Goal: Task Accomplishment & Management: Manage account settings

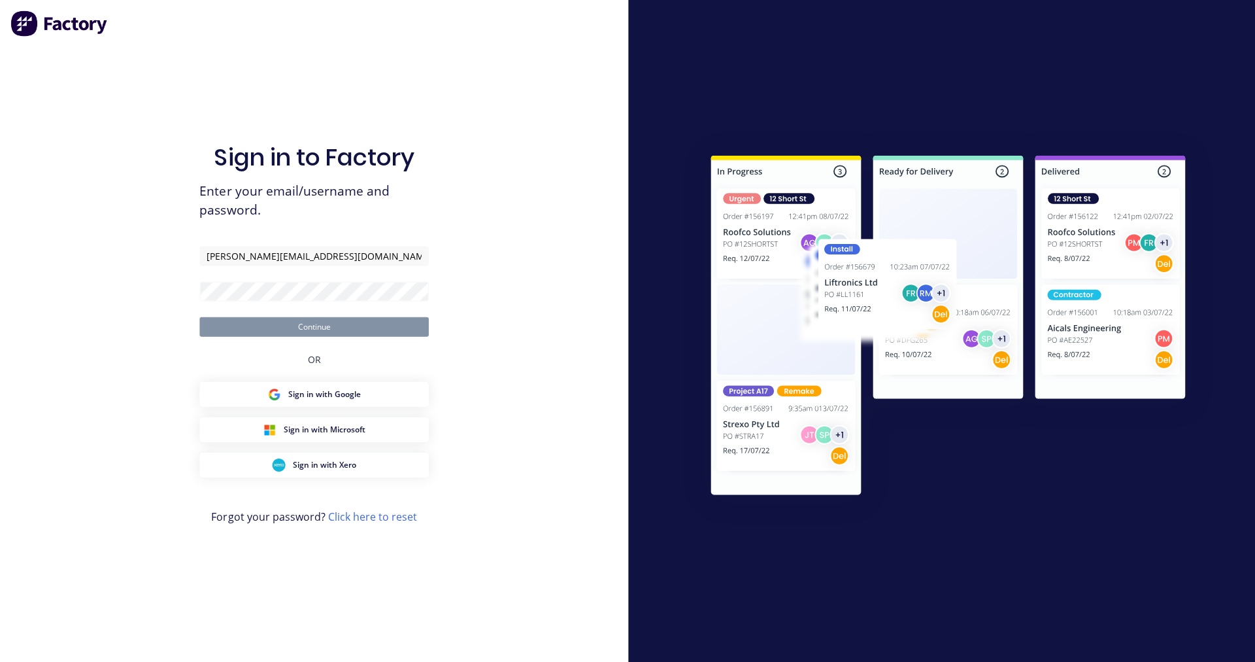
type input "[PERSON_NAME][EMAIL_ADDRESS][DOMAIN_NAME]"
click at [199, 316] on button "Continue" at bounding box center [313, 326] width 229 height 20
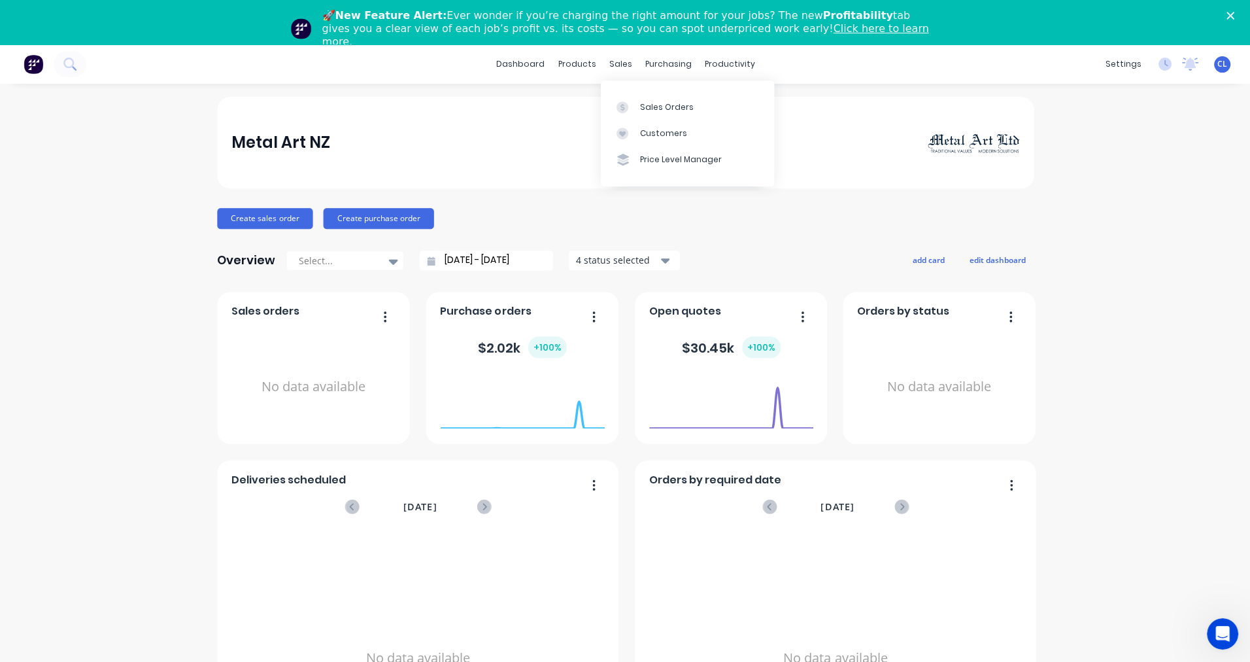
click at [620, 63] on div "sales" at bounding box center [620, 64] width 36 height 20
click at [648, 105] on div "Sales Orders" at bounding box center [666, 107] width 54 height 12
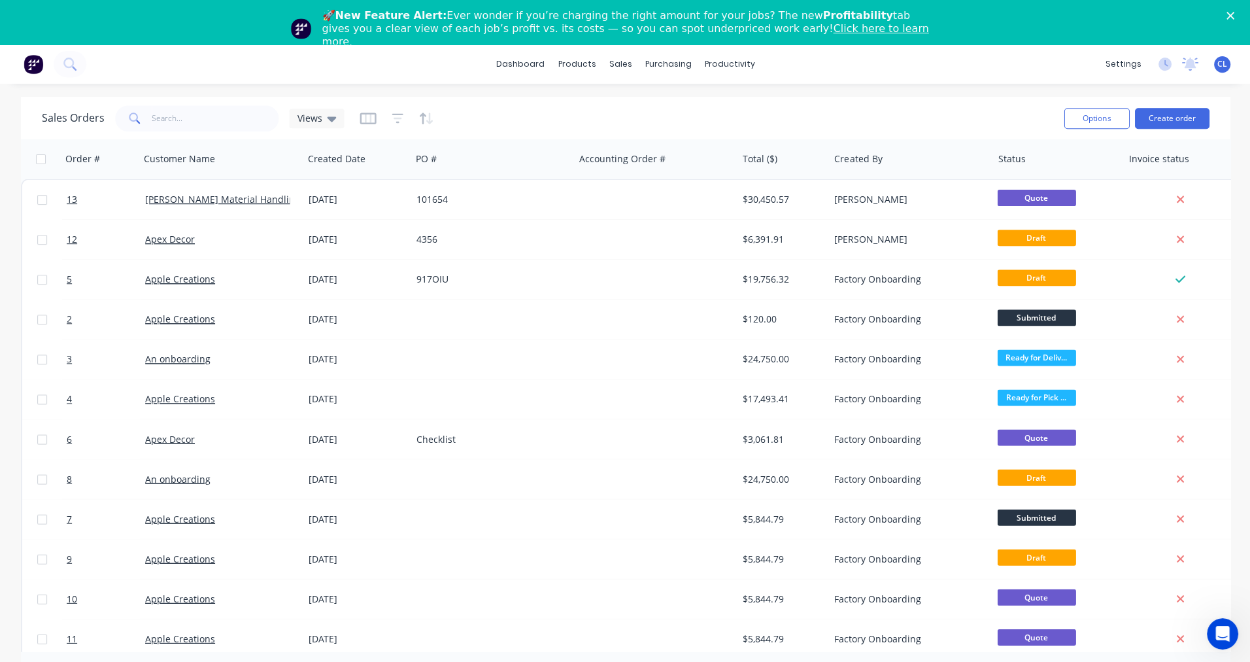
click at [429, 237] on div "4356" at bounding box center [488, 239] width 145 height 13
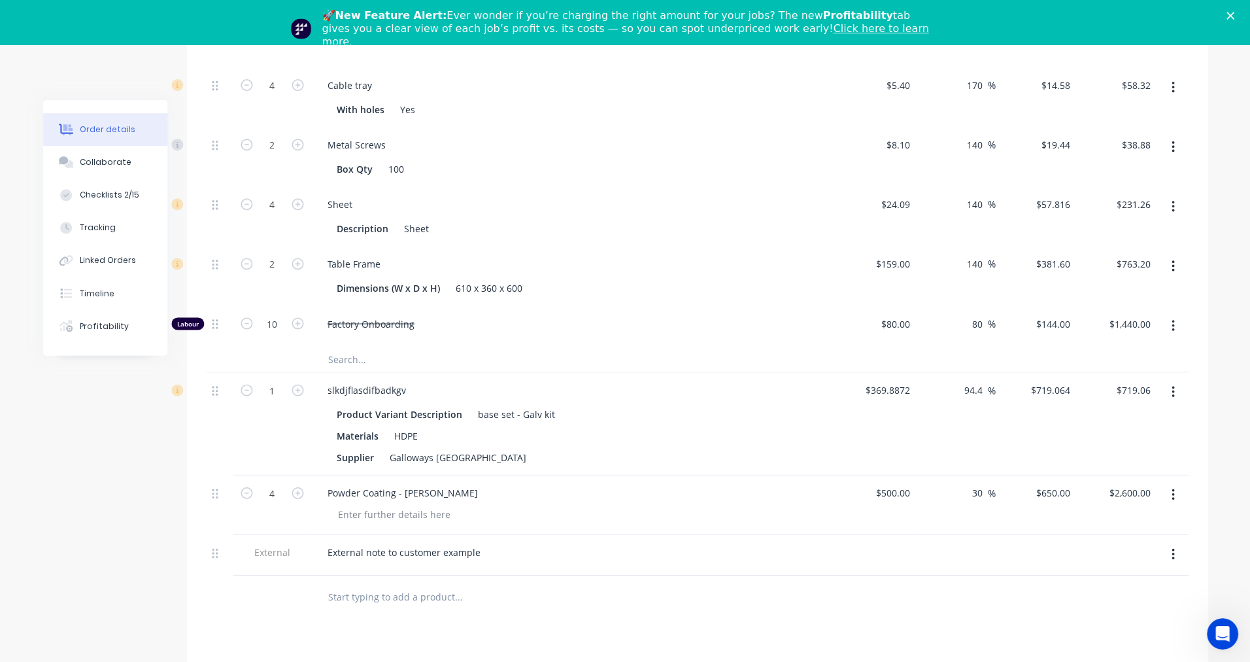
scroll to position [524, 0]
click at [336, 349] on input "text" at bounding box center [458, 362] width 262 height 26
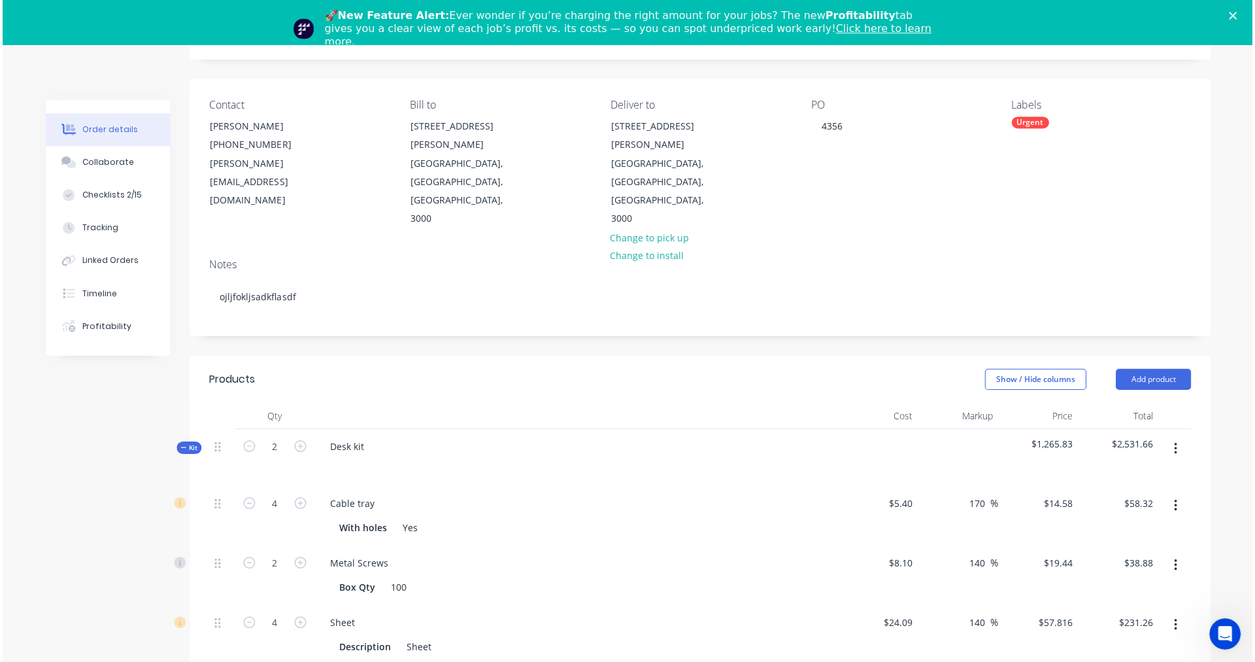
scroll to position [107, 0]
click at [1170, 445] on icon "button" at bounding box center [1171, 451] width 3 height 12
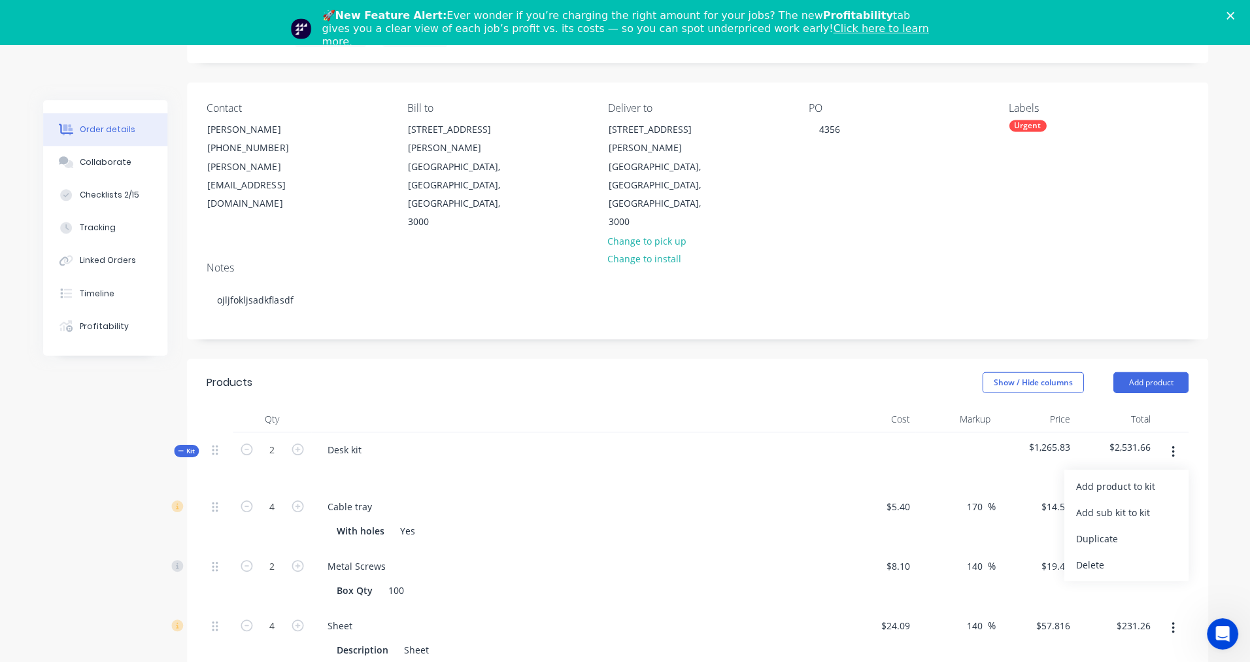
click at [1126, 476] on div "Add product to kit" at bounding box center [1125, 485] width 101 height 19
click at [1094, 633] on div "Labour" at bounding box center [1125, 642] width 101 height 19
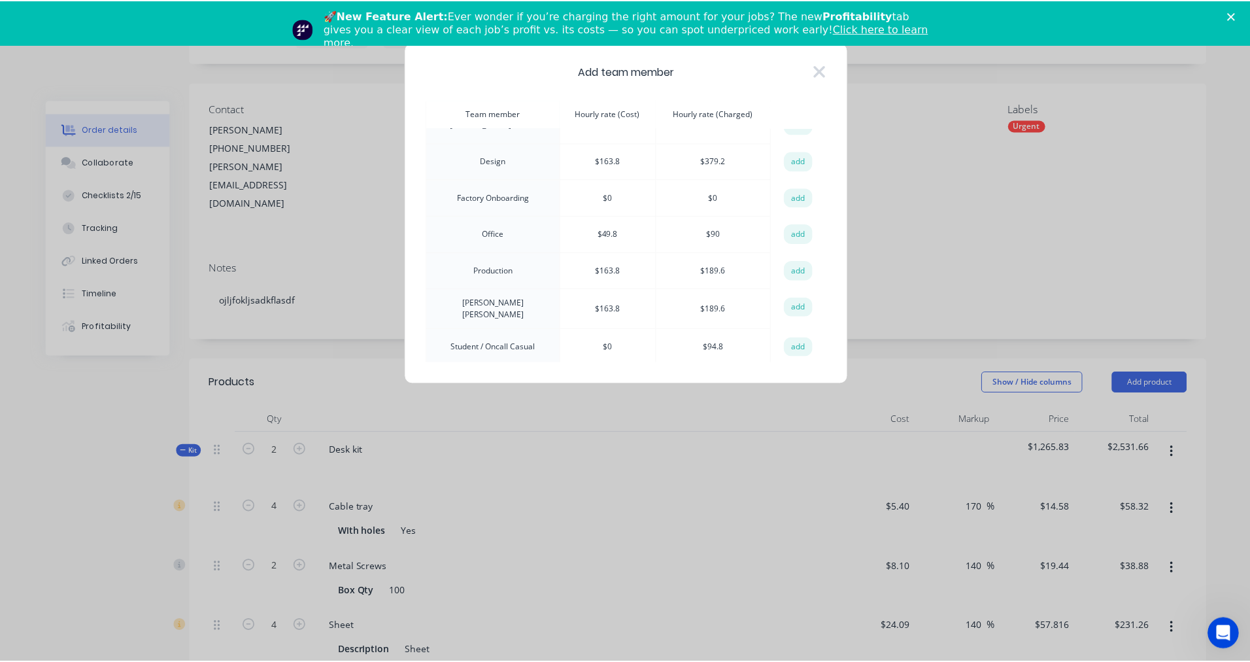
scroll to position [124, 0]
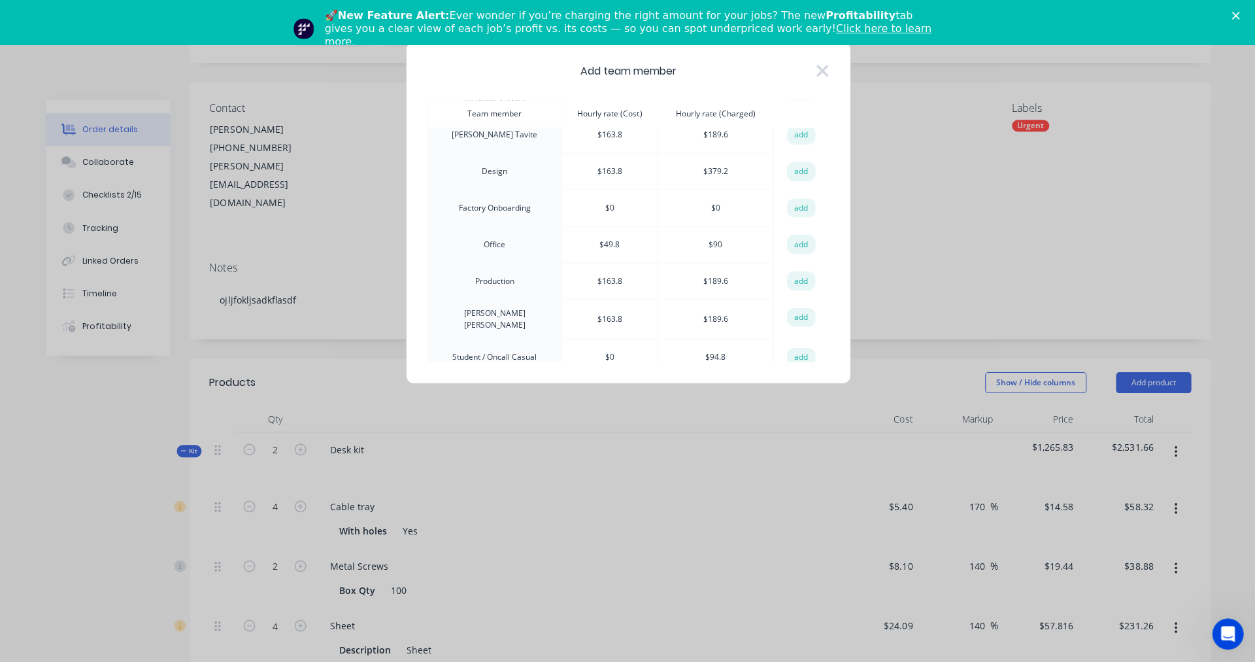
click at [797, 168] on button "add" at bounding box center [800, 171] width 29 height 20
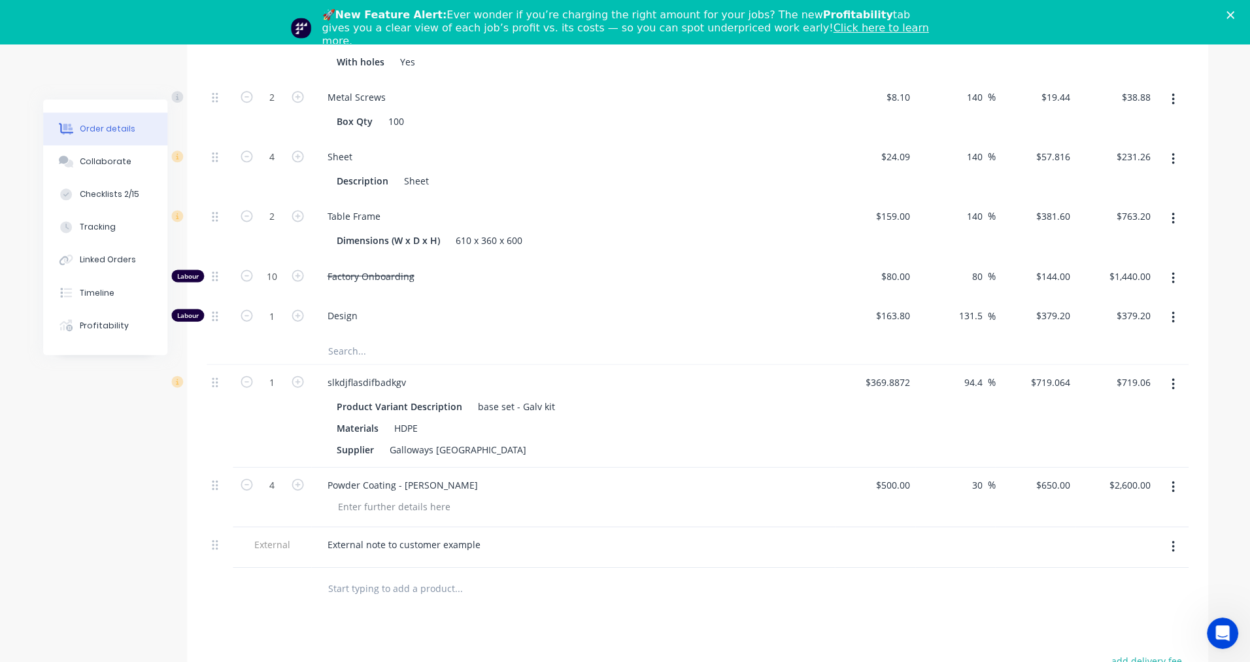
scroll to position [576, 0]
click at [294, 309] on icon "button" at bounding box center [298, 315] width 12 height 12
type input "2"
type input "$758.40"
click at [294, 309] on icon "button" at bounding box center [298, 315] width 12 height 12
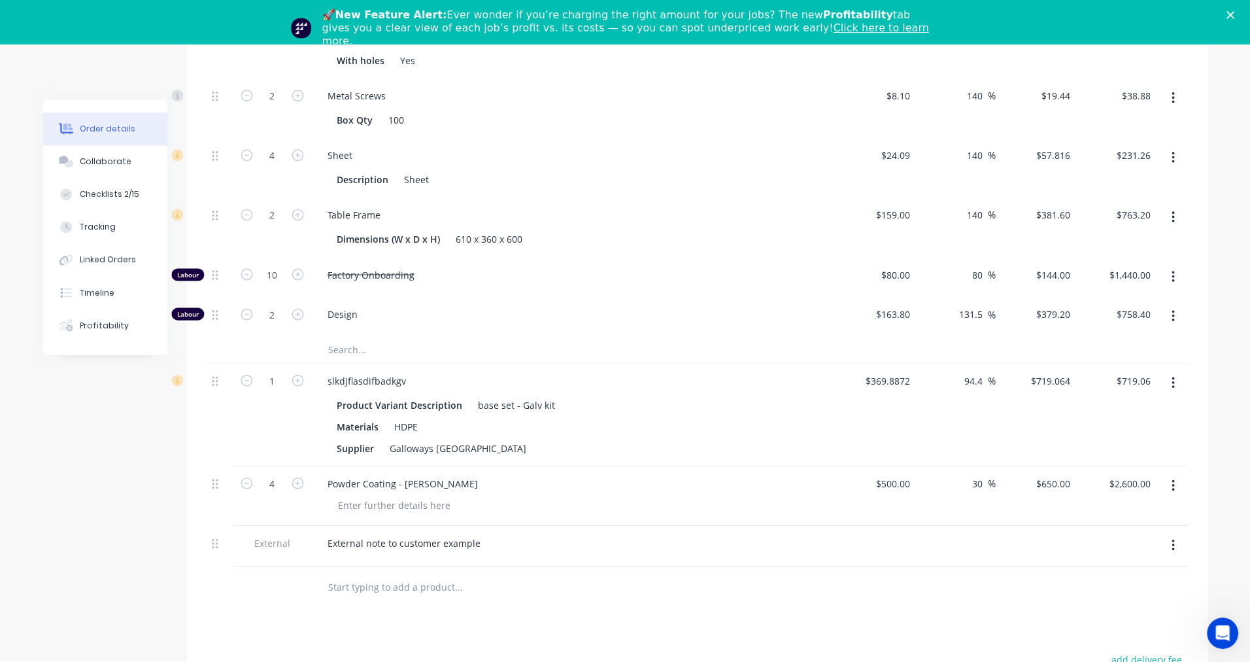
type input "3"
type input "$1,137.60"
click at [294, 309] on icon "button" at bounding box center [298, 315] width 12 height 12
type input "4"
type input "$1,516.80"
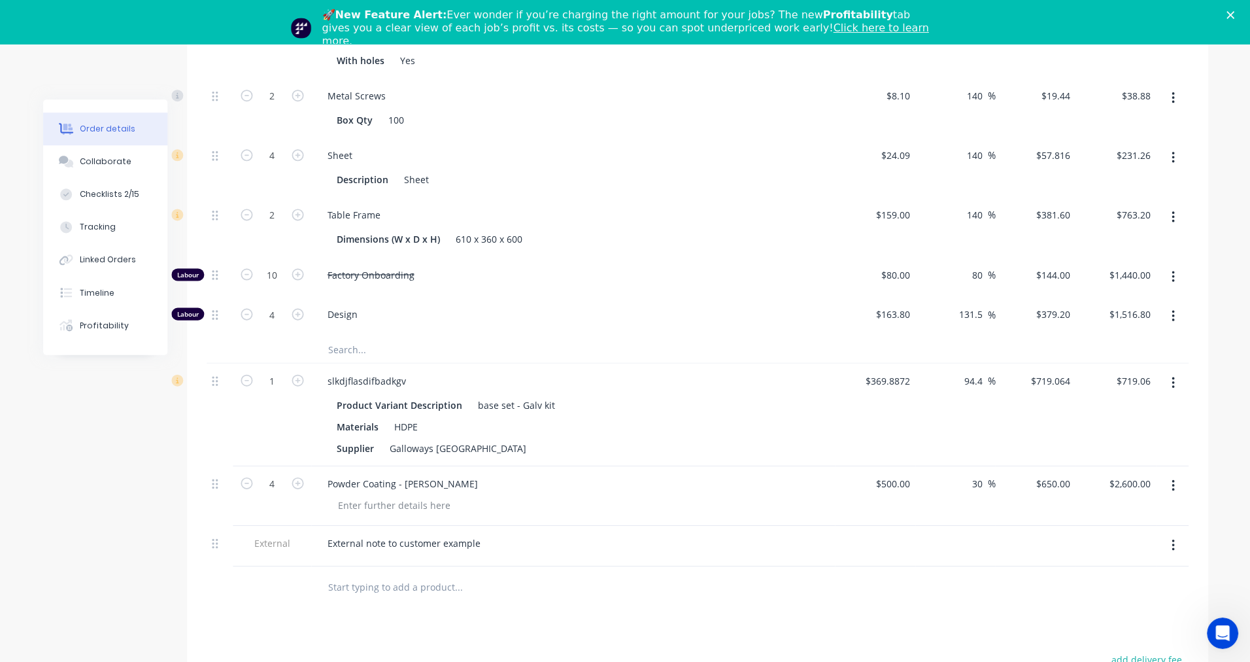
click at [294, 309] on icon "button" at bounding box center [298, 315] width 12 height 12
type input "5"
type input "$1,896.00"
click at [269, 47] on input "5" at bounding box center [272, 37] width 34 height 20
click at [388, 297] on div "Design" at bounding box center [572, 317] width 523 height 40
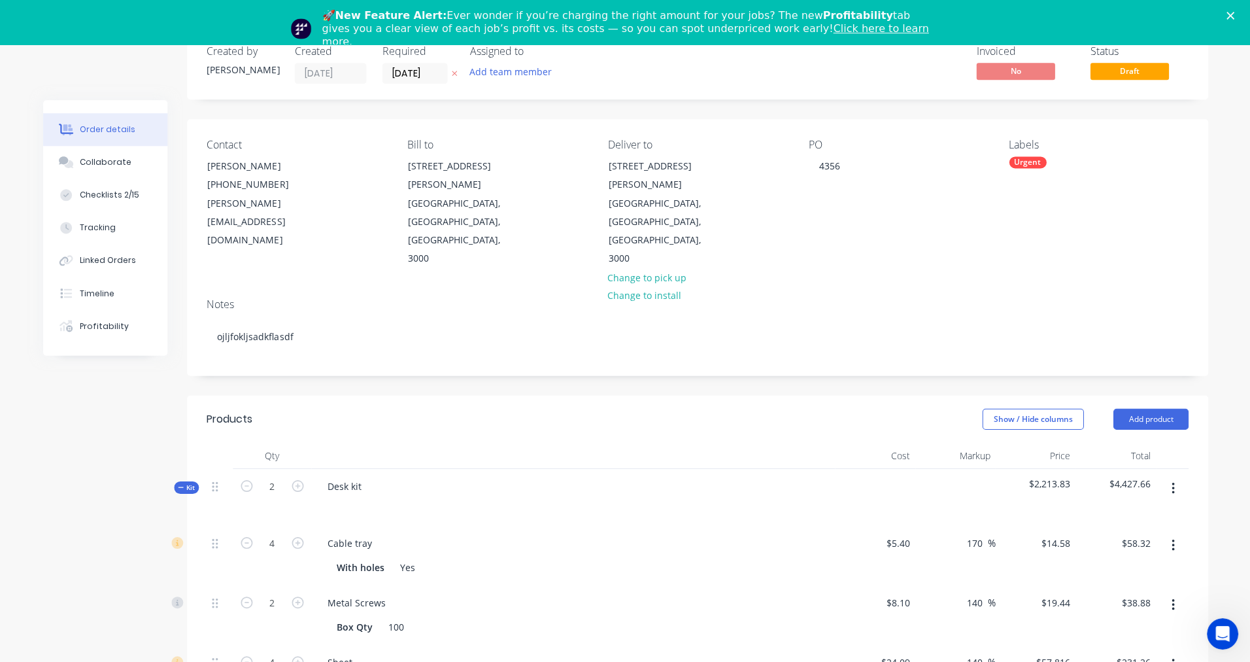
scroll to position [0, 0]
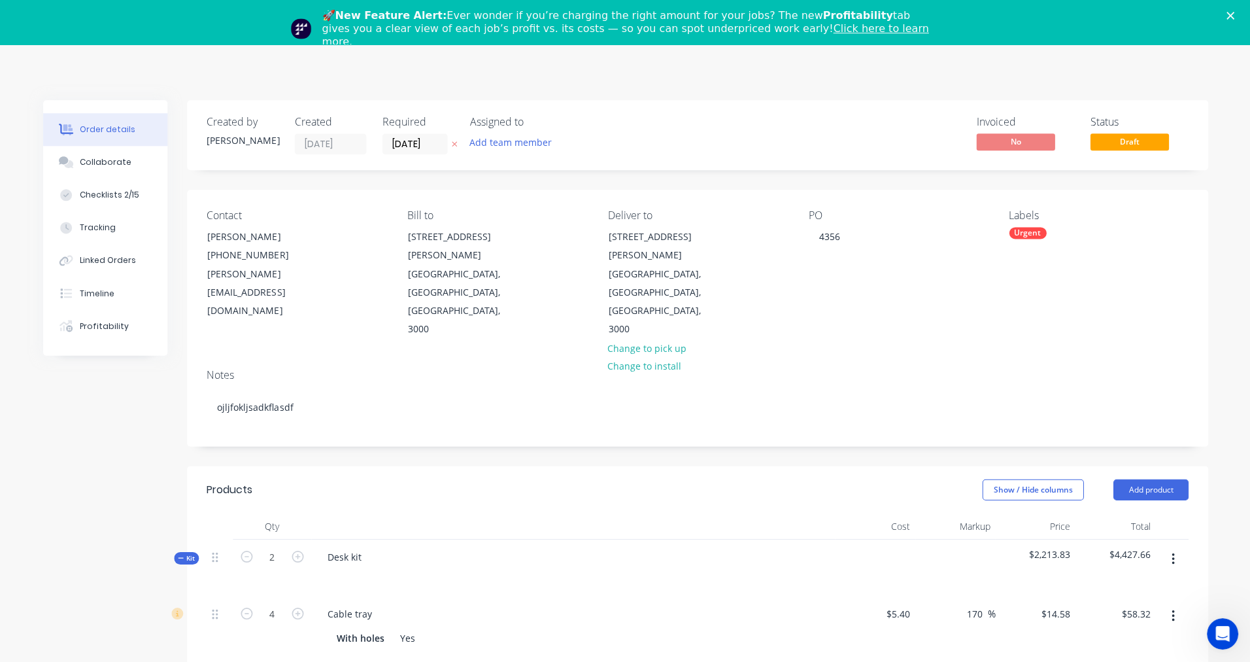
click at [1229, 12] on div "🚀 New Feature Alert: Ever wonder if you’re charging the right amount for your j…" at bounding box center [625, 28] width 1250 height 47
click at [1233, 14] on polygon "Close" at bounding box center [1229, 16] width 8 height 8
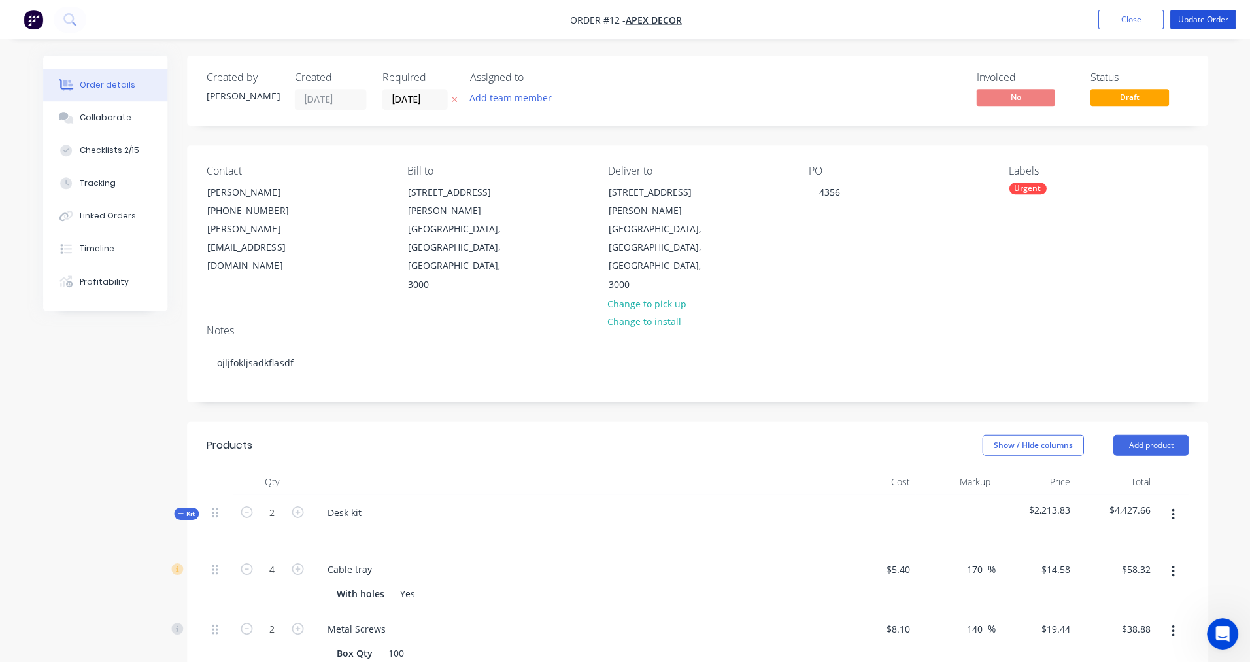
click at [1213, 16] on button "Update Order" at bounding box center [1201, 20] width 65 height 20
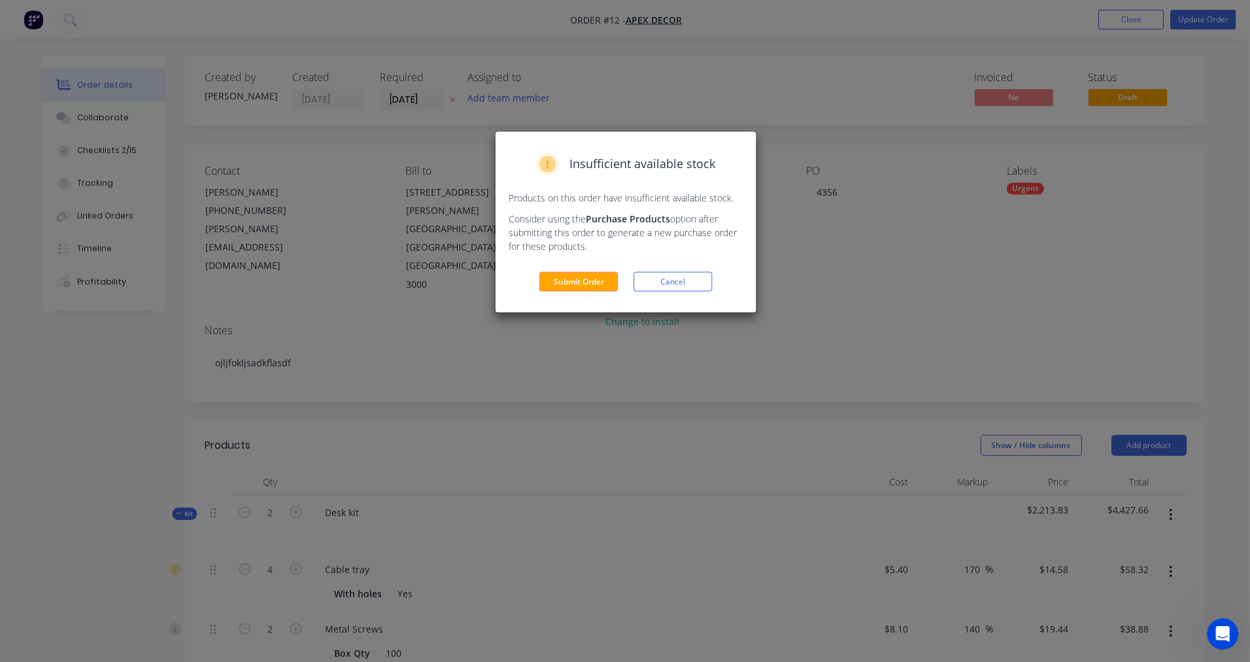
click at [567, 282] on button "Submit Order" at bounding box center [578, 281] width 78 height 20
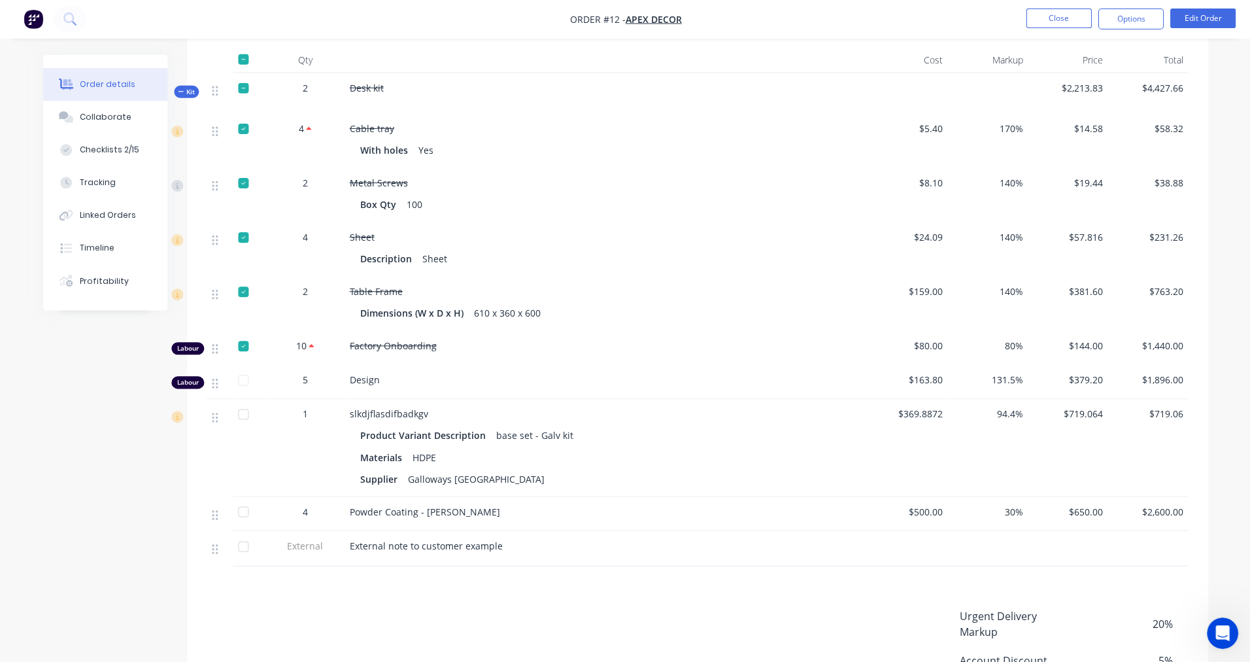
scroll to position [384, 0]
click at [99, 179] on div "Tracking" at bounding box center [98, 183] width 36 height 12
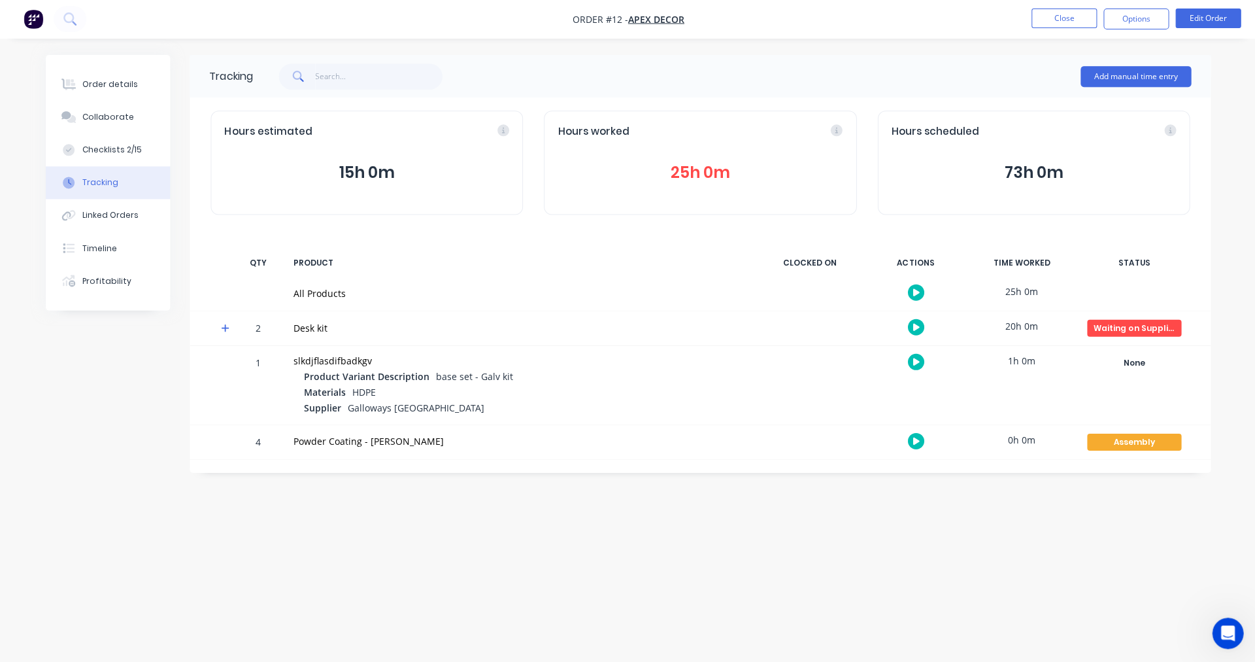
click at [224, 328] on icon at bounding box center [225, 328] width 8 height 9
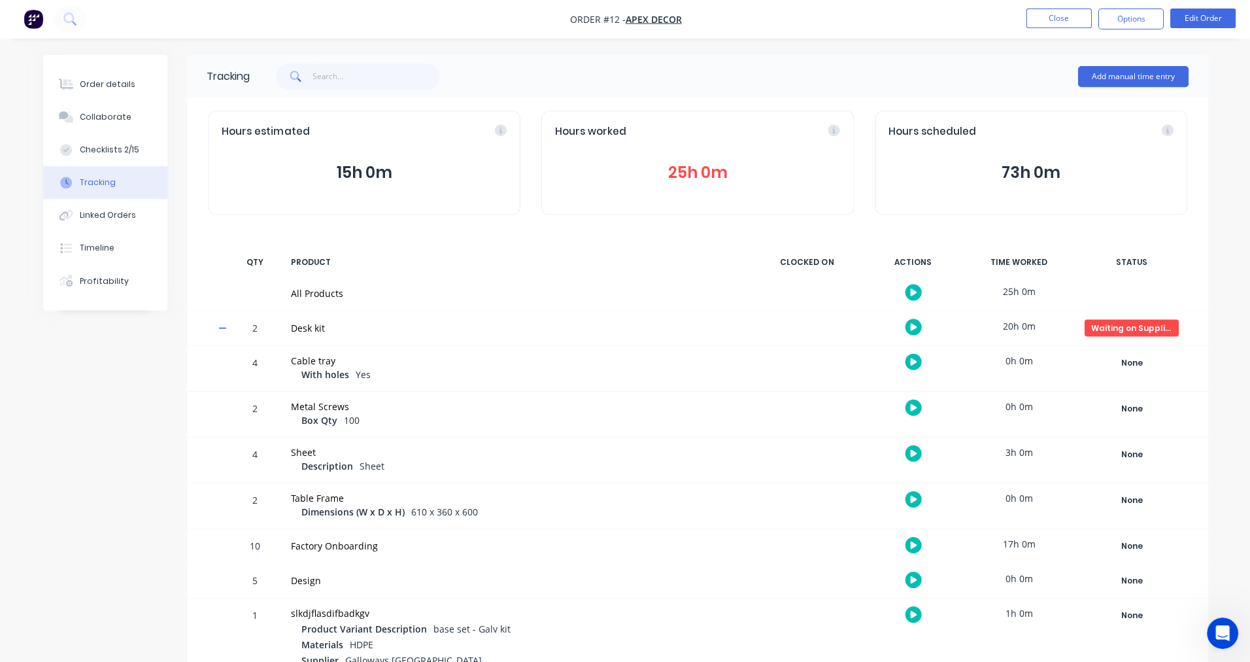
click at [822, 581] on div at bounding box center [806, 581] width 98 height 34
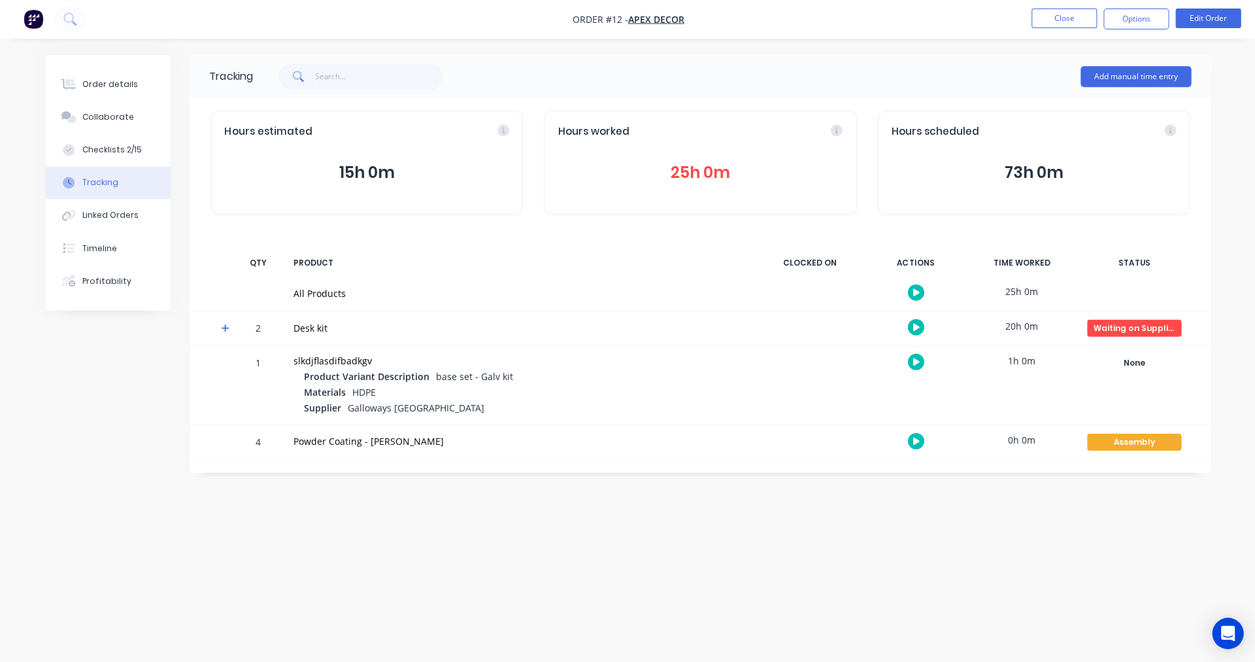
click at [223, 330] on icon at bounding box center [225, 328] width 8 height 9
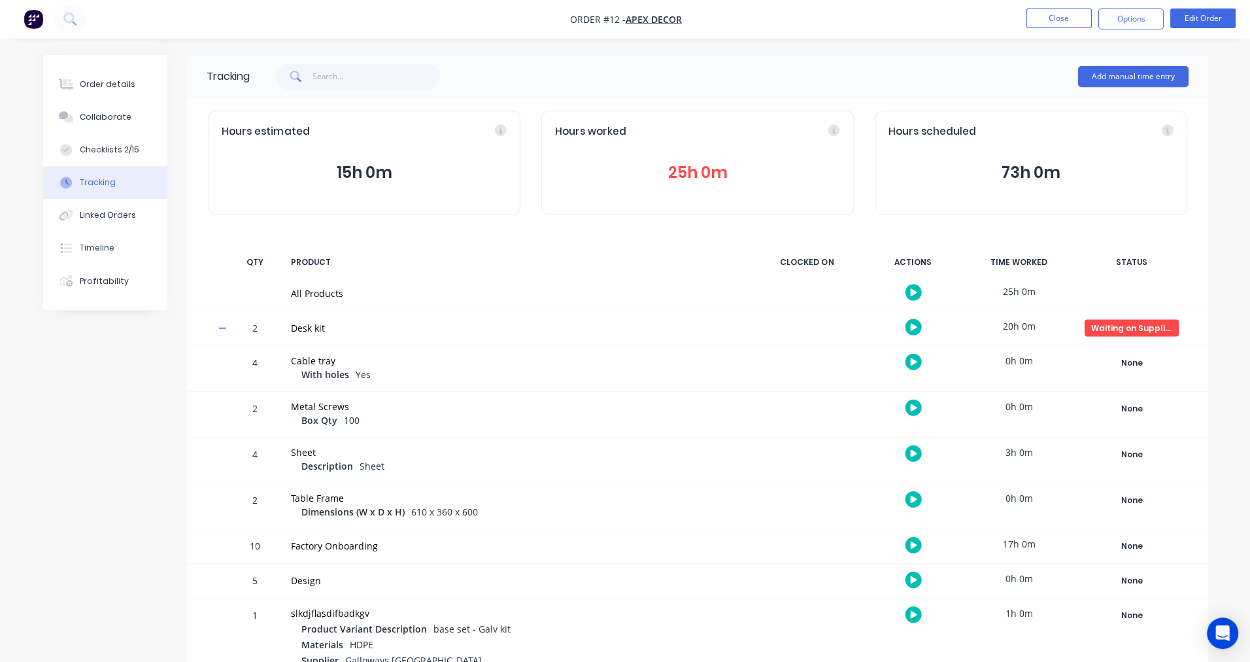
click at [1139, 79] on button "Add manual time entry" at bounding box center [1132, 77] width 110 height 21
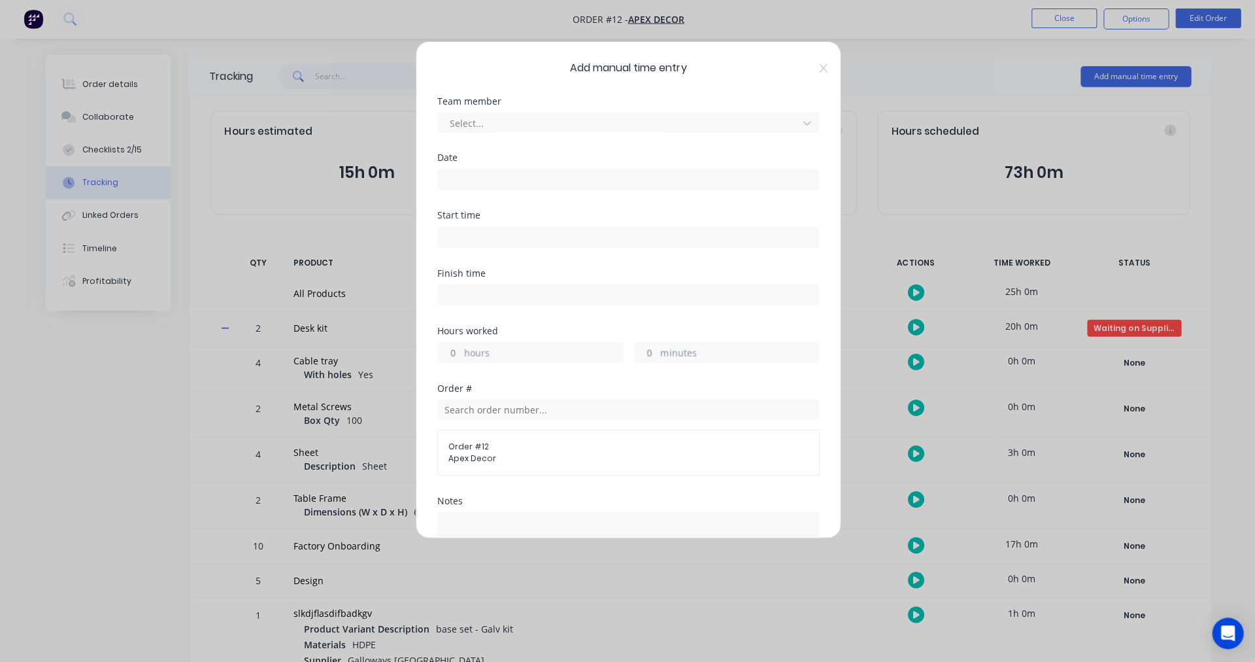
click at [478, 125] on div at bounding box center [619, 124] width 343 height 16
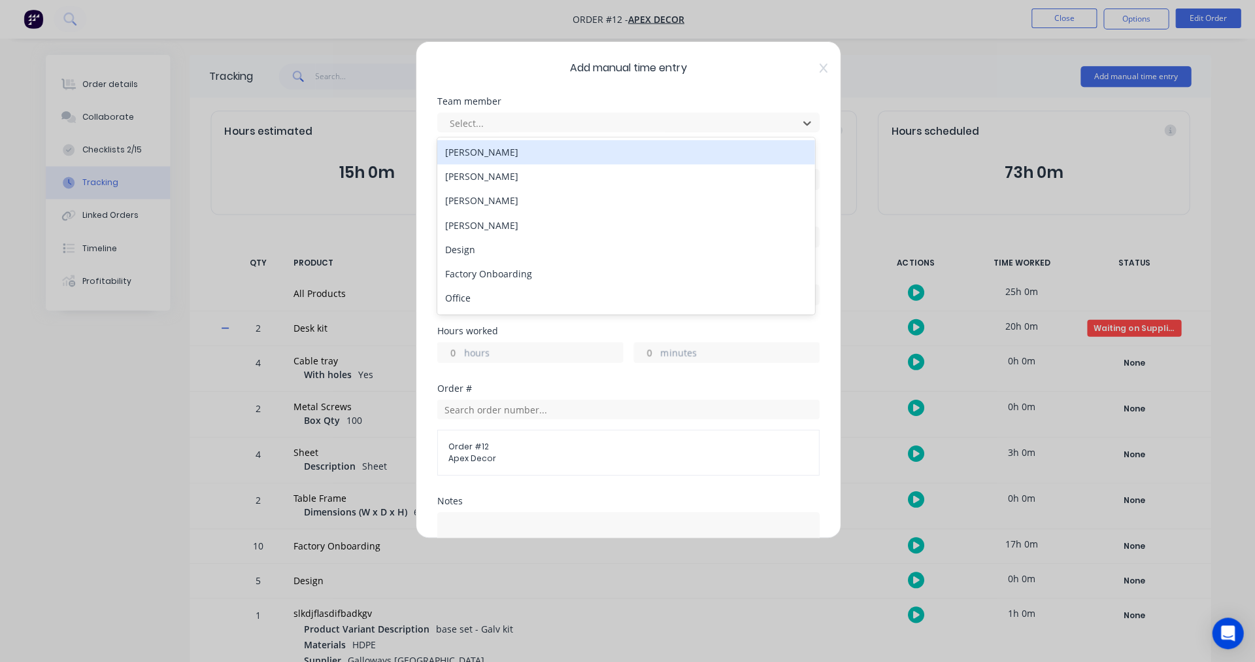
click at [518, 156] on div "[PERSON_NAME]" at bounding box center [625, 153] width 377 height 24
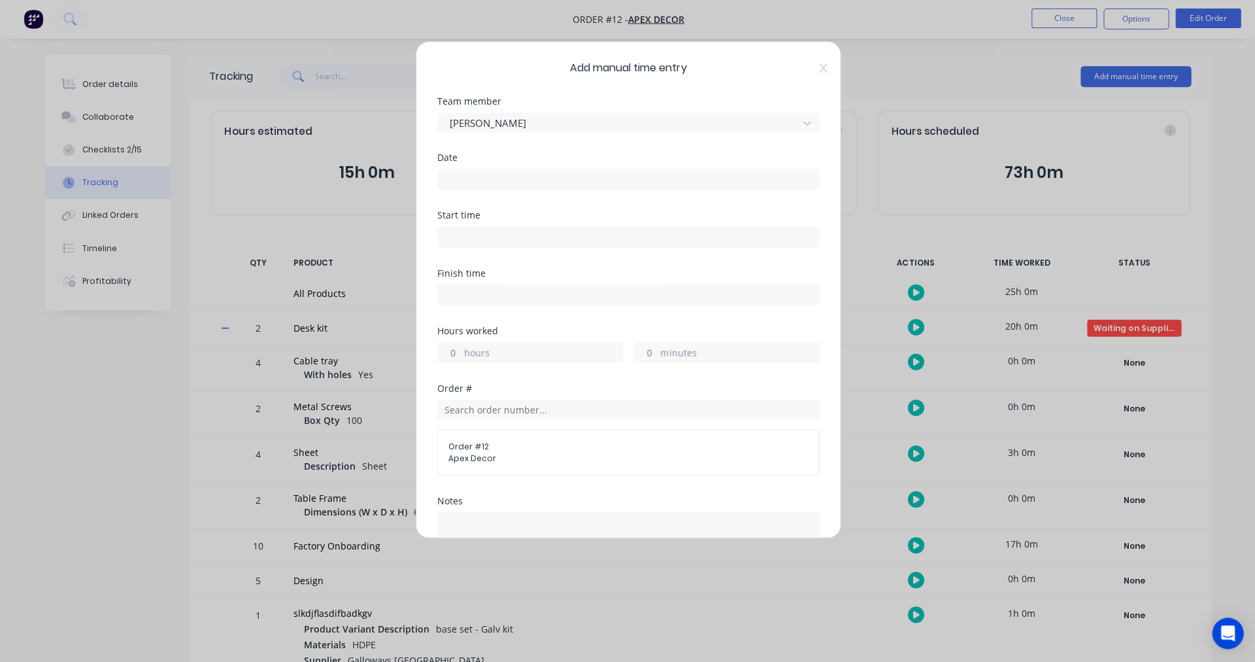
click at [472, 167] on div at bounding box center [628, 178] width 382 height 24
click at [453, 158] on div "Date" at bounding box center [628, 158] width 382 height 9
click at [609, 188] on label at bounding box center [628, 179] width 382 height 21
click at [609, 188] on input at bounding box center [627, 180] width 381 height 20
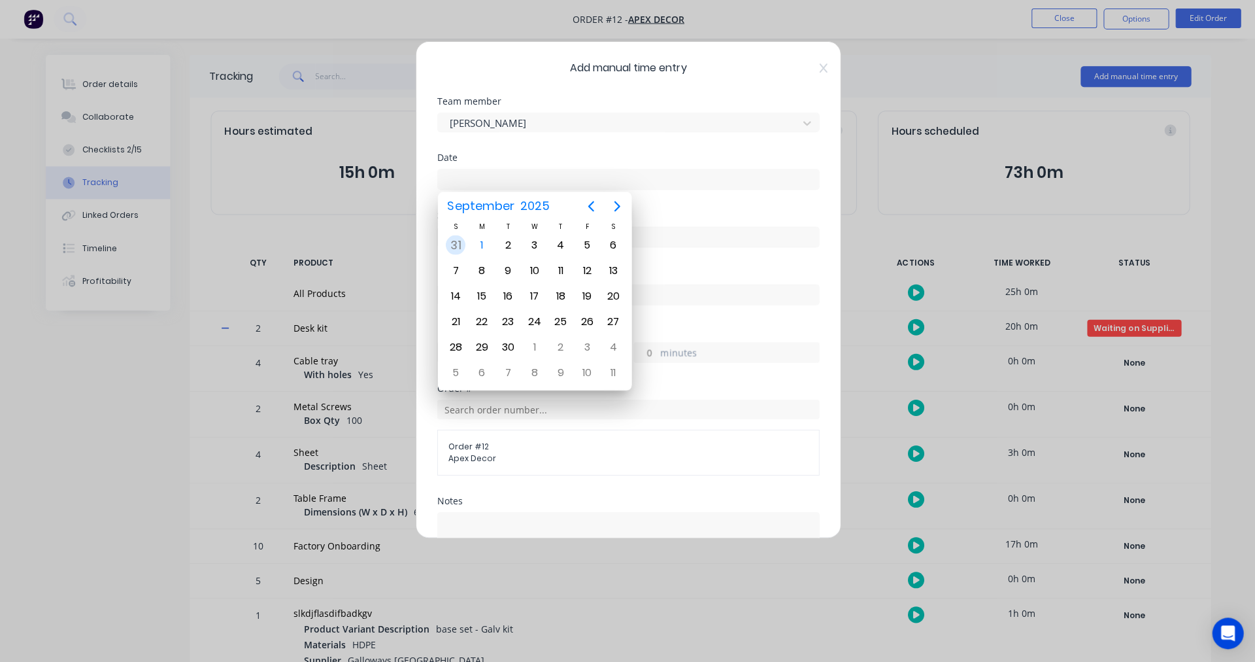
click at [450, 242] on div "31" at bounding box center [455, 245] width 20 height 20
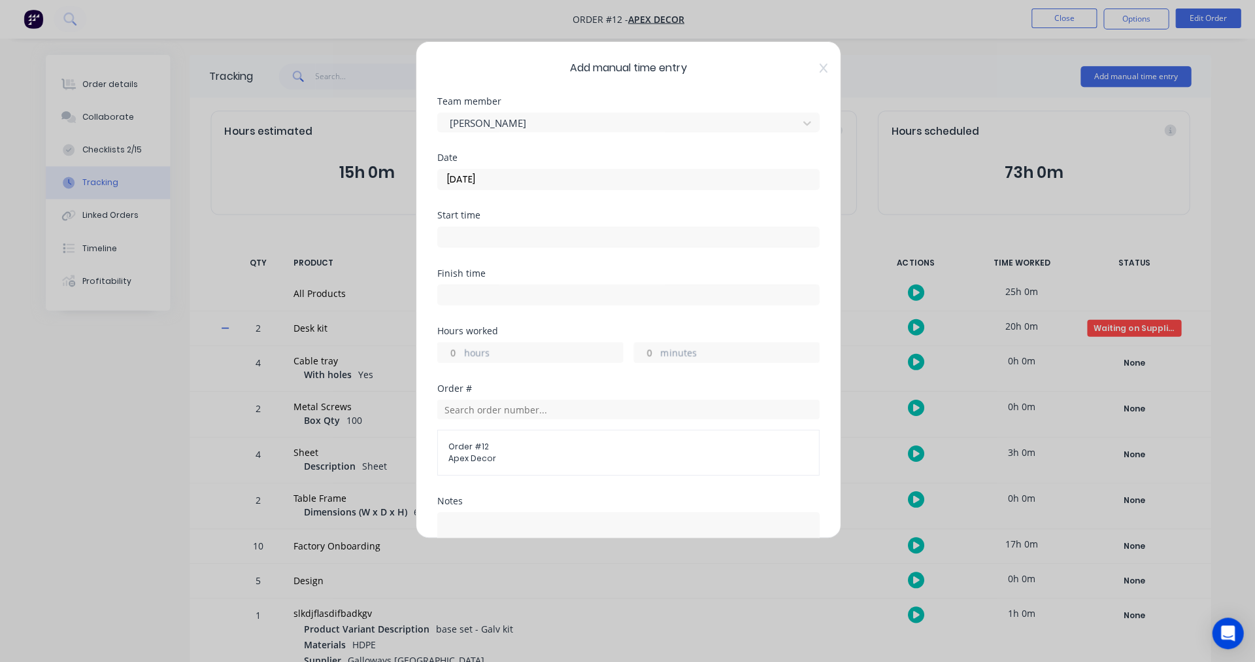
click at [482, 226] on div at bounding box center [628, 236] width 382 height 24
drag, startPoint x: 457, startPoint y: 182, endPoint x: 455, endPoint y: 172, distance: 10.0
click at [457, 181] on input "[DATE]" at bounding box center [627, 180] width 381 height 20
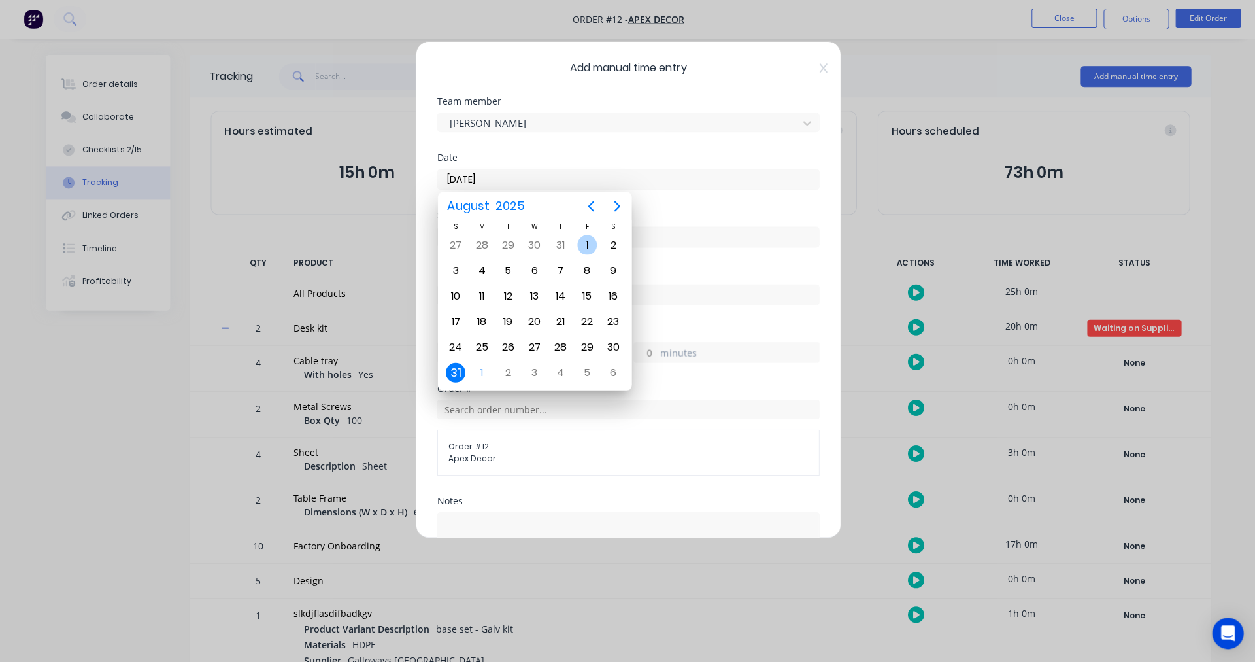
click at [583, 245] on div "1" at bounding box center [587, 245] width 20 height 20
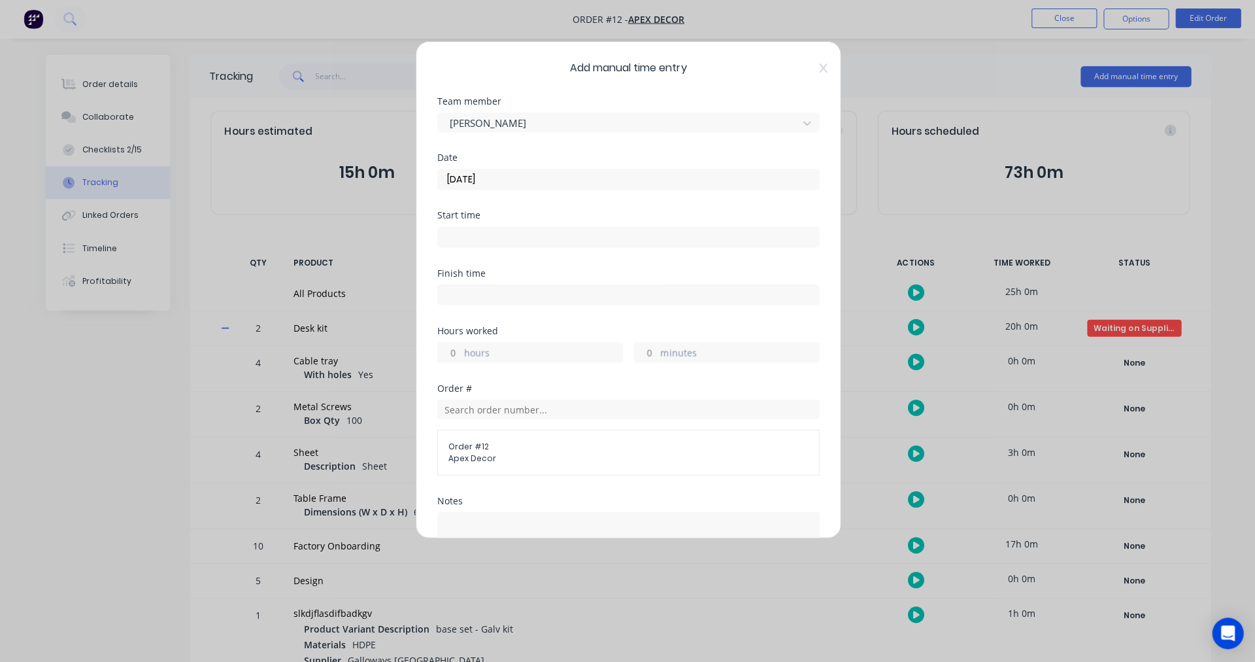
drag, startPoint x: 452, startPoint y: 178, endPoint x: 486, endPoint y: 186, distance: 34.9
click at [453, 178] on input "[DATE]" at bounding box center [627, 180] width 381 height 20
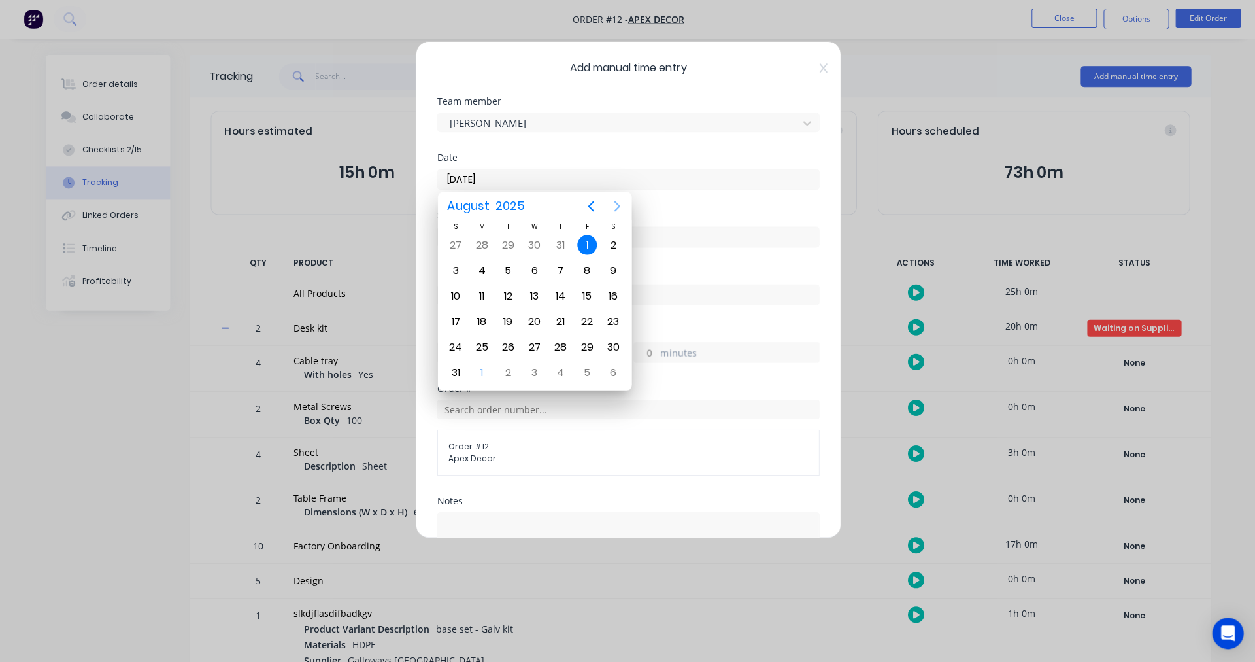
click at [616, 209] on icon "Next page" at bounding box center [616, 206] width 6 height 10
click at [479, 243] on div "1" at bounding box center [481, 245] width 20 height 20
type input "[DATE]"
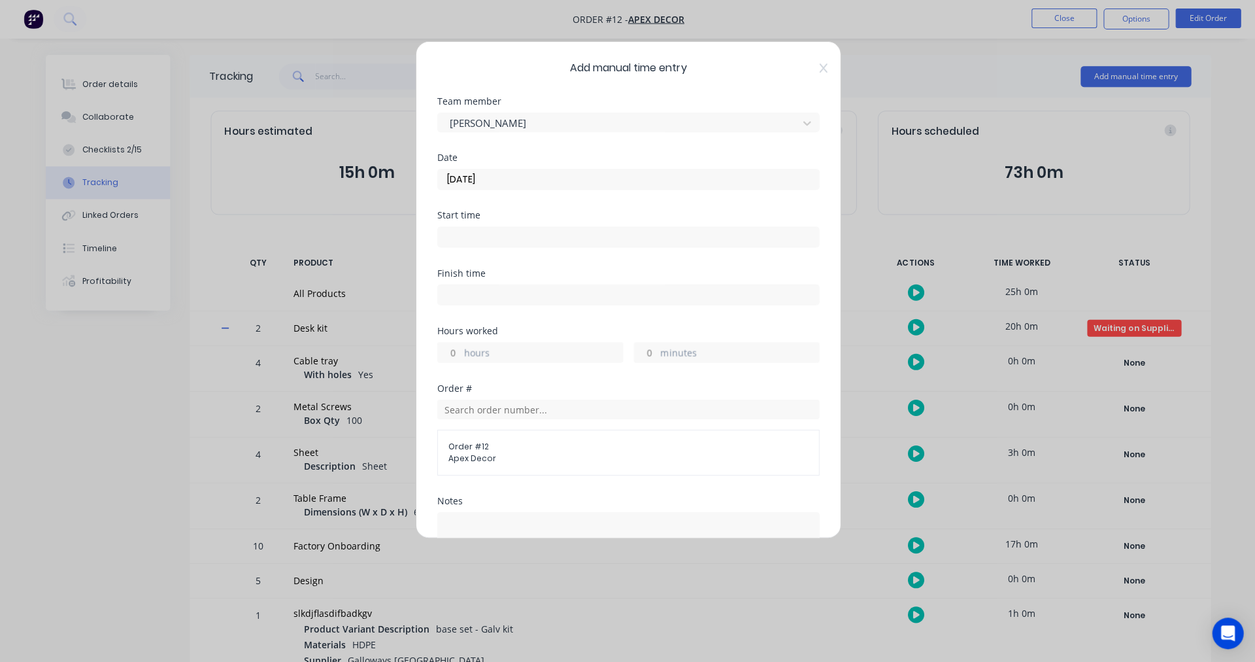
click at [473, 229] on input at bounding box center [627, 238] width 381 height 20
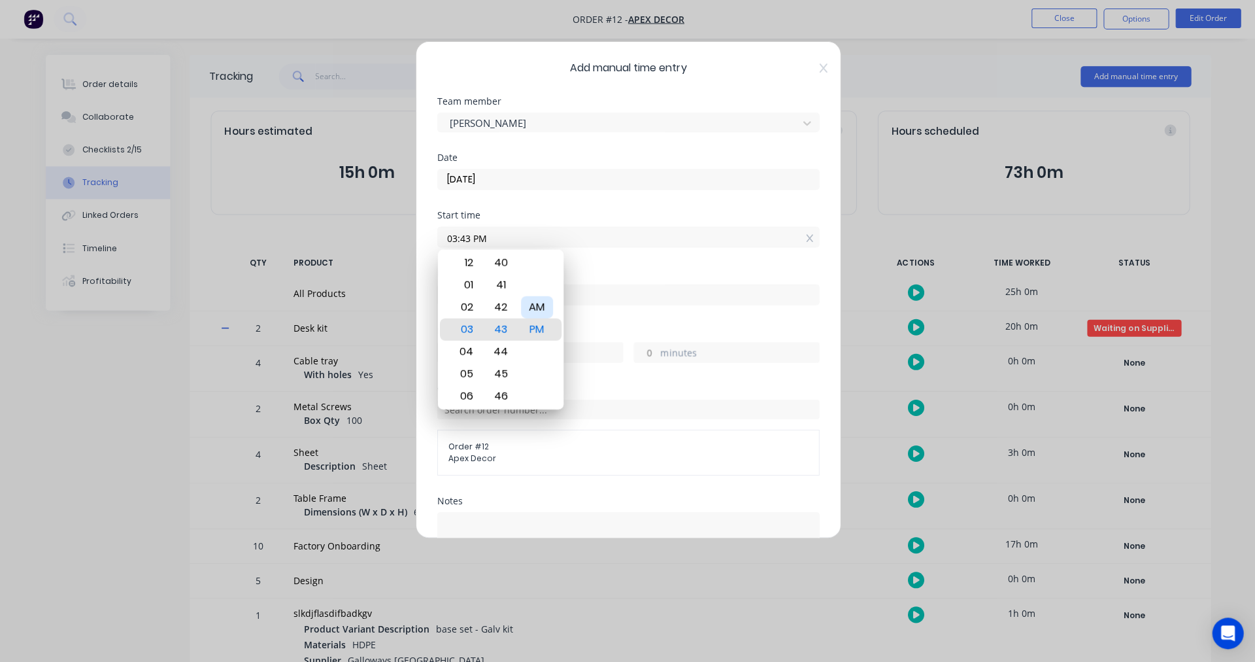
click at [533, 308] on div "AM" at bounding box center [536, 307] width 32 height 22
click at [467, 401] on div "06" at bounding box center [465, 396] width 32 height 22
click at [471, 370] on div "08" at bounding box center [465, 374] width 32 height 22
drag, startPoint x: 498, startPoint y: 371, endPoint x: 518, endPoint y: 367, distance: 21.3
click at [498, 372] on div "45" at bounding box center [500, 374] width 32 height 22
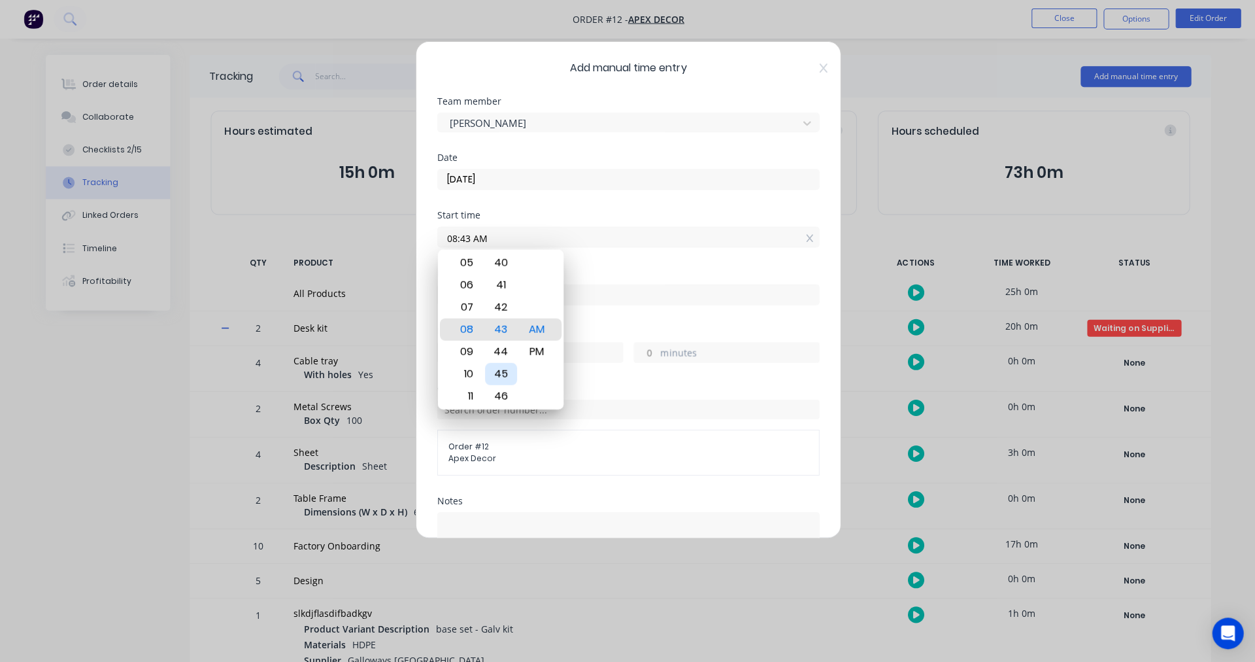
type input "08:45 AM"
click at [671, 269] on div "Finish time" at bounding box center [628, 273] width 382 height 9
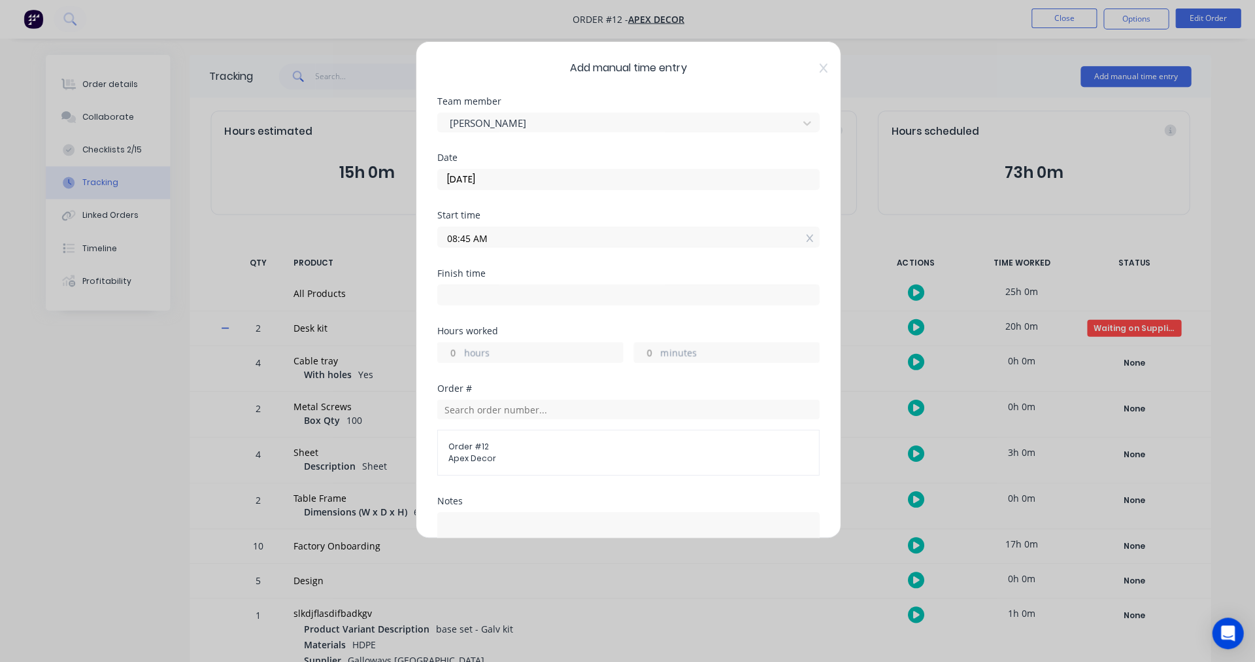
drag, startPoint x: 453, startPoint y: 351, endPoint x: 428, endPoint y: 350, distance: 24.9
click at [428, 350] on div "Add manual time entry Team member [PERSON_NAME] Date [DATE] Start time 08:45 AM…" at bounding box center [627, 290] width 425 height 496
drag, startPoint x: 458, startPoint y: 352, endPoint x: 430, endPoint y: 351, distance: 28.8
click at [430, 351] on div "Add manual time entry Team member [PERSON_NAME] Date [DATE] Start time 08:45 AM…" at bounding box center [627, 290] width 425 height 496
click at [448, 352] on input "hours" at bounding box center [448, 353] width 23 height 20
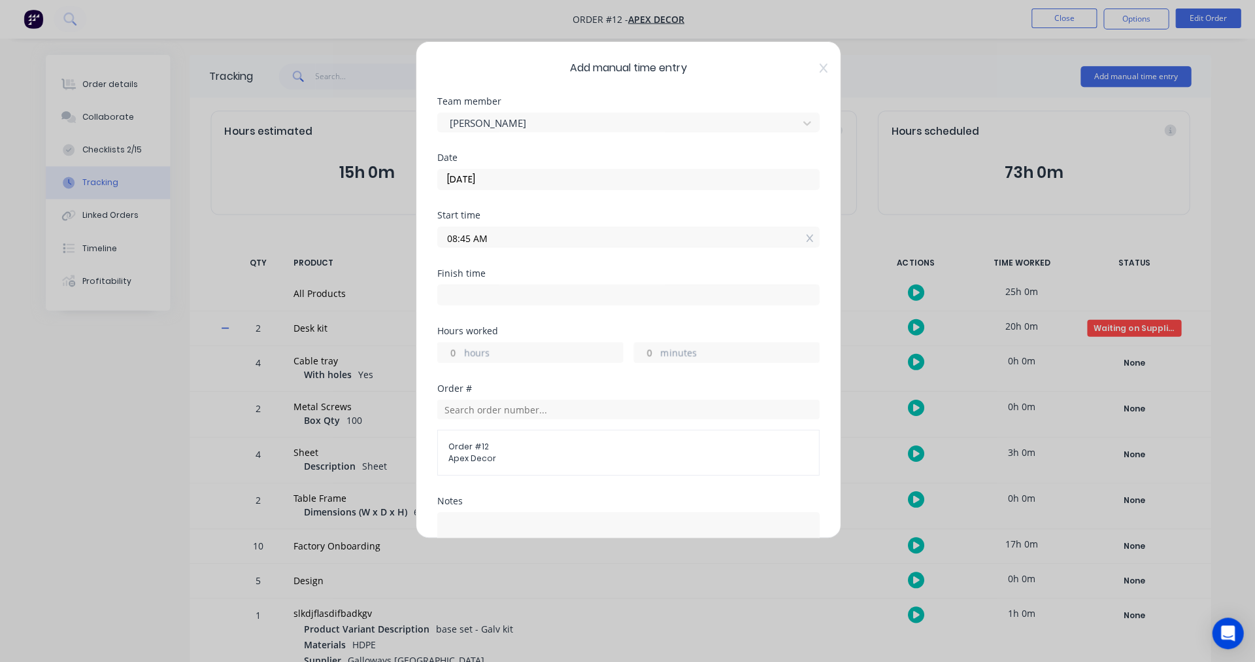
click at [450, 353] on input "hours" at bounding box center [448, 353] width 23 height 20
drag, startPoint x: 449, startPoint y: 353, endPoint x: 457, endPoint y: 354, distance: 7.9
click at [457, 354] on input "hours" at bounding box center [448, 353] width 23 height 20
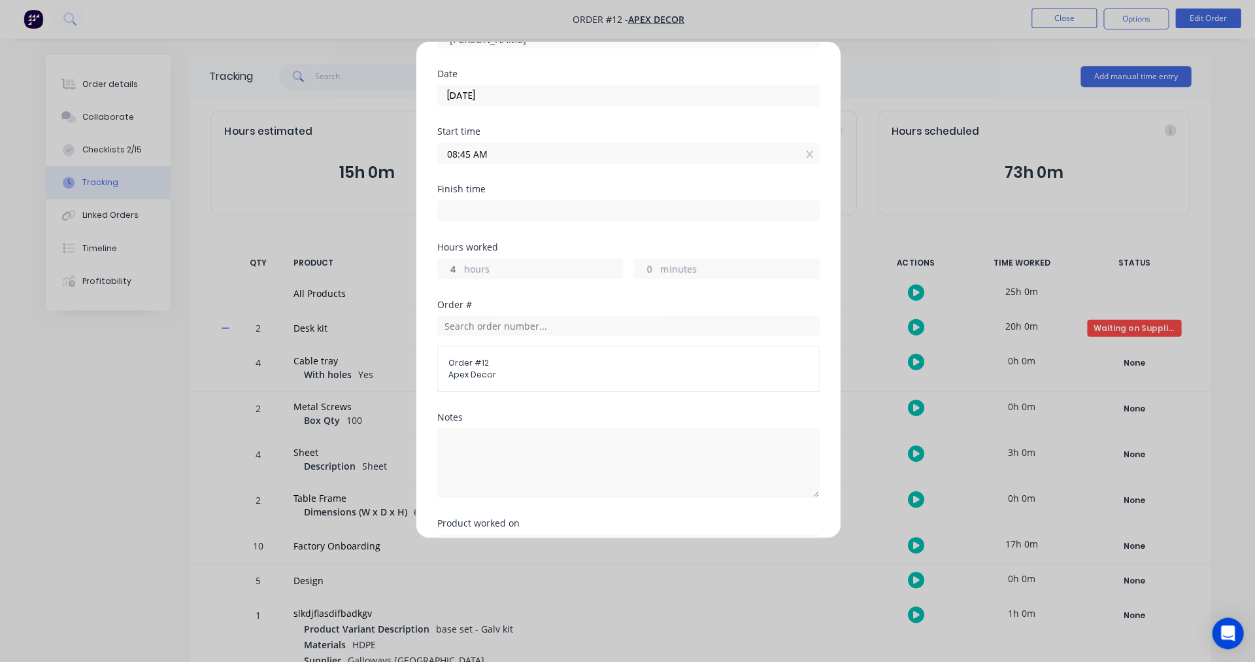
scroll to position [84, 0]
type input "4"
type input "12:45 PM"
click at [732, 294] on div "Hours worked 4 hours minutes" at bounding box center [628, 271] width 382 height 58
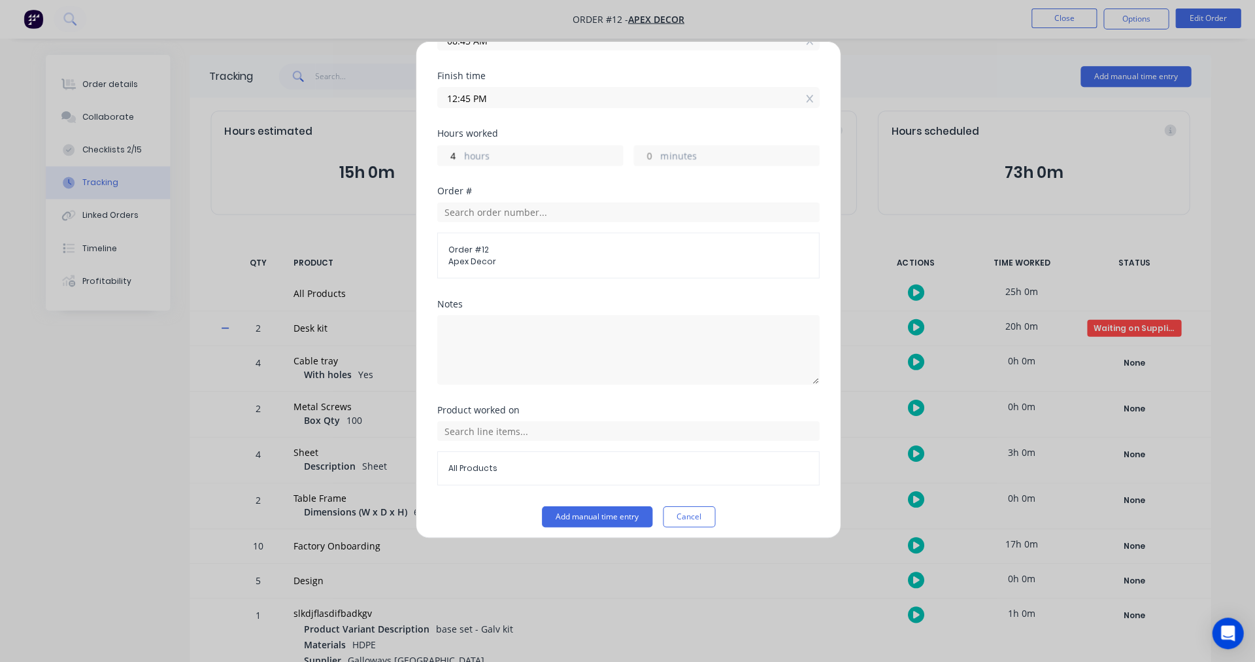
scroll to position [204, 0]
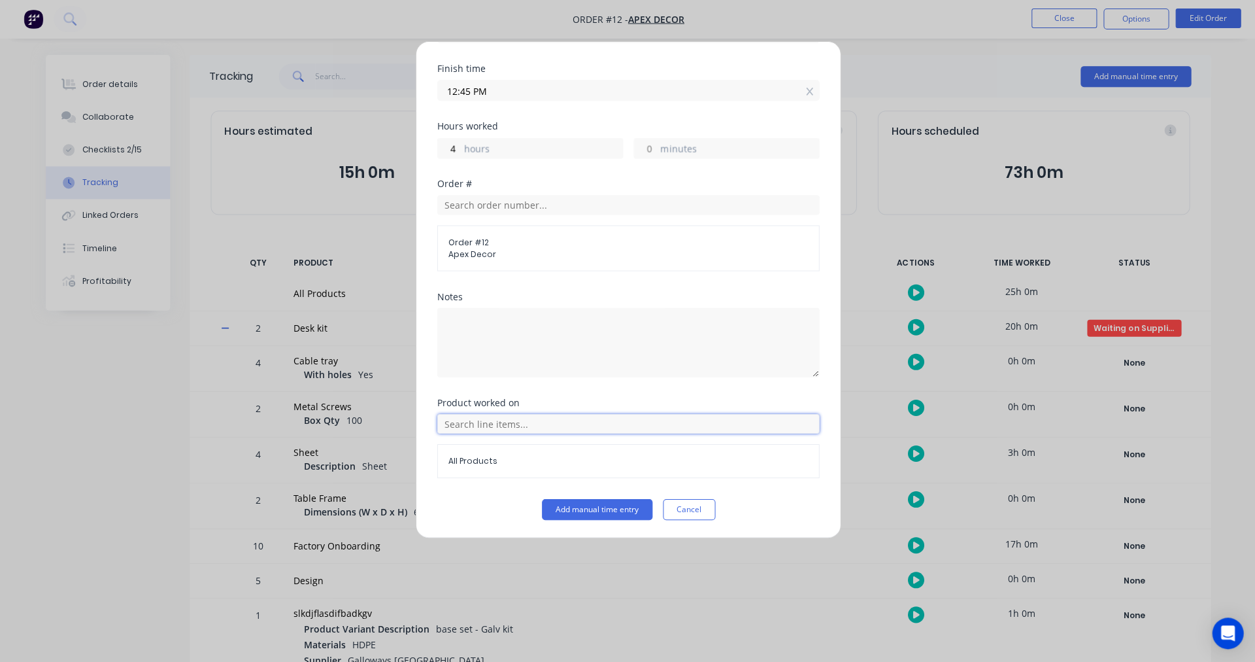
click at [520, 427] on input "text" at bounding box center [628, 424] width 382 height 20
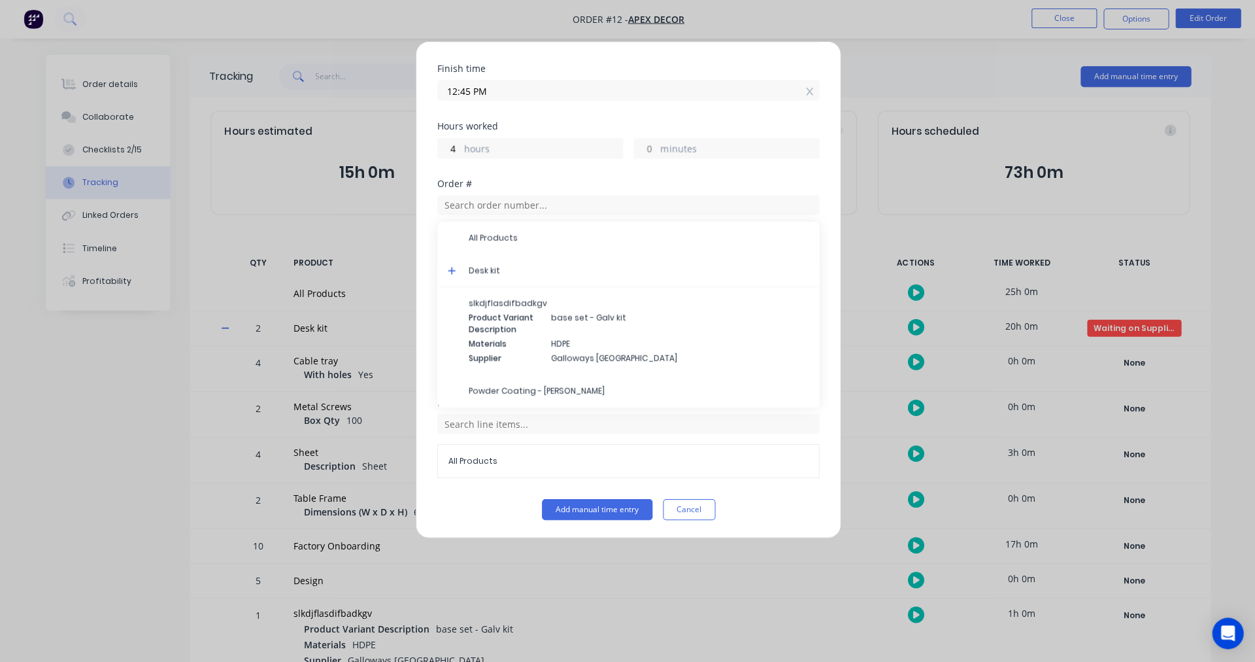
click at [449, 268] on icon at bounding box center [451, 270] width 8 height 9
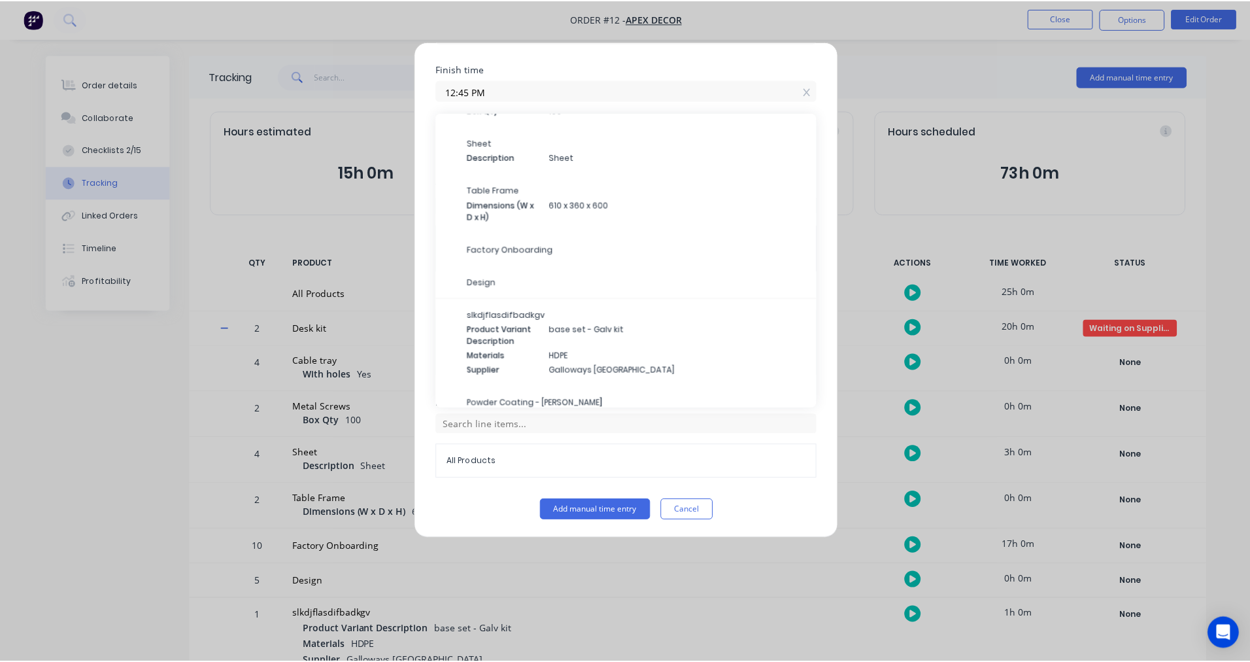
scroll to position [157, 0]
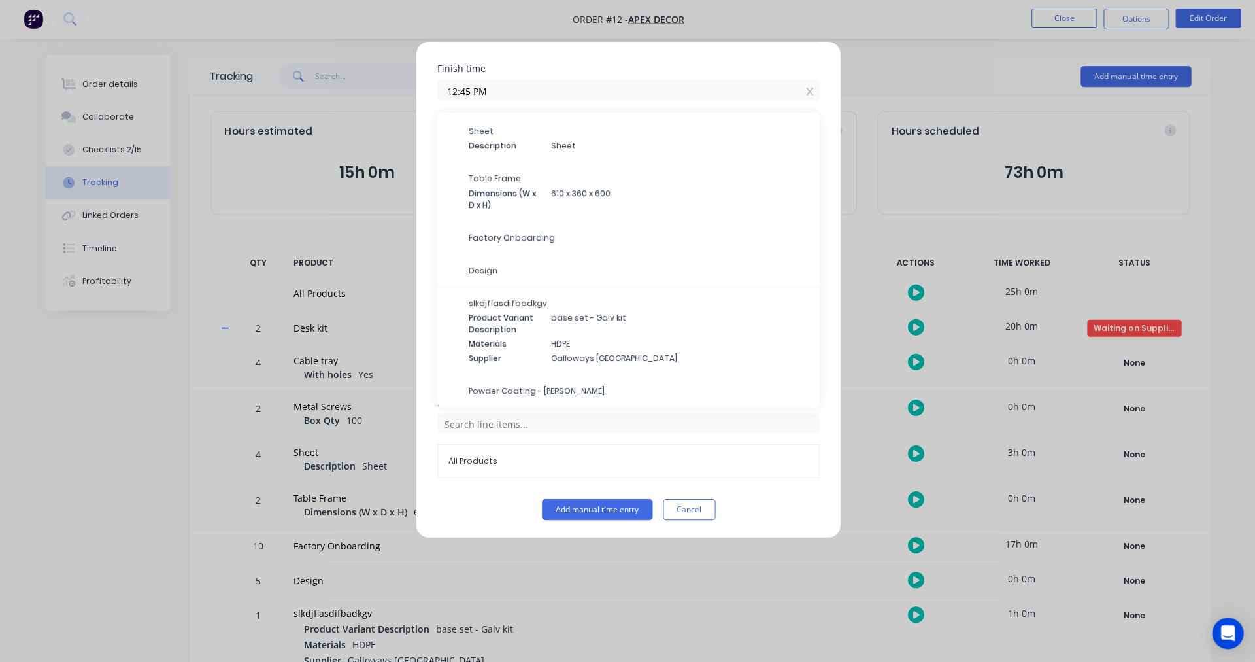
click at [517, 265] on span "Design" at bounding box center [638, 271] width 340 height 12
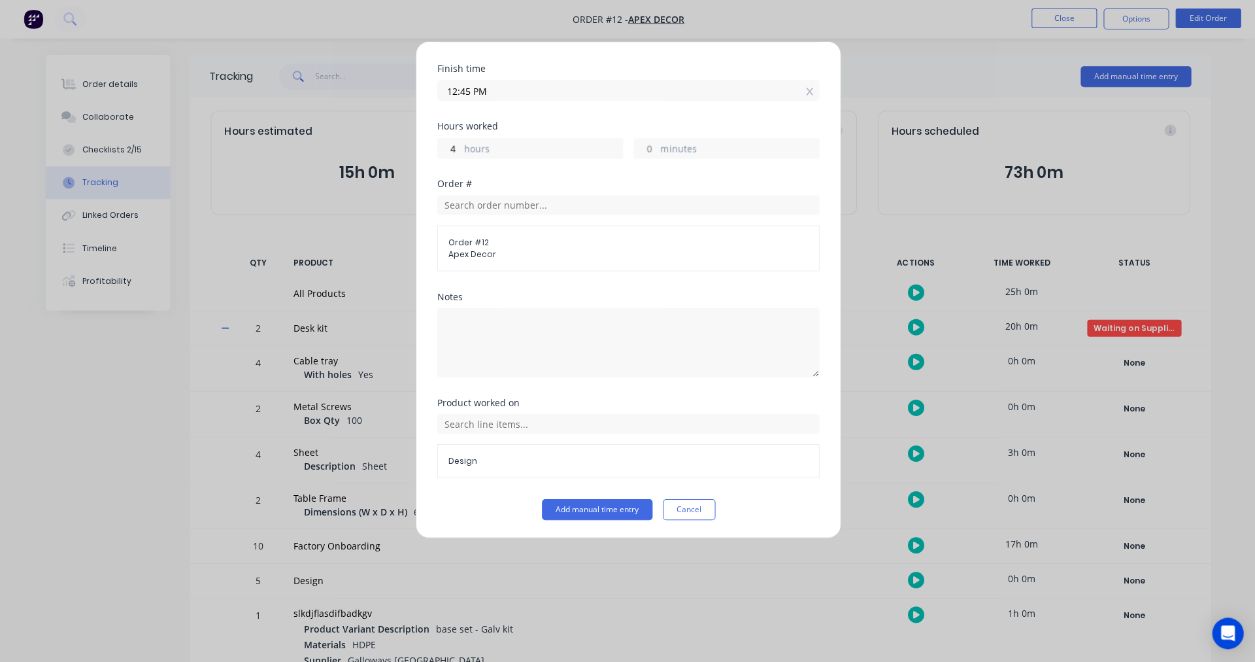
click at [579, 510] on button "Add manual time entry" at bounding box center [596, 509] width 110 height 21
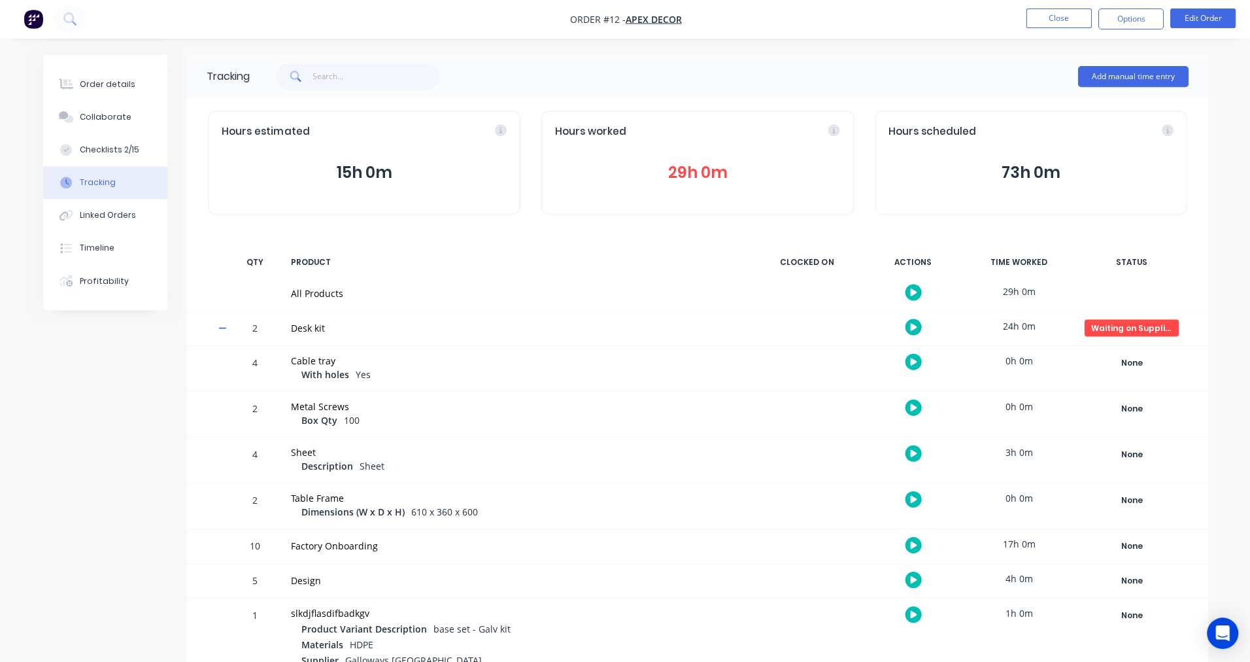
click at [86, 78] on button "Order details" at bounding box center [105, 85] width 124 height 33
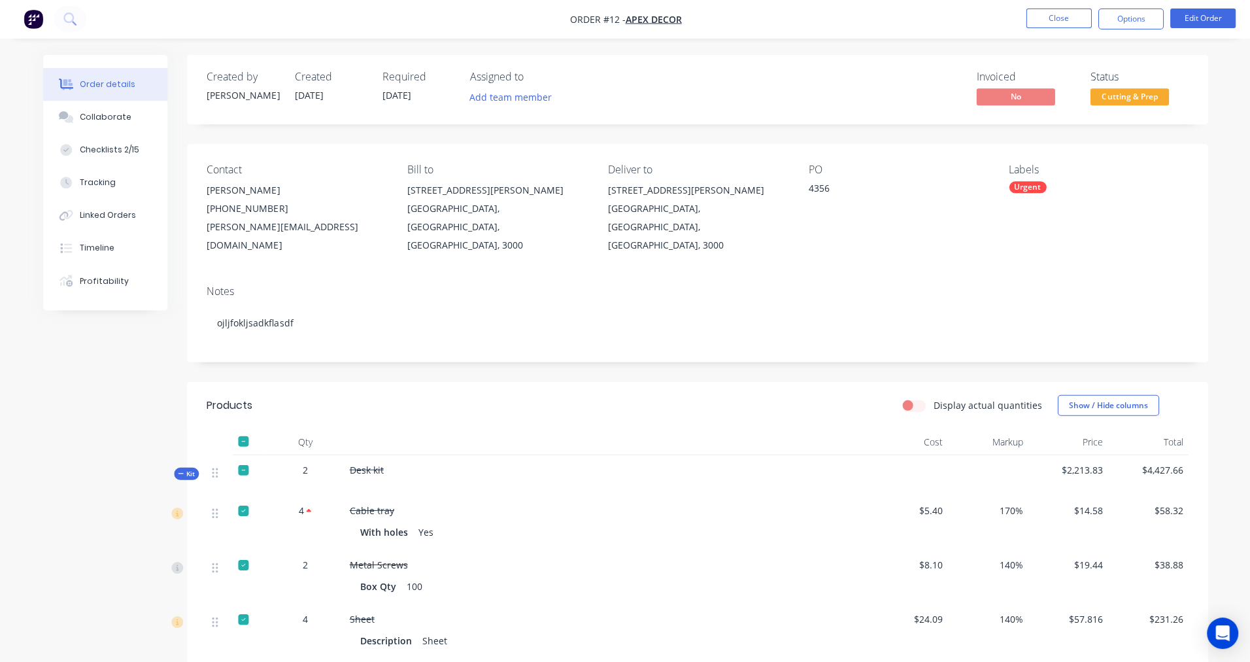
click at [90, 81] on div "Order details" at bounding box center [108, 85] width 56 height 12
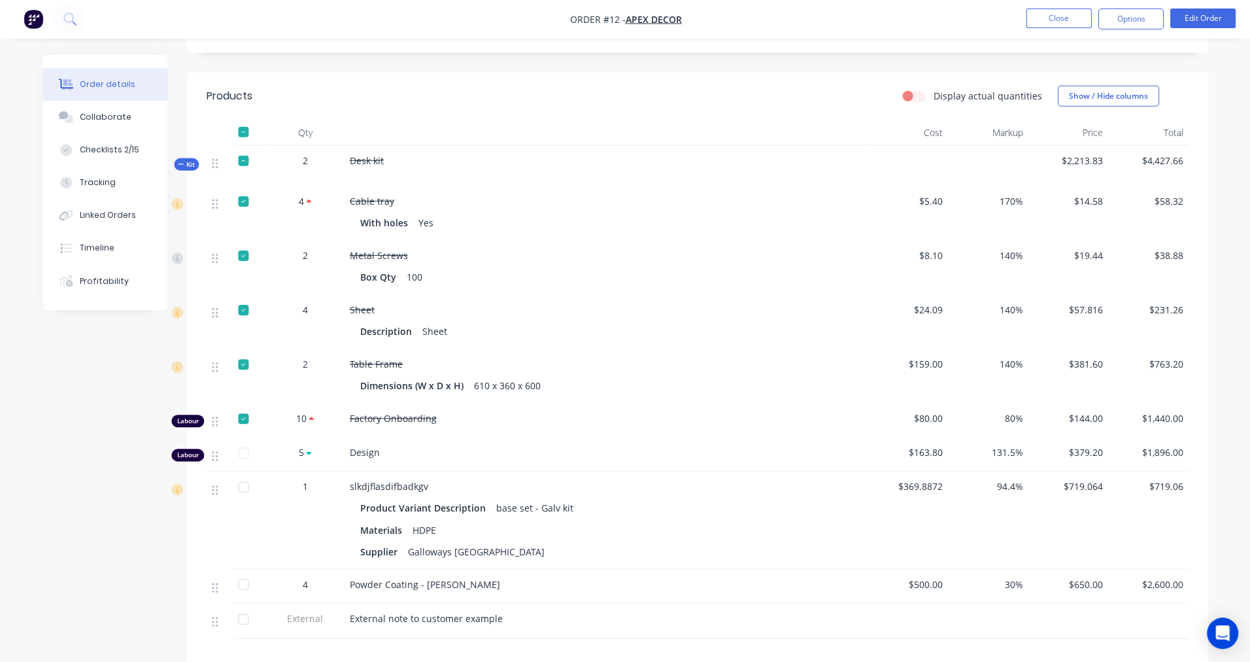
scroll to position [310, 0]
click at [101, 280] on div "Profitability" at bounding box center [104, 281] width 49 height 12
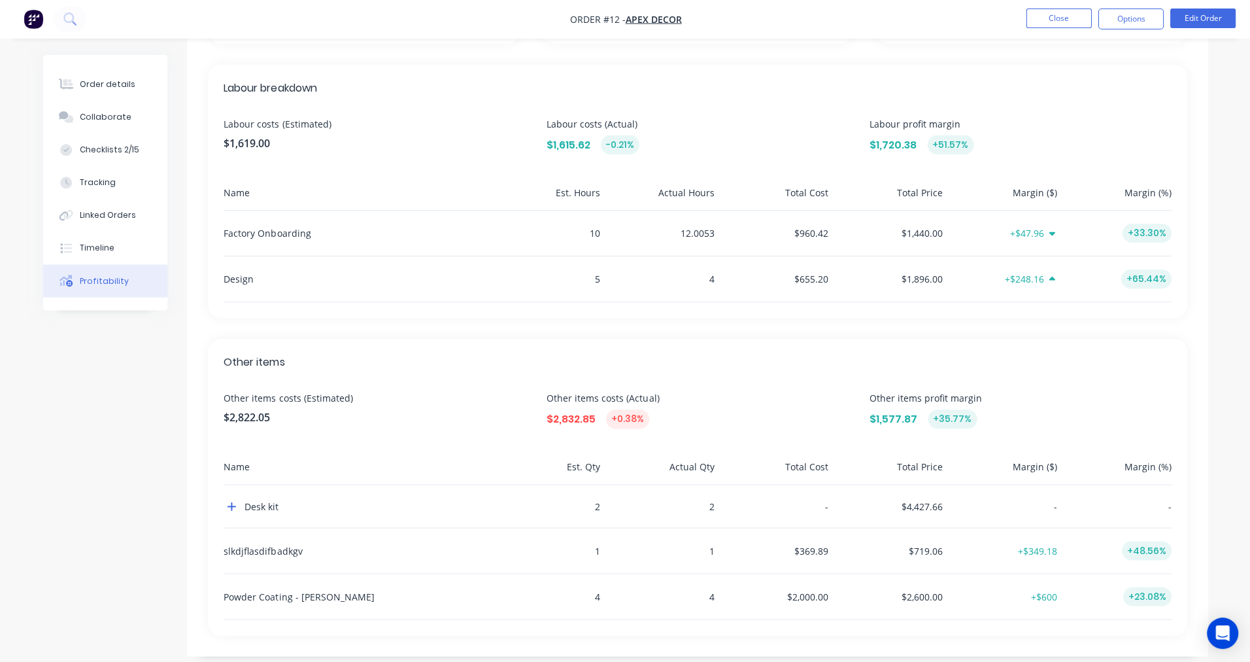
scroll to position [347, 0]
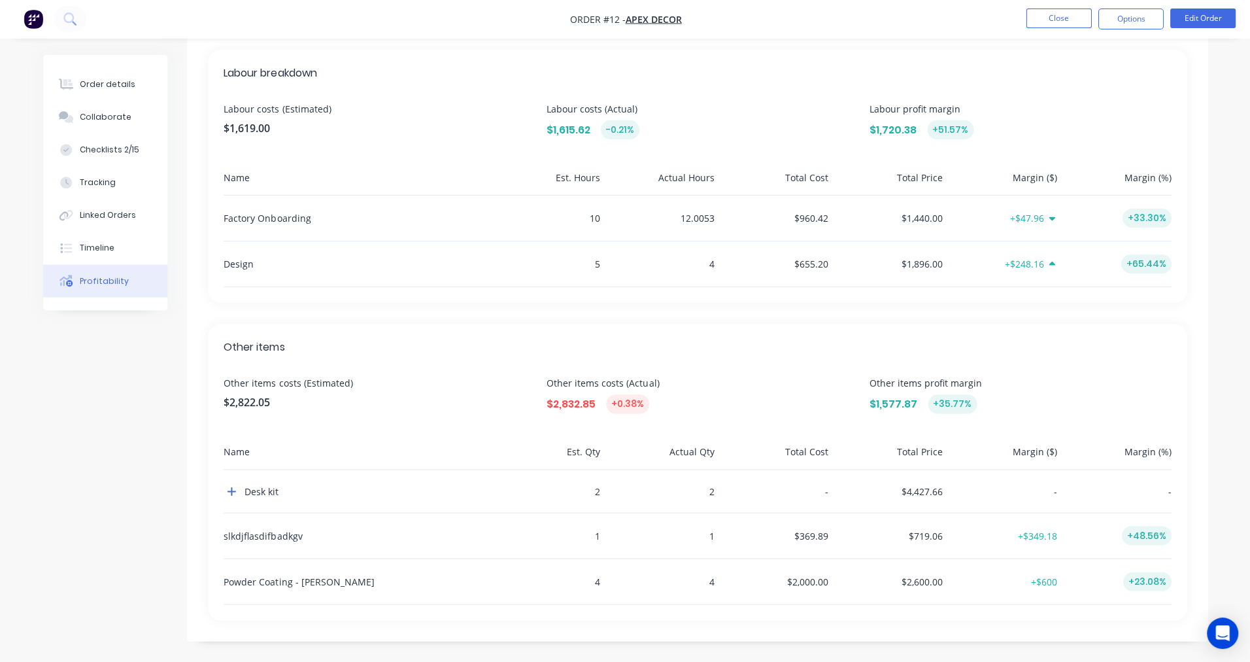
click at [114, 87] on div "Order details" at bounding box center [108, 85] width 56 height 12
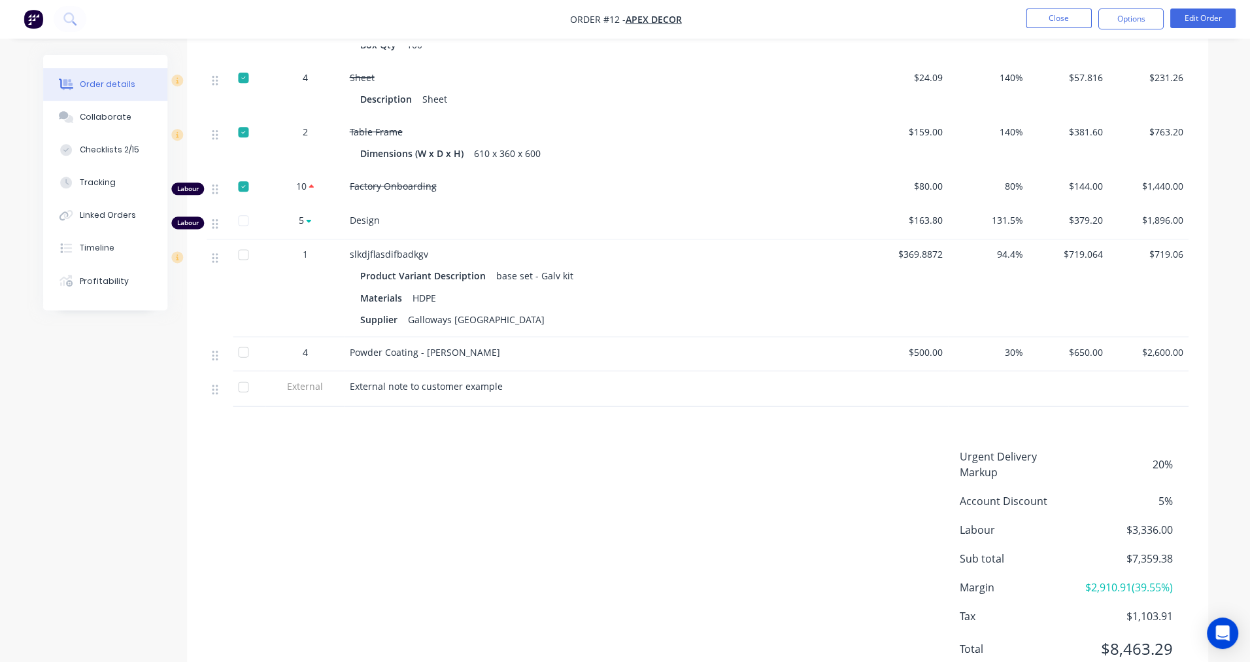
scroll to position [558, 0]
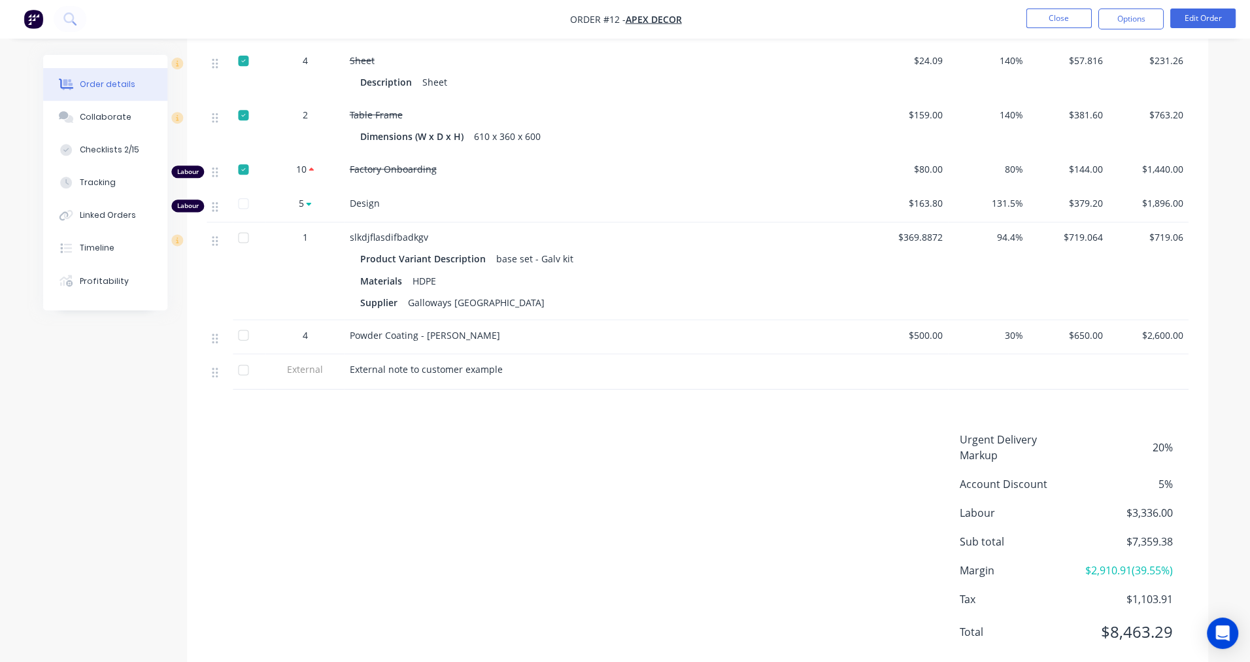
click at [1194, 480] on div "Urgent Delivery Markup 20% Account Discount 5% Labour $3,336.00 Sub total $7,35…" at bounding box center [697, 544] width 1020 height 225
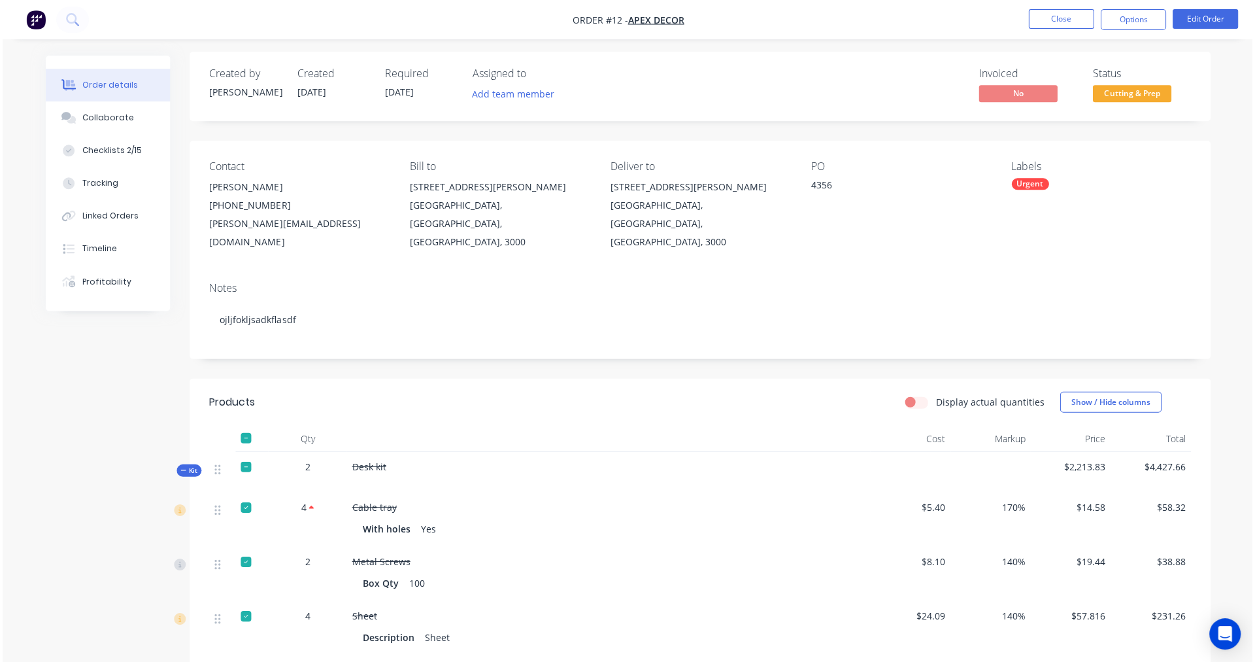
scroll to position [0, 0]
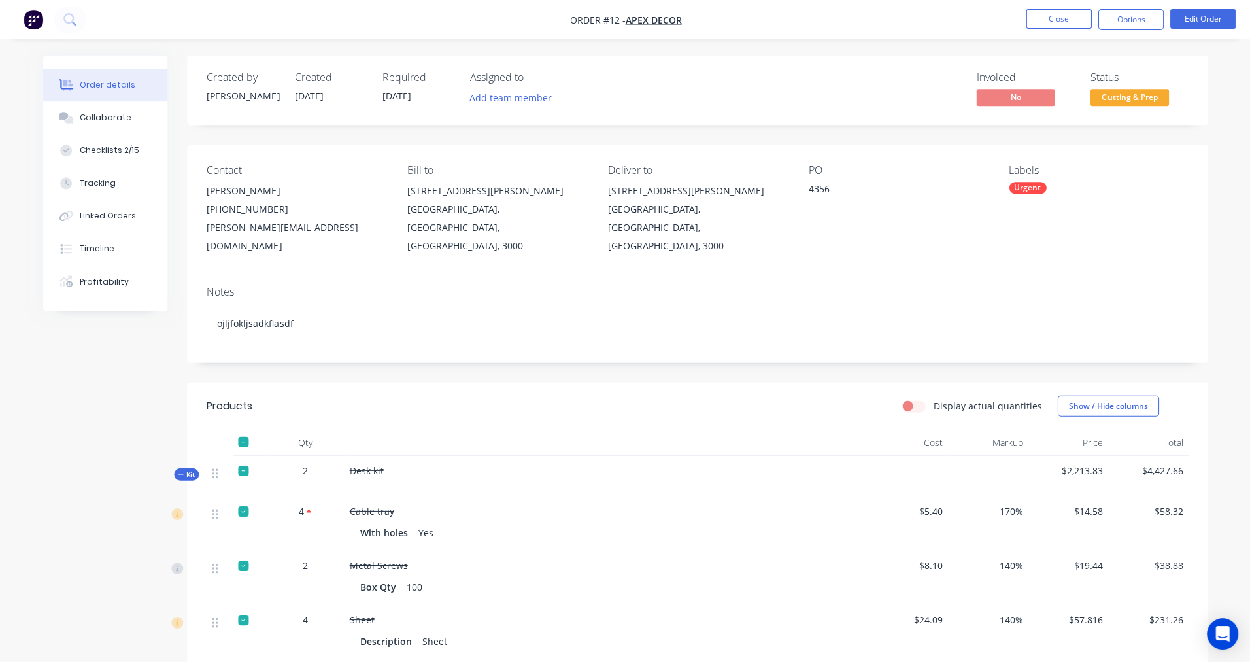
click at [1057, 19] on button "Close" at bounding box center [1057, 19] width 65 height 20
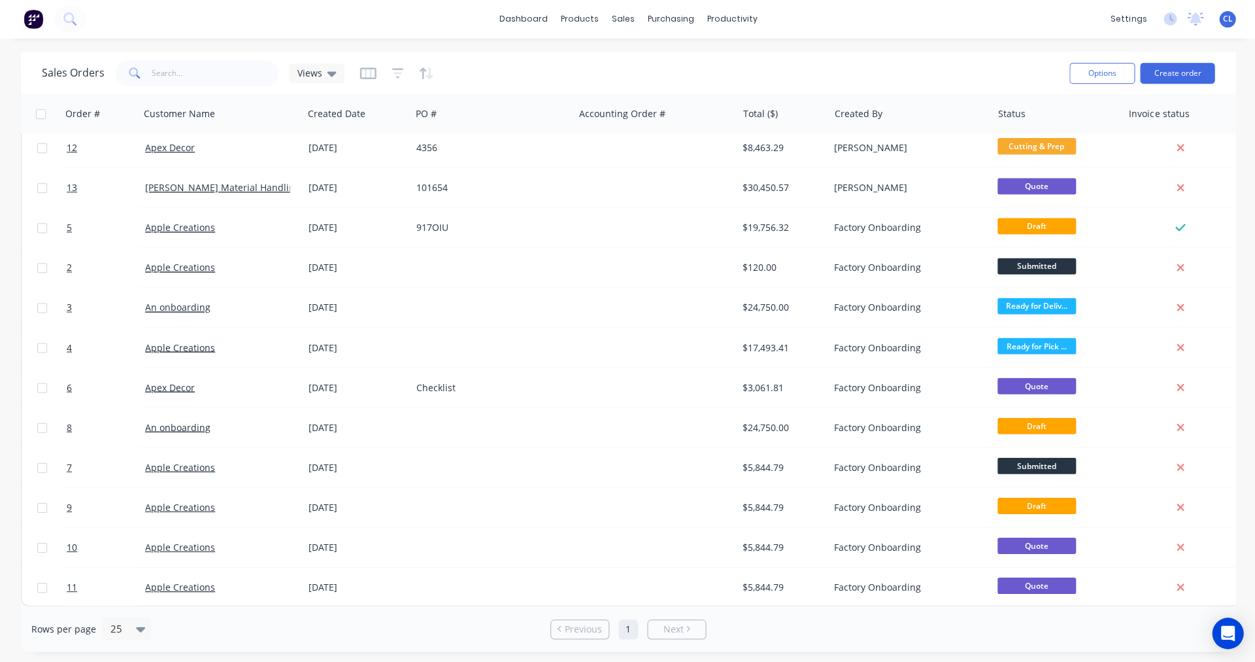
click at [199, 187] on link "[PERSON_NAME] Material Handling Ltd" at bounding box center [230, 188] width 171 height 12
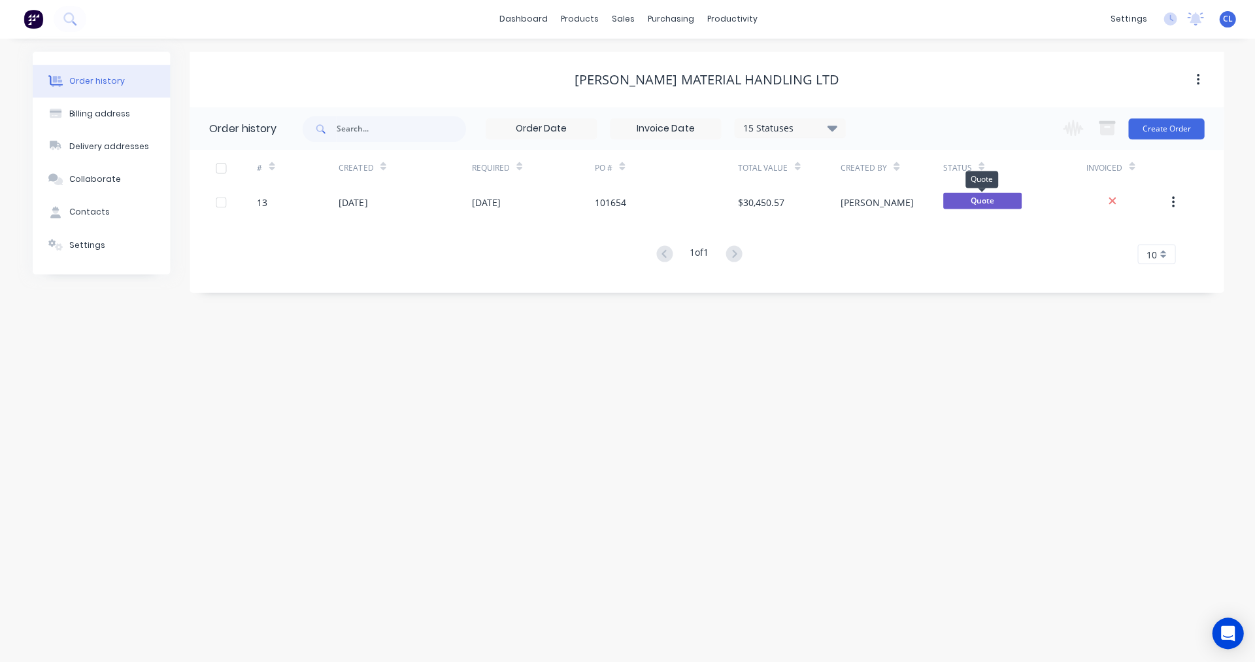
click at [964, 199] on span "Quote" at bounding box center [981, 201] width 78 height 16
click at [260, 205] on div "13" at bounding box center [262, 203] width 10 height 14
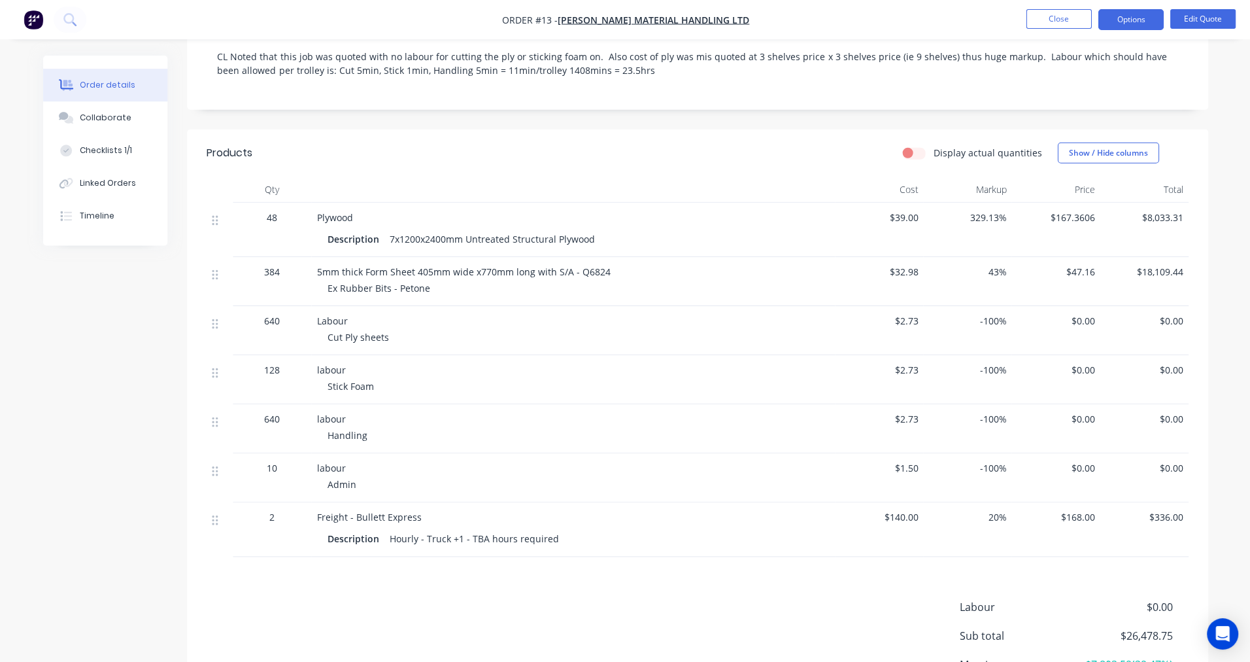
scroll to position [174, 0]
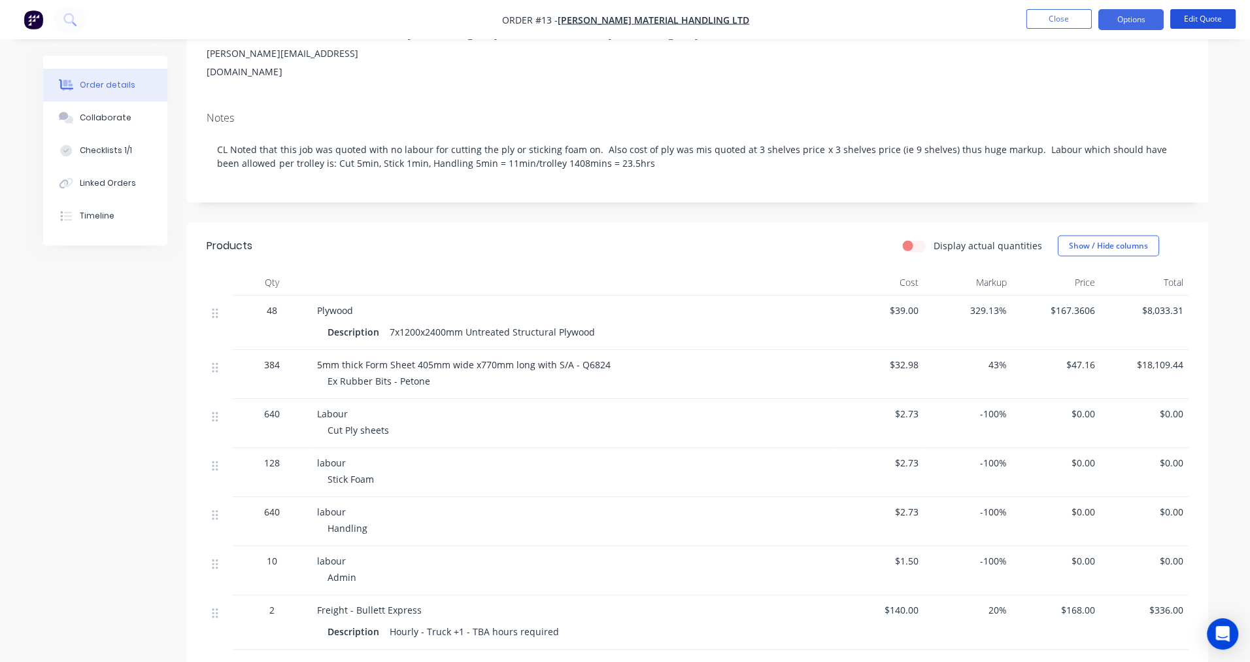
click at [1198, 18] on button "Edit Quote" at bounding box center [1201, 19] width 65 height 20
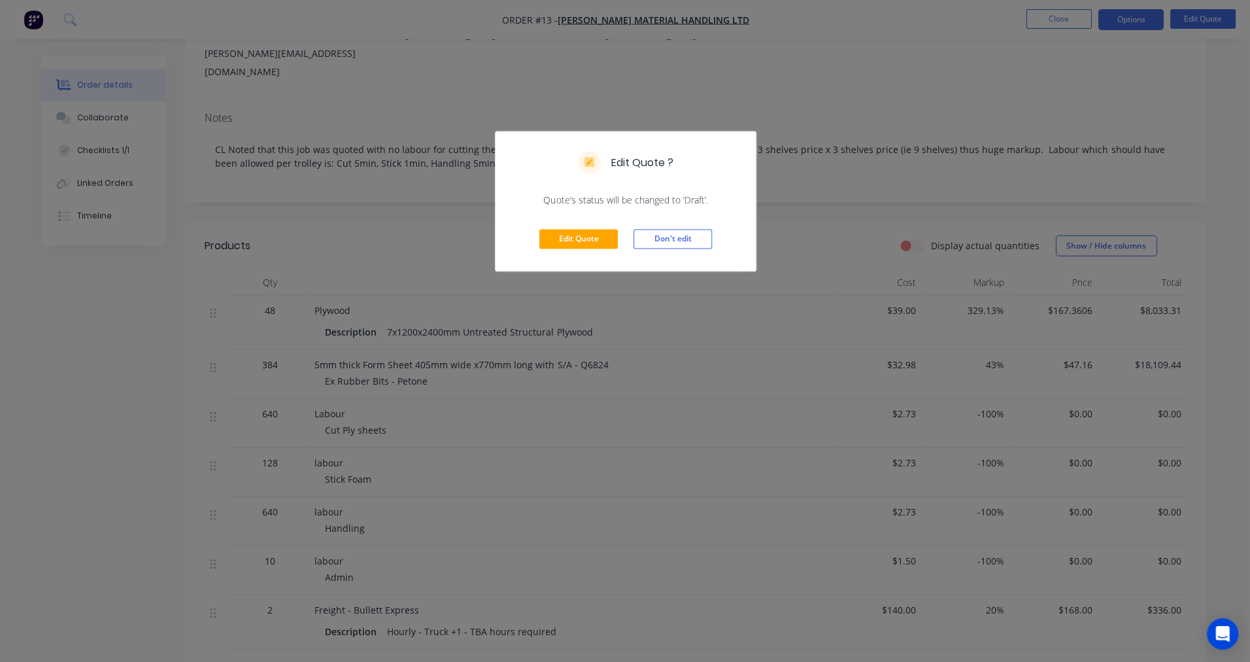
click at [667, 243] on button "Don't edit" at bounding box center [672, 239] width 78 height 20
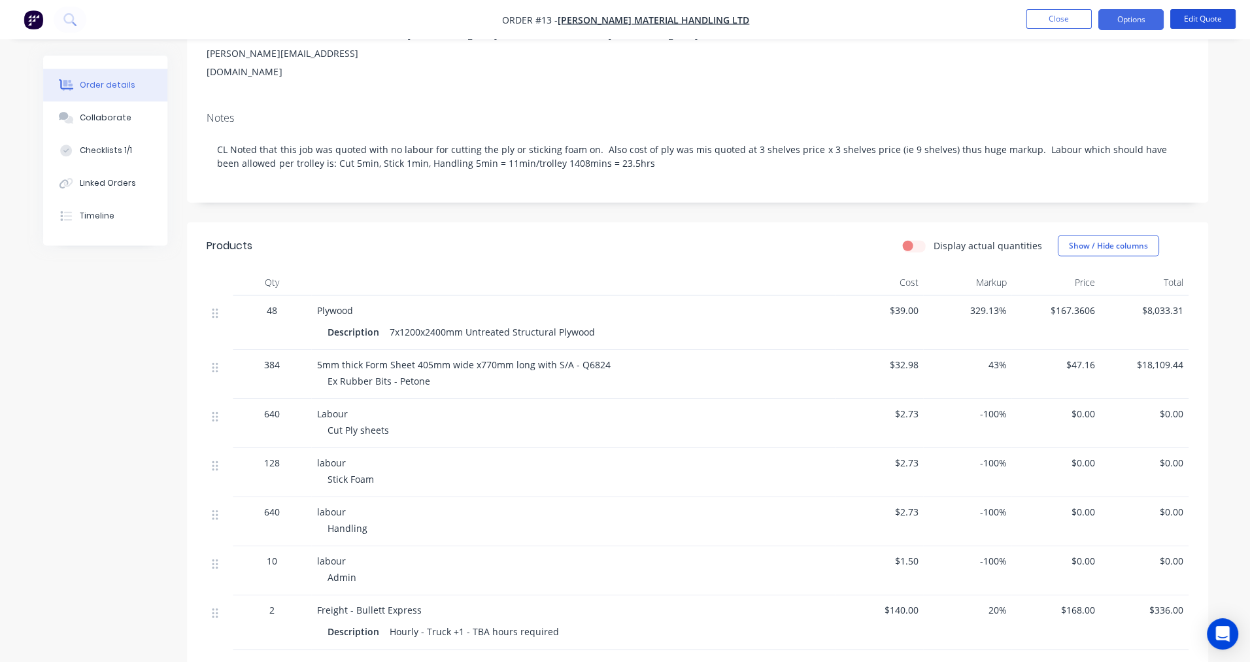
click at [1206, 18] on button "Edit Quote" at bounding box center [1201, 19] width 65 height 20
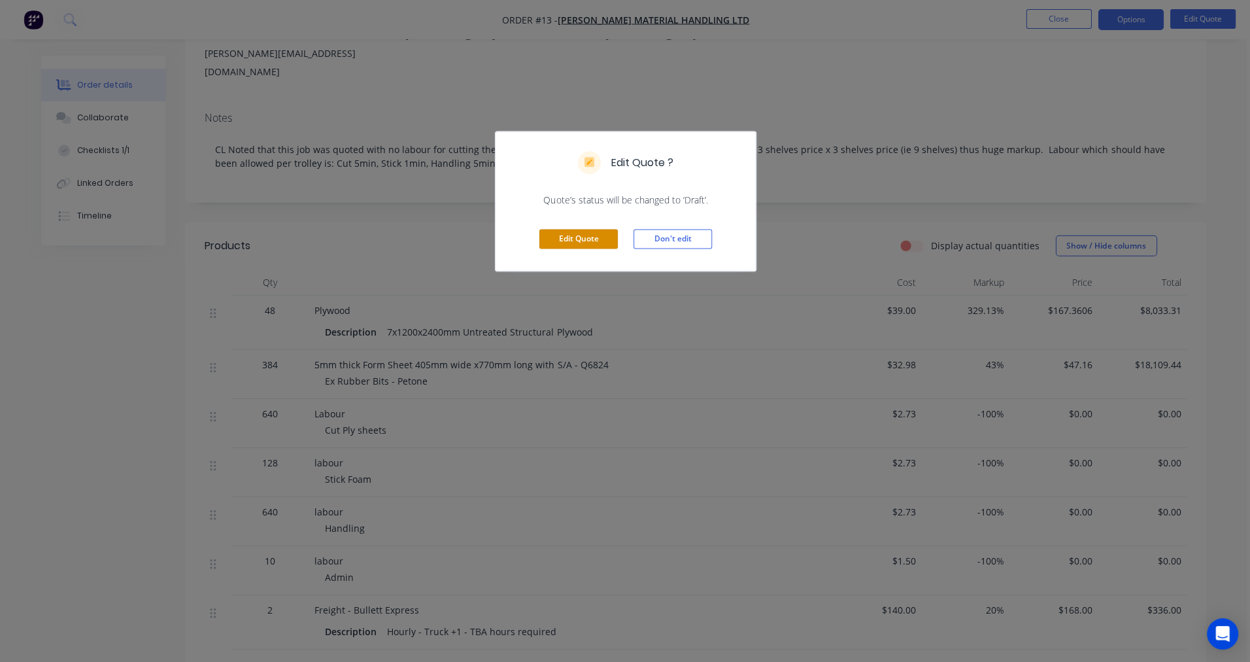
click at [590, 240] on button "Edit Quote" at bounding box center [578, 239] width 78 height 20
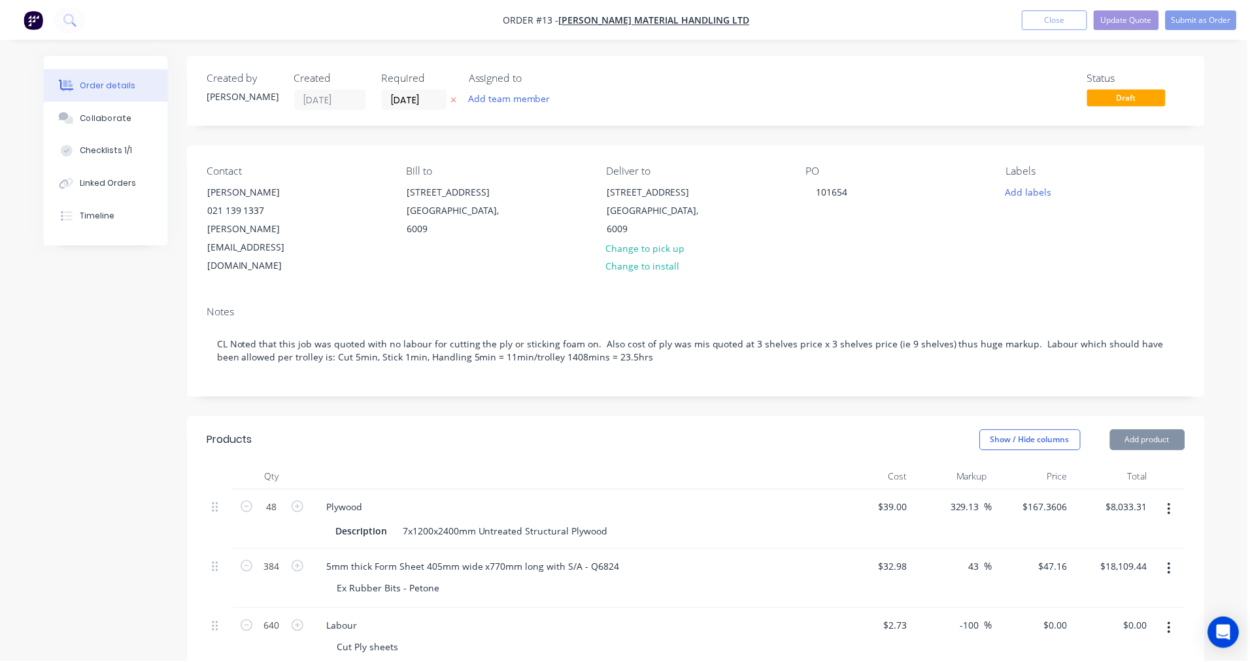
scroll to position [173, 0]
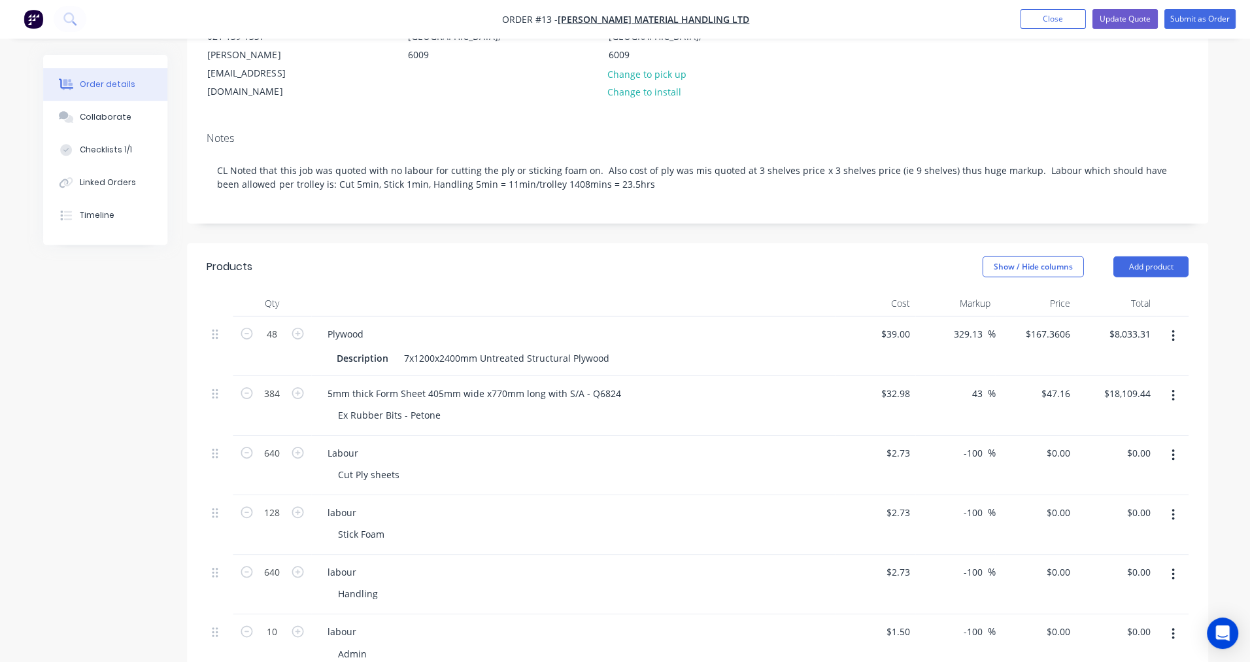
click at [1134, 256] on button "Add product" at bounding box center [1149, 266] width 75 height 21
click at [1127, 290] on div "Product catalogue" at bounding box center [1125, 299] width 101 height 19
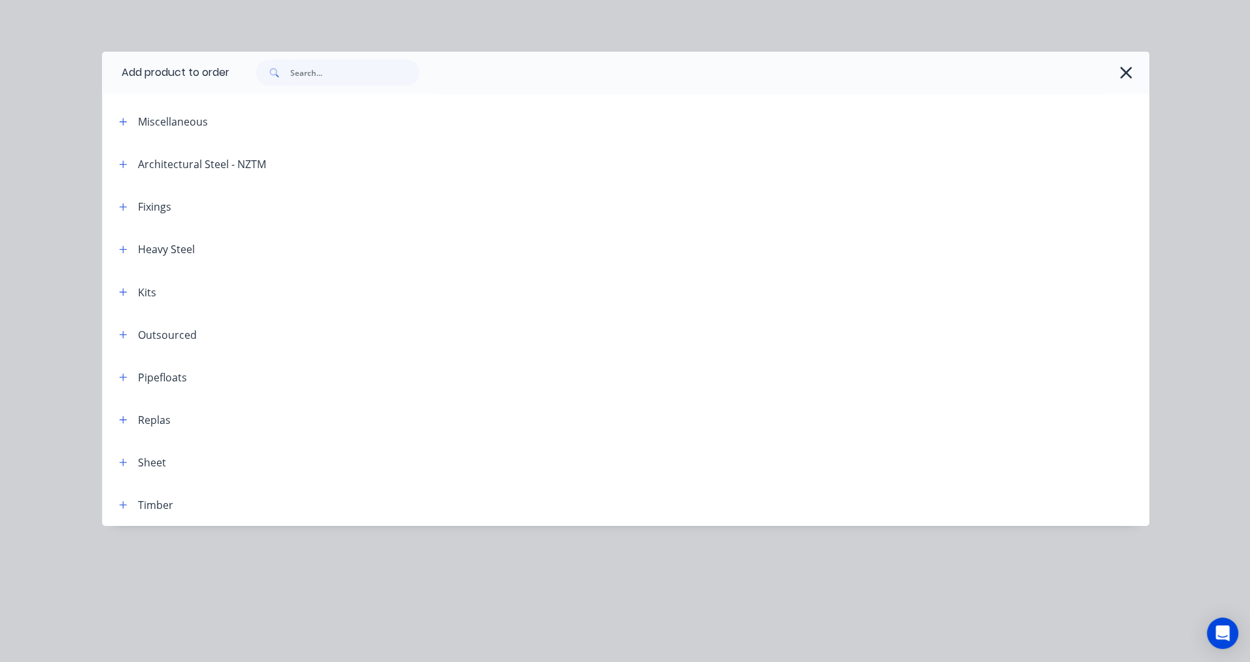
click at [125, 290] on icon "button" at bounding box center [123, 292] width 8 height 9
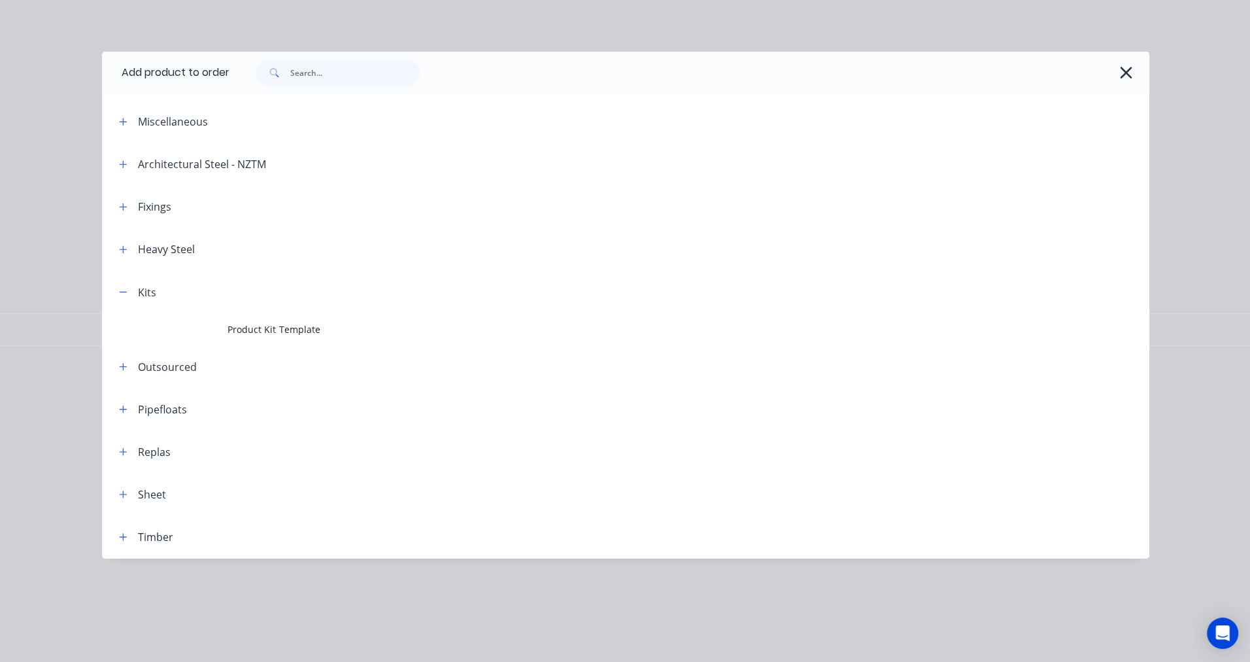
click at [250, 330] on span "Product Kit Template" at bounding box center [596, 329] width 736 height 14
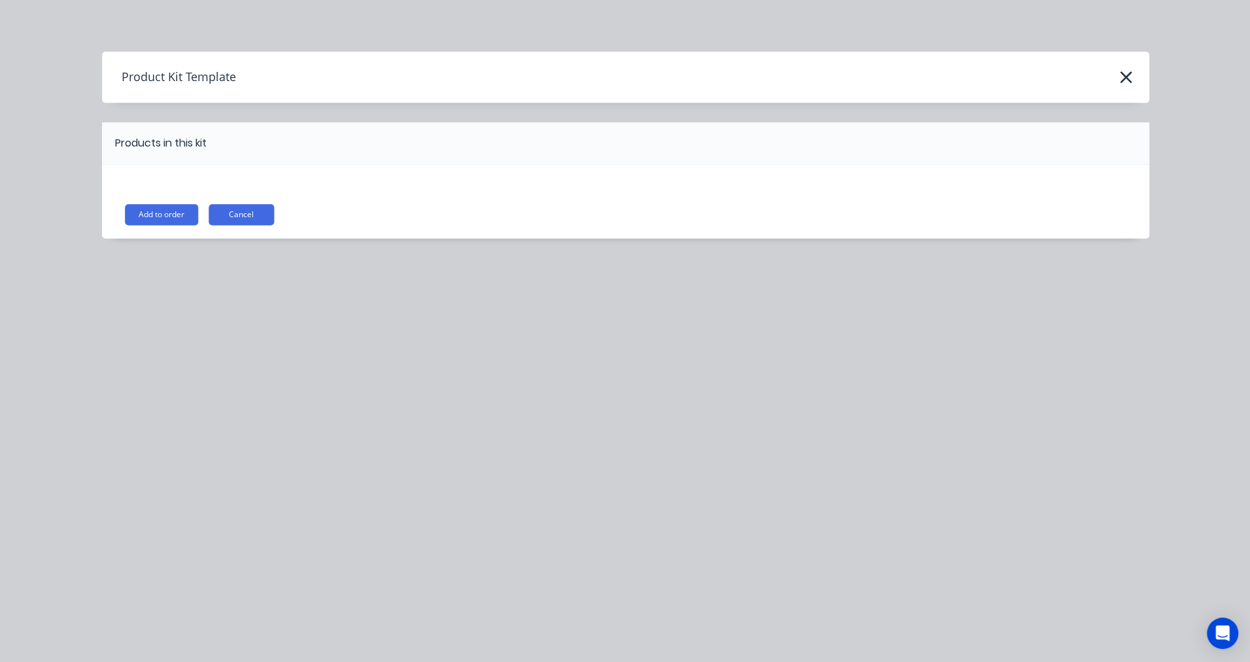
click at [172, 216] on button "Add to order" at bounding box center [161, 215] width 73 height 21
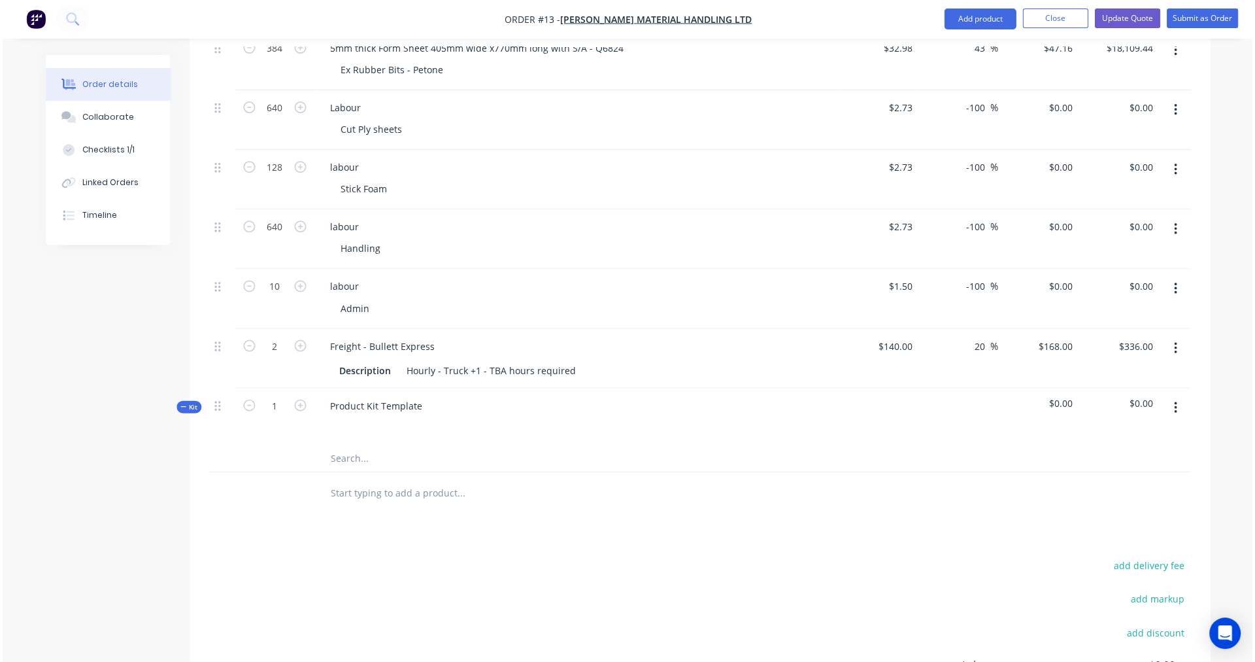
scroll to position [518, 0]
click at [414, 396] on div "Product Kit Template" at bounding box center [372, 405] width 113 height 19
click at [362, 437] on div "Qty Cost Markup Price Total 48 Plywood Description 7x1200x2400mm Untreated Stru…" at bounding box center [697, 229] width 1020 height 569
click at [1172, 401] on icon "button" at bounding box center [1171, 407] width 3 height 12
click at [1126, 432] on div "Add product to kit" at bounding box center [1125, 441] width 101 height 19
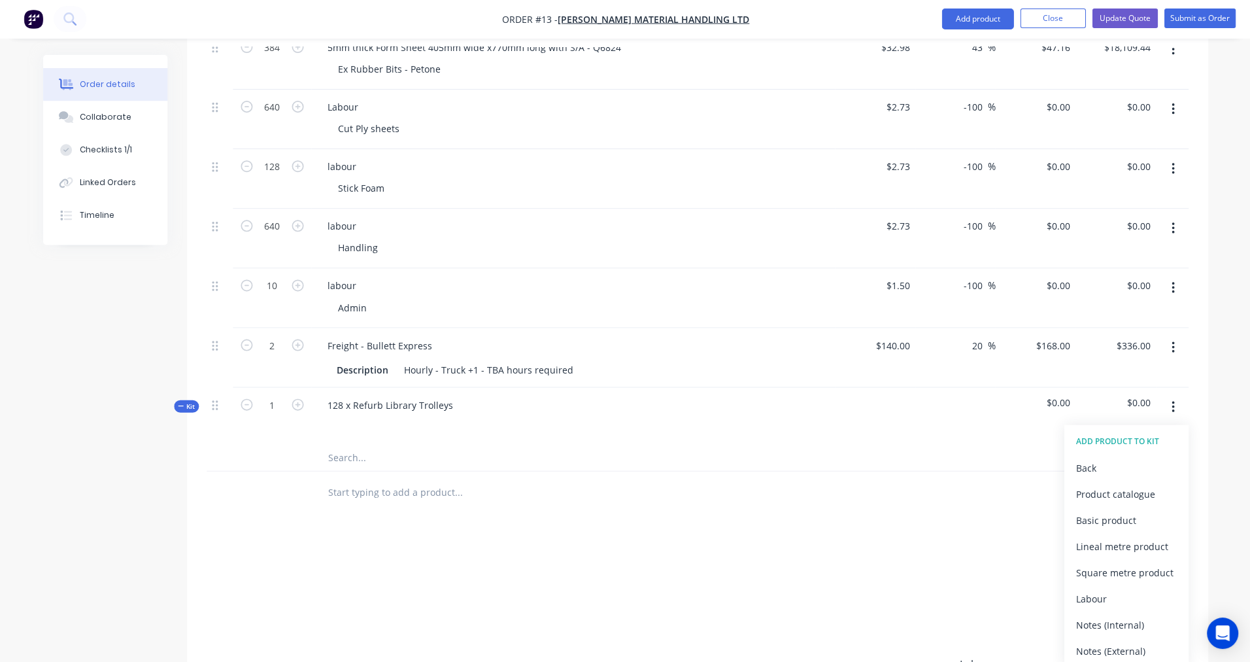
click at [1096, 589] on div "Labour" at bounding box center [1125, 598] width 101 height 19
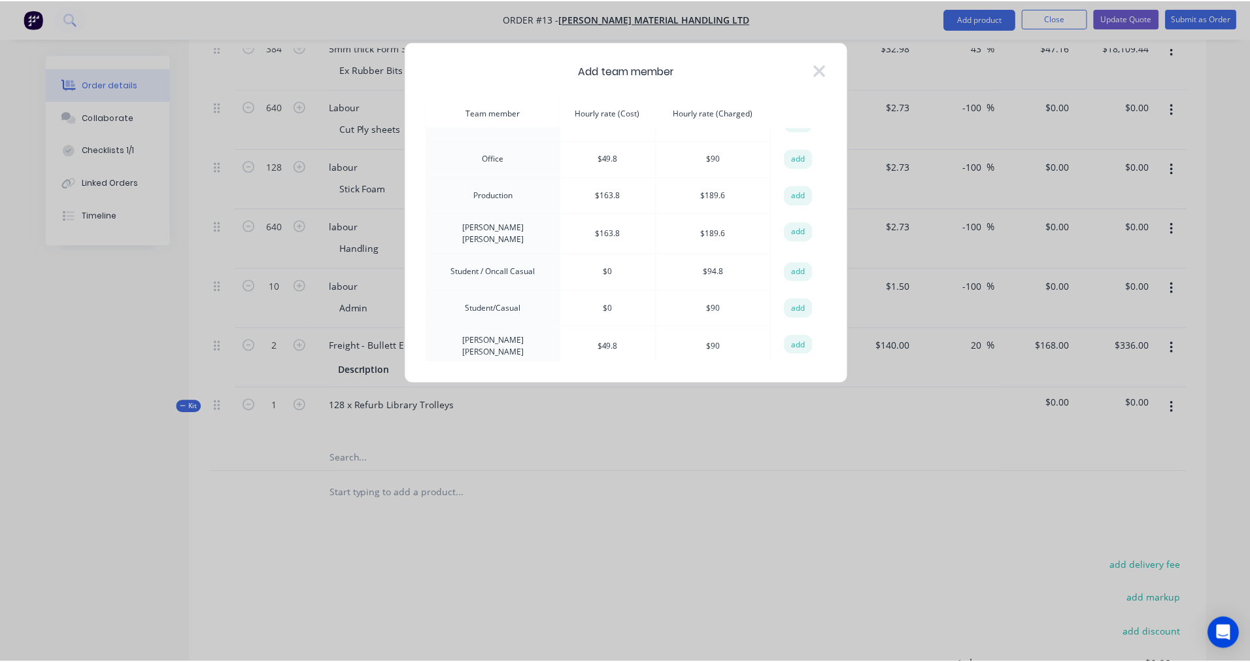
scroll to position [209, 0]
click at [801, 190] on button "add" at bounding box center [800, 196] width 29 height 20
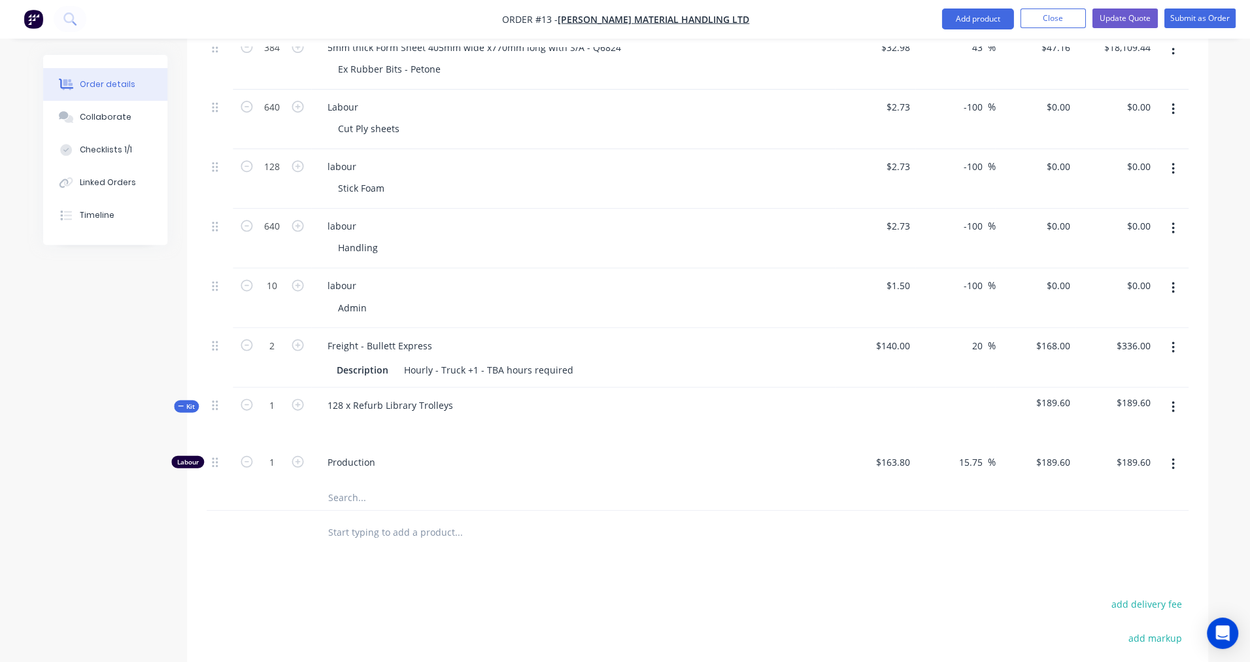
click at [1042, 22] on button "Close" at bounding box center [1051, 19] width 65 height 20
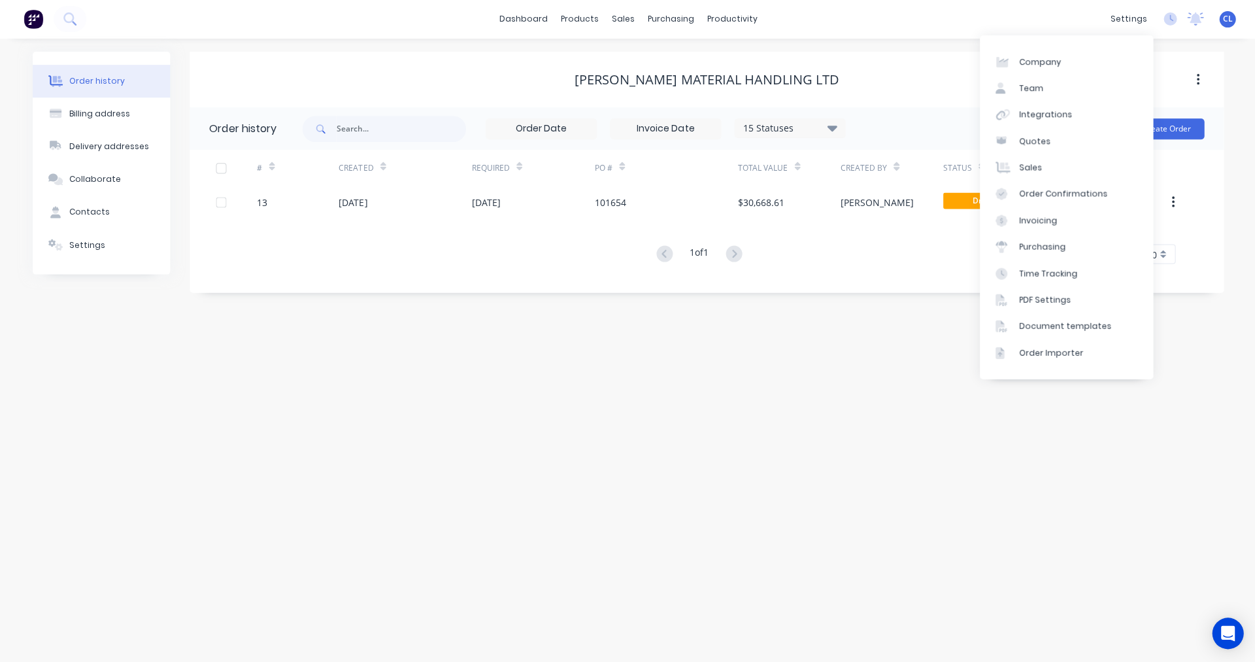
click at [1134, 22] on div "settings" at bounding box center [1127, 20] width 49 height 20
click at [1026, 86] on div "Team" at bounding box center [1030, 89] width 24 height 12
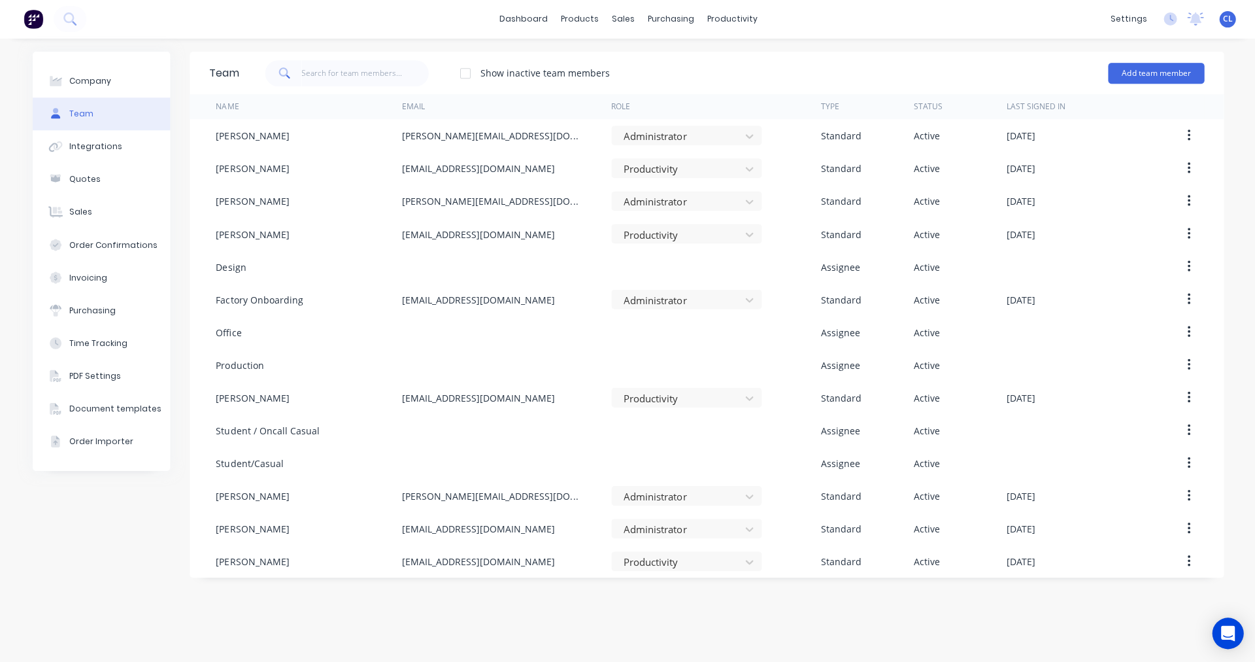
click at [1186, 266] on icon "button" at bounding box center [1187, 267] width 3 height 14
click at [1102, 303] on div "Edit" at bounding box center [1141, 301] width 101 height 19
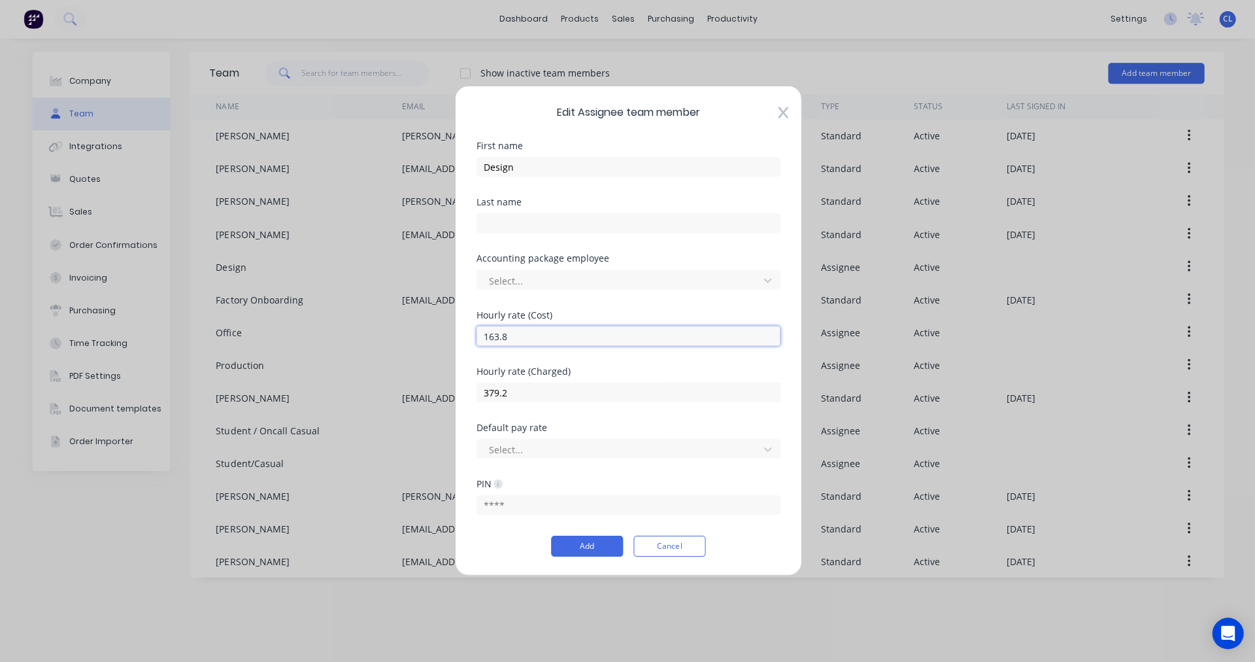
click at [531, 337] on input "163.8" at bounding box center [627, 336] width 303 height 20
type input "1"
type input "2.73"
click at [543, 392] on input "379.2" at bounding box center [627, 392] width 303 height 20
type input "3"
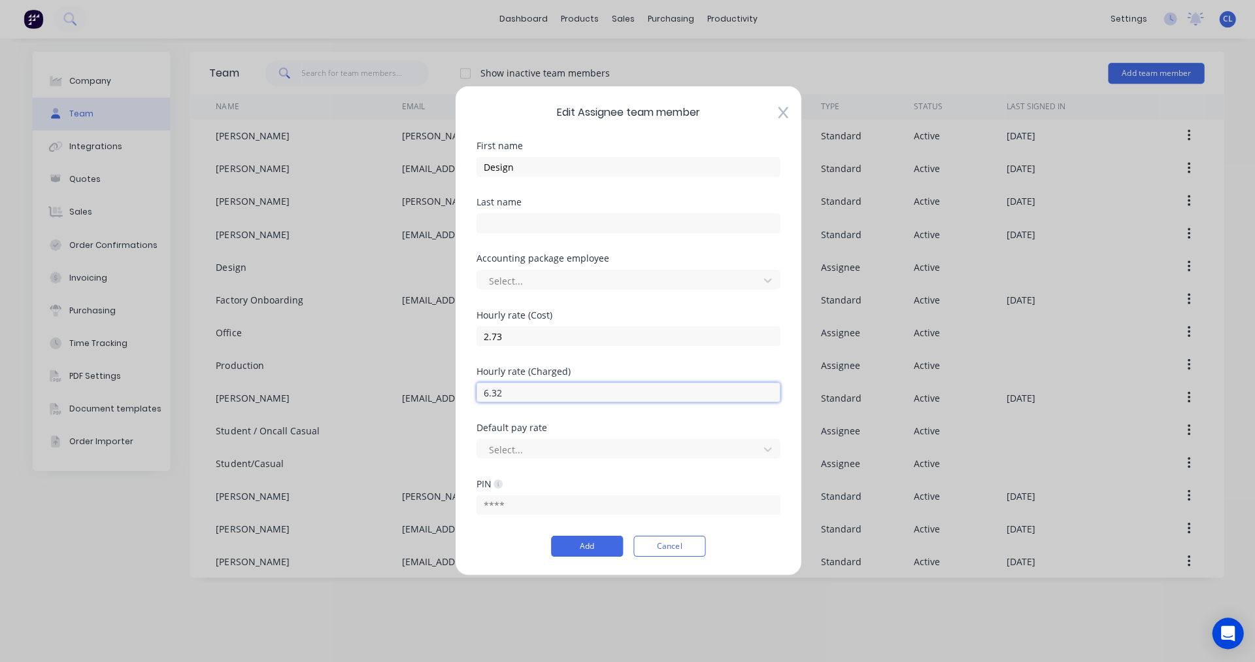
type input "6.32"
click at [589, 543] on button "Add" at bounding box center [587, 545] width 72 height 21
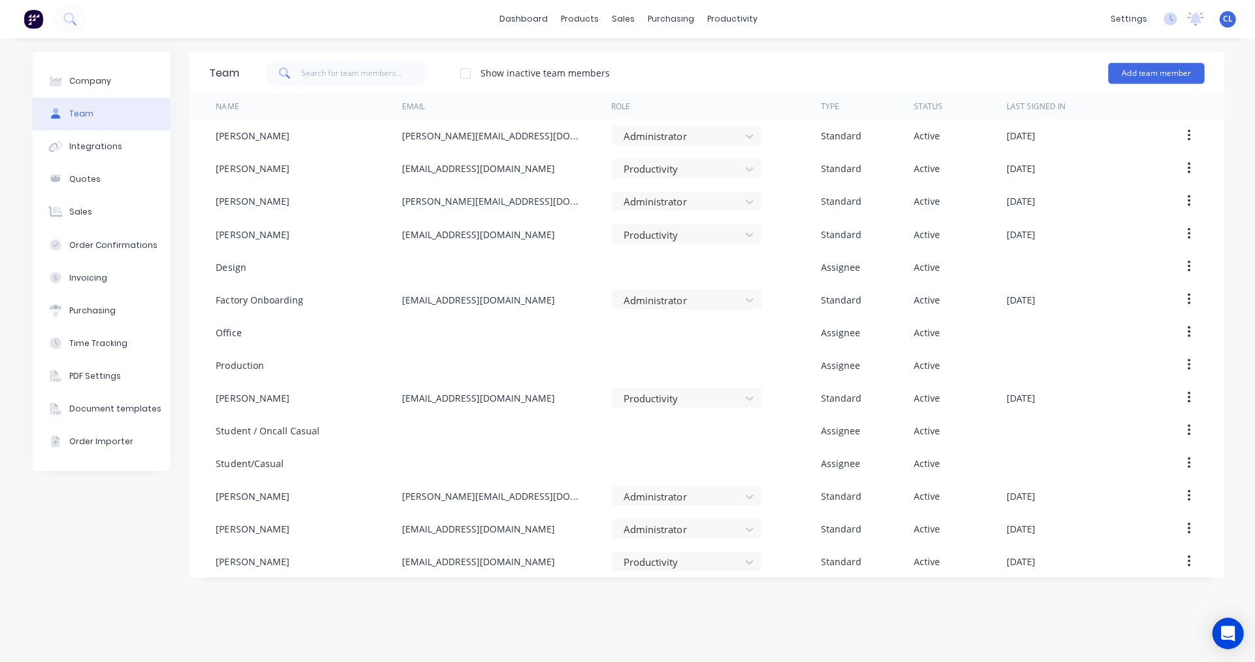
click at [1186, 330] on icon "button" at bounding box center [1187, 332] width 3 height 14
click at [1104, 369] on div "Edit" at bounding box center [1141, 366] width 101 height 19
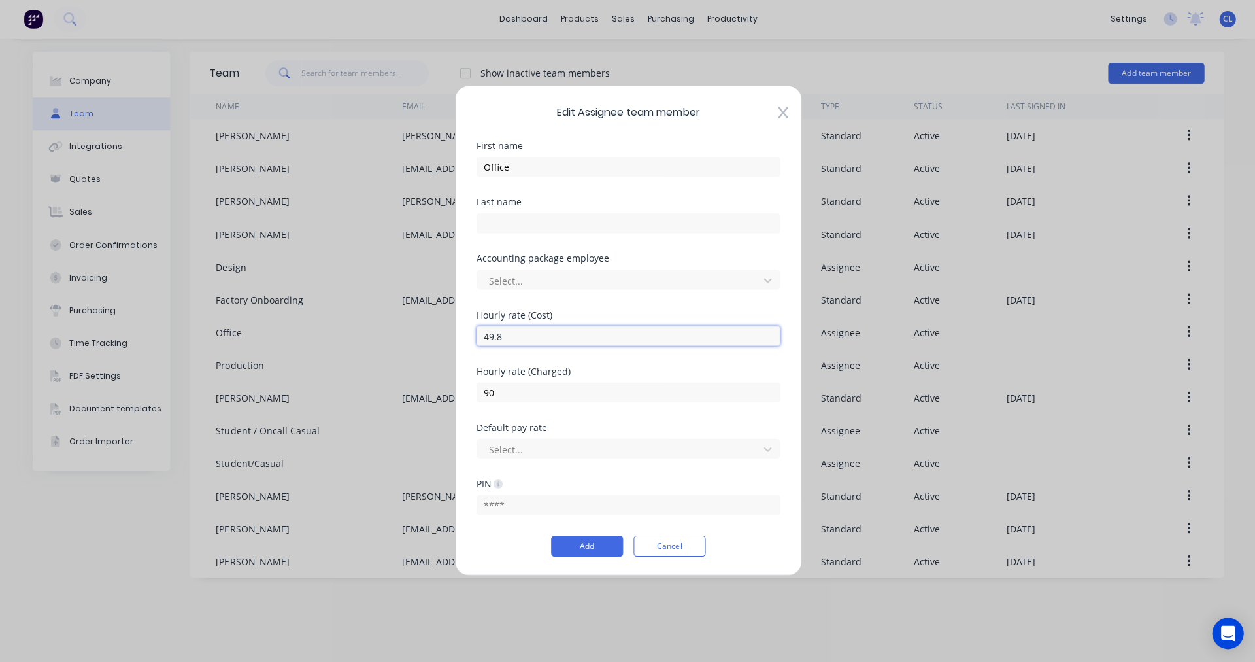
click at [524, 335] on input "49.8" at bounding box center [627, 336] width 303 height 20
type input "4"
type input ".83"
type input "1.50"
click at [583, 542] on button "Add" at bounding box center [587, 545] width 72 height 21
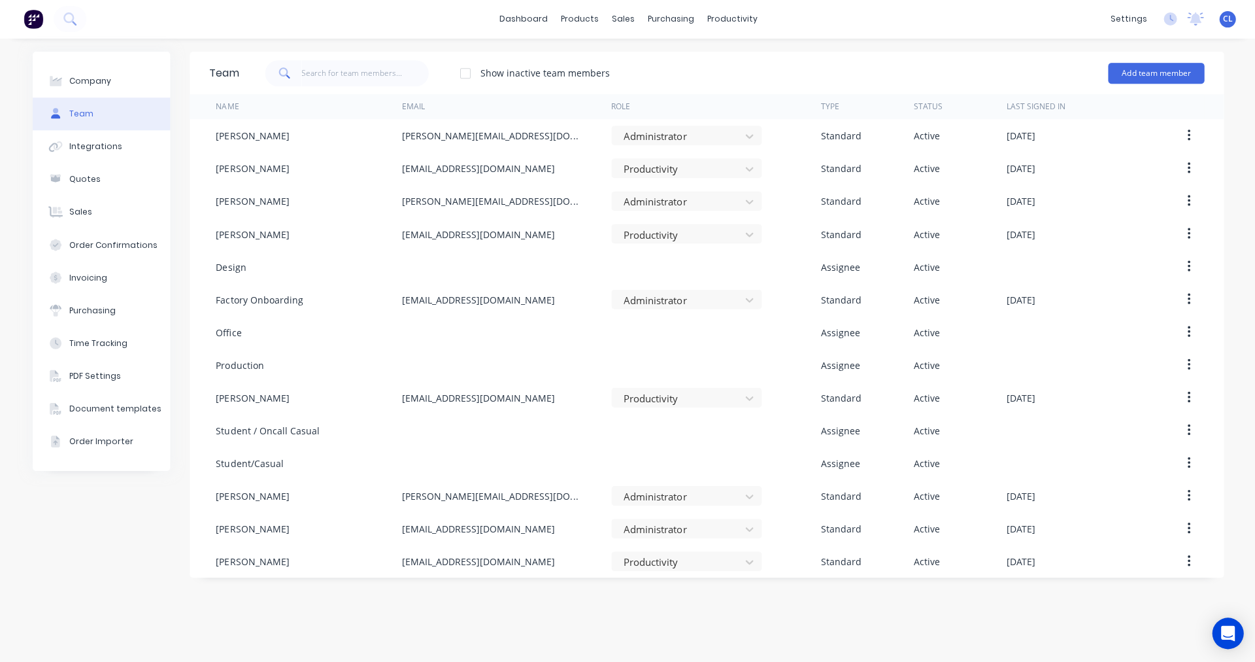
click at [1187, 429] on icon "button" at bounding box center [1187, 430] width 3 height 14
click at [1115, 466] on div "Edit" at bounding box center [1141, 464] width 101 height 19
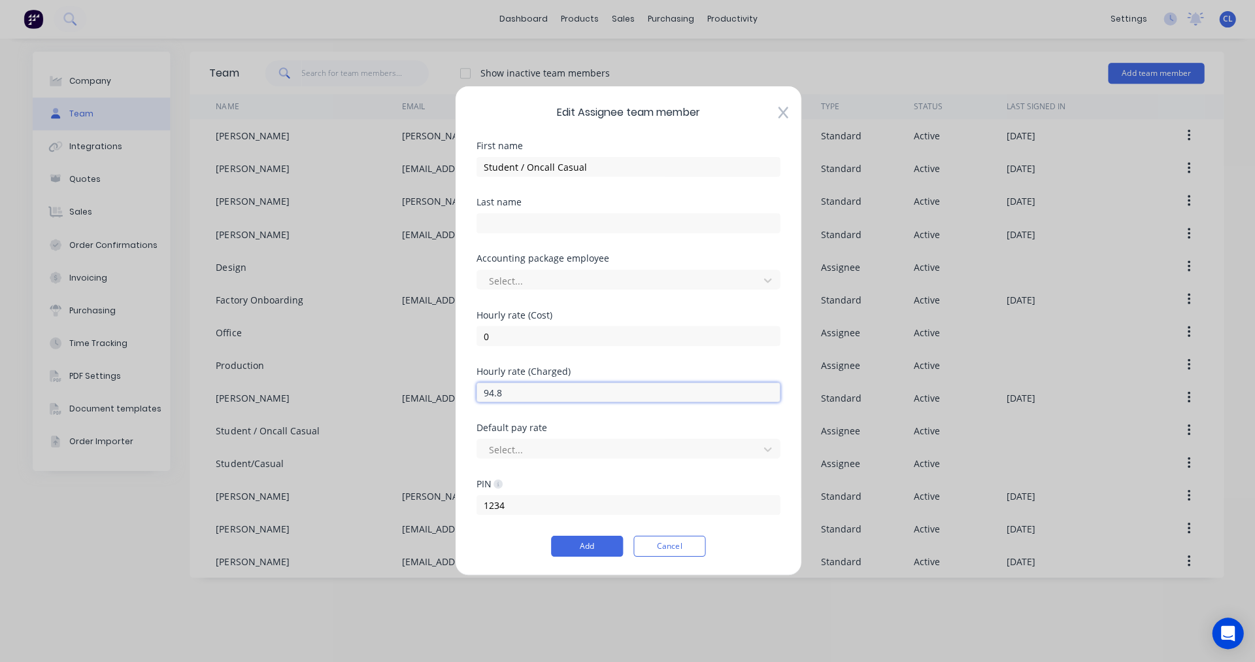
drag, startPoint x: 520, startPoint y: 393, endPoint x: 452, endPoint y: 391, distance: 68.7
click at [452, 391] on div "Edit Assignee team member First name Student / Oncall Casual Last name Accounti…" at bounding box center [627, 331] width 1255 height 662
type input "1.58"
click at [581, 545] on button "Add" at bounding box center [587, 545] width 72 height 21
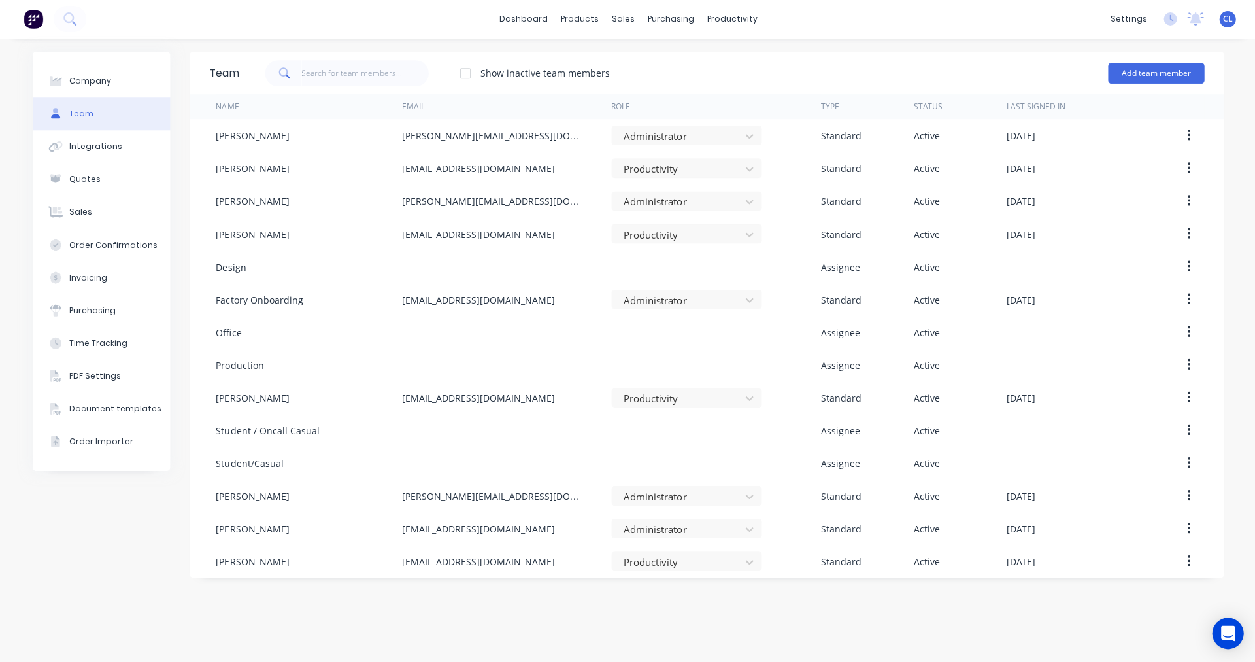
click at [1189, 462] on icon "button" at bounding box center [1187, 463] width 3 height 14
click at [1094, 499] on div "Edit" at bounding box center [1141, 497] width 101 height 19
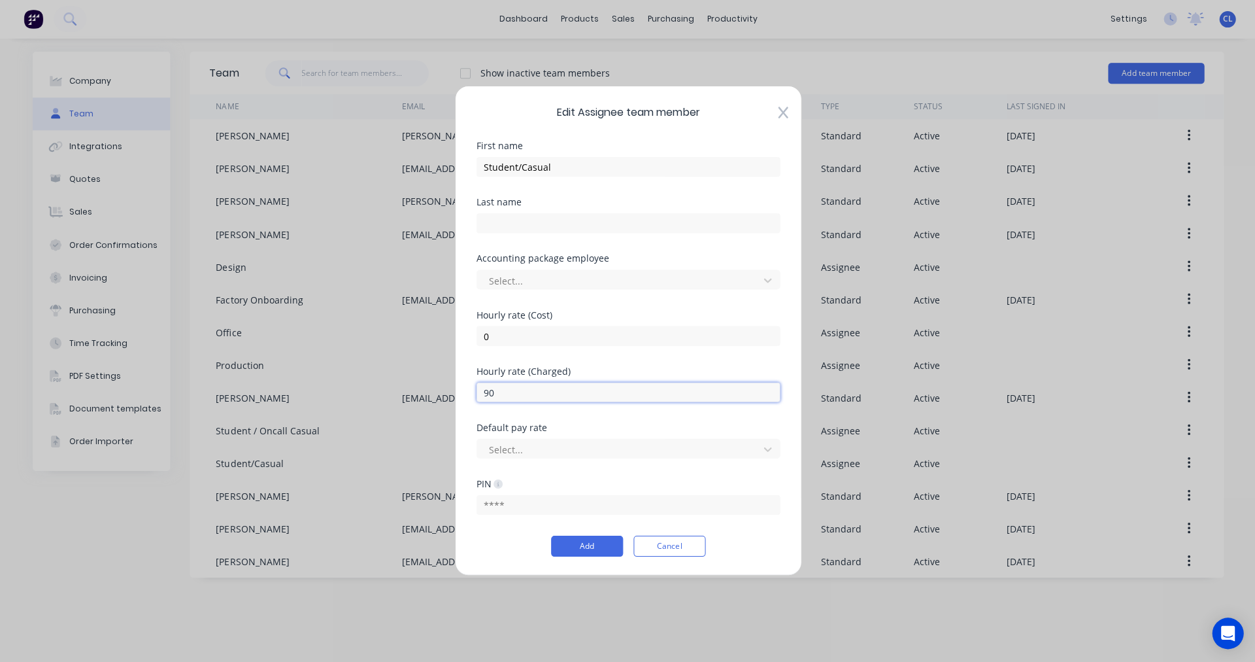
drag, startPoint x: 511, startPoint y: 390, endPoint x: 460, endPoint y: 386, distance: 51.8
click at [460, 386] on div "Edit Assignee team member First name Student/Casual Last name Accounting packag…" at bounding box center [627, 330] width 347 height 489
type input "1.50"
click at [596, 549] on button "Add" at bounding box center [587, 545] width 72 height 21
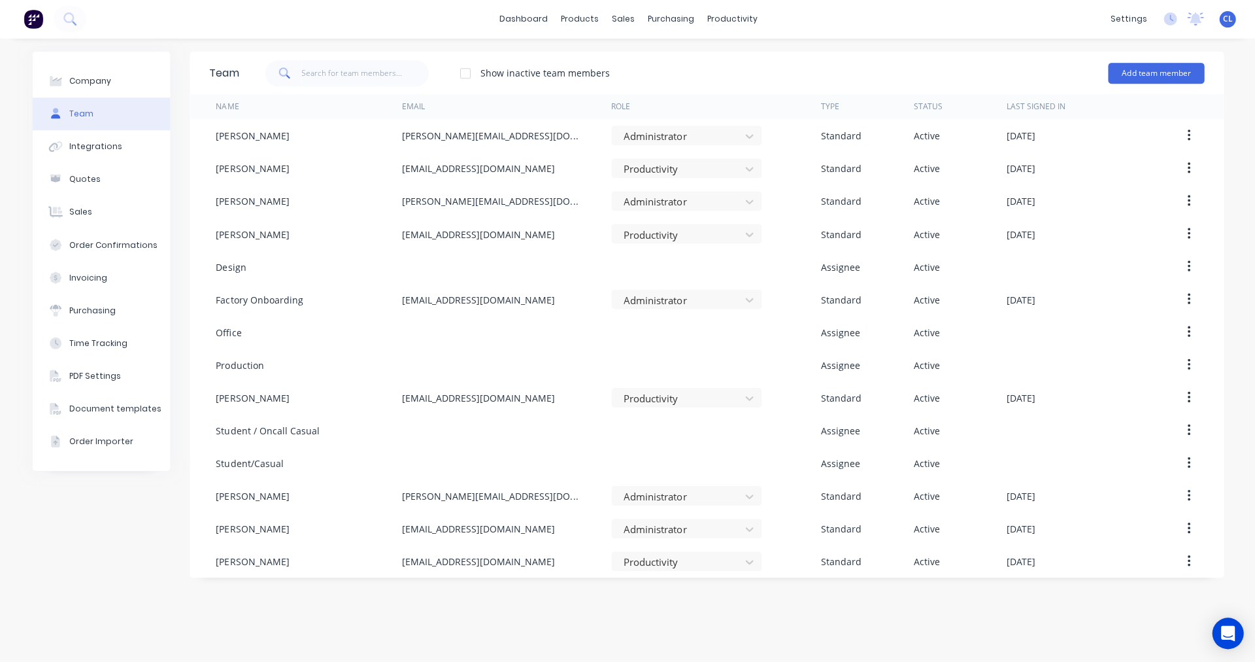
click at [1189, 430] on icon "button" at bounding box center [1187, 430] width 3 height 14
click at [1110, 466] on div "Edit" at bounding box center [1141, 464] width 101 height 19
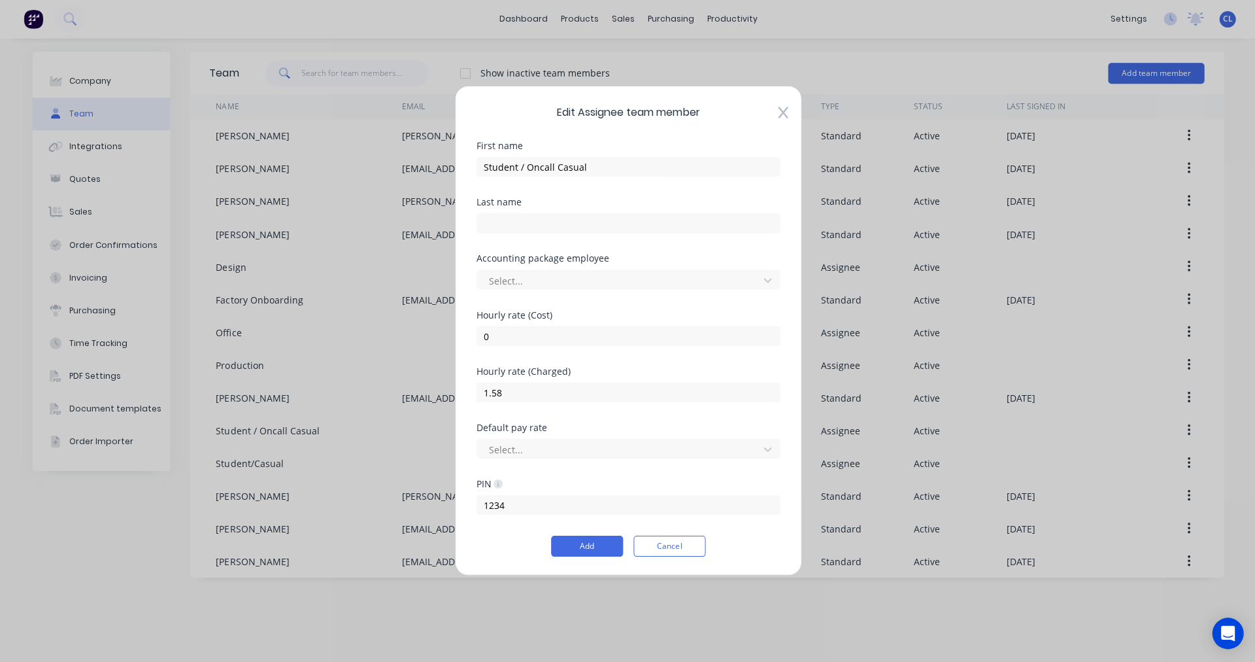
click at [681, 546] on button "Cancel" at bounding box center [669, 545] width 72 height 21
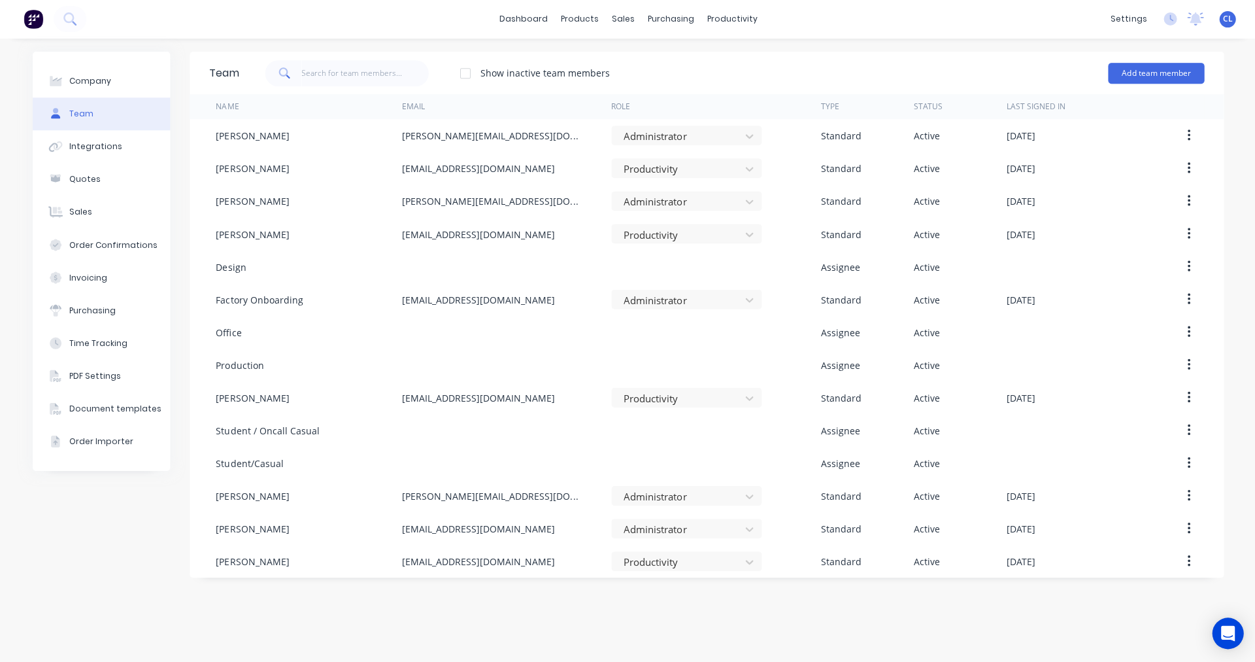
click at [1191, 460] on button "button" at bounding box center [1187, 463] width 31 height 24
click at [1107, 496] on div "Edit" at bounding box center [1141, 497] width 101 height 19
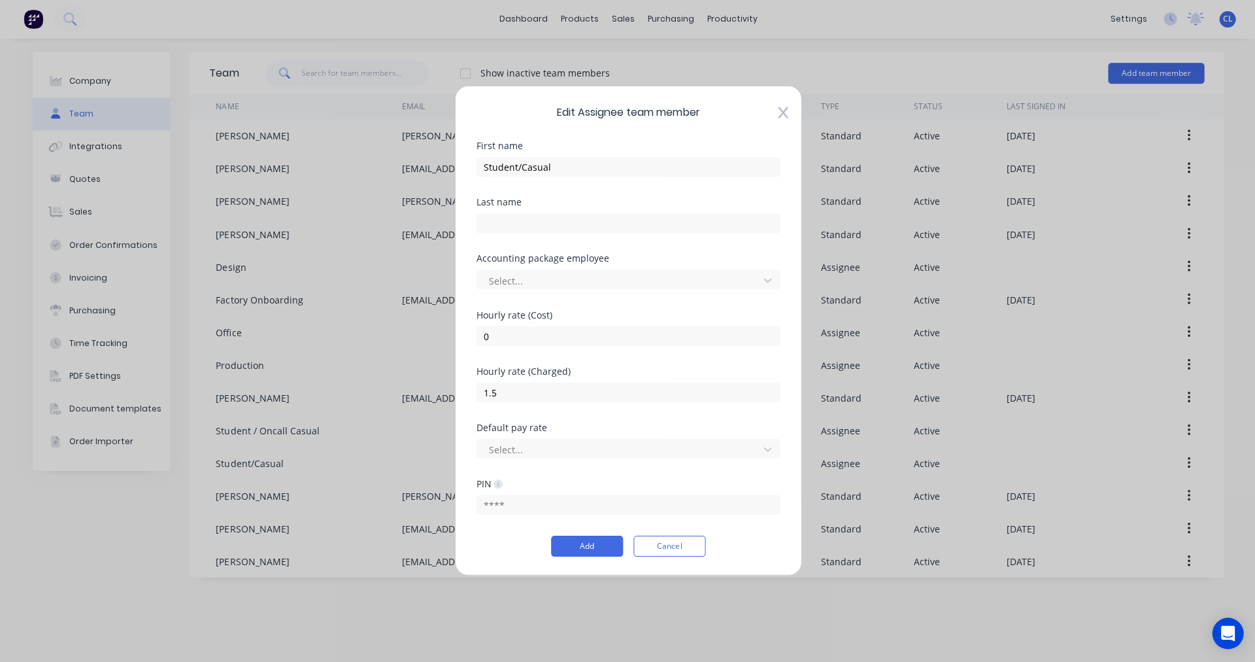
click at [653, 545] on button "Cancel" at bounding box center [669, 545] width 72 height 21
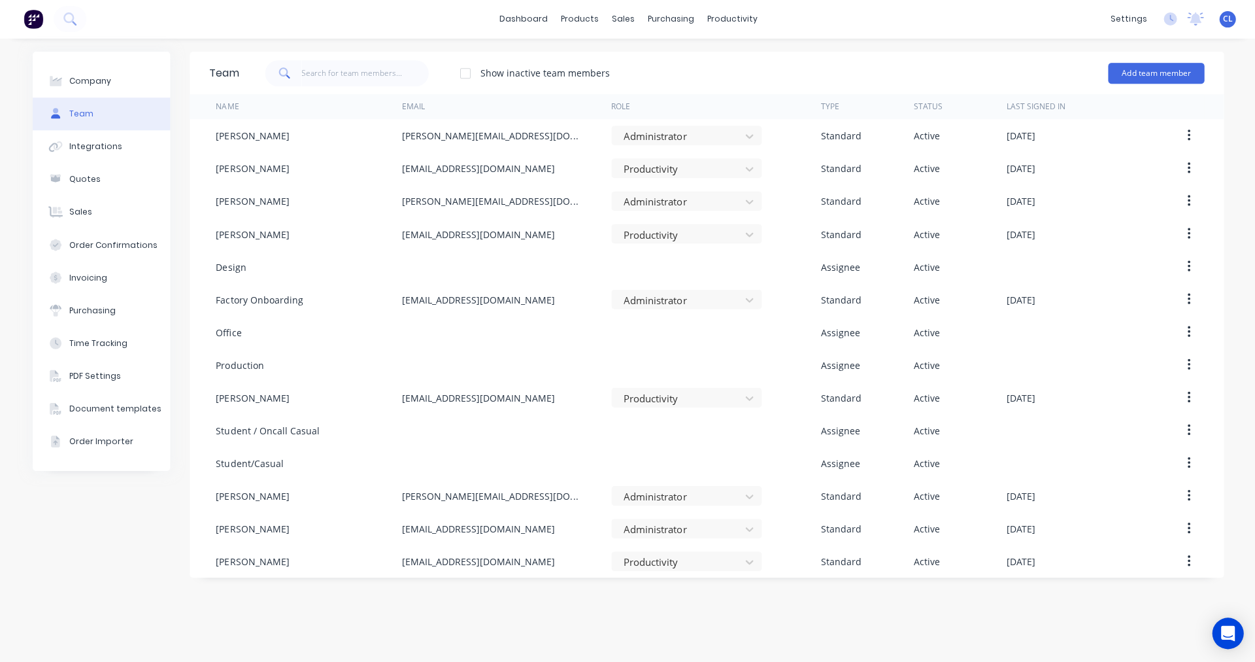
click at [1188, 428] on icon "button" at bounding box center [1187, 430] width 3 height 14
click at [1115, 519] on div "Delete" at bounding box center [1141, 516] width 101 height 19
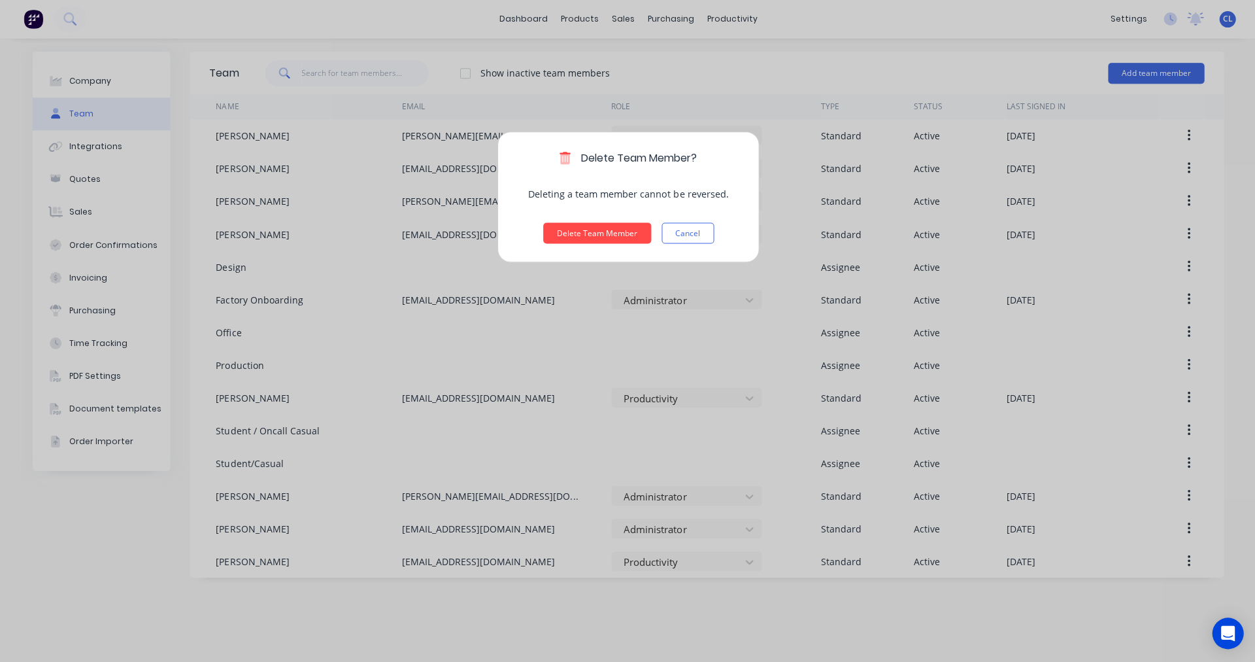
click at [581, 229] on button "Delete Team Member" at bounding box center [597, 233] width 108 height 21
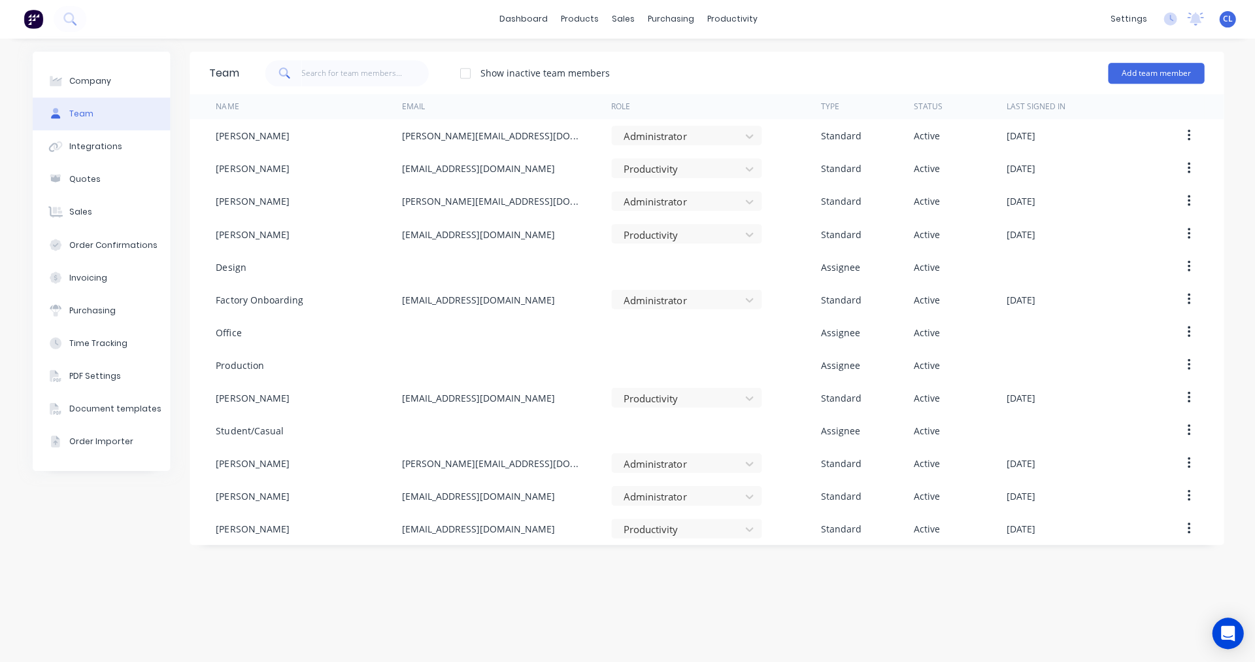
click at [1184, 263] on button "button" at bounding box center [1187, 267] width 31 height 24
click at [1120, 301] on div "Edit" at bounding box center [1141, 301] width 101 height 19
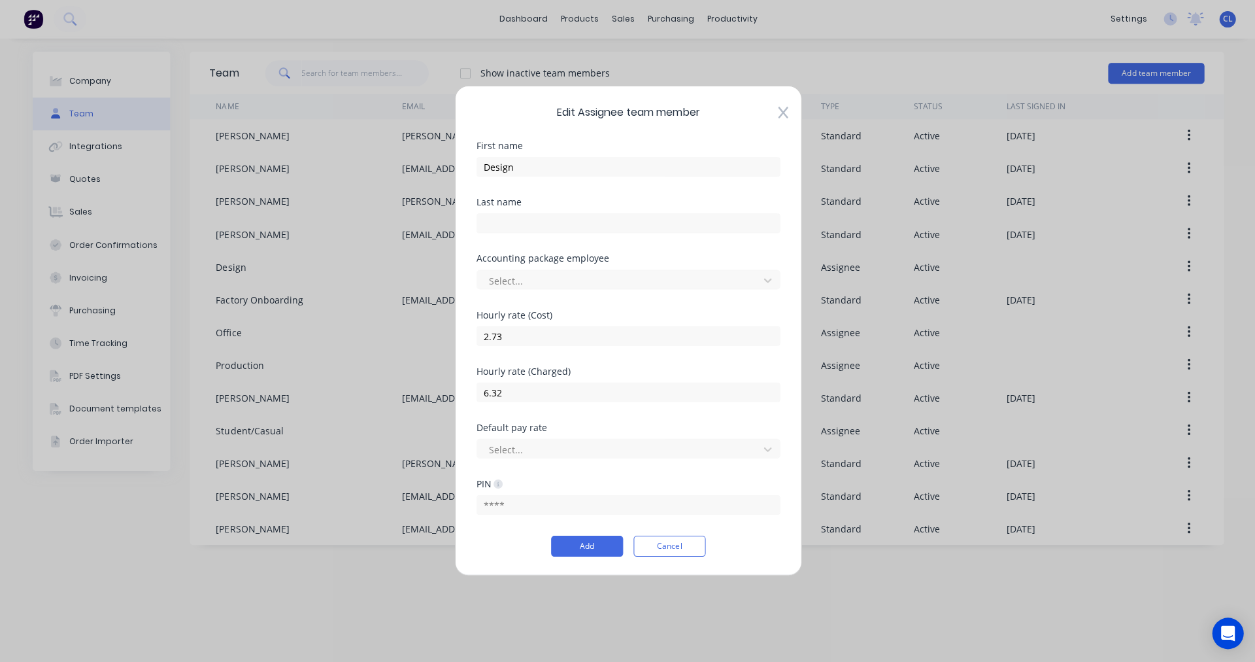
click at [671, 547] on button "Cancel" at bounding box center [669, 545] width 72 height 21
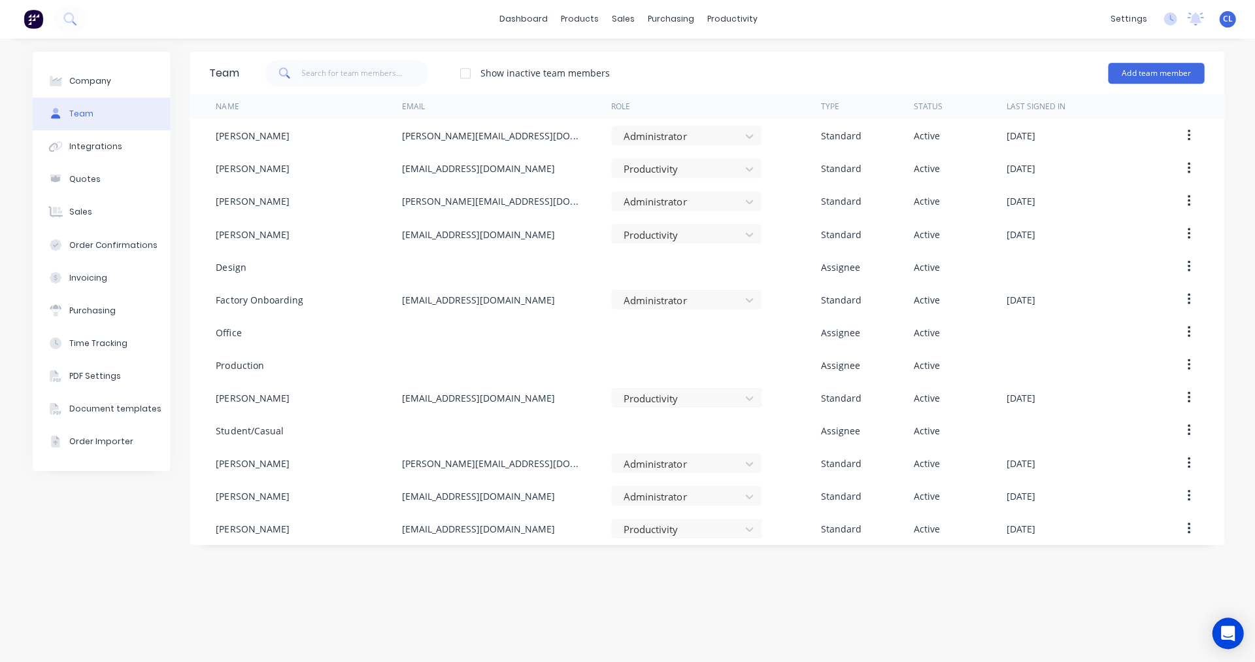
click at [1189, 332] on button "button" at bounding box center [1187, 332] width 31 height 24
click at [1095, 367] on div "Edit" at bounding box center [1141, 366] width 101 height 19
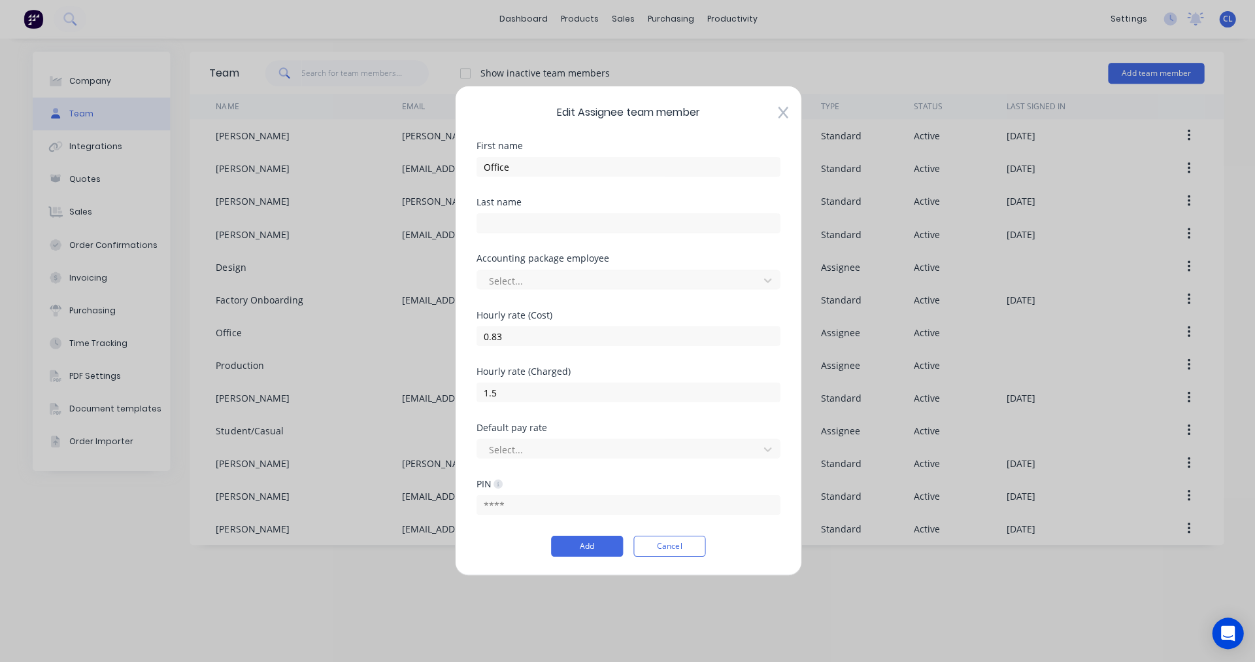
click at [670, 545] on button "Cancel" at bounding box center [669, 545] width 72 height 21
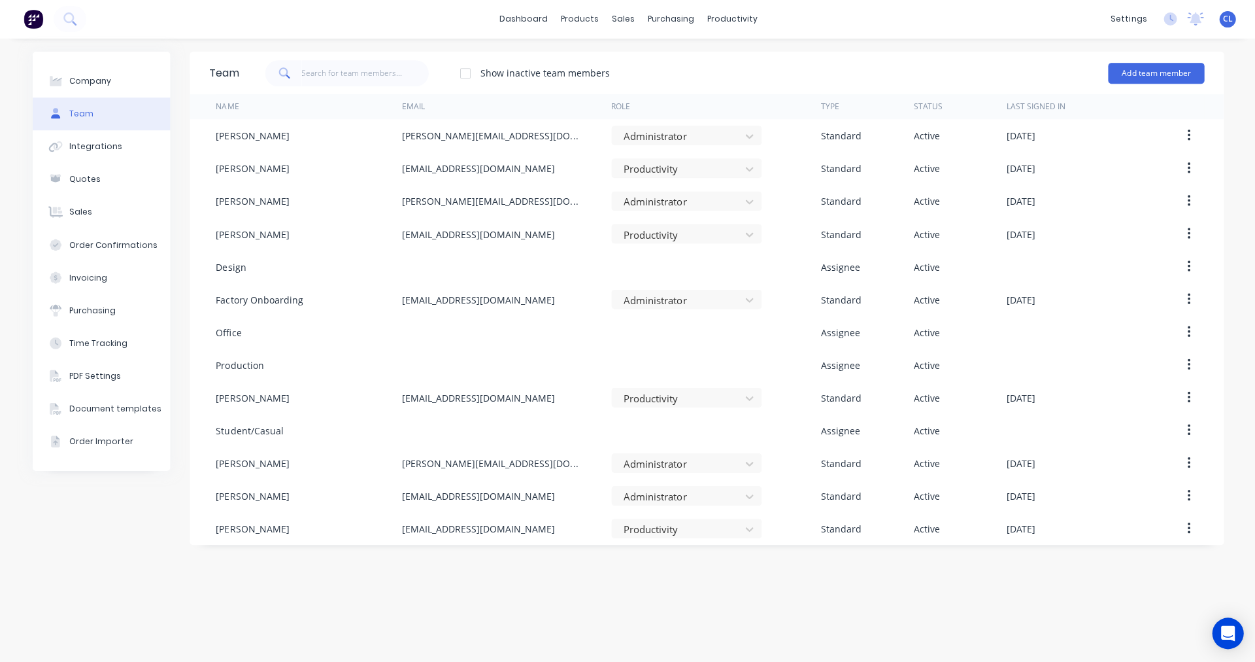
click at [1186, 367] on icon "button" at bounding box center [1187, 365] width 3 height 14
click at [1106, 401] on div "Edit" at bounding box center [1141, 399] width 101 height 19
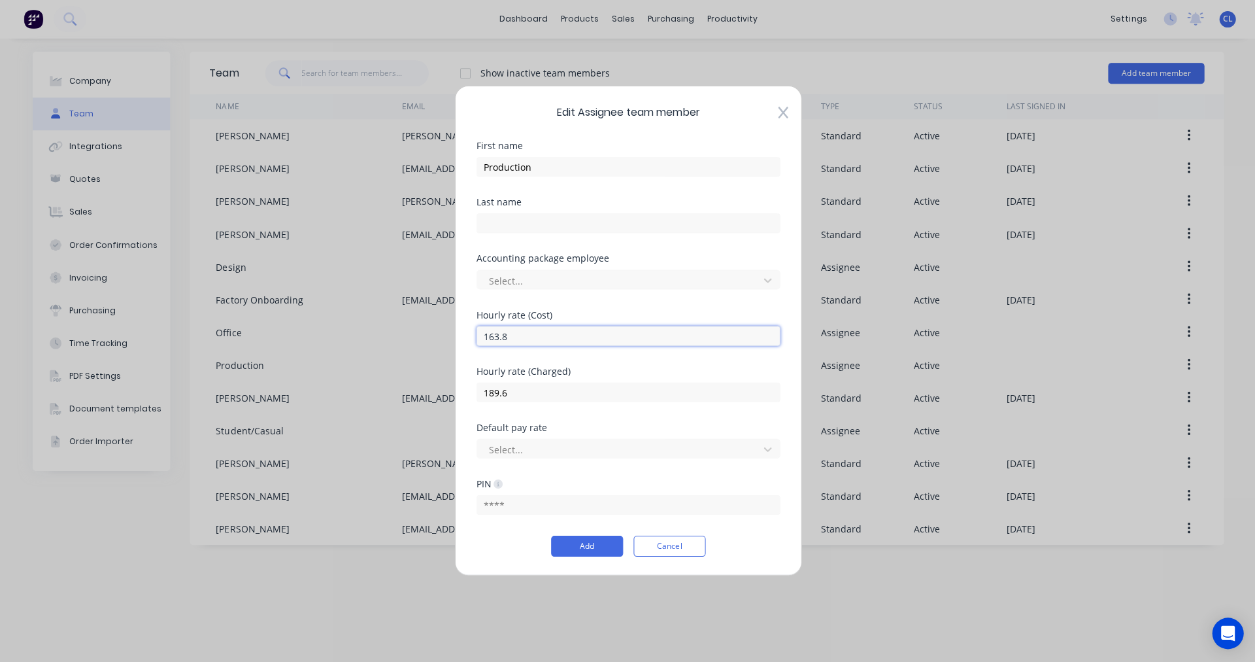
click at [515, 333] on input "163.8" at bounding box center [627, 336] width 303 height 20
click at [453, 335] on div "Edit Assignee team member First name Production Last name Accounting package em…" at bounding box center [627, 331] width 1255 height 662
type input "2.73"
type input "3.16"
click at [589, 548] on button "Add" at bounding box center [587, 545] width 72 height 21
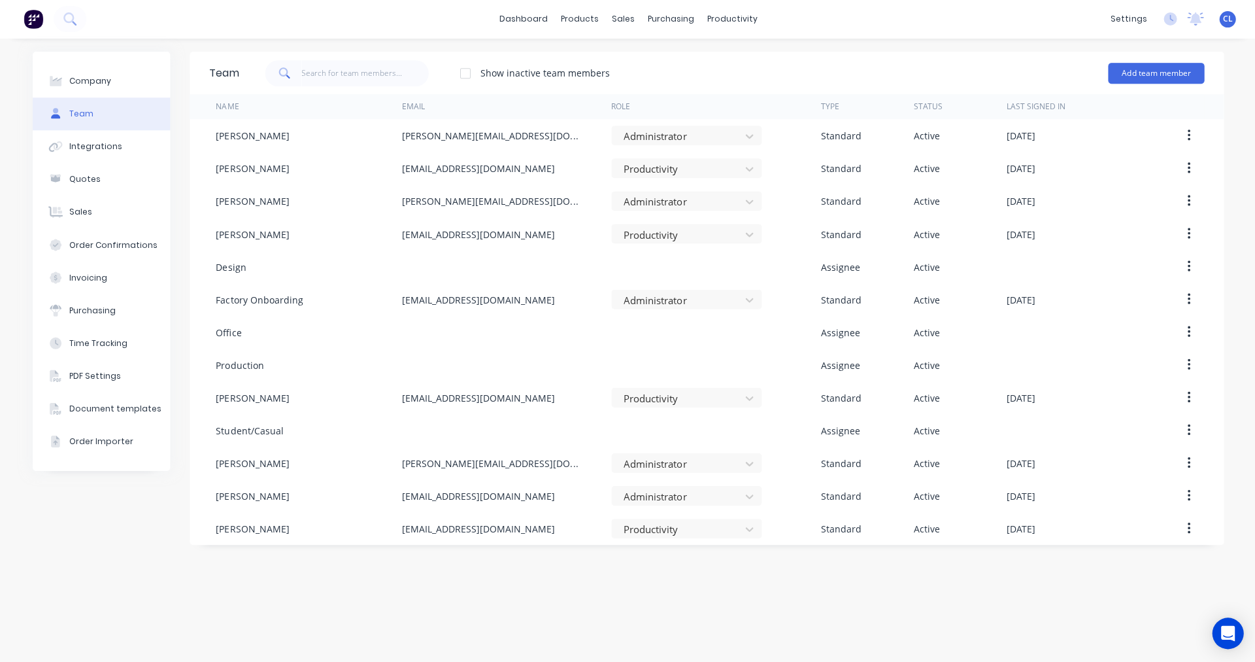
click at [1187, 262] on icon "button" at bounding box center [1187, 267] width 3 height 12
click at [1096, 304] on div "Edit" at bounding box center [1141, 301] width 101 height 19
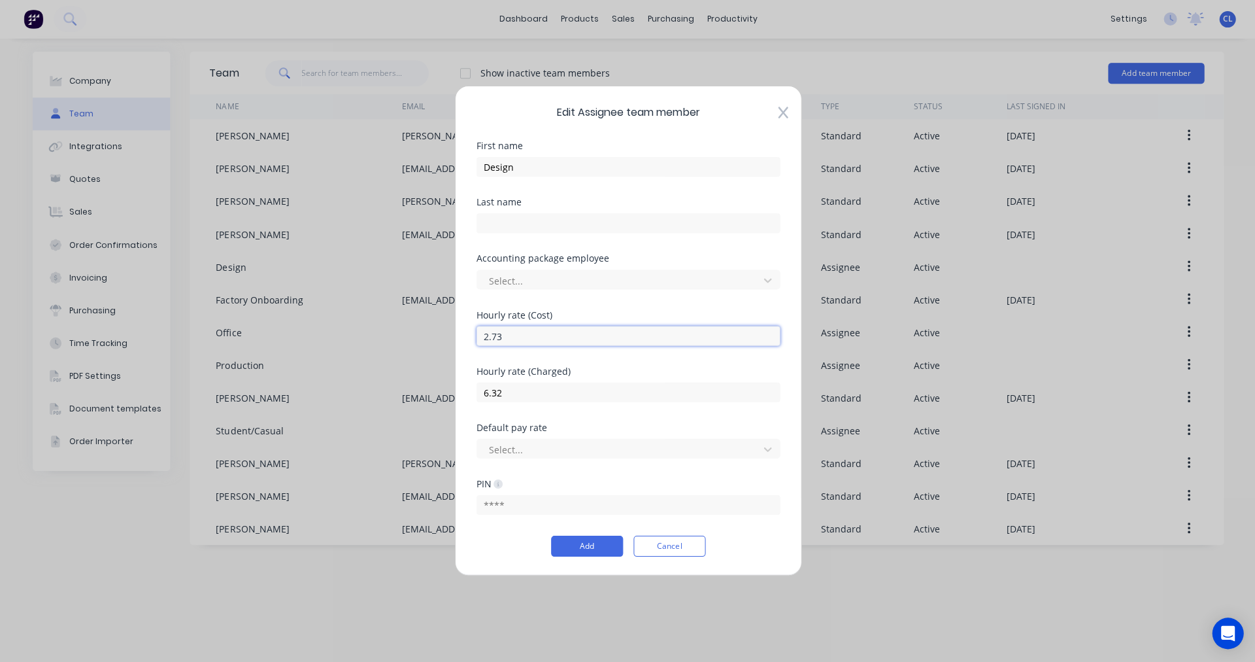
drag, startPoint x: 544, startPoint y: 337, endPoint x: 461, endPoint y: 338, distance: 83.0
click at [461, 338] on div "Edit Assignee team member First name Design Last name Accounting package employ…" at bounding box center [627, 330] width 347 height 489
type input "163.8"
type input "379.20"
click at [592, 547] on button "Add" at bounding box center [587, 545] width 72 height 21
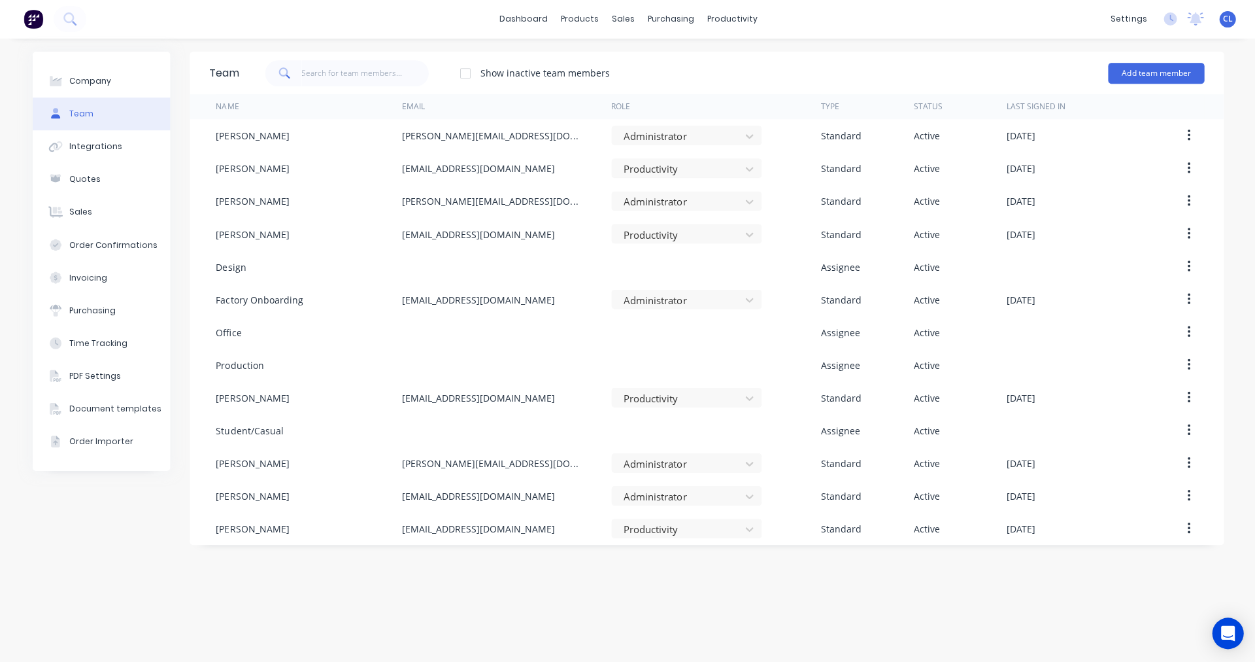
click at [1190, 330] on button "button" at bounding box center [1187, 332] width 31 height 24
click at [1091, 368] on div "Edit" at bounding box center [1141, 366] width 101 height 19
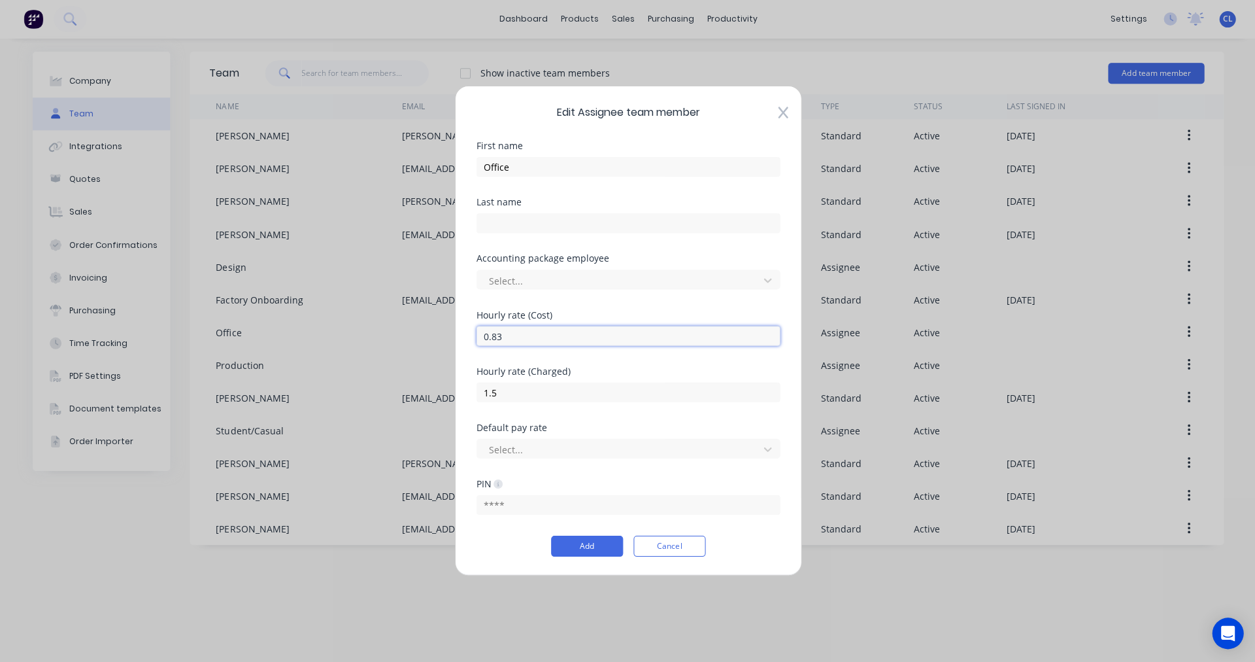
drag, startPoint x: 528, startPoint y: 338, endPoint x: 445, endPoint y: 337, distance: 83.7
click at [445, 337] on div "Edit Assignee team member First name Office Last name Accounting package employ…" at bounding box center [627, 331] width 1255 height 662
type input "49"
drag, startPoint x: 520, startPoint y: 388, endPoint x: 450, endPoint y: 387, distance: 70.0
click at [450, 387] on div "Edit Assignee team member First name Office Last name Accounting package employ…" at bounding box center [627, 331] width 1255 height 662
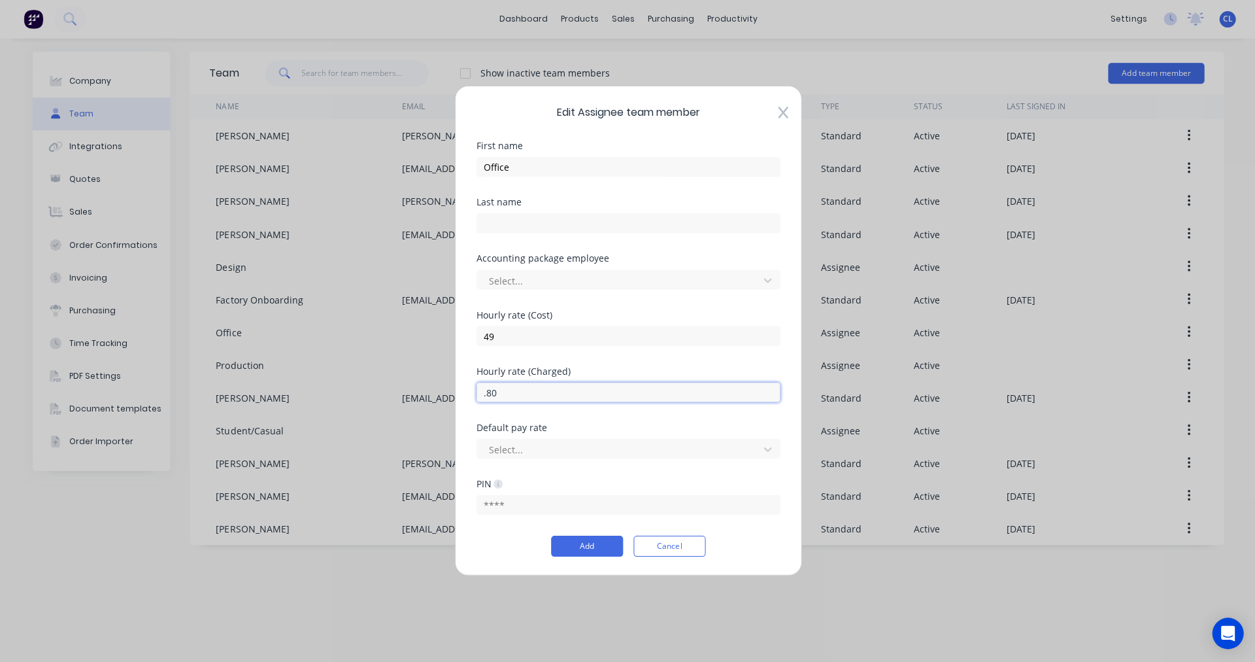
type input ".80"
click at [499, 332] on input "49" at bounding box center [627, 336] width 303 height 20
type input "49.8"
type input "90"
click at [582, 542] on button "Add" at bounding box center [587, 545] width 72 height 21
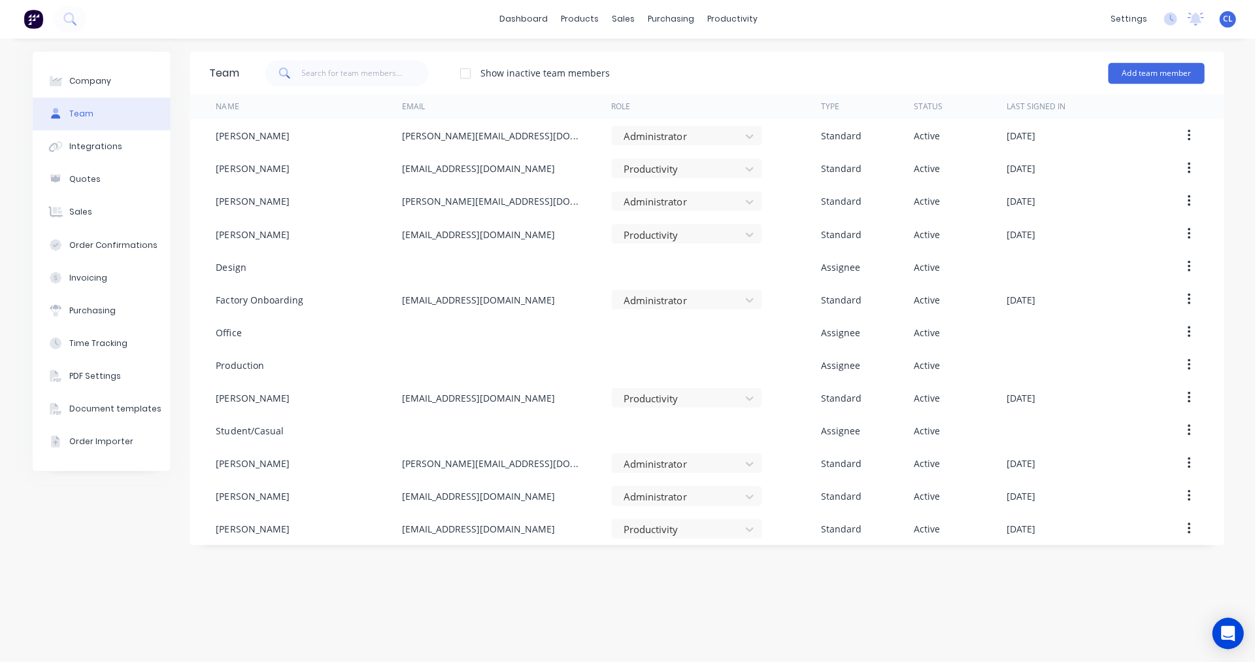
click at [1189, 363] on icon "button" at bounding box center [1187, 365] width 3 height 14
click at [1103, 399] on div "Edit" at bounding box center [1141, 399] width 101 height 19
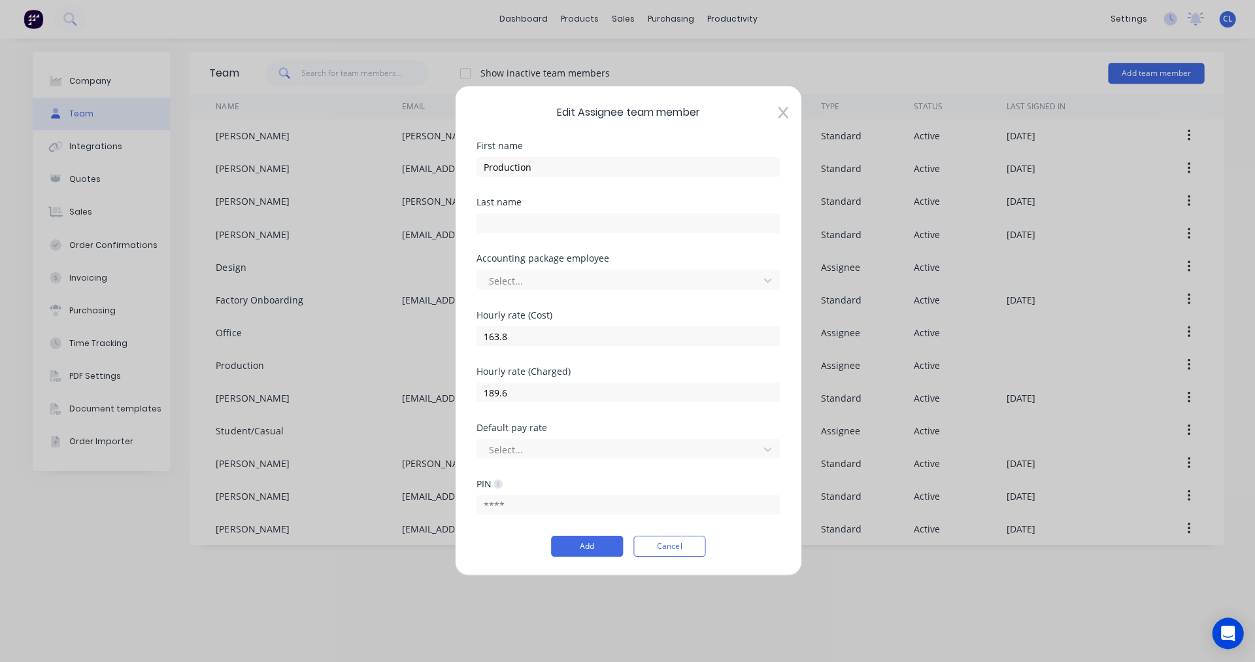
click at [599, 544] on button "Add" at bounding box center [587, 545] width 72 height 21
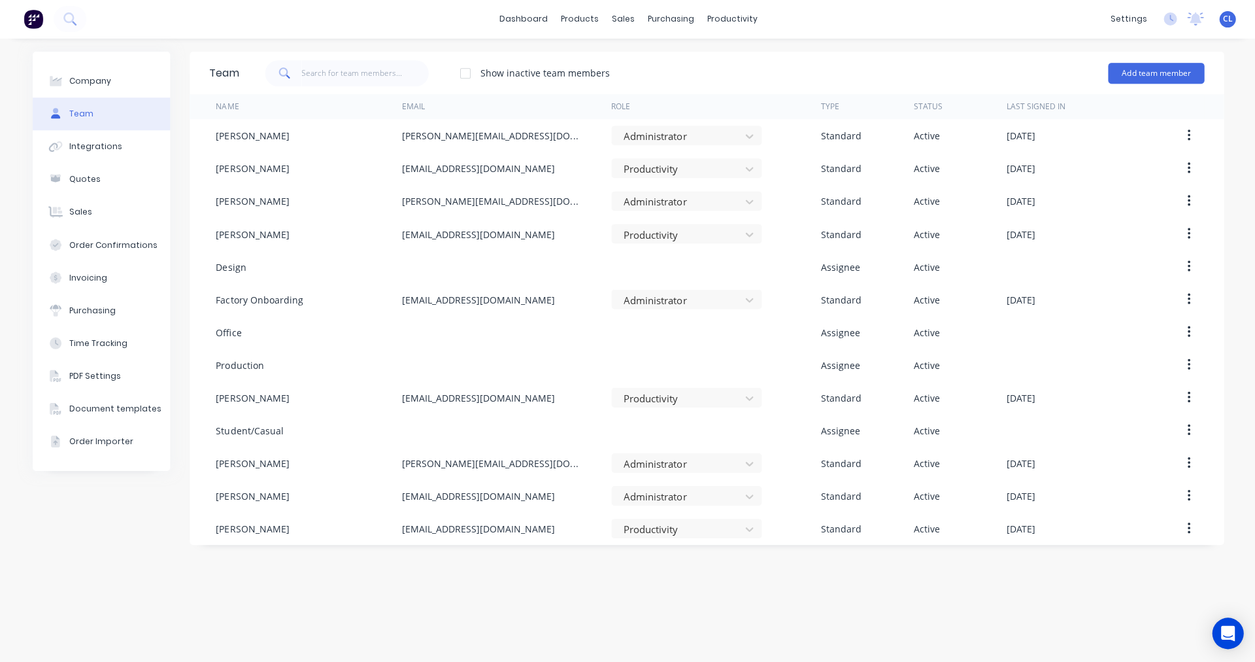
click at [1189, 330] on icon "button" at bounding box center [1187, 332] width 3 height 14
click at [1105, 367] on div "Edit" at bounding box center [1141, 366] width 101 height 19
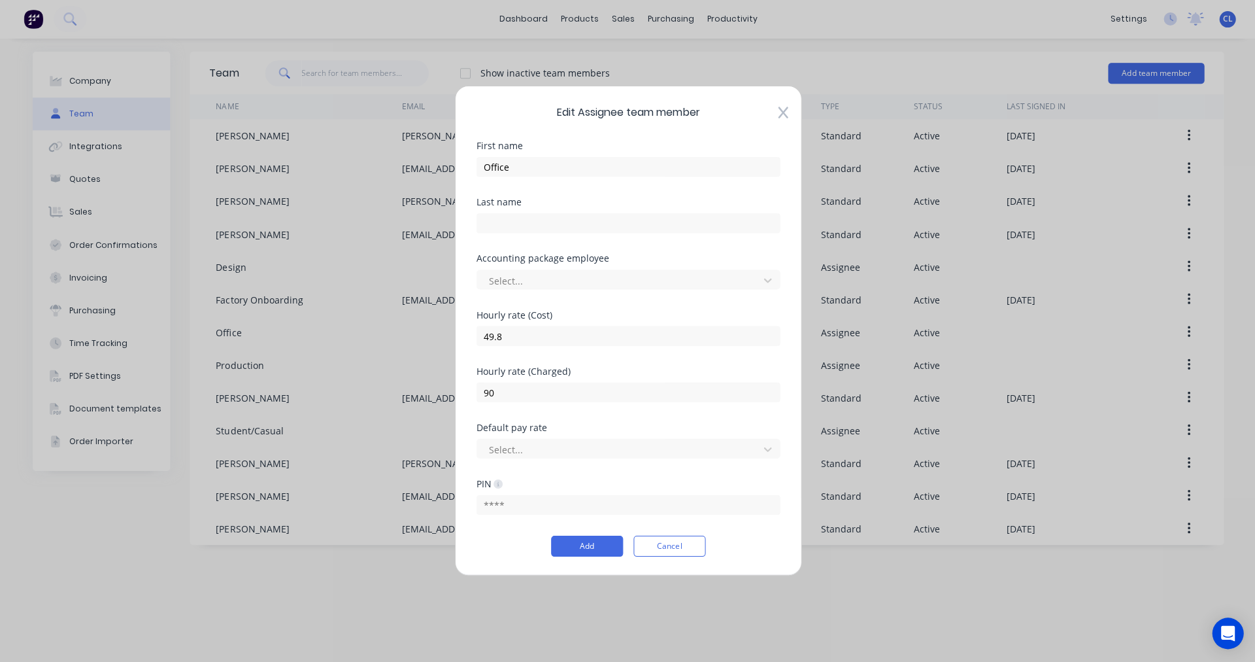
click at [673, 547] on button "Cancel" at bounding box center [669, 545] width 72 height 21
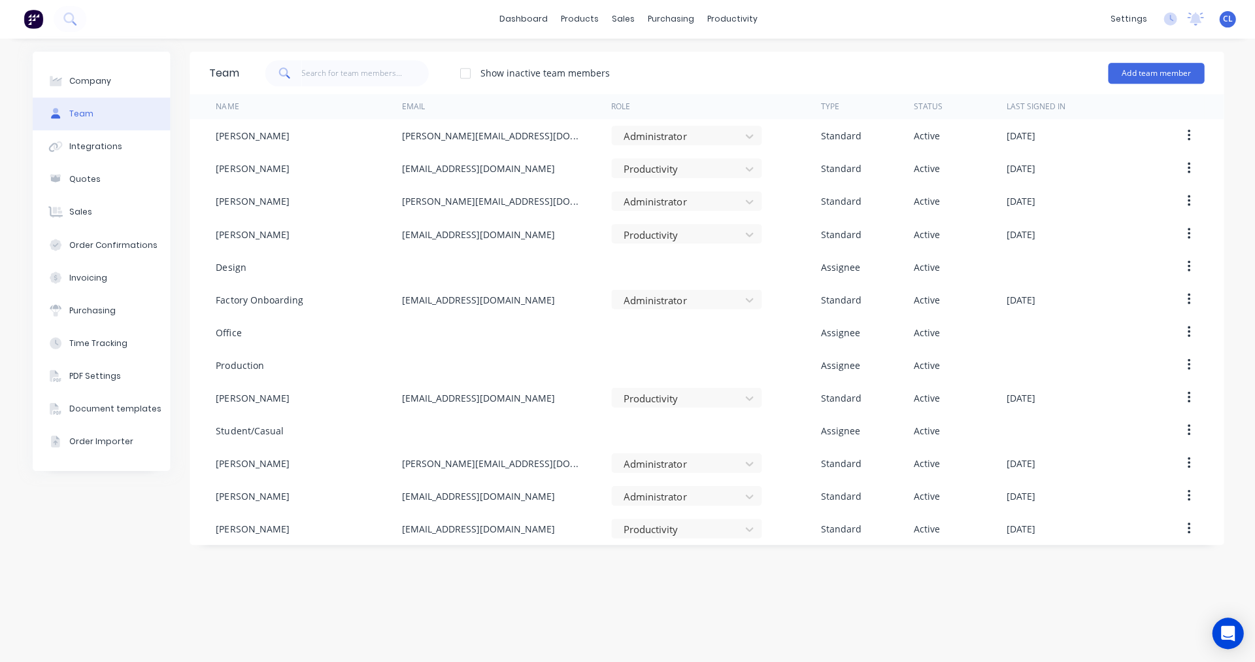
click at [1183, 364] on button "button" at bounding box center [1187, 365] width 31 height 24
click at [1110, 403] on div "Edit" at bounding box center [1141, 399] width 101 height 19
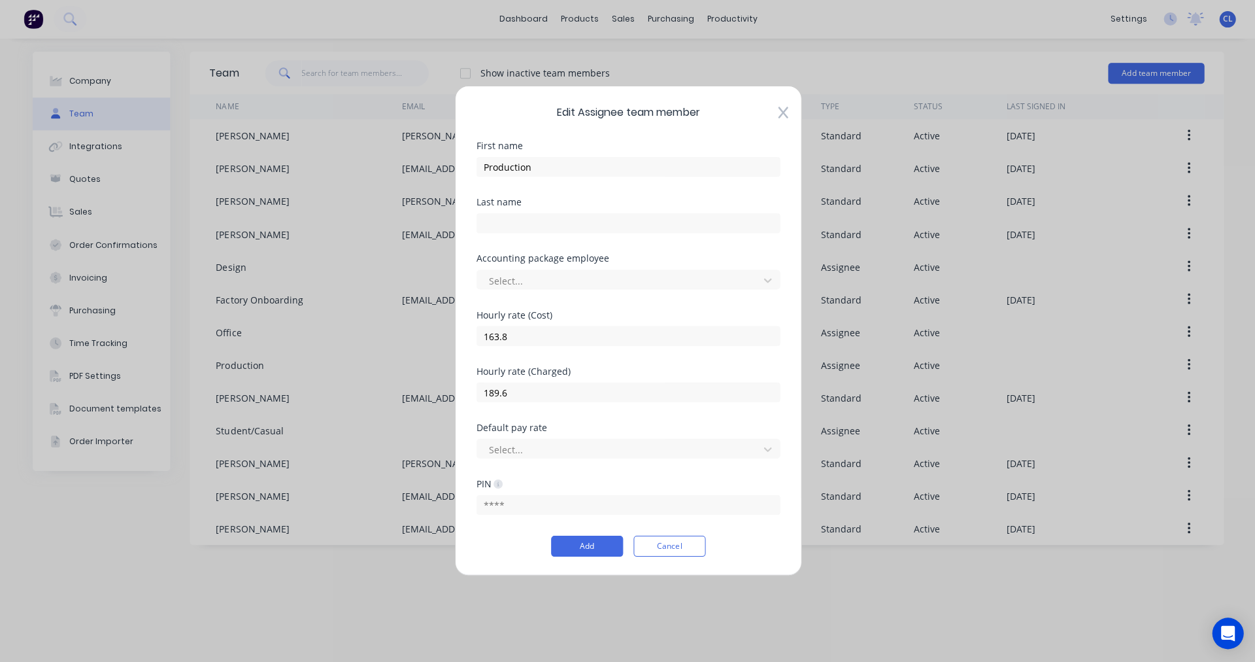
click at [662, 549] on button "Cancel" at bounding box center [669, 545] width 72 height 21
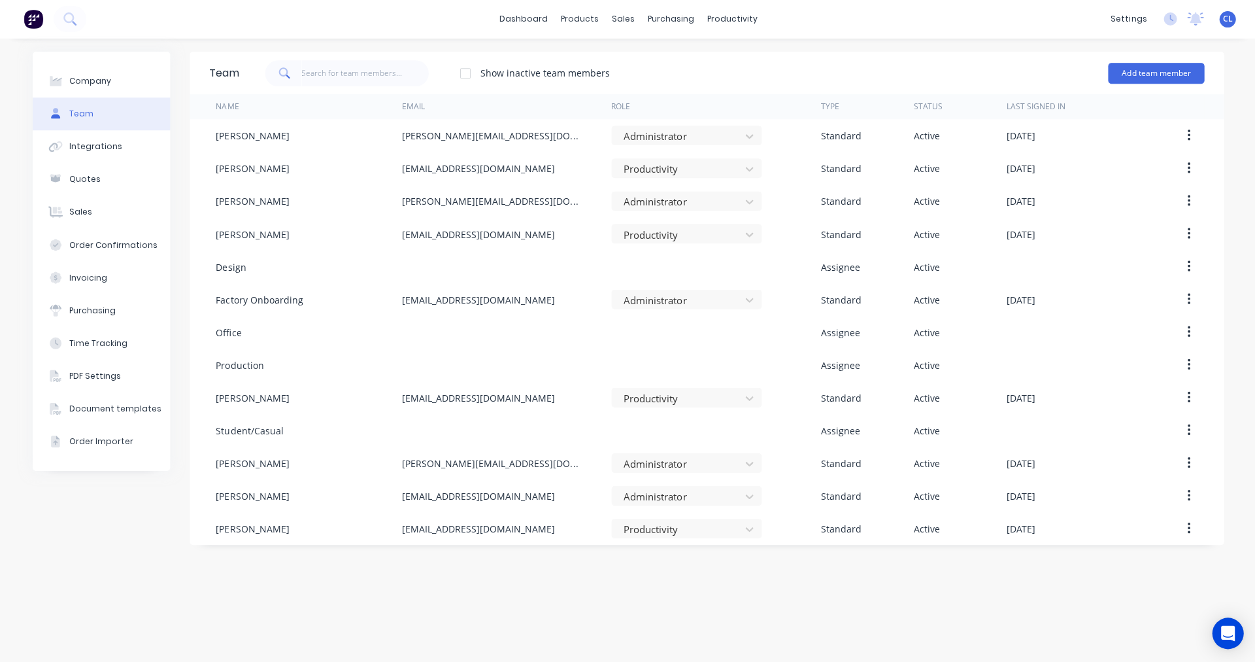
click at [1191, 428] on button "button" at bounding box center [1187, 430] width 31 height 24
click at [1098, 464] on div "Edit" at bounding box center [1141, 464] width 101 height 19
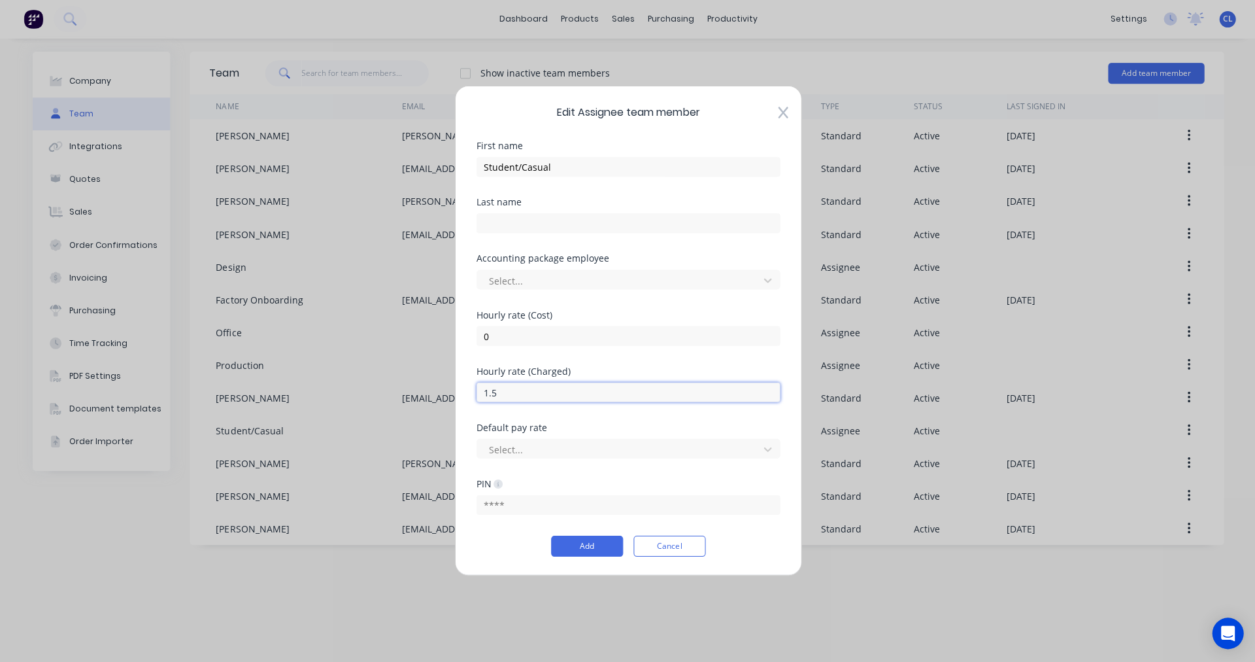
drag, startPoint x: 463, startPoint y: 386, endPoint x: 424, endPoint y: 388, distance: 39.2
click at [424, 387] on div "Edit Assignee team member First name Student/Casual Last name Accounting packag…" at bounding box center [627, 331] width 1255 height 662
type input "90"
click at [612, 543] on button "Add" at bounding box center [587, 545] width 72 height 21
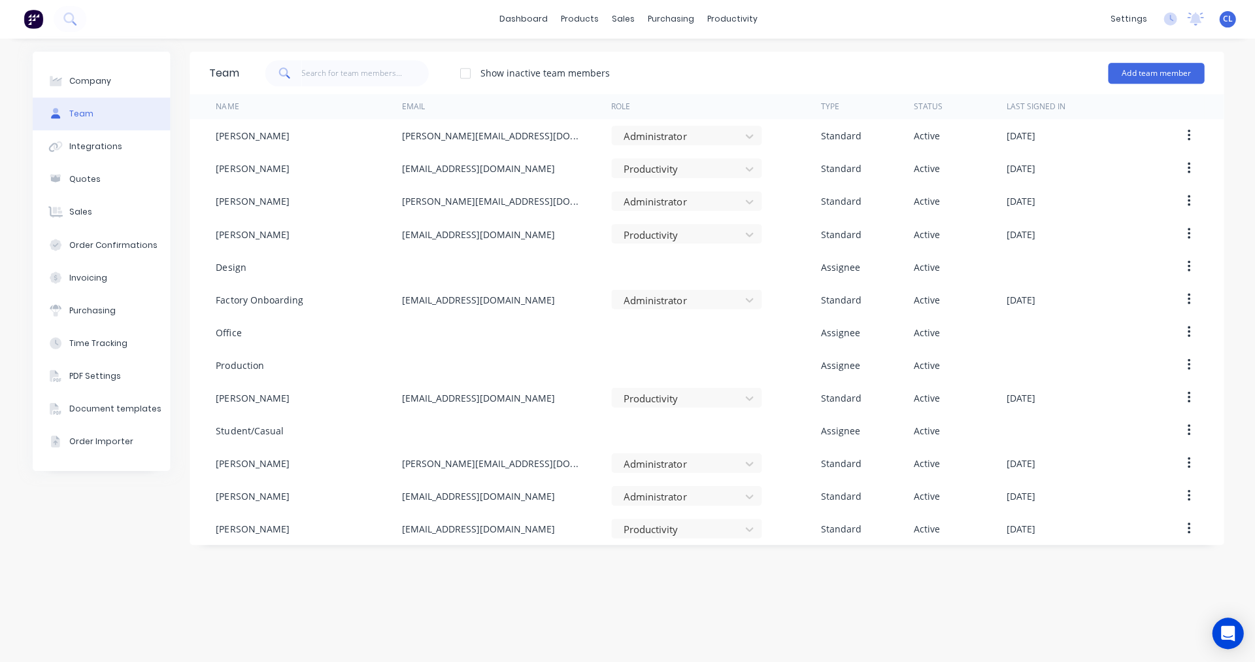
click at [1183, 263] on button "button" at bounding box center [1187, 267] width 31 height 24
click at [1111, 300] on div "Edit" at bounding box center [1141, 301] width 101 height 19
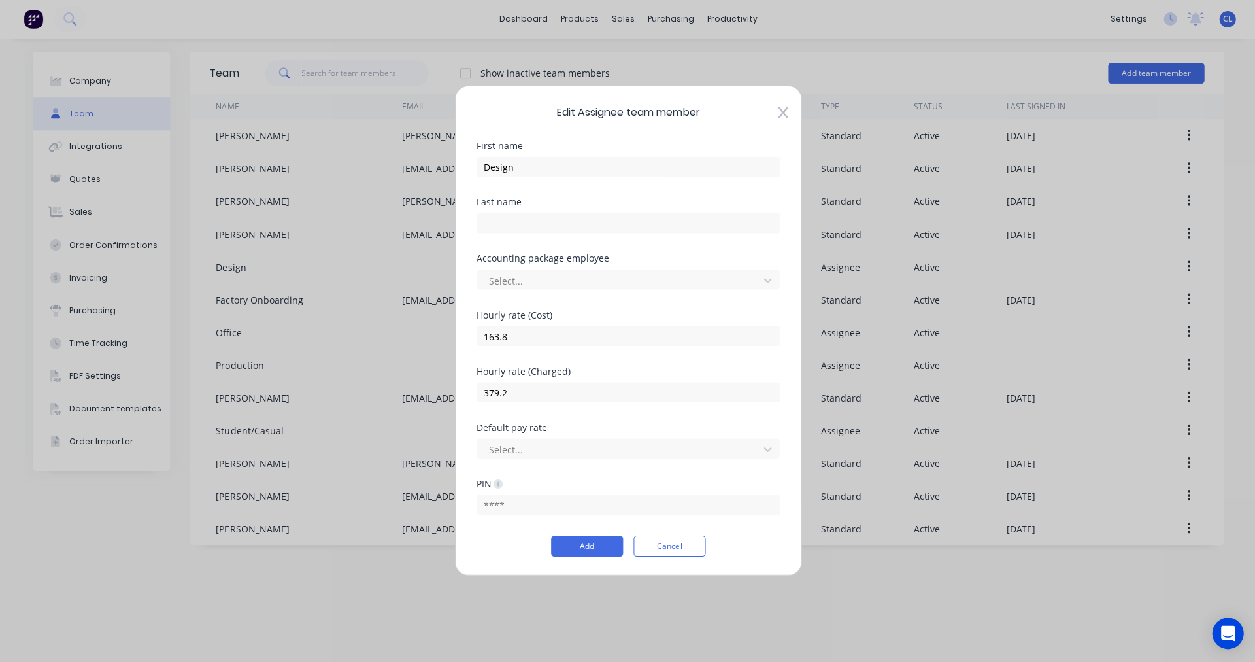
click at [656, 547] on button "Cancel" at bounding box center [669, 545] width 72 height 21
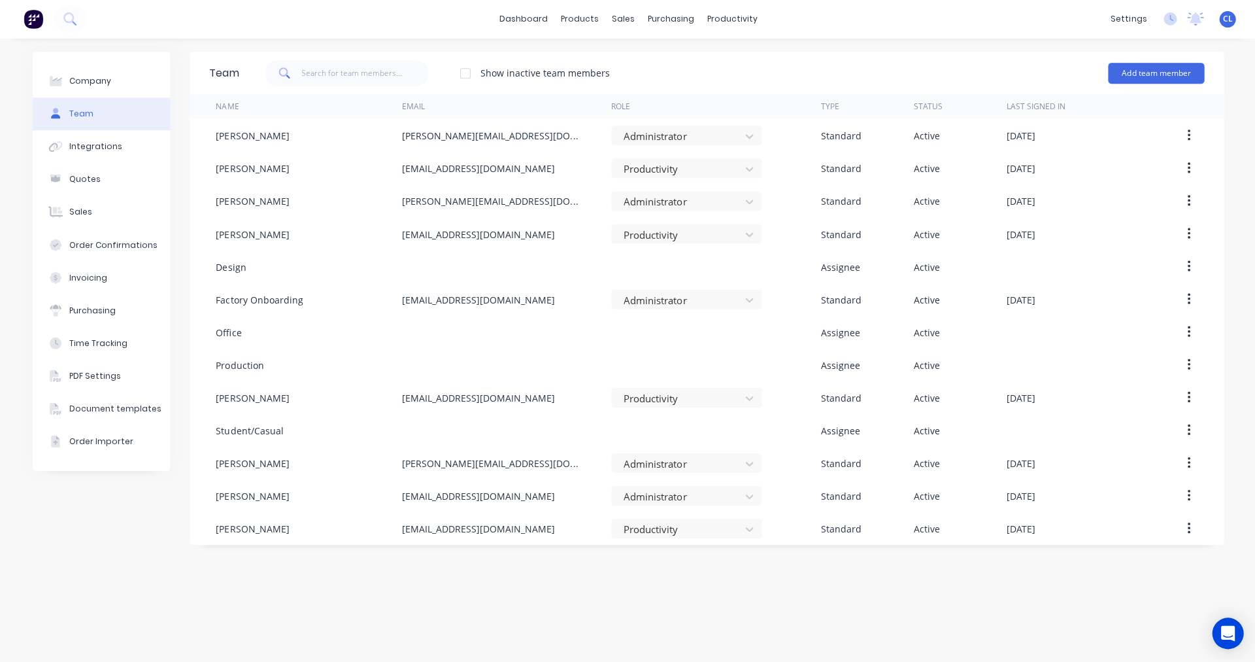
click at [502, 605] on div "Team Show inactive team members Add team member Name Email Role Type Status Las…" at bounding box center [706, 350] width 1033 height 596
click at [634, 18] on div "sales" at bounding box center [623, 20] width 36 height 20
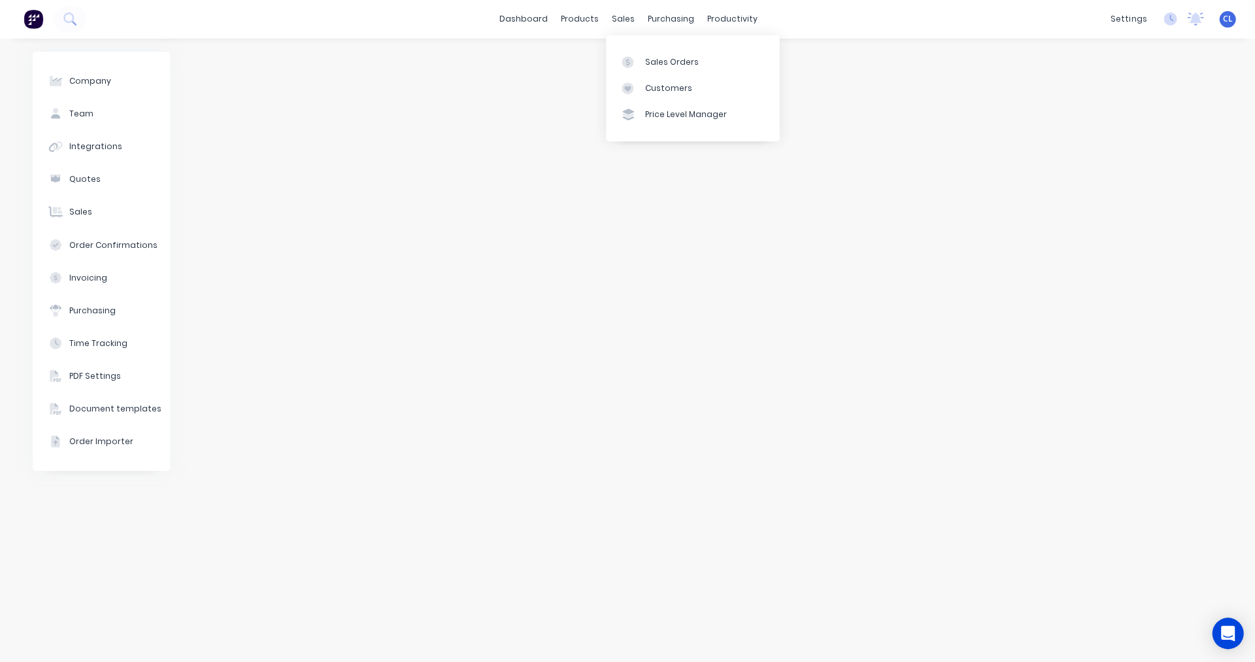
click at [651, 63] on div "Sales Orders" at bounding box center [672, 63] width 54 height 12
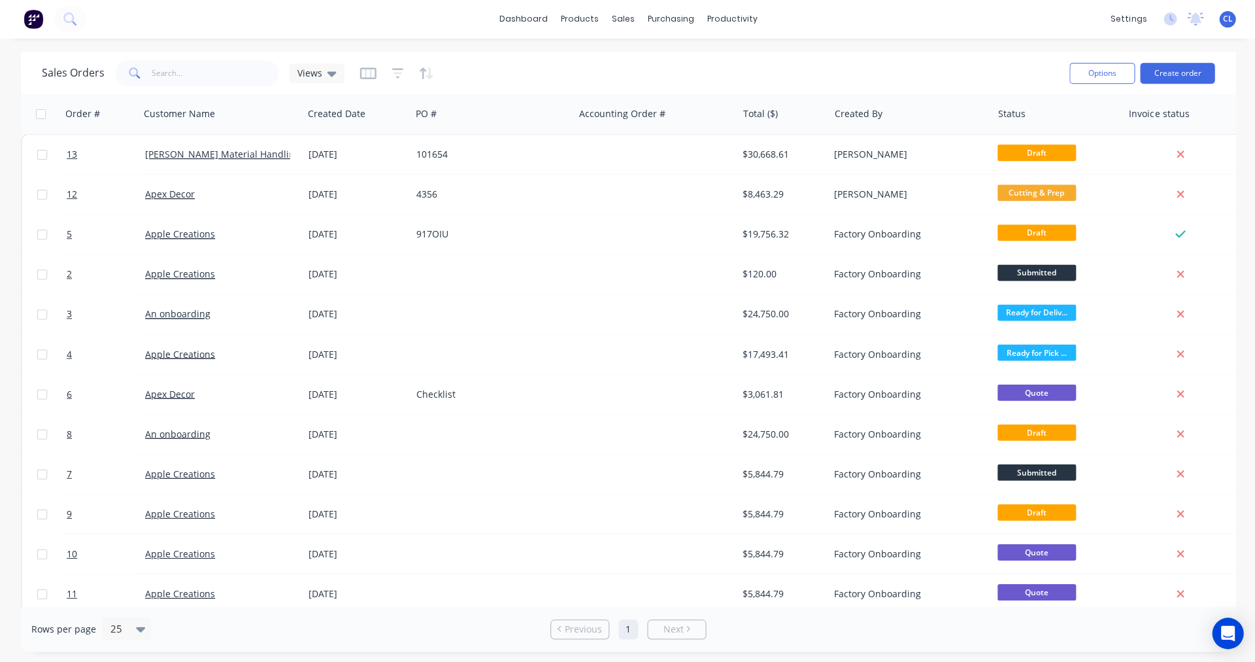
click at [75, 156] on span "13" at bounding box center [72, 154] width 10 height 13
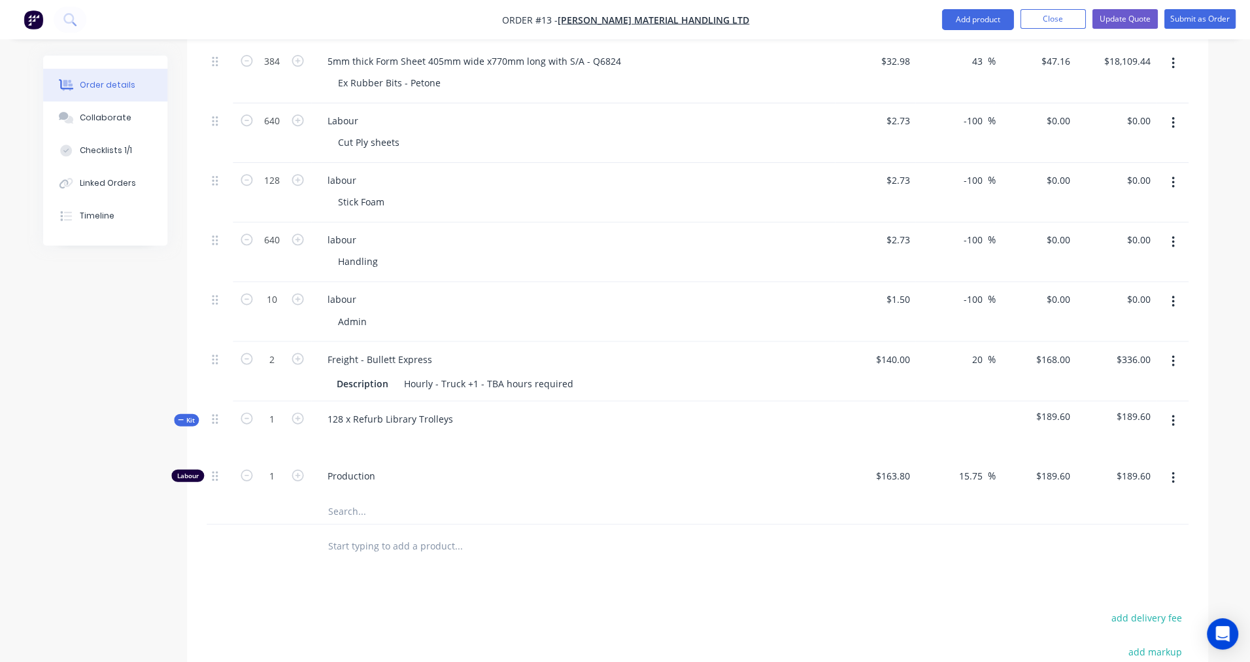
scroll to position [504, 0]
type input "10.67"
type input "$2,023.03"
click at [362, 498] on input "text" at bounding box center [458, 511] width 262 height 26
type input "Cut"
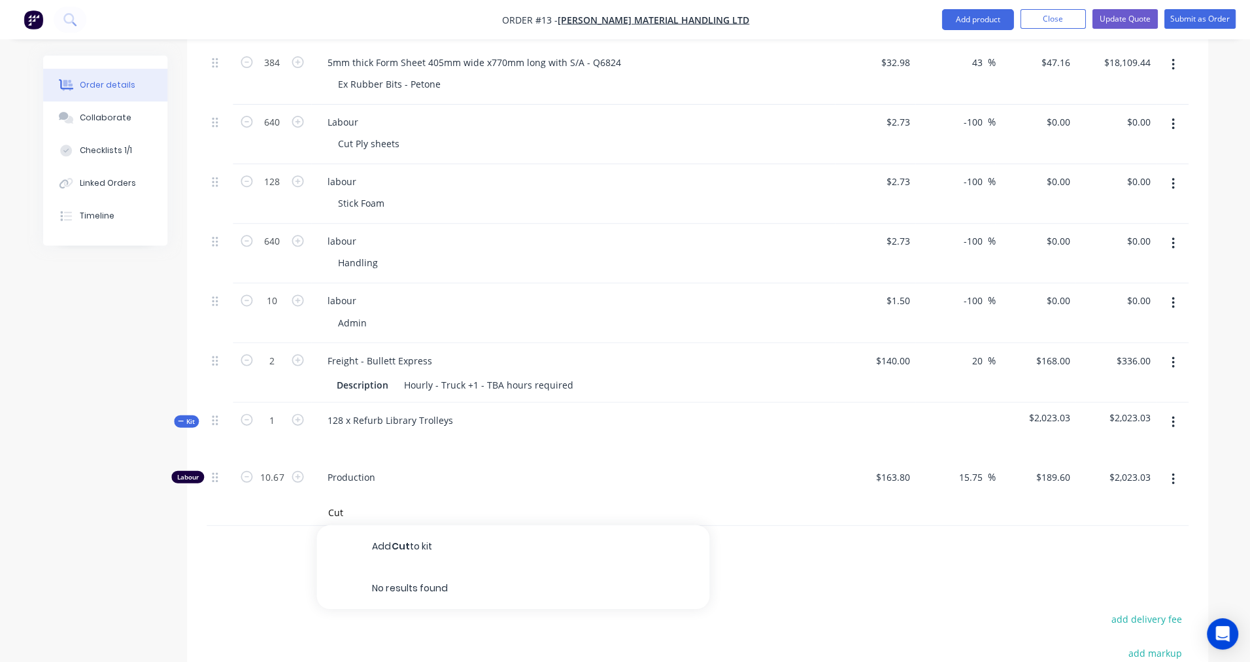
click at [320, 524] on button "Add Cut to kit" at bounding box center [512, 545] width 392 height 42
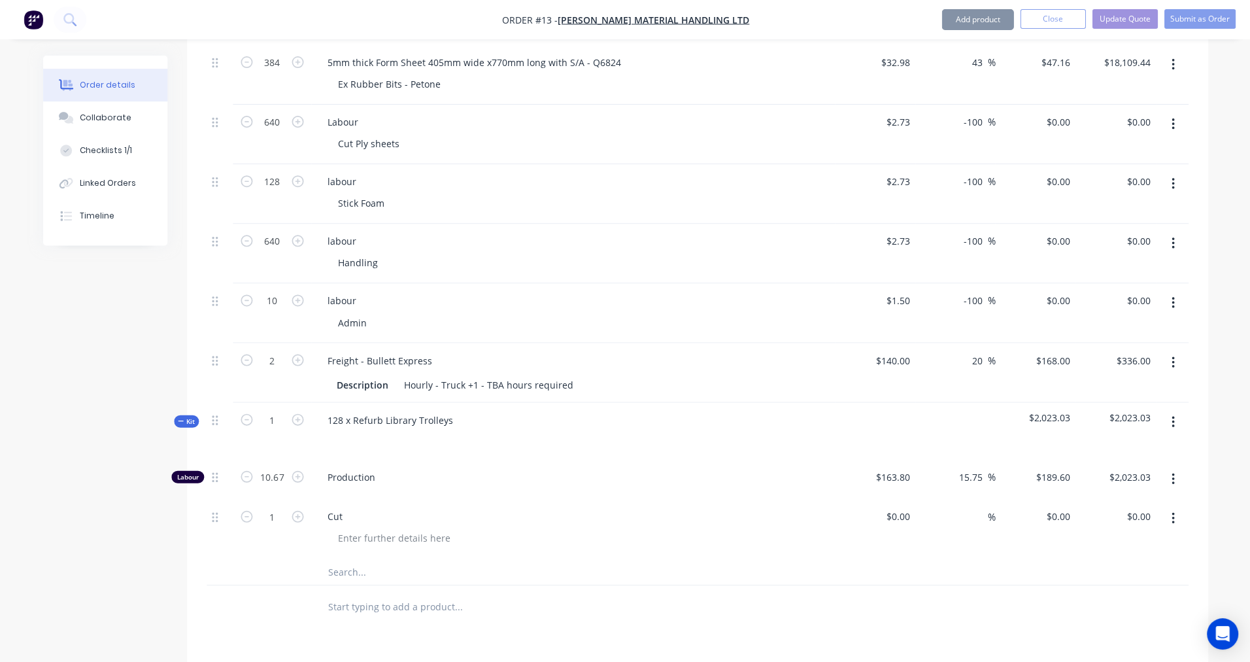
click at [1172, 512] on icon "button" at bounding box center [1171, 518] width 3 height 12
click at [1092, 621] on div "Delete" at bounding box center [1125, 630] width 101 height 19
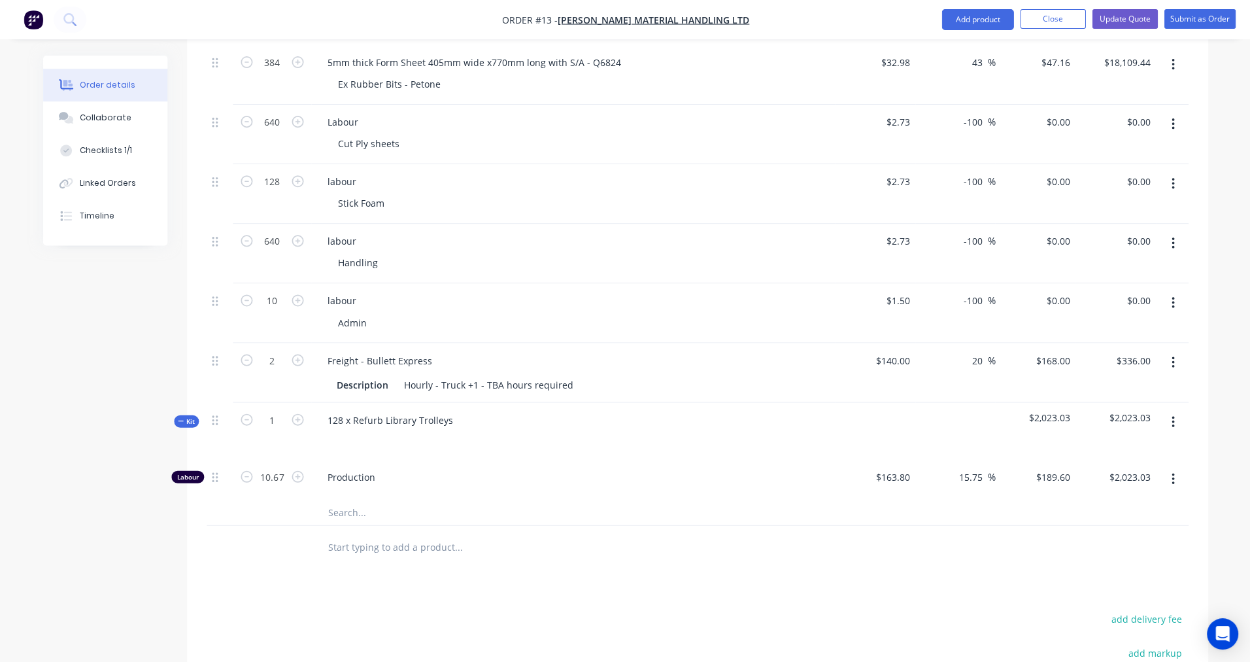
click at [1174, 467] on button "button" at bounding box center [1172, 479] width 31 height 24
click at [1089, 503] on div "Duplicate" at bounding box center [1125, 512] width 101 height 19
click at [1171, 512] on icon "button" at bounding box center [1171, 518] width 3 height 12
click at [1102, 543] on div "Duplicate" at bounding box center [1125, 552] width 101 height 19
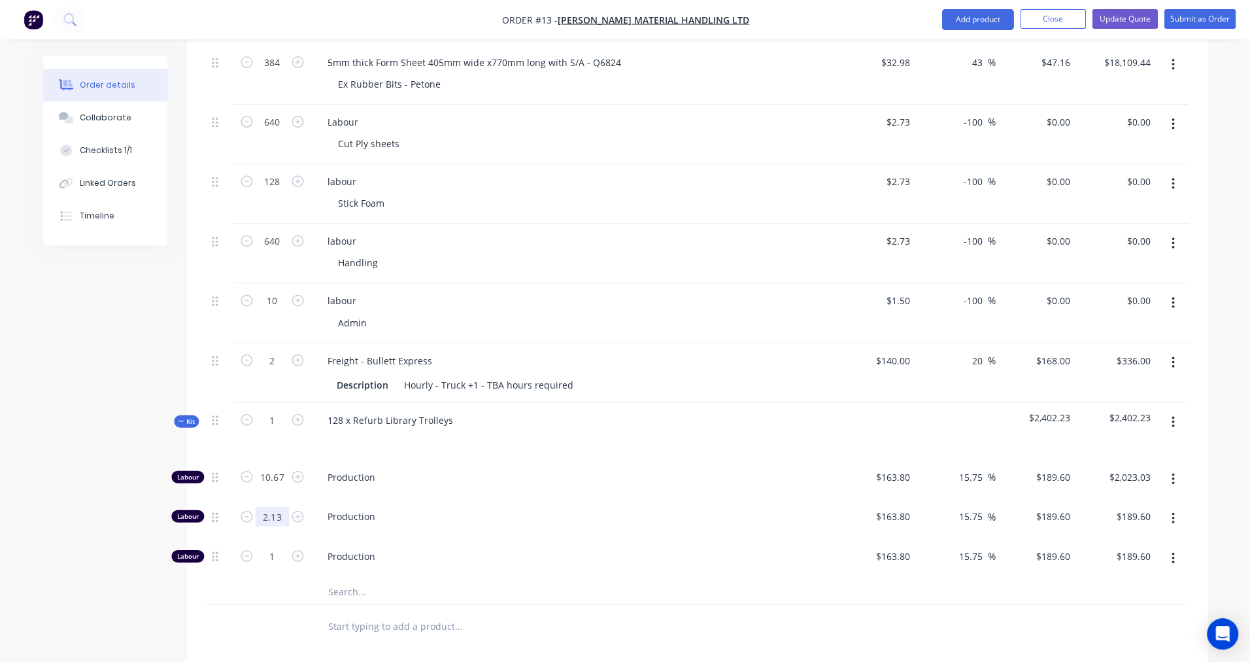
type input "2.13"
type input "$403.85"
type input "10.67"
type input "$2,023.03"
click at [966, 21] on button "Add product" at bounding box center [977, 19] width 72 height 21
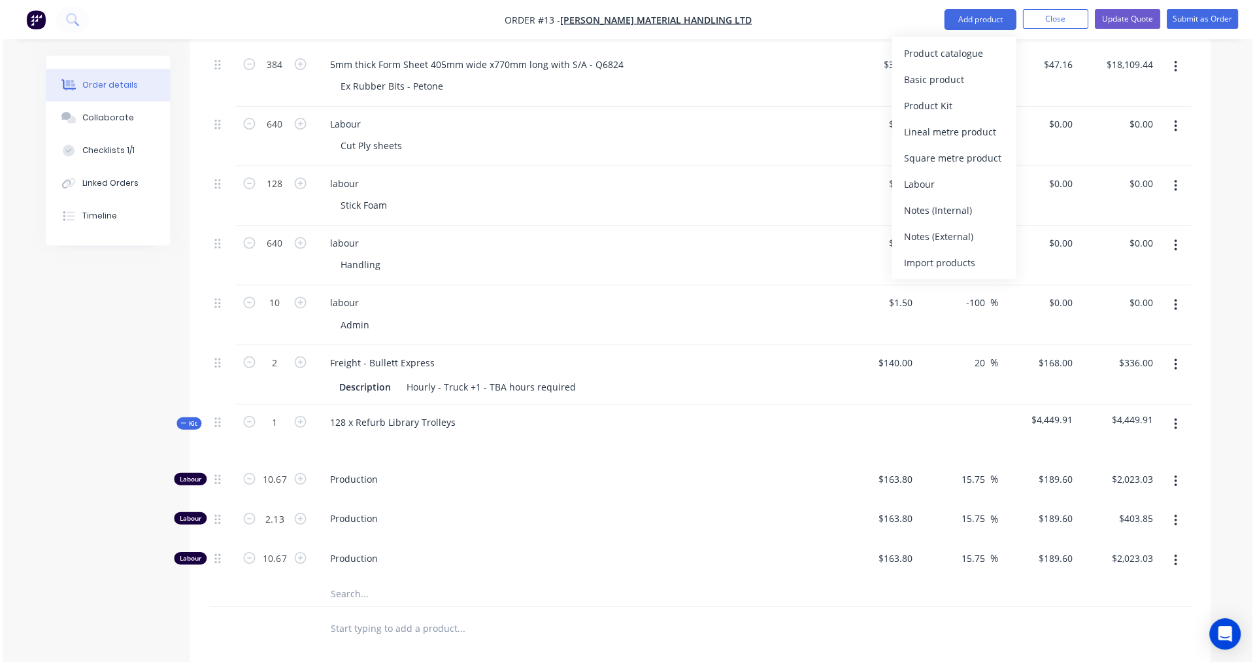
scroll to position [501, 0]
click at [934, 186] on div "Labour" at bounding box center [950, 184] width 101 height 19
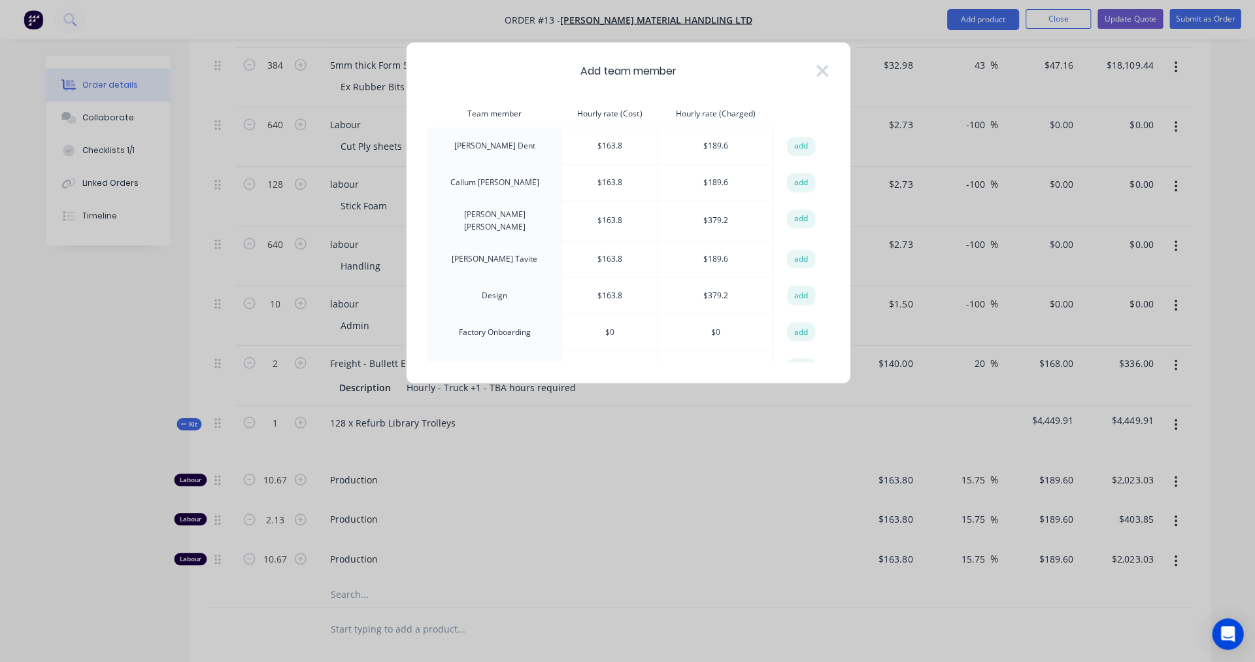
click at [823, 69] on icon at bounding box center [822, 71] width 12 height 12
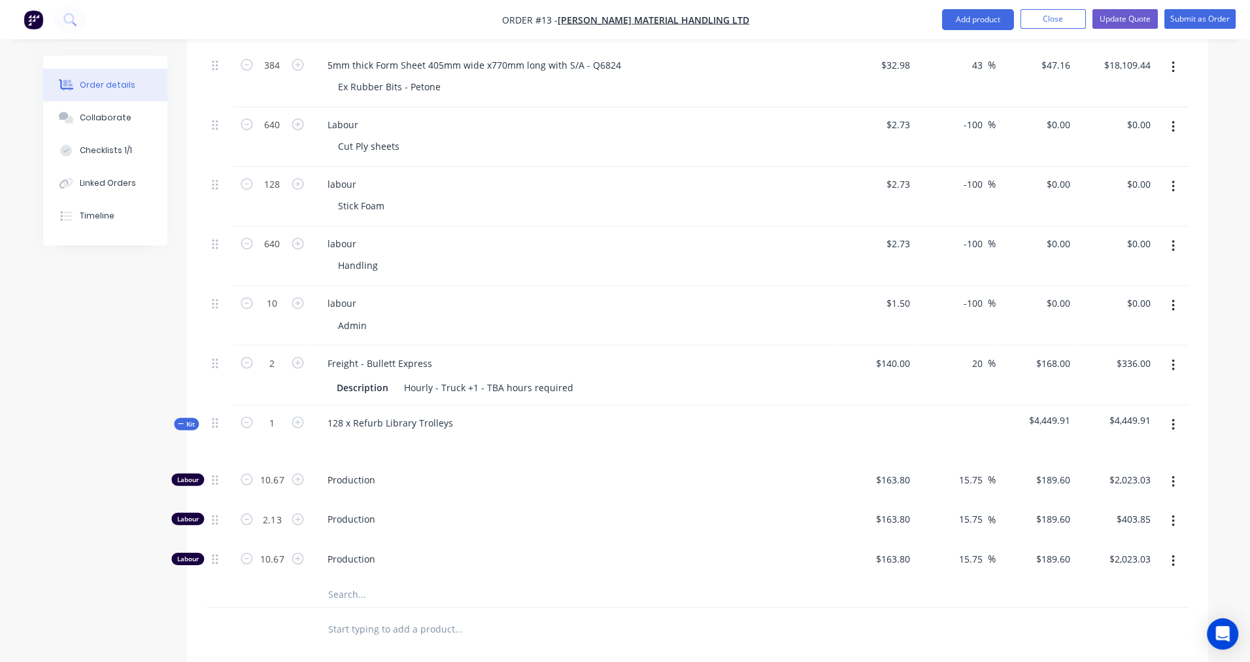
click at [1170, 417] on icon "button" at bounding box center [1171, 424] width 3 height 14
click at [1134, 449] on div "Add product to kit" at bounding box center [1125, 458] width 101 height 19
click at [1098, 606] on div "Labour" at bounding box center [1125, 615] width 101 height 19
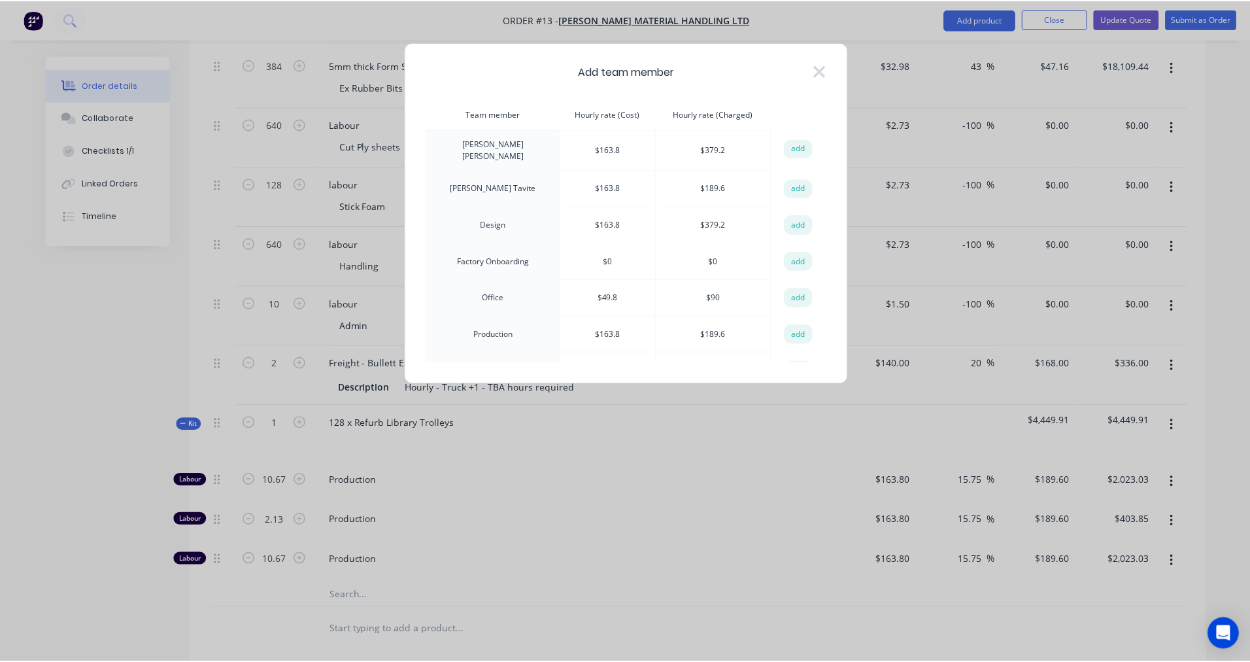
scroll to position [82, 0]
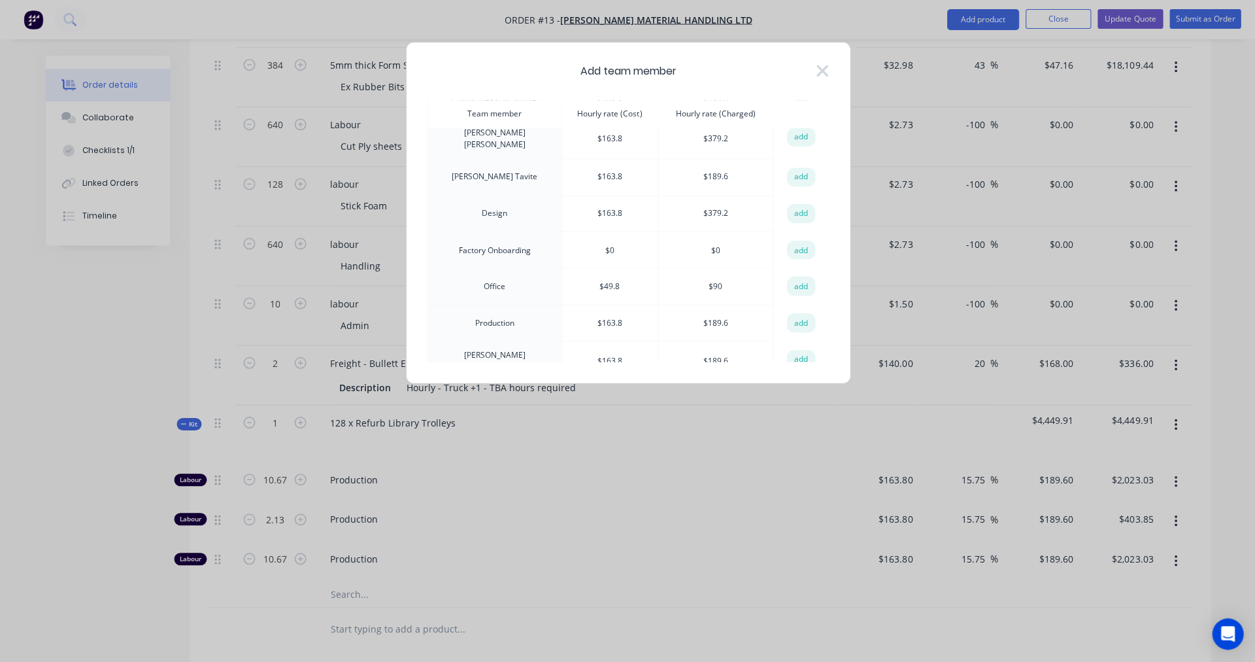
click at [483, 287] on td "Office" at bounding box center [495, 285] width 134 height 37
click at [793, 284] on button "add" at bounding box center [800, 286] width 29 height 20
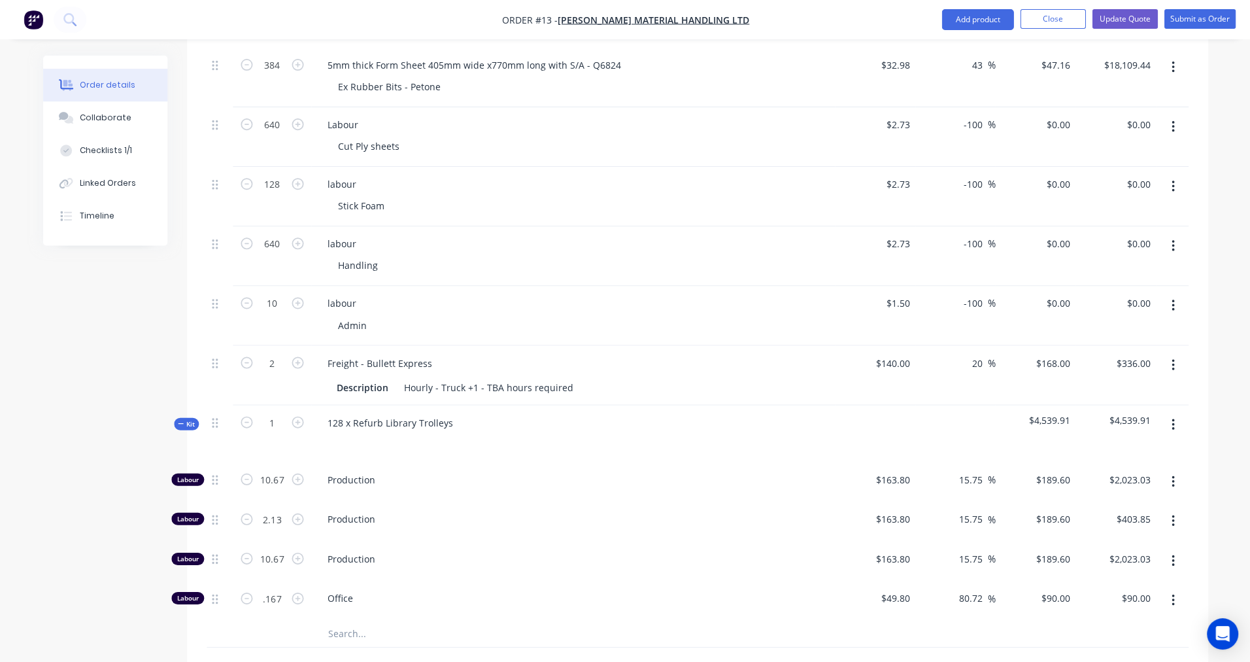
type input "0.167"
type input "$15.03"
click at [1171, 417] on icon "button" at bounding box center [1171, 424] width 3 height 14
click at [1120, 449] on div "Add product to kit" at bounding box center [1125, 458] width 101 height 19
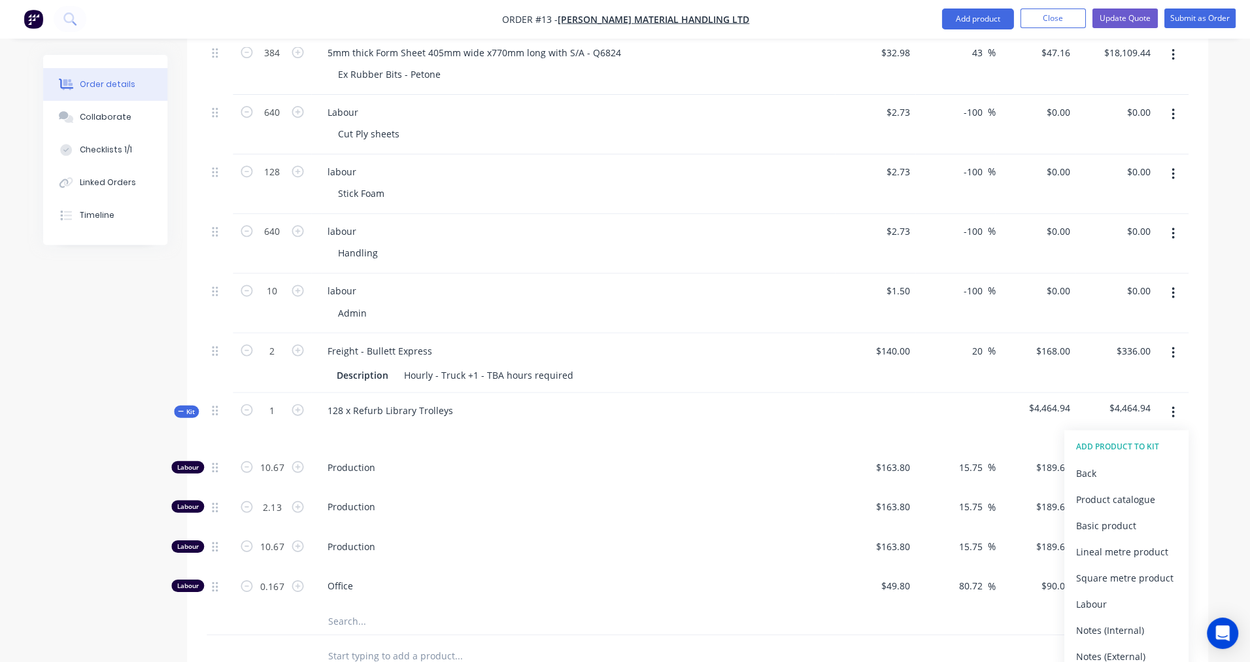
scroll to position [496, 0]
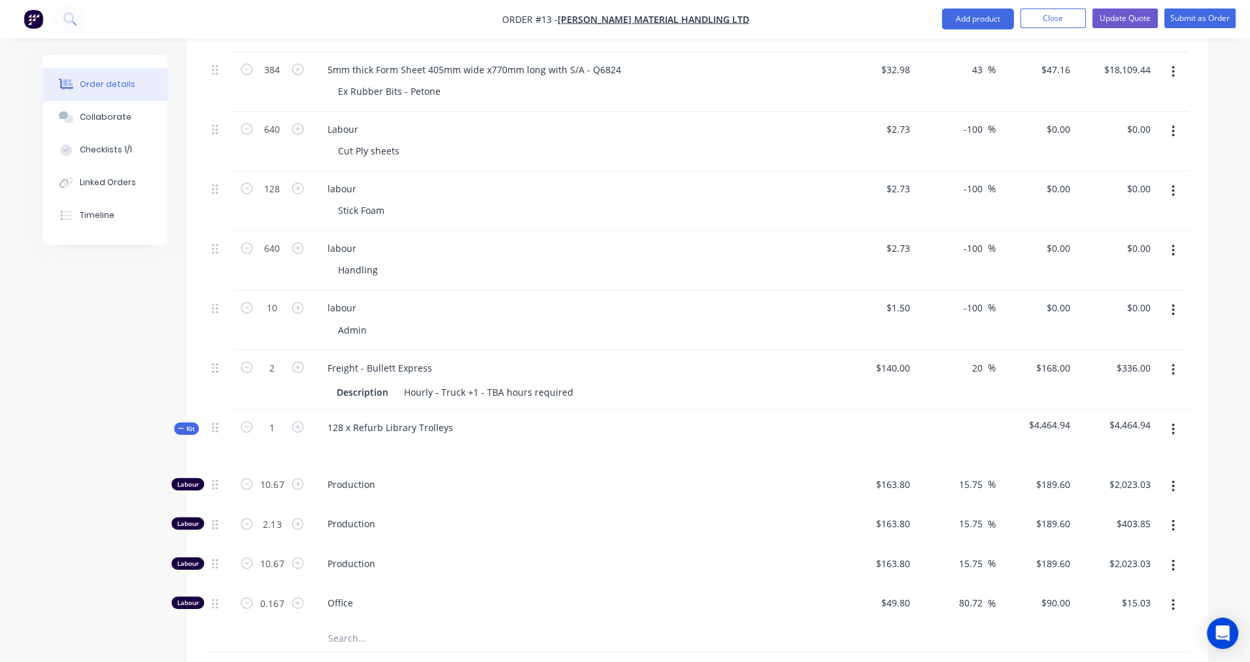
click at [1196, 411] on div "Qty Cost Markup Price Total 48 Plywood Description 7x1200x2400mm Untreated Stru…" at bounding box center [697, 330] width 1020 height 727
click at [335, 625] on input "text" at bounding box center [458, 638] width 262 height 26
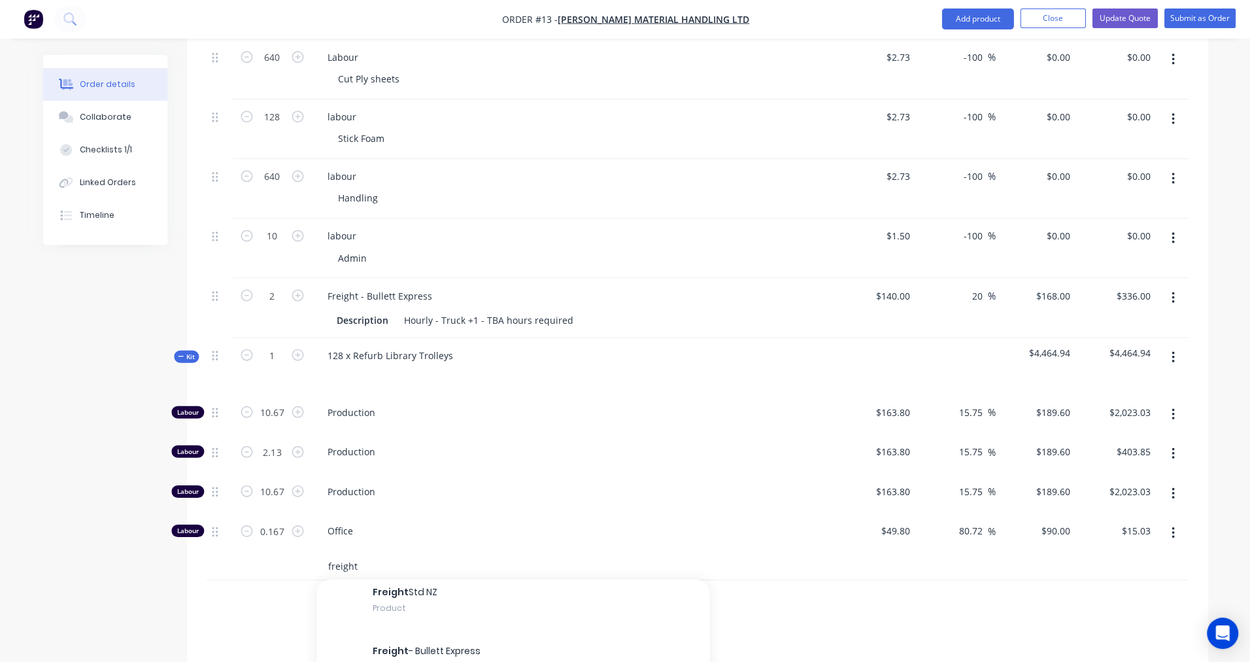
scroll to position [105, 0]
type input "freight"
click at [452, 286] on div "Freight - Bullett Express" at bounding box center [572, 295] width 513 height 19
click at [389, 553] on input "freight" at bounding box center [458, 566] width 262 height 26
click at [389, 621] on div "Freight - Bullett Express Product" at bounding box center [512, 650] width 392 height 59
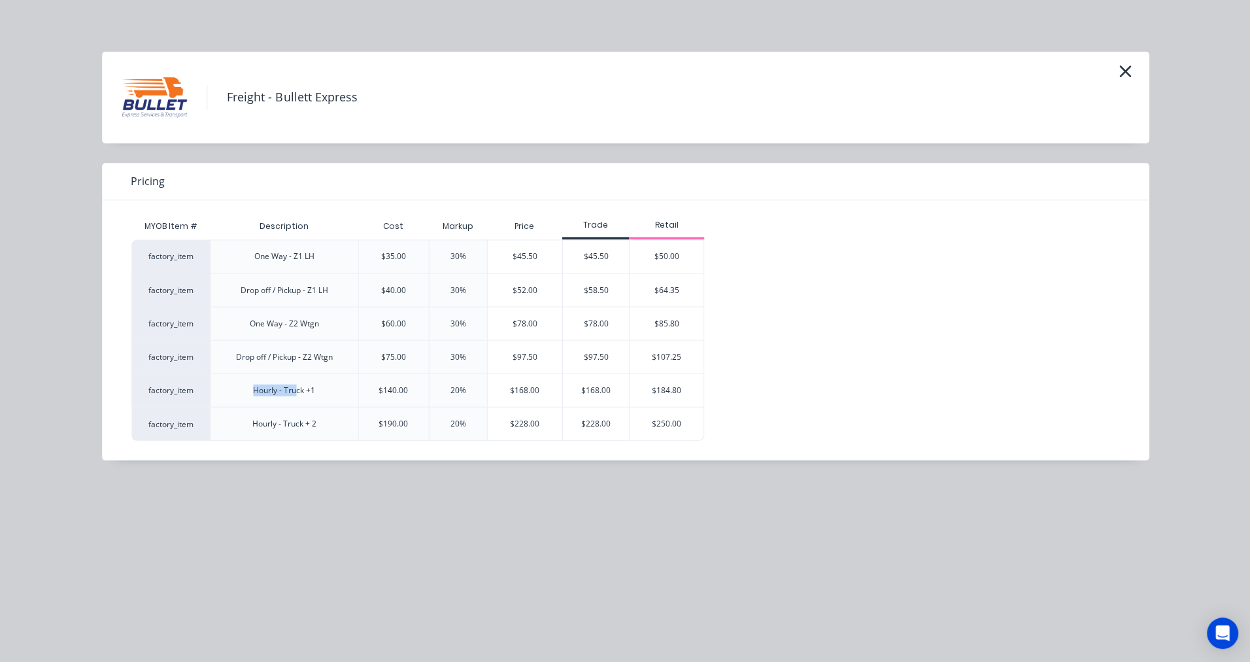
drag, startPoint x: 250, startPoint y: 390, endPoint x: 295, endPoint y: 391, distance: 44.5
click at [295, 391] on div "Hourly - Truck +1" at bounding box center [284, 390] width 83 height 33
click at [582, 389] on div "$168.00" at bounding box center [595, 390] width 66 height 33
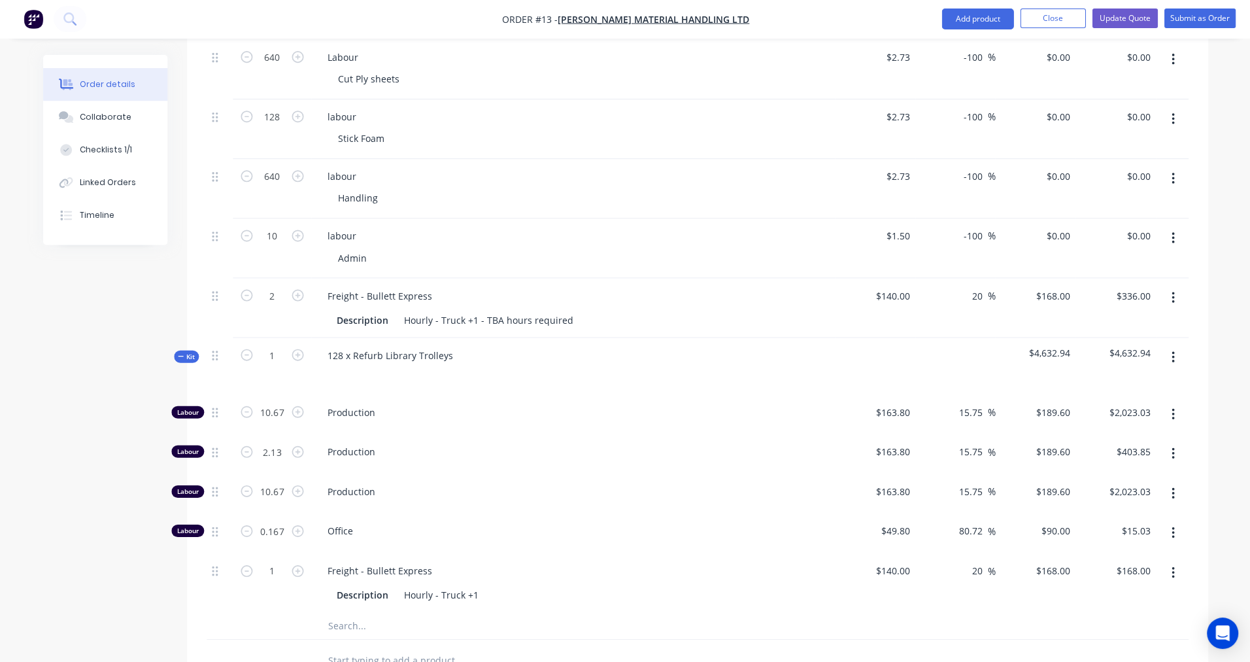
click at [301, 565] on icon "button" at bounding box center [298, 571] width 12 height 12
type input "2"
type input "$336.00"
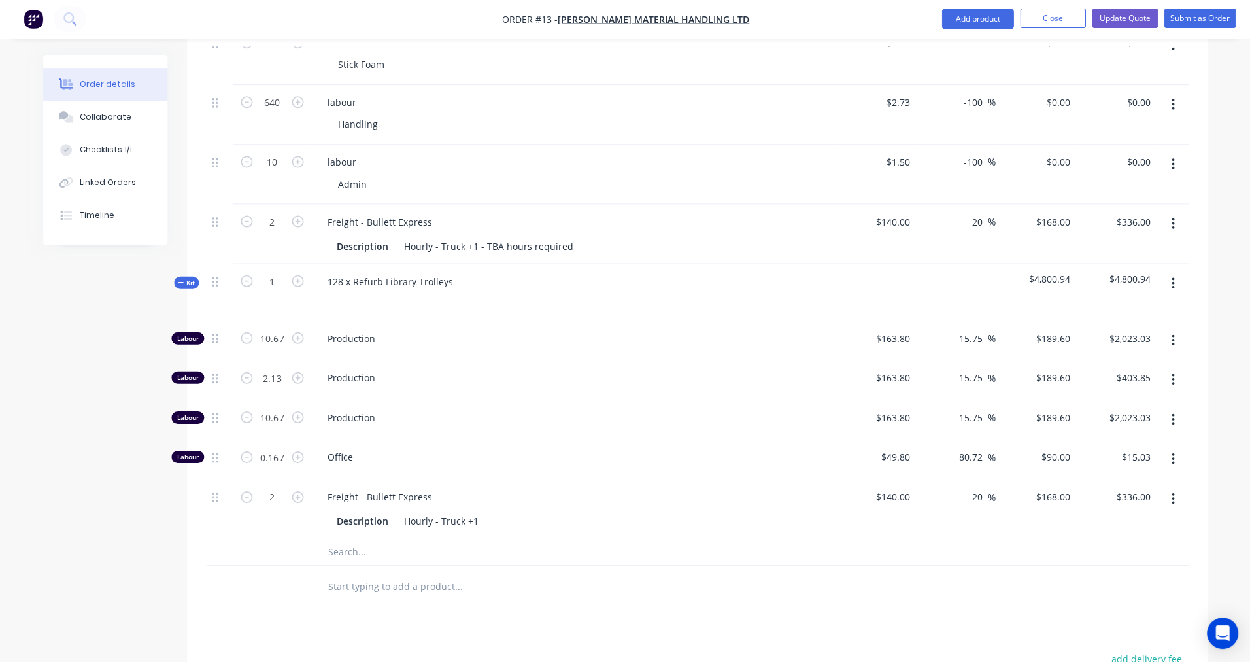
scroll to position [645, 0]
click at [341, 536] on input "text" at bounding box center [458, 549] width 262 height 26
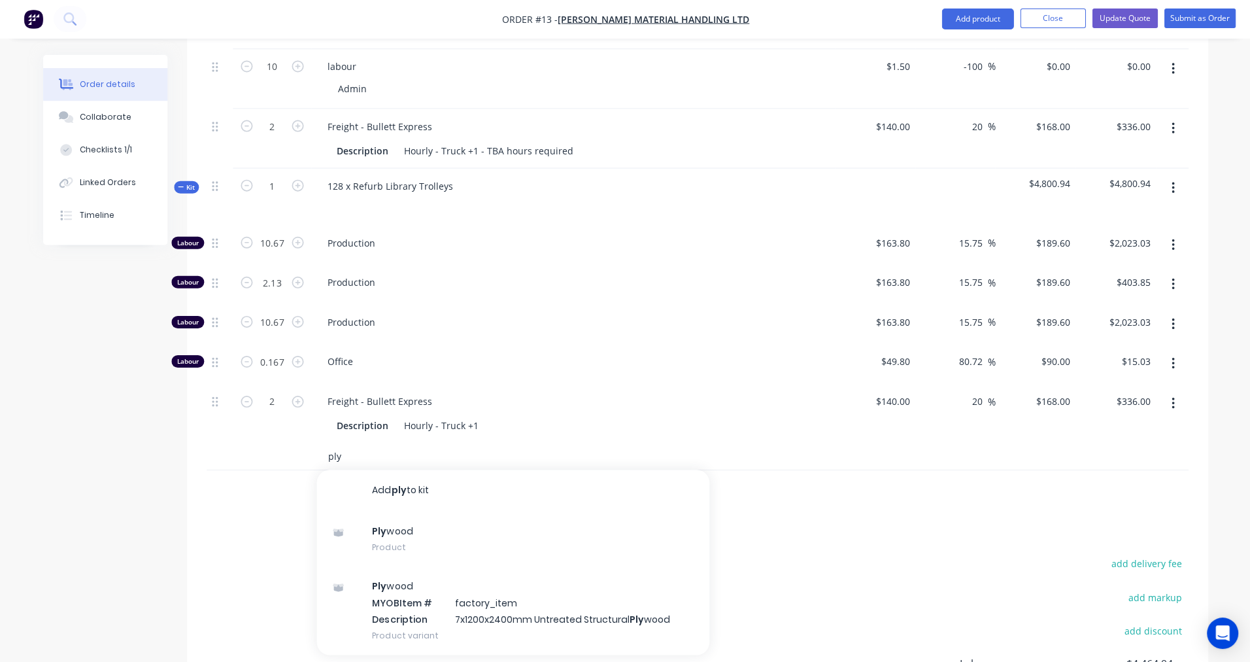
scroll to position [738, 0]
type input "ply"
click at [379, 511] on div "Ply wood Product" at bounding box center [512, 538] width 392 height 55
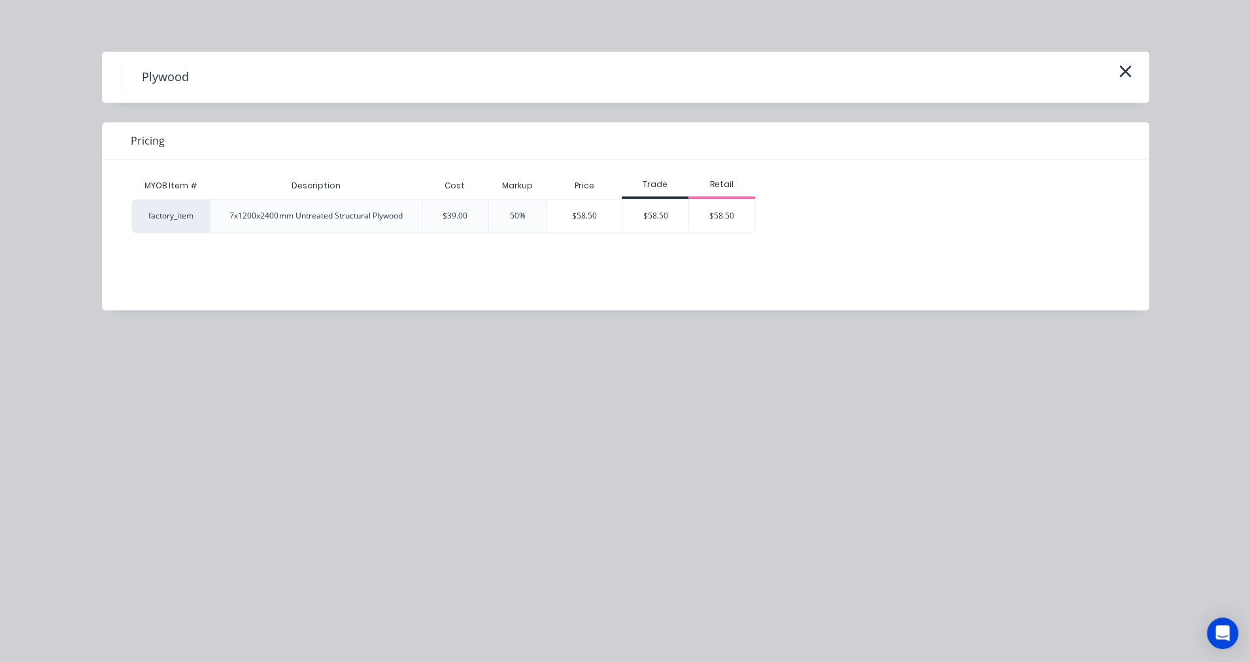
click at [640, 216] on div "$58.50" at bounding box center [655, 216] width 66 height 33
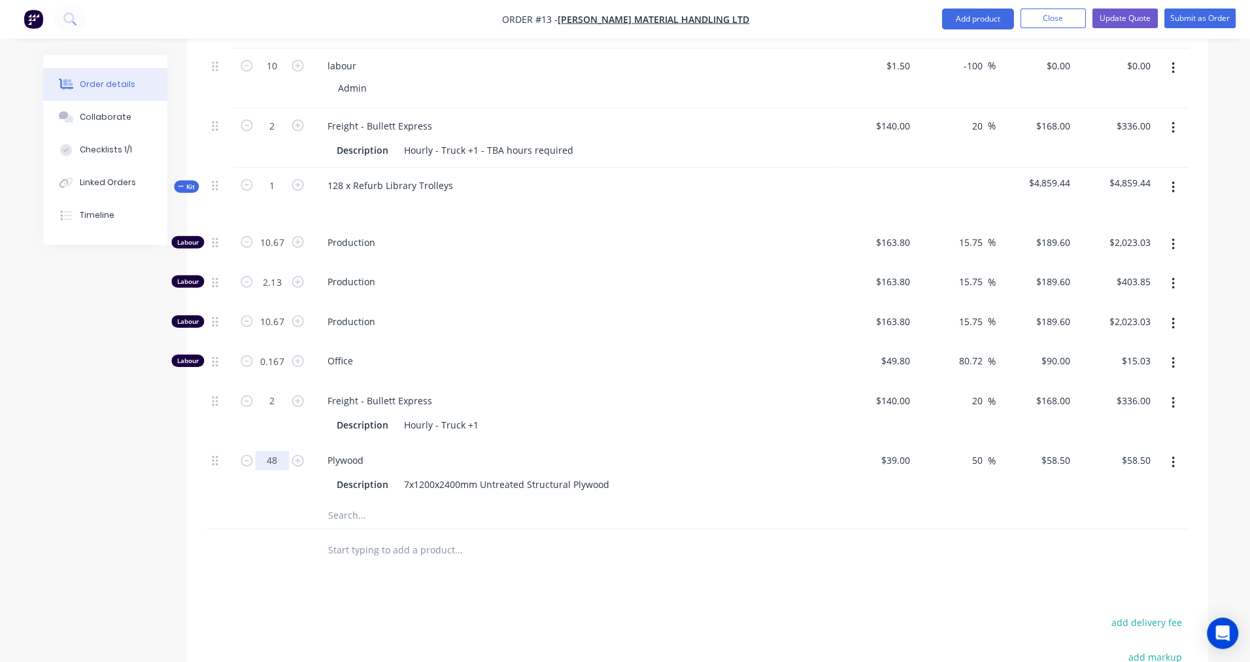
type input "48"
type input "$2,808.00"
click at [303, 565] on div "Products Show / Hide columns Add product Qty Cost Markup Price Total 48 Plywood…" at bounding box center [697, 282] width 1020 height 1208
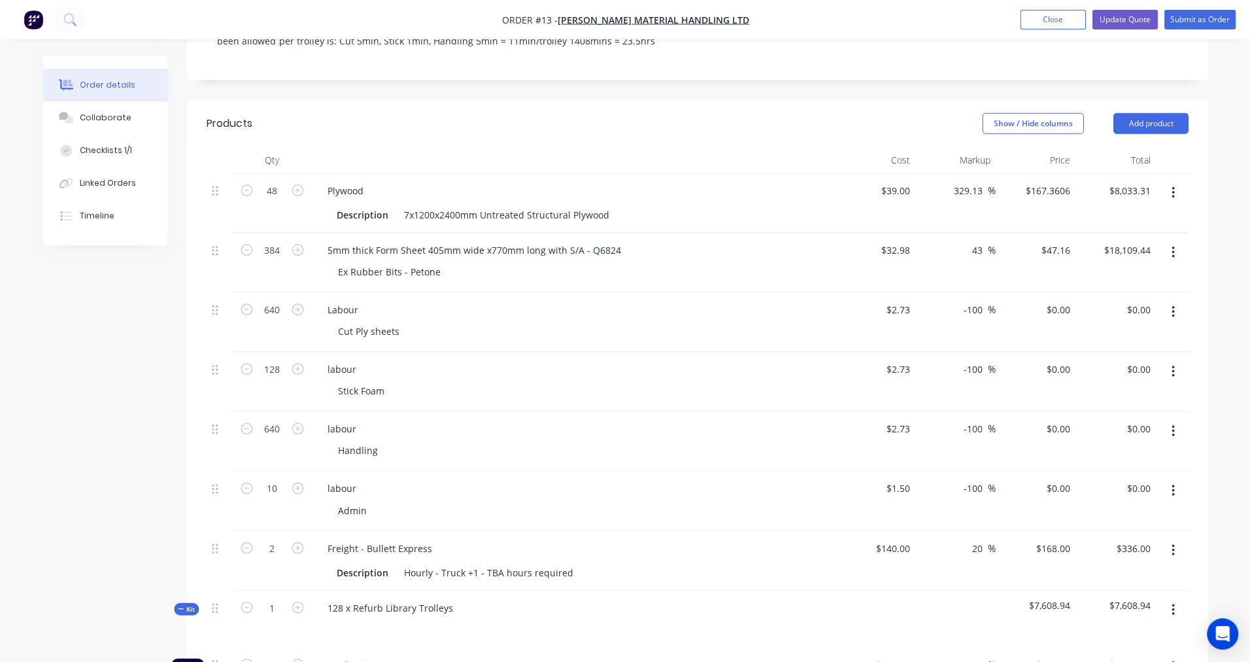
scroll to position [311, 0]
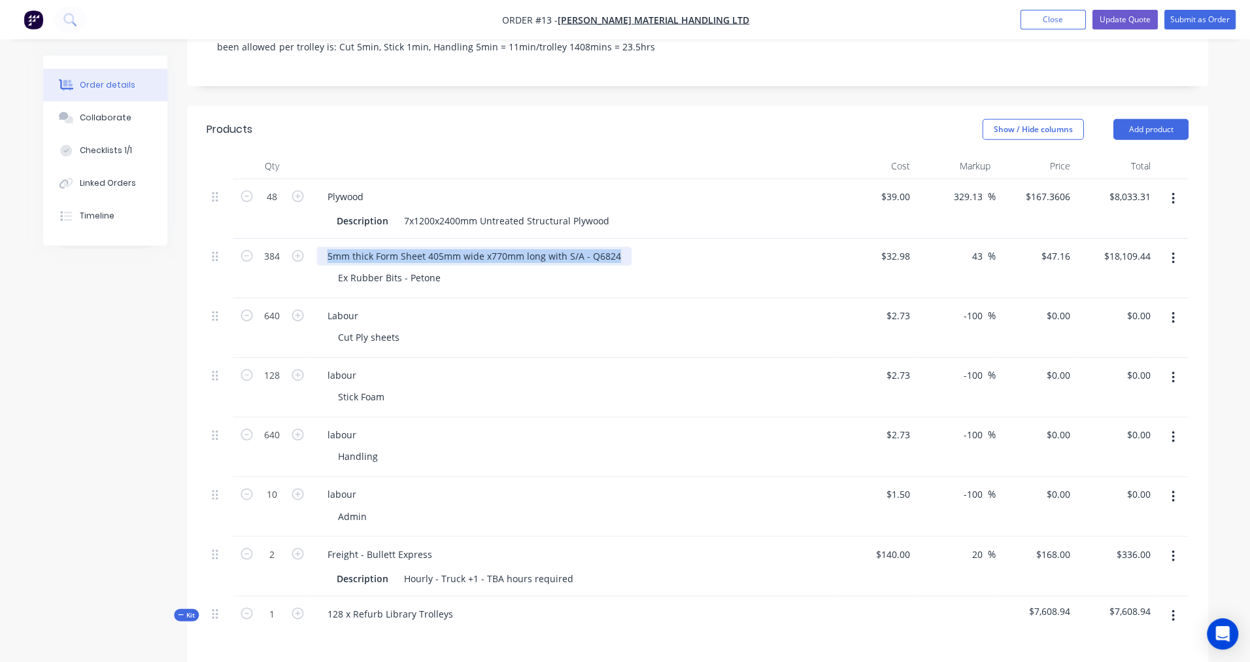
drag, startPoint x: 321, startPoint y: 216, endPoint x: 690, endPoint y: 271, distance: 373.5
click at [690, 271] on div "48 Plywood Description 7x1200x2400mm Untreated Structural Plywood $39.00 $39.00…" at bounding box center [697, 567] width 981 height 777
copy div "5mm thick Form Sheet 405mm wide x770mm long with S/A - Q6824"
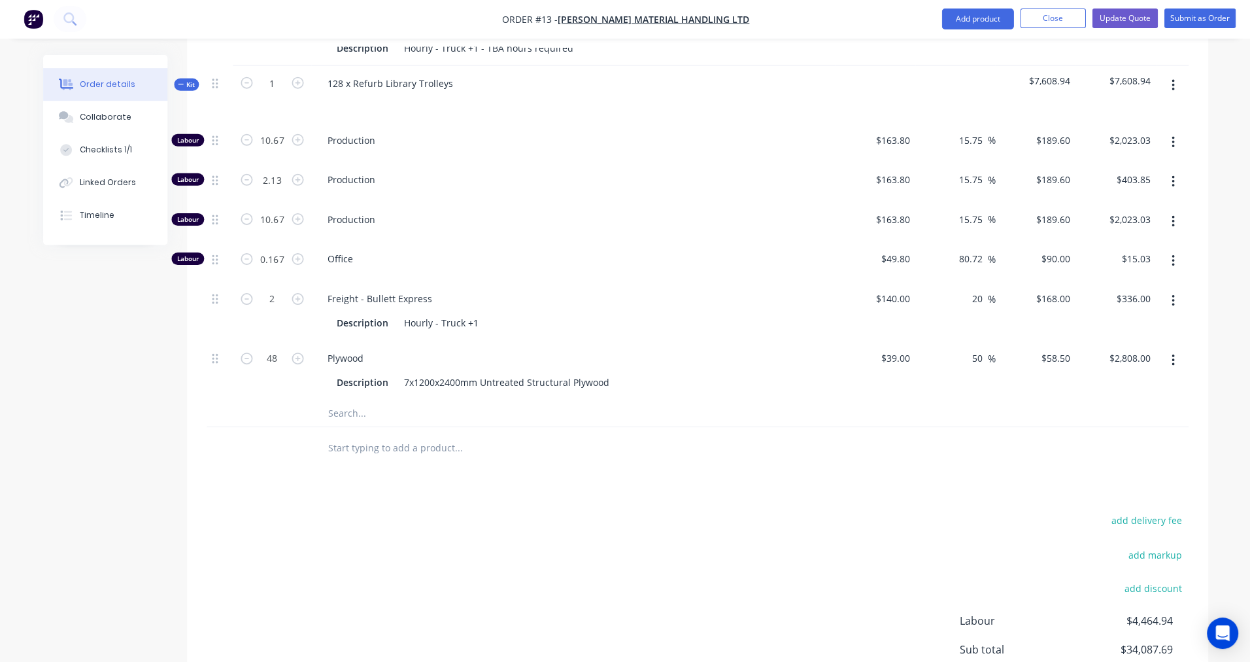
scroll to position [842, 0]
click at [385, 398] on input "text" at bounding box center [458, 411] width 262 height 26
paste input "5mm thick Form Sheet 405mm wide x770mm long with S/A - Q6824"
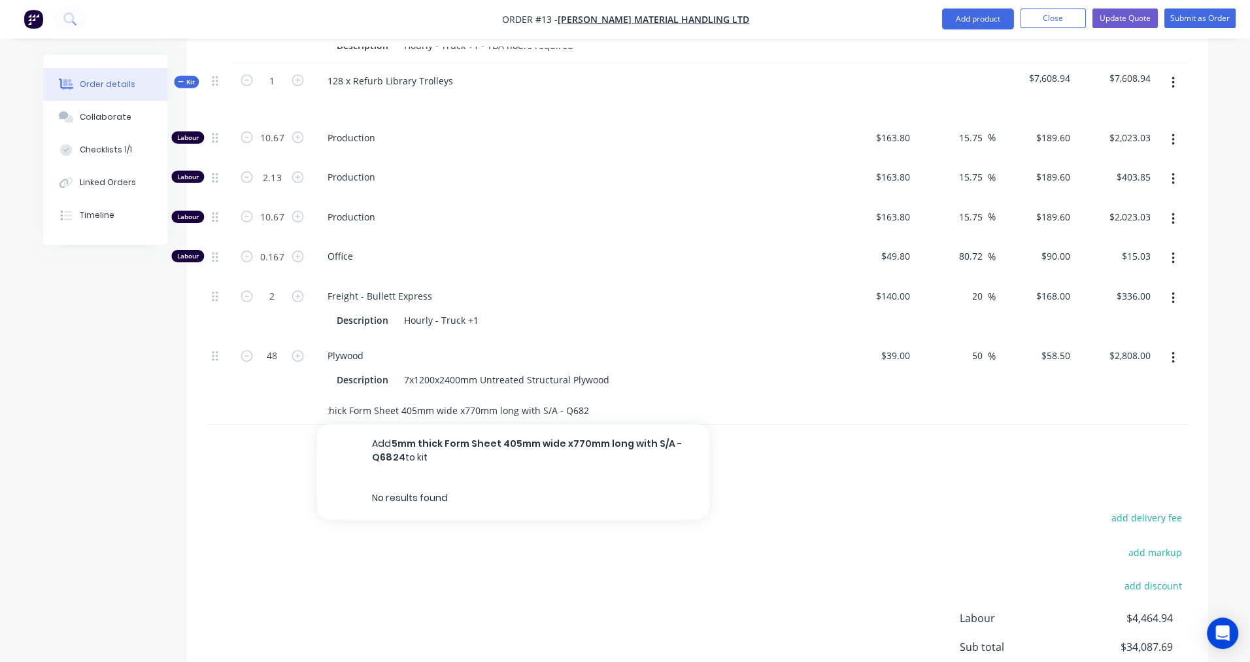
type input "5mm thick Form Sheet 405mm wide x770mm long with S/A - Q6824"
click at [402, 424] on button "Add 5mm thick Form Sheet 405mm wide x770mm long with S/A - Q6824 to kit" at bounding box center [512, 451] width 392 height 54
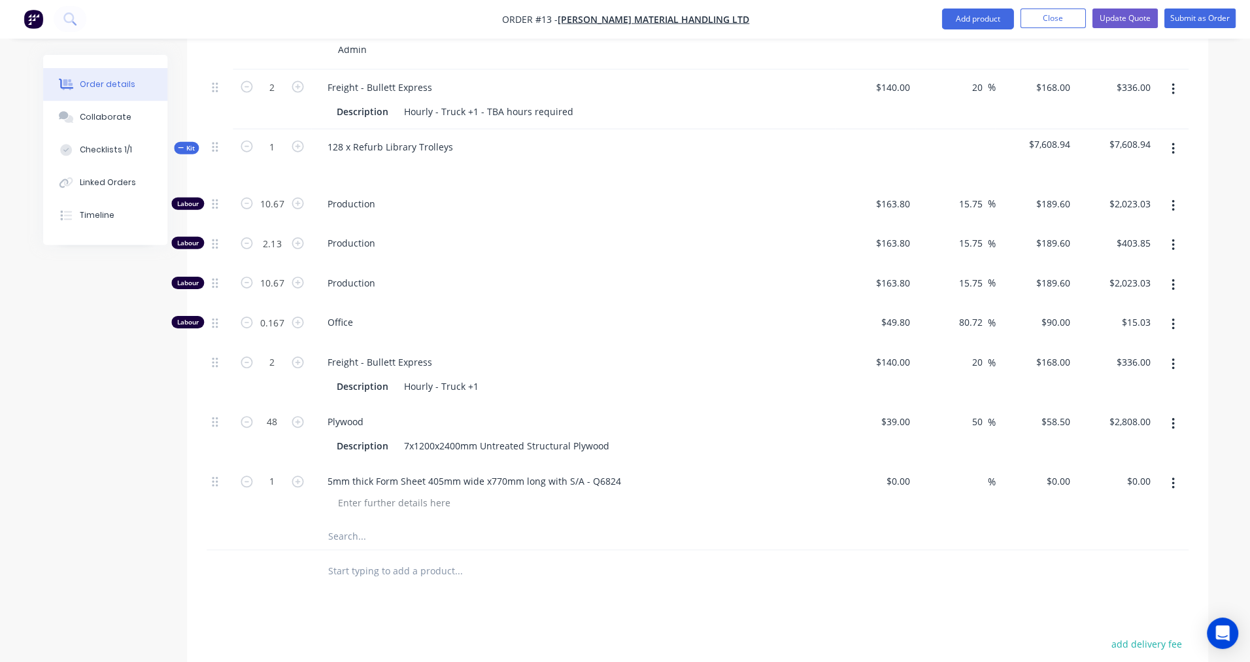
scroll to position [777, 0]
type input "348"
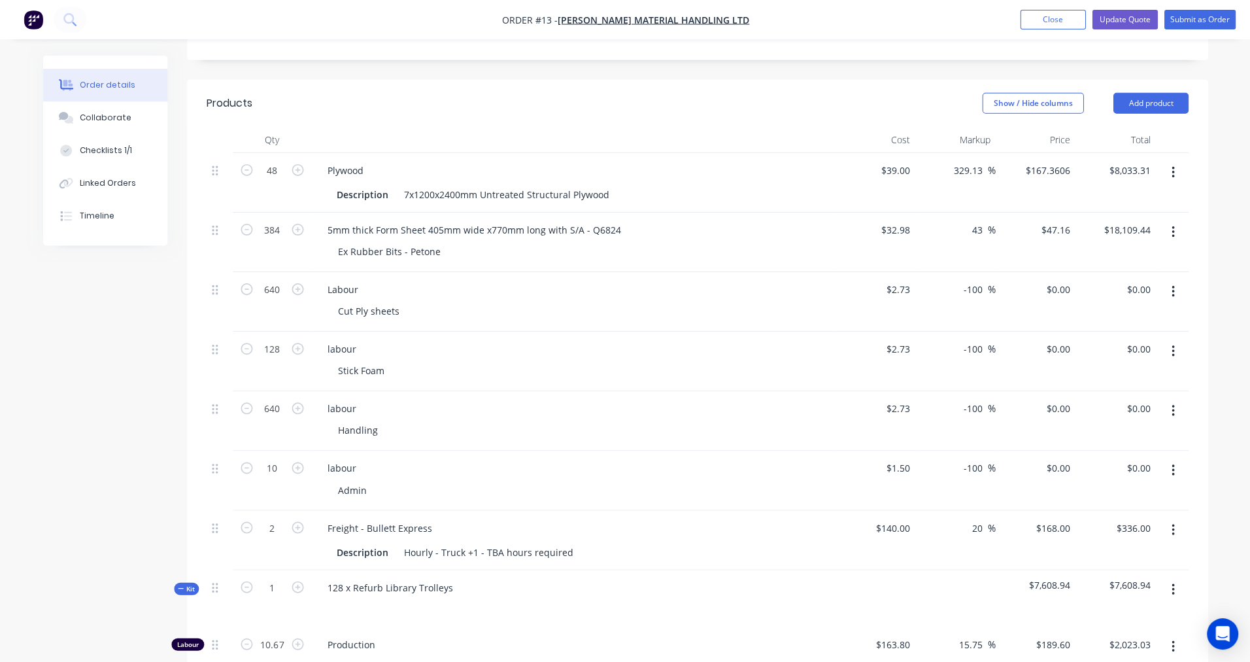
scroll to position [336, 0]
drag, startPoint x: 339, startPoint y: 212, endPoint x: 456, endPoint y: 216, distance: 117.1
click at [456, 243] on div "Ex Rubber Bits - Petone" at bounding box center [578, 252] width 502 height 19
copy div "Ex Rubber Bits - Petone"
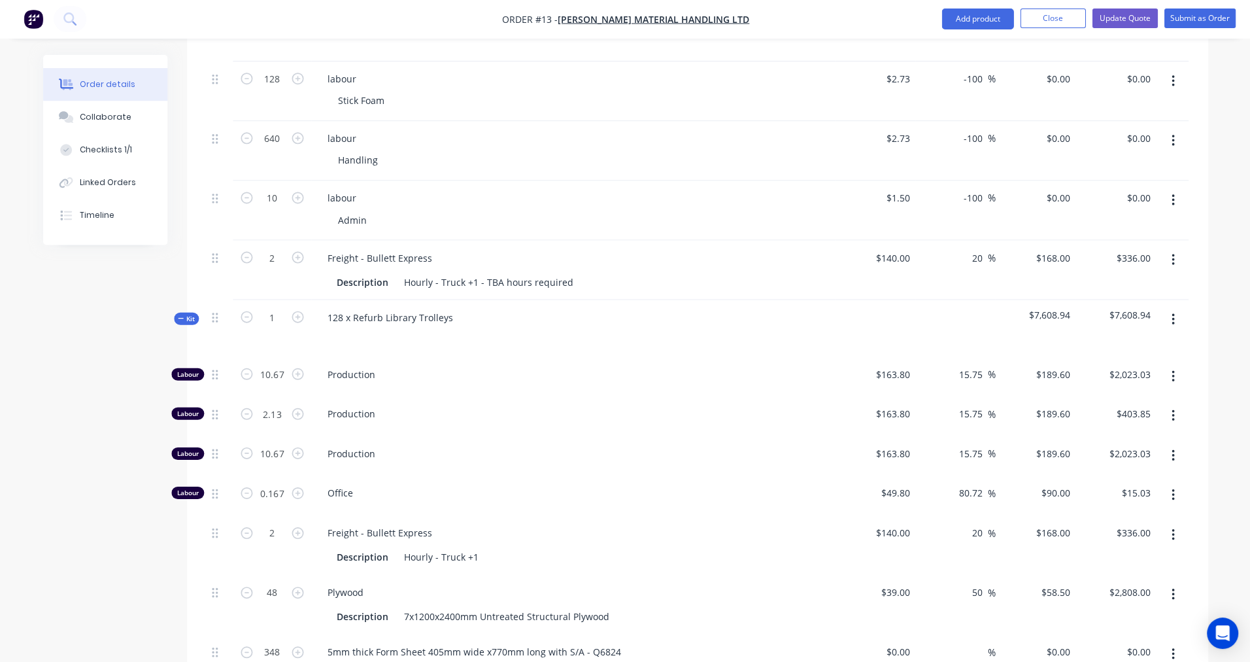
scroll to position [608, 0]
click at [404, 661] on div at bounding box center [393, 671] width 133 height 19
paste div
drag, startPoint x: 888, startPoint y: 613, endPoint x: 915, endPoint y: 611, distance: 26.8
click at [915, 632] on div "348 5mm thick Form Sheet 405mm wide x770mm long with S/A - Q6824 Ex Rubber Bits…" at bounding box center [697, 661] width 981 height 59
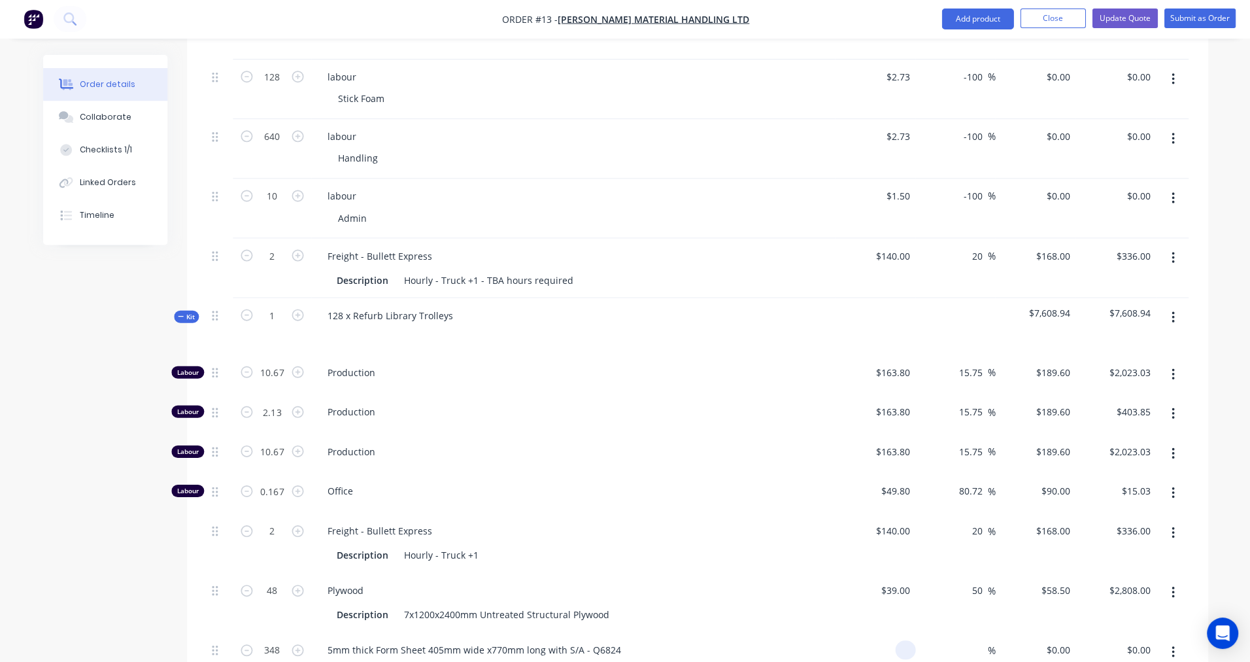
type input "$0.00"
click at [719, 640] on div "5mm thick Form Sheet 405mm wide x770mm long with S/A - Q6824" at bounding box center [572, 649] width 513 height 19
click at [1118, 19] on button "Update Quote" at bounding box center [1123, 19] width 65 height 20
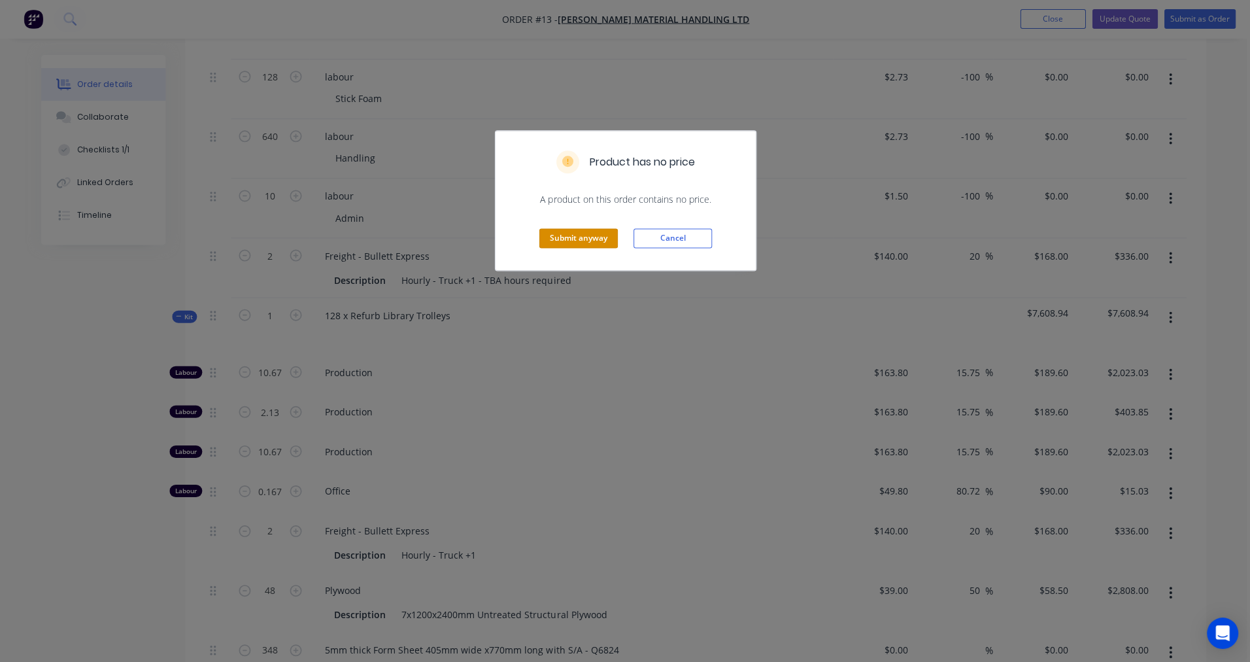
click at [588, 240] on button "Submit anyway" at bounding box center [578, 239] width 78 height 20
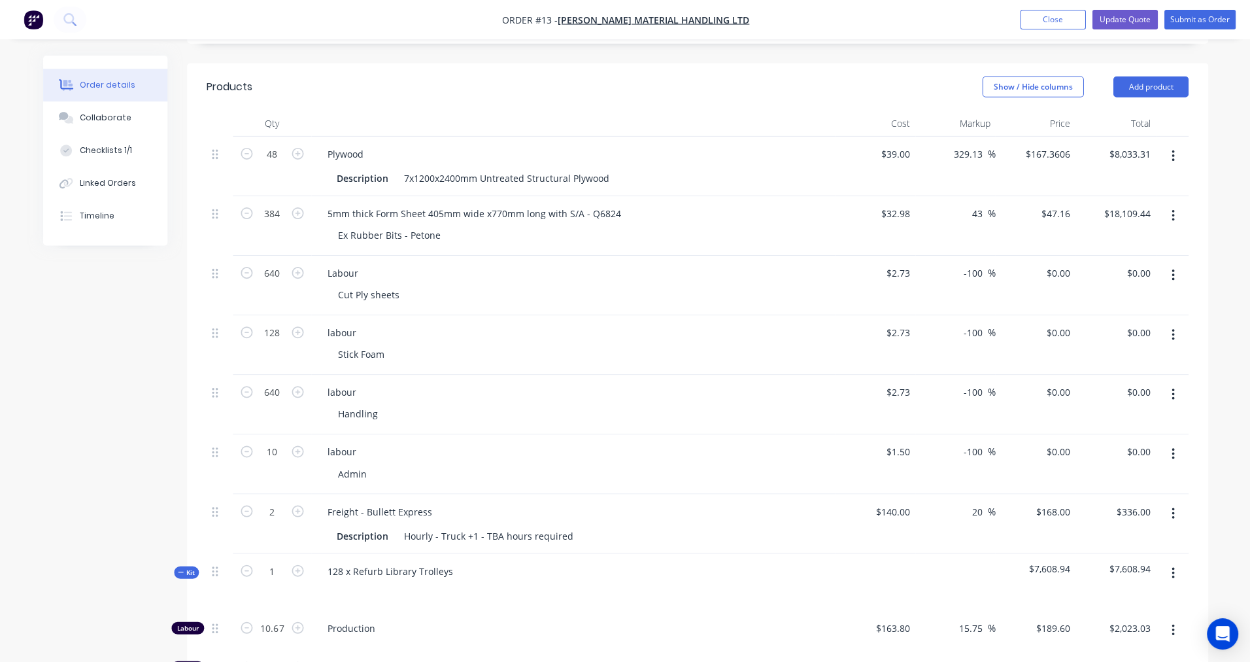
scroll to position [344, 0]
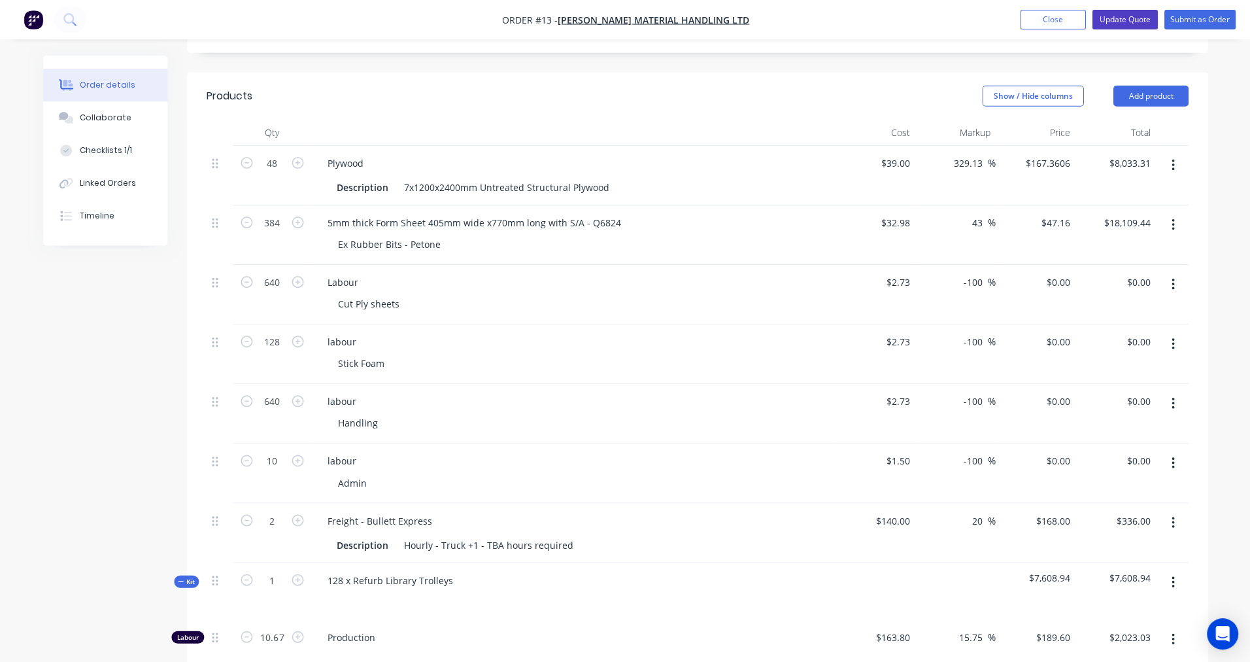
click at [1128, 21] on button "Update Quote" at bounding box center [1123, 20] width 65 height 20
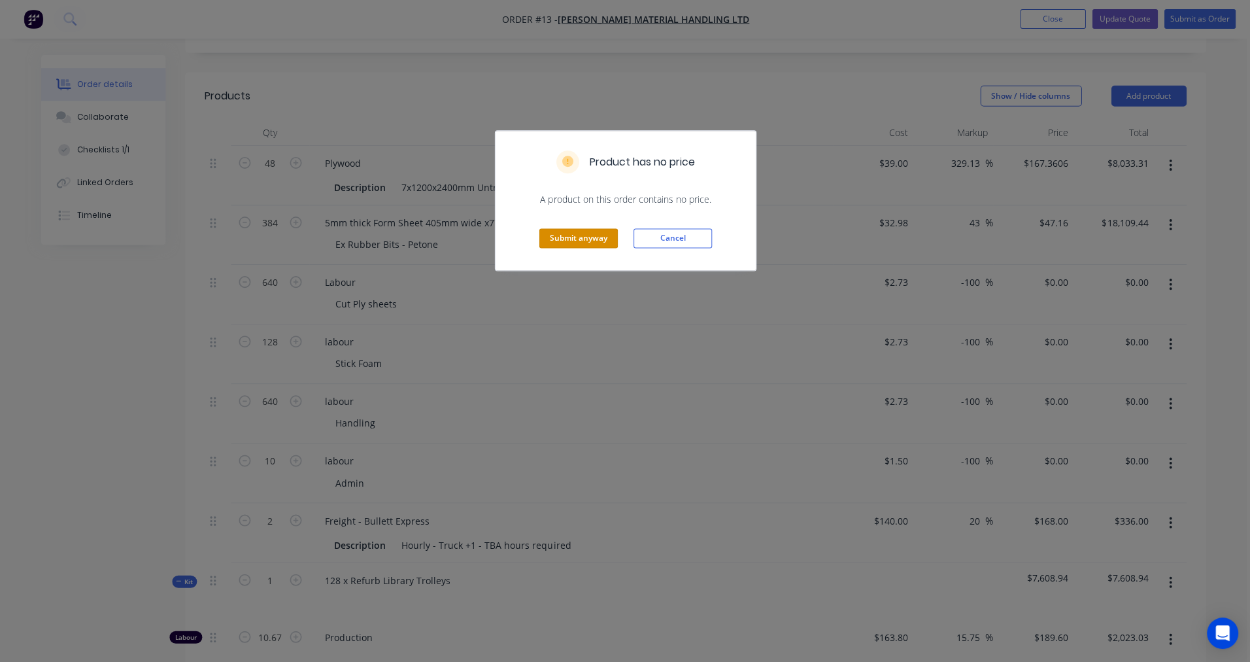
click at [601, 241] on button "Submit anyway" at bounding box center [578, 239] width 78 height 20
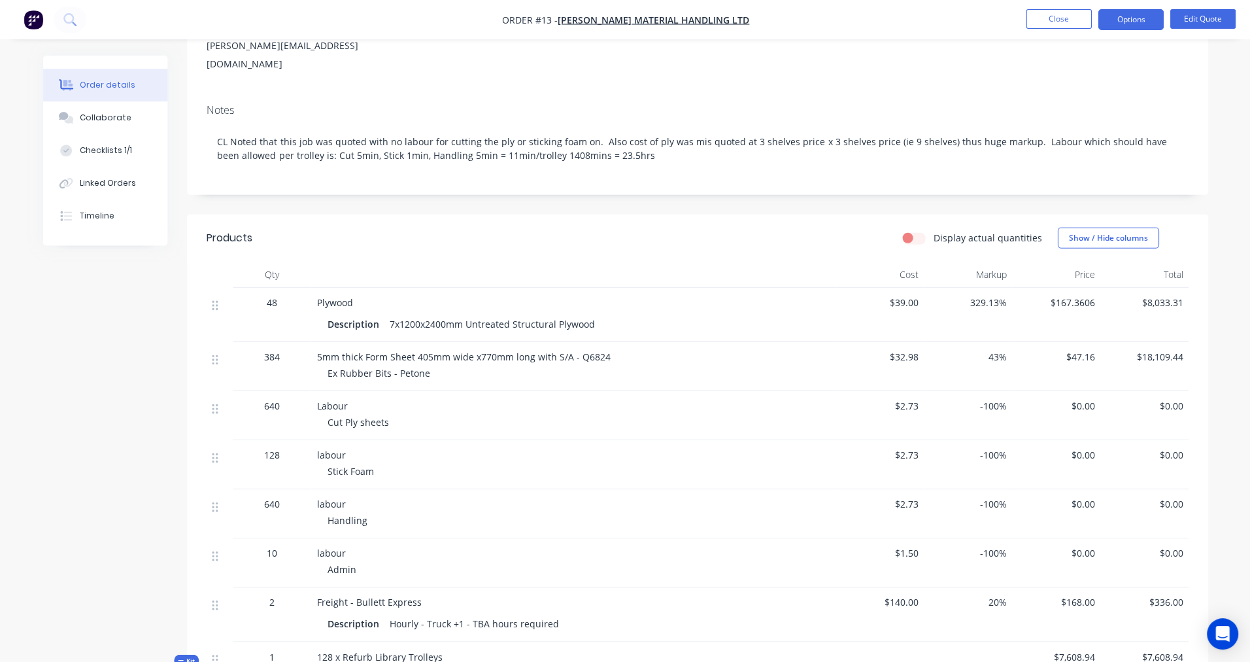
scroll to position [167, 0]
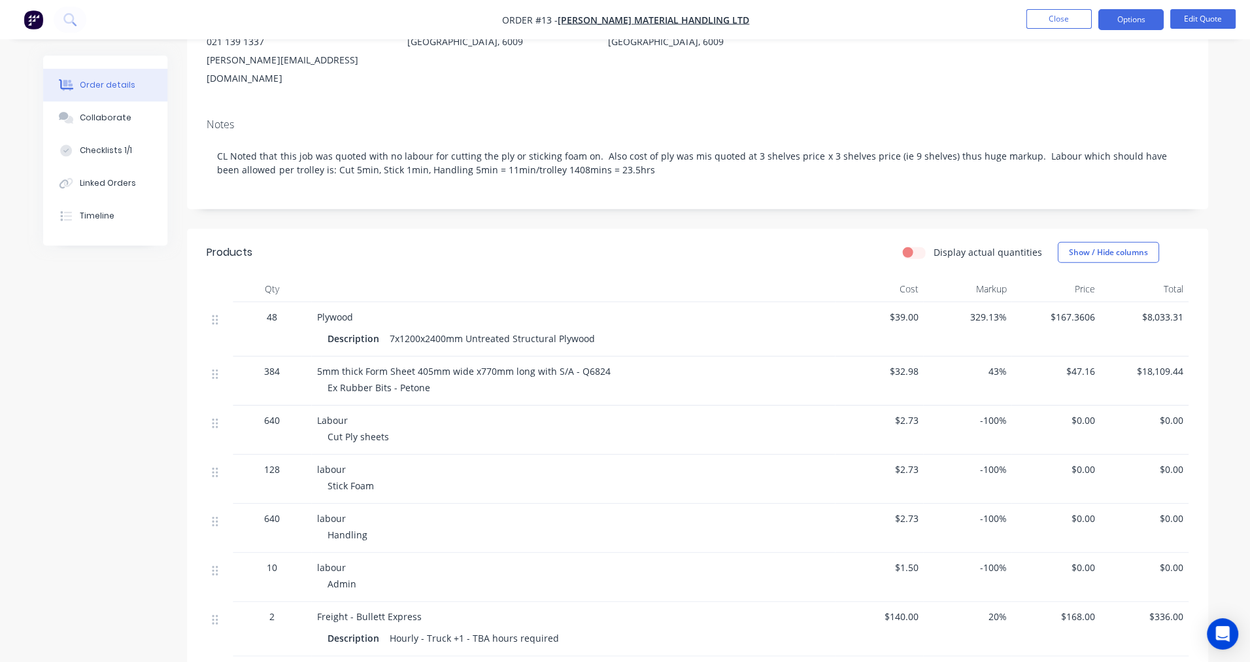
click at [1124, 16] on button "Options" at bounding box center [1129, 19] width 65 height 21
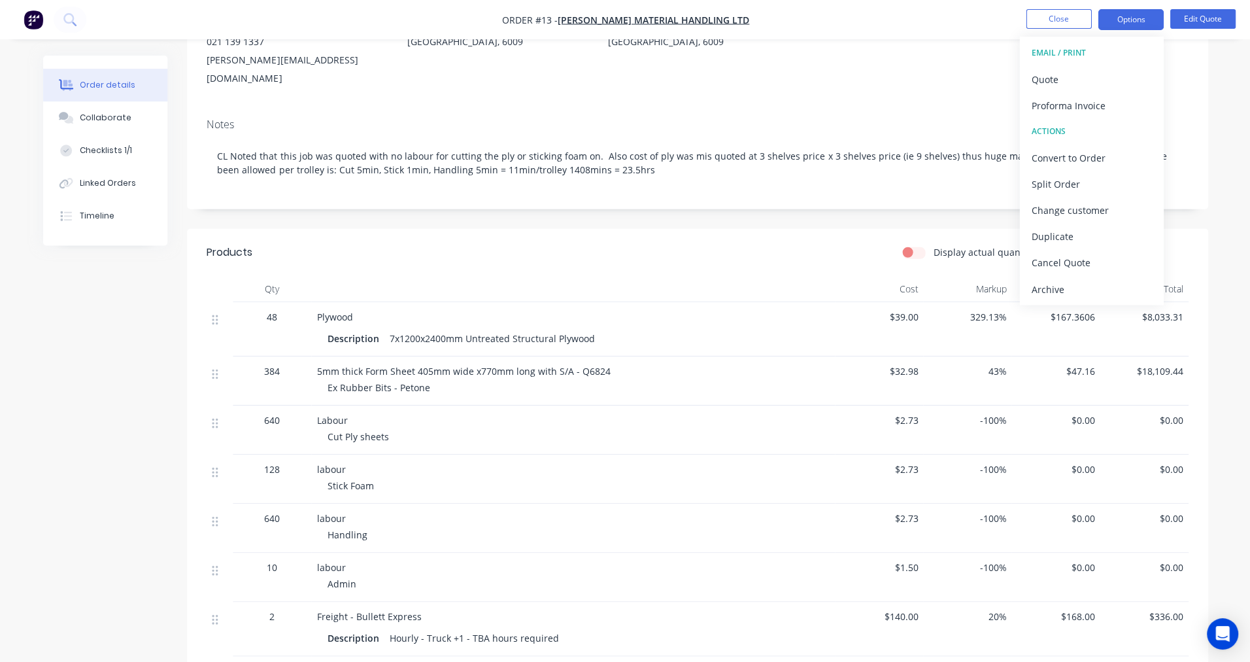
click at [1052, 86] on div "Quote" at bounding box center [1090, 79] width 120 height 19
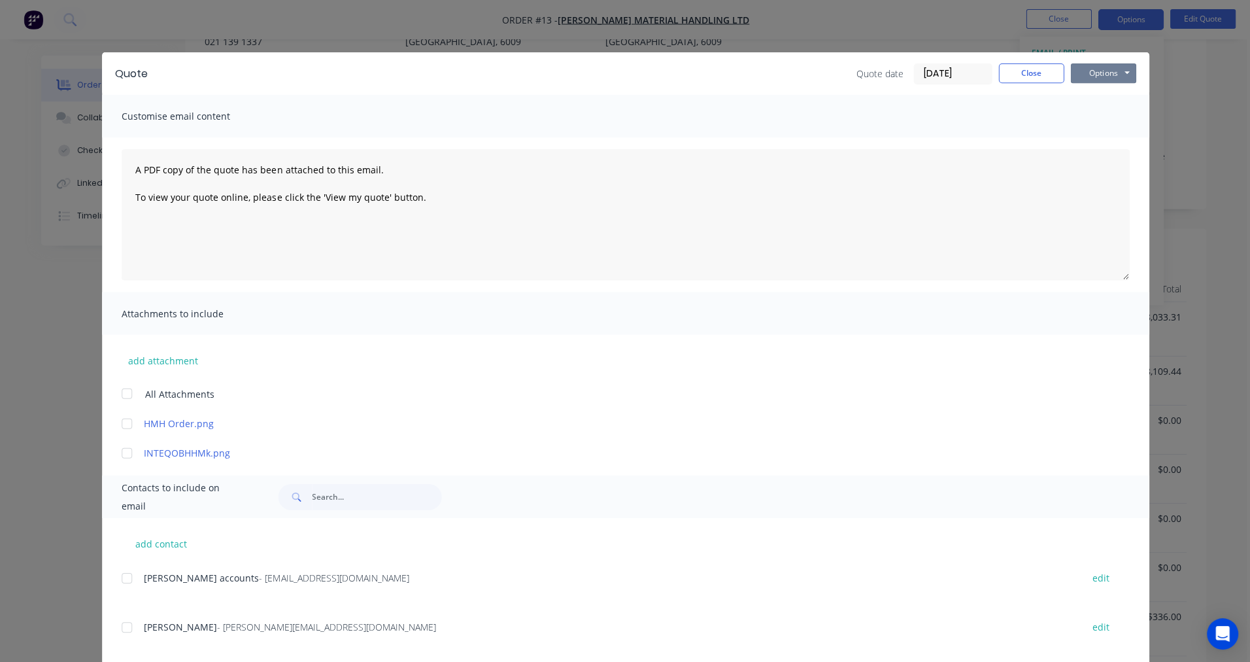
click at [1116, 78] on button "Options" at bounding box center [1102, 73] width 65 height 20
click at [1119, 100] on button "Preview" at bounding box center [1112, 97] width 84 height 22
click at [1111, 70] on button "Options" at bounding box center [1102, 73] width 65 height 20
click at [1104, 96] on button "Preview" at bounding box center [1112, 97] width 84 height 22
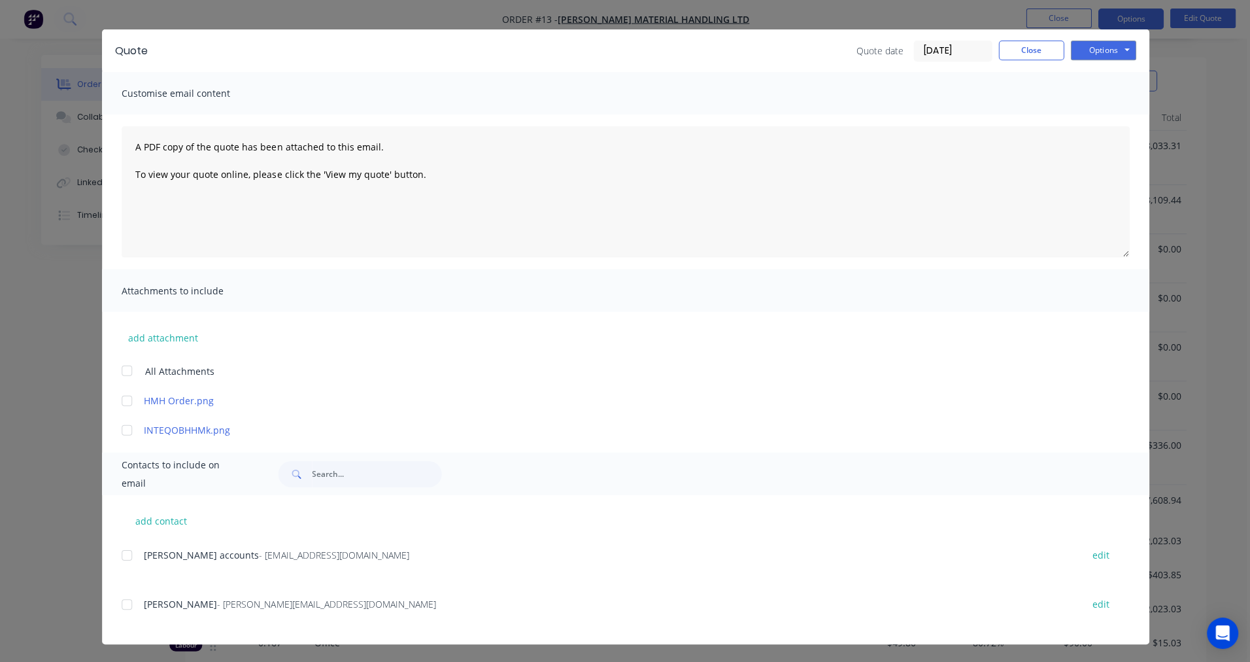
scroll to position [339, 0]
click at [1094, 47] on button "Options" at bounding box center [1102, 51] width 65 height 20
click at [1101, 72] on button "Preview" at bounding box center [1112, 74] width 84 height 22
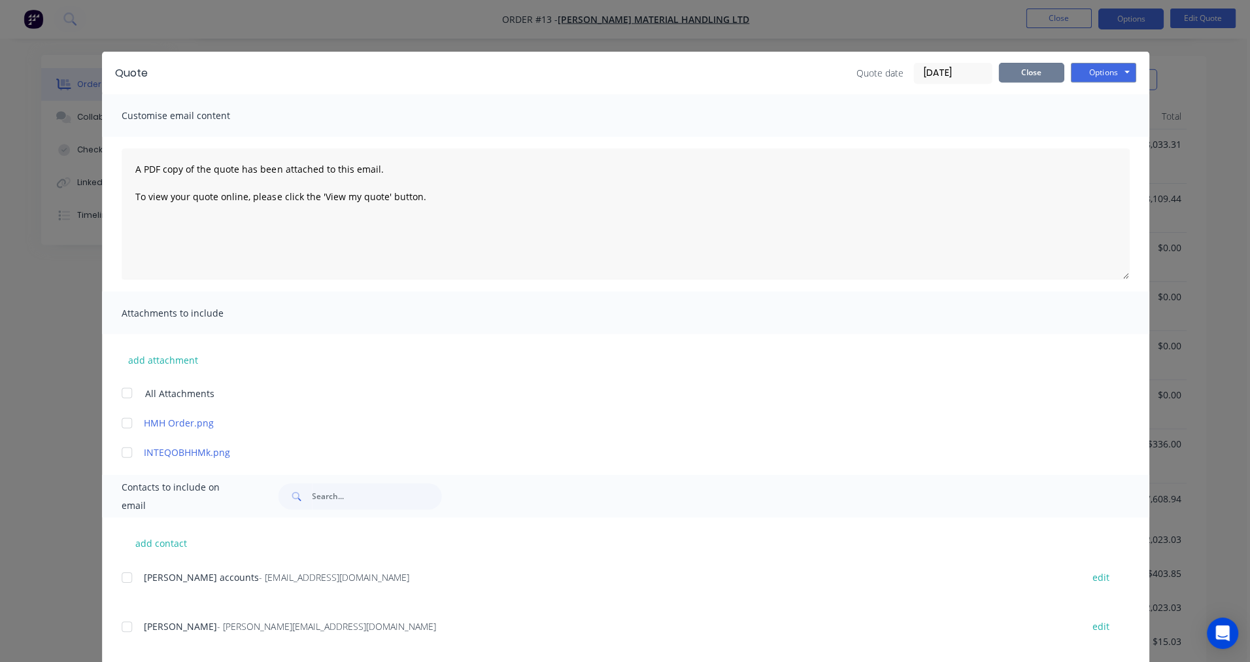
click at [1030, 72] on button "Close" at bounding box center [1030, 73] width 65 height 20
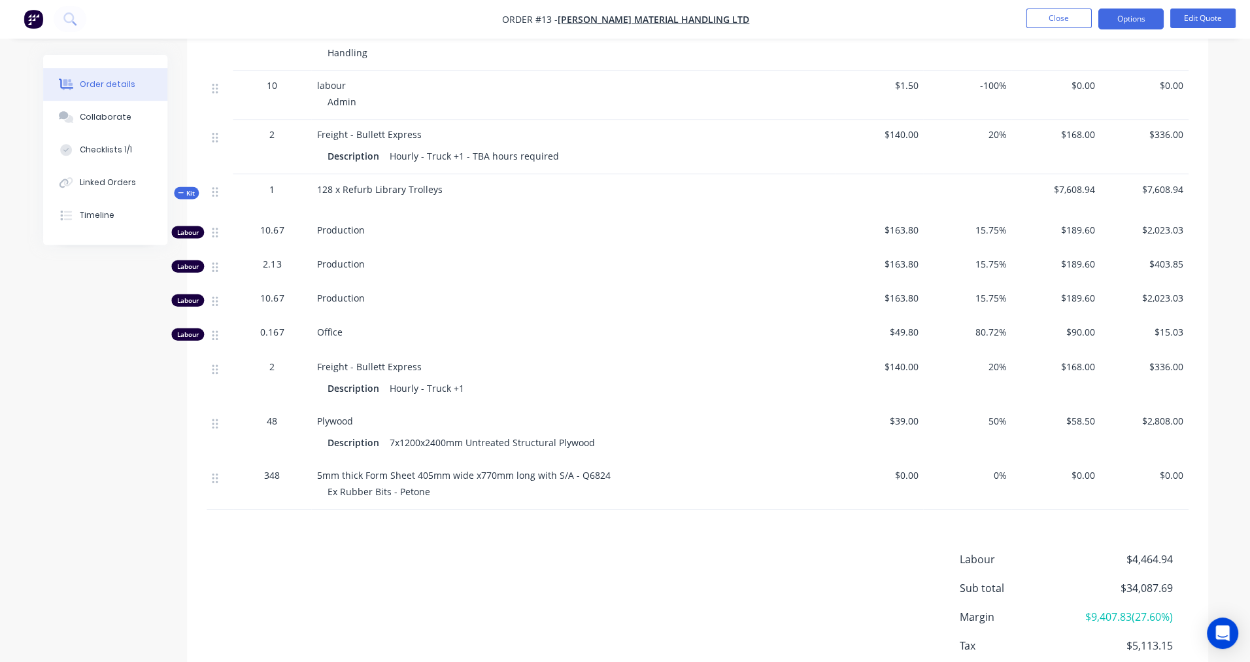
scroll to position [653, 0]
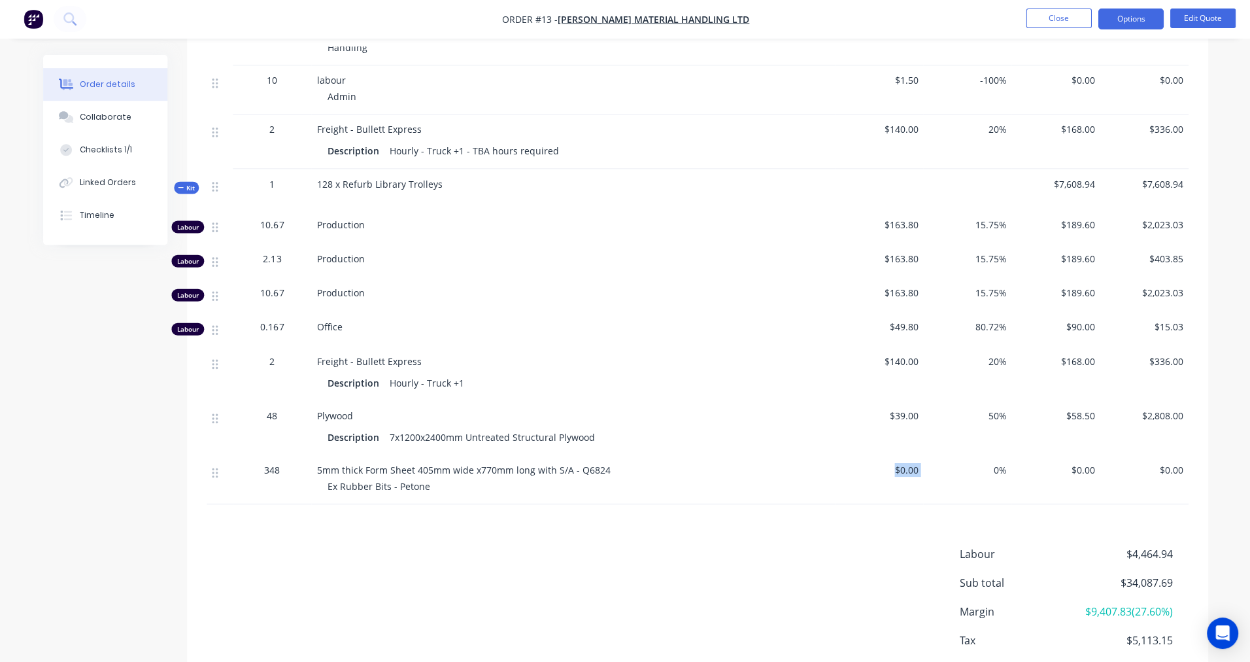
drag, startPoint x: 890, startPoint y: 450, endPoint x: 956, endPoint y: 450, distance: 65.4
click at [956, 455] on div "348 5mm thick Form Sheet 405mm wide x770mm long with S/A - Q6824 Ex Rubber Bits…" at bounding box center [697, 479] width 981 height 49
click at [1201, 22] on button "Edit Quote" at bounding box center [1201, 19] width 65 height 20
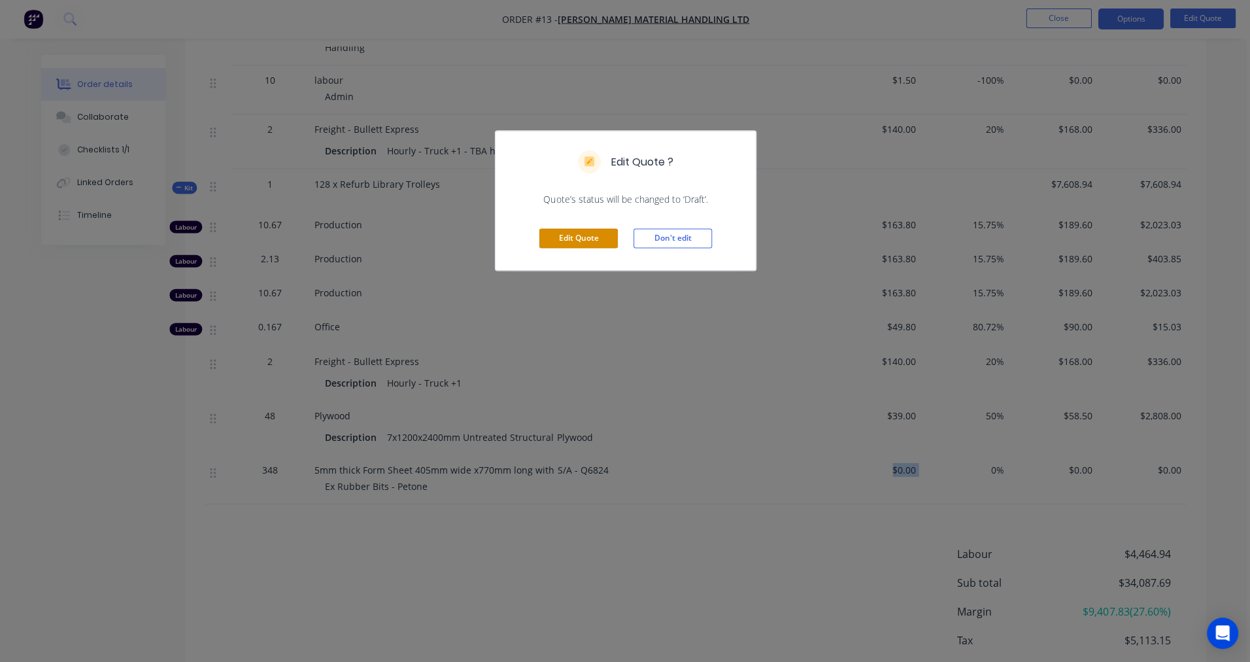
click at [596, 236] on button "Edit Quote" at bounding box center [578, 239] width 78 height 20
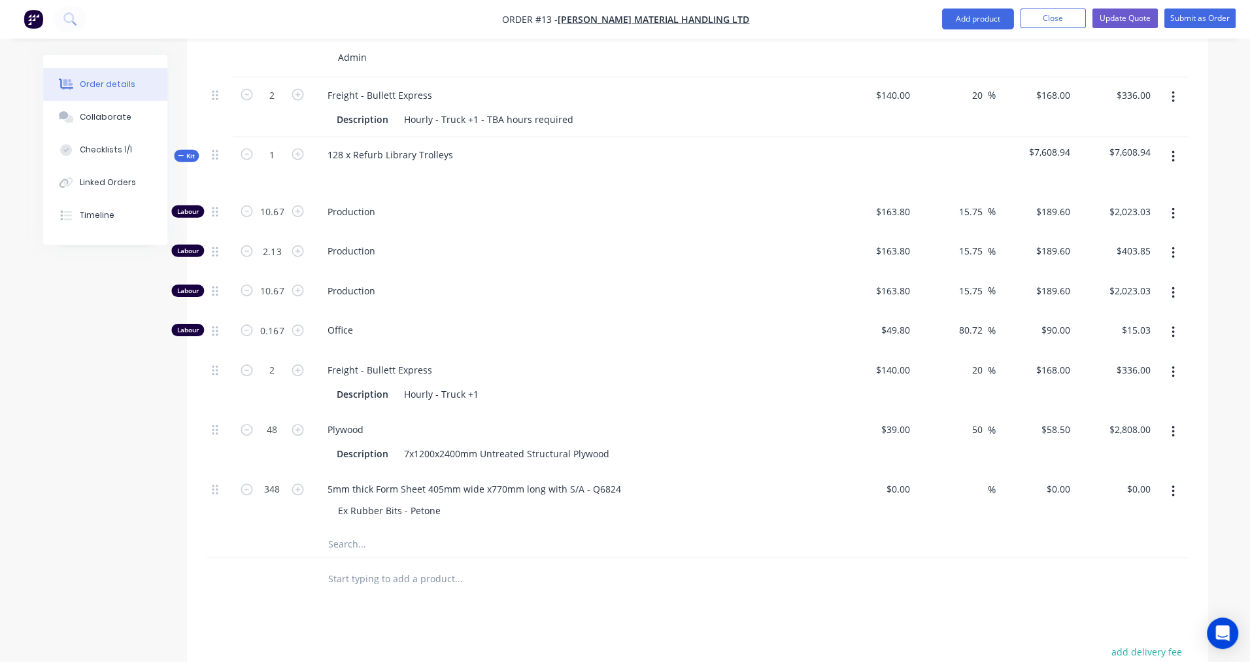
scroll to position [778, 0]
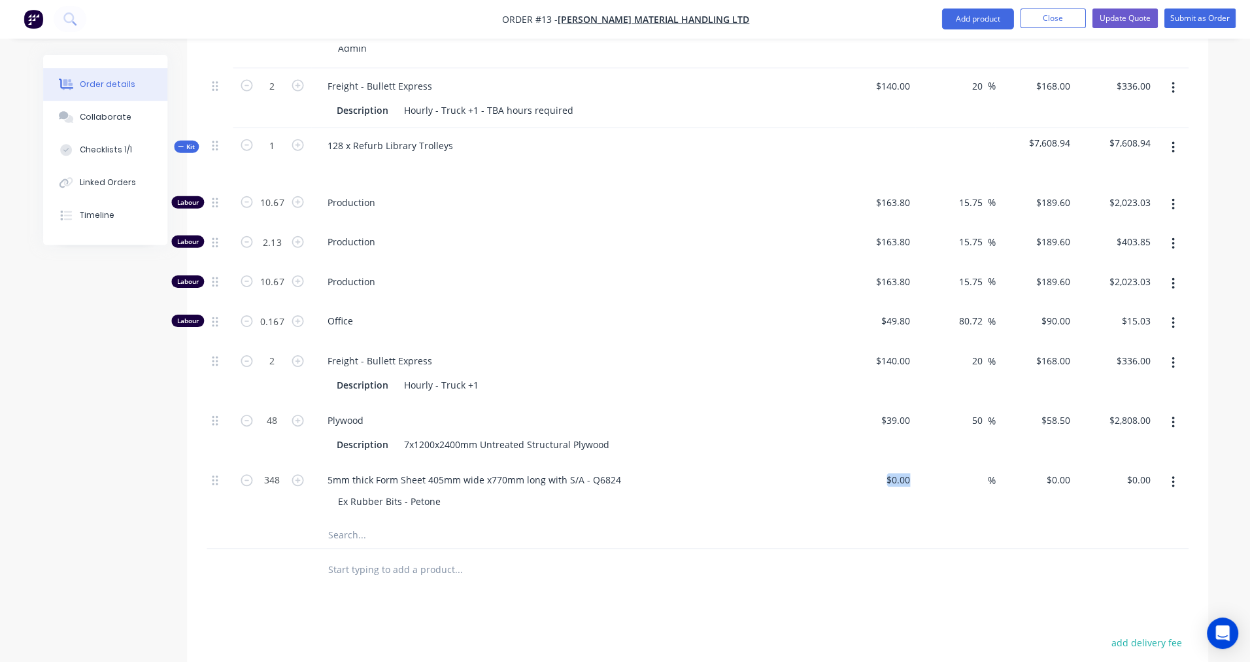
drag, startPoint x: 877, startPoint y: 441, endPoint x: 919, endPoint y: 443, distance: 41.2
click at [919, 462] on div "348 5mm thick Form Sheet 405mm wide x770mm long with S/A - Q6824 Ex Rubber Bits…" at bounding box center [697, 491] width 981 height 59
click at [902, 470] on input "0" at bounding box center [907, 479] width 15 height 19
type input "$32.98"
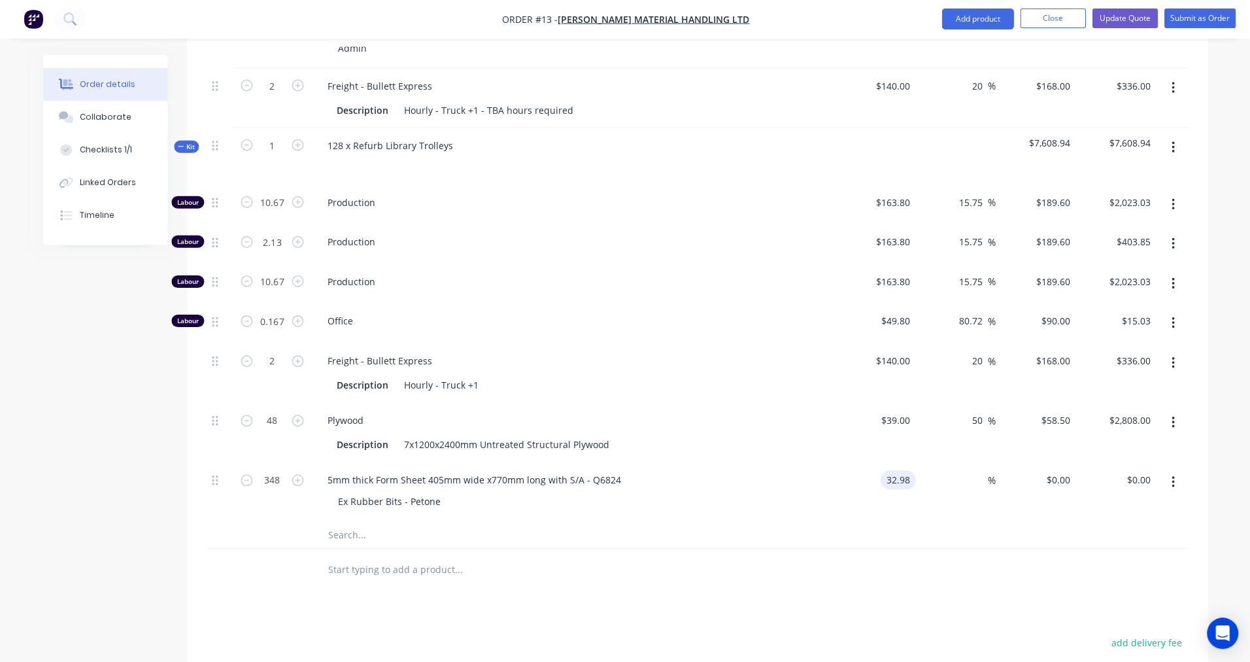
type input "$11,477.04"
click at [943, 413] on div "50 50 %" at bounding box center [955, 432] width 80 height 59
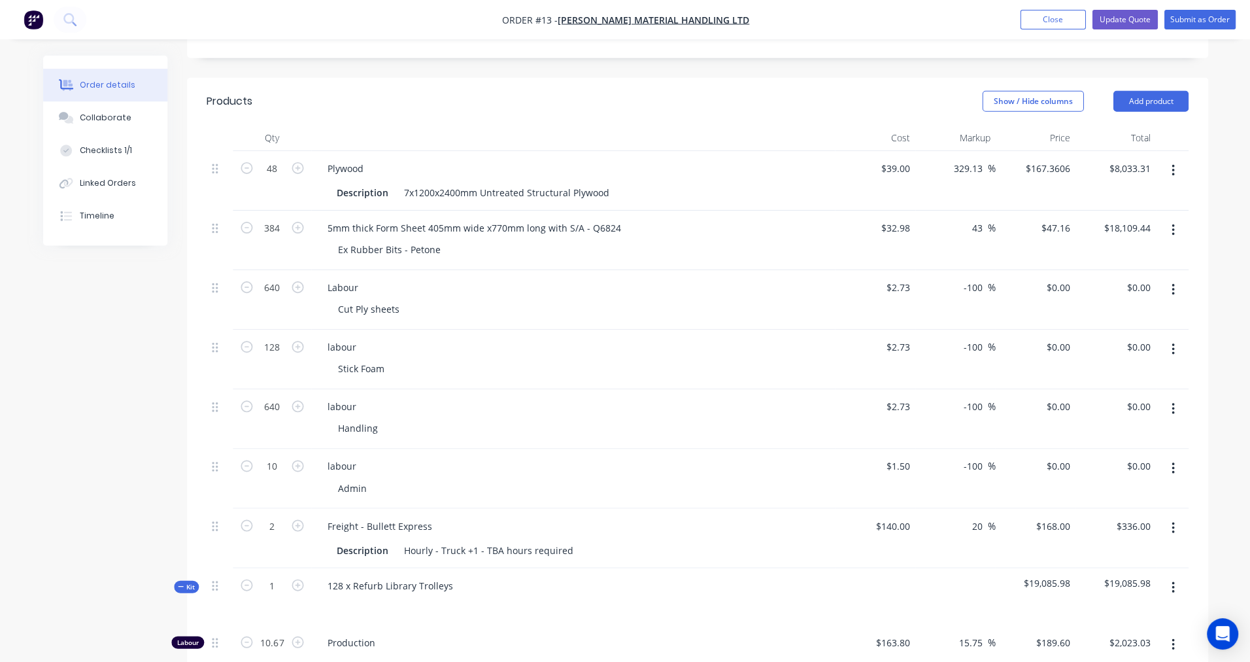
scroll to position [237, 0]
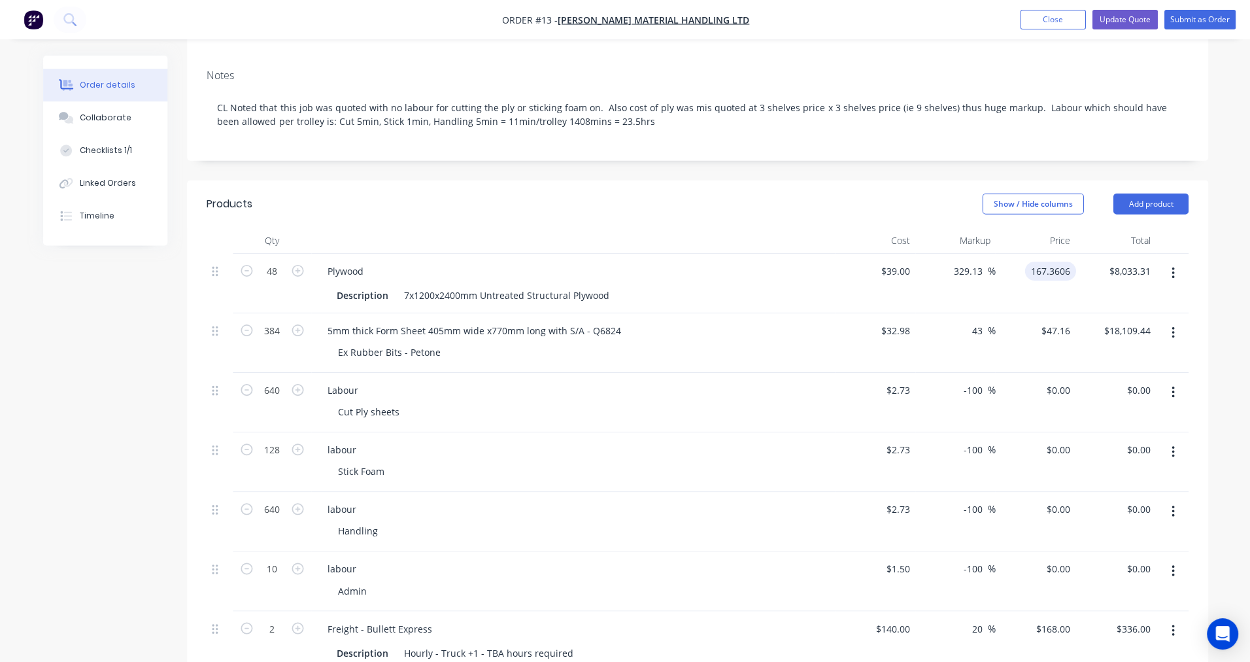
drag, startPoint x: 1025, startPoint y: 231, endPoint x: 1085, endPoint y: 233, distance: 60.8
click at [1085, 253] on div "48 Plywood Description 7x1200x2400mm Untreated Structural Plywood $39.00 $39.00…" at bounding box center [697, 282] width 981 height 59
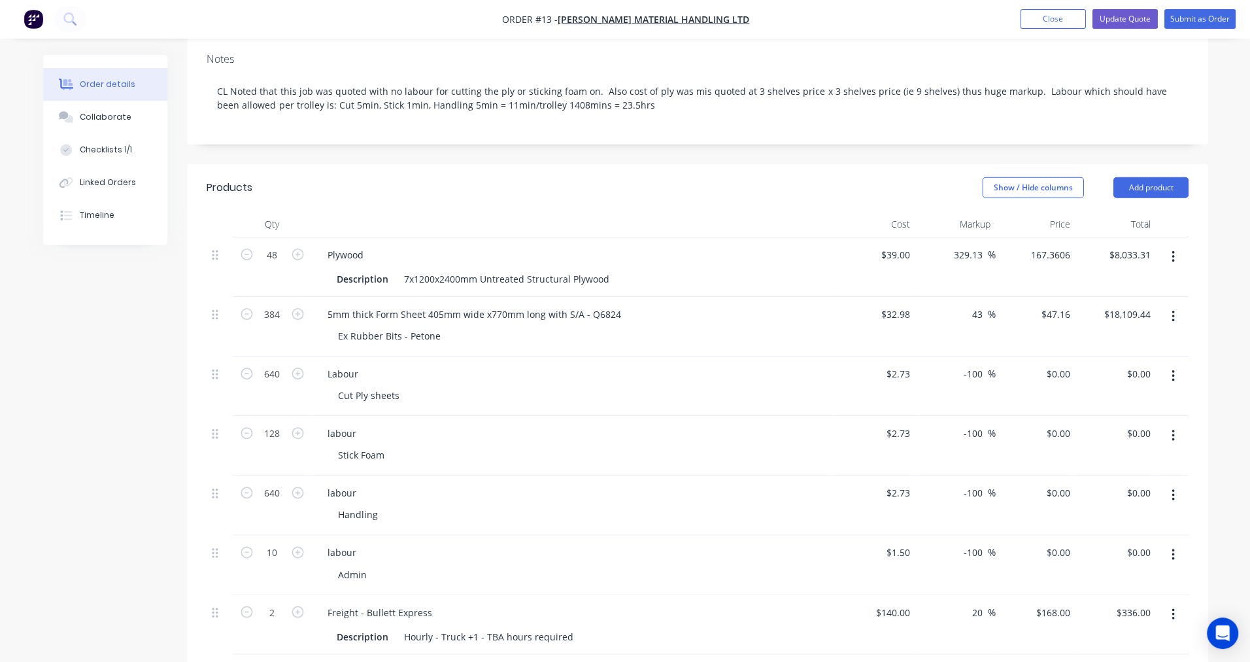
click at [1047, 375] on div "48 Plywood Description 7x1200x2400mm Untreated Structural Plywood $39.00 $39.00…" at bounding box center [697, 655] width 981 height 837
type input "$167.3606"
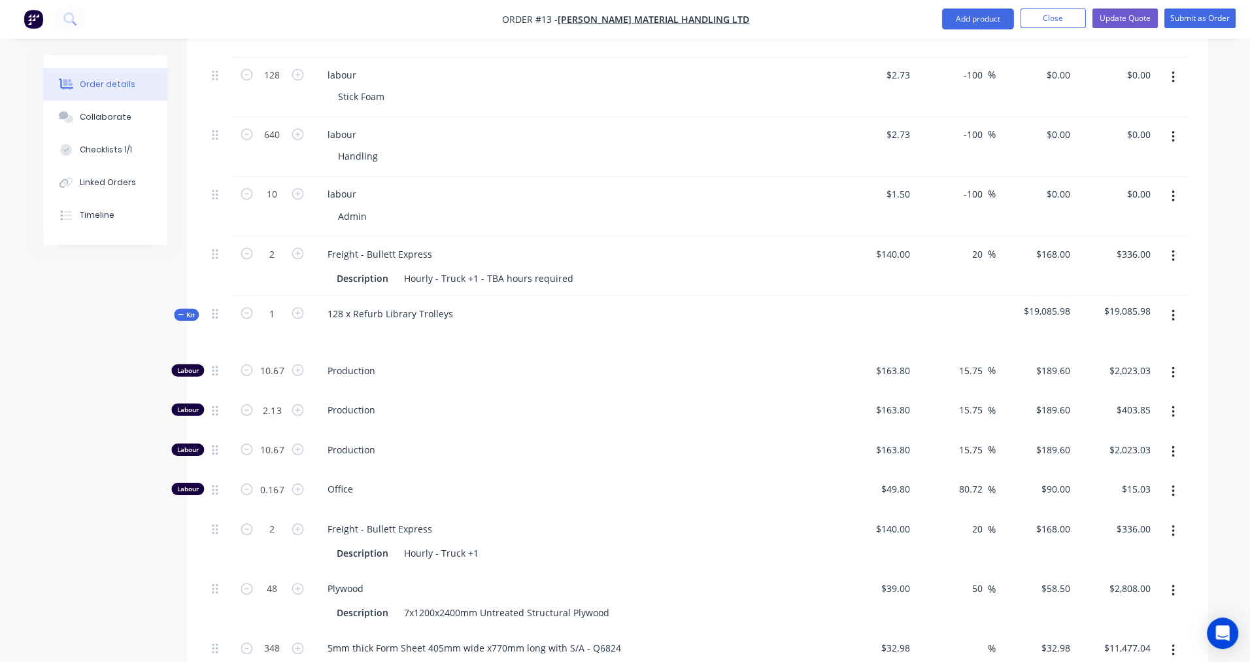
scroll to position [618, 0]
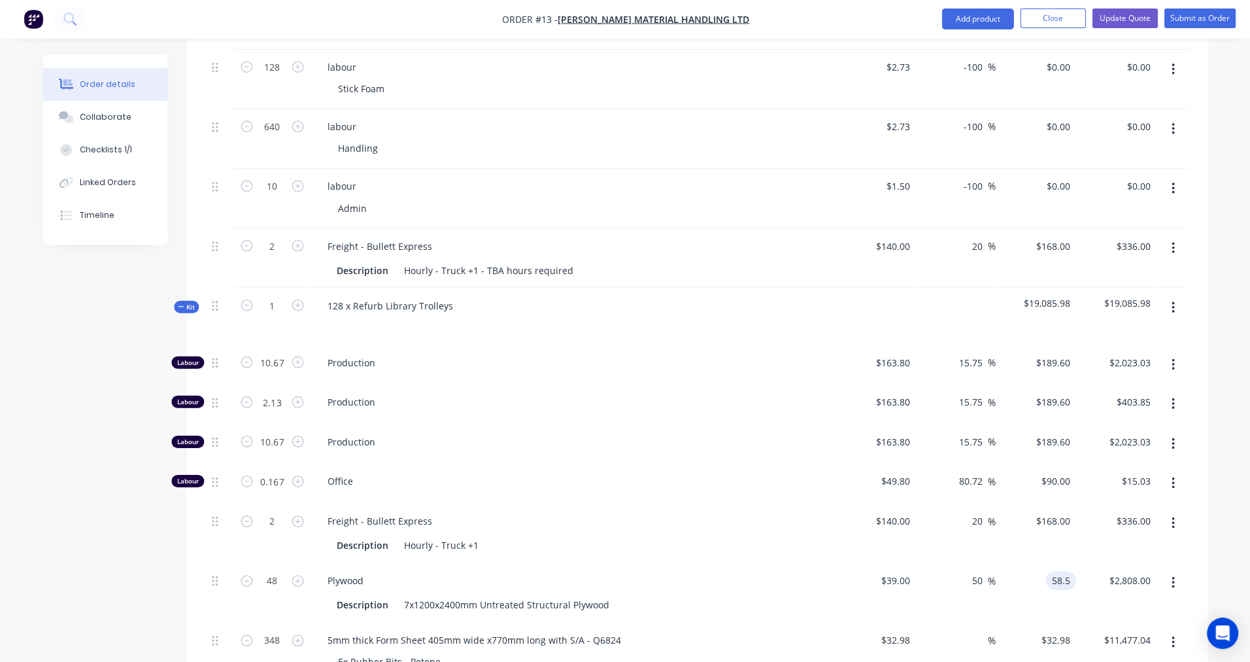
drag, startPoint x: 1040, startPoint y: 543, endPoint x: 1079, endPoint y: 545, distance: 39.2
click at [1079, 563] on div "48 Plywood Description 7x1200x2400mm Untreated Structural Plywood $39.00 $39.00…" at bounding box center [697, 592] width 981 height 59
paste input "167.3606"
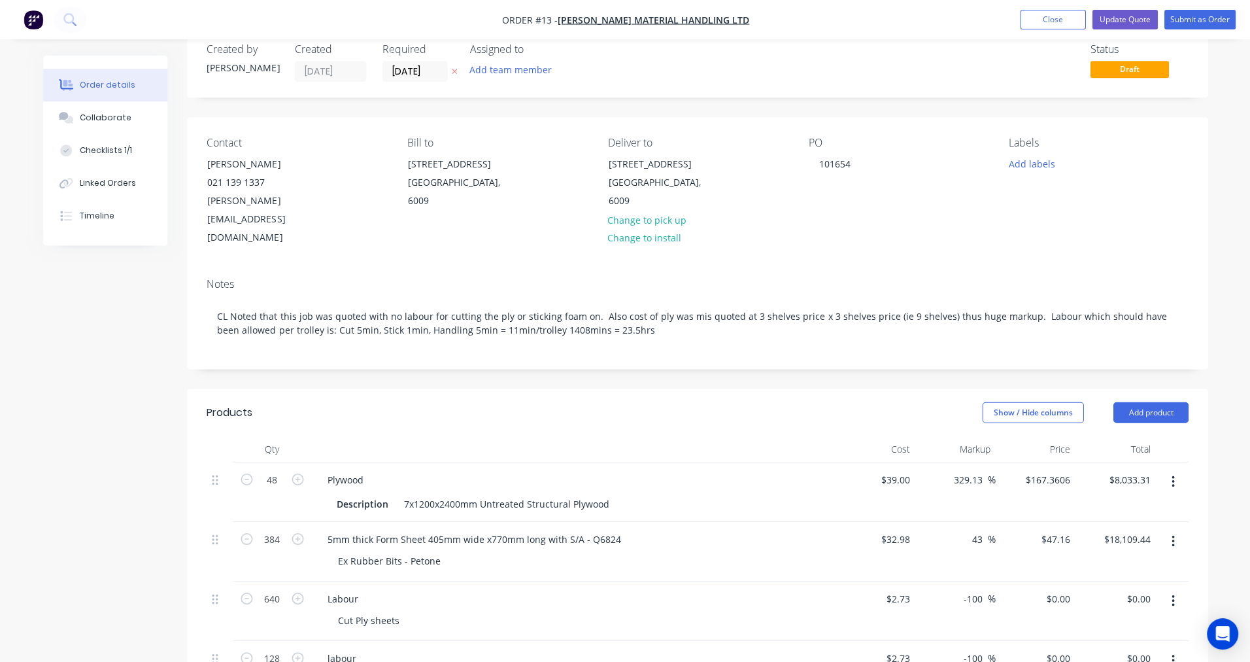
type input "167.3606"
type input "47.16"
type input "329.13"
type input "$167.3606"
type input "$8,033.31"
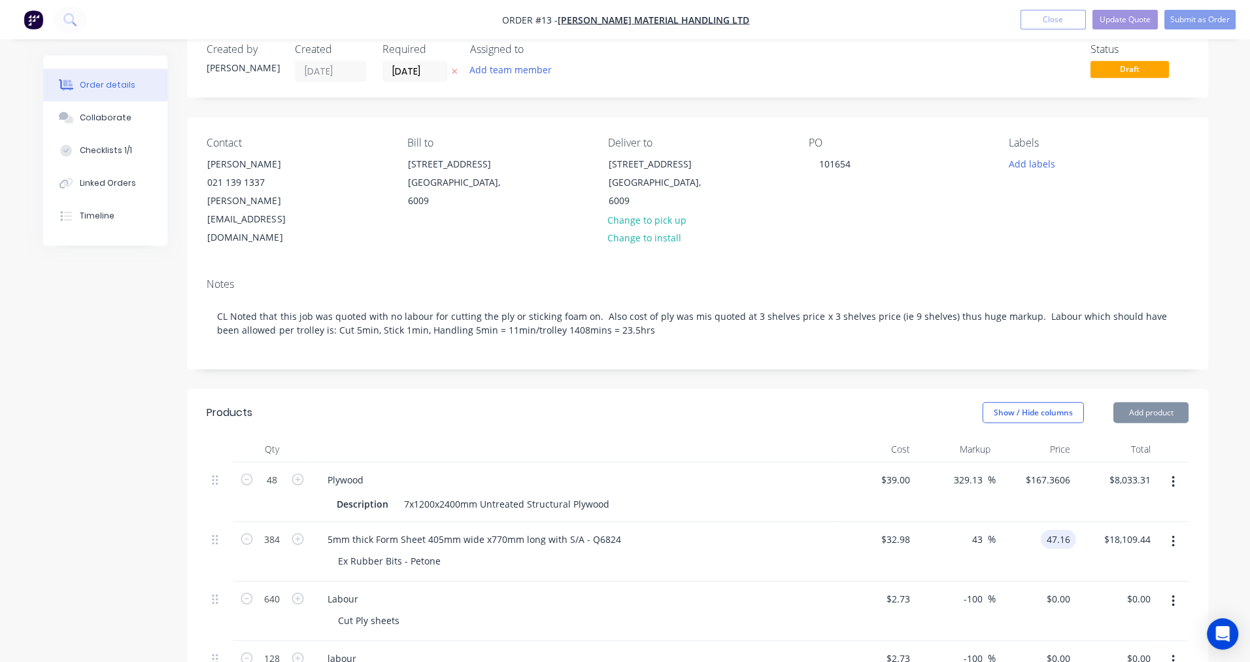
scroll to position [29, 0]
drag, startPoint x: 1040, startPoint y: 494, endPoint x: 1070, endPoint y: 499, distance: 30.4
click at [1070, 528] on div "47.16 47.16" at bounding box center [1060, 537] width 30 height 19
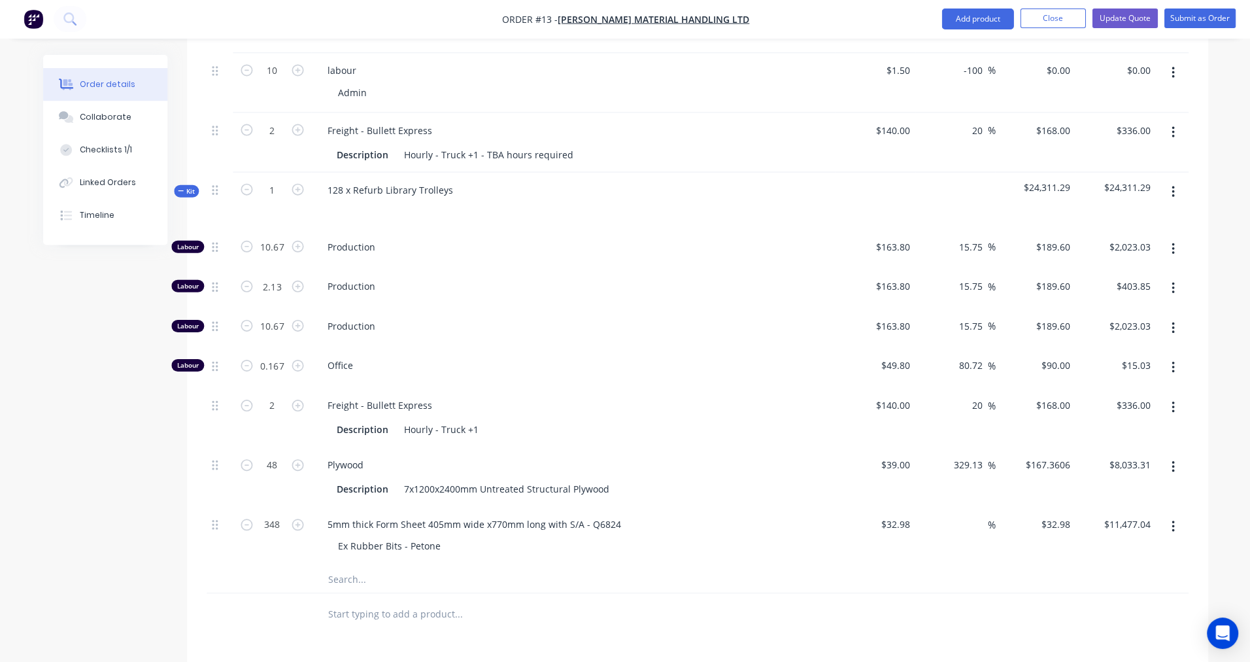
scroll to position [737, 0]
type input "$47.16"
click at [1032, 503] on div "$32.98 $32.98" at bounding box center [1034, 532] width 80 height 59
drag, startPoint x: 1035, startPoint y: 481, endPoint x: 1065, endPoint y: 483, distance: 30.2
click at [1065, 511] on div "32.98 32.98" at bounding box center [1057, 520] width 35 height 19
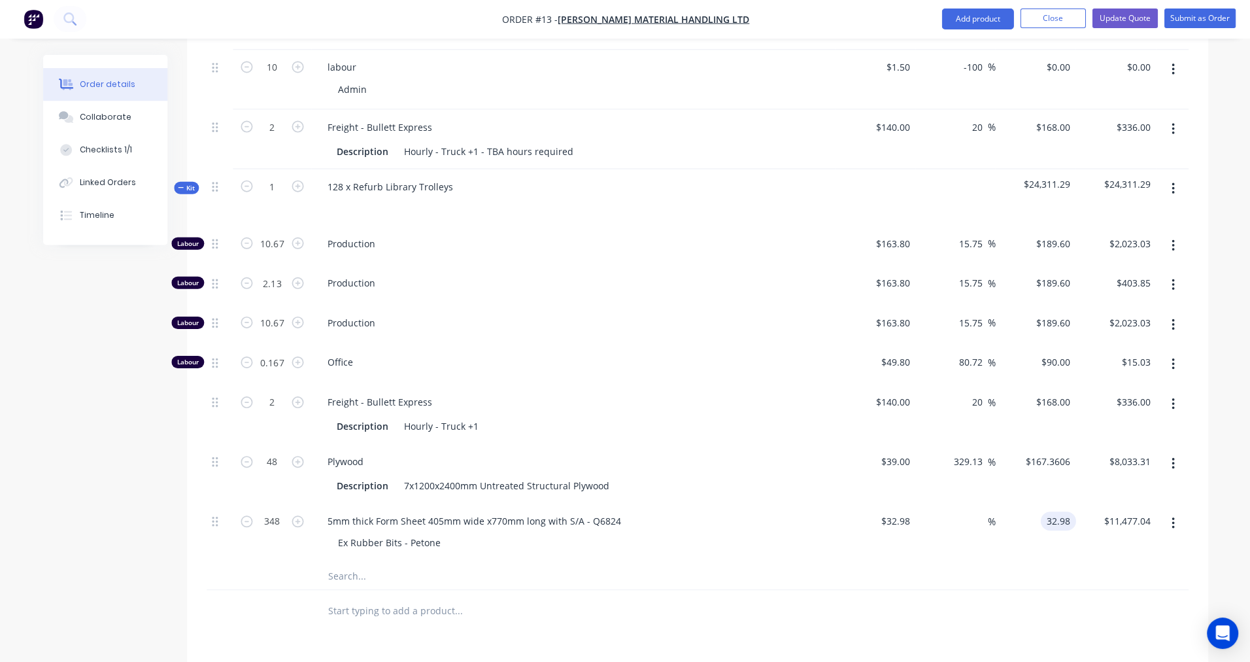
paste input "47.16"
type input "47.16"
type input "43"
type input "$47.16"
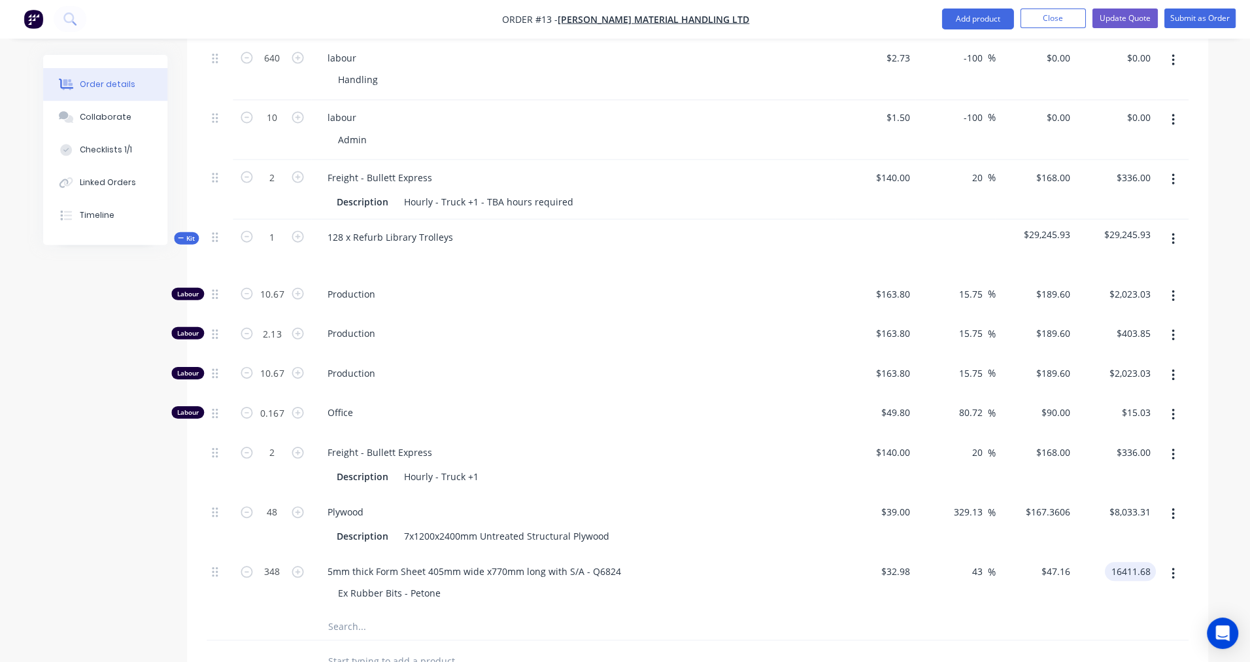
scroll to position [688, 0]
type input "$16,411.68"
click at [1107, 552] on div "$16,411.68 16411.68" at bounding box center [1115, 581] width 80 height 59
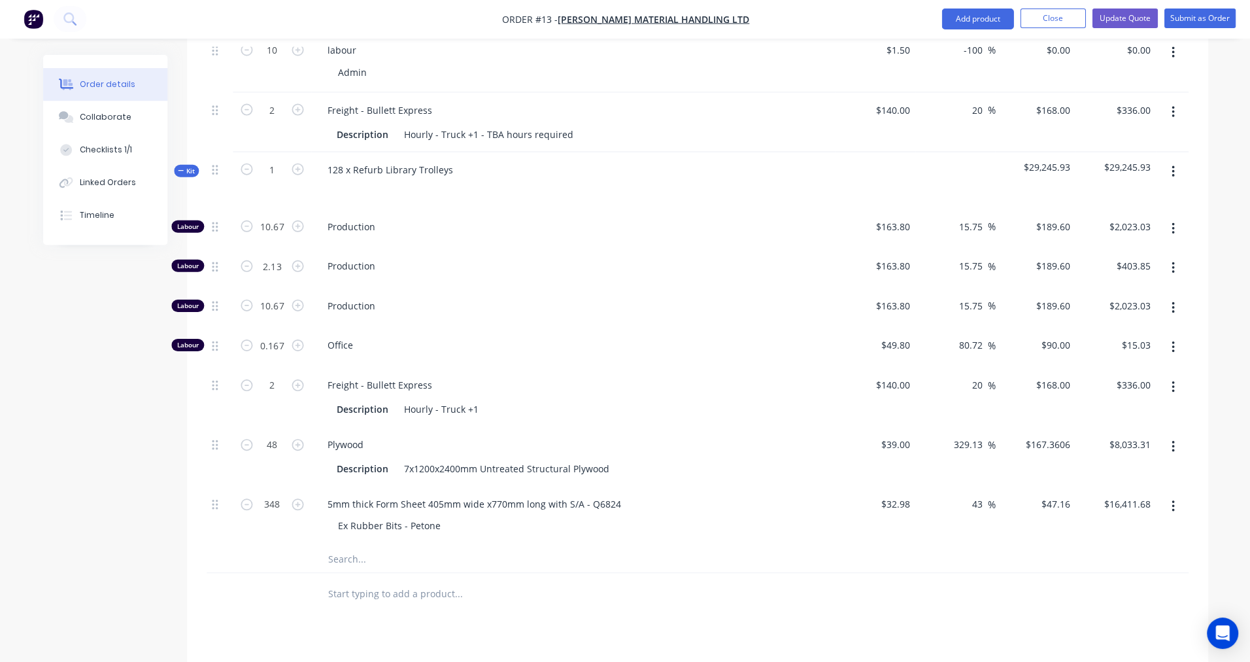
scroll to position [1019, 0]
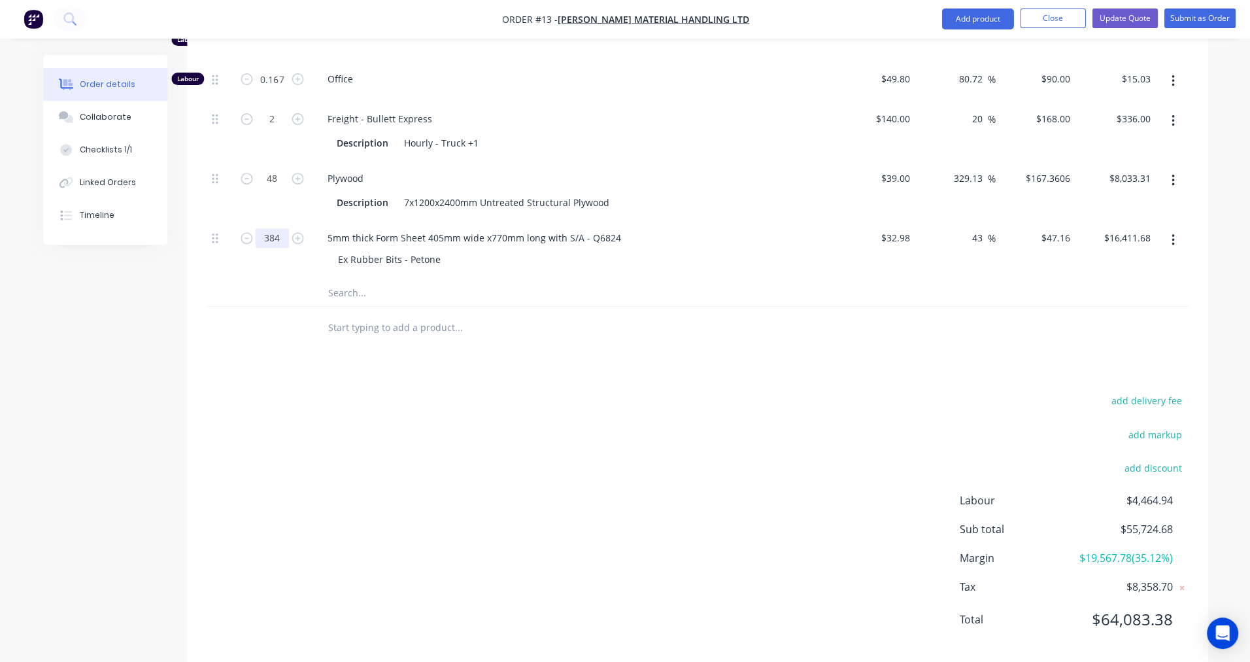
type input "384"
type input "$18,109.44"
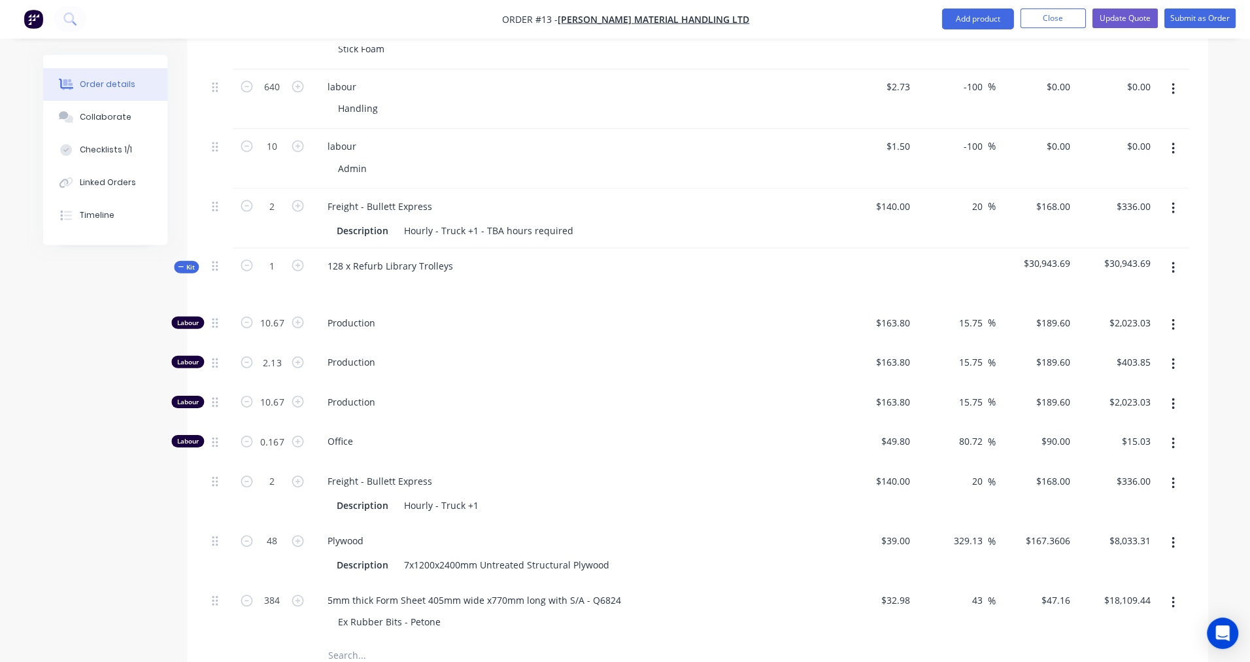
scroll to position [660, 0]
drag, startPoint x: 957, startPoint y: 284, endPoint x: 1019, endPoint y: 285, distance: 61.5
click at [1019, 303] on div "Labour 10.67 Production $163.80 $163.80 15.75 15.75 % $189.60 $189.60 $2,023.03…" at bounding box center [697, 323] width 981 height 40
type input "-100"
type input "0"
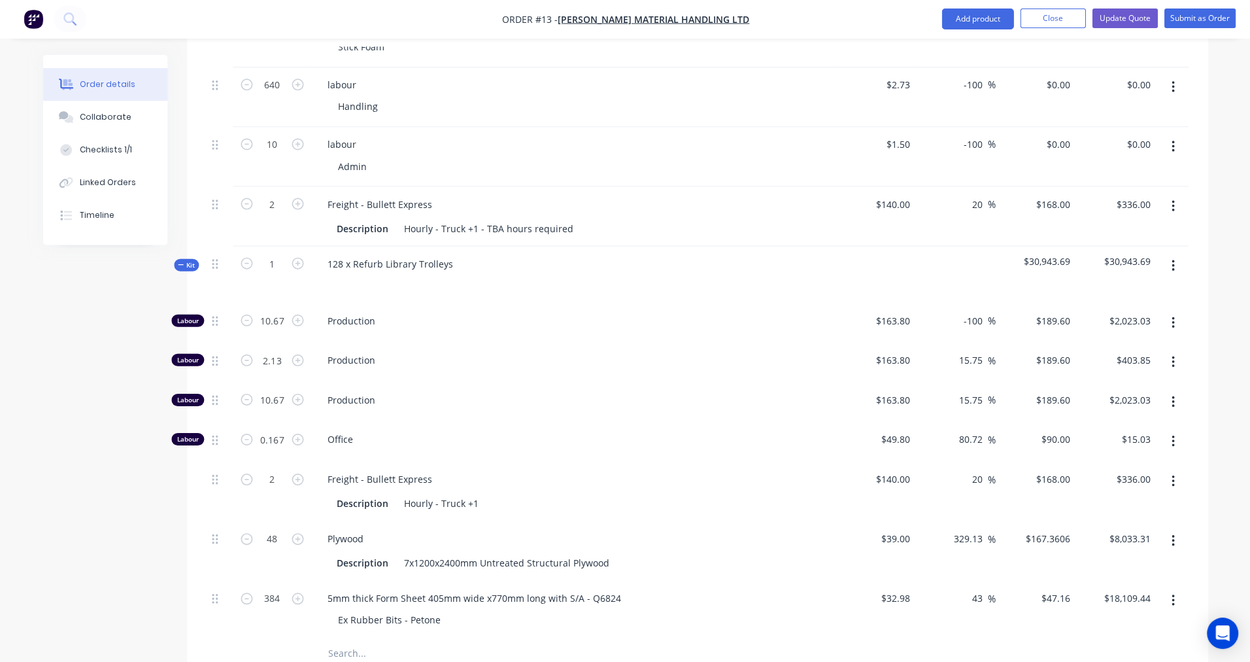
type input "$0.00"
drag, startPoint x: 957, startPoint y: 282, endPoint x: 991, endPoint y: 282, distance: 34.0
click at [991, 311] on div "-100 -100 %" at bounding box center [975, 320] width 39 height 19
drag, startPoint x: 960, startPoint y: 280, endPoint x: 978, endPoint y: 282, distance: 17.8
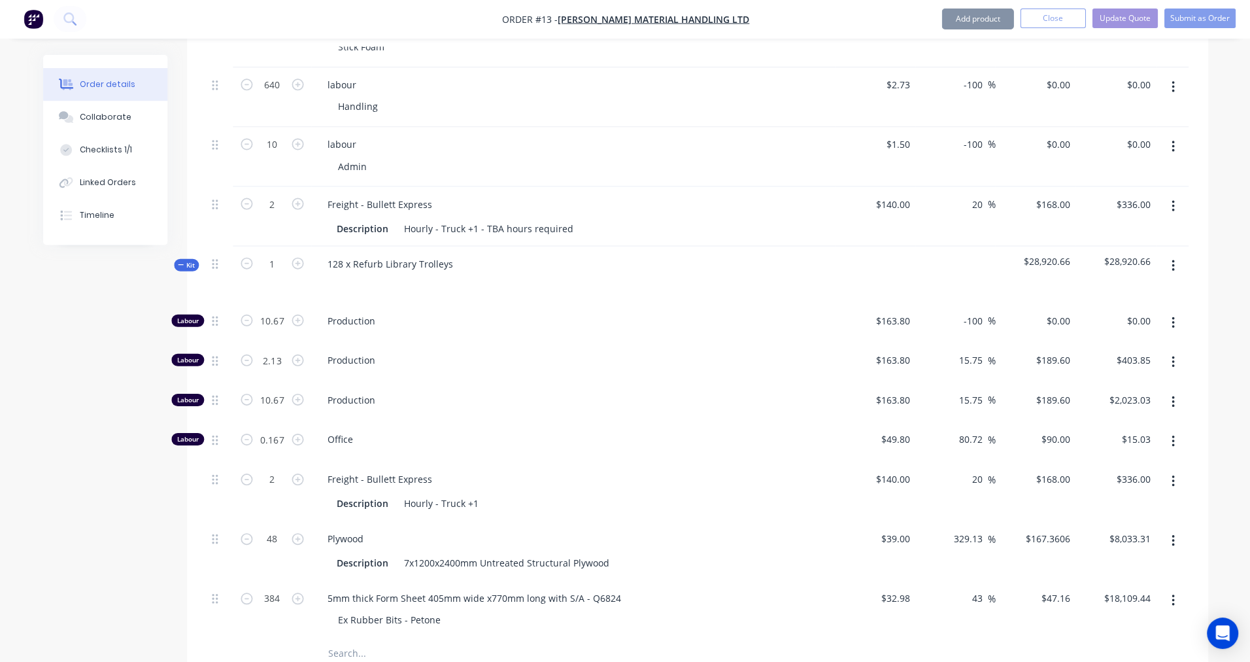
click at [978, 311] on div "-100 -100 %" at bounding box center [975, 320] width 39 height 19
drag, startPoint x: 983, startPoint y: 282, endPoint x: 944, endPoint y: 282, distance: 38.6
click at [944, 303] on div "-100 -100 %" at bounding box center [955, 323] width 80 height 40
drag, startPoint x: 954, startPoint y: 322, endPoint x: 985, endPoint y: 322, distance: 30.7
click at [985, 350] on div "15.75 15.75 %" at bounding box center [972, 359] width 43 height 19
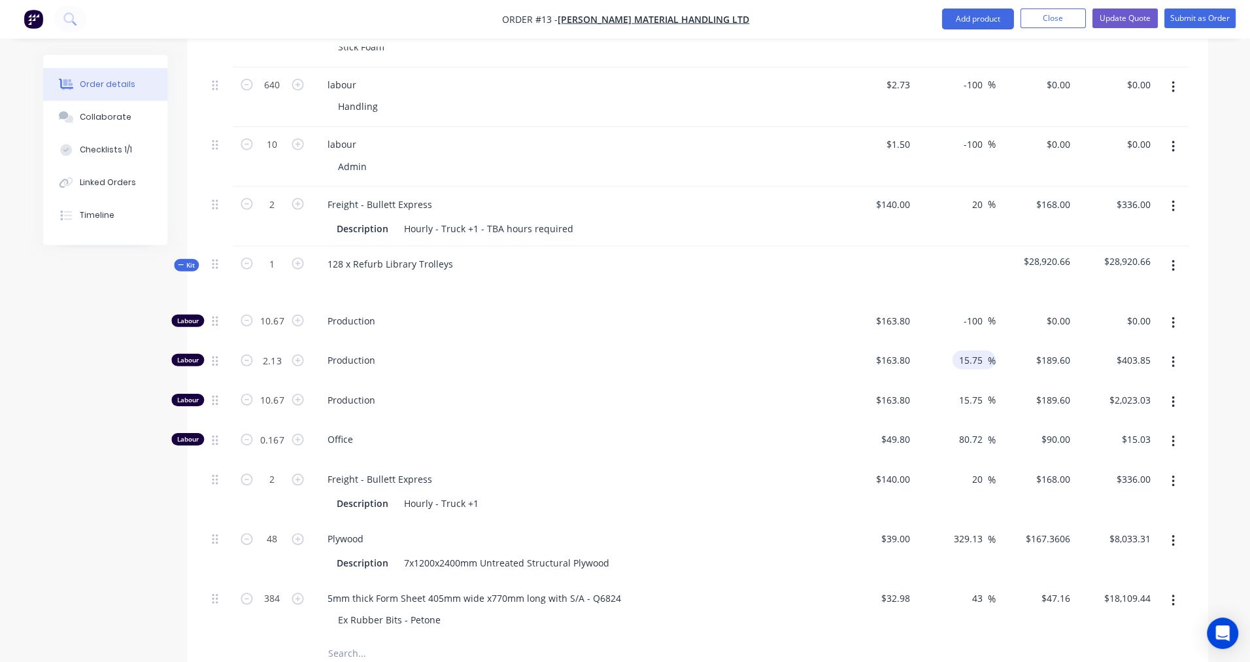
drag, startPoint x: 985, startPoint y: 322, endPoint x: 948, endPoint y: 323, distance: 36.6
click at [948, 343] on div "15.75 15.75 %" at bounding box center [955, 363] width 80 height 40
paste input "-100"
type input "-100"
type input "$0.00"
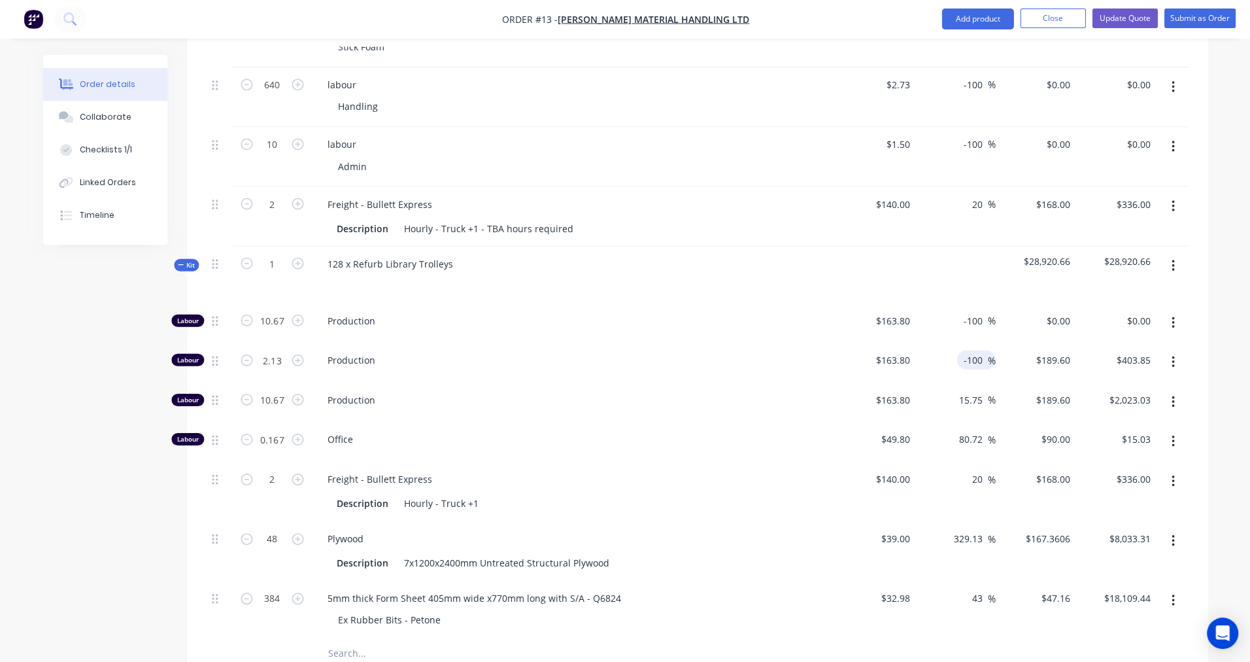
type input "$0.00"
drag, startPoint x: 983, startPoint y: 360, endPoint x: 945, endPoint y: 362, distance: 38.0
click at [945, 382] on div "15.75 15.75 %" at bounding box center [955, 402] width 80 height 40
paste input "-100"
type input "-100"
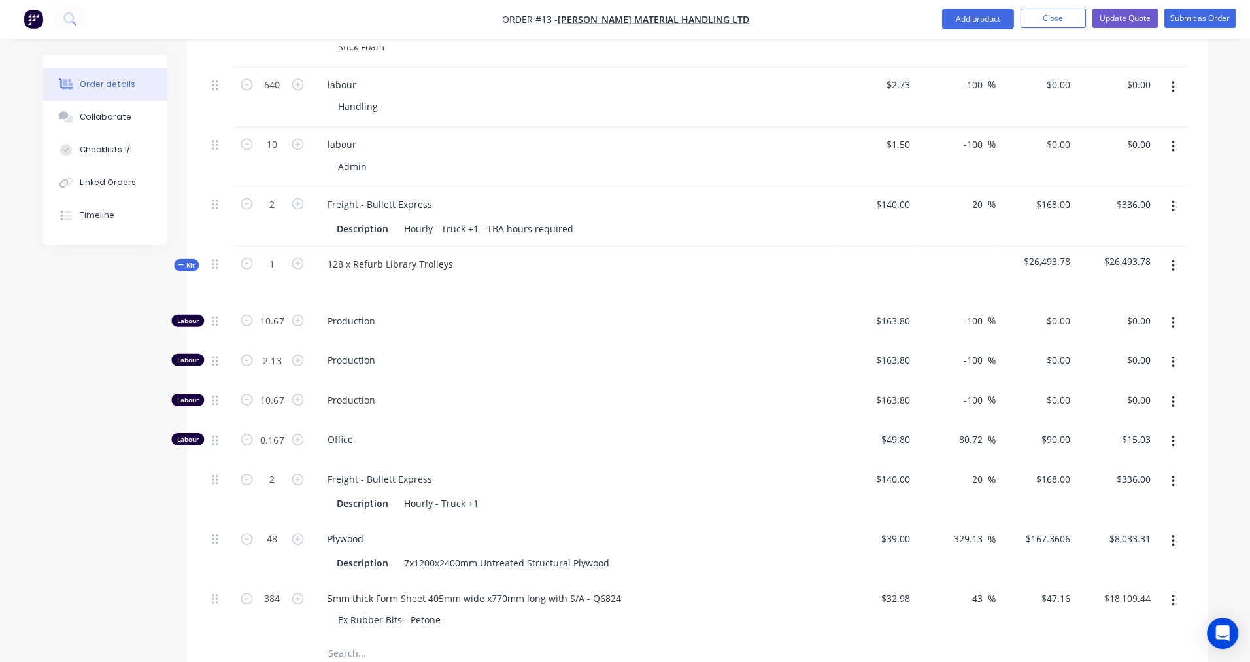
type input "$0.00"
drag, startPoint x: 980, startPoint y: 402, endPoint x: 936, endPoint y: 403, distance: 44.5
click at [936, 422] on div "80.72 80.72 %" at bounding box center [955, 442] width 80 height 40
paste input "-100"
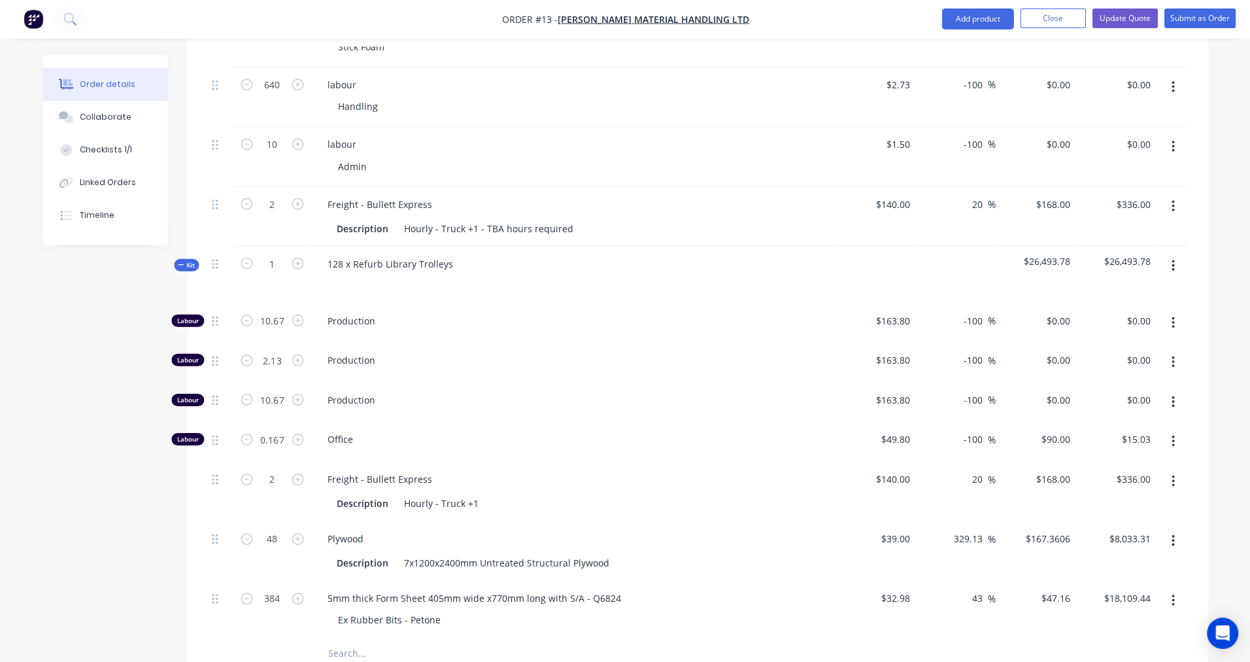
type input "-100"
click at [955, 423] on div "-100 -100 %" at bounding box center [955, 442] width 80 height 40
type input "$0.00"
click at [766, 422] on div "Office" at bounding box center [572, 442] width 523 height 40
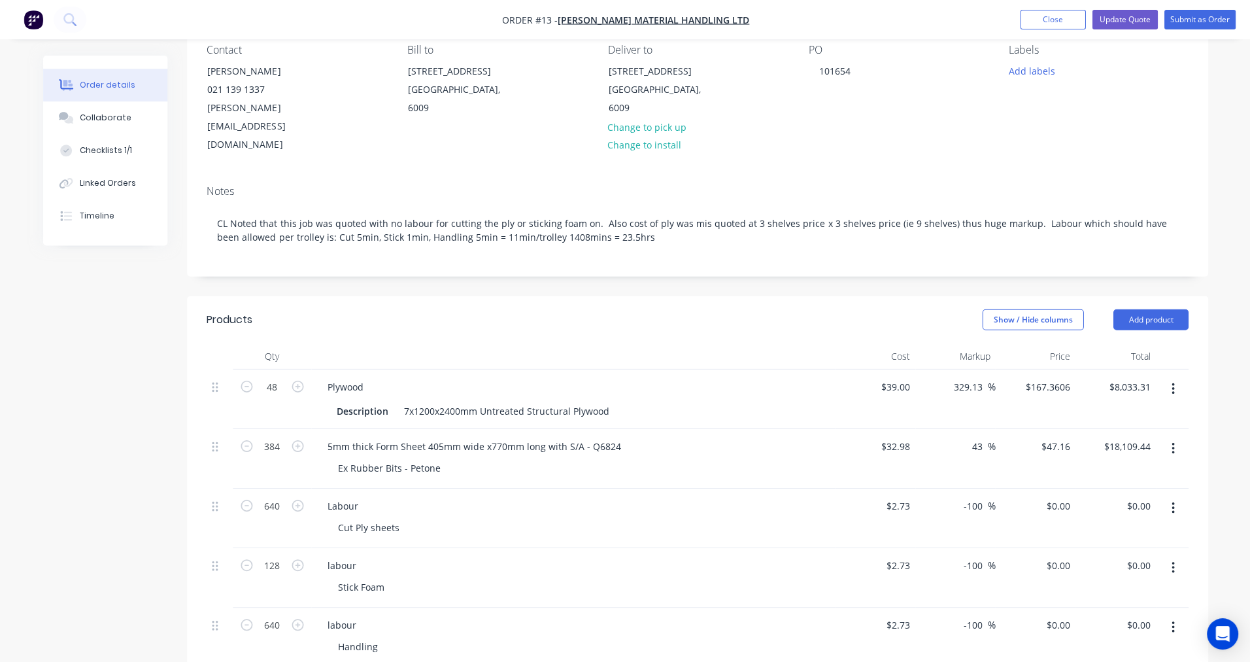
scroll to position [120, 0]
click at [1170, 382] on icon "button" at bounding box center [1171, 389] width 3 height 14
click at [1094, 493] on div "Delete" at bounding box center [1125, 502] width 101 height 19
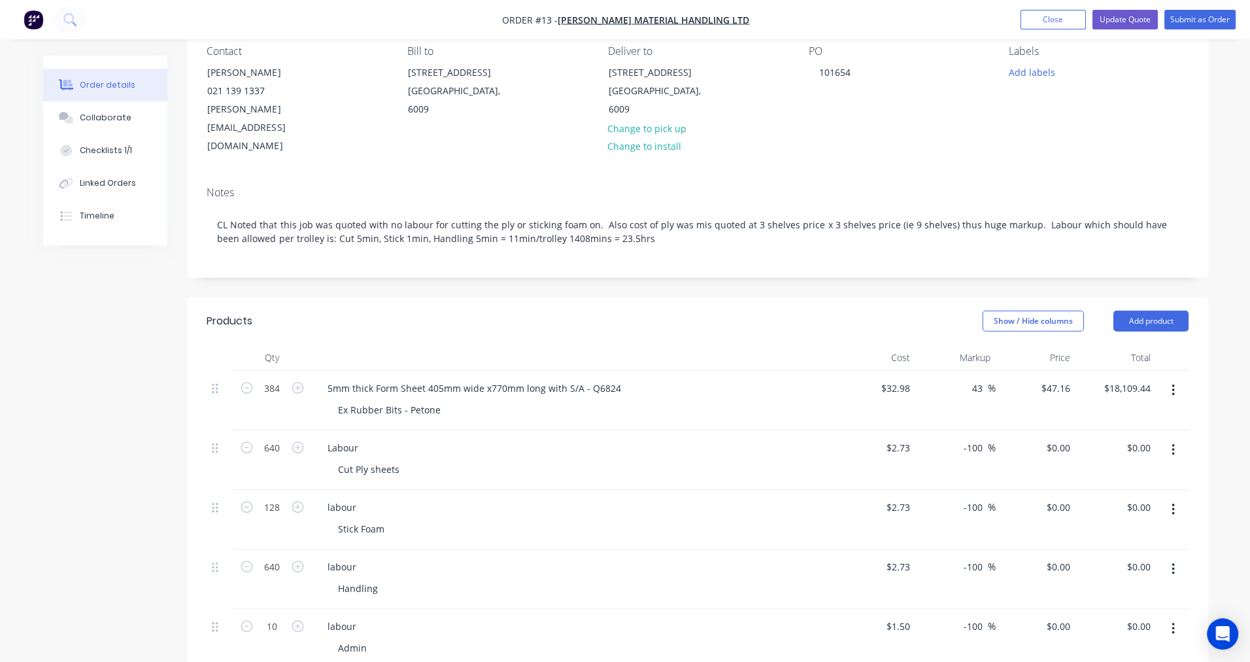
click at [1172, 443] on icon "button" at bounding box center [1171, 449] width 3 height 12
click at [1100, 552] on div "Delete" at bounding box center [1125, 561] width 101 height 19
click at [1172, 382] on icon "button" at bounding box center [1171, 389] width 3 height 14
click at [1098, 493] on div "Delete" at bounding box center [1125, 502] width 101 height 19
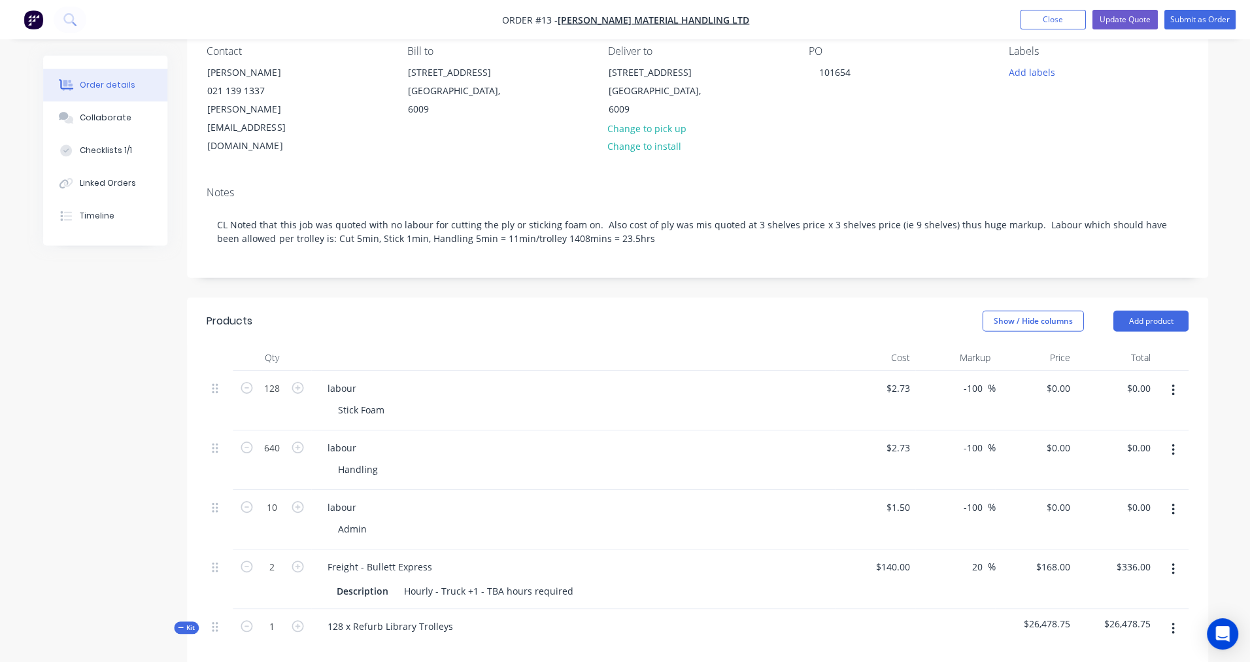
click at [1176, 378] on button "button" at bounding box center [1172, 390] width 31 height 24
click at [1110, 493] on div "Delete" at bounding box center [1125, 502] width 101 height 19
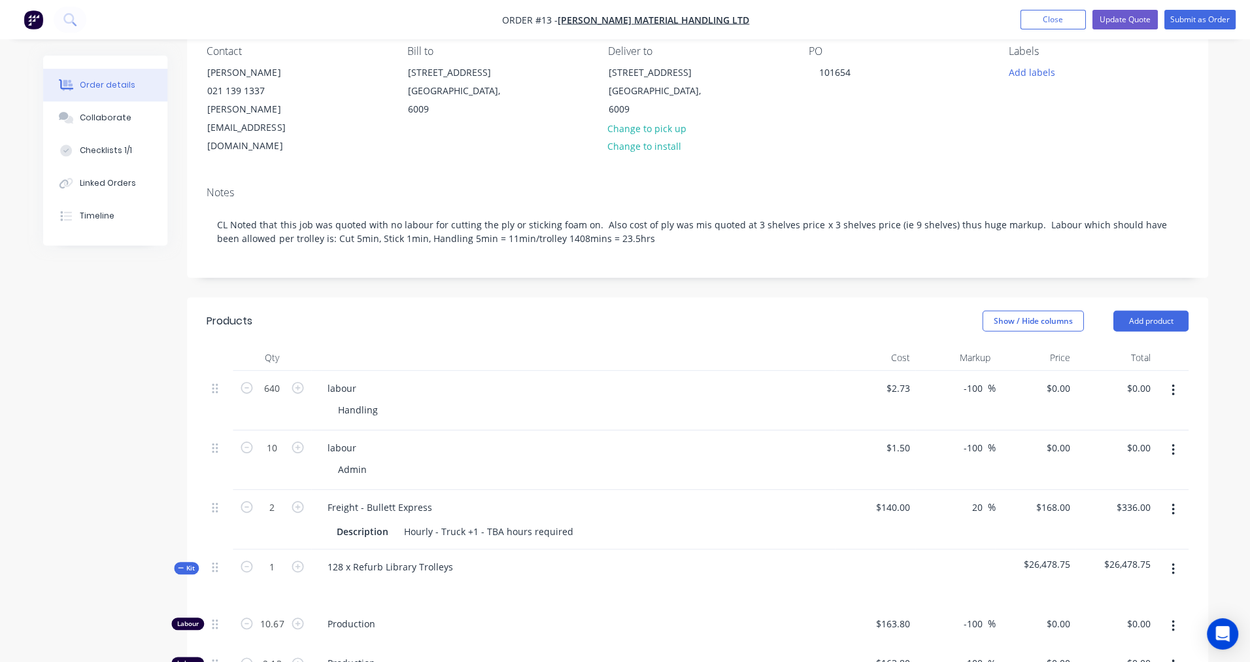
click at [1176, 437] on button "button" at bounding box center [1172, 449] width 31 height 24
click at [1097, 552] on div "Delete" at bounding box center [1125, 561] width 101 height 19
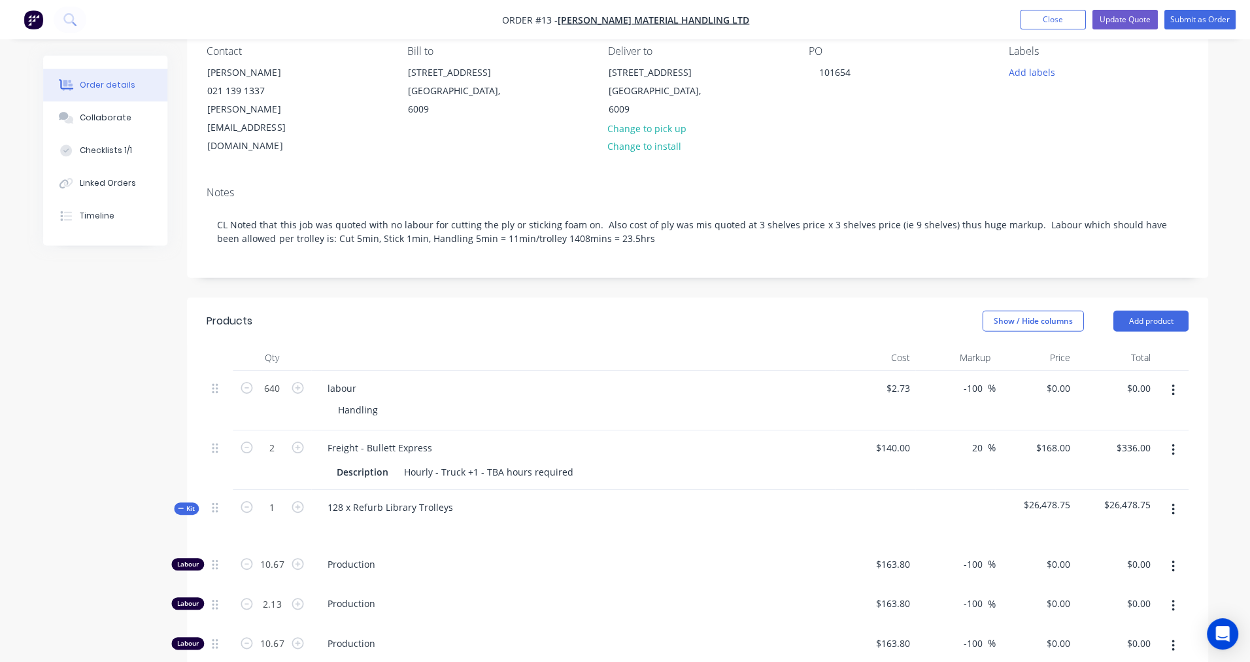
click at [1172, 382] on icon "button" at bounding box center [1171, 389] width 3 height 14
click at [1108, 489] on button "Delete" at bounding box center [1125, 502] width 124 height 26
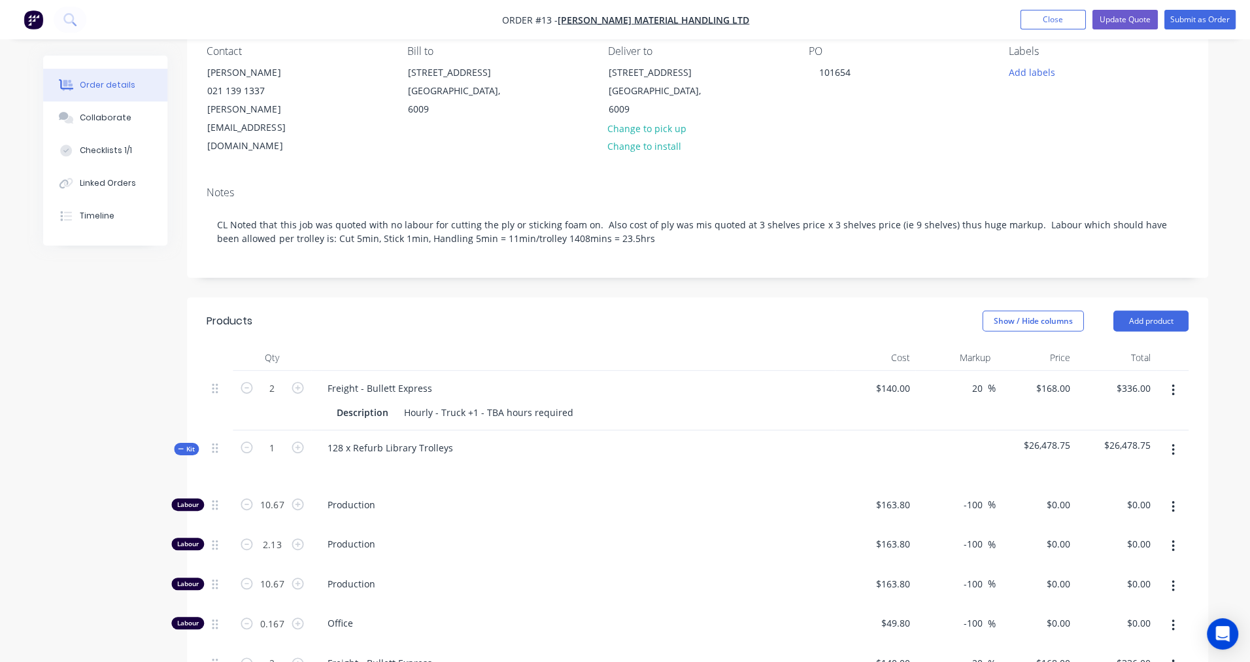
click at [1174, 378] on button "button" at bounding box center [1172, 390] width 31 height 24
click at [1094, 493] on div "Delete" at bounding box center [1125, 502] width 101 height 19
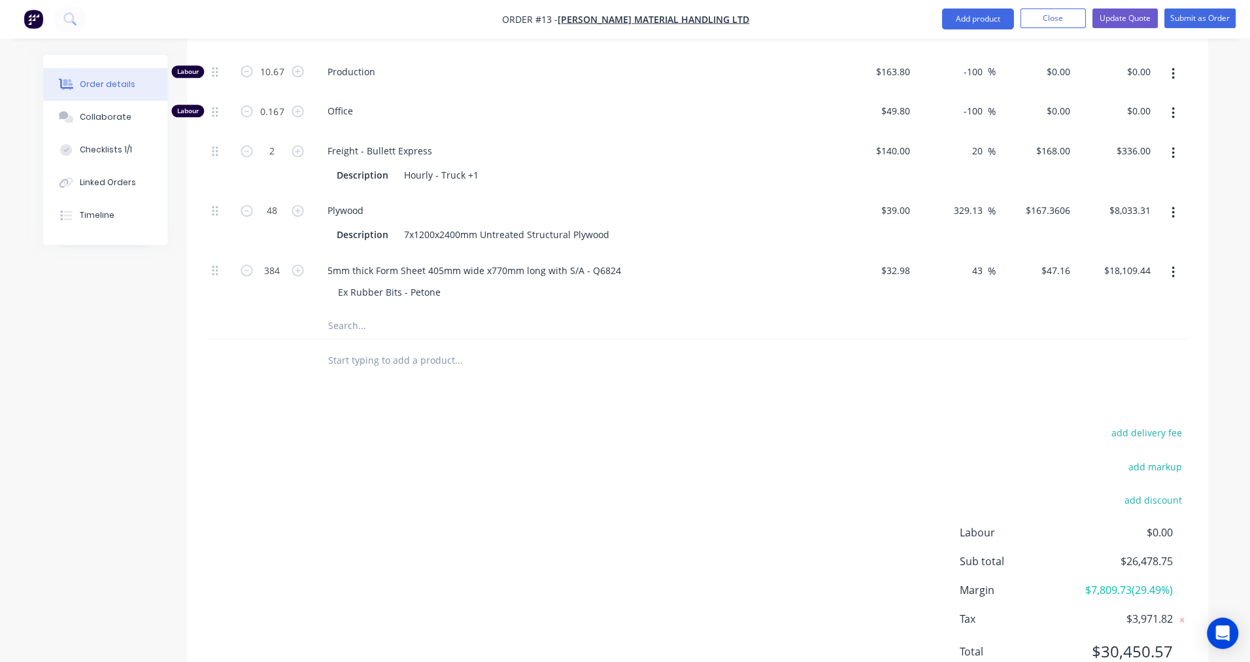
scroll to position [587, 0]
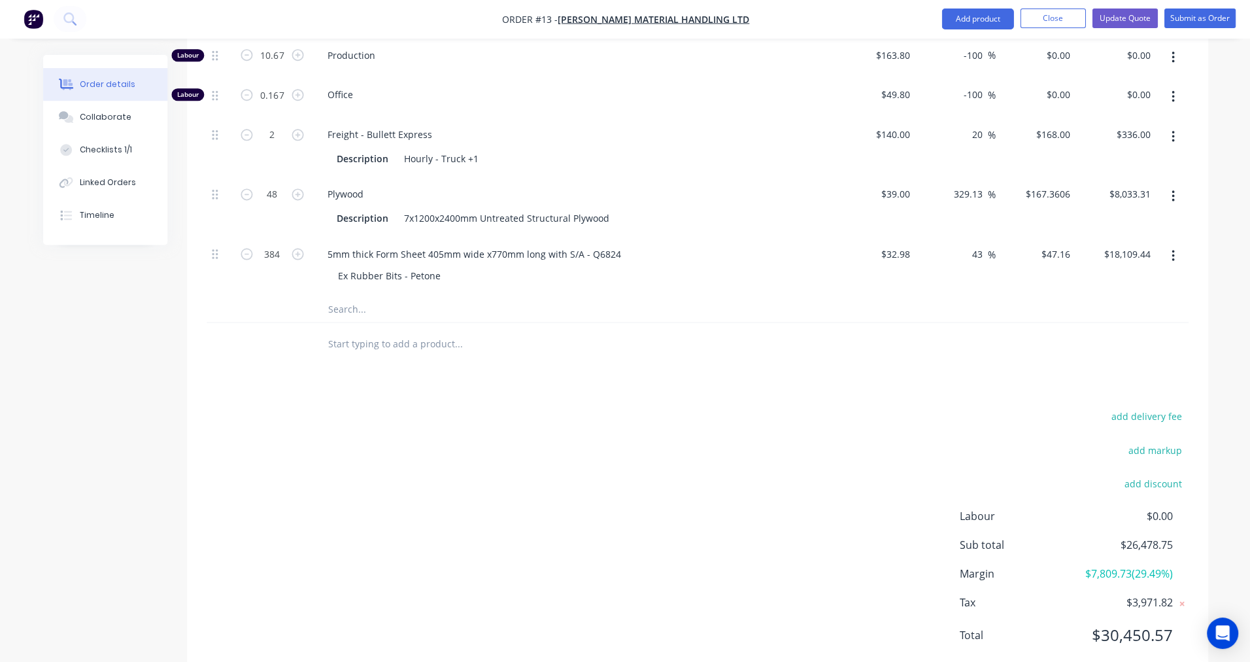
click at [888, 466] on div "add delivery fee add markup add discount Labour $0.00 Sub total $26,478.75 Marg…" at bounding box center [697, 533] width 981 height 252
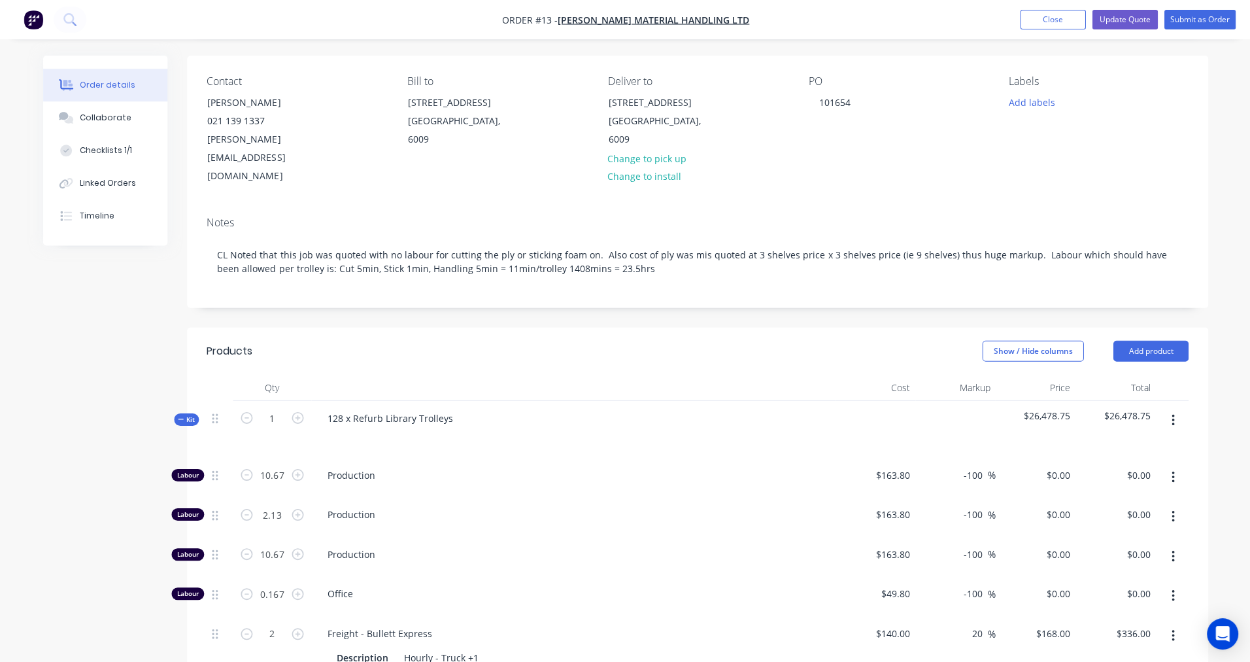
scroll to position [88, 0]
click at [687, 337] on header "Products Show / Hide columns Add product" at bounding box center [697, 351] width 1020 height 47
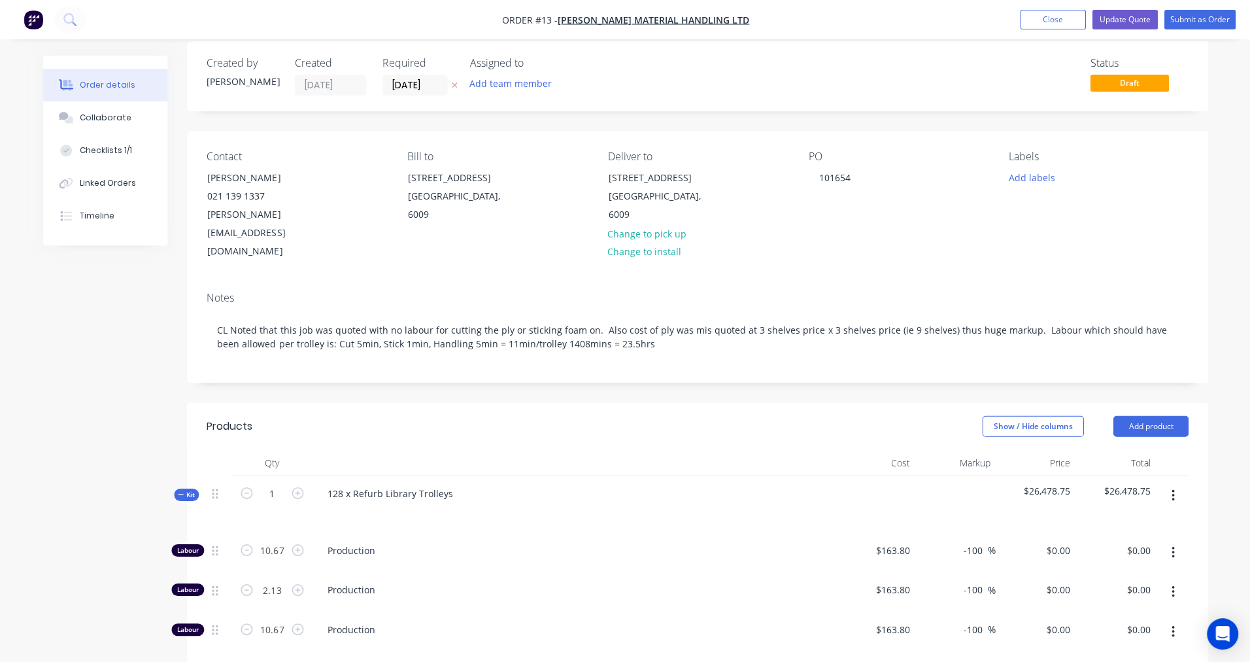
scroll to position [0, 0]
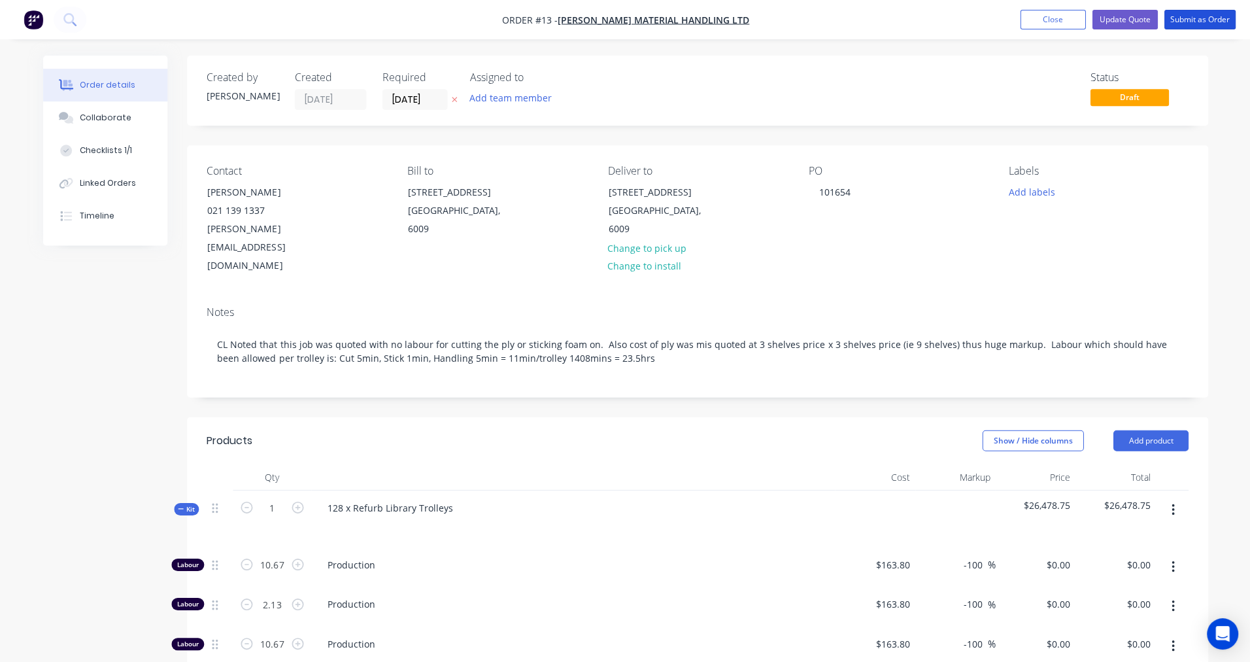
click at [1198, 18] on button "Submit as Order" at bounding box center [1198, 20] width 71 height 20
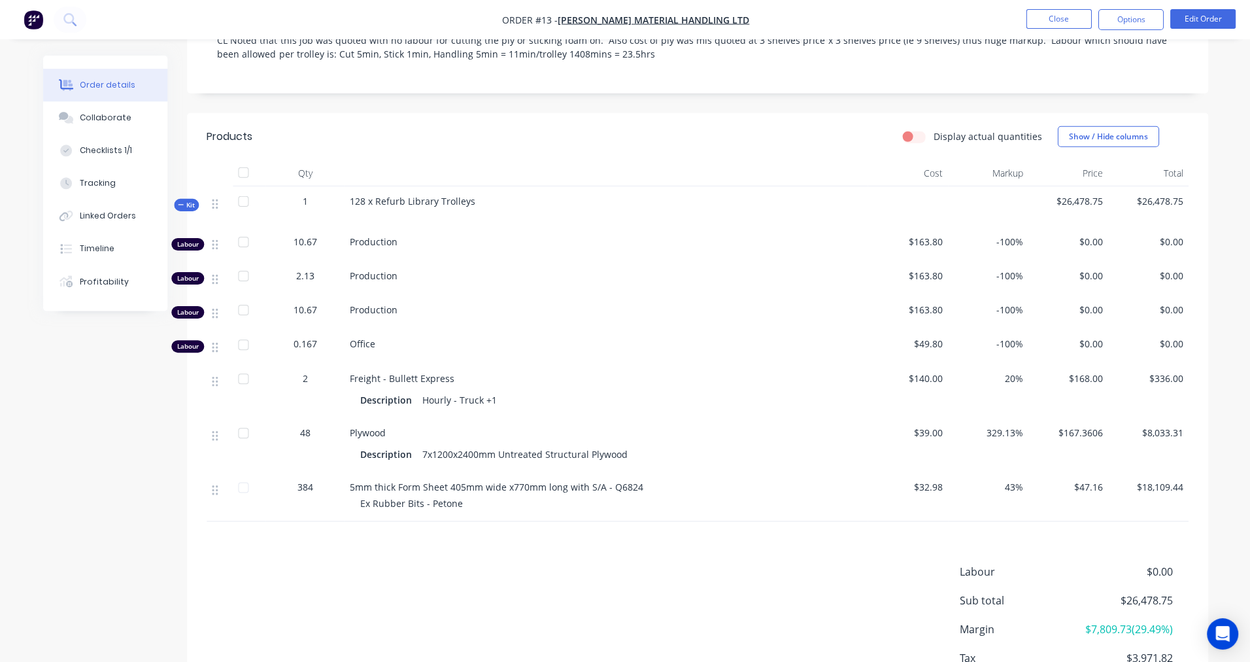
scroll to position [281, 0]
click at [1198, 22] on button "Edit Order" at bounding box center [1201, 19] width 65 height 20
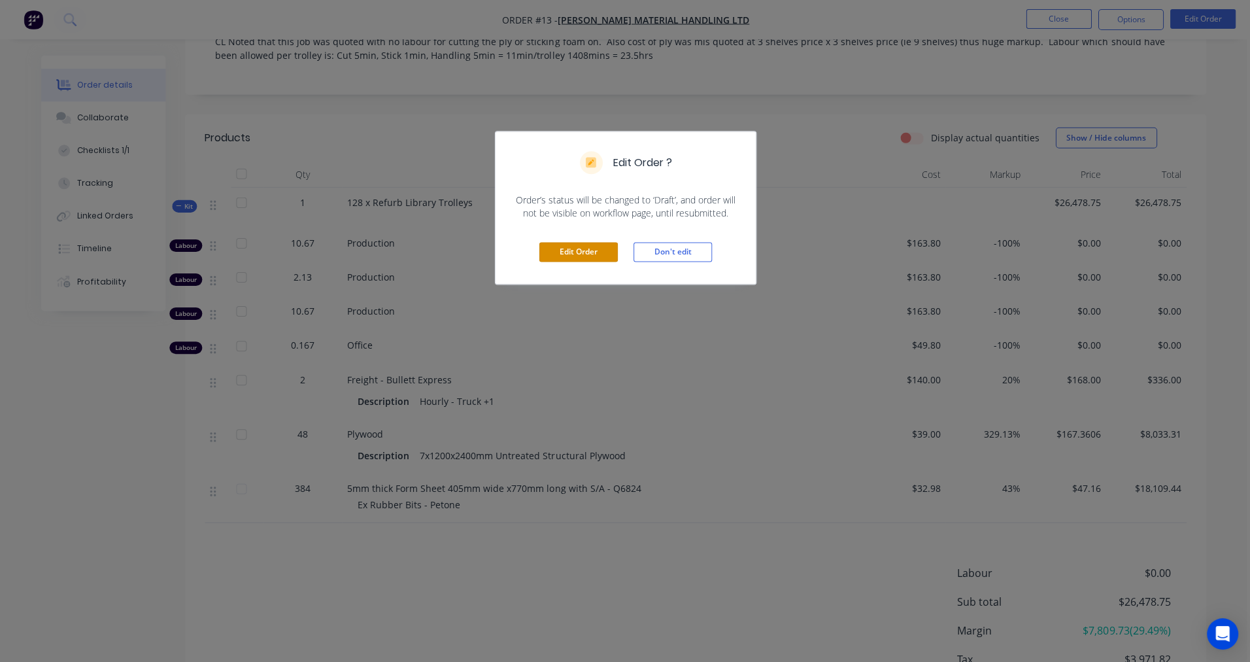
click at [565, 250] on button "Edit Order" at bounding box center [578, 252] width 78 height 20
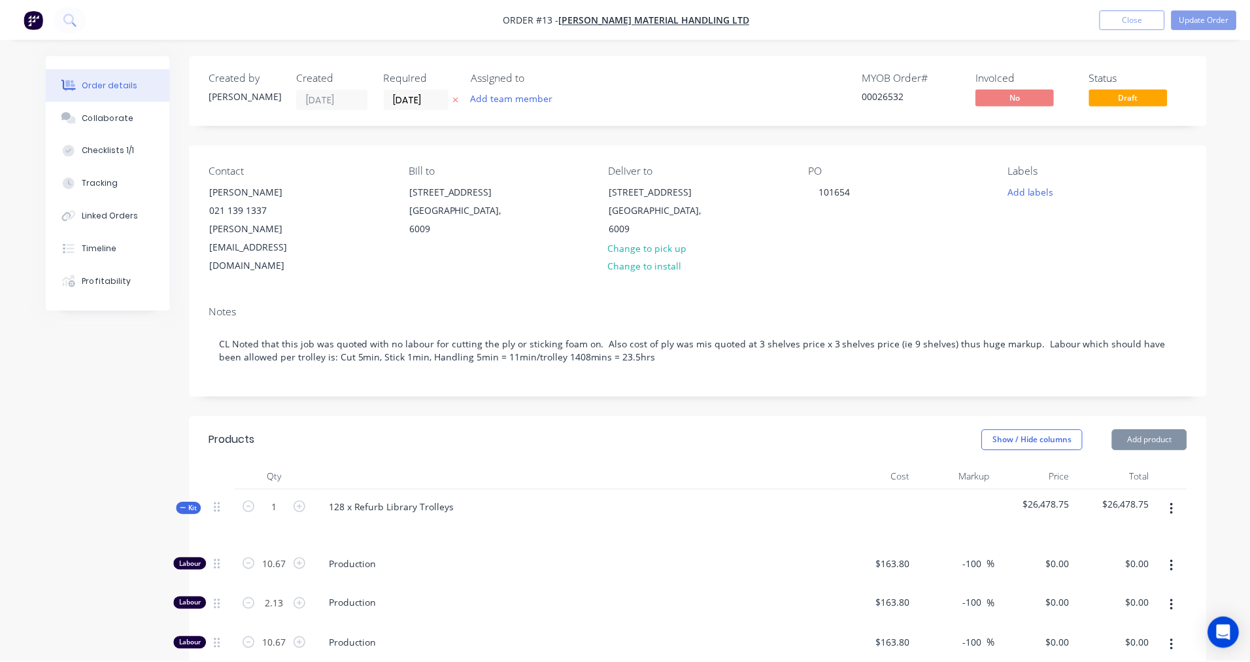
scroll to position [280, 0]
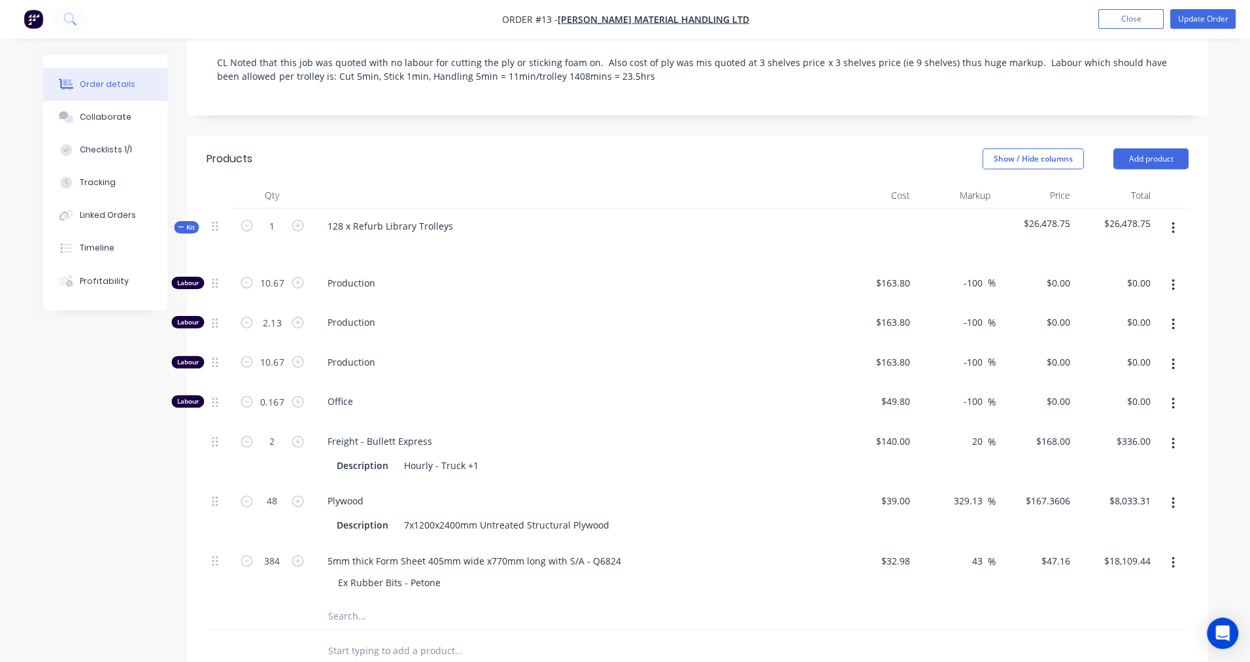
click at [1174, 432] on button "button" at bounding box center [1172, 444] width 31 height 24
click at [1084, 522] on div "Delete" at bounding box center [1125, 531] width 101 height 19
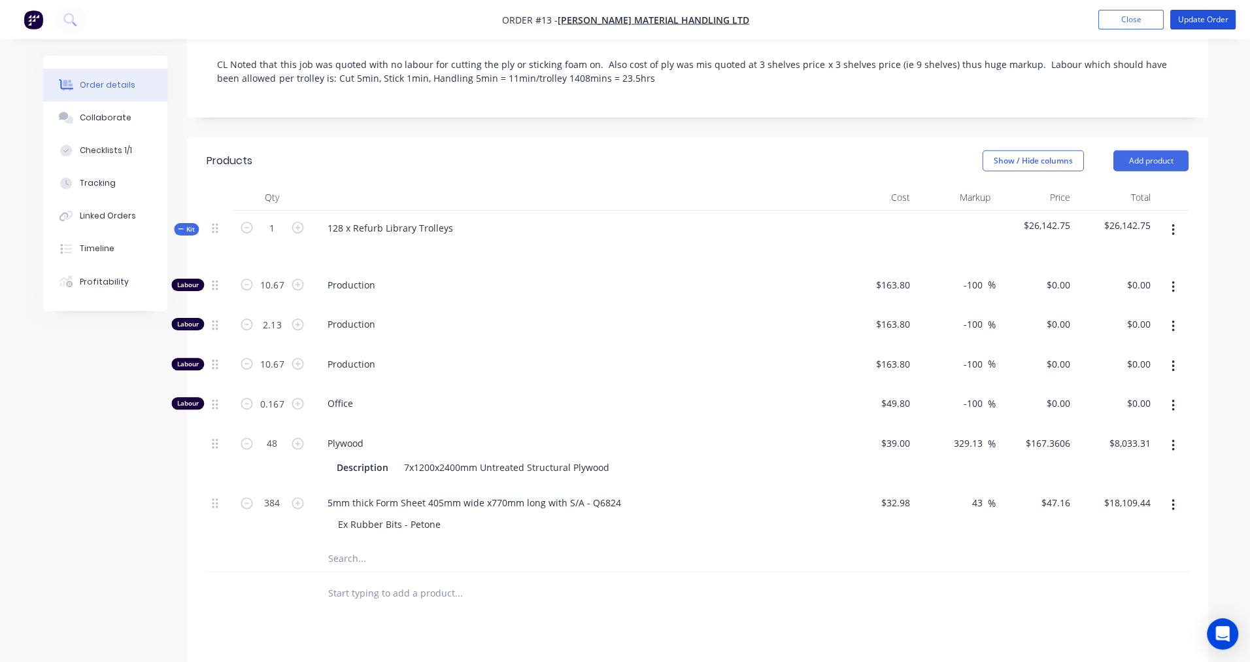
click at [1200, 22] on button "Update Order" at bounding box center [1201, 20] width 65 height 20
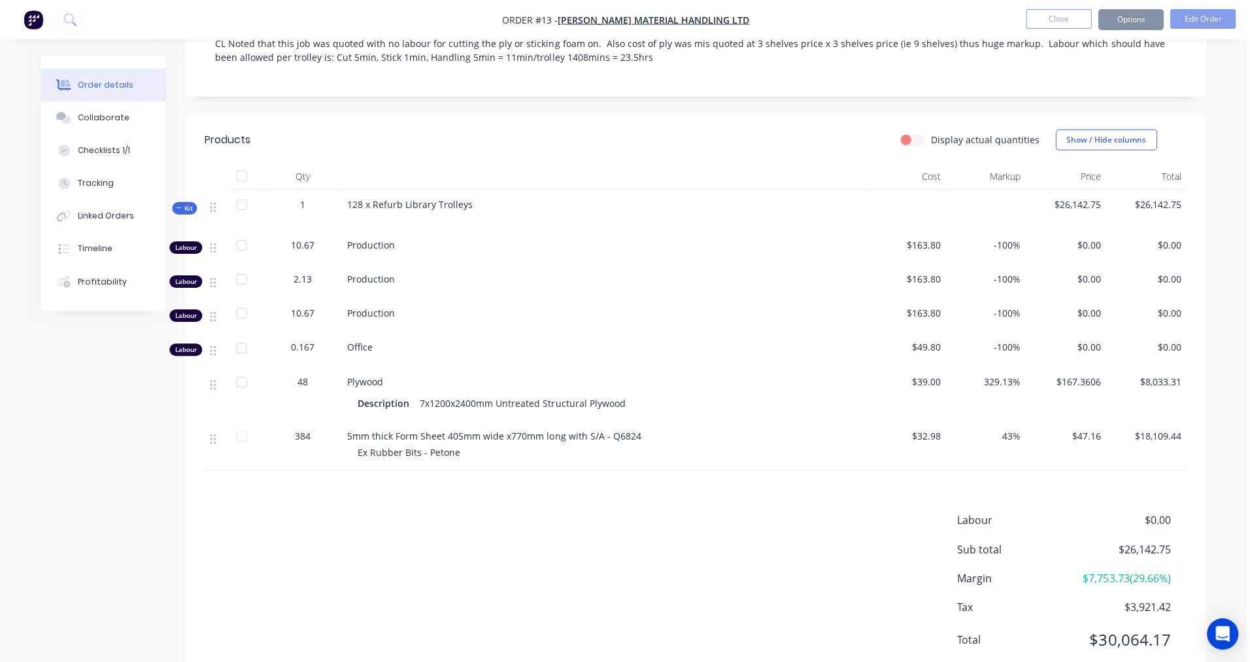
scroll to position [279, 0]
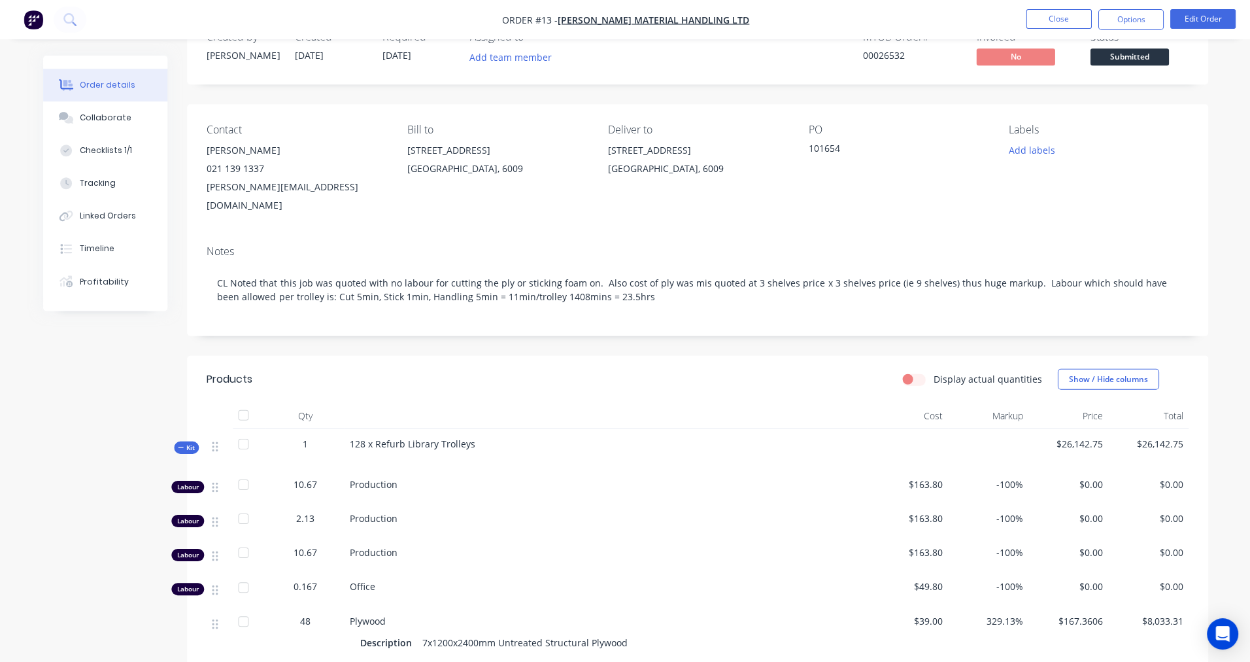
click at [688, 403] on div "Qty Cost Markup Price Total Kit 1 128 x Refurb Library Trolleys $26,142.75 $26,…" at bounding box center [697, 555] width 981 height 307
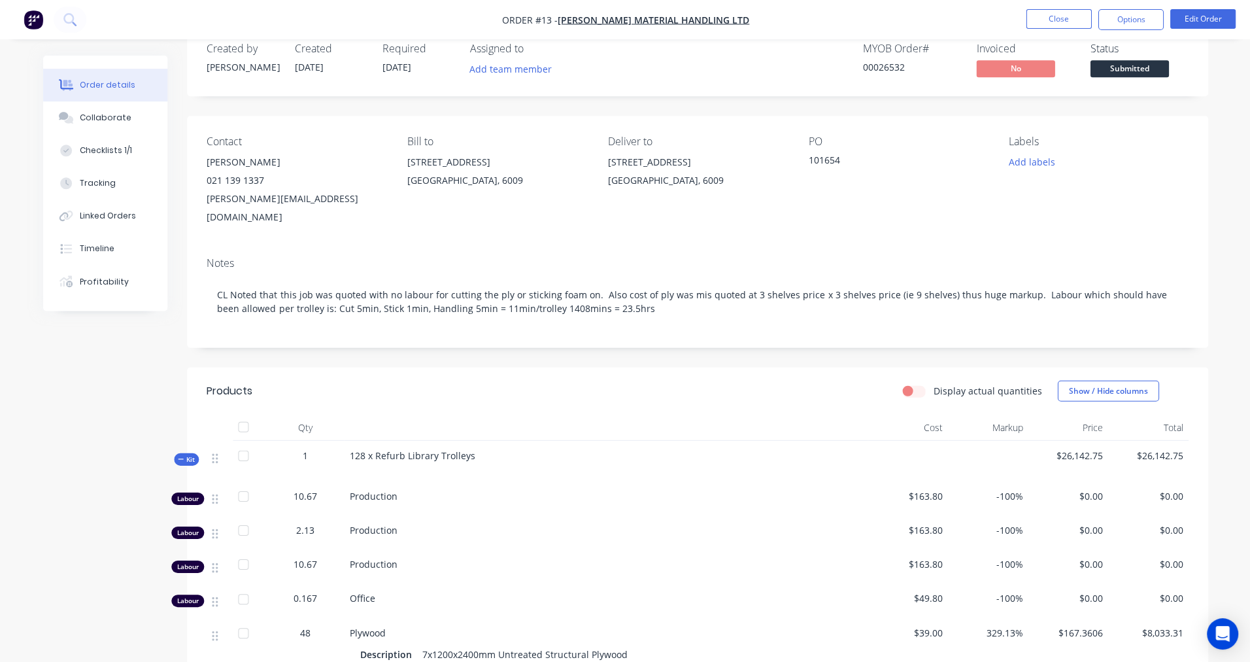
click at [784, 200] on div "Deliver to 47 Port Road Seaview Lower Hutt, 6009" at bounding box center [696, 180] width 179 height 91
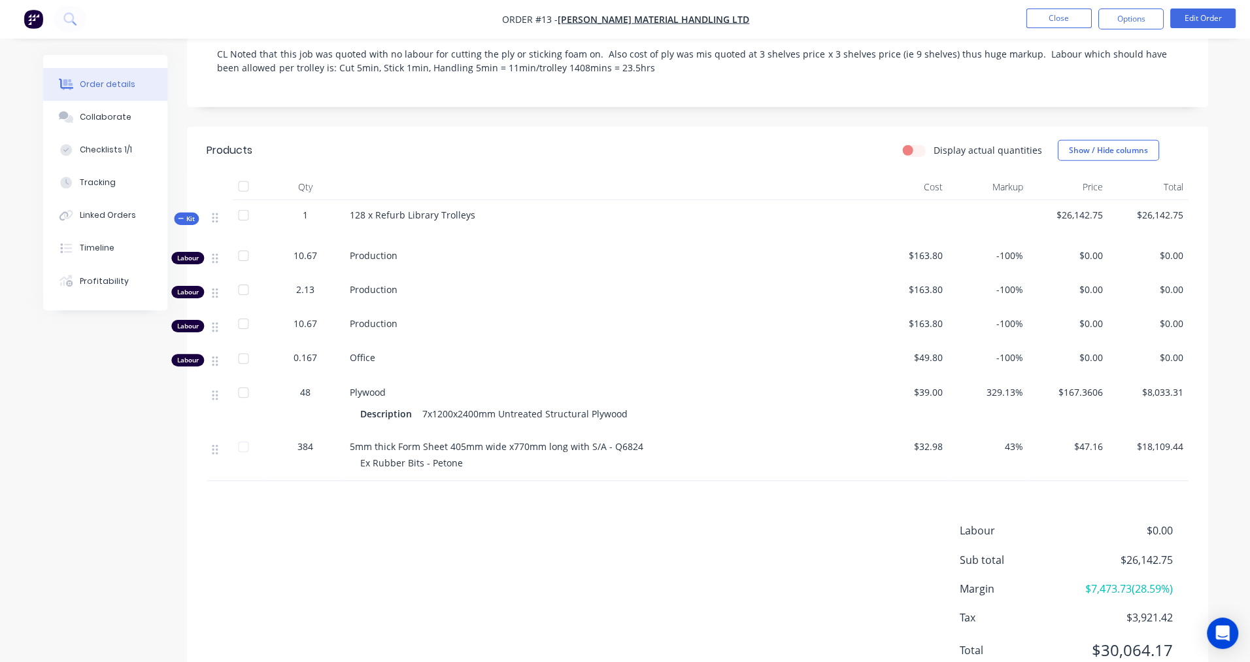
scroll to position [301, 0]
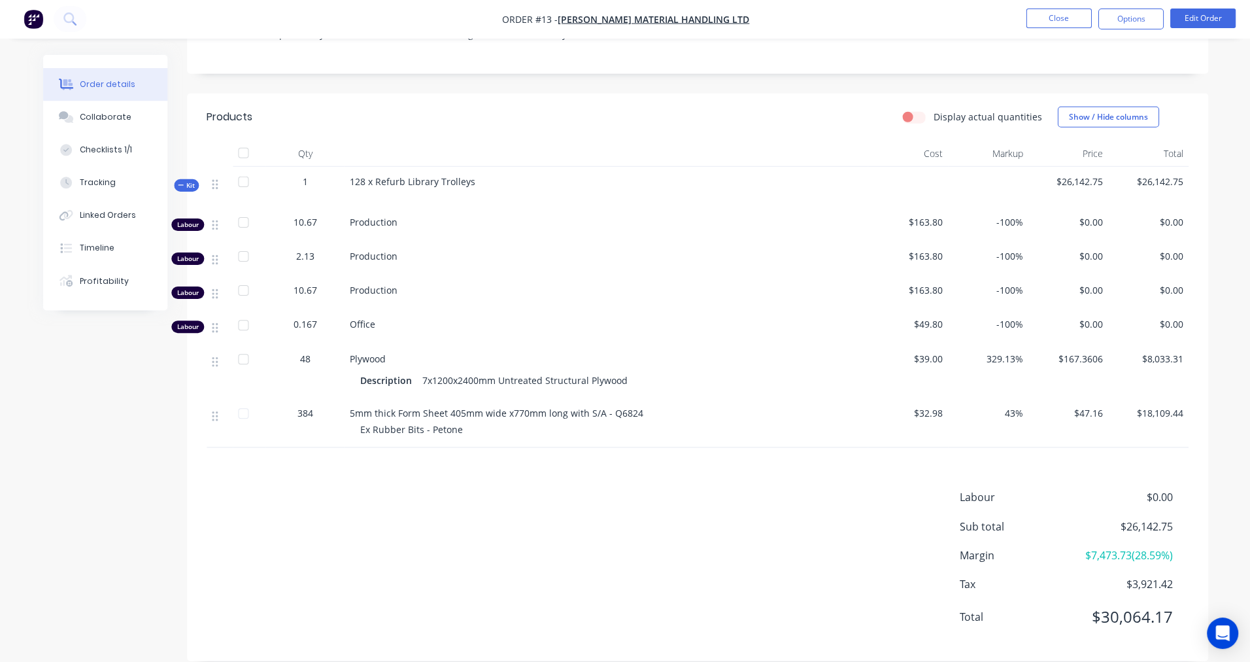
click at [377, 216] on span "Production" at bounding box center [373, 222] width 48 height 12
click at [394, 216] on span "Production" at bounding box center [373, 222] width 48 height 12
click at [1219, 15] on button "Edit Order" at bounding box center [1201, 19] width 65 height 20
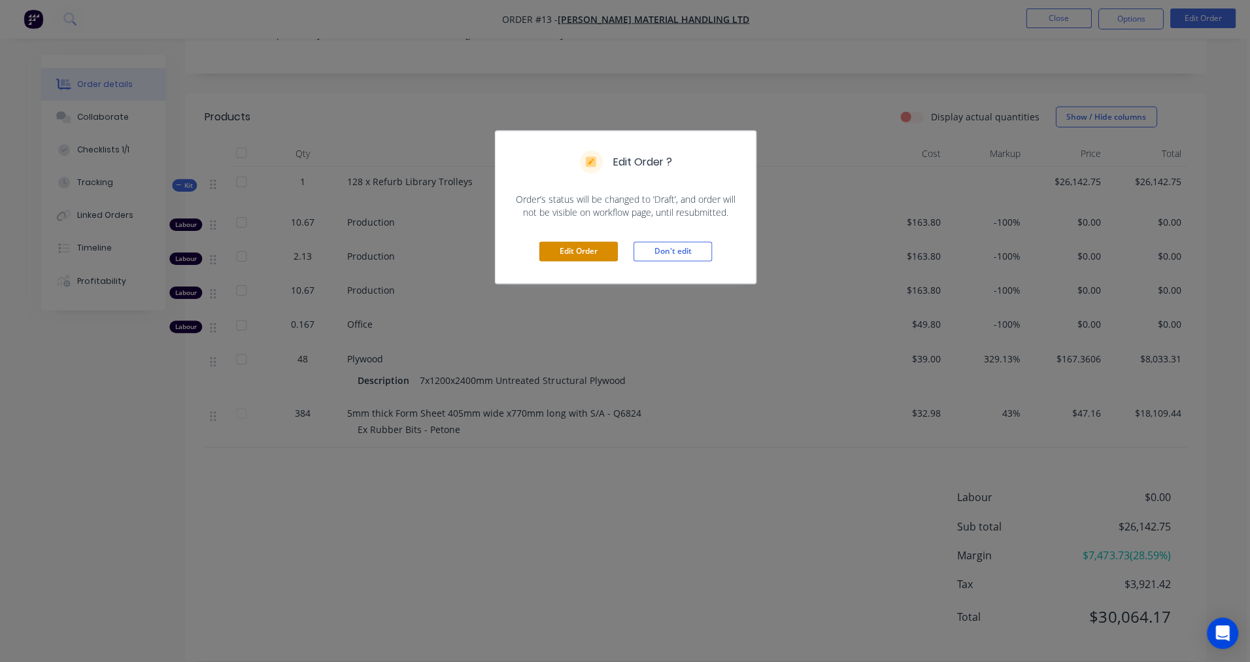
click at [562, 256] on button "Edit Order" at bounding box center [578, 252] width 78 height 20
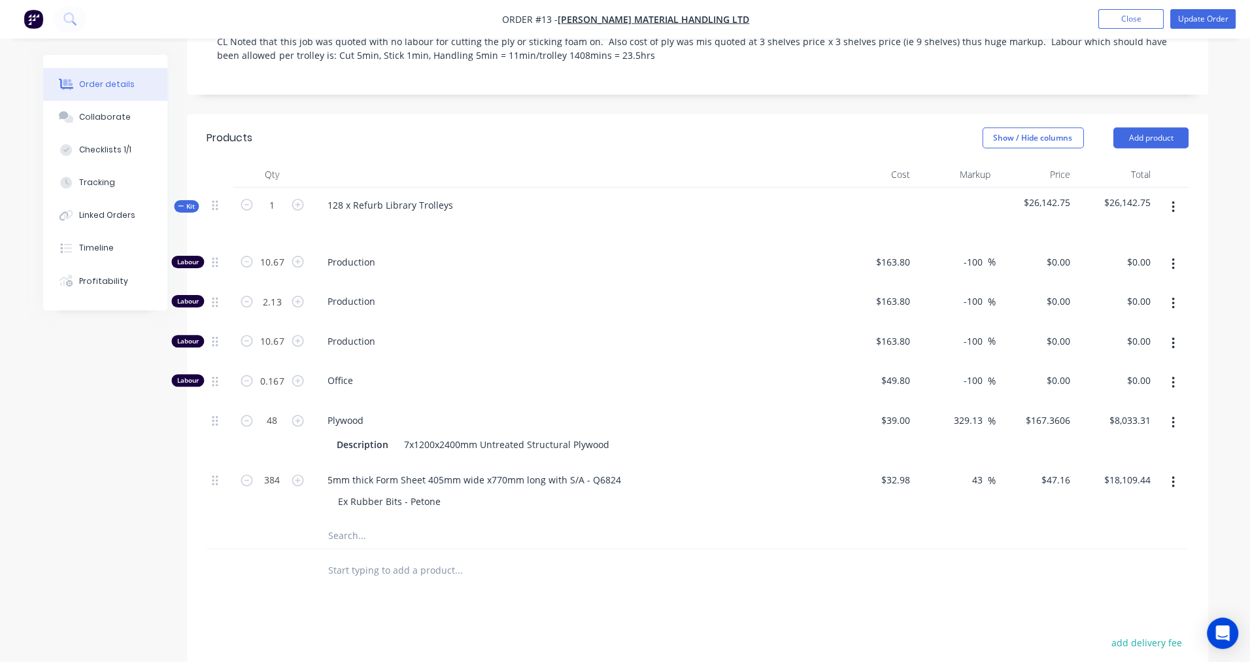
click at [394, 256] on span "Production" at bounding box center [578, 263] width 502 height 14
click at [377, 256] on span "Production" at bounding box center [578, 263] width 502 height 14
click at [365, 256] on span "Production" at bounding box center [578, 263] width 502 height 14
click at [379, 256] on span "Production" at bounding box center [578, 263] width 502 height 14
click at [369, 256] on span "Production" at bounding box center [578, 263] width 502 height 14
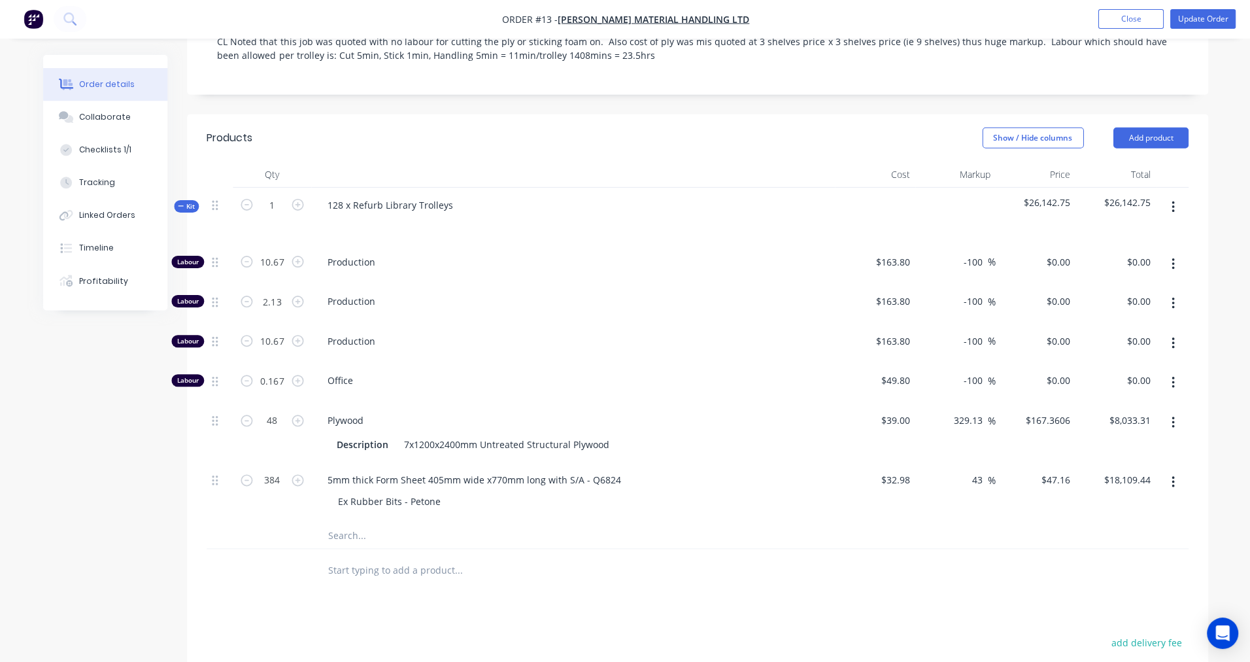
click at [375, 256] on span "Production" at bounding box center [578, 263] width 502 height 14
click at [1171, 258] on icon "button" at bounding box center [1171, 265] width 3 height 14
click at [217, 258] on icon at bounding box center [215, 263] width 6 height 10
click at [338, 256] on span "Production" at bounding box center [578, 263] width 502 height 14
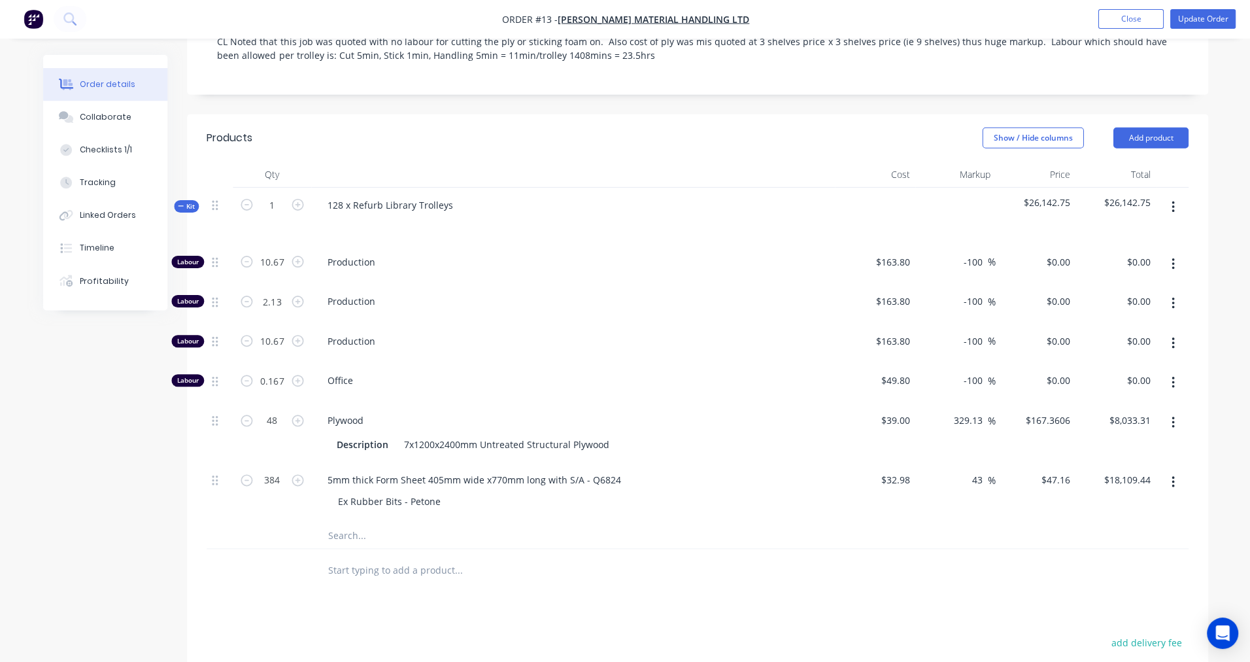
click at [353, 256] on span "Production" at bounding box center [578, 263] width 502 height 14
click at [357, 295] on span "Production" at bounding box center [578, 302] width 502 height 14
click at [344, 522] on input "text" at bounding box center [458, 535] width 262 height 26
click at [366, 492] on div "Ex Rubber Bits - Petone" at bounding box center [389, 501] width 124 height 19
click at [401, 471] on div "5mm thick Form Sheet 405mm wide x770mm long with S/A - Q6824" at bounding box center [473, 480] width 314 height 19
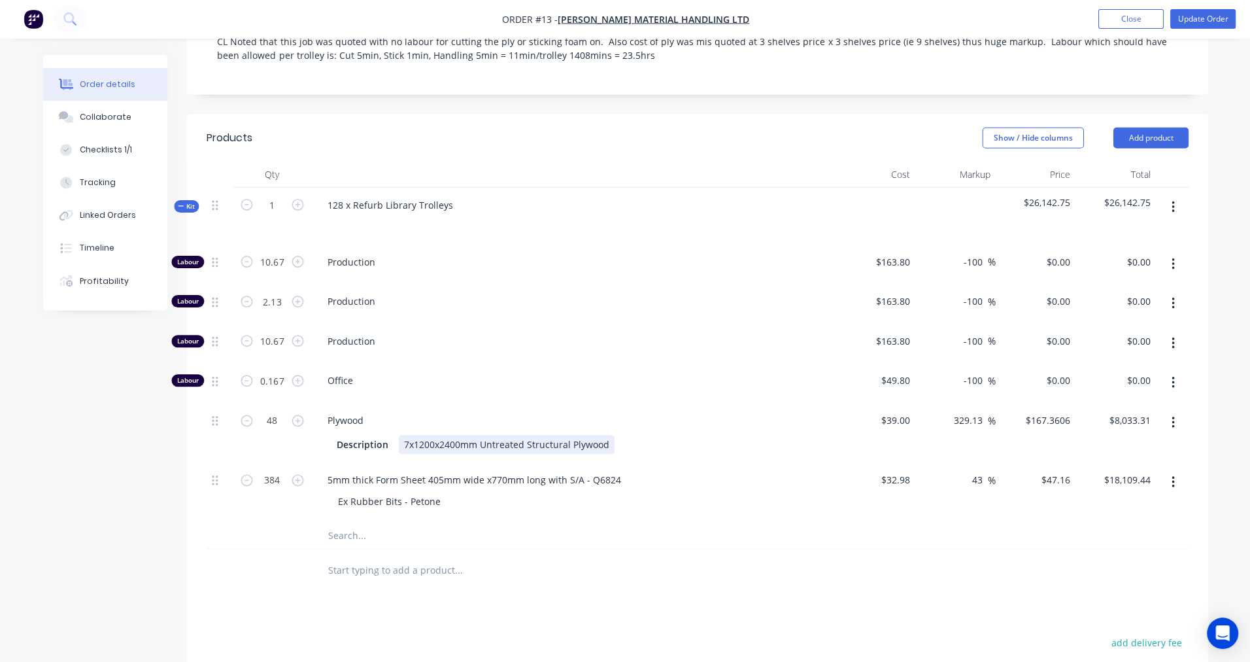
click at [443, 435] on div "7x1200x2400mm Untreated Structural Plywood" at bounding box center [506, 444] width 216 height 19
click at [367, 411] on div "Plywood" at bounding box center [344, 420] width 57 height 19
click at [379, 256] on span "Production" at bounding box center [578, 263] width 502 height 14
click at [367, 256] on span "Production" at bounding box center [578, 263] width 502 height 14
click at [377, 256] on span "Production" at bounding box center [578, 263] width 502 height 14
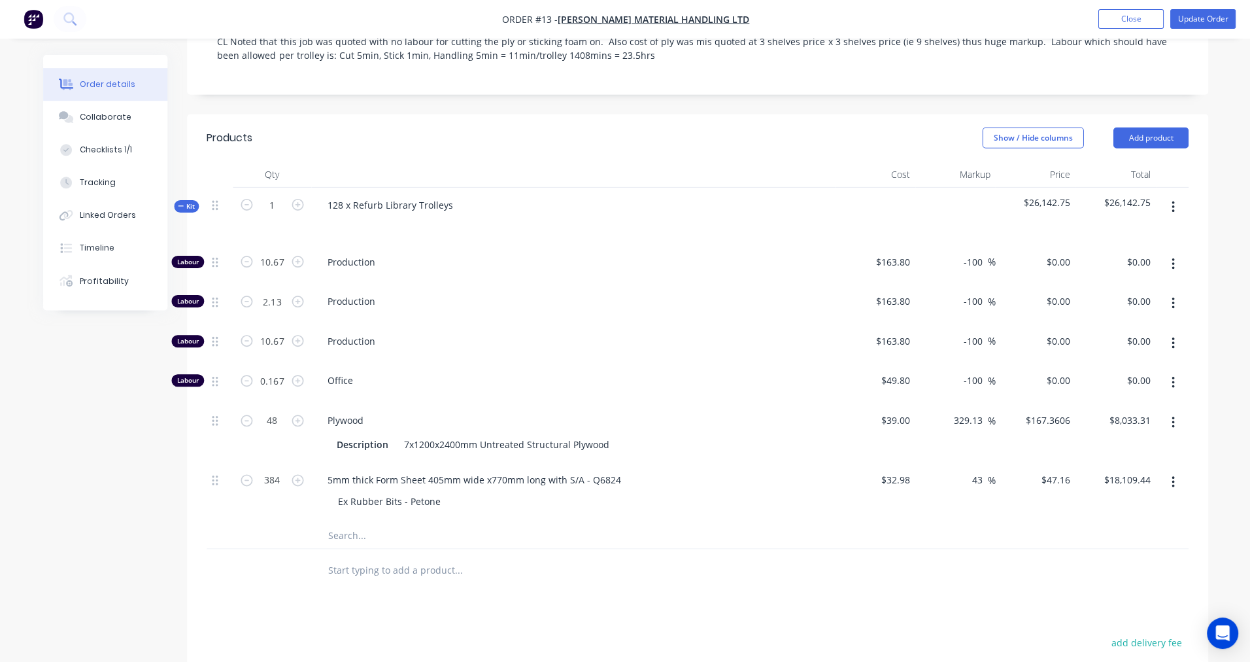
click at [373, 256] on span "Production" at bounding box center [578, 263] width 502 height 14
click at [416, 196] on div "128 x Refurb Library Trolleys" at bounding box center [389, 205] width 146 height 19
click at [432, 196] on div "128 x Refurb Library Trolleys" at bounding box center [389, 205] width 146 height 19
click at [443, 196] on div "128 x Refurb Library Trolleys" at bounding box center [389, 205] width 146 height 19
click at [344, 256] on span "Production" at bounding box center [578, 263] width 502 height 14
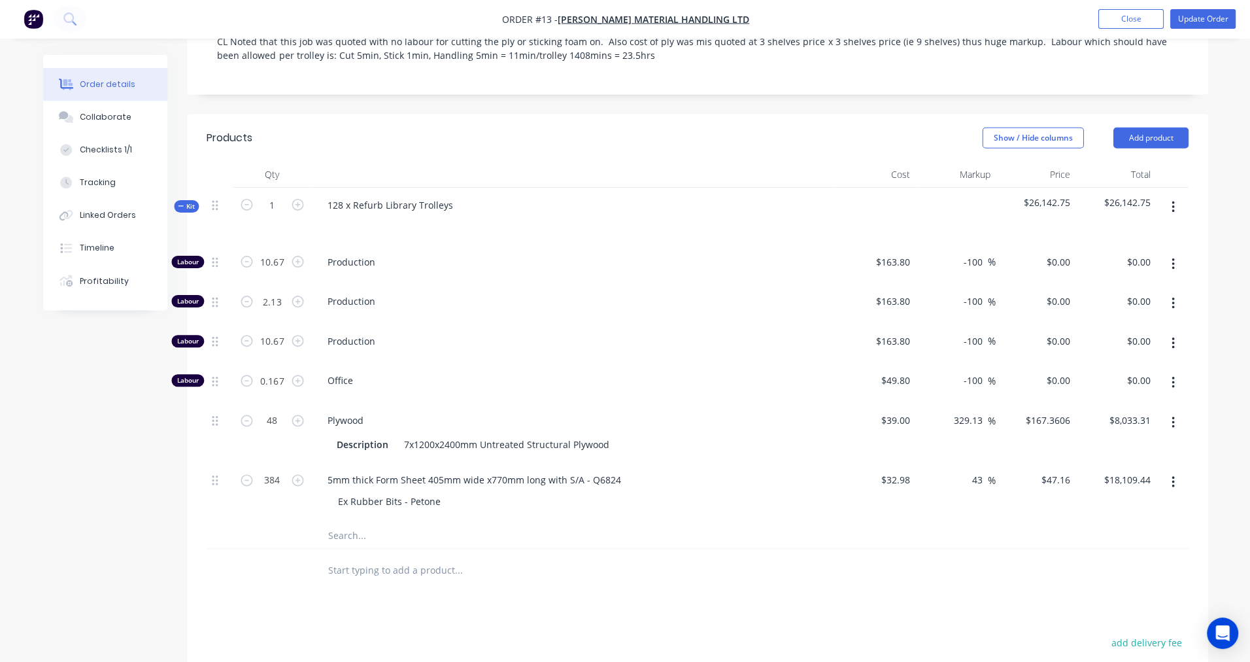
click at [358, 256] on span "Production" at bounding box center [578, 263] width 502 height 14
click at [375, 256] on span "Production" at bounding box center [578, 263] width 502 height 14
click at [379, 295] on span "Production" at bounding box center [578, 302] width 502 height 14
drag, startPoint x: 367, startPoint y: 266, endPoint x: 391, endPoint y: 240, distance: 35.6
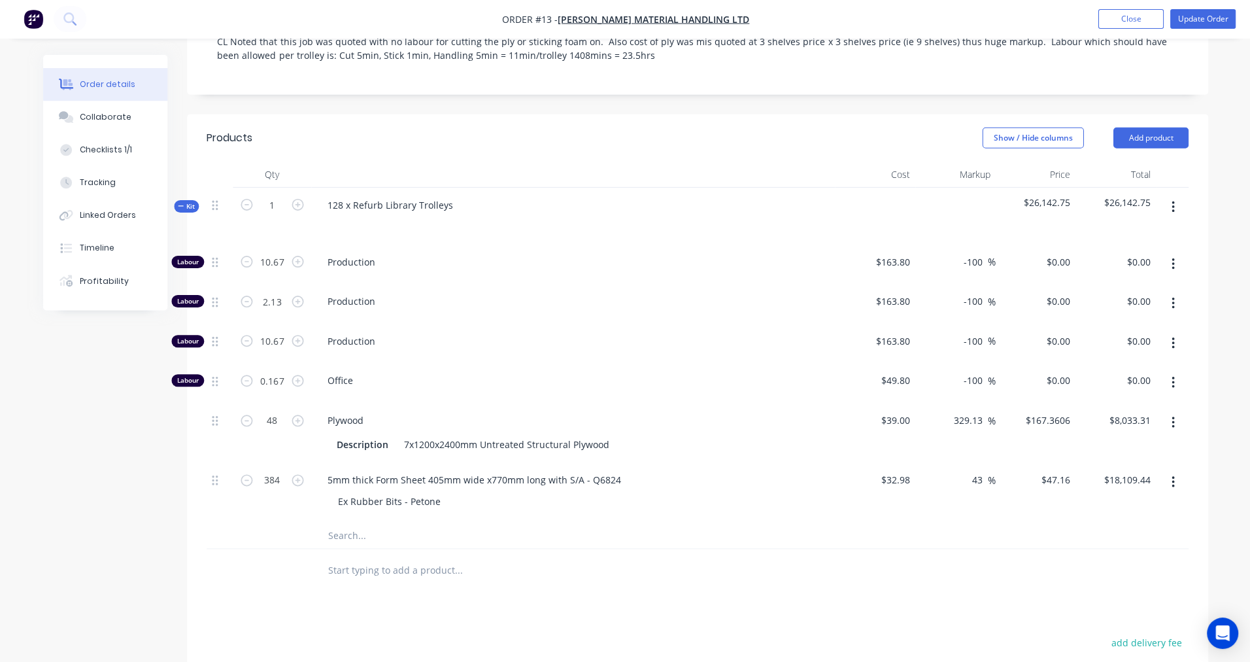
click at [367, 295] on span "Production" at bounding box center [578, 302] width 502 height 14
click at [375, 256] on span "Production" at bounding box center [578, 263] width 502 height 14
click at [374, 335] on span "Production" at bounding box center [578, 342] width 502 height 14
click at [374, 435] on div "Description" at bounding box center [362, 444] width 62 height 19
click at [435, 435] on div "7x1200x2400mm Untreated Structural Plywood" at bounding box center [506, 444] width 216 height 19
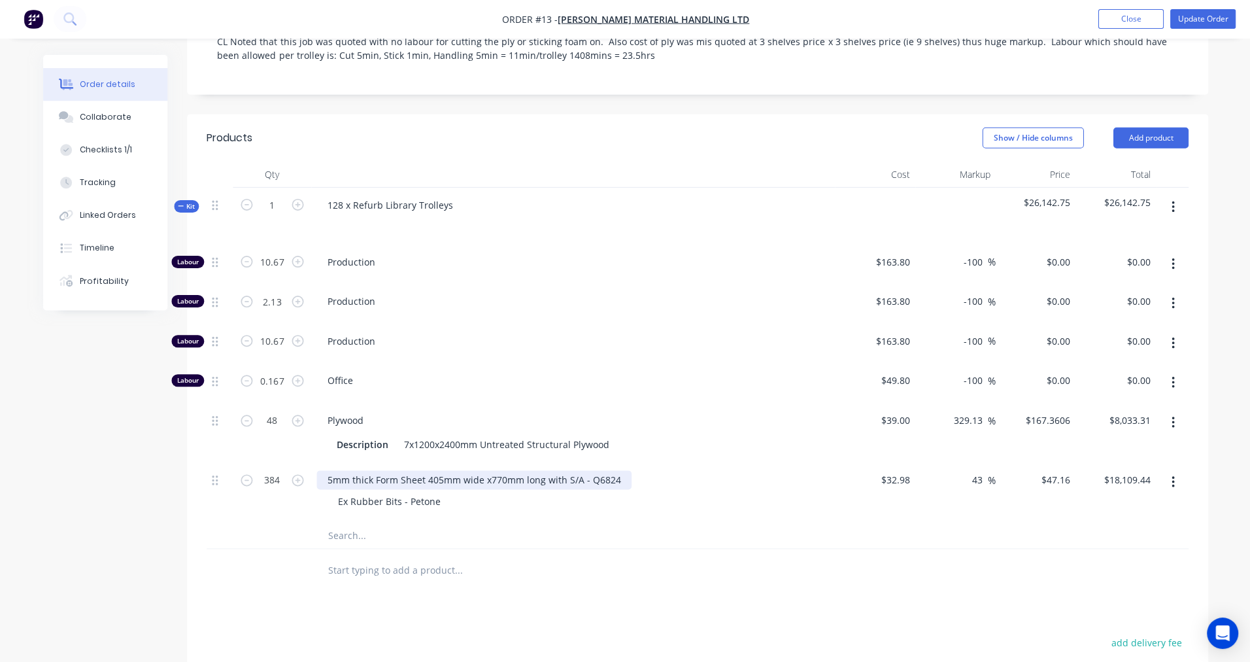
click at [424, 471] on div "5mm thick Form Sheet 405mm wide x770mm long with S/A - Q6824" at bounding box center [473, 480] width 314 height 19
click at [360, 411] on div "Plywood" at bounding box center [344, 420] width 57 height 19
click at [384, 471] on div "5mm thick Form Sheet 405mm wide x770mm long with S/A - Q6824" at bounding box center [473, 480] width 314 height 19
click at [360, 411] on div "Plywood" at bounding box center [344, 420] width 57 height 19
type input "32.98"
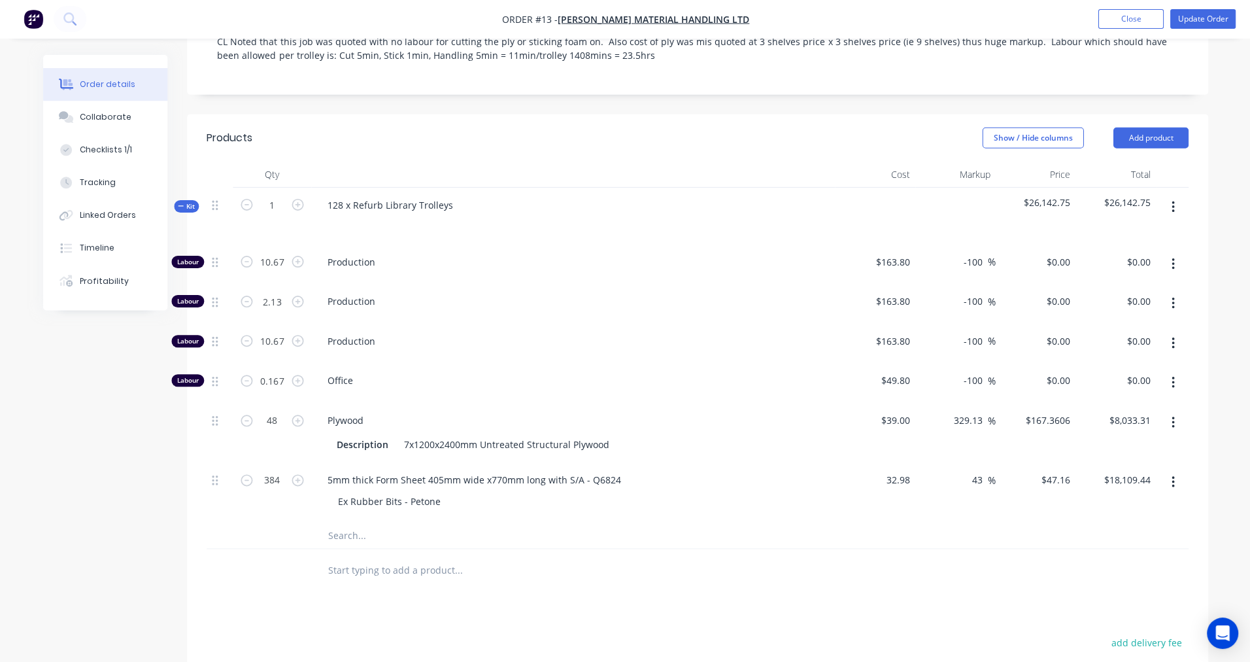
click at [894, 471] on input "32.98" at bounding box center [896, 480] width 35 height 19
click at [912, 471] on input "32.98" at bounding box center [900, 480] width 30 height 19
click at [909, 471] on input "32.98" at bounding box center [900, 480] width 30 height 19
click at [896, 471] on input "32.98" at bounding box center [900, 480] width 30 height 19
type input "39"
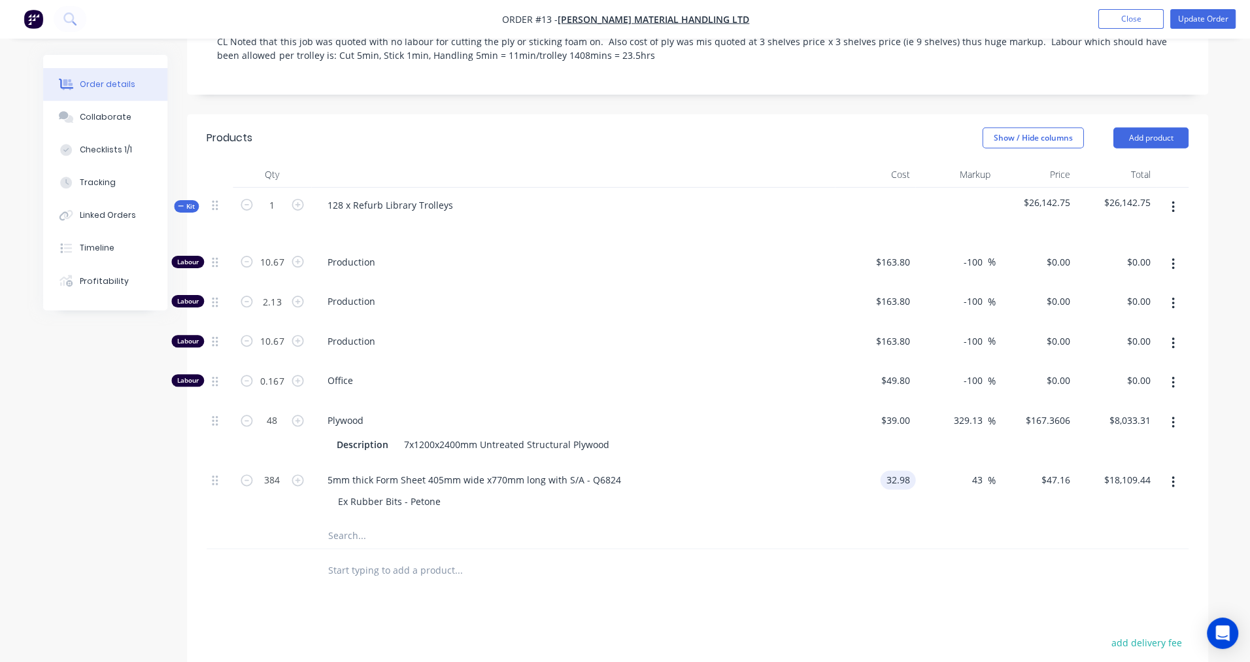
type input "$32.98"
click at [893, 411] on div "39 $39.00" at bounding box center [894, 420] width 41 height 19
type input "$39.00"
click at [943, 403] on div "329.13 329.13 %" at bounding box center [955, 432] width 80 height 59
click at [888, 371] on div "49.8 $49.80" at bounding box center [894, 380] width 41 height 19
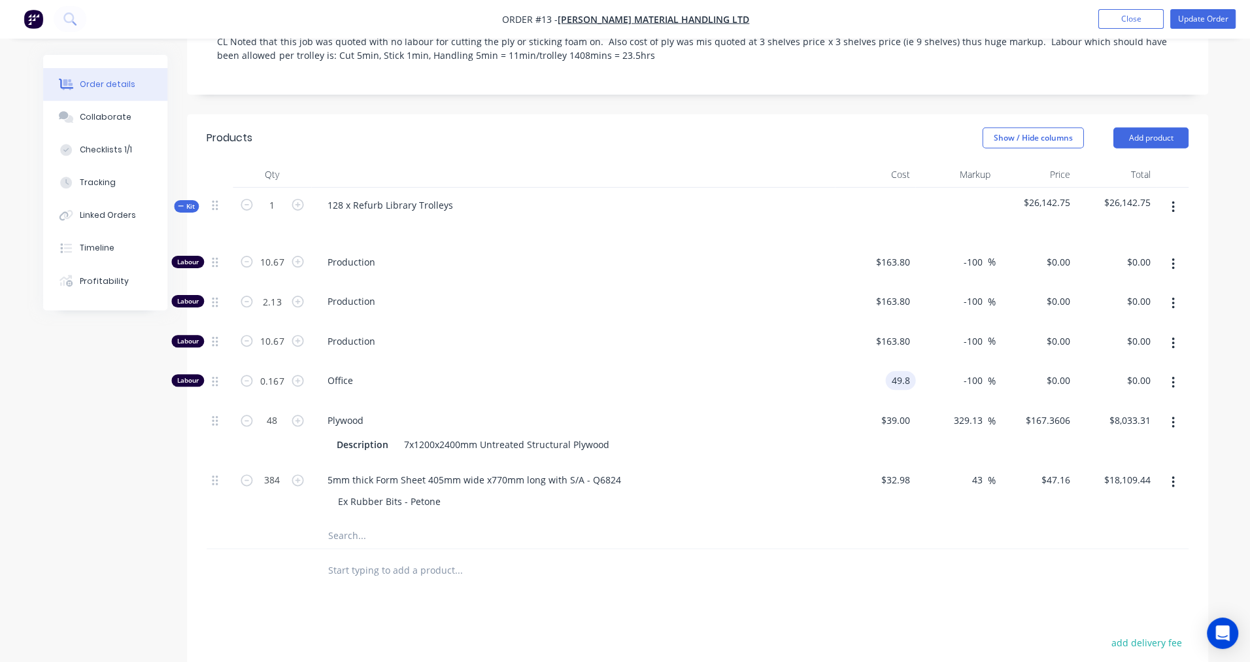
type input "$49.80"
click at [934, 364] on div "-100 -100 %" at bounding box center [955, 384] width 80 height 40
click at [896, 332] on input "163.8" at bounding box center [894, 341] width 41 height 19
type input "$163.80"
click at [940, 324] on div "-100 -100 %" at bounding box center [955, 344] width 80 height 40
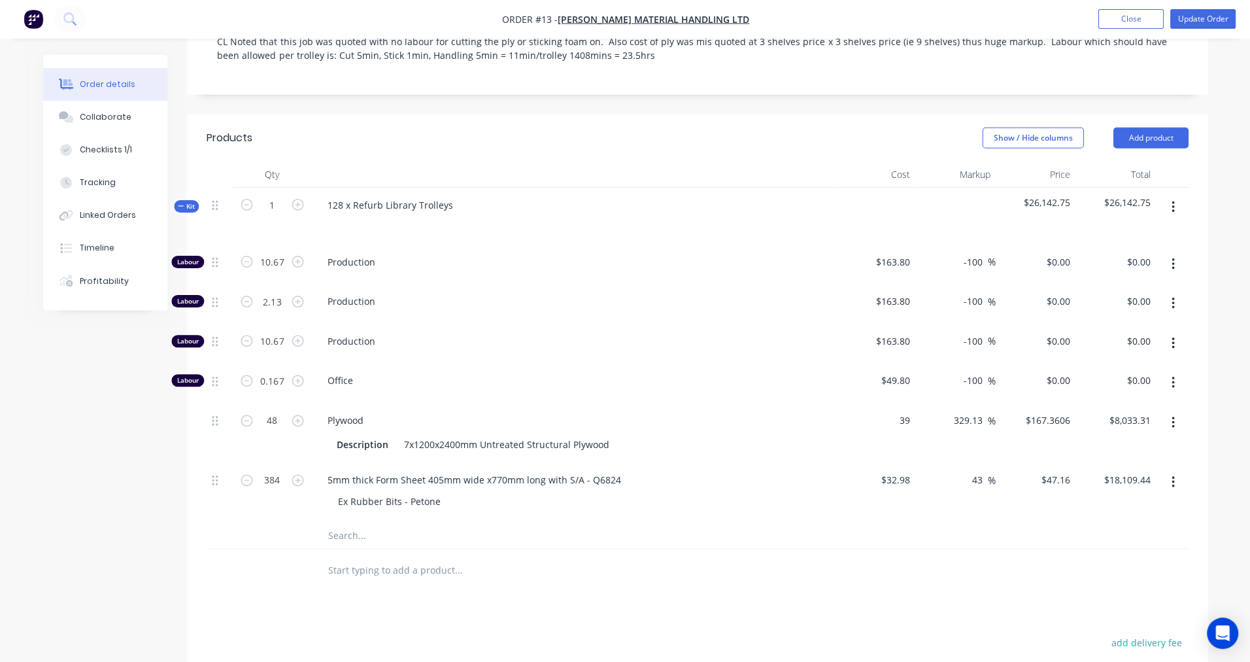
click at [905, 411] on input "39" at bounding box center [896, 420] width 35 height 19
type input "$39.00"
click at [872, 403] on div "$39.00 39" at bounding box center [874, 432] width 80 height 59
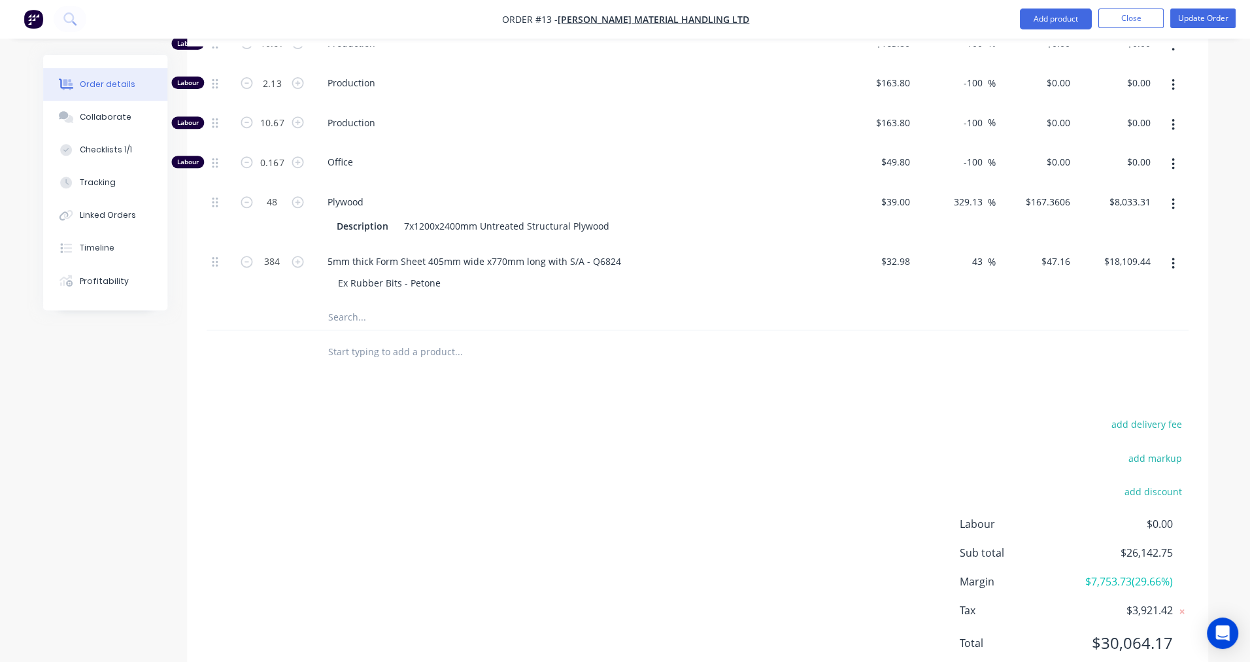
scroll to position [528, 0]
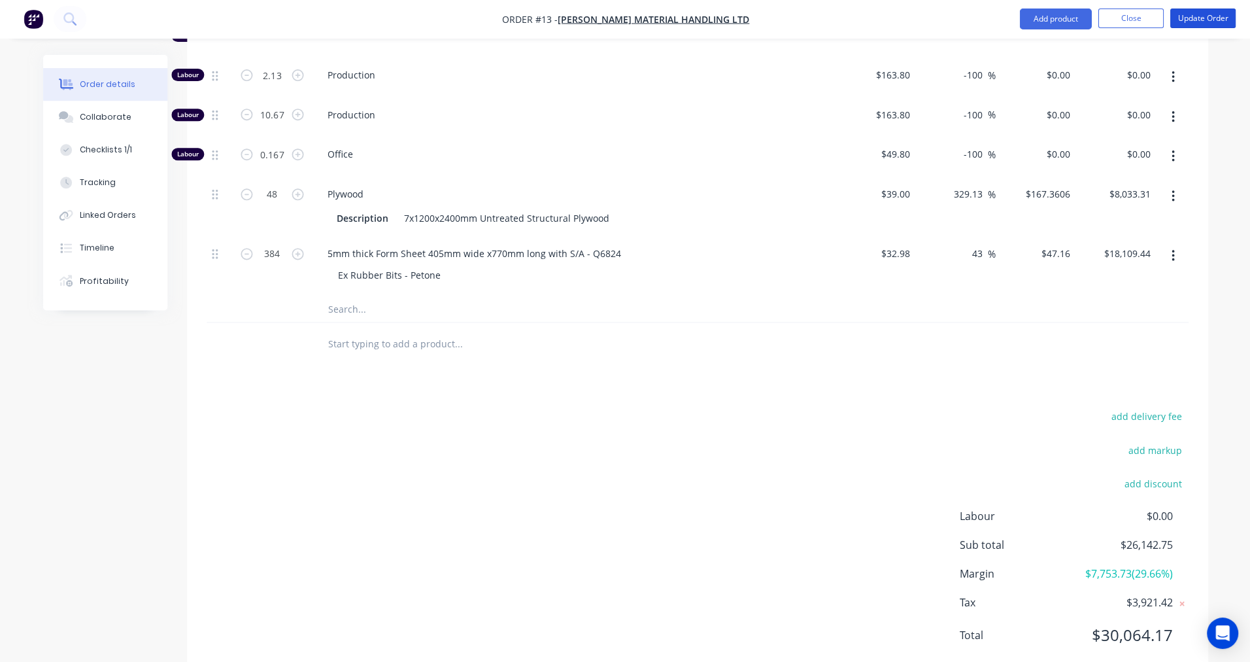
click at [1193, 20] on button "Update Order" at bounding box center [1201, 19] width 65 height 20
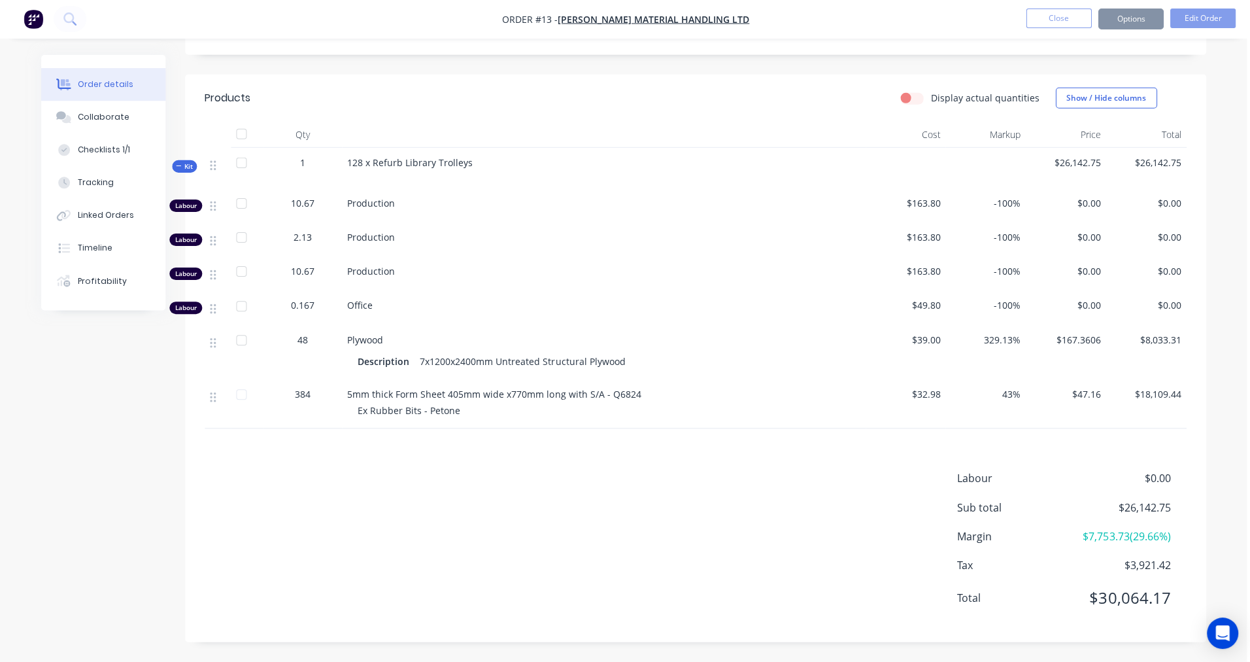
scroll to position [301, 0]
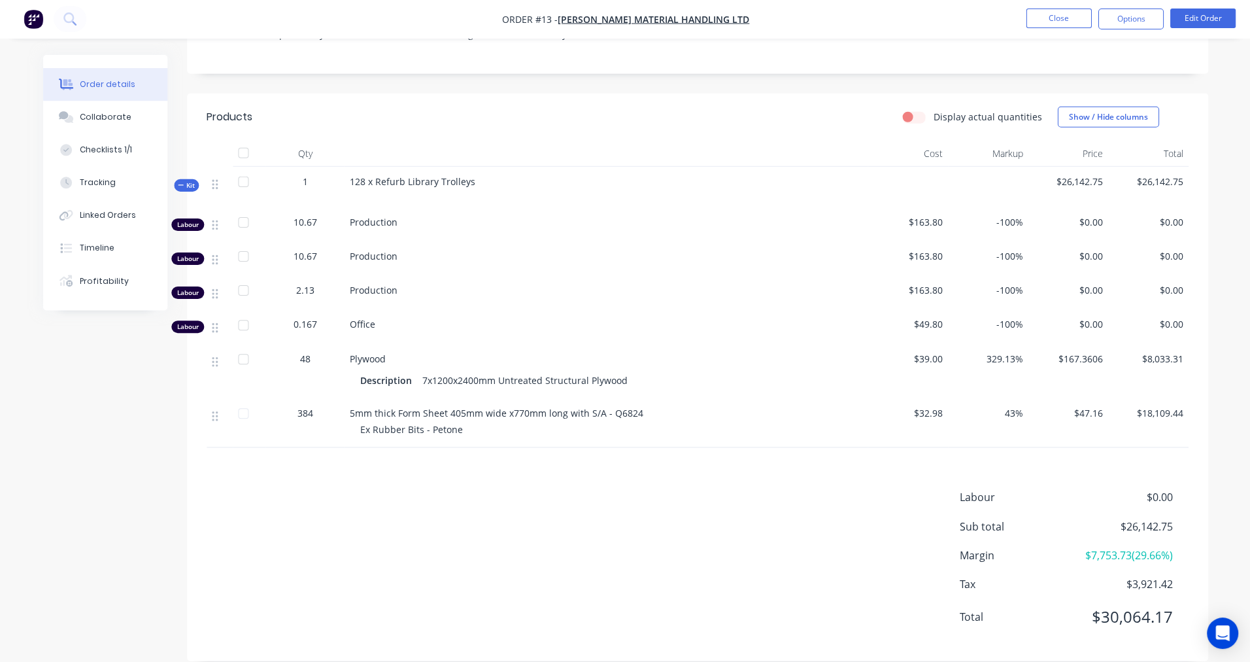
click at [1102, 107] on button "Show / Hide columns" at bounding box center [1107, 117] width 101 height 21
click at [1191, 94] on header "Products Display actual quantities Show / Hide columns" at bounding box center [697, 117] width 1020 height 47
click at [924, 352] on span "$39.00" at bounding box center [907, 359] width 70 height 14
click at [927, 352] on span "$39.00" at bounding box center [907, 359] width 70 height 14
click at [941, 345] on div "$39.00" at bounding box center [907, 372] width 80 height 54
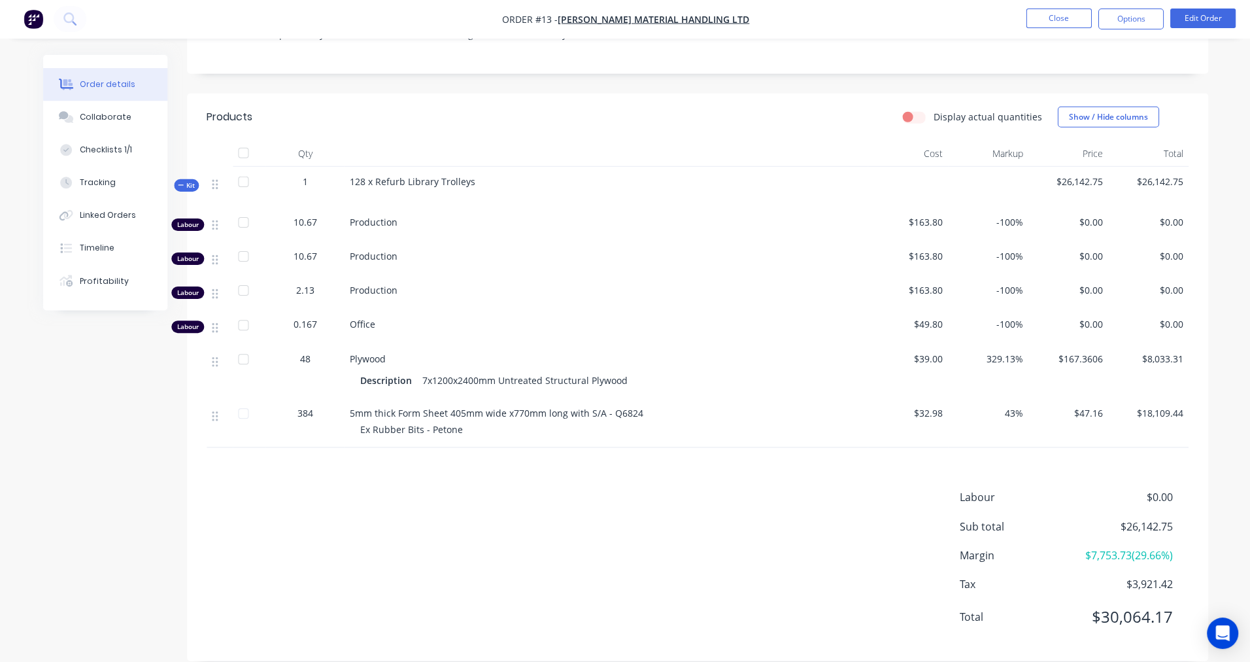
click at [917, 352] on span "$39.00" at bounding box center [907, 359] width 70 height 14
click at [936, 352] on span "$39.00" at bounding box center [907, 359] width 70 height 14
click at [923, 352] on span "$39.00" at bounding box center [907, 359] width 70 height 14
click at [948, 345] on div "329.13%" at bounding box center [987, 372] width 80 height 54
click at [921, 352] on span "$39.00" at bounding box center [907, 359] width 70 height 14
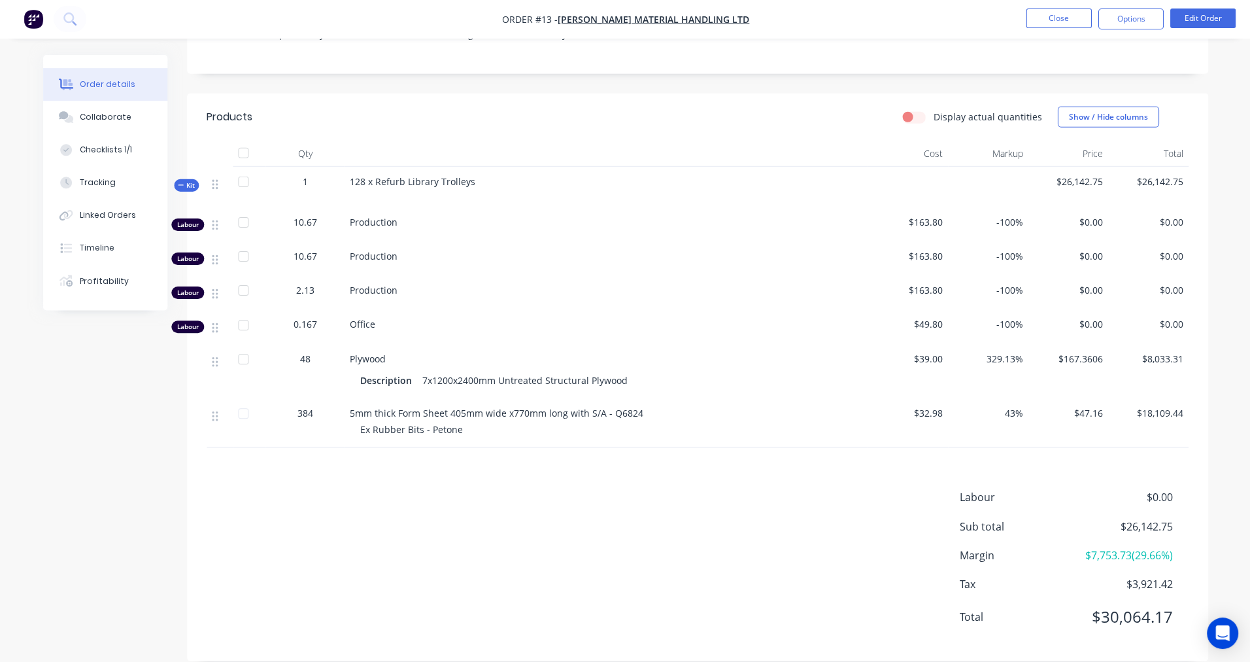
click at [927, 352] on span "$39.00" at bounding box center [907, 359] width 70 height 14
click at [921, 352] on span "$39.00" at bounding box center [907, 359] width 70 height 14
click at [103, 216] on div "Linked Orders" at bounding box center [108, 216] width 56 height 12
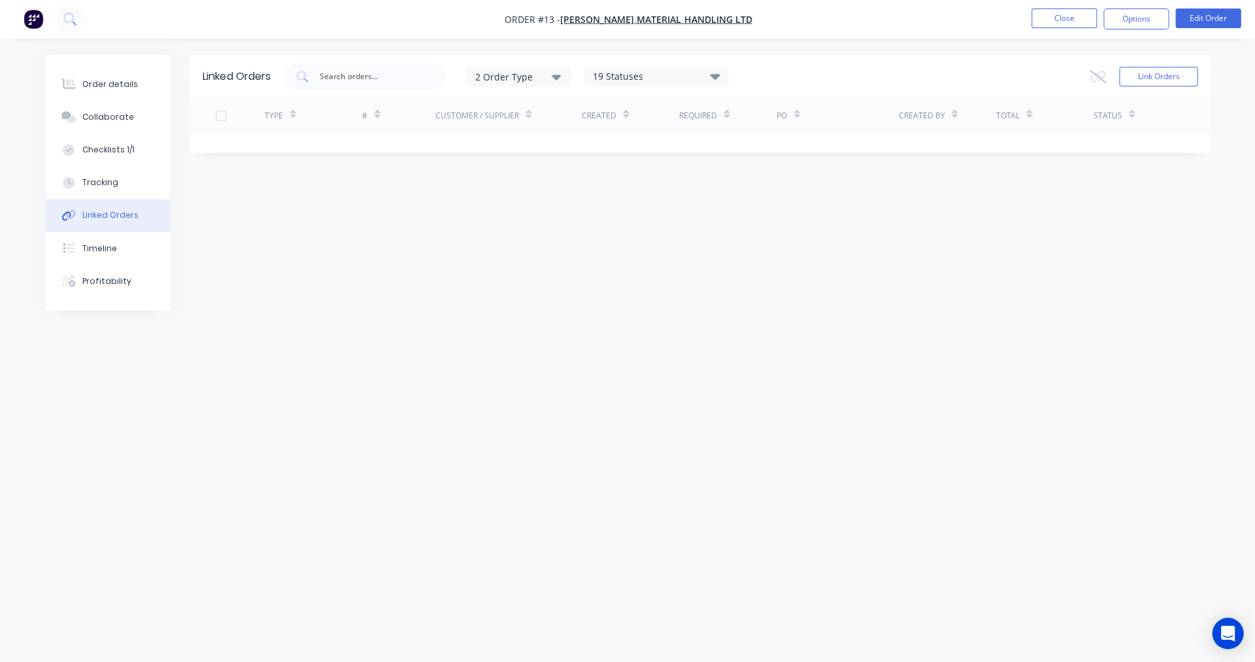
click at [240, 20] on nav "Order #13 - Howard Material Handling Ltd Close Options Edit Order" at bounding box center [627, 19] width 1255 height 39
click at [1180, 82] on button "Link Orders" at bounding box center [1157, 77] width 78 height 20
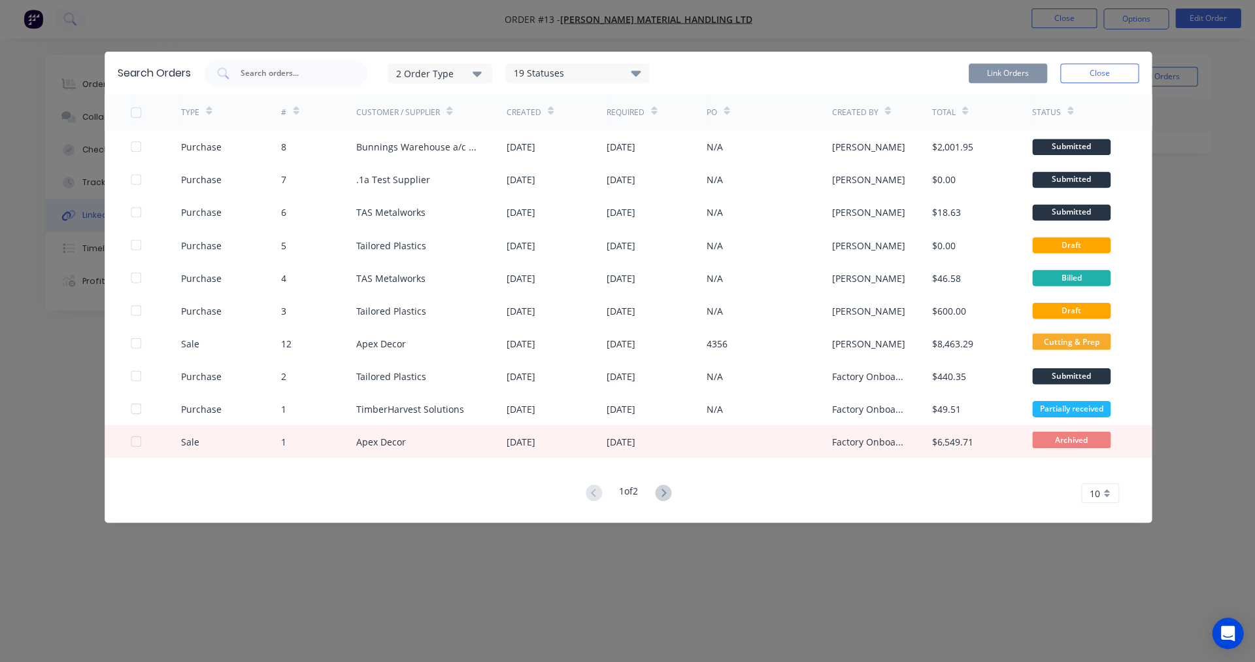
click at [131, 146] on div at bounding box center [136, 147] width 26 height 26
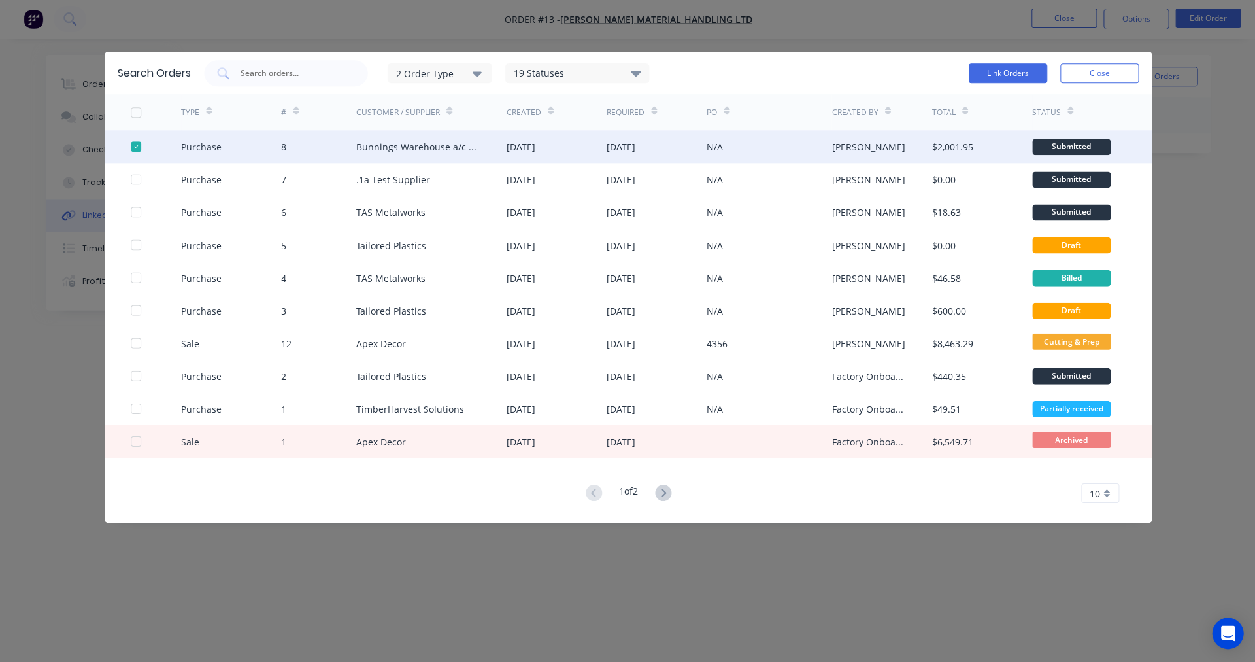
click at [1013, 74] on button "Link Orders" at bounding box center [1007, 74] width 78 height 20
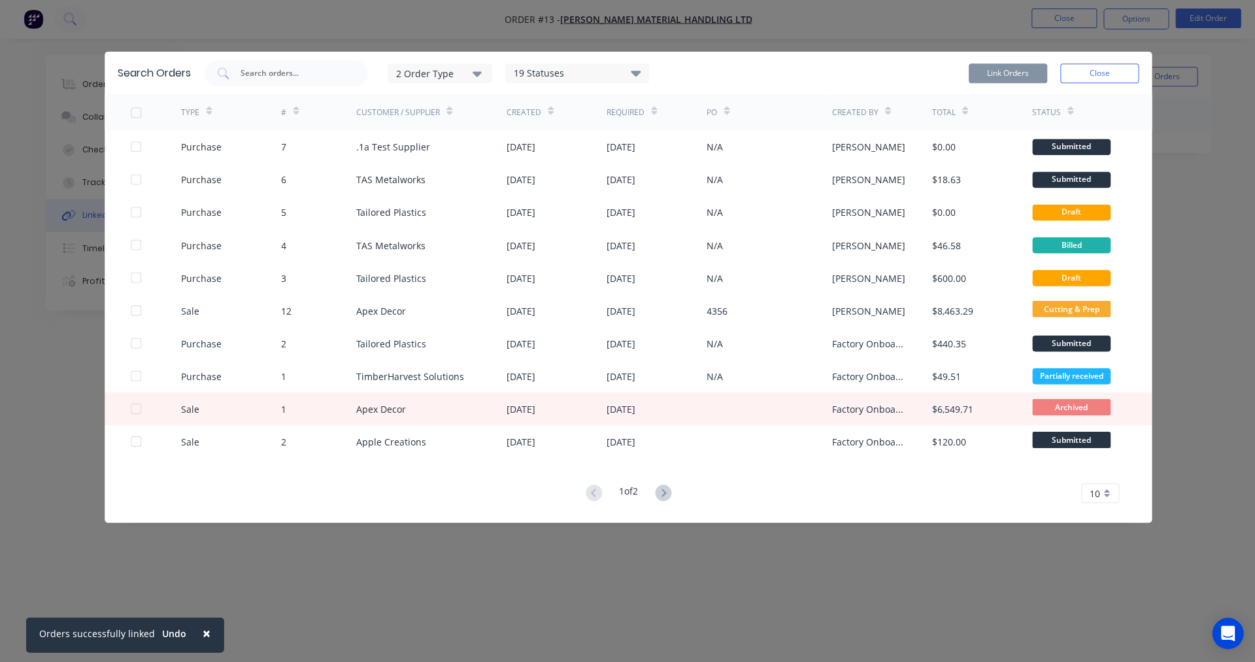
click at [1093, 75] on button "Close" at bounding box center [1098, 74] width 78 height 20
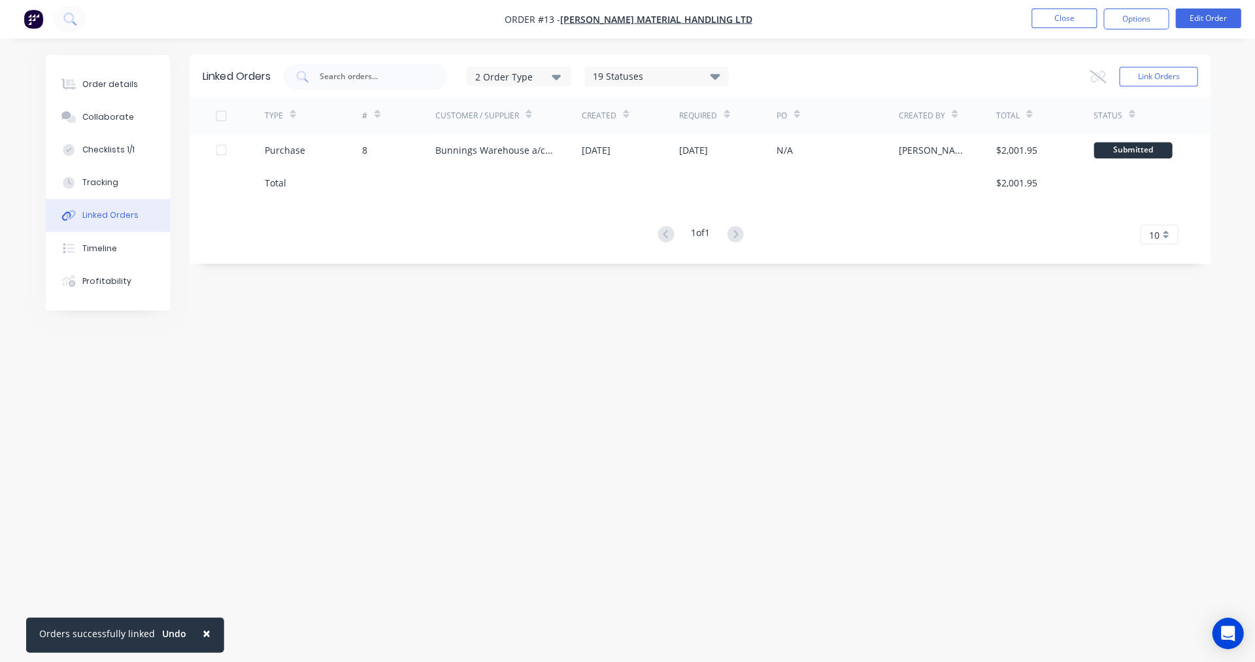
click at [362, 150] on div "8" at bounding box center [364, 151] width 5 height 14
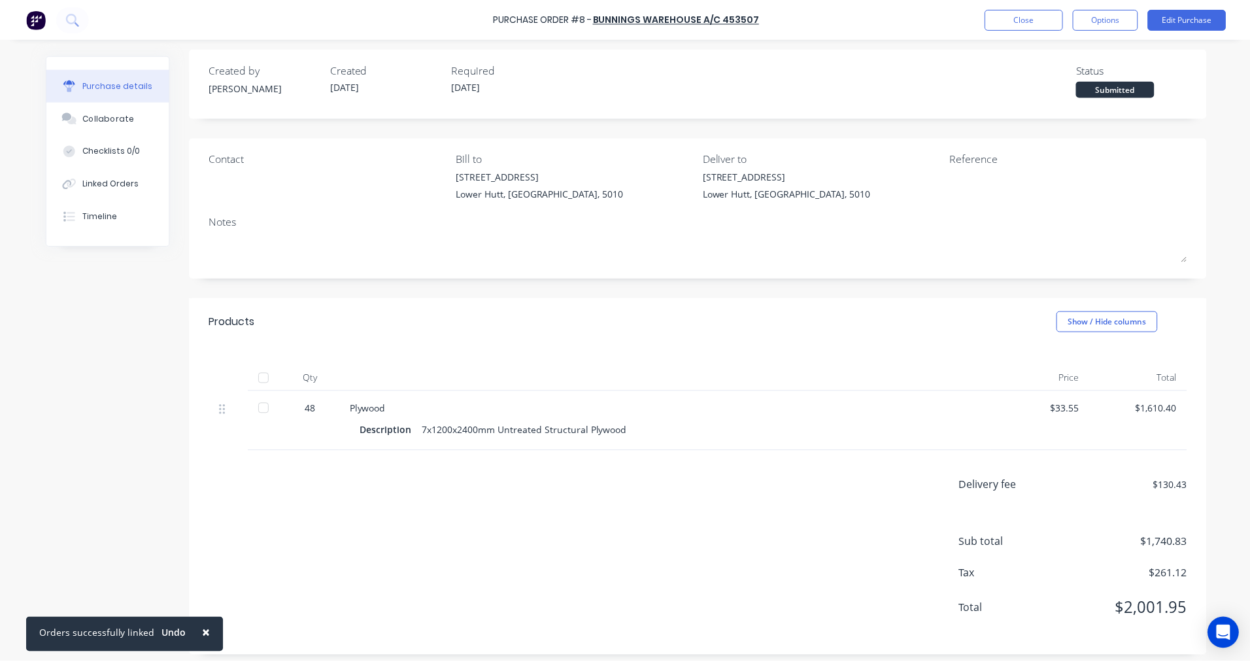
scroll to position [12, 0]
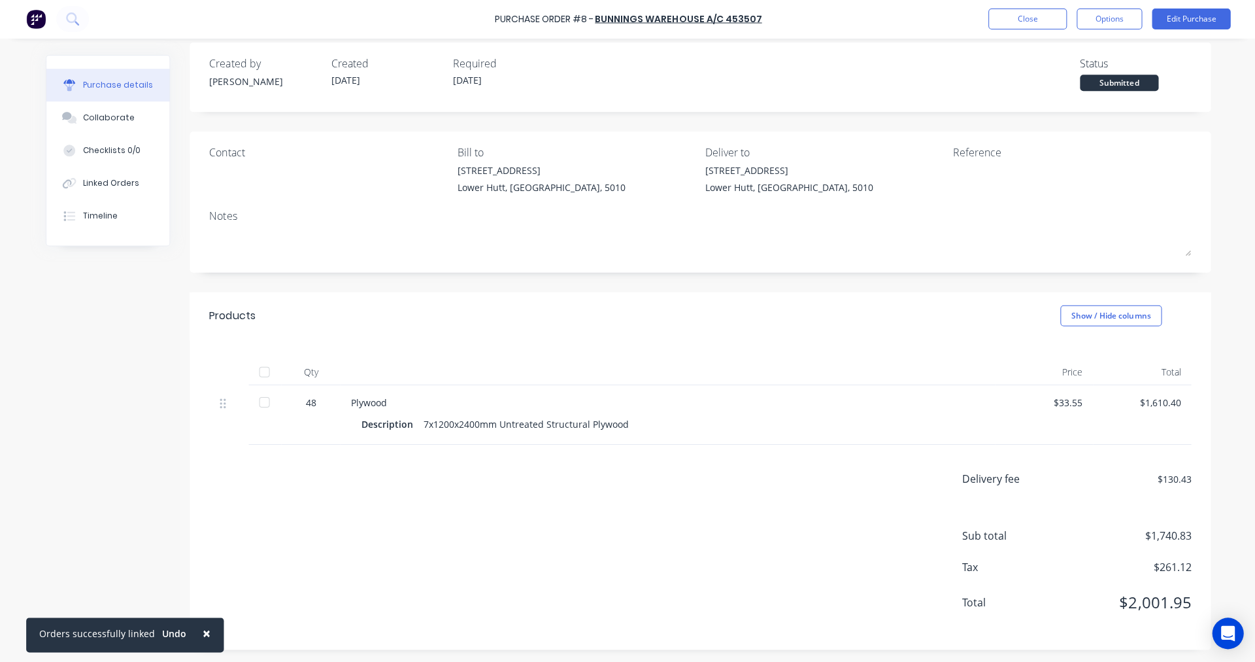
click at [1024, 21] on button "Close" at bounding box center [1026, 19] width 78 height 21
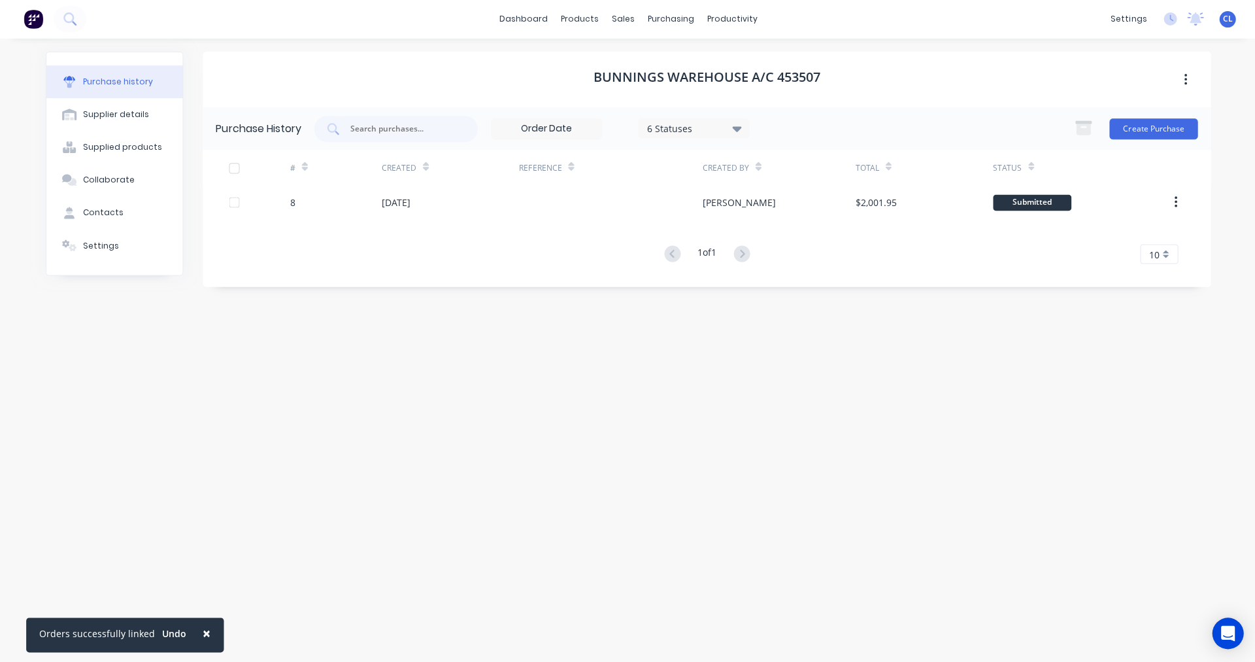
click at [1174, 205] on icon "button" at bounding box center [1174, 202] width 3 height 14
click at [1134, 191] on div "Submitted" at bounding box center [1076, 202] width 168 height 33
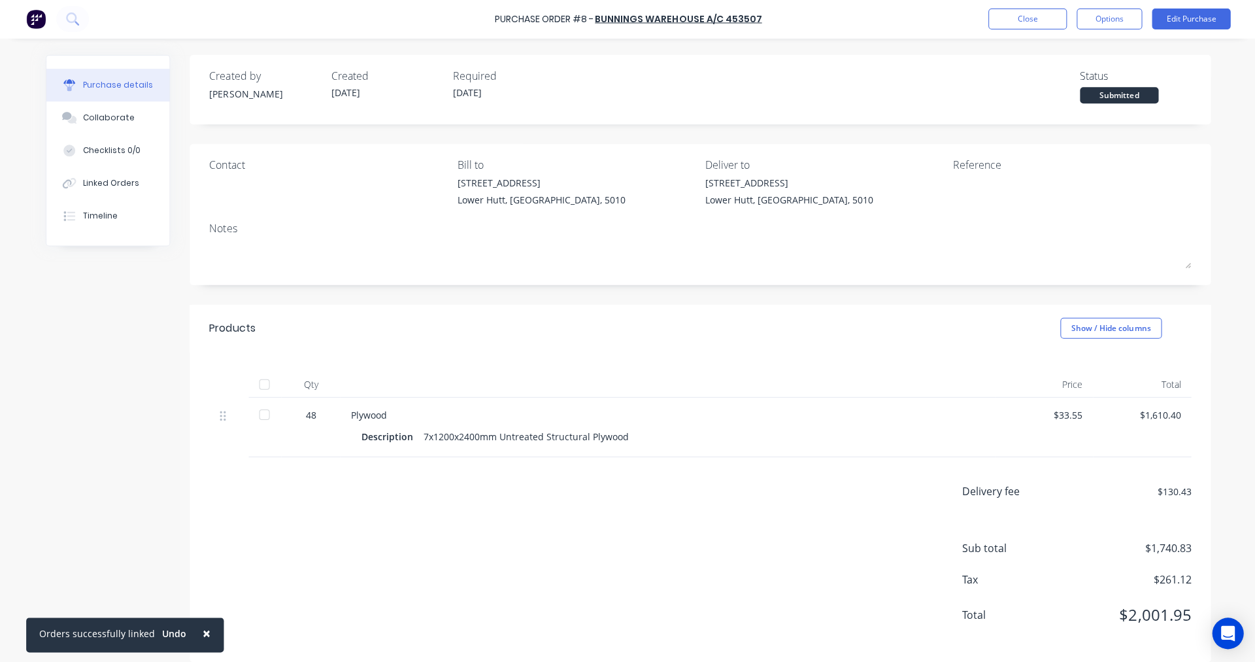
click at [1033, 24] on button "Close" at bounding box center [1026, 19] width 78 height 21
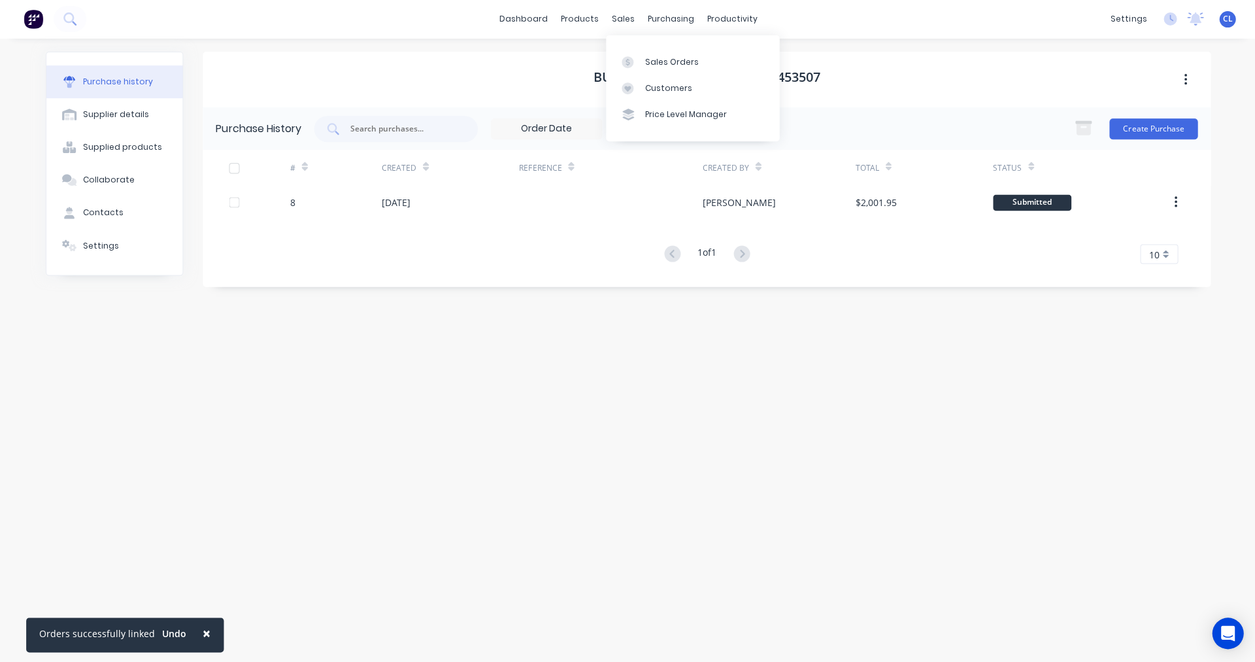
click at [663, 65] on div "Sales Orders" at bounding box center [672, 63] width 54 height 12
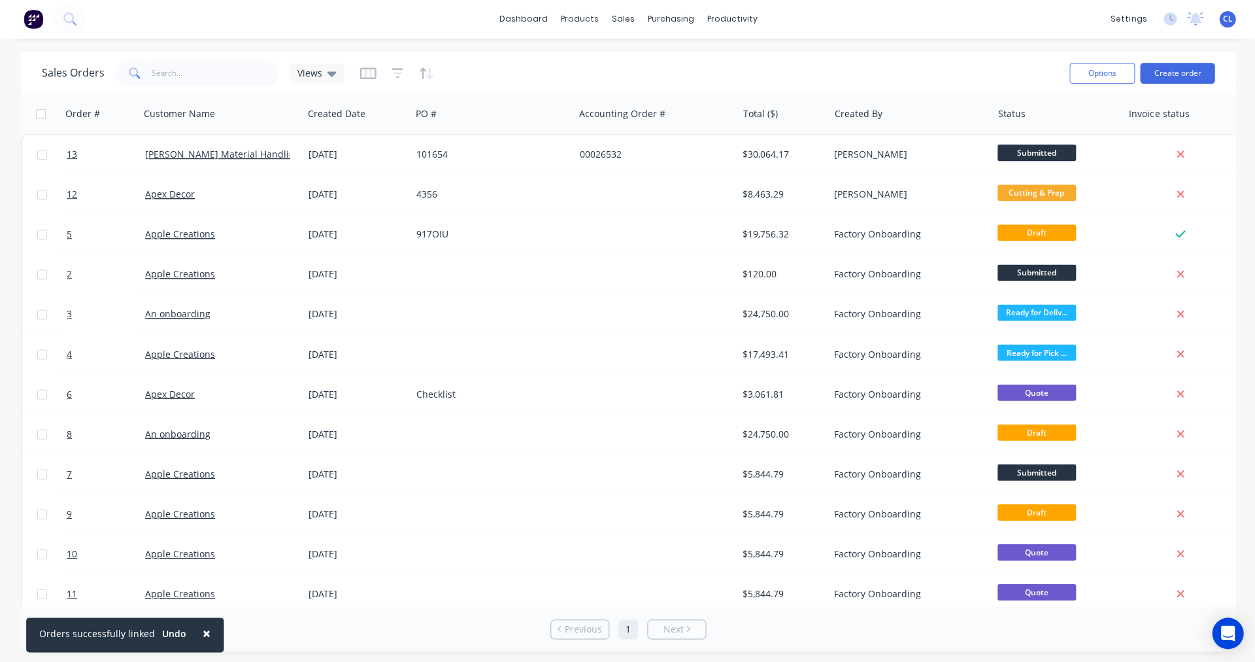
click at [71, 158] on span "13" at bounding box center [72, 154] width 10 height 13
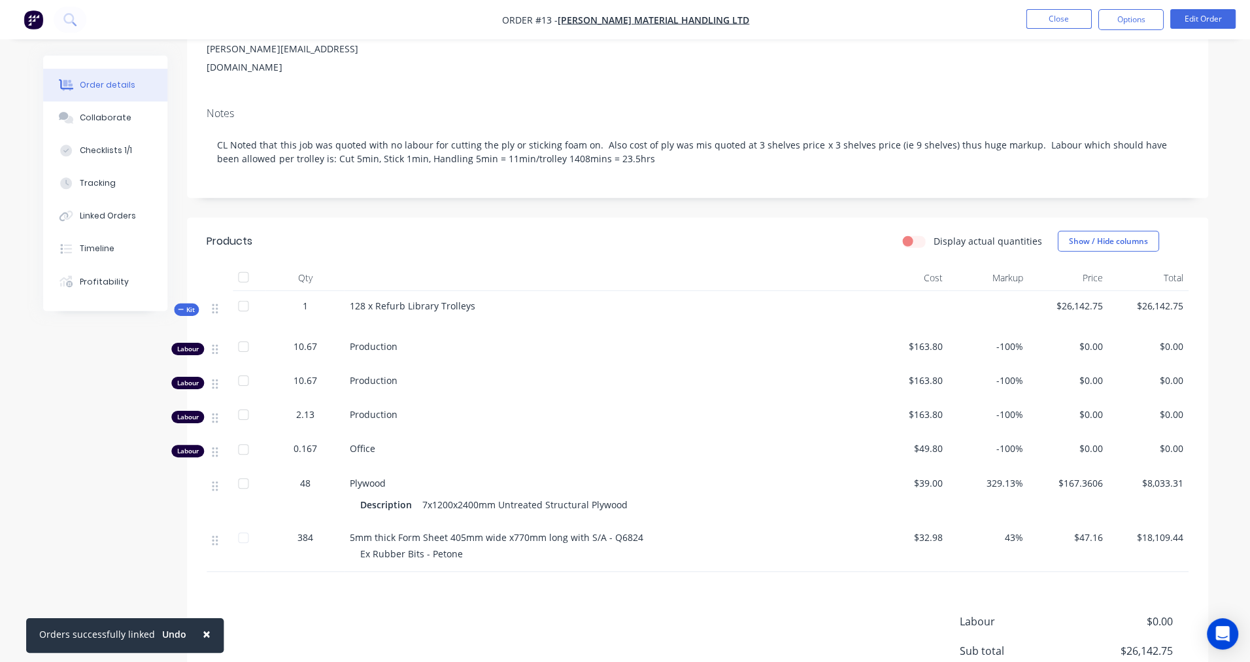
scroll to position [178, 0]
click at [106, 214] on div "Linked Orders" at bounding box center [108, 216] width 56 height 12
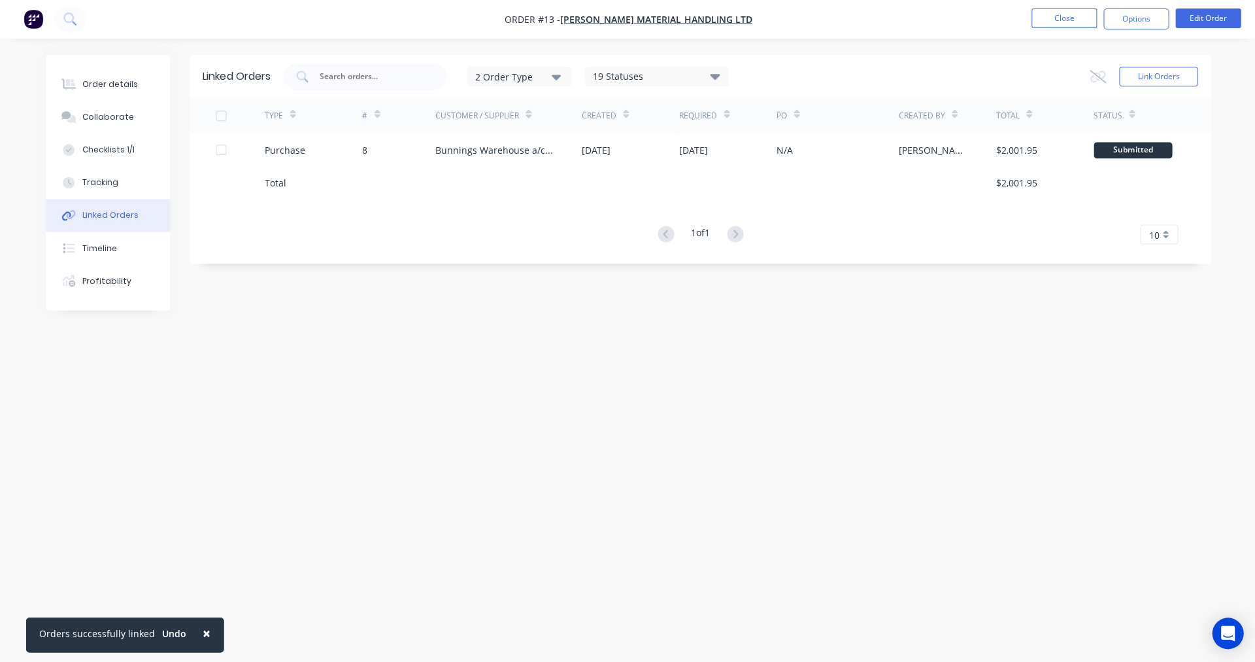
click at [220, 152] on div at bounding box center [221, 150] width 26 height 26
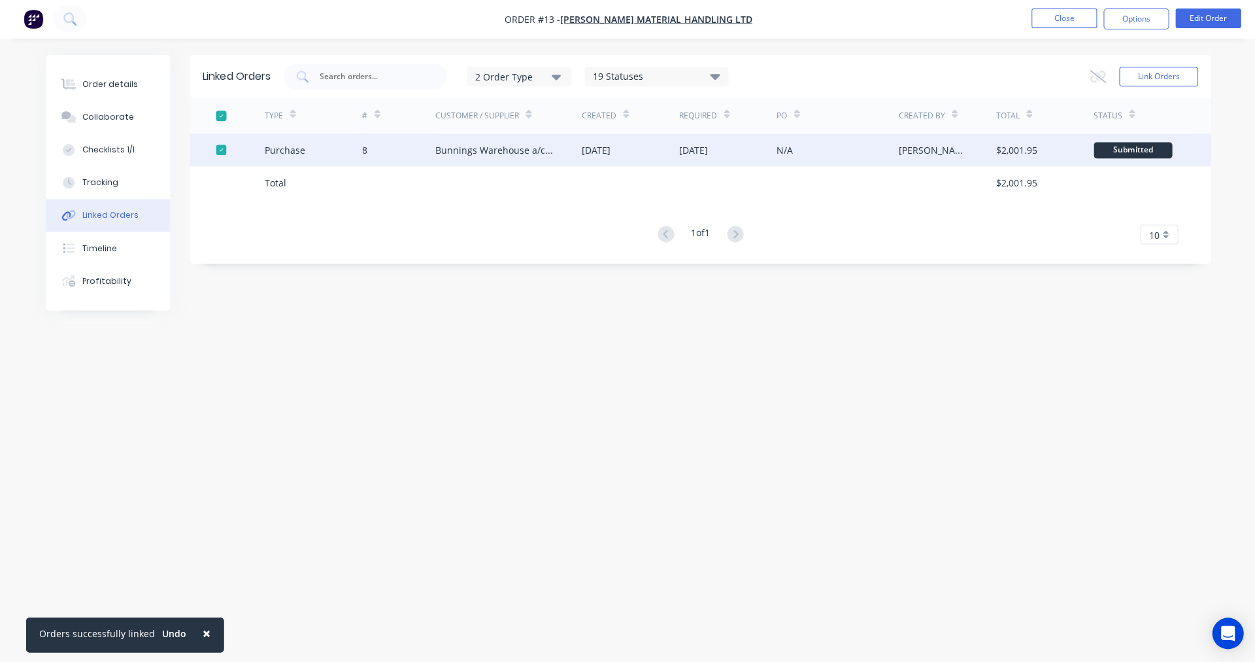
click at [386, 273] on div "Linked Orders 2 Order Type 19 Statuses Sales Order Status All Archived Draft Qu…" at bounding box center [628, 306] width 1164 height 501
click at [103, 277] on div "Profitability" at bounding box center [106, 281] width 49 height 12
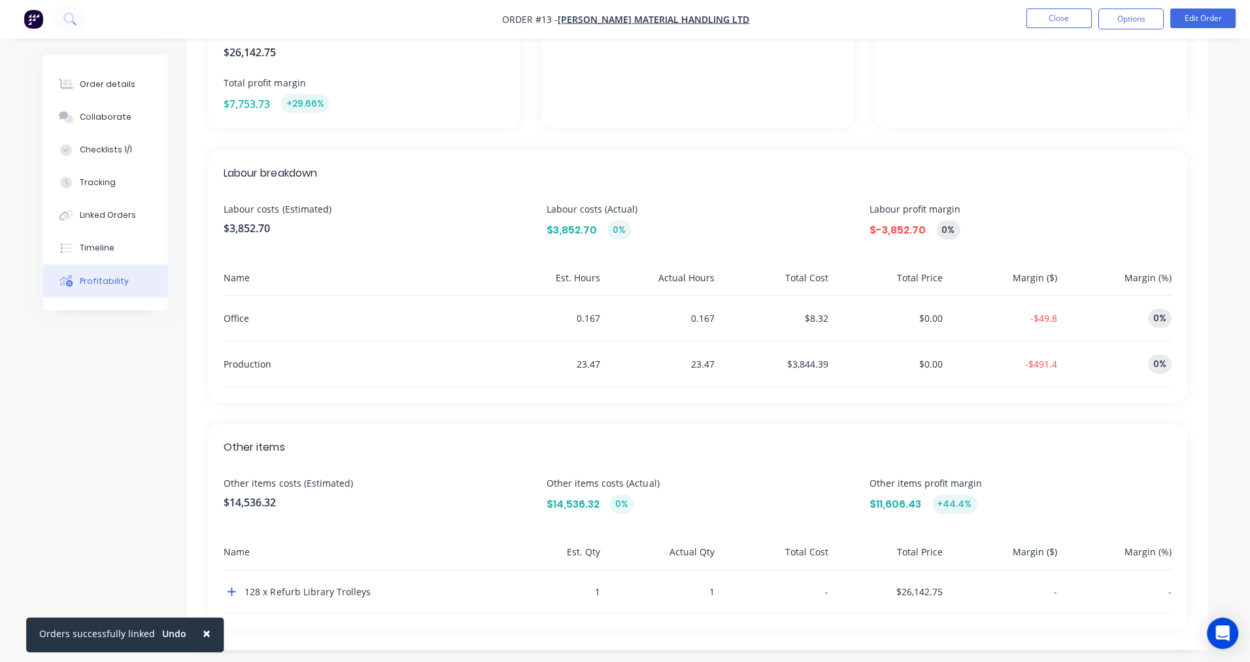
scroll to position [256, 0]
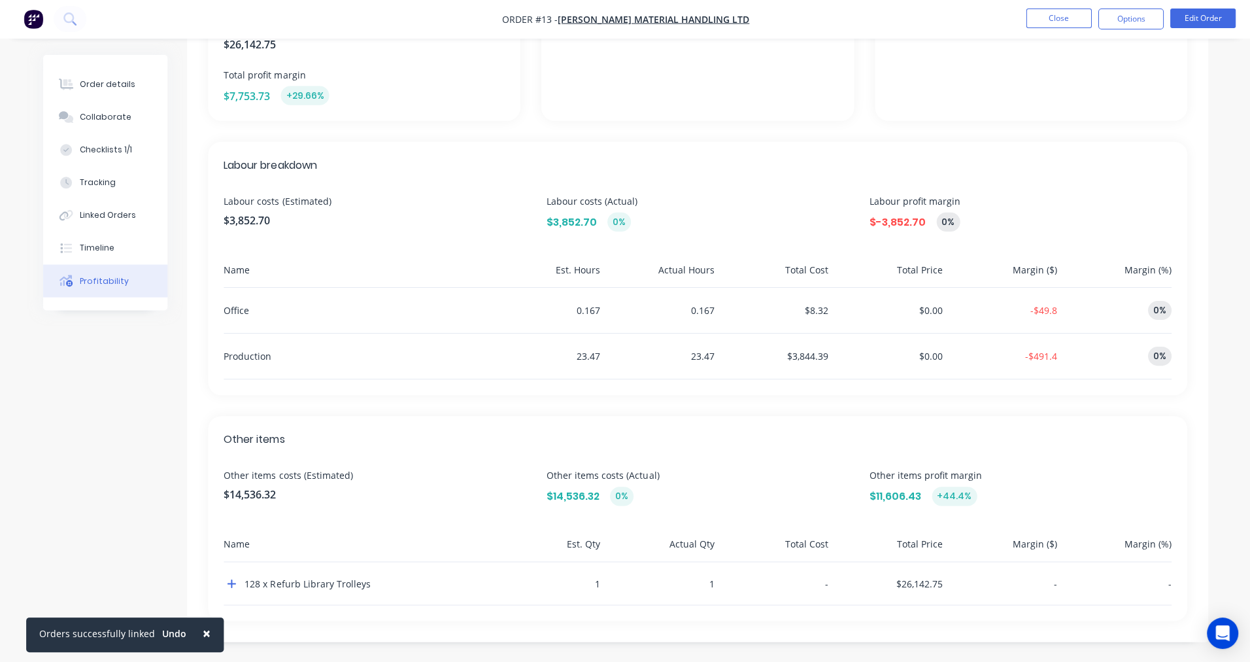
click at [232, 584] on icon "button" at bounding box center [231, 583] width 9 height 10
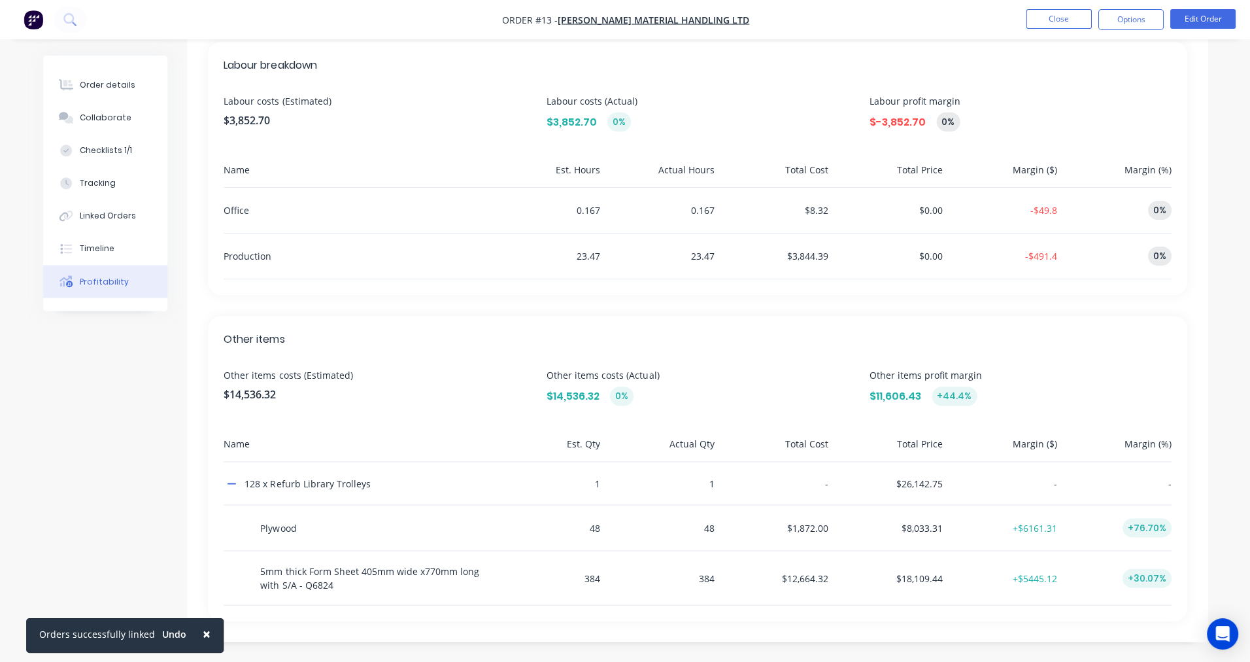
scroll to position [356, 0]
click at [805, 526] on div "$1,872.00" at bounding box center [773, 527] width 109 height 45
click at [826, 525] on div "$1,872.00" at bounding box center [773, 527] width 109 height 45
click at [796, 526] on div "$1,872.00" at bounding box center [773, 527] width 109 height 45
click at [807, 525] on div "$1,872.00" at bounding box center [773, 527] width 109 height 45
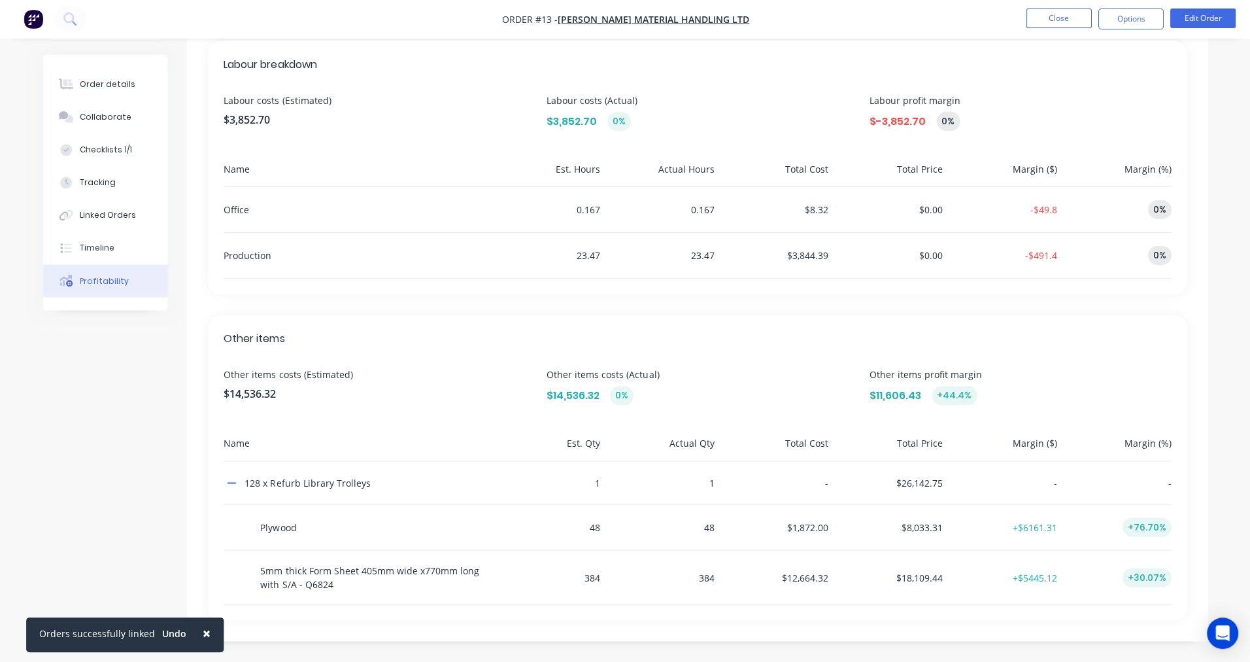
click at [796, 524] on div "$1,872.00" at bounding box center [773, 527] width 109 height 45
click at [783, 524] on div "$1,872.00" at bounding box center [773, 527] width 109 height 45
click at [922, 526] on div "$8,033.31" at bounding box center [887, 527] width 109 height 45
click at [803, 527] on div "$1,872.00" at bounding box center [773, 527] width 109 height 45
click at [794, 307] on div "Overview Costs (Estimated) $18,389.02 Costs (Actual) $18,389.02 0% Total order …" at bounding box center [697, 191] width 1020 height 899
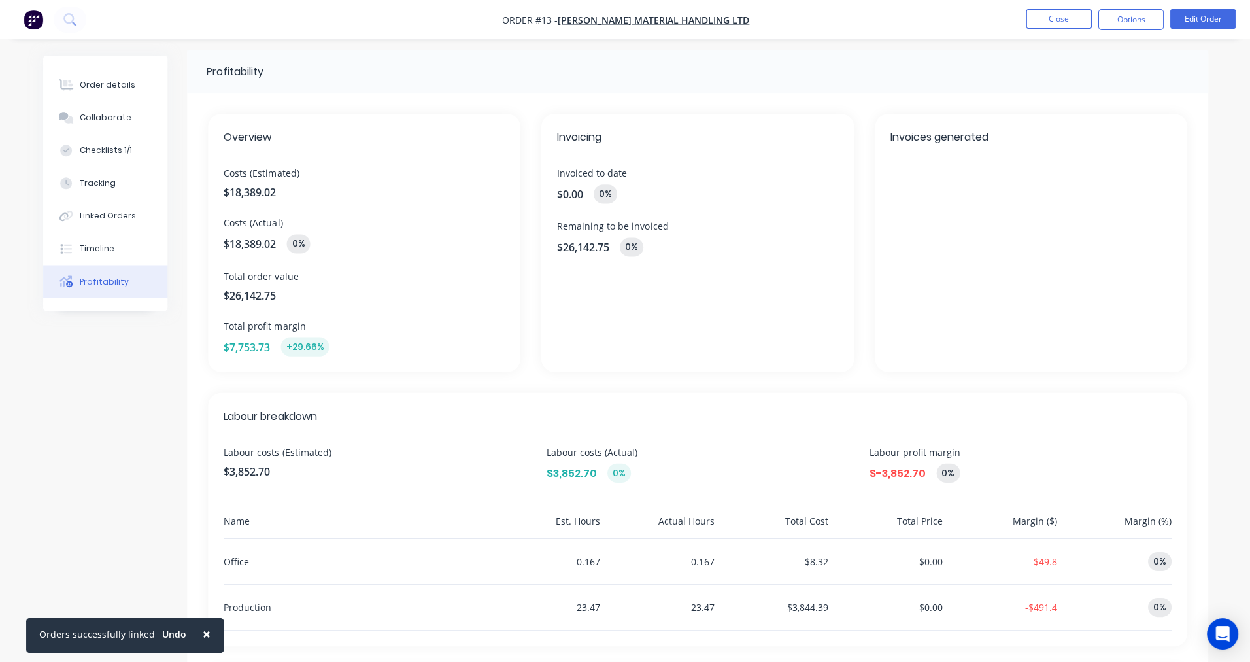
scroll to position [0, 0]
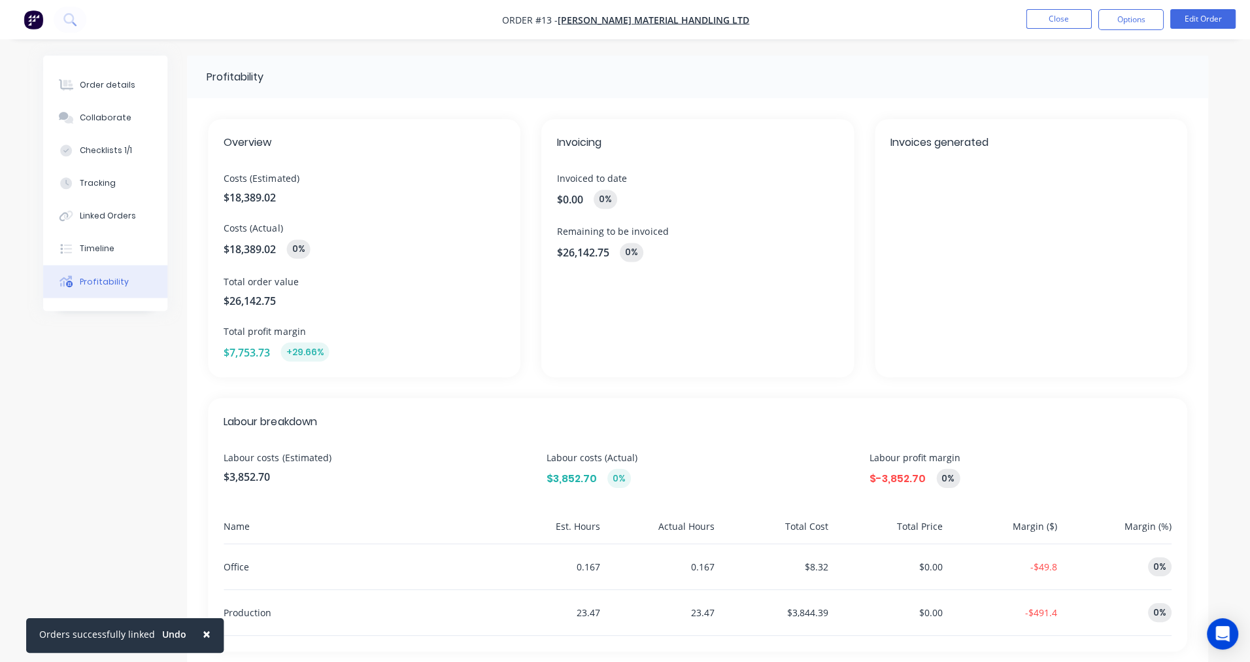
click at [118, 89] on div "Order details" at bounding box center [108, 85] width 56 height 12
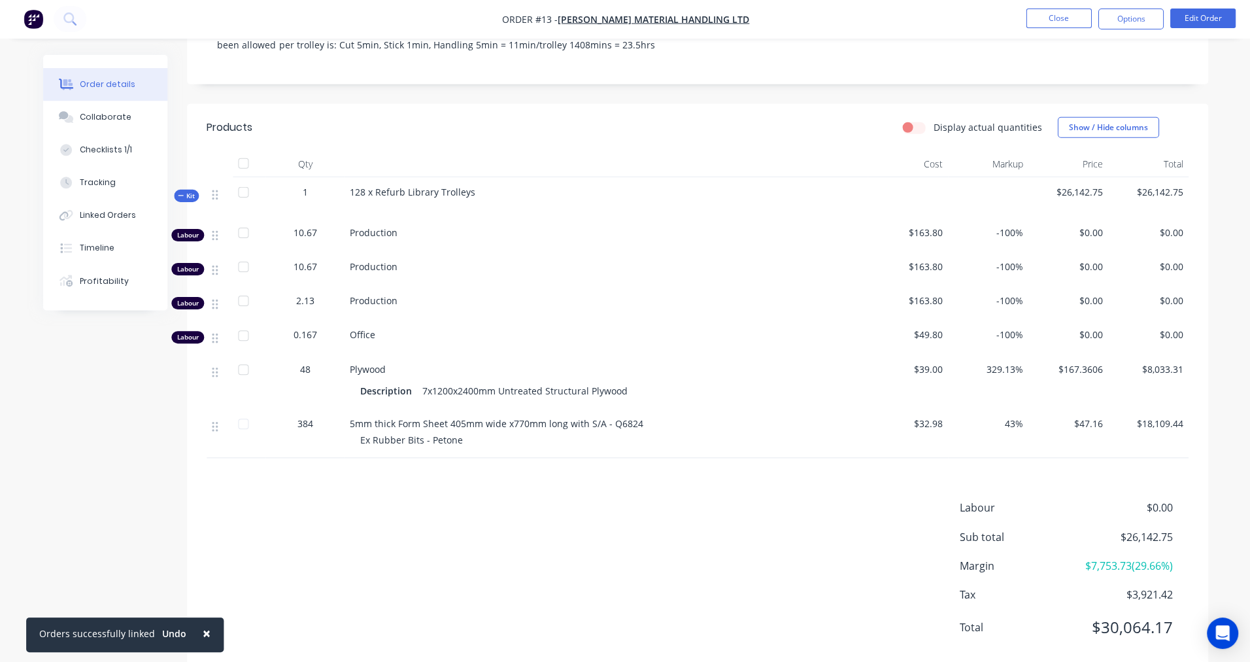
scroll to position [292, 0]
click at [94, 279] on div "Profitability" at bounding box center [104, 281] width 49 height 12
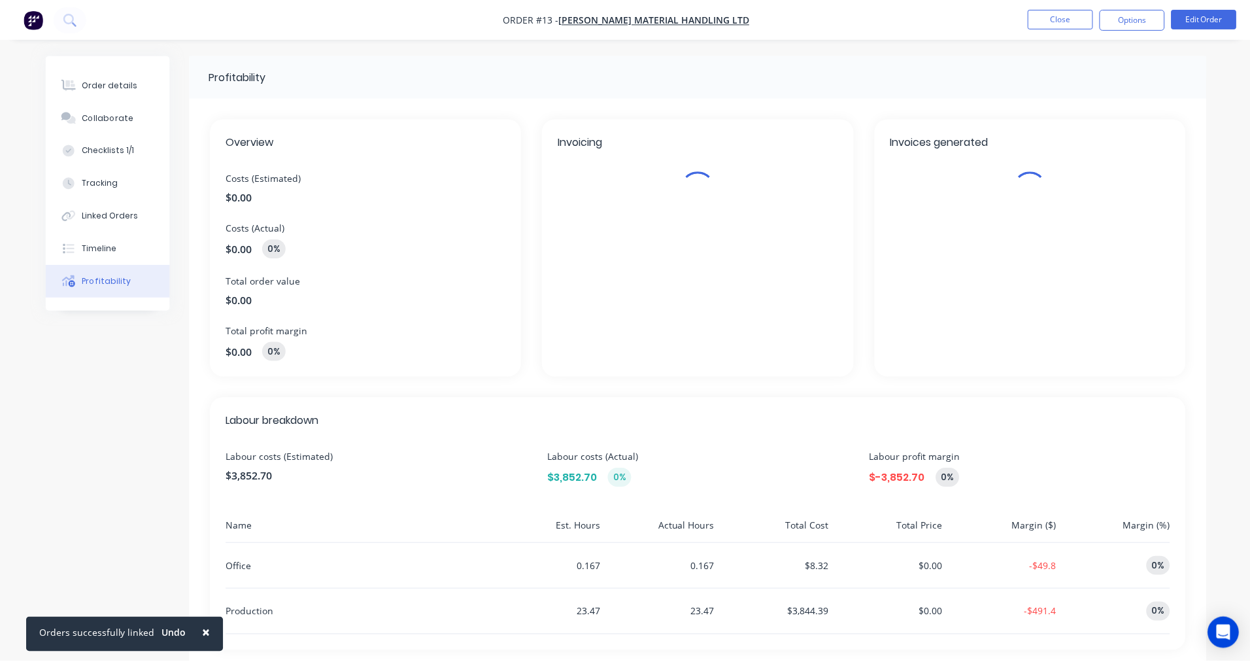
scroll to position [256, 0]
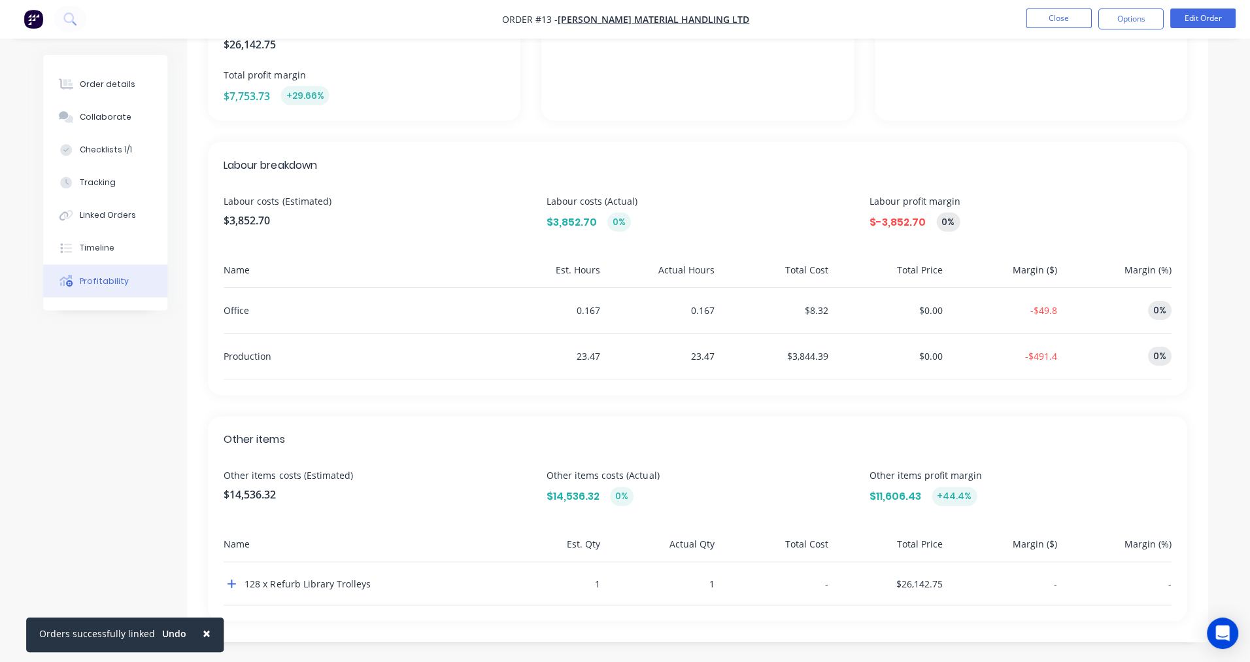
click at [100, 85] on div "Order details" at bounding box center [108, 85] width 56 height 12
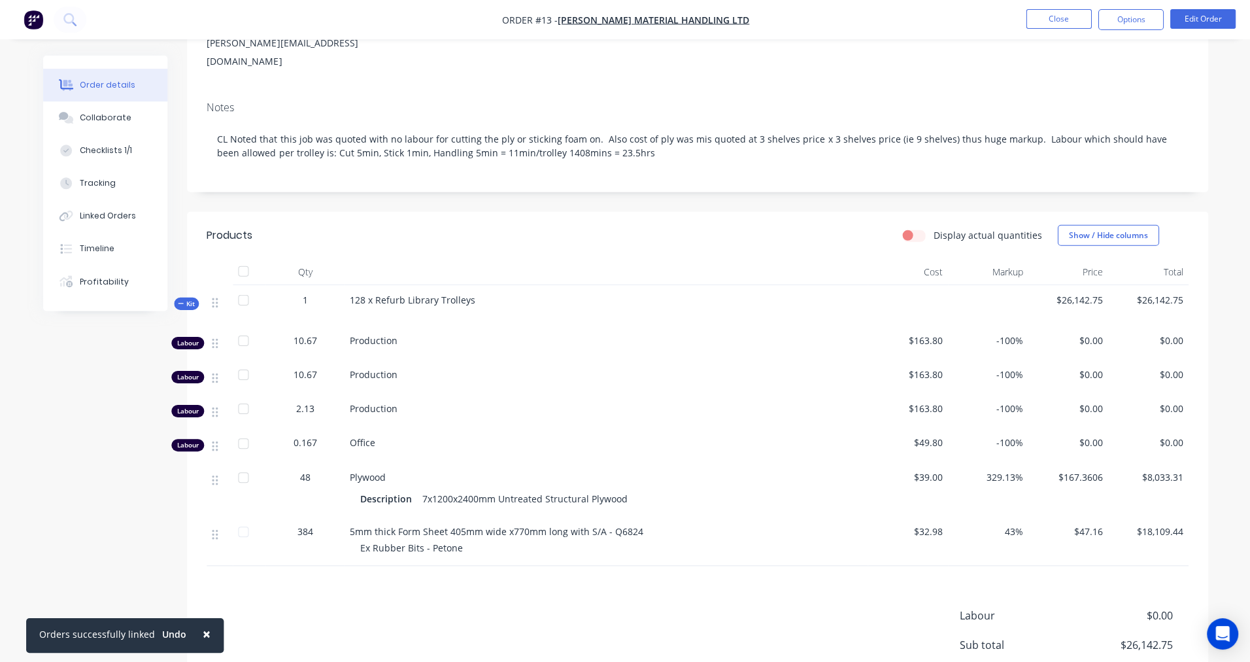
scroll to position [167, 0]
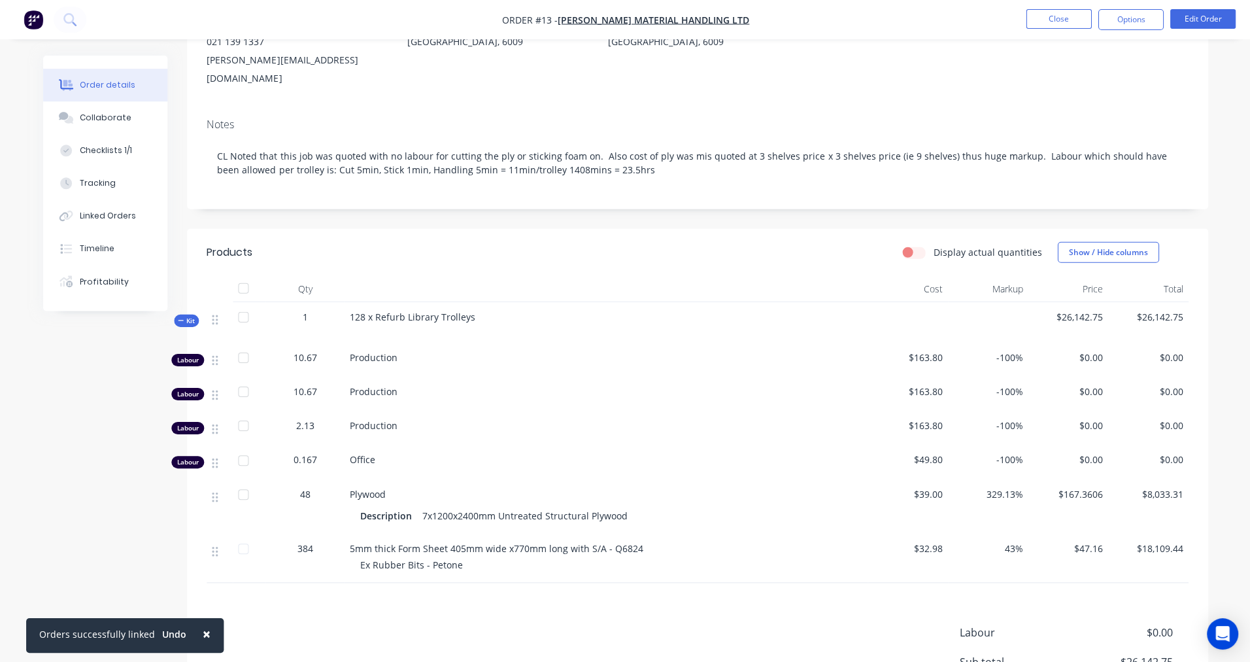
click at [932, 245] on label "Display actual quantities" at bounding box center [986, 252] width 109 height 14
click at [911, 245] on input "Display actual quantities" at bounding box center [907, 251] width 10 height 12
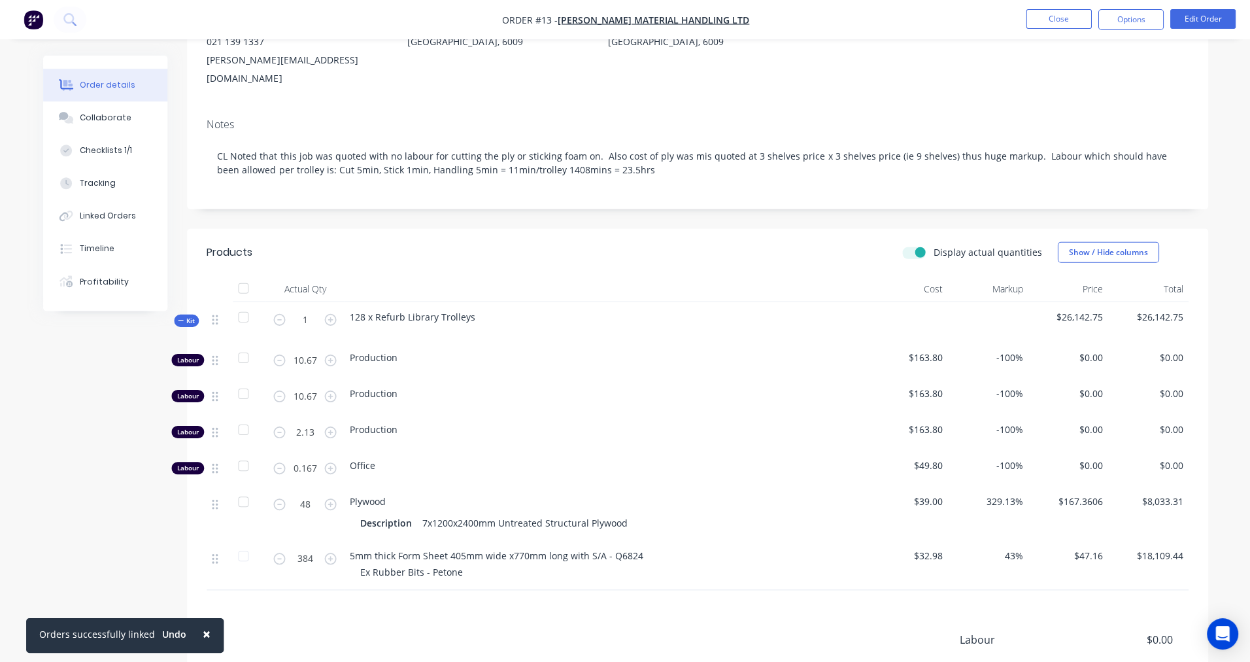
click at [932, 245] on label "Display actual quantities" at bounding box center [986, 252] width 109 height 14
click at [912, 245] on input "Display actual quantities" at bounding box center [907, 251] width 10 height 12
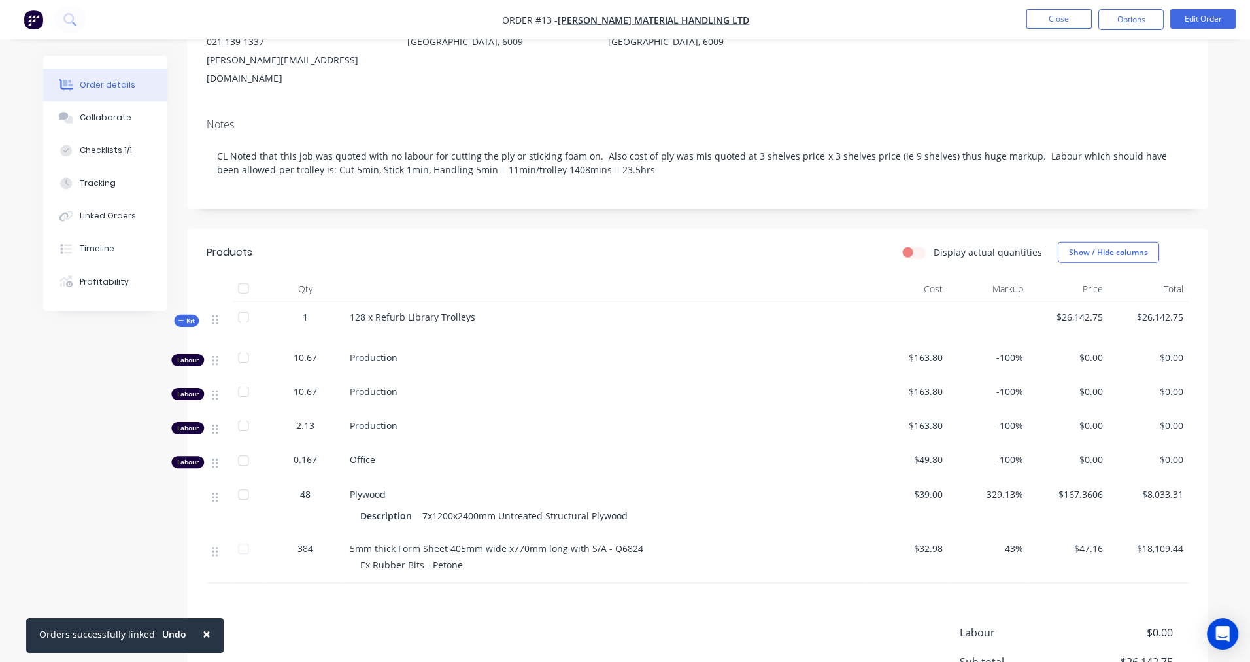
click at [932, 245] on label "Display actual quantities" at bounding box center [986, 252] width 109 height 14
click at [912, 245] on input "Display actual quantities" at bounding box center [907, 251] width 10 height 12
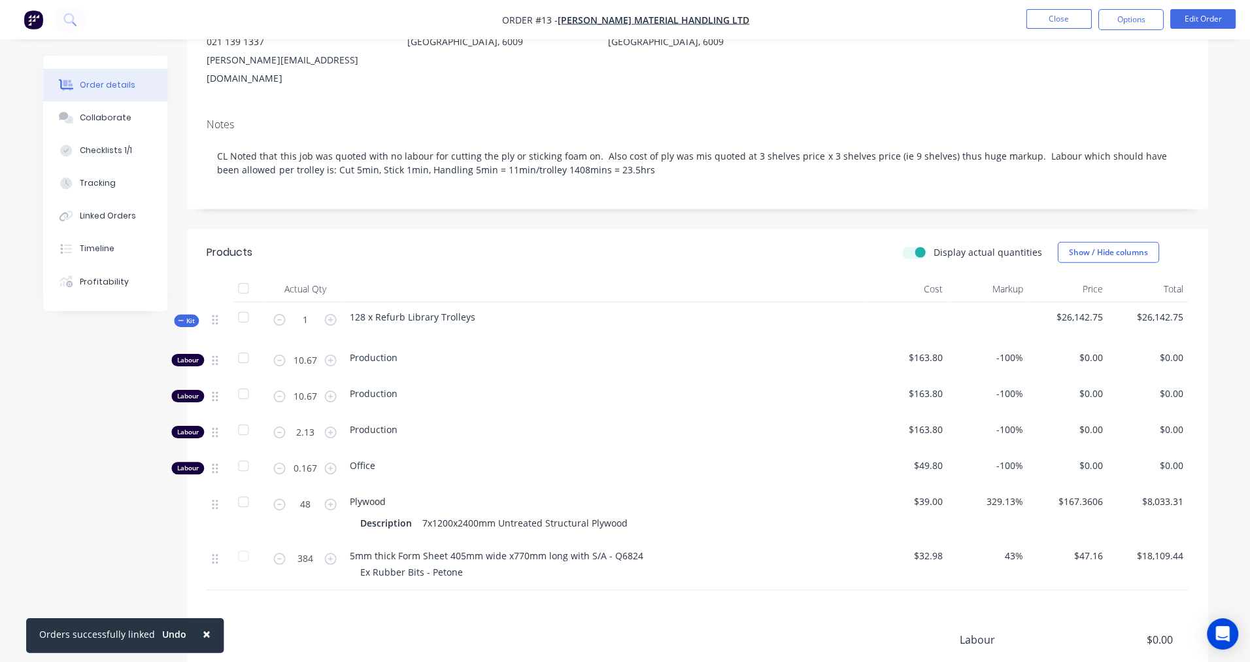
click at [932, 245] on label "Display actual quantities" at bounding box center [986, 252] width 109 height 14
click at [912, 245] on input "Display actual quantities" at bounding box center [907, 251] width 10 height 12
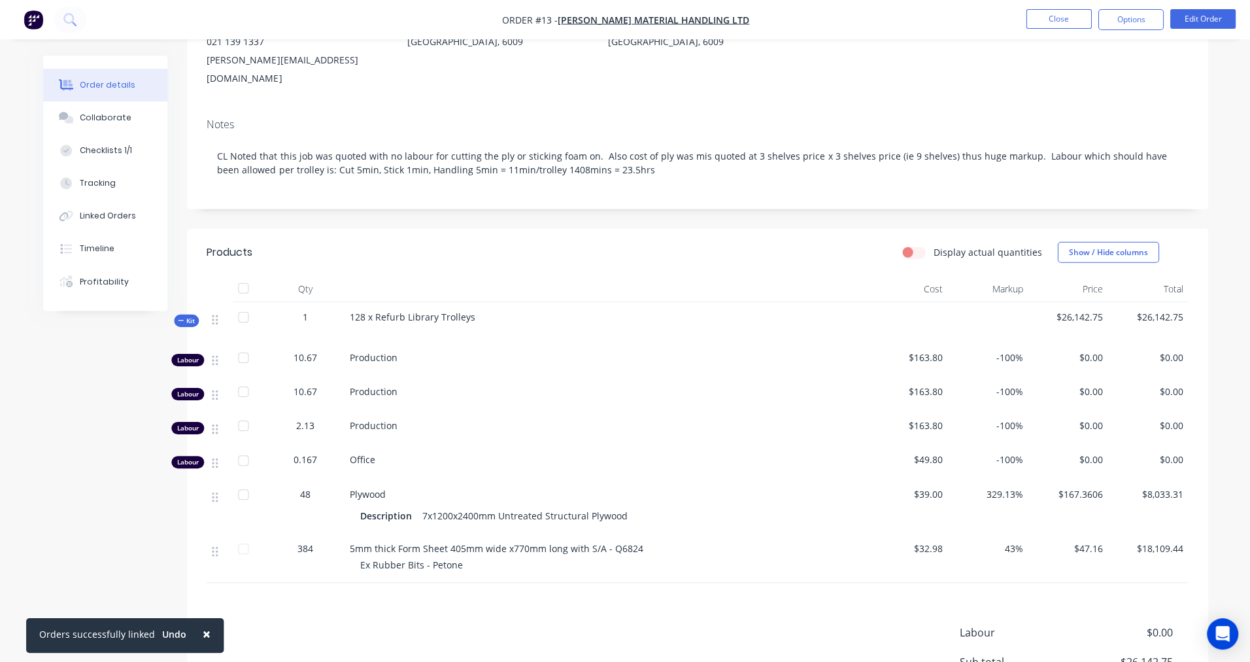
click at [932, 245] on label "Display actual quantities" at bounding box center [986, 252] width 109 height 14
click at [912, 245] on input "Display actual quantities" at bounding box center [907, 251] width 10 height 12
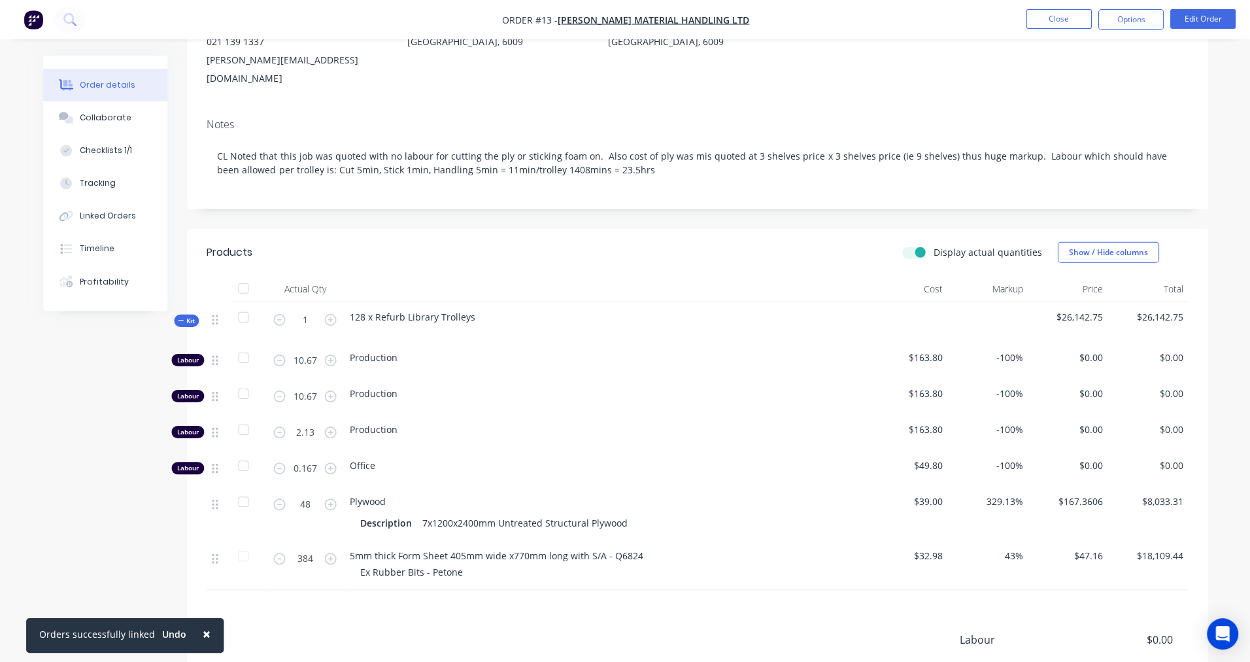
click at [932, 245] on label "Display actual quantities" at bounding box center [986, 252] width 109 height 14
click at [912, 245] on input "Display actual quantities" at bounding box center [907, 251] width 10 height 12
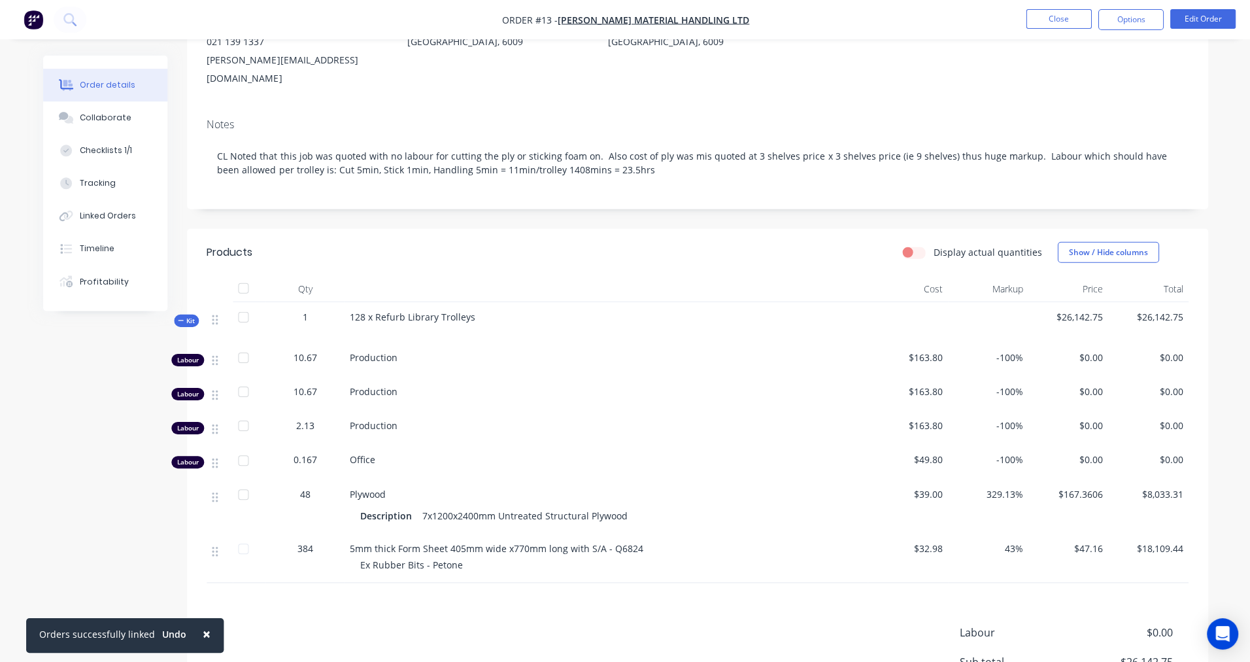
click at [932, 245] on label "Display actual quantities" at bounding box center [986, 252] width 109 height 14
click at [910, 245] on input "Display actual quantities" at bounding box center [907, 251] width 10 height 12
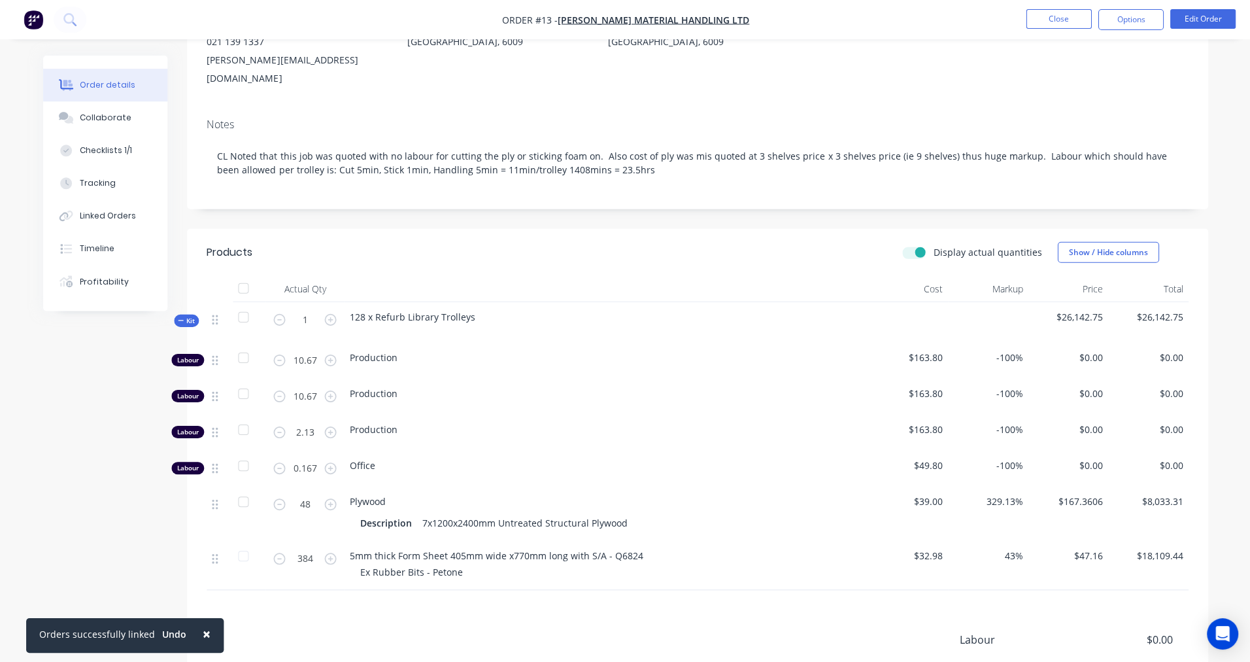
click at [932, 245] on label "Display actual quantities" at bounding box center [986, 252] width 109 height 14
click at [910, 245] on input "Display actual quantities" at bounding box center [907, 251] width 10 height 12
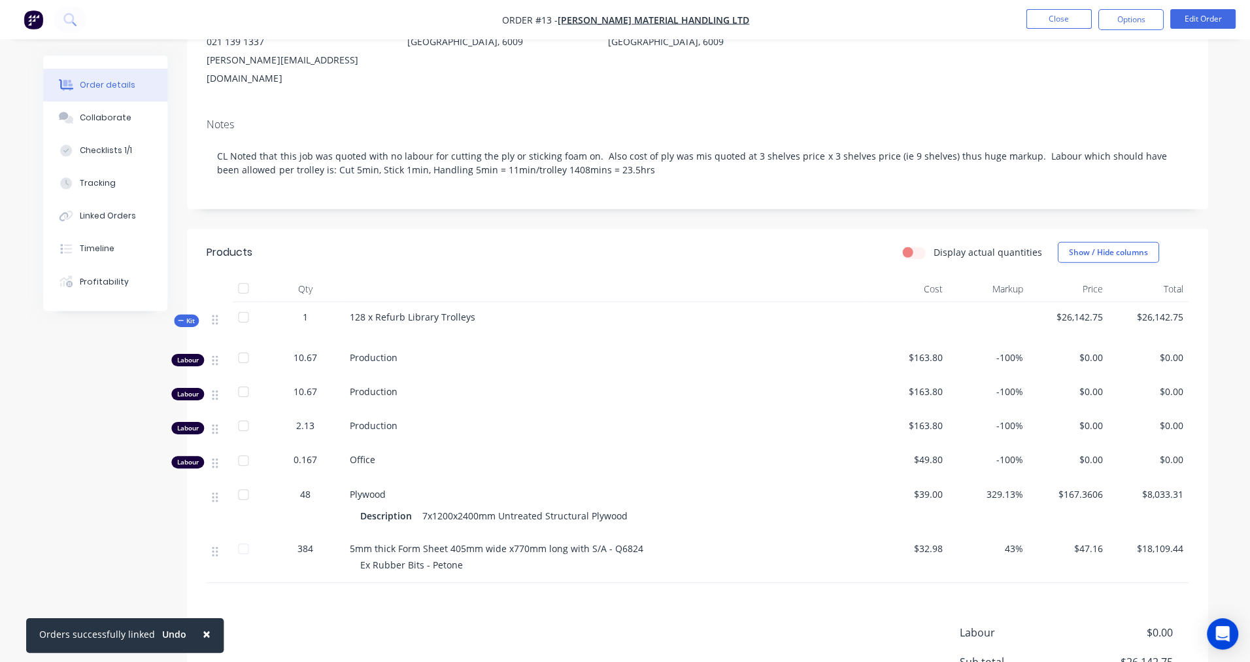
click at [932, 245] on label "Display actual quantities" at bounding box center [986, 252] width 109 height 14
click at [912, 245] on input "Display actual quantities" at bounding box center [907, 251] width 10 height 12
checkbox input "true"
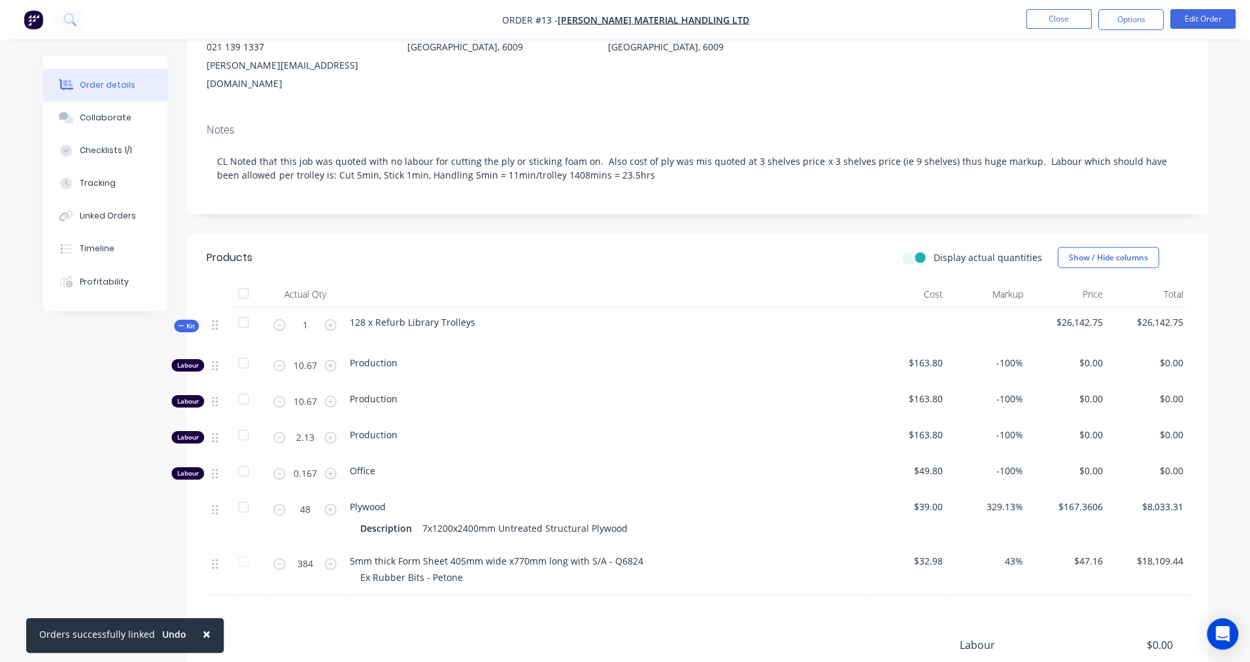
scroll to position [161, 0]
click at [203, 634] on span "×" at bounding box center [207, 633] width 8 height 18
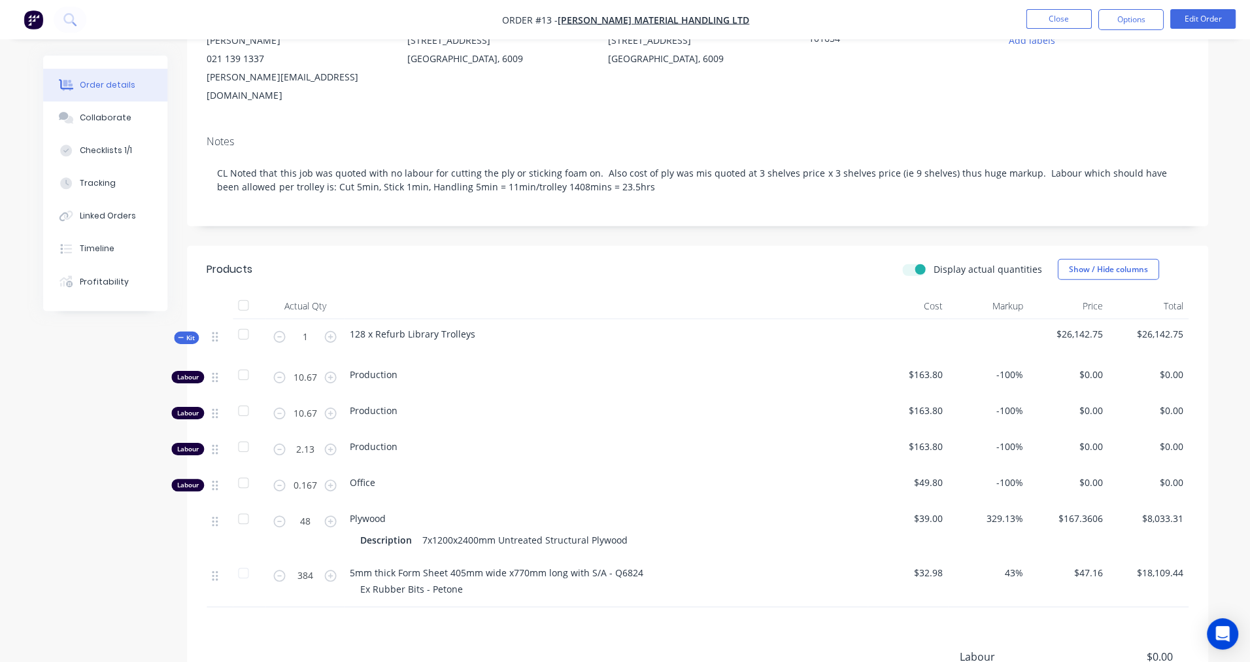
scroll to position [148, 0]
click at [216, 518] on icon at bounding box center [215, 523] width 6 height 10
click at [214, 517] on icon at bounding box center [215, 523] width 6 height 12
click at [216, 518] on icon at bounding box center [215, 523] width 6 height 10
click at [217, 518] on icon at bounding box center [215, 523] width 6 height 10
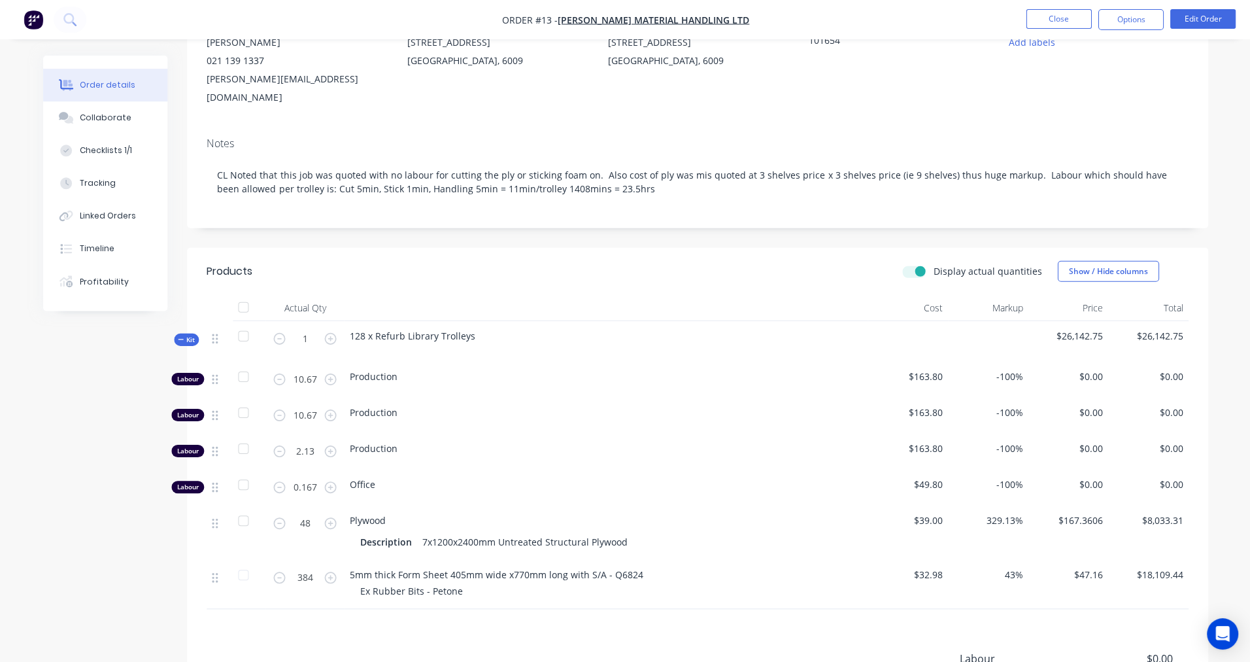
click at [217, 518] on icon at bounding box center [215, 523] width 6 height 10
click at [938, 513] on span "$39.00" at bounding box center [907, 520] width 70 height 14
click at [940, 513] on span "$39.00" at bounding box center [907, 520] width 70 height 14
drag, startPoint x: 936, startPoint y: 500, endPoint x: 926, endPoint y: 500, distance: 9.2
click at [926, 513] on span "$39.00" at bounding box center [907, 520] width 70 height 14
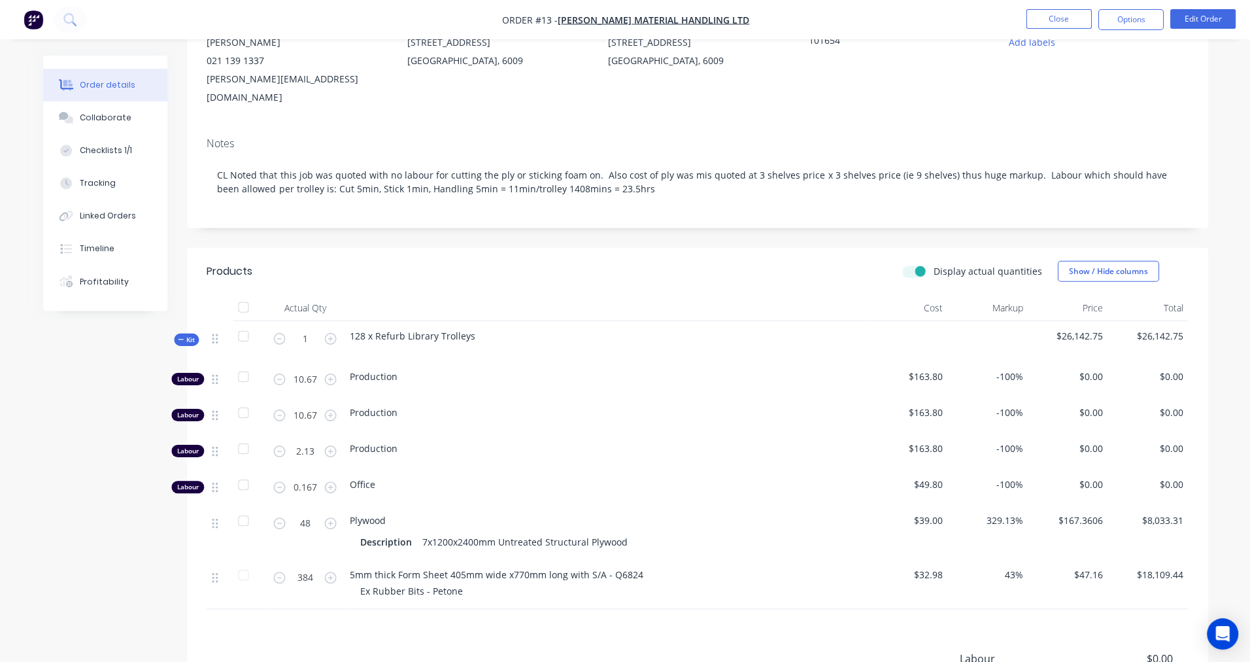
click at [915, 513] on span "$39.00" at bounding box center [907, 520] width 70 height 14
click at [932, 513] on span "$39.00" at bounding box center [907, 520] width 70 height 14
click at [981, 513] on span "329.13%" at bounding box center [988, 520] width 70 height 14
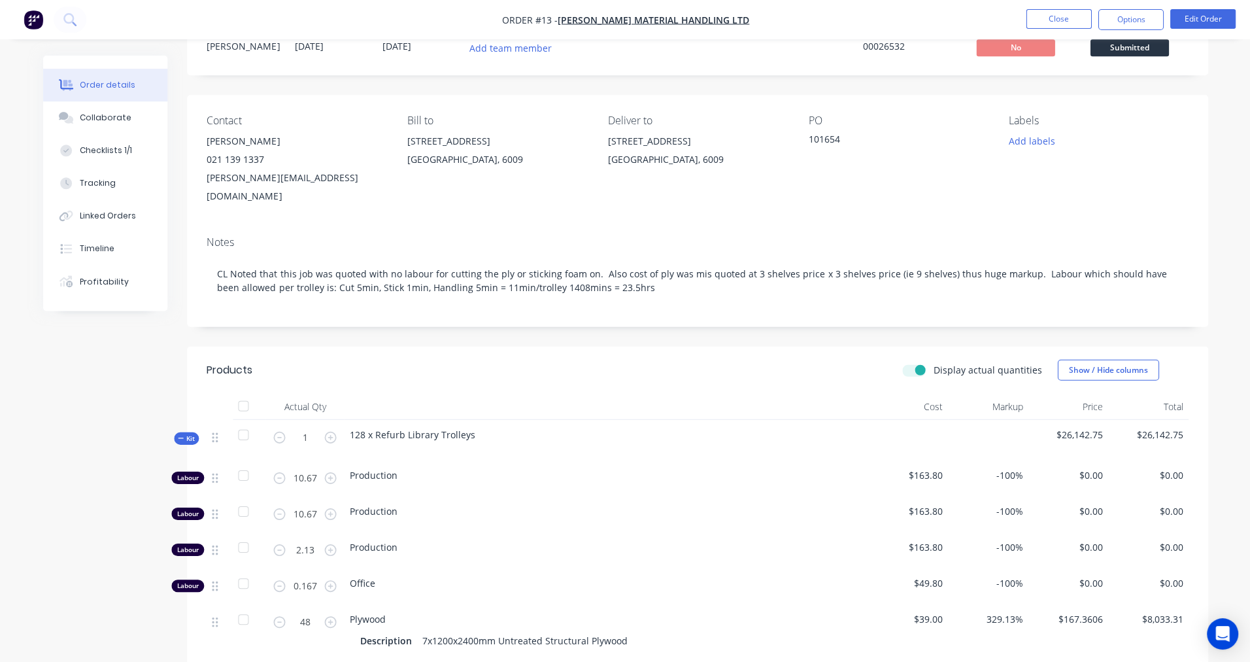
scroll to position [46, 0]
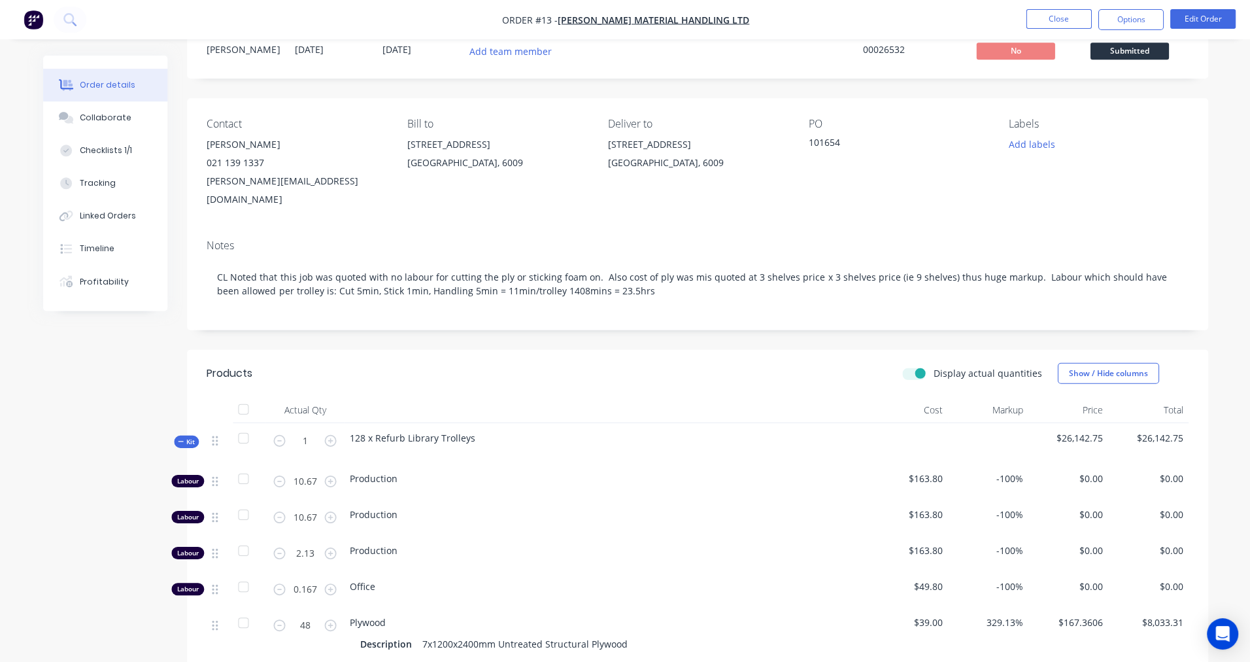
click at [947, 607] on div "329.13%" at bounding box center [987, 634] width 80 height 54
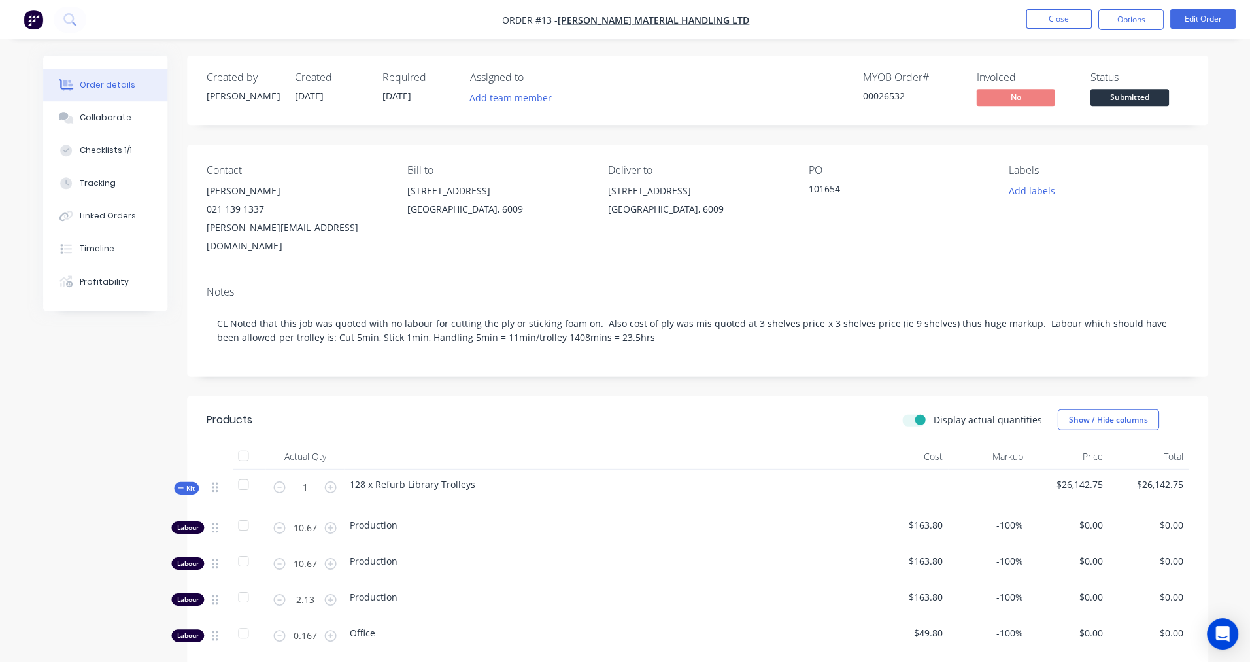
scroll to position [0, 0]
click at [1121, 101] on span "Submitted" at bounding box center [1128, 97] width 78 height 16
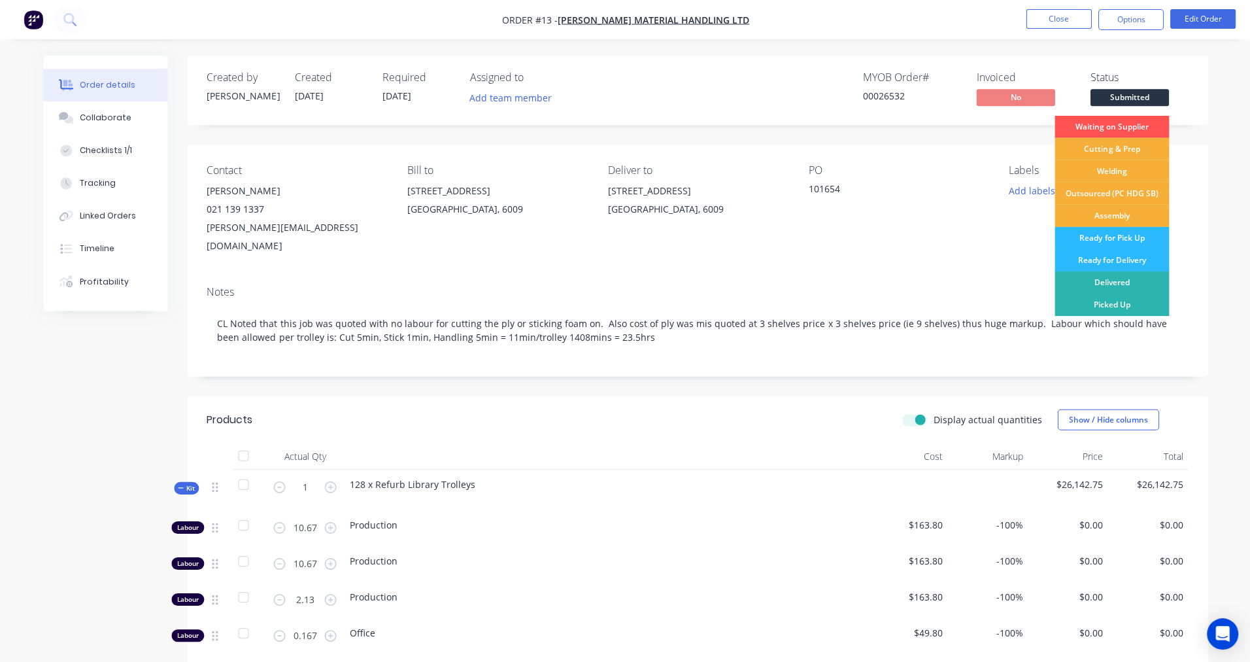
click at [1128, 122] on div "Waiting on Supplier" at bounding box center [1111, 127] width 114 height 22
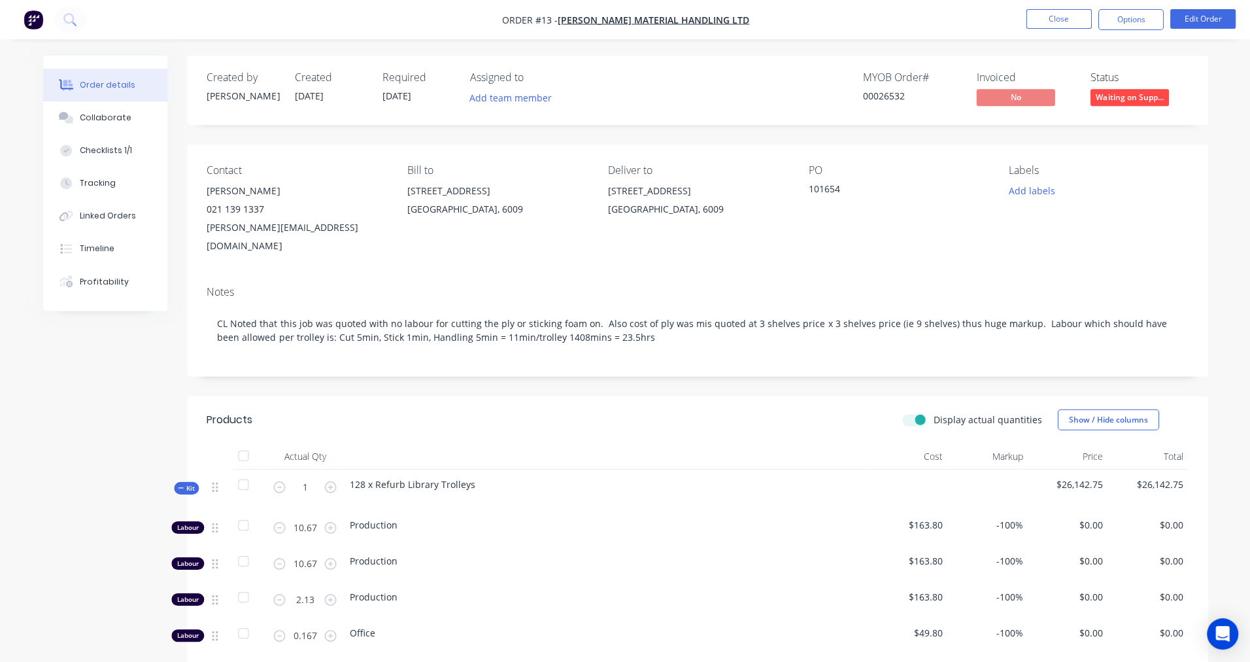
click at [1145, 20] on button "Options" at bounding box center [1129, 19] width 65 height 21
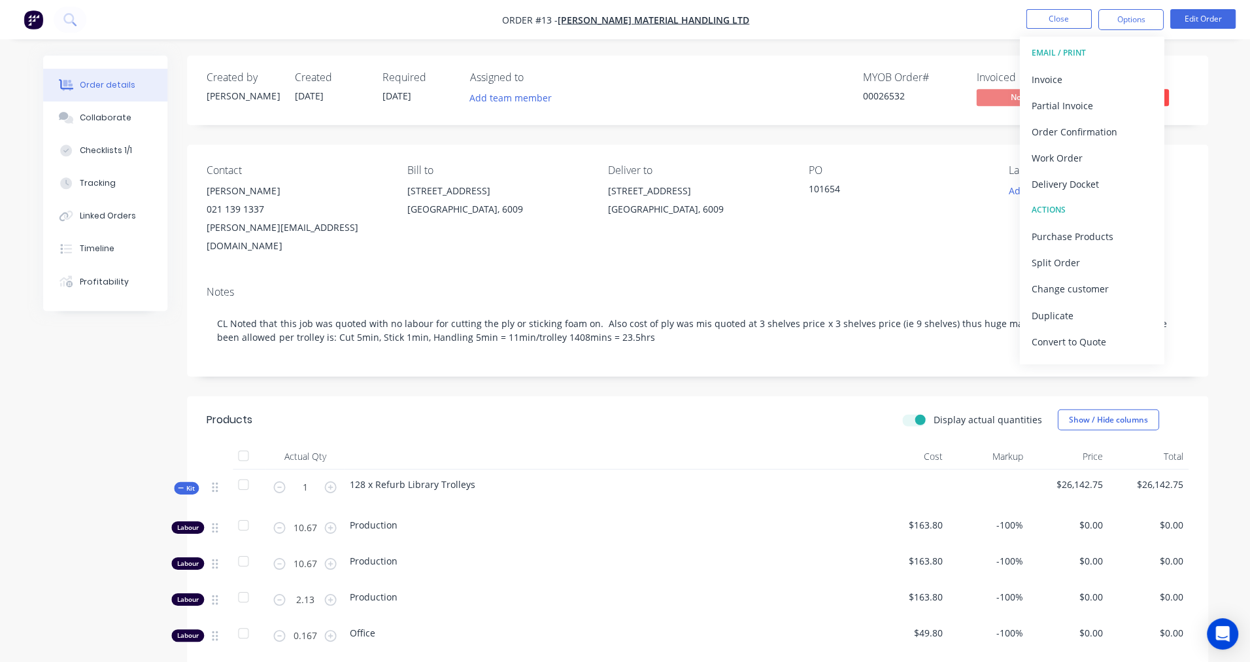
click at [928, 30] on nav "Order #13 - Howard Material Handling Ltd Close Options EMAIL / PRINT Invoice Pa…" at bounding box center [625, 19] width 1250 height 39
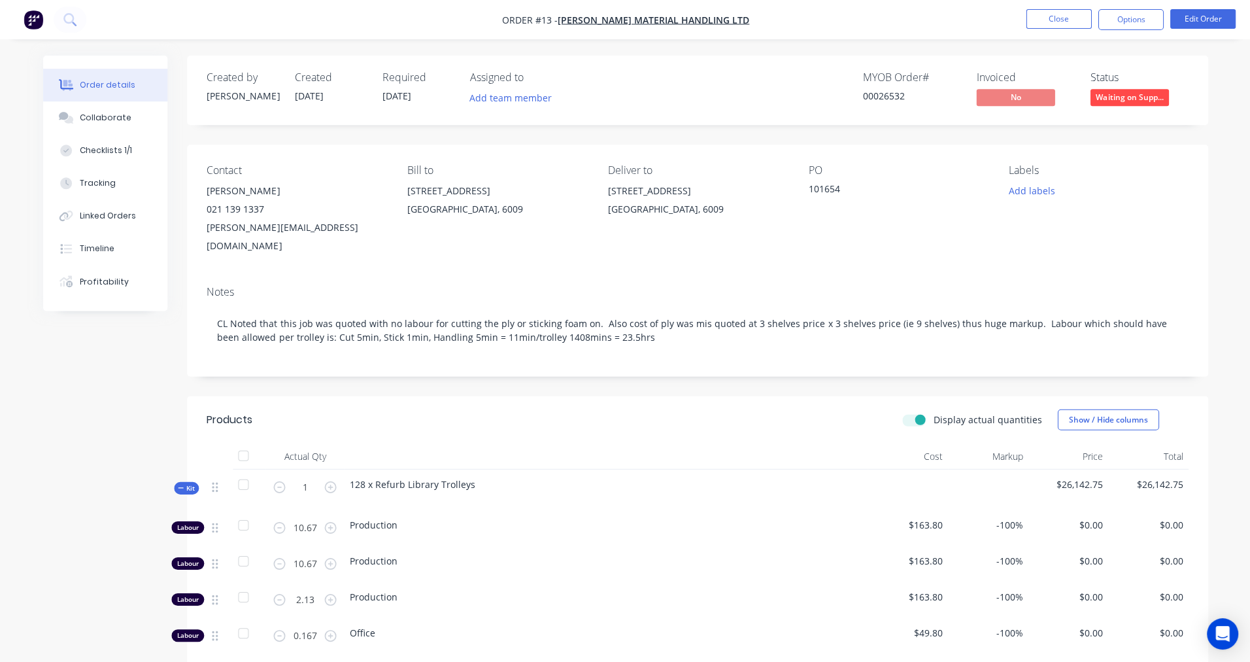
click at [116, 215] on div "Linked Orders" at bounding box center [108, 216] width 56 height 12
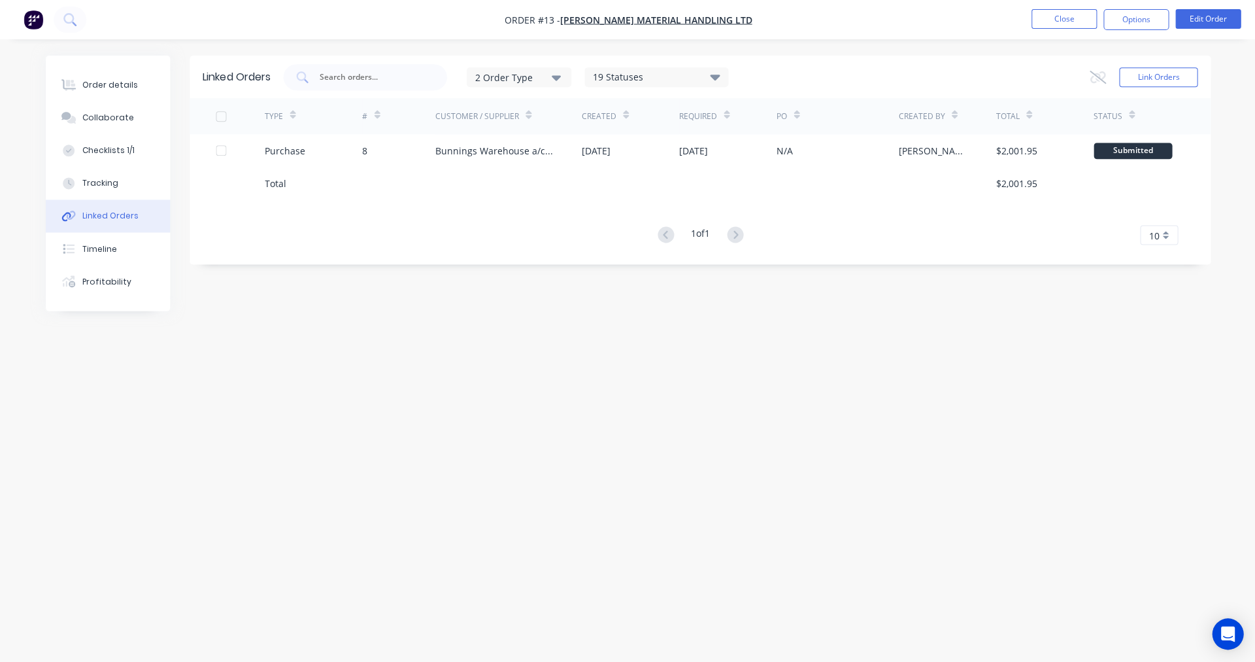
click at [473, 152] on div "Bunnings Warehouse a/c 453507" at bounding box center [495, 151] width 120 height 14
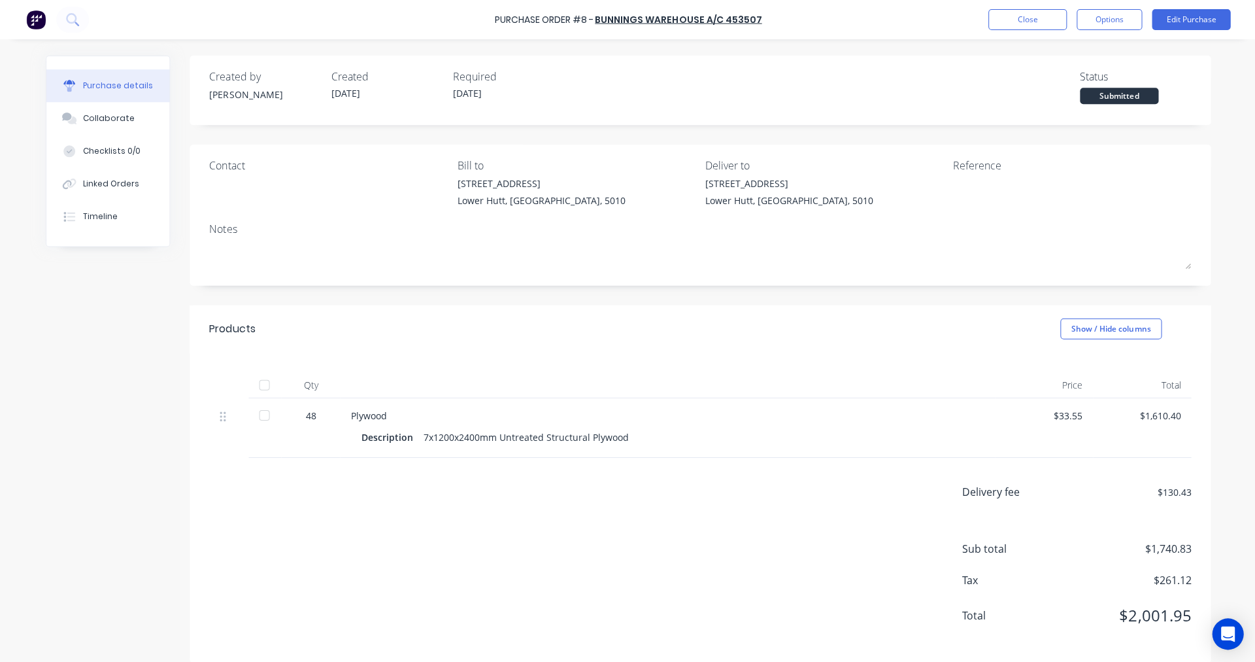
click at [1124, 24] on button "Options" at bounding box center [1108, 19] width 65 height 21
click at [263, 415] on div at bounding box center [264, 414] width 26 height 26
click at [978, 264] on textarea at bounding box center [699, 253] width 981 height 29
click at [1123, 20] on button "Options" at bounding box center [1108, 19] width 65 height 21
click at [905, 89] on div "Created by Carl Created 27/08/25 Required 27/08/25 Status Received" at bounding box center [699, 86] width 981 height 35
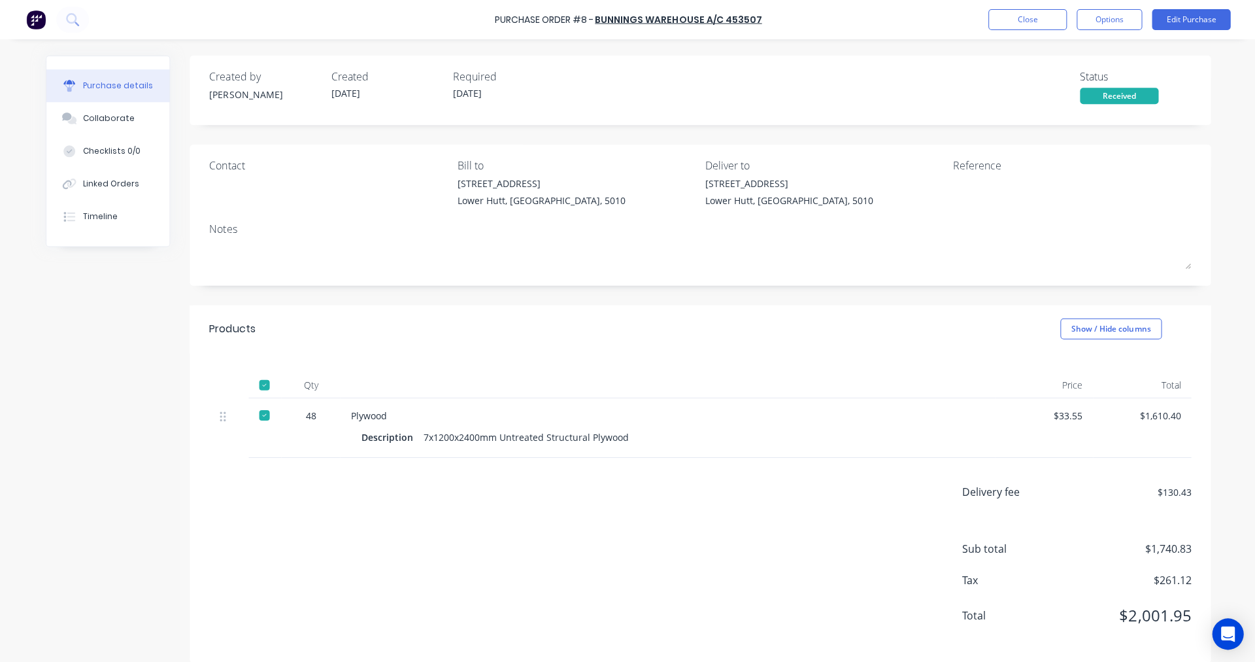
click at [1017, 20] on button "Close" at bounding box center [1026, 19] width 78 height 21
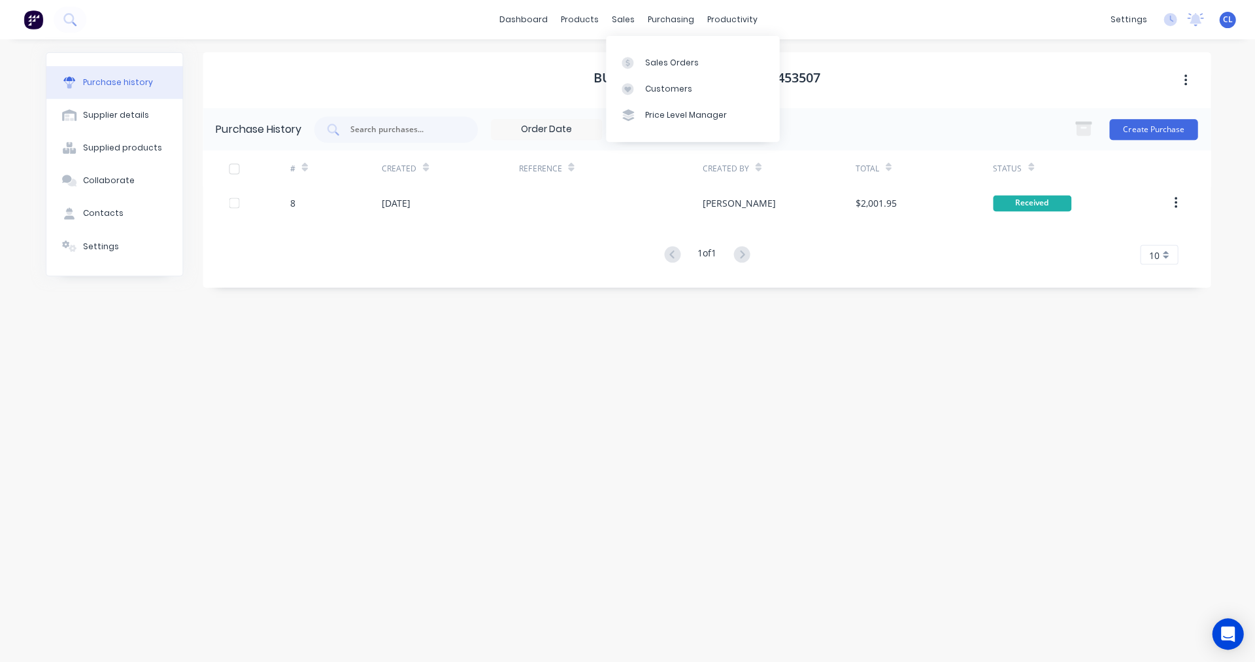
click at [626, 22] on div "sales" at bounding box center [623, 20] width 36 height 20
click at [656, 62] on div "Sales Orders" at bounding box center [672, 63] width 54 height 12
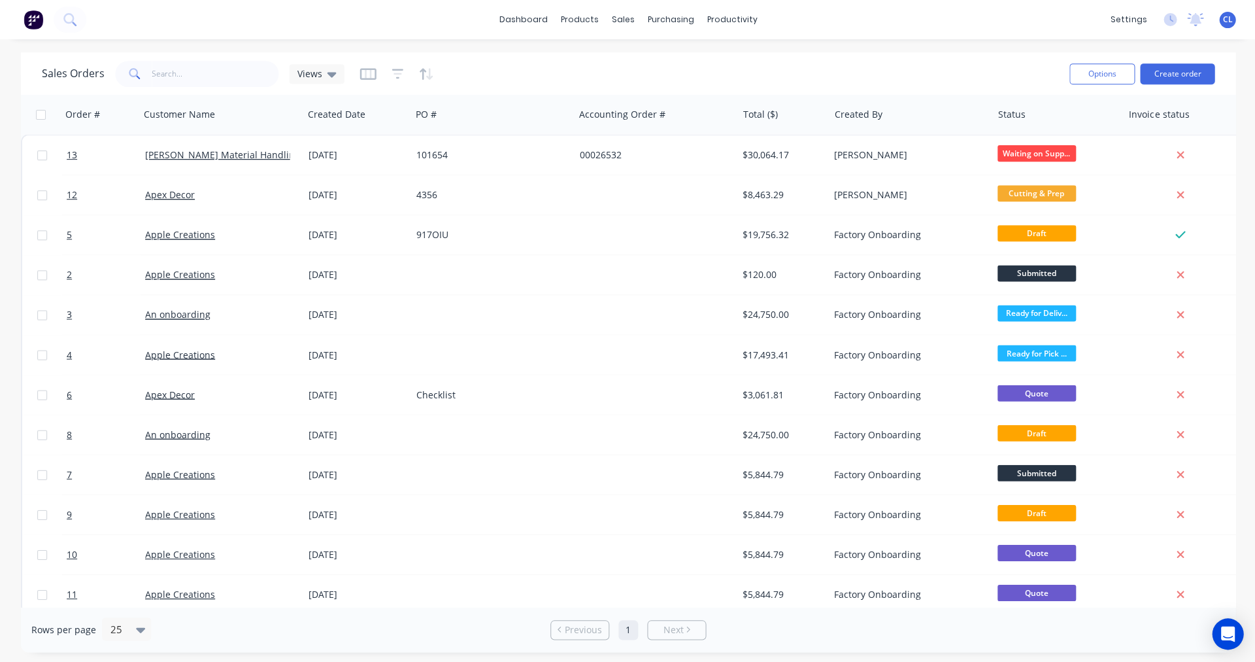
click at [75, 154] on span "13" at bounding box center [72, 154] width 10 height 13
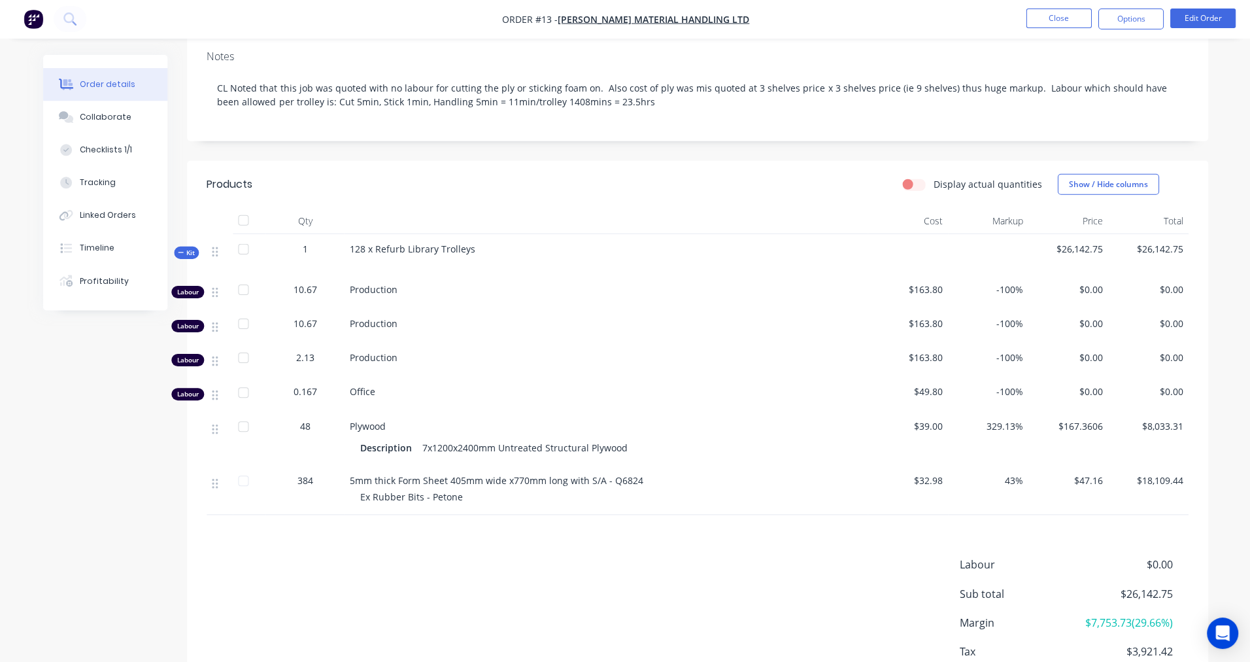
scroll to position [235, 0]
click at [119, 277] on div "Profitability" at bounding box center [104, 281] width 49 height 12
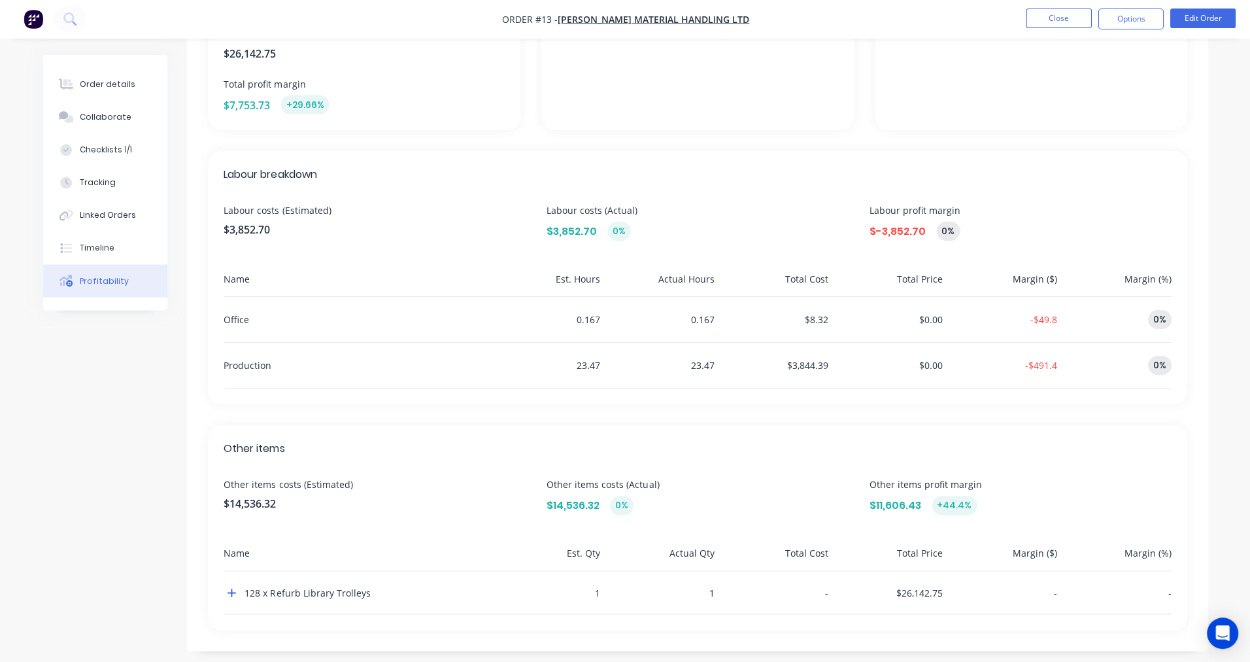
scroll to position [256, 0]
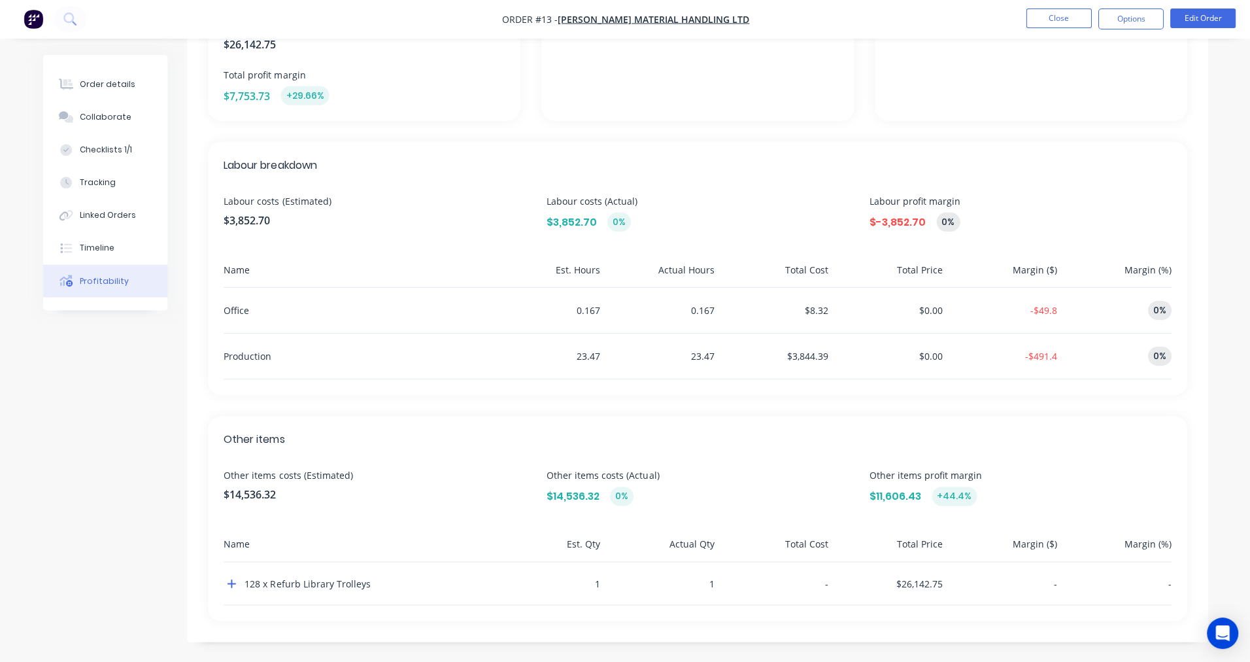
click at [241, 584] on div "128 x Refurb Library Trolleys" at bounding box center [355, 583] width 262 height 42
click at [231, 584] on icon "button" at bounding box center [232, 583] width 8 height 8
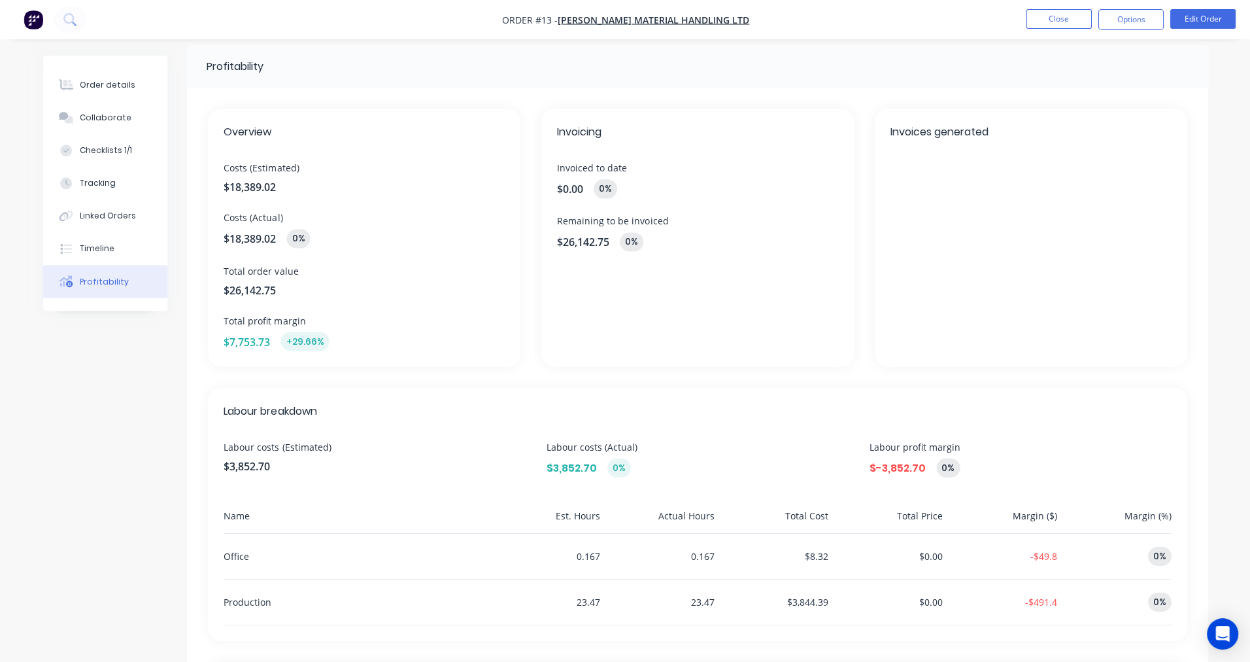
scroll to position [0, 0]
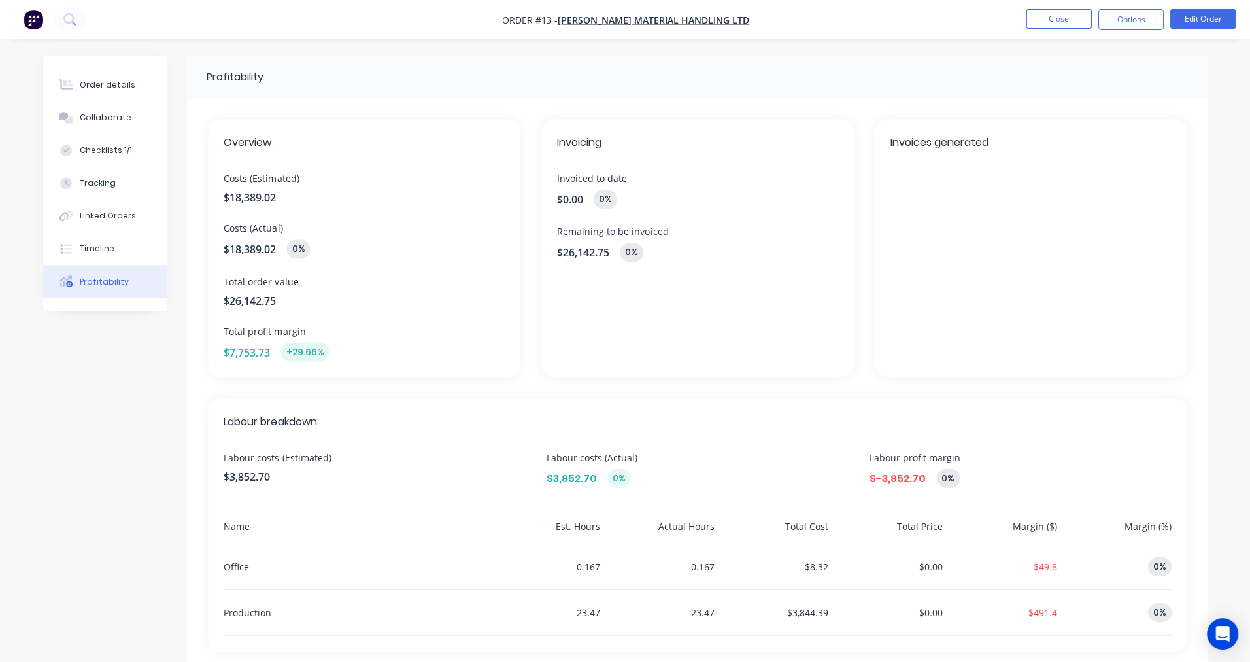
click at [403, 30] on nav "Order #13 - Howard Material Handling Ltd Close Options Edit Order" at bounding box center [625, 19] width 1250 height 39
click at [103, 114] on div "Collaborate" at bounding box center [106, 118] width 52 height 12
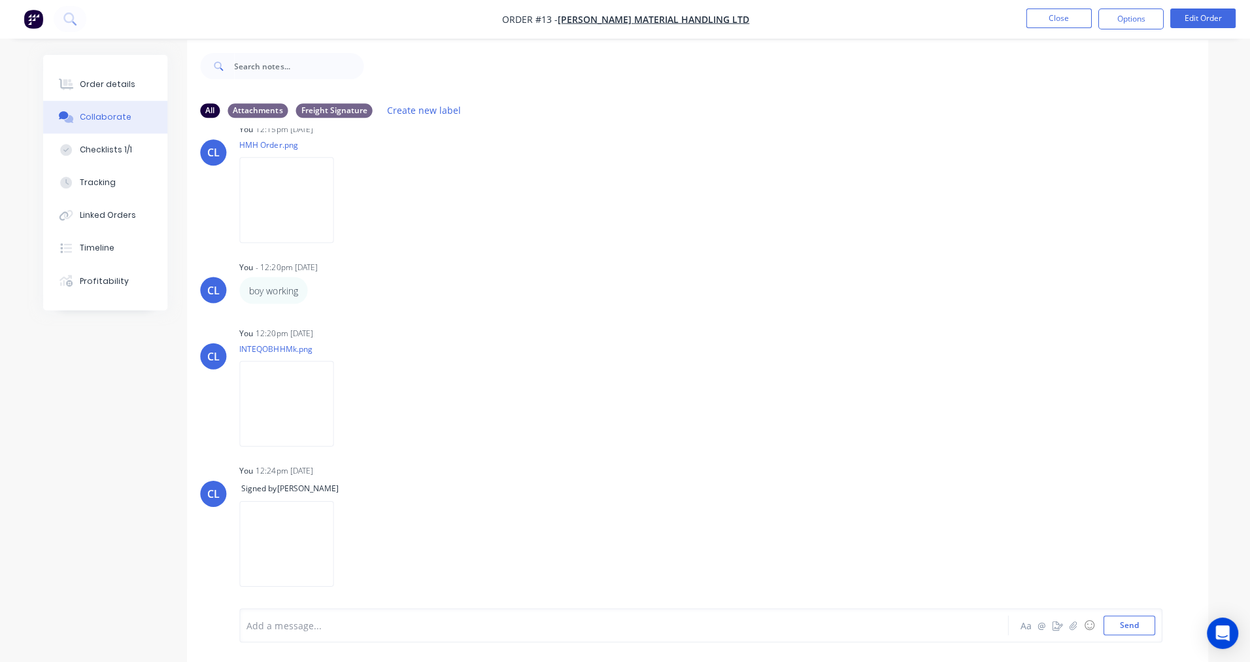
scroll to position [20, 0]
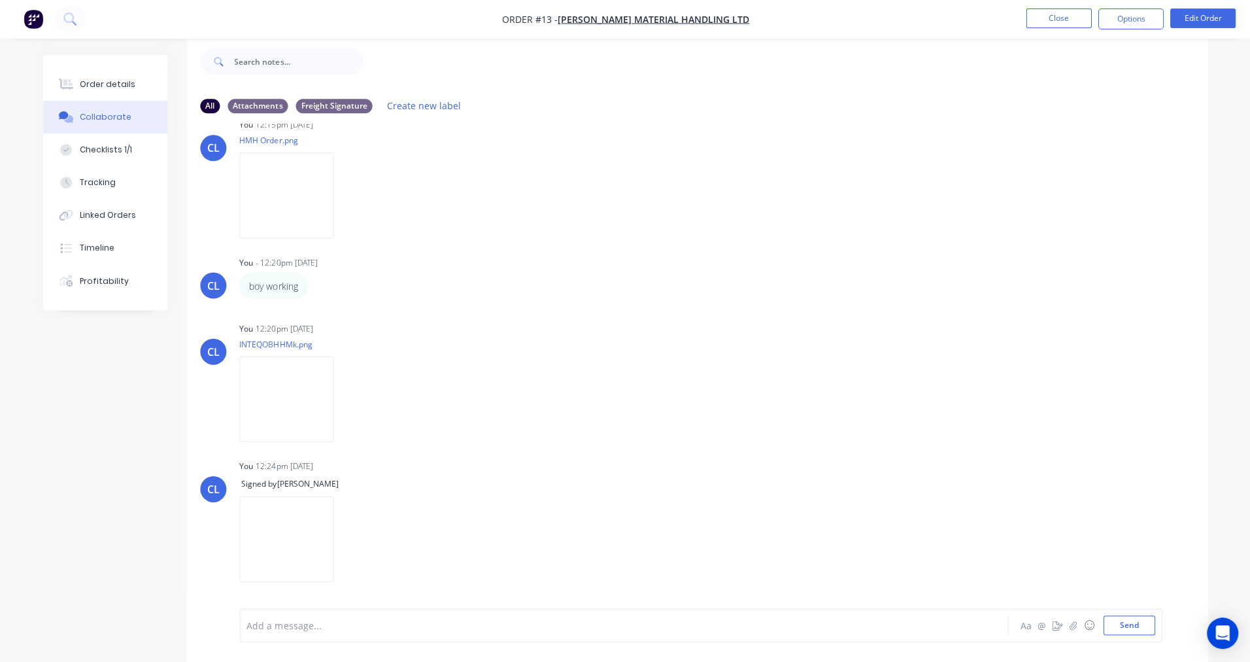
click at [0, 0] on icon "button" at bounding box center [0, 0] width 0 height 0
click at [0, 0] on button "Delete" at bounding box center [0, 0] width 0 height 0
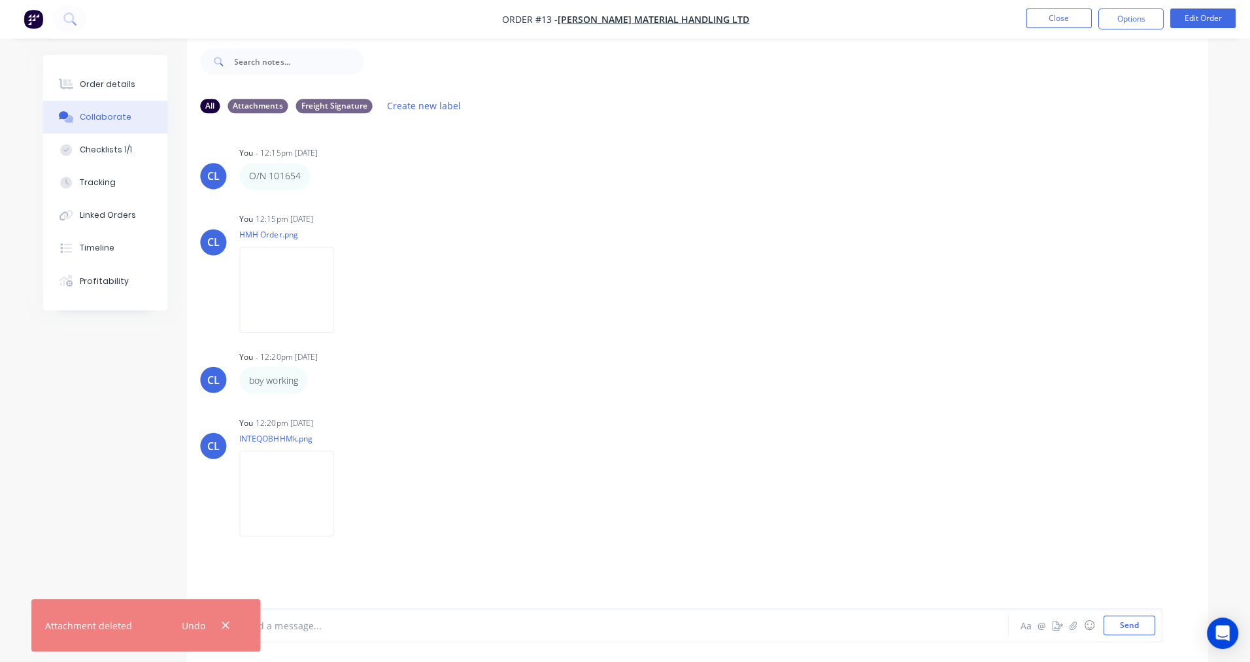
click at [226, 624] on icon "button" at bounding box center [225, 625] width 7 height 7
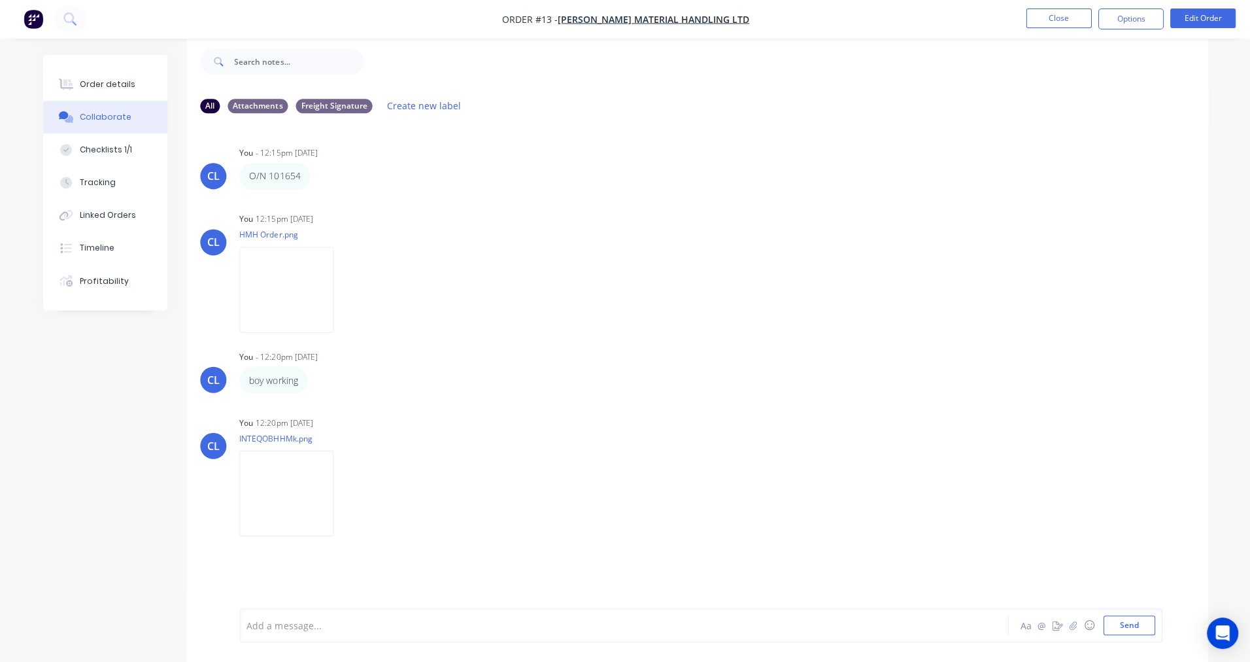
click at [494, 478] on div "You 12:20pm 01/09/25 INTEQOBHHMk.png Labels Download Delete" at bounding box center [443, 472] width 409 height 118
click at [0, 0] on icon "button" at bounding box center [0, 0] width 0 height 0
click at [0, 0] on button "Delete" at bounding box center [0, 0] width 0 height 0
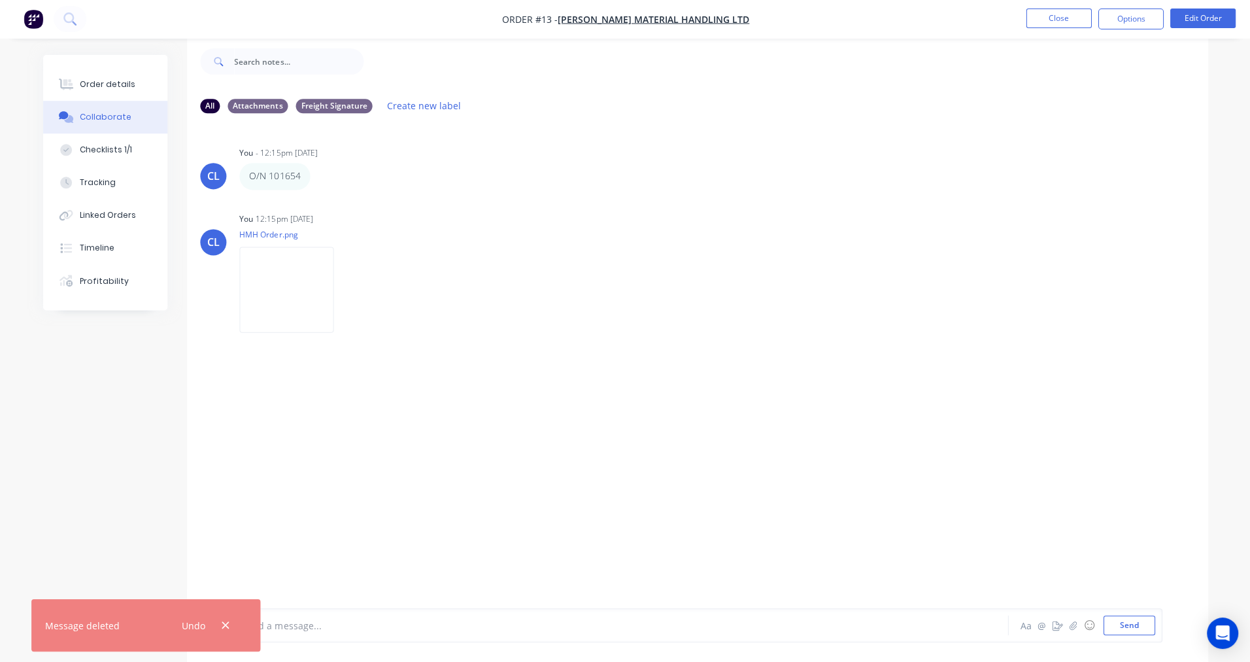
click at [226, 622] on icon "button" at bounding box center [225, 625] width 8 height 12
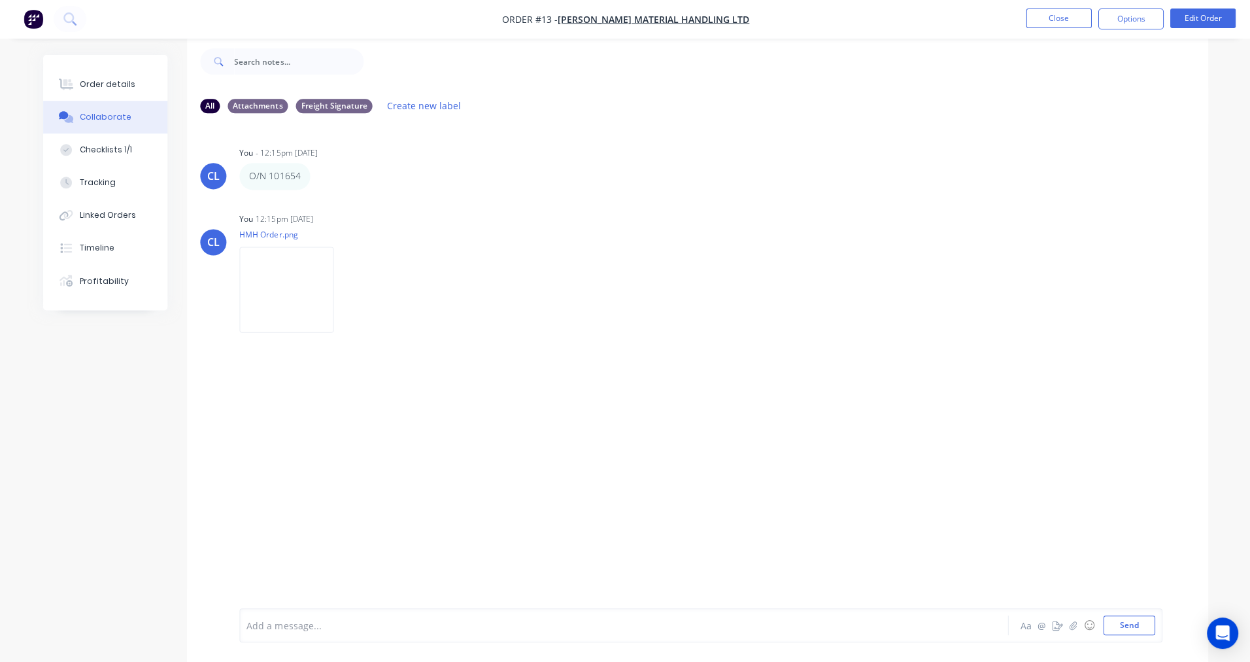
click at [103, 246] on div "Timeline" at bounding box center [97, 249] width 35 height 12
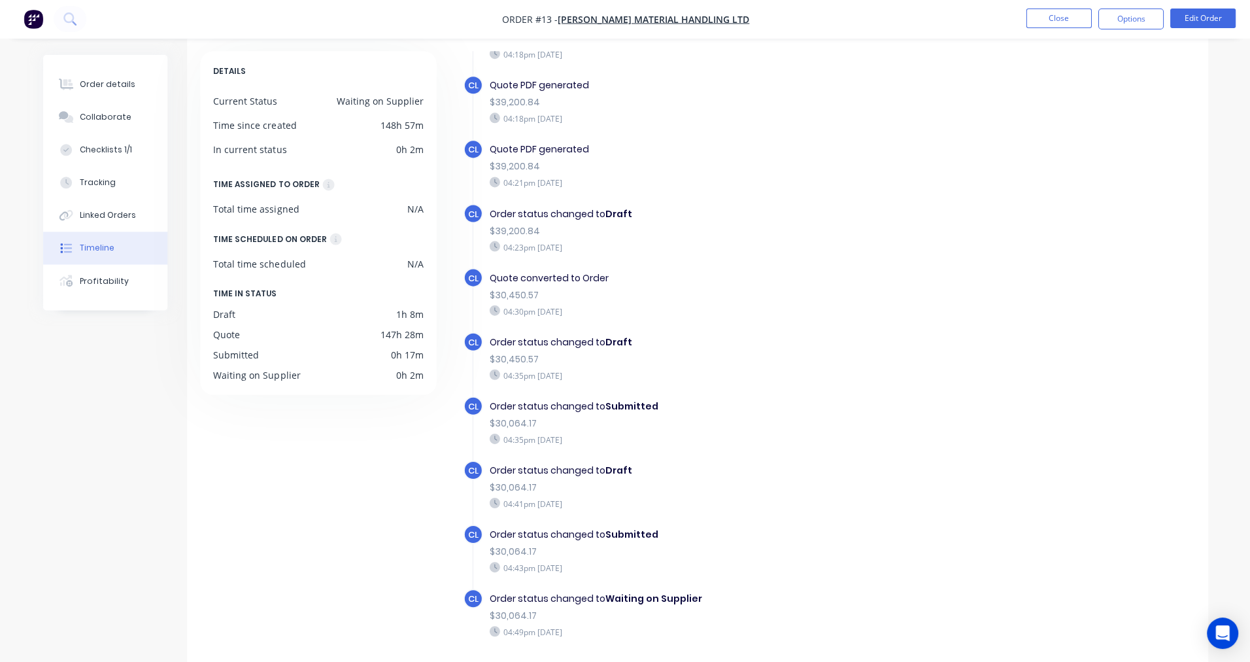
scroll to position [97, 0]
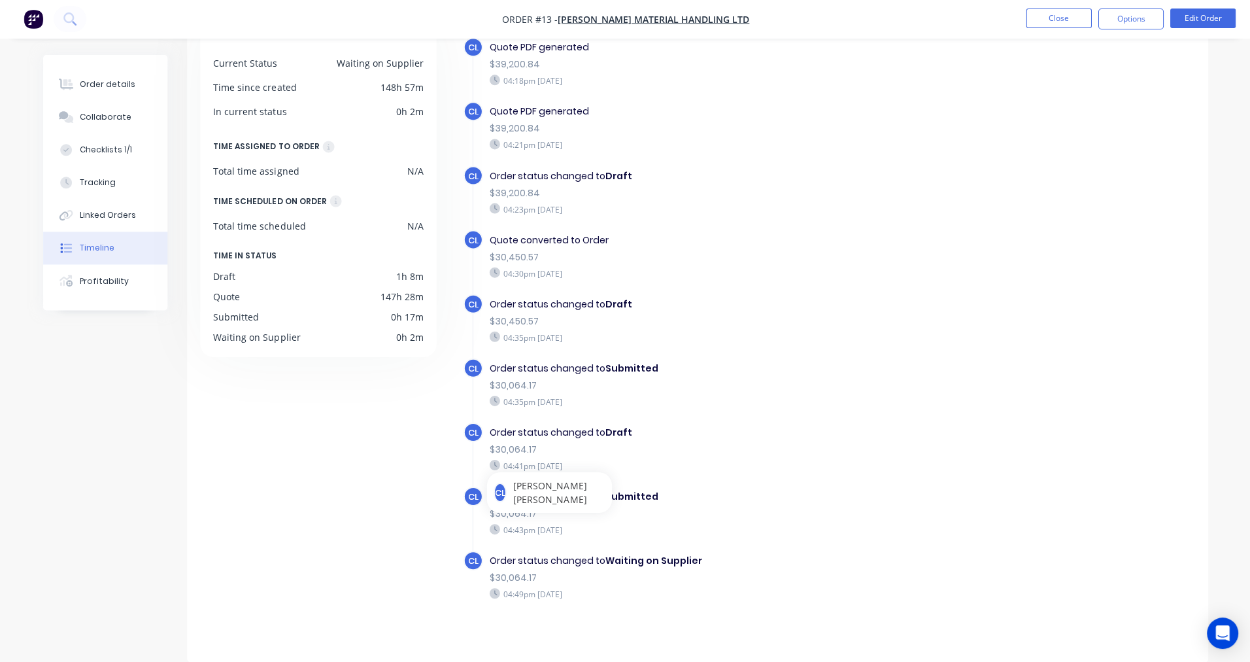
click at [753, 507] on div "$30,064.17" at bounding box center [715, 514] width 452 height 14
click at [841, 466] on div "CL Order status changed to Draft $30,064.17 04:41pm Monday 01/09/25" at bounding box center [721, 454] width 517 height 64
drag, startPoint x: 770, startPoint y: 406, endPoint x: 758, endPoint y: 390, distance: 20.0
click at [769, 399] on div "CL Order status changed to Submitted $30,064.17 04:35pm Monday 01/09/25" at bounding box center [721, 390] width 517 height 64
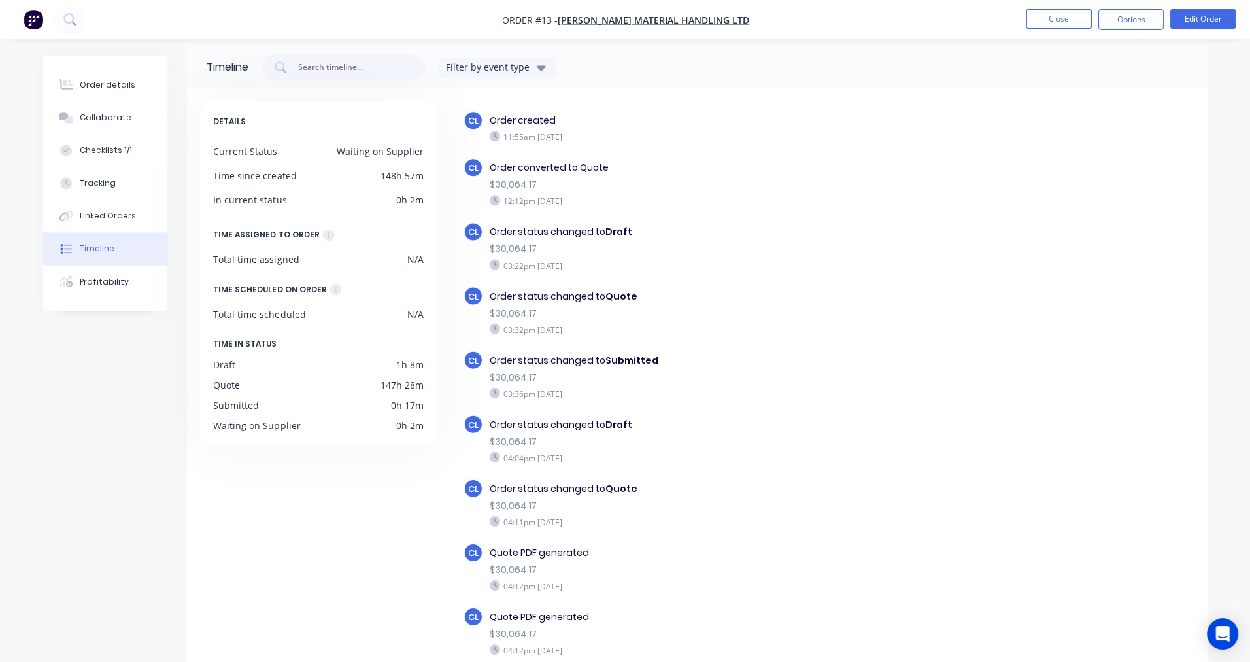
scroll to position [0, 0]
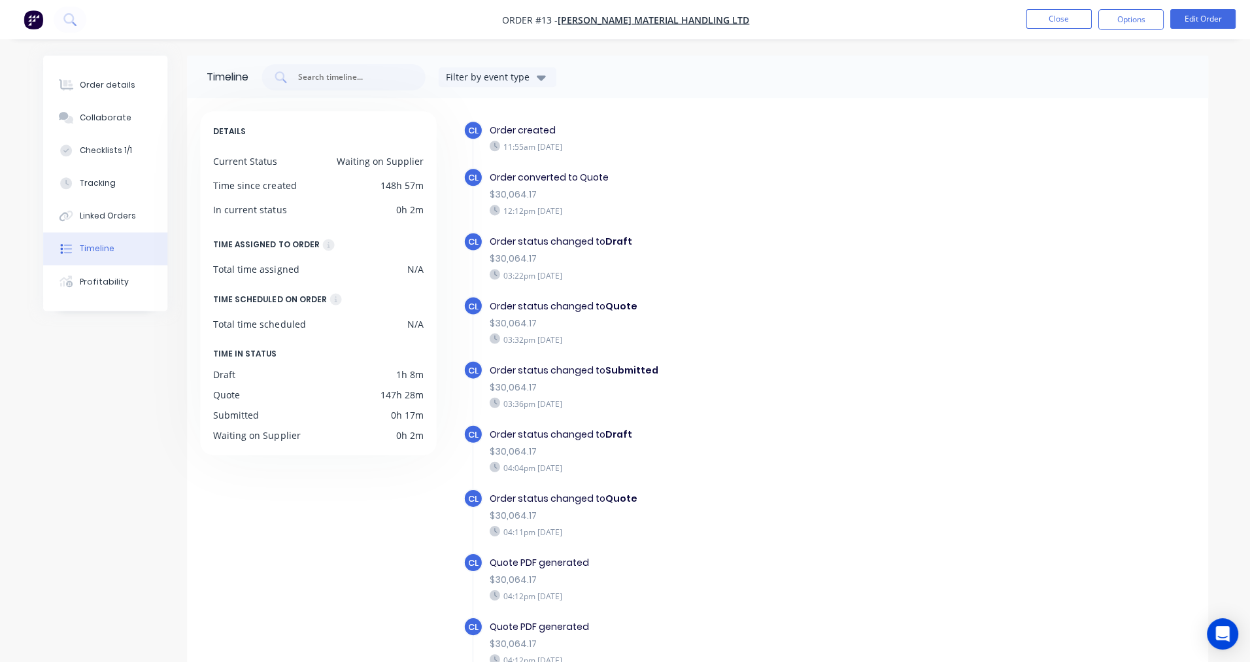
click at [106, 152] on div "Checklists 1/1" at bounding box center [106, 150] width 52 height 12
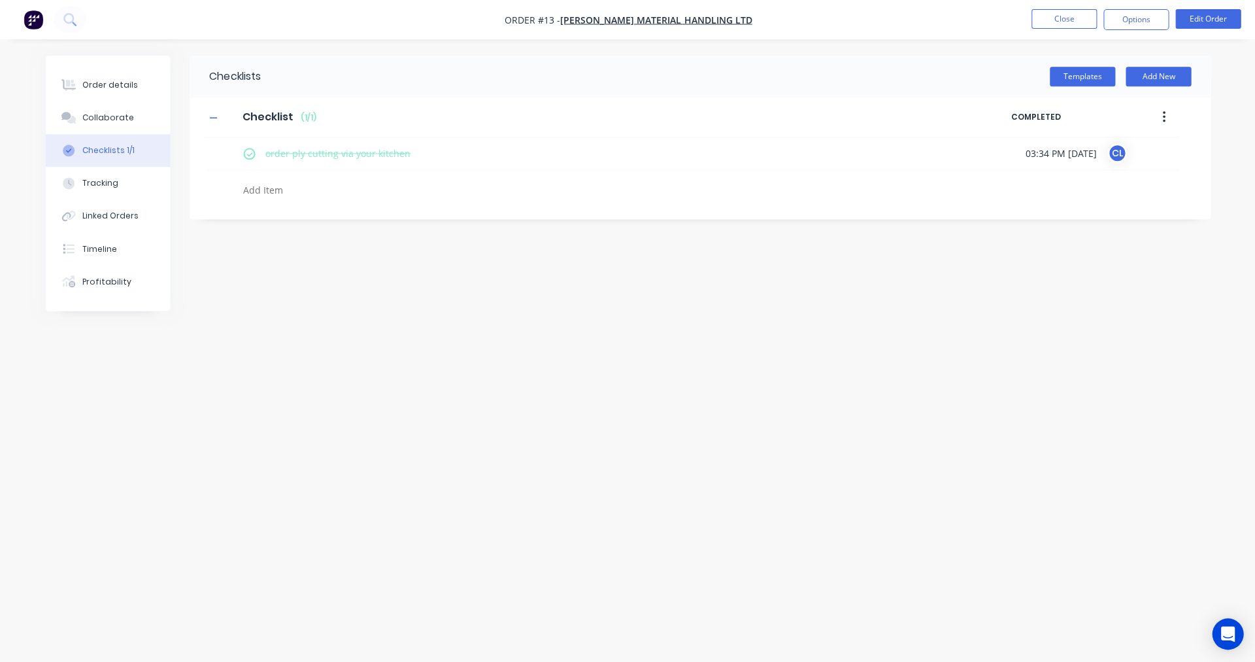
click at [1164, 118] on button "button" at bounding box center [1162, 117] width 31 height 24
click at [551, 84] on div "Templates Add New" at bounding box center [734, 77] width 949 height 20
click at [101, 116] on div "Collaborate" at bounding box center [108, 118] width 52 height 12
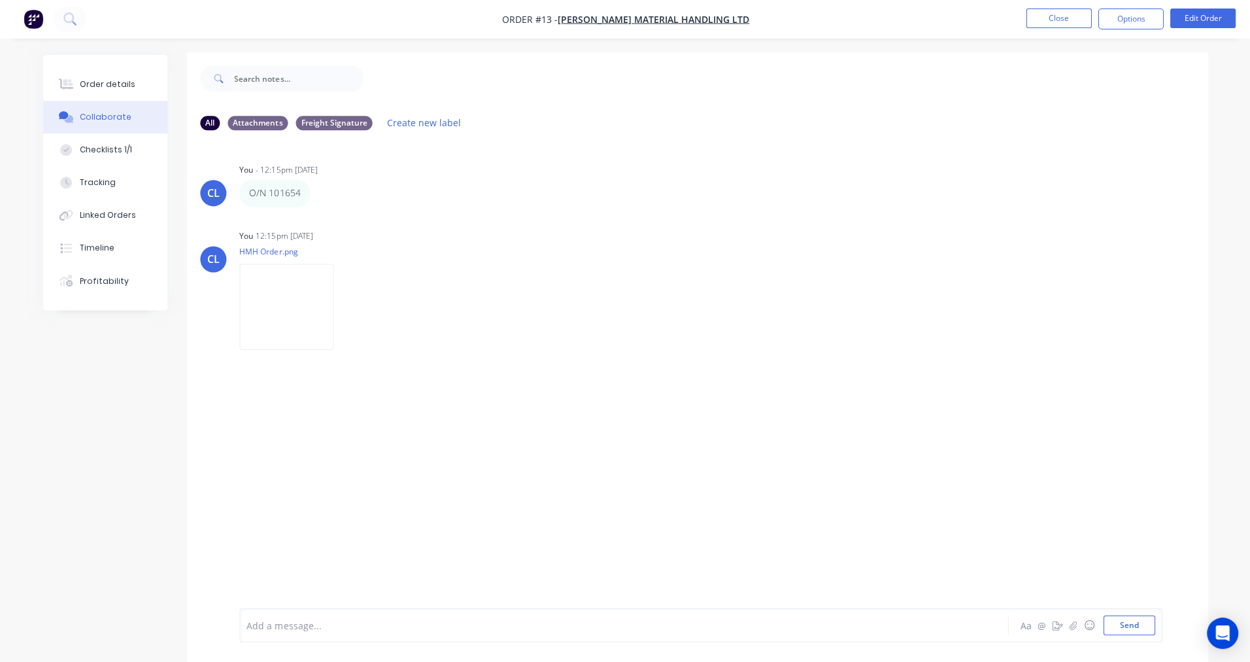
scroll to position [20, 0]
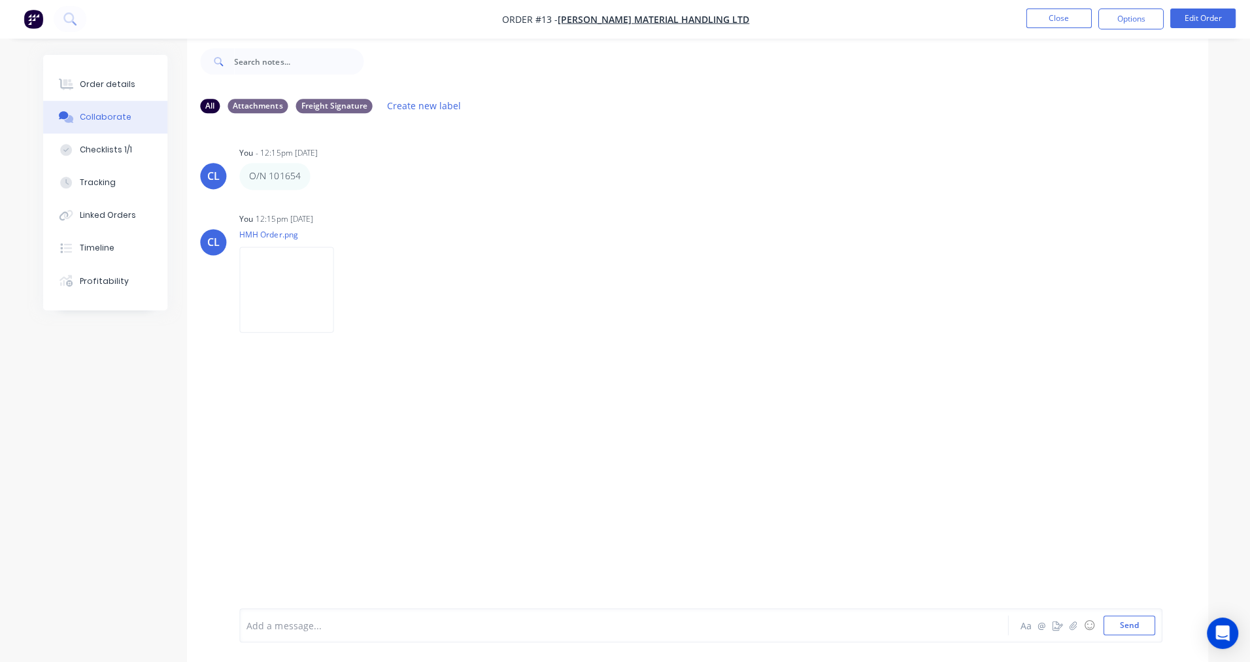
click at [330, 467] on div "CL You - 12:15pm 26/08/25 O/N 101654 Labels Edit Delete CL You 12:15pm 26/08/25…" at bounding box center [697, 356] width 1020 height 464
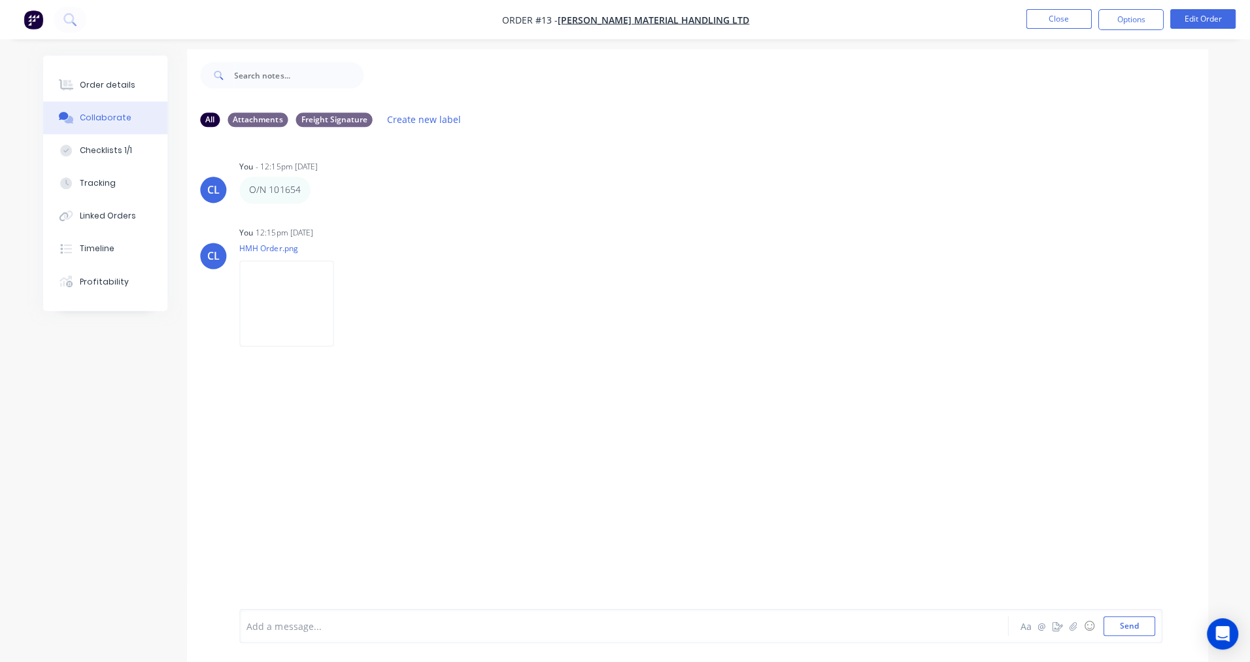
scroll to position [0, 0]
click at [104, 152] on div "Checklists 1/1" at bounding box center [106, 150] width 52 height 12
type textarea "x"
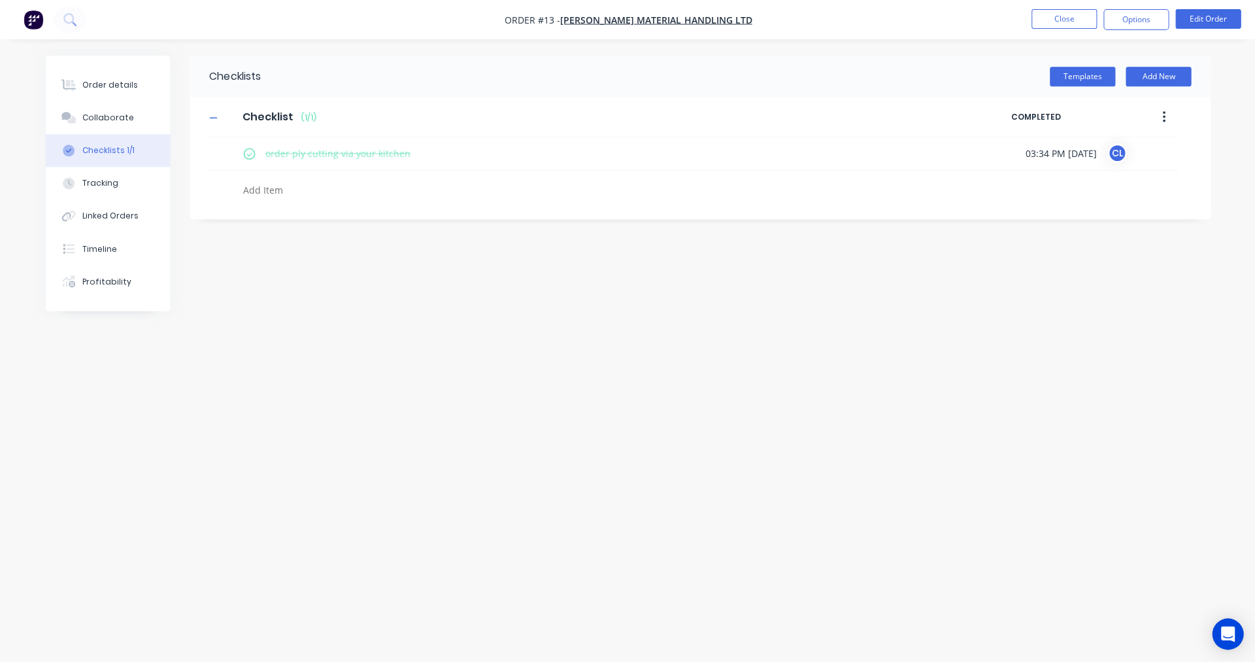
click at [235, 402] on div "Checklists Templates Add New Checklist Checklist Enter Checklist name ( 1 / 1 )…" at bounding box center [628, 306] width 1164 height 501
click at [360, 36] on nav "Order #13 - Howard Material Handling Ltd Close Options Edit Order" at bounding box center [627, 19] width 1255 height 39
click at [107, 87] on div "Order details" at bounding box center [110, 85] width 56 height 12
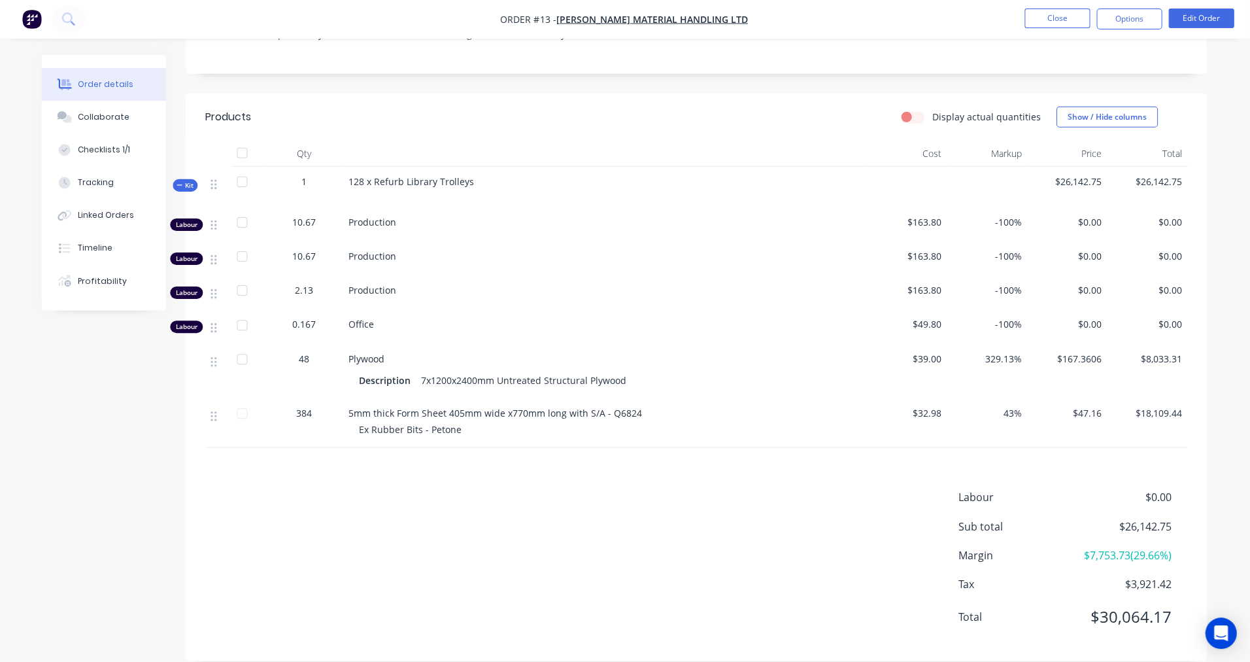
scroll to position [301, 0]
click at [111, 217] on div "Linked Orders" at bounding box center [108, 216] width 56 height 12
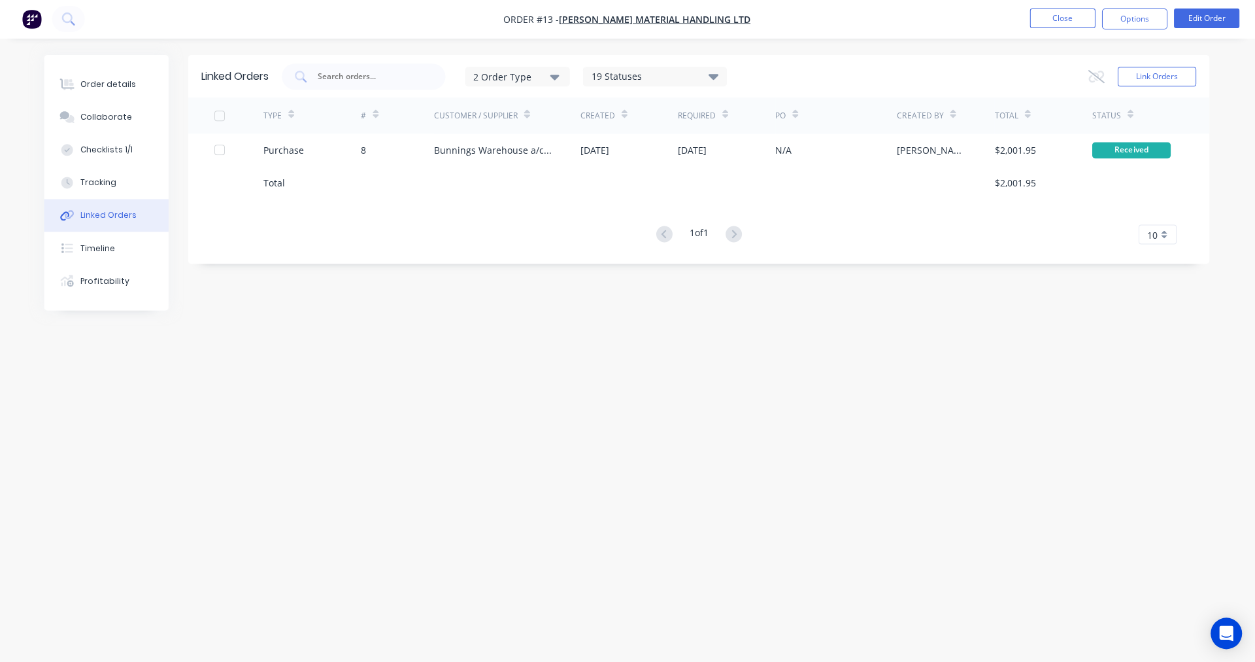
click at [364, 151] on div "8" at bounding box center [364, 151] width 5 height 14
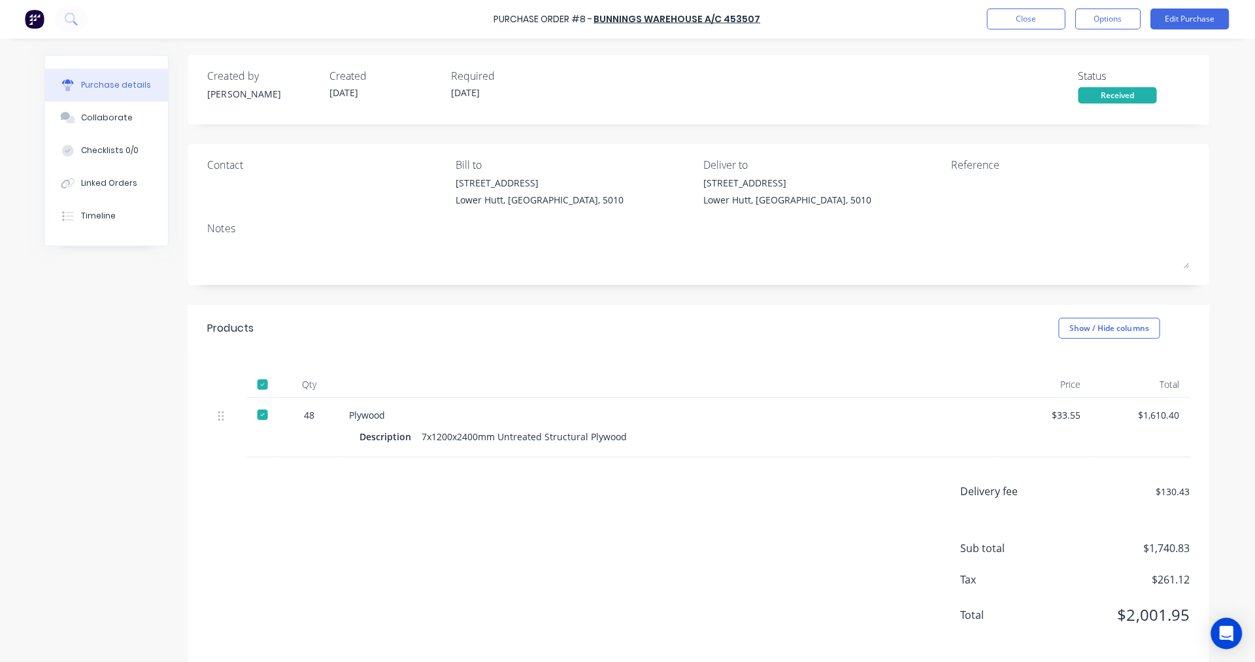
click at [532, 341] on div "Products Show / Hide columns" at bounding box center [700, 328] width 1020 height 47
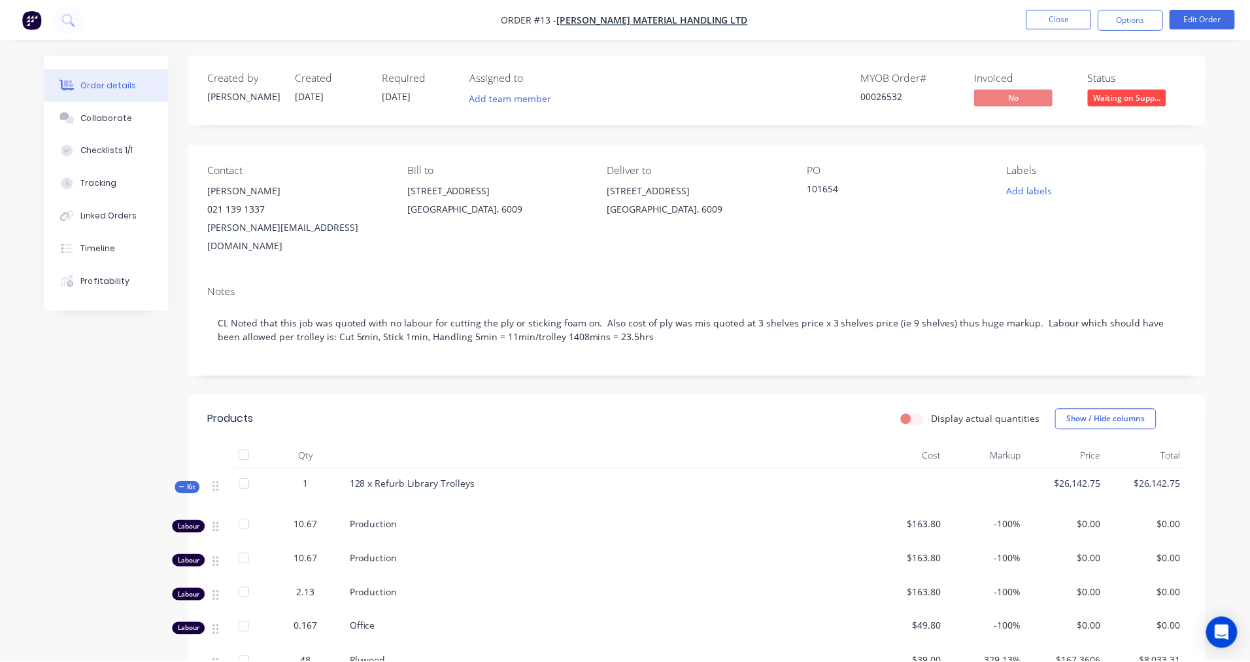
scroll to position [301, 0]
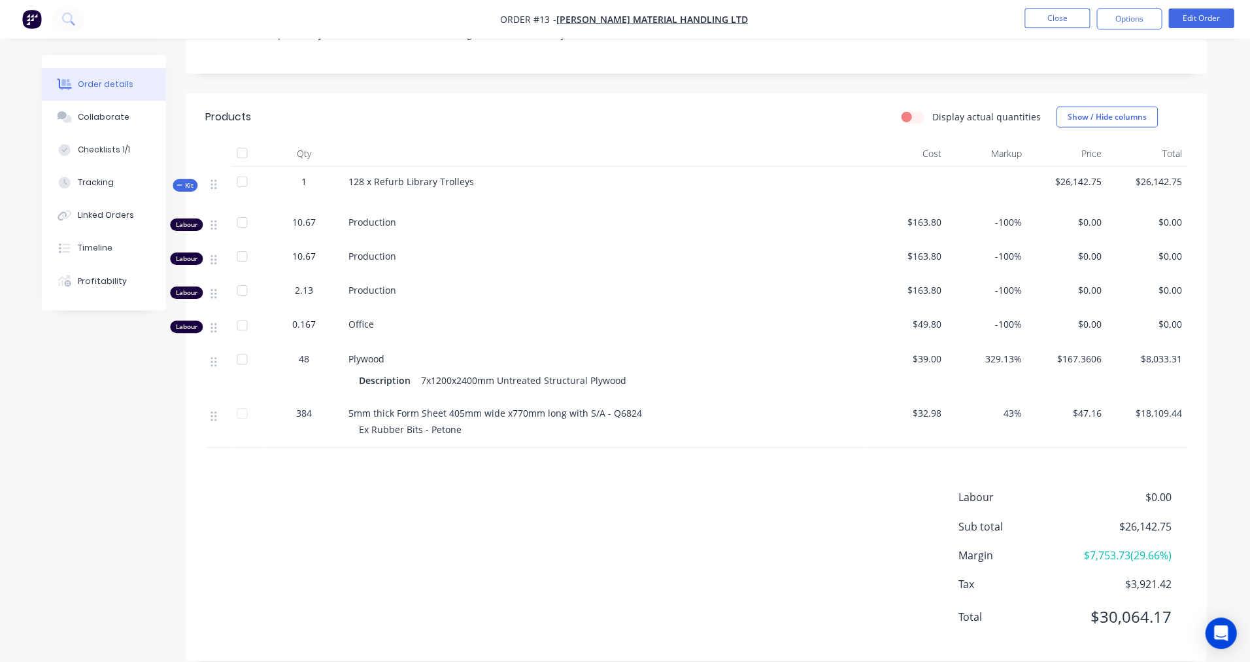
click at [101, 282] on div "Profitability" at bounding box center [104, 281] width 49 height 12
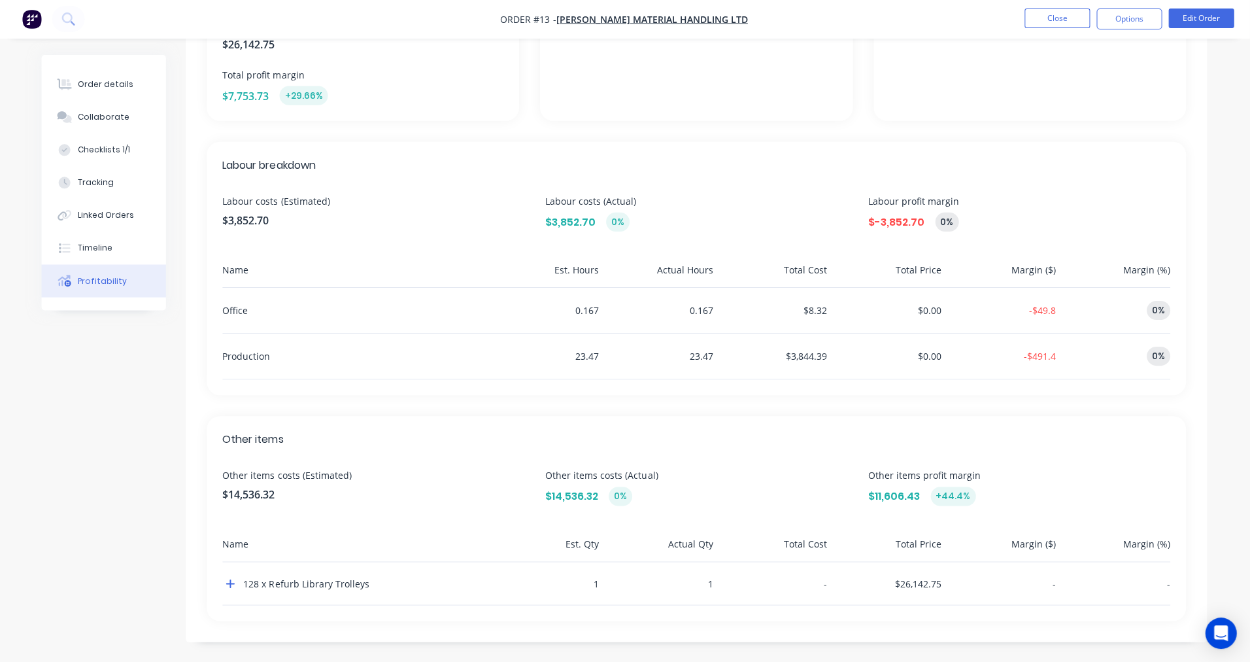
scroll to position [256, 0]
click at [126, 88] on div "Order details" at bounding box center [108, 85] width 56 height 12
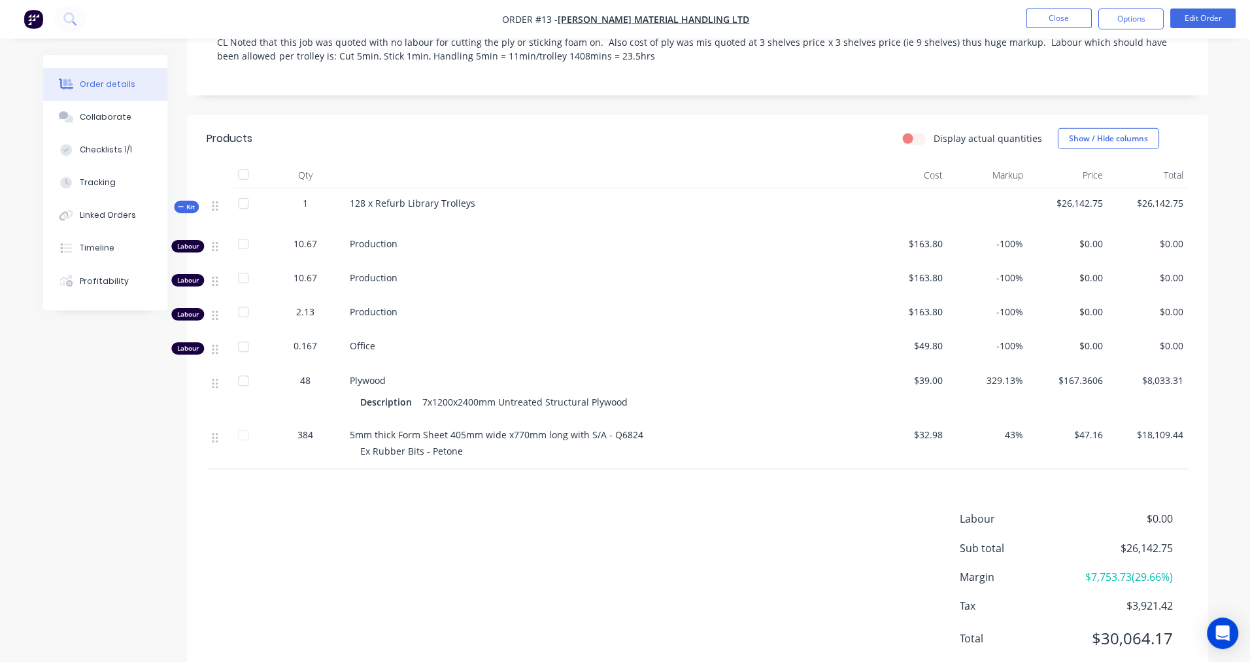
scroll to position [301, 0]
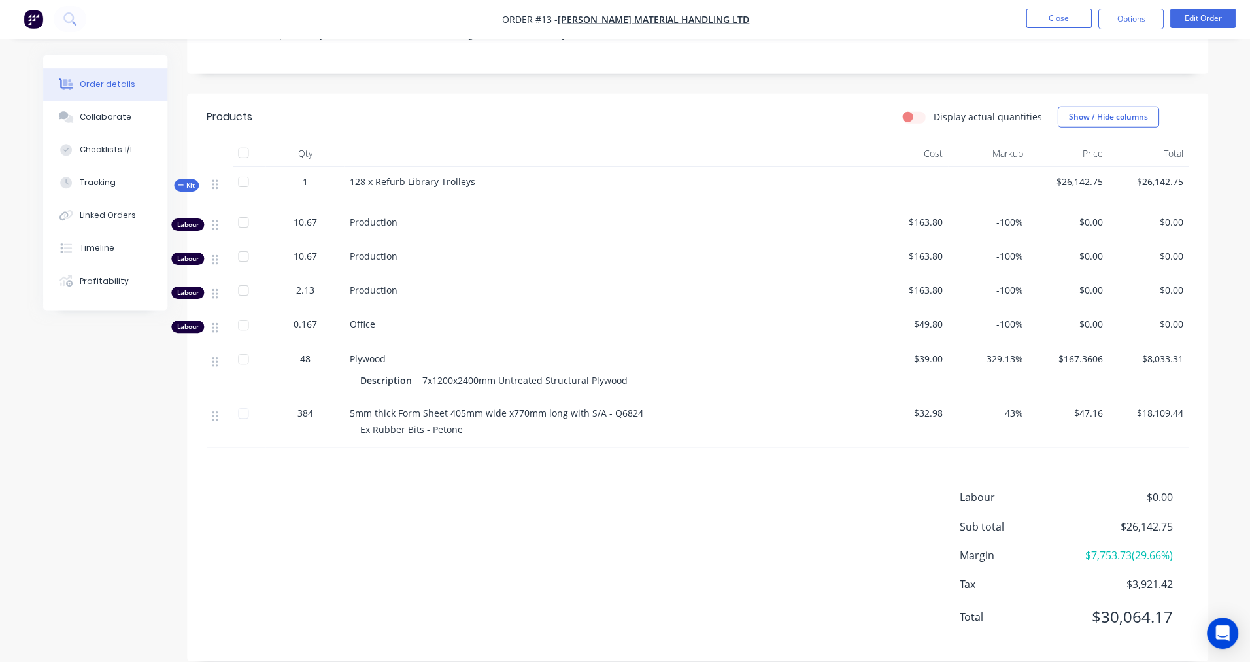
click at [102, 279] on div "Profitability" at bounding box center [104, 281] width 49 height 12
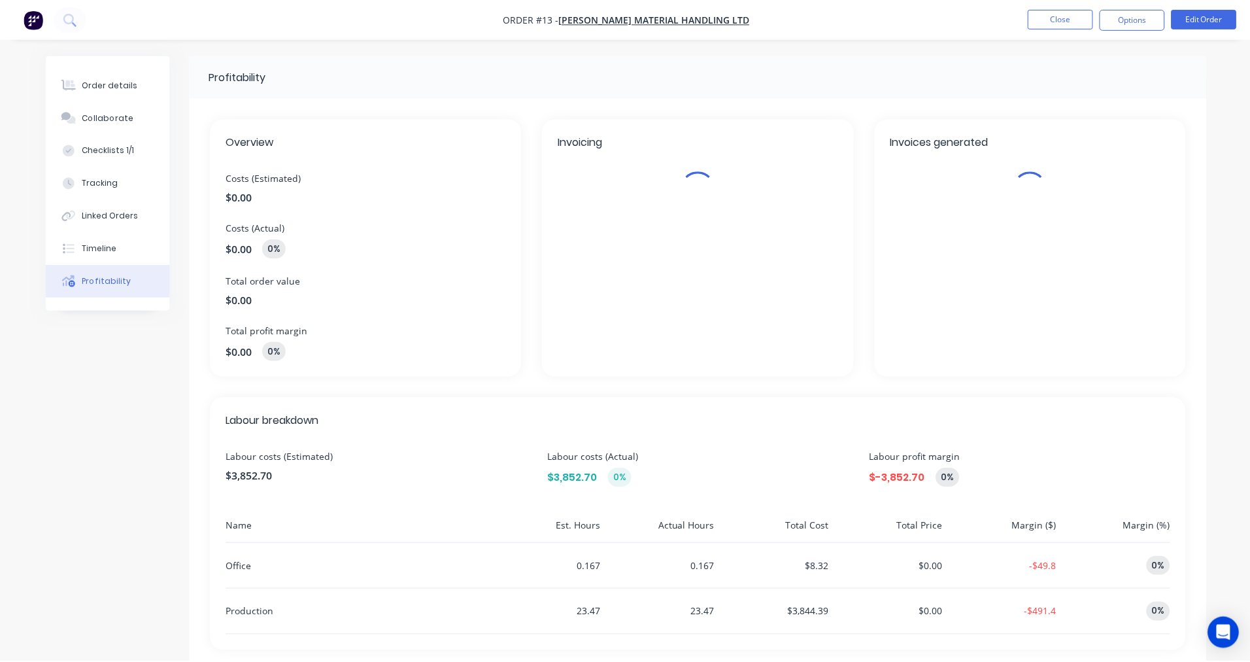
scroll to position [256, 0]
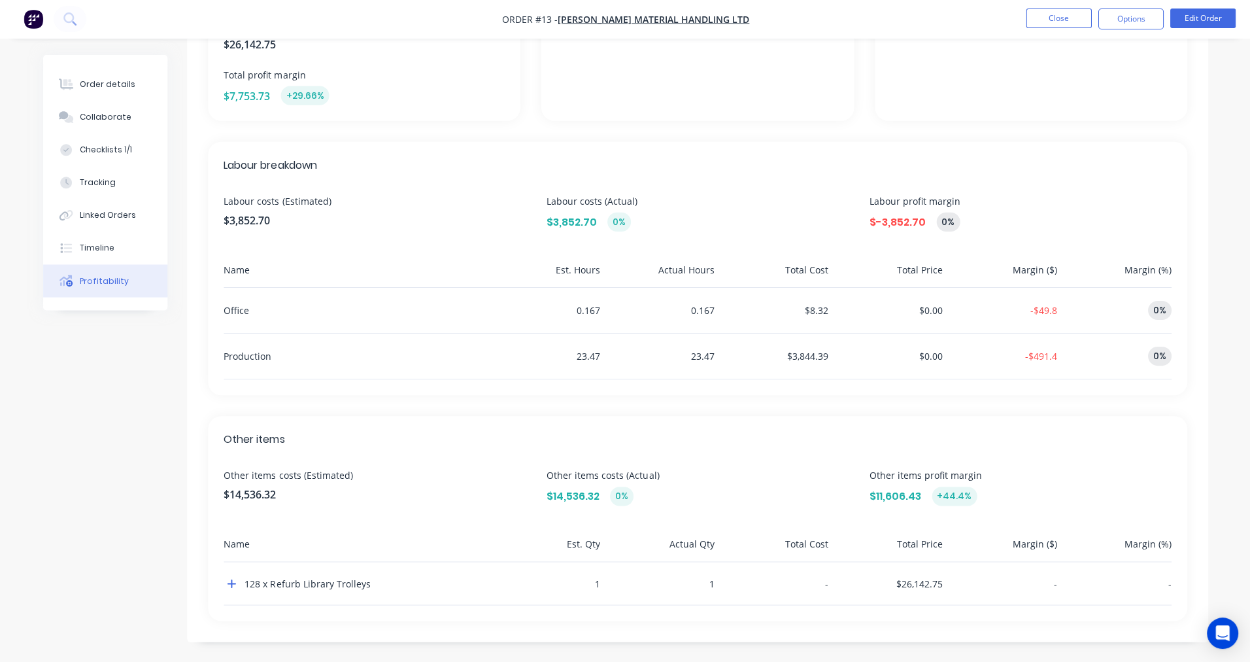
click at [116, 86] on div "Order details" at bounding box center [108, 85] width 56 height 12
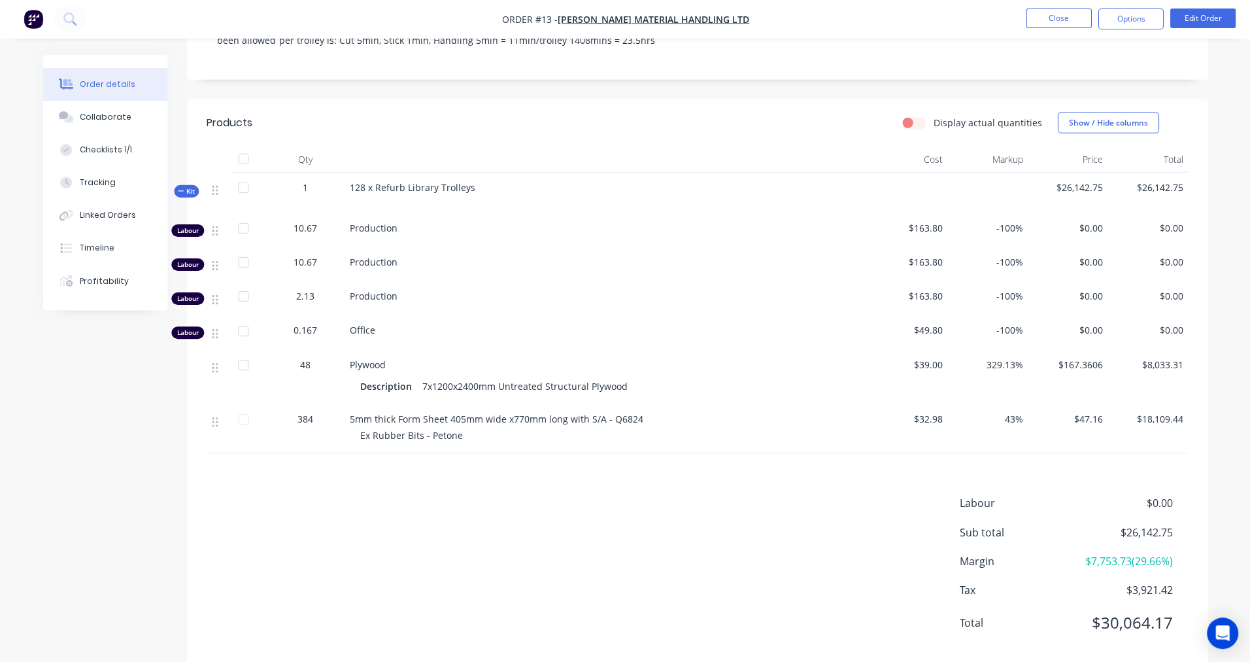
scroll to position [301, 0]
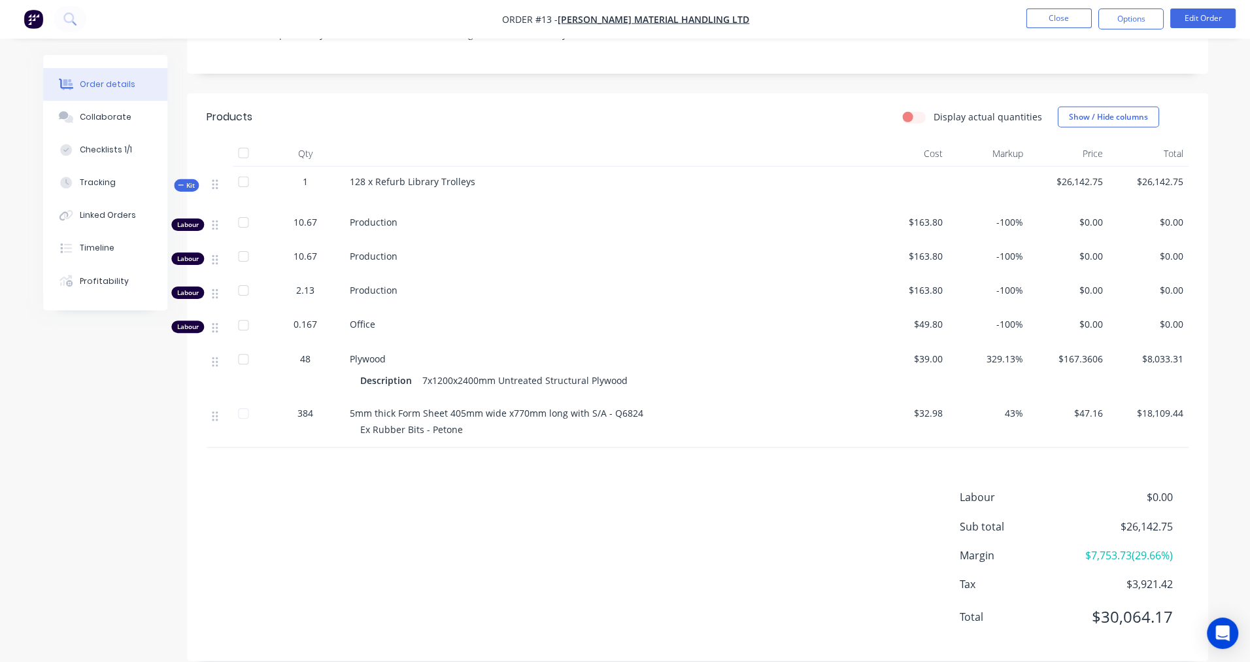
click at [1059, 18] on button "Close" at bounding box center [1057, 19] width 65 height 20
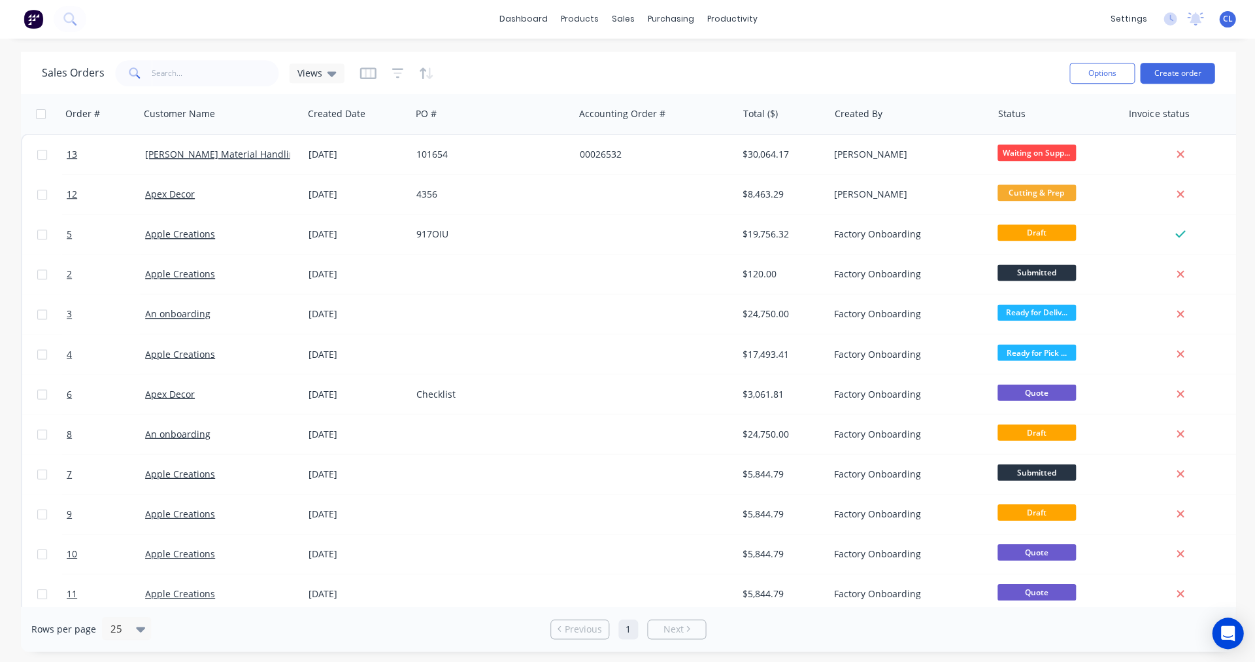
click at [67, 156] on span "13" at bounding box center [72, 154] width 10 height 13
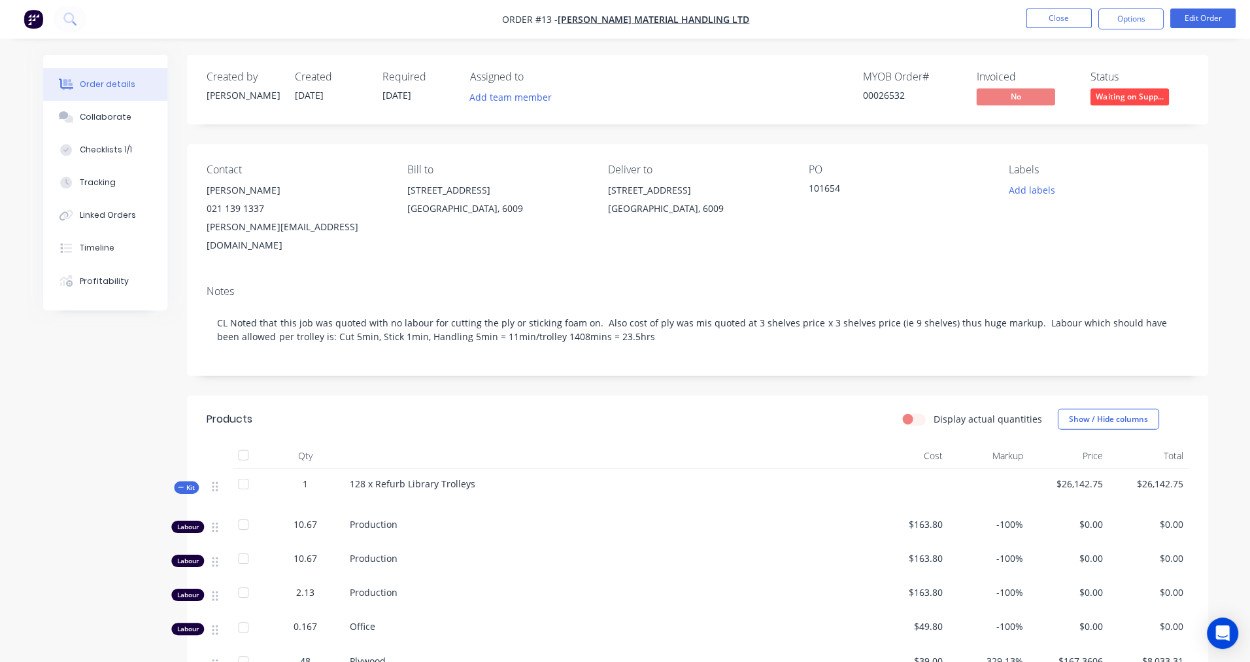
click at [213, 522] on icon at bounding box center [215, 527] width 6 height 10
click at [1125, 14] on button "Options" at bounding box center [1129, 19] width 65 height 21
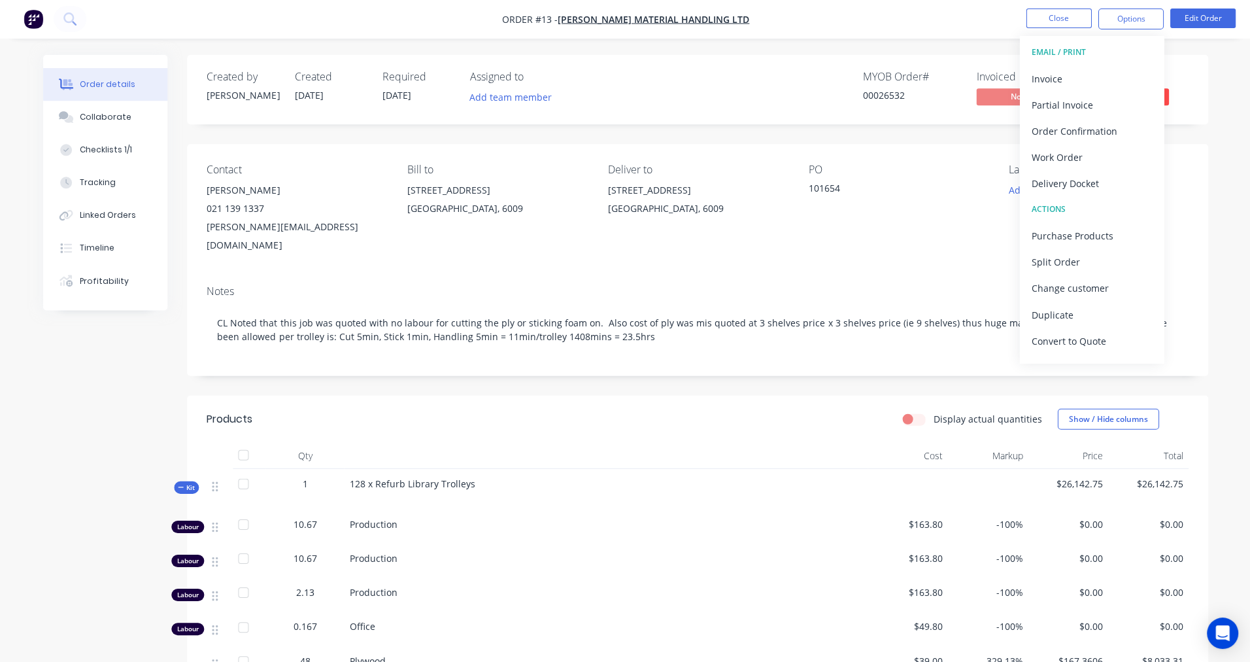
click at [745, 50] on div "Order details Collaborate Checklists 1/1 Tracking Linked Orders Timeline Profit…" at bounding box center [625, 491] width 1250 height 982
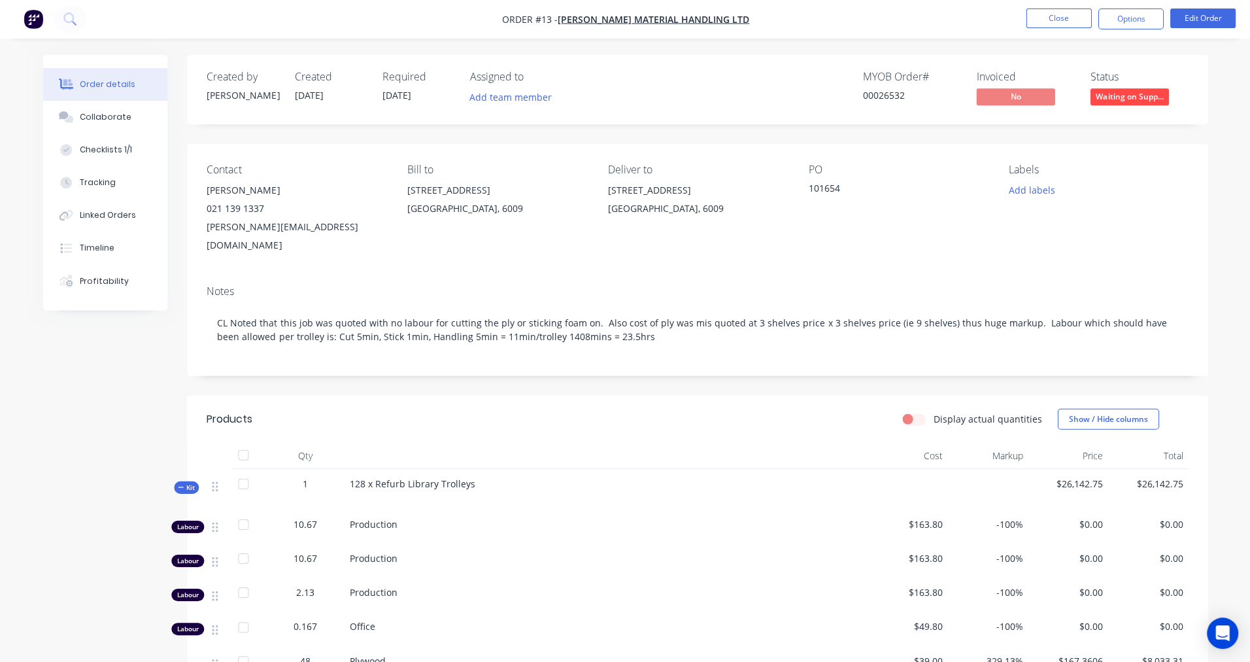
click at [1055, 20] on button "Close" at bounding box center [1057, 19] width 65 height 20
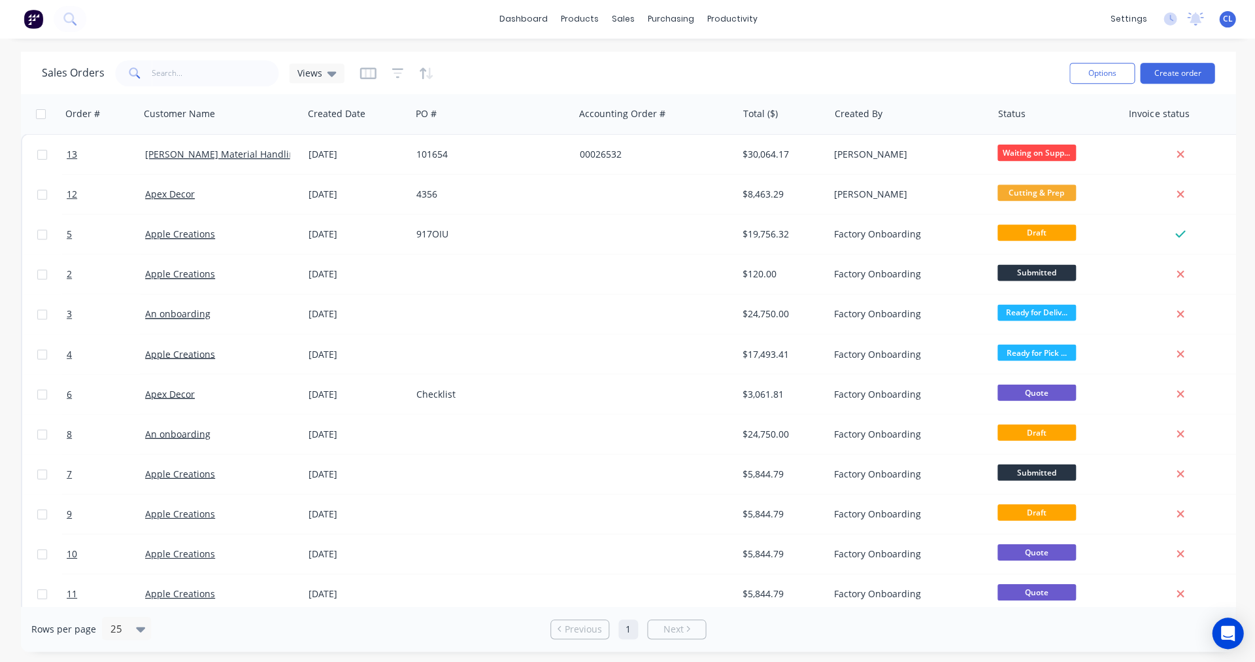
click at [1170, 18] on icon at bounding box center [1168, 19] width 13 height 13
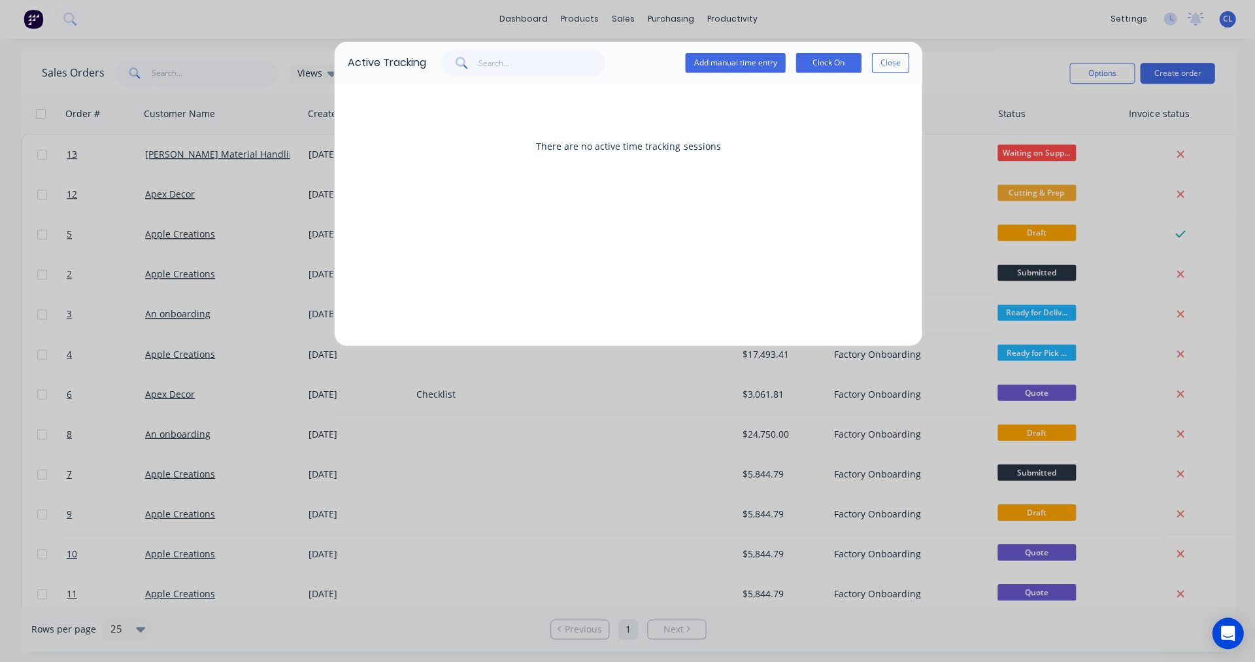
click at [724, 65] on button "Add manual time entry" at bounding box center [735, 64] width 100 height 20
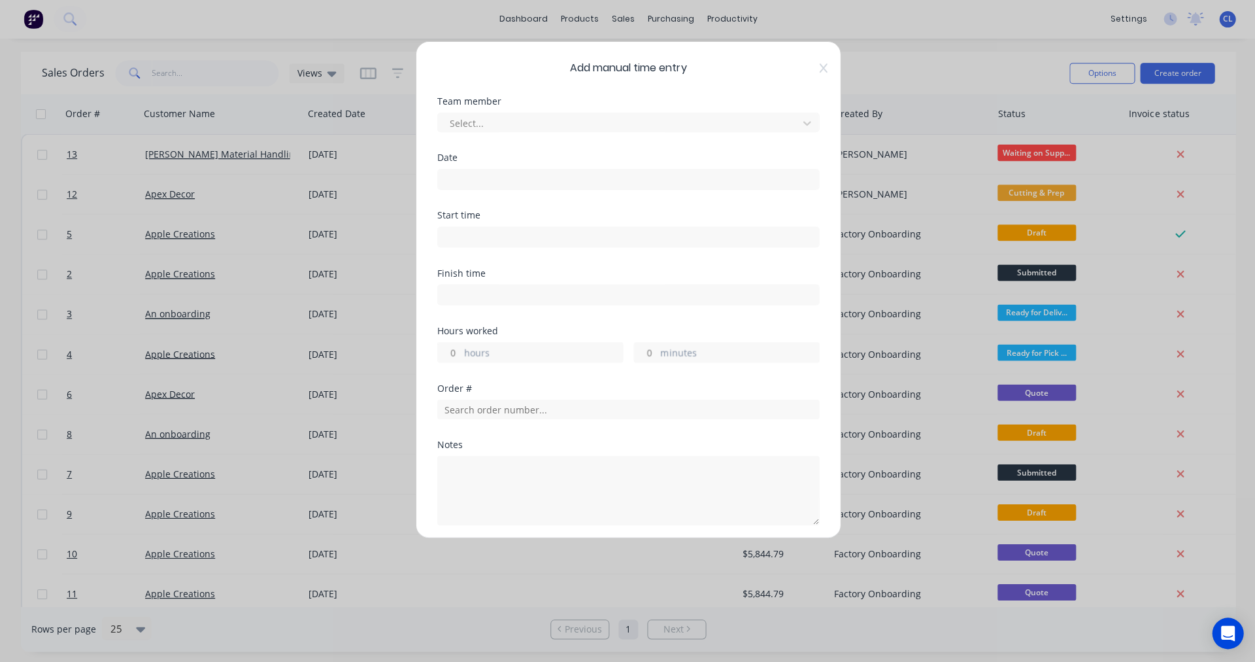
click at [504, 123] on div at bounding box center [619, 124] width 343 height 16
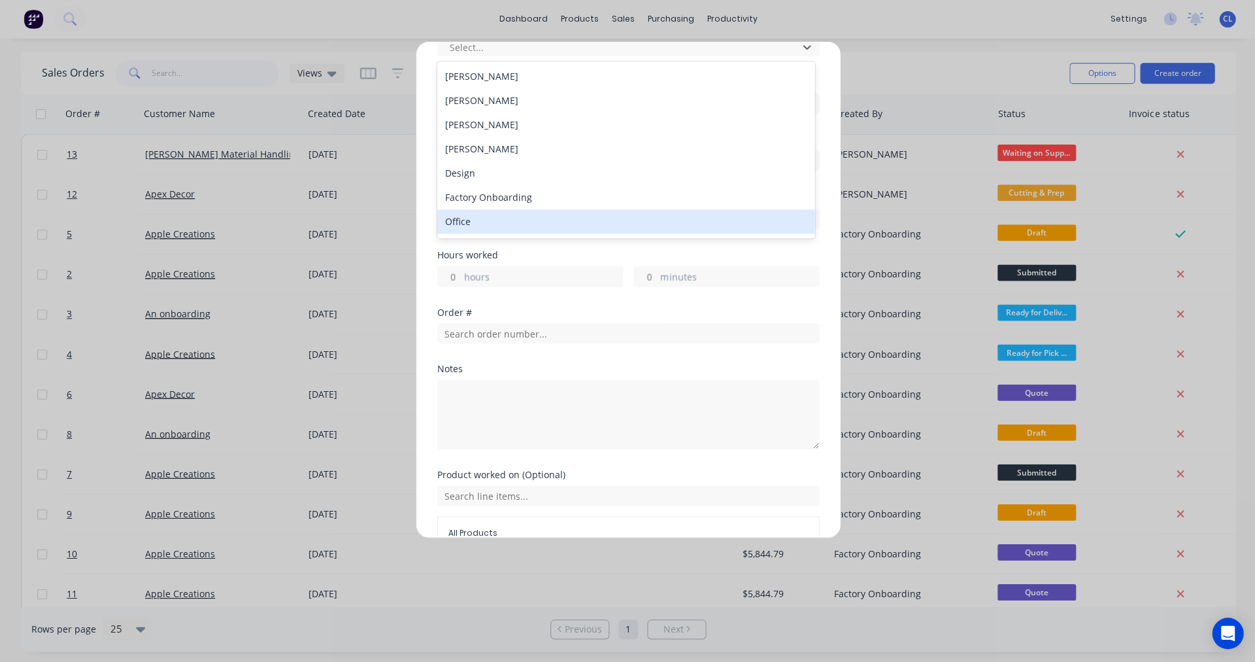
click at [484, 222] on div "Office" at bounding box center [625, 222] width 377 height 24
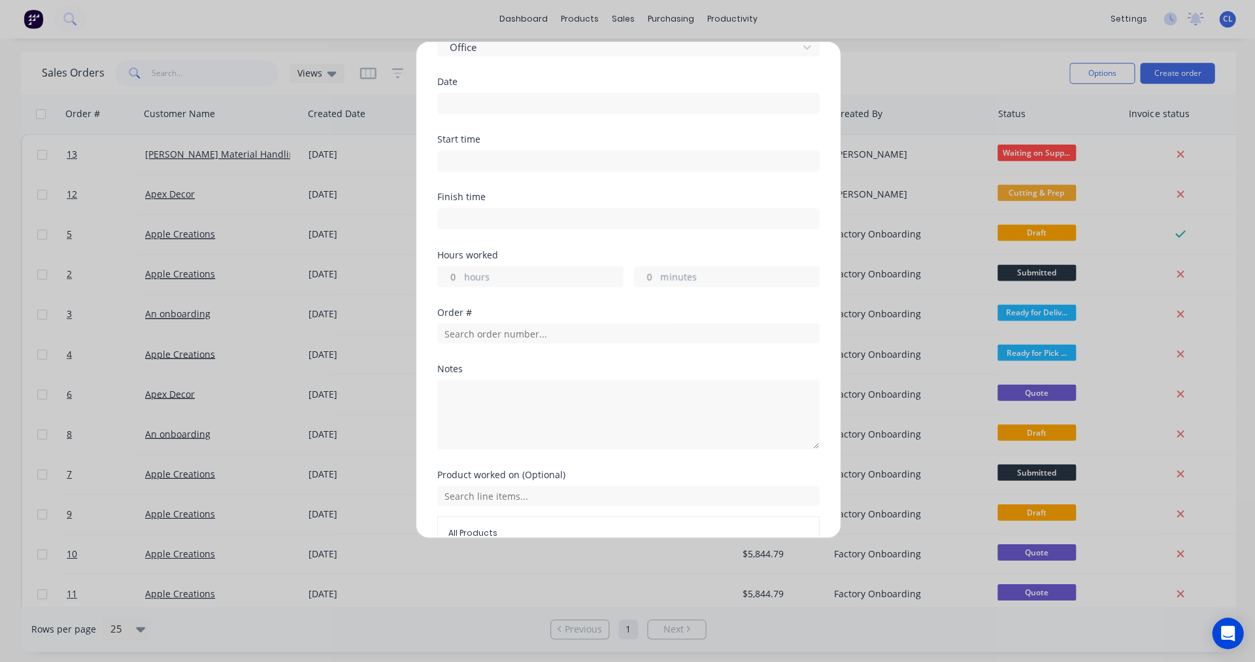
click at [460, 97] on input at bounding box center [627, 104] width 381 height 20
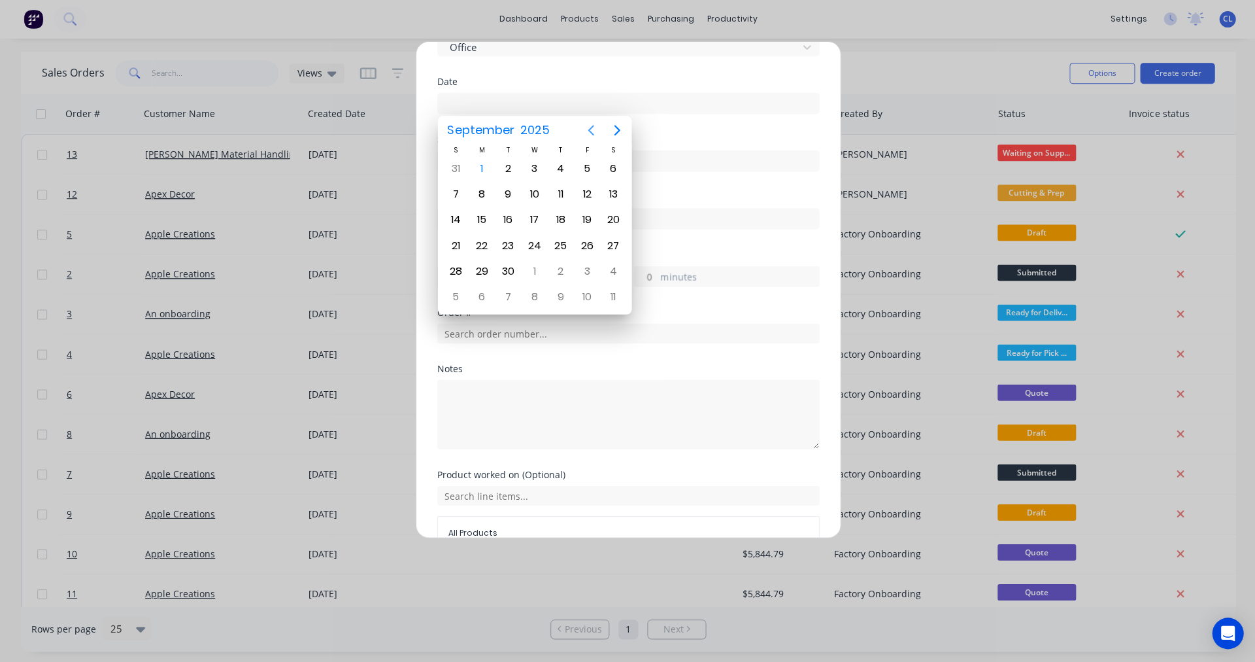
click at [588, 132] on icon "Previous page" at bounding box center [591, 131] width 16 height 16
click at [593, 246] on div "22" at bounding box center [587, 246] width 20 height 20
type input "22/08/2025"
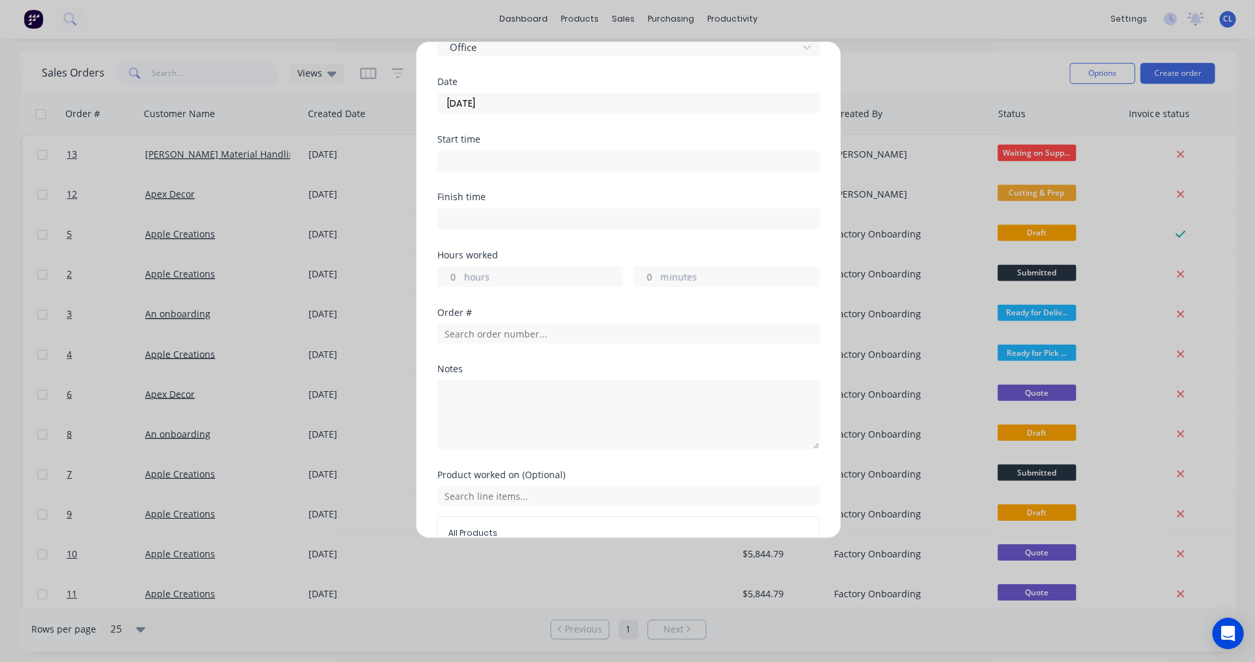
scroll to position [74, 0]
drag, startPoint x: 449, startPoint y: 280, endPoint x: 464, endPoint y: 280, distance: 15.0
click at [464, 280] on div "hours" at bounding box center [530, 278] width 186 height 21
drag, startPoint x: 637, startPoint y: 277, endPoint x: 706, endPoint y: 277, distance: 68.6
click at [706, 277] on div "minutes" at bounding box center [726, 278] width 186 height 21
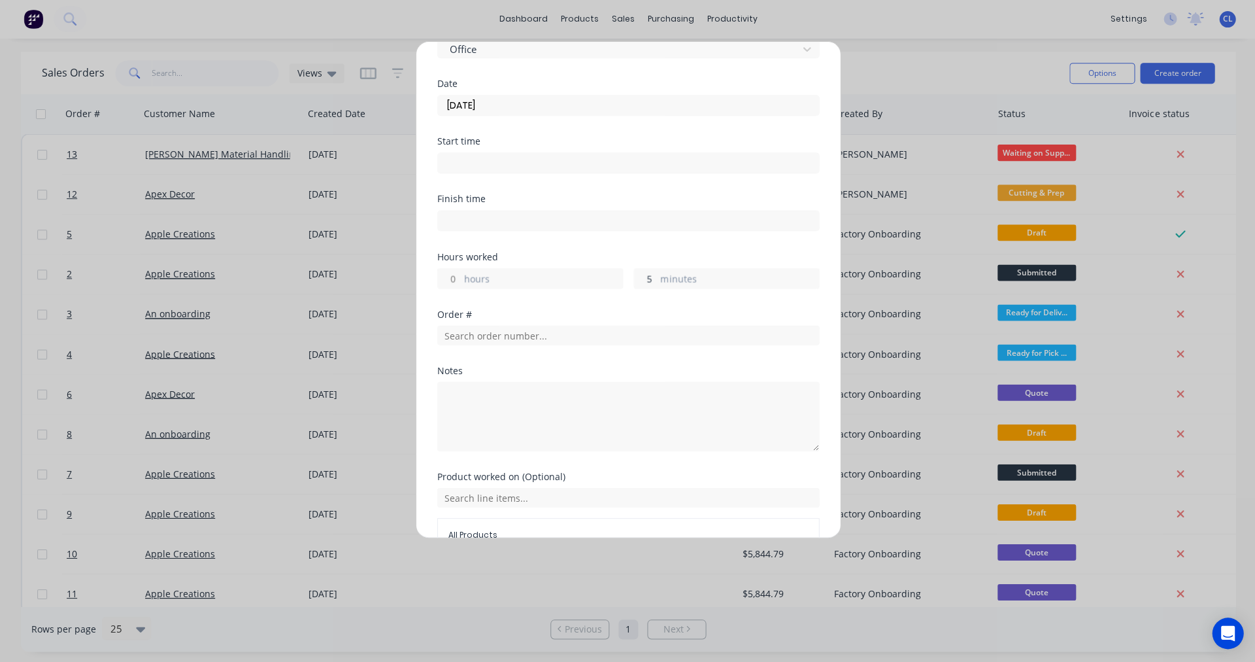
type input "5"
click at [527, 333] on input "text" at bounding box center [628, 336] width 382 height 20
type input "13"
click at [496, 377] on span "PO #: 101654" at bounding box center [546, 383] width 190 height 12
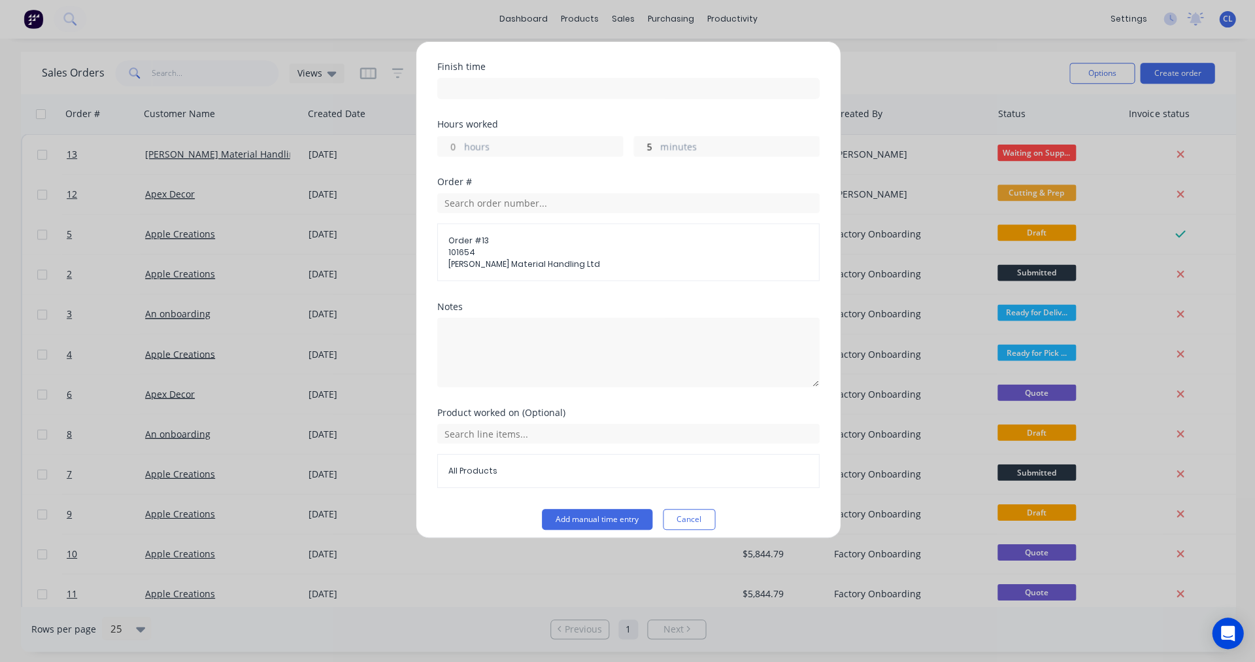
scroll to position [216, 0]
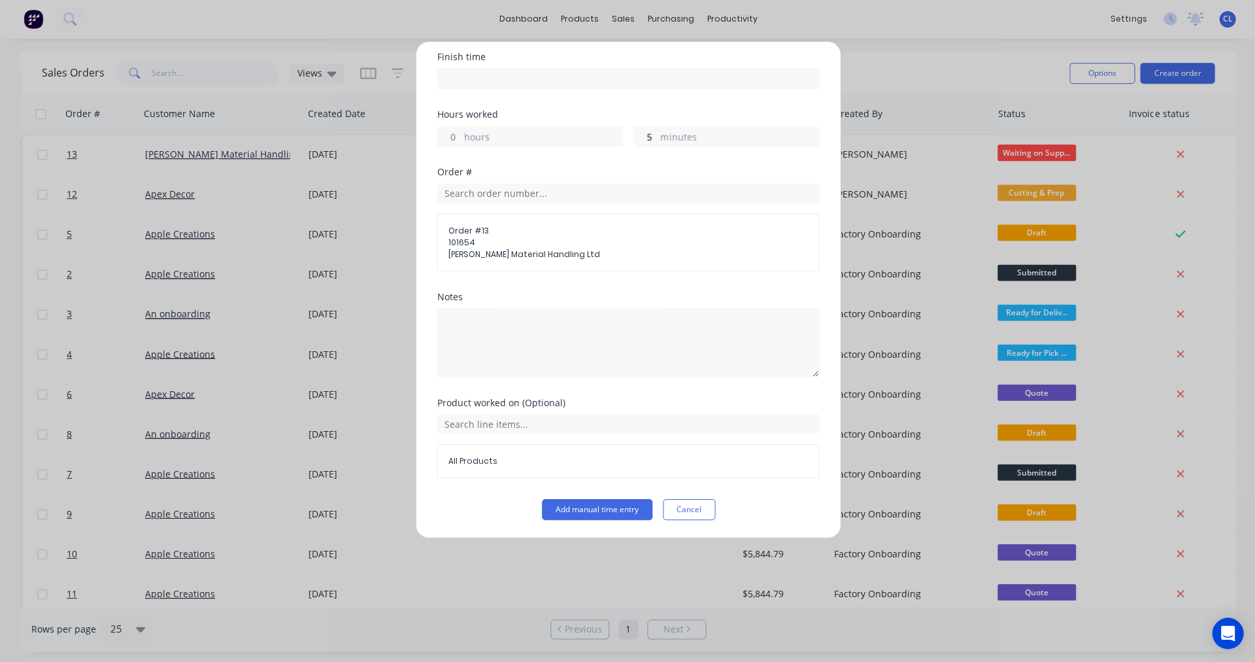
click at [498, 458] on span "All Products" at bounding box center [628, 461] width 360 height 12
click at [486, 462] on span "All Products" at bounding box center [628, 461] width 360 height 12
click at [497, 420] on input "text" at bounding box center [628, 424] width 382 height 20
click at [531, 485] on icon at bounding box center [530, 488] width 8 height 9
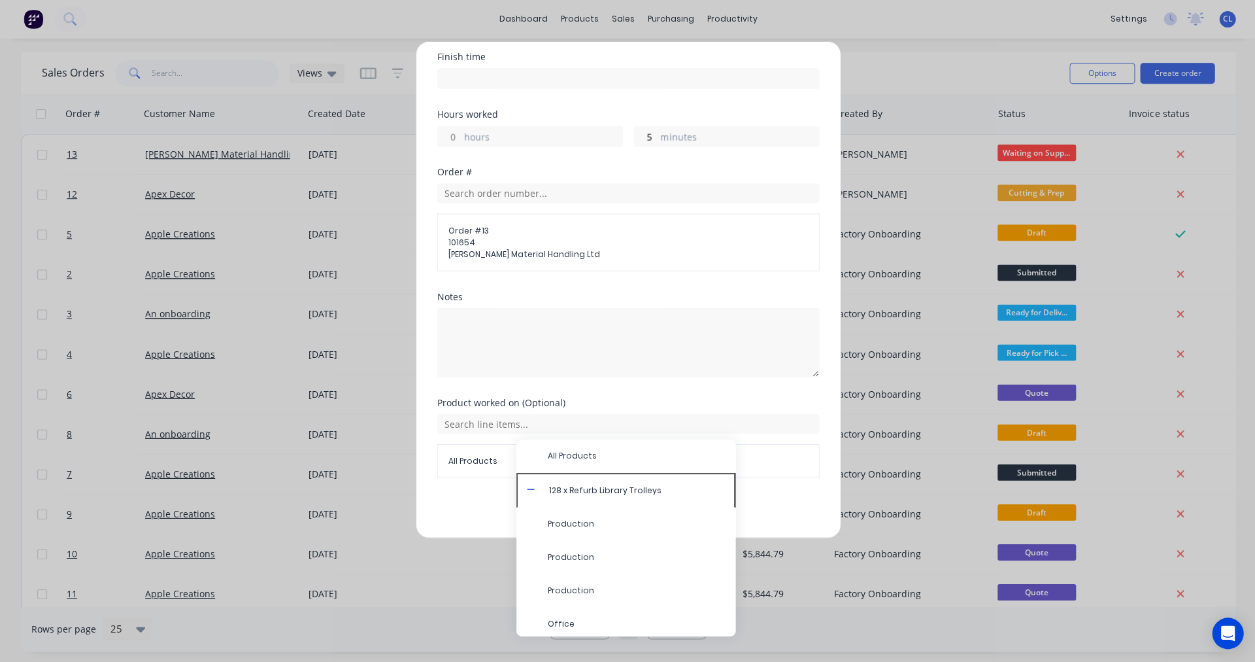
click at [558, 624] on span "Office" at bounding box center [635, 624] width 177 height 12
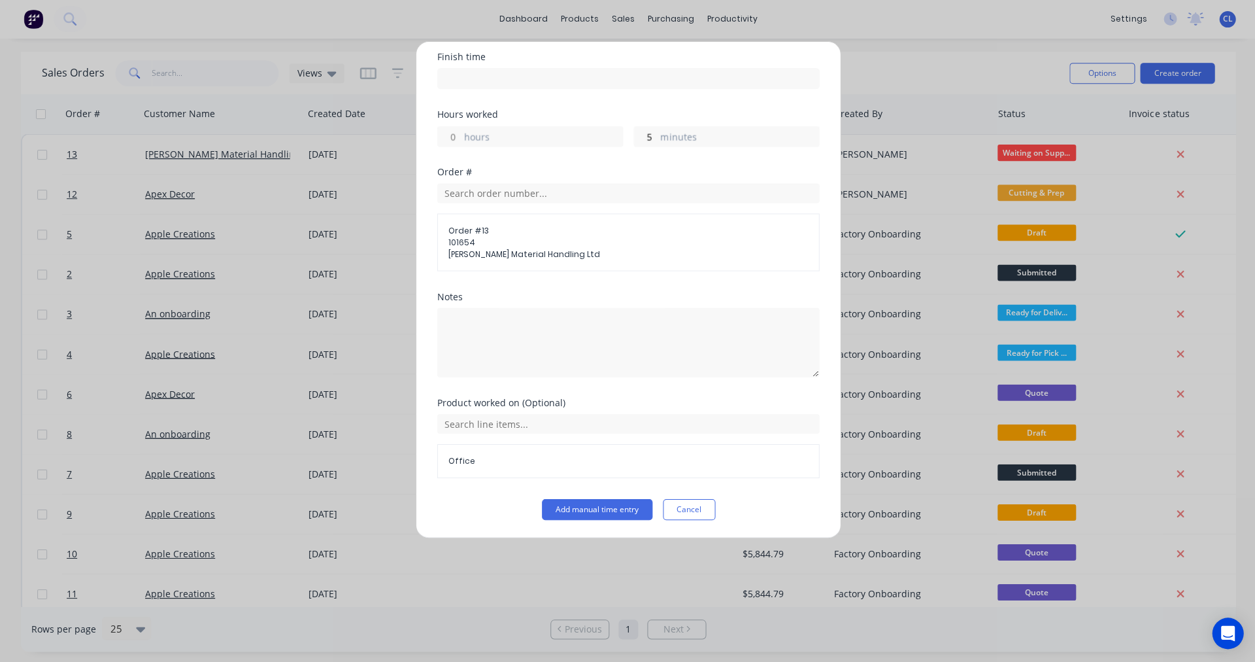
click at [604, 507] on button "Add manual time entry" at bounding box center [596, 509] width 110 height 21
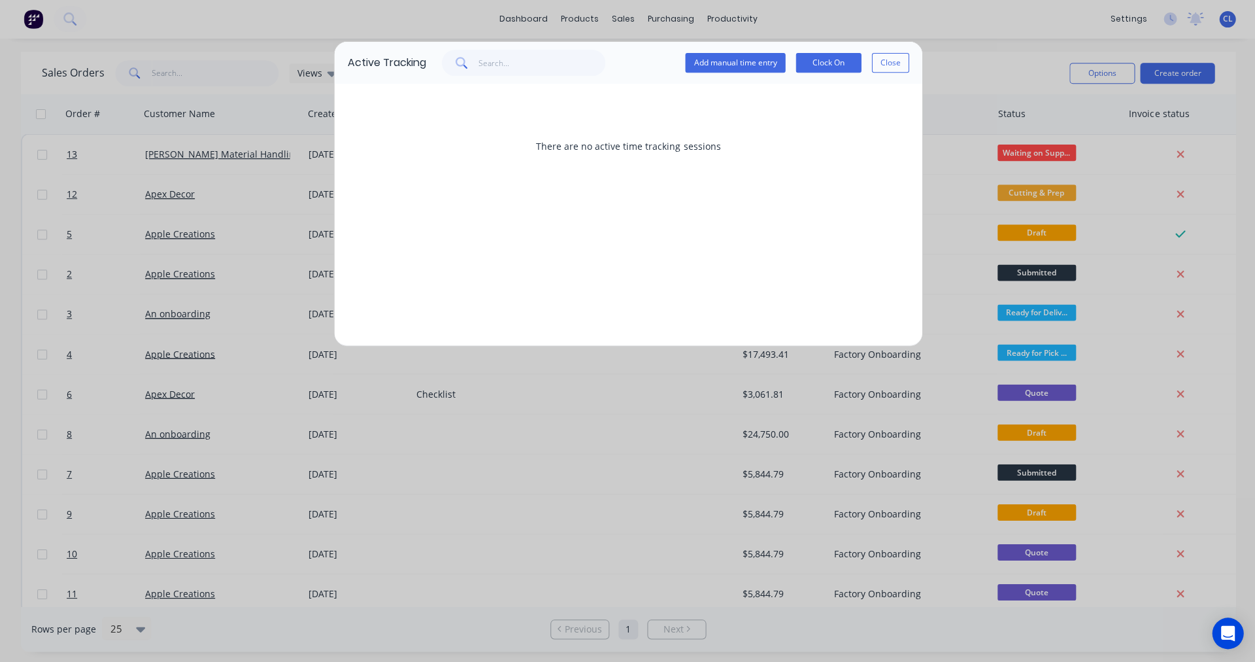
click at [711, 65] on button "Add manual time entry" at bounding box center [735, 64] width 100 height 20
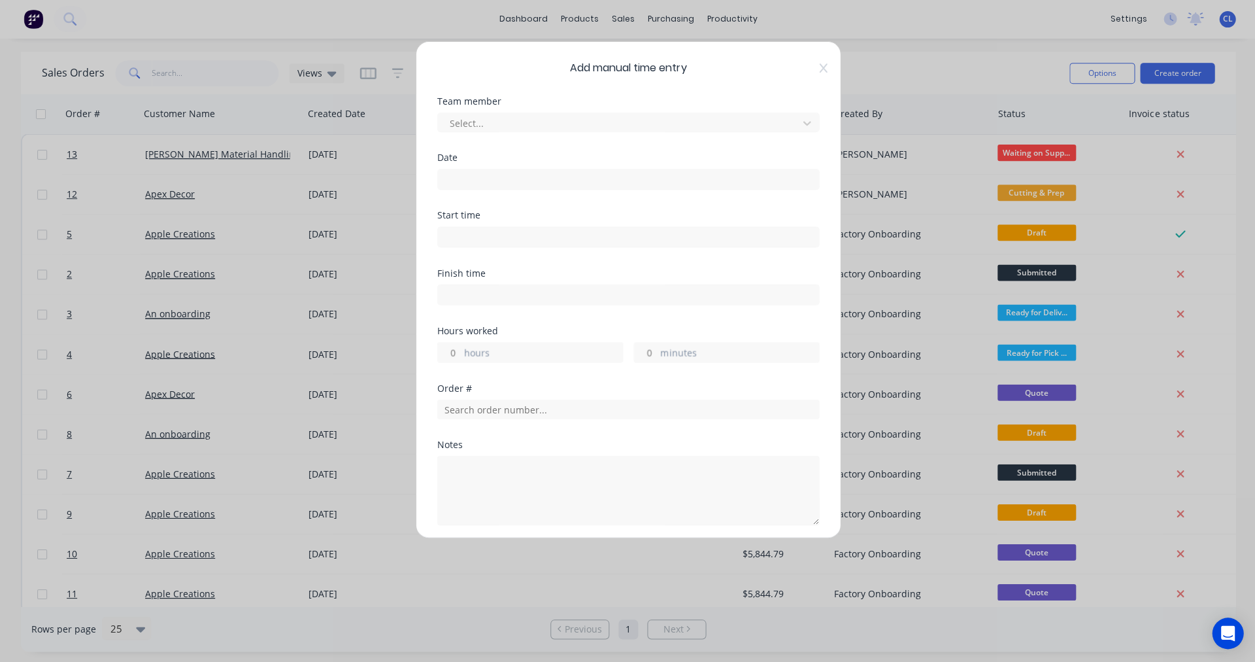
click at [456, 123] on div at bounding box center [619, 124] width 343 height 16
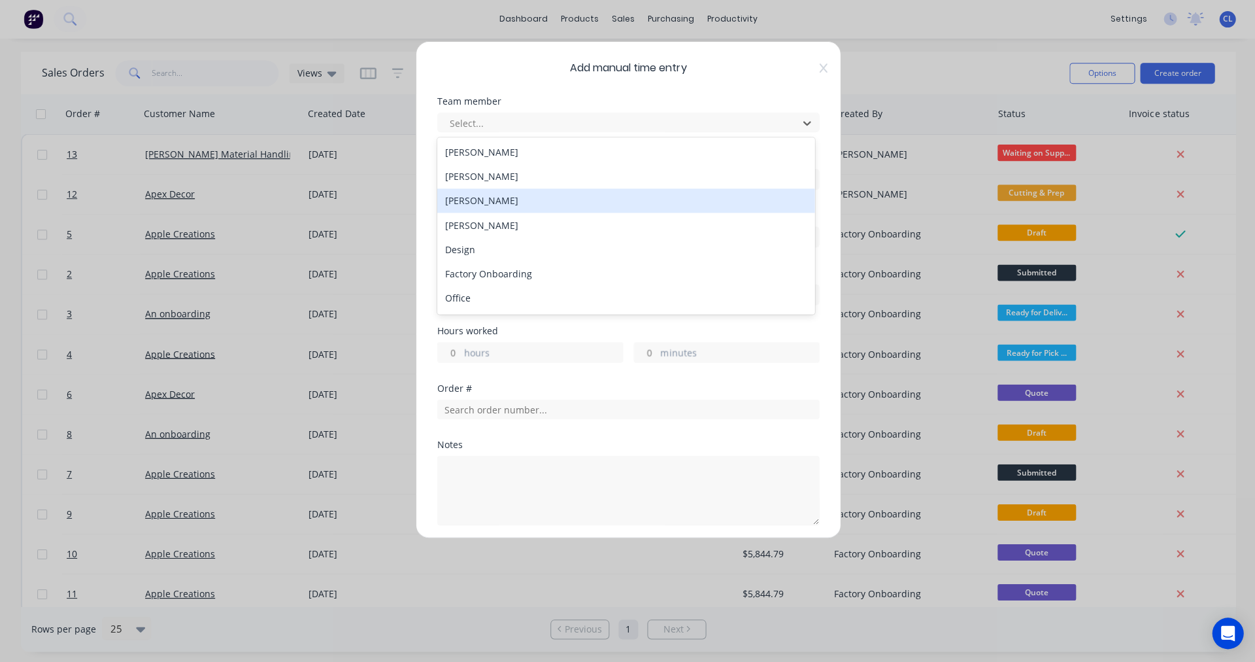
click at [479, 203] on div "[PERSON_NAME]" at bounding box center [625, 201] width 377 height 24
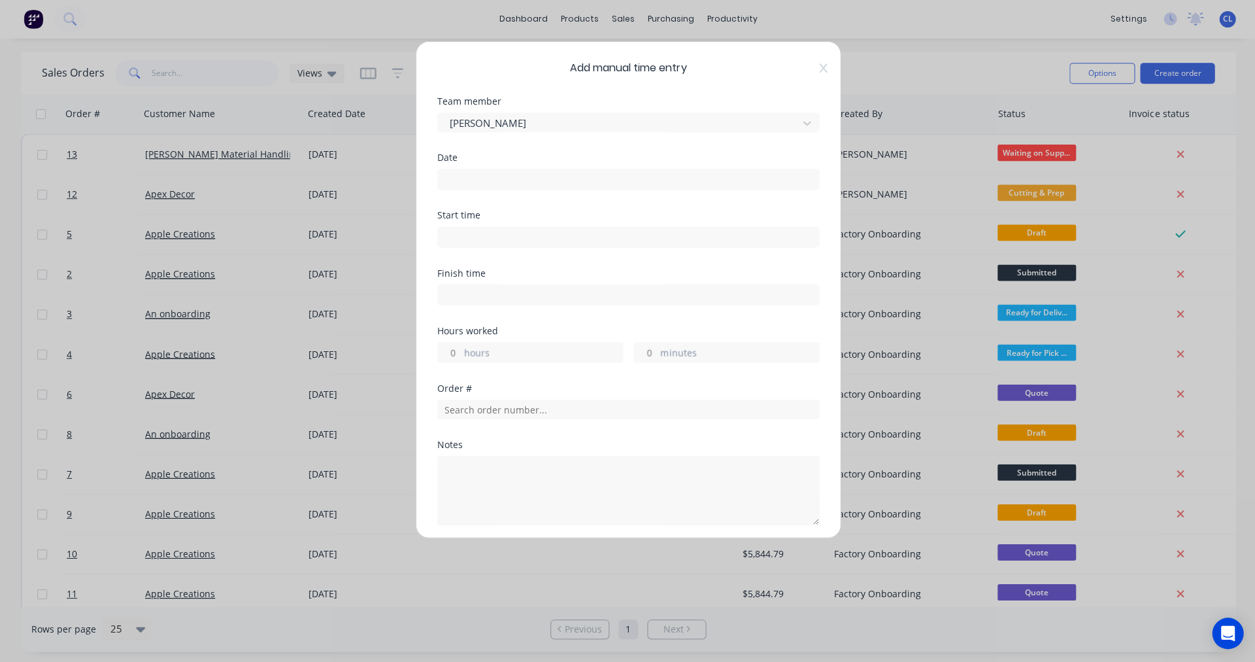
click at [476, 163] on div "Date" at bounding box center [628, 172] width 382 height 37
click at [454, 171] on input at bounding box center [627, 180] width 381 height 20
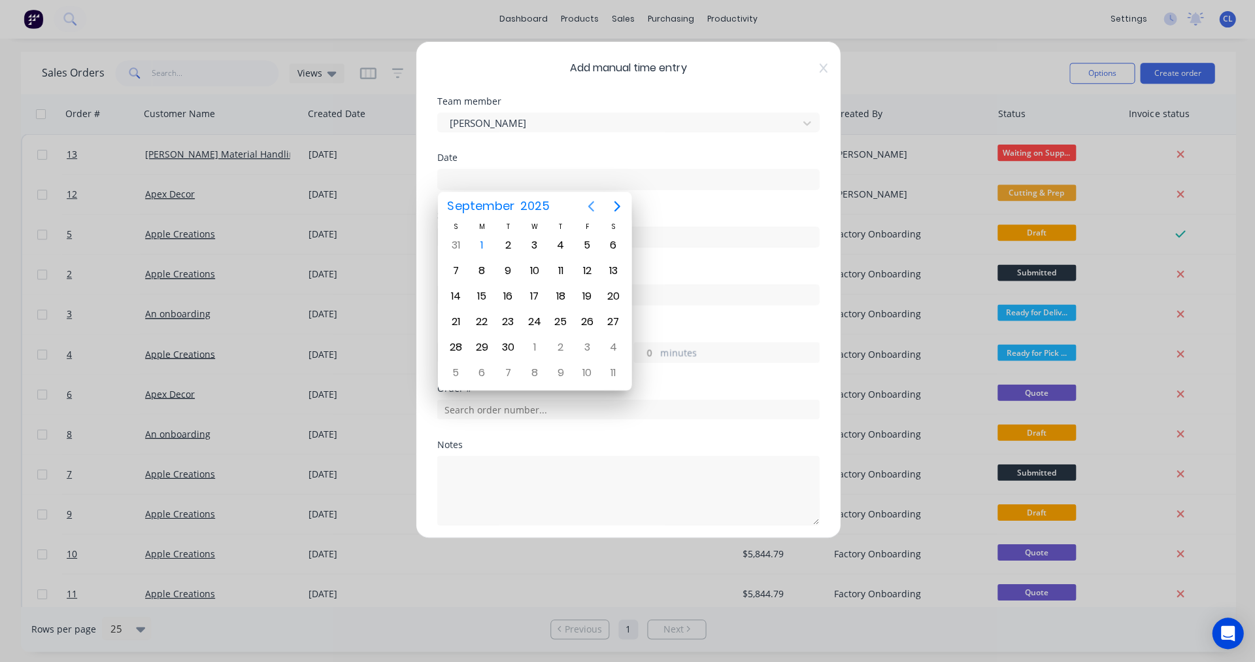
click at [589, 204] on icon "Previous page" at bounding box center [591, 207] width 16 height 16
click at [500, 350] on div "26" at bounding box center [508, 347] width 20 height 20
type input "26/08/2025"
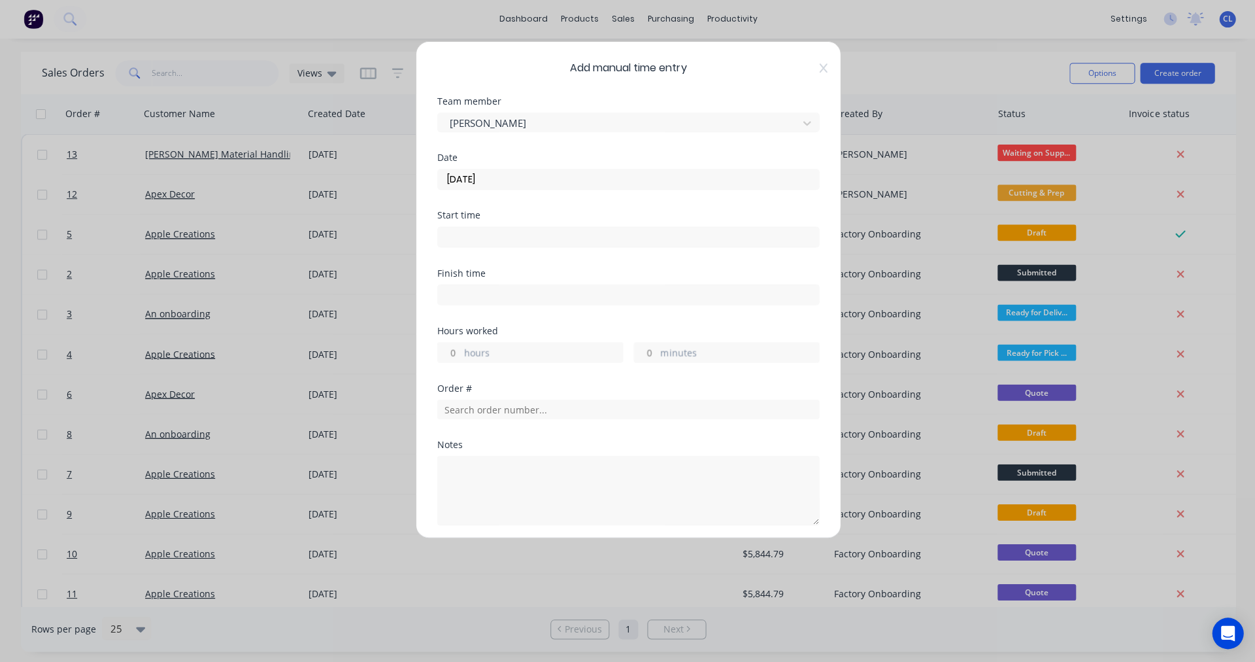
drag, startPoint x: 636, startPoint y: 352, endPoint x: 649, endPoint y: 354, distance: 13.3
click at [649, 354] on input "minutes" at bounding box center [645, 353] width 23 height 20
type input "20"
click at [507, 409] on input "text" at bounding box center [628, 409] width 382 height 20
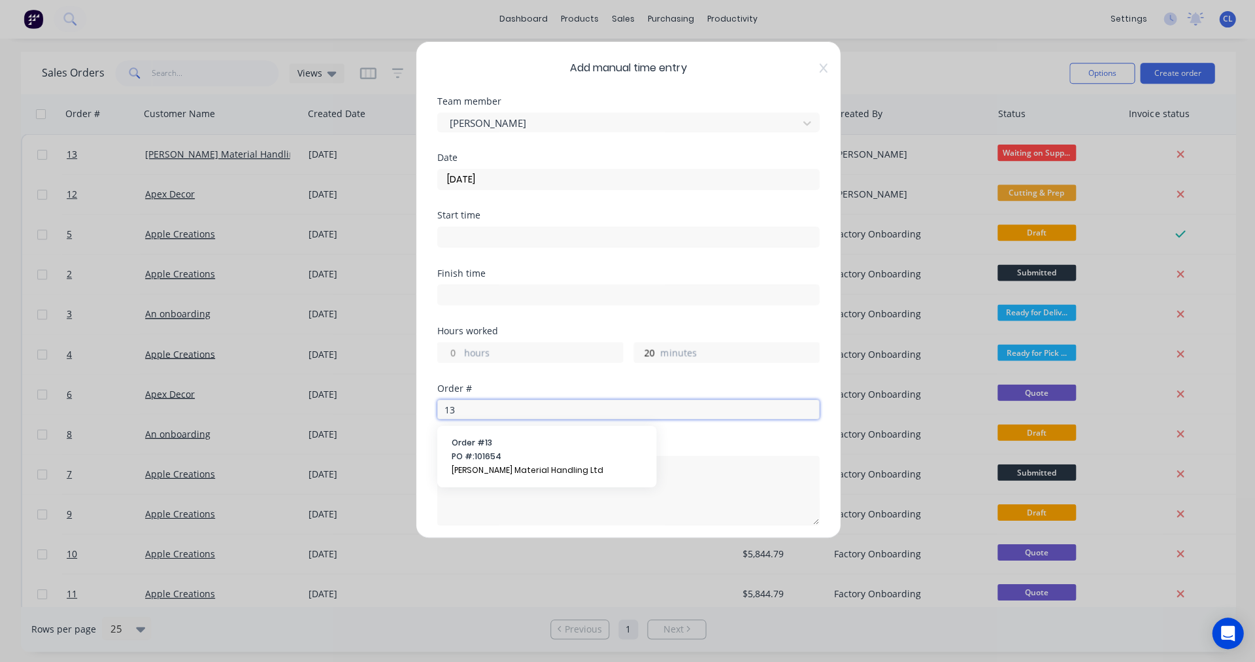
type input "13"
click at [484, 442] on span "Order # 13" at bounding box center [546, 443] width 190 height 12
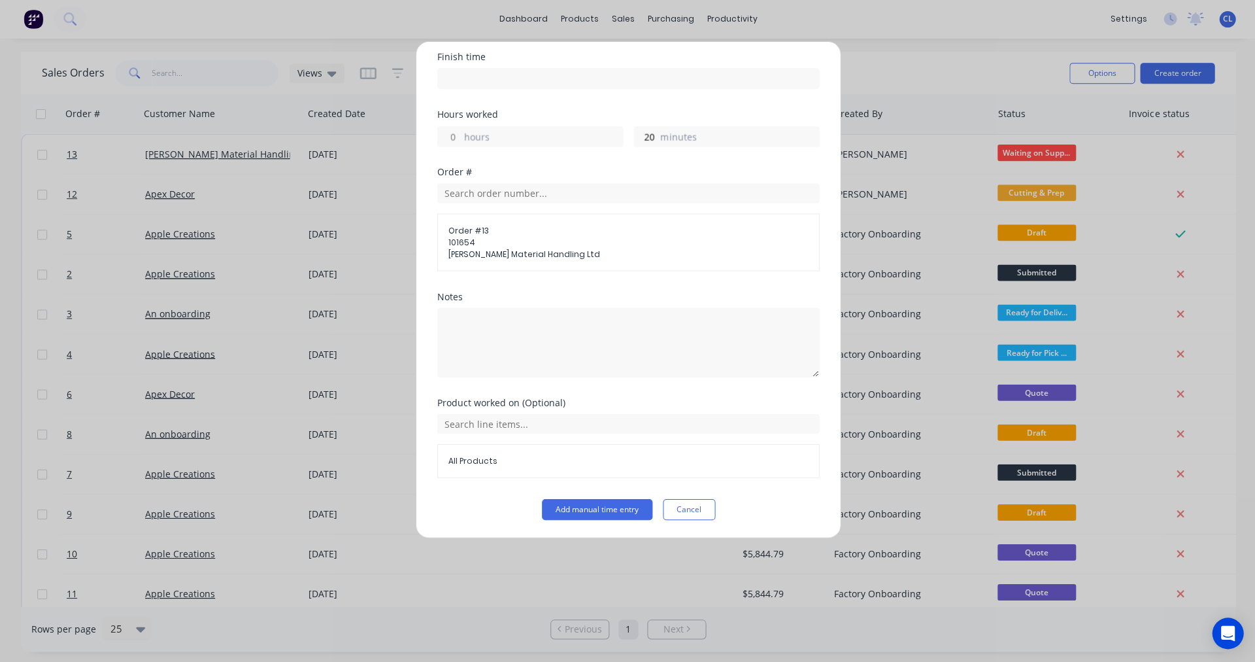
click at [488, 461] on span "All Products" at bounding box center [628, 461] width 360 height 12
click at [517, 464] on span "All Products" at bounding box center [628, 461] width 360 height 12
click at [524, 425] on input "text" at bounding box center [628, 424] width 382 height 20
click at [534, 489] on icon at bounding box center [530, 489] width 8 height 8
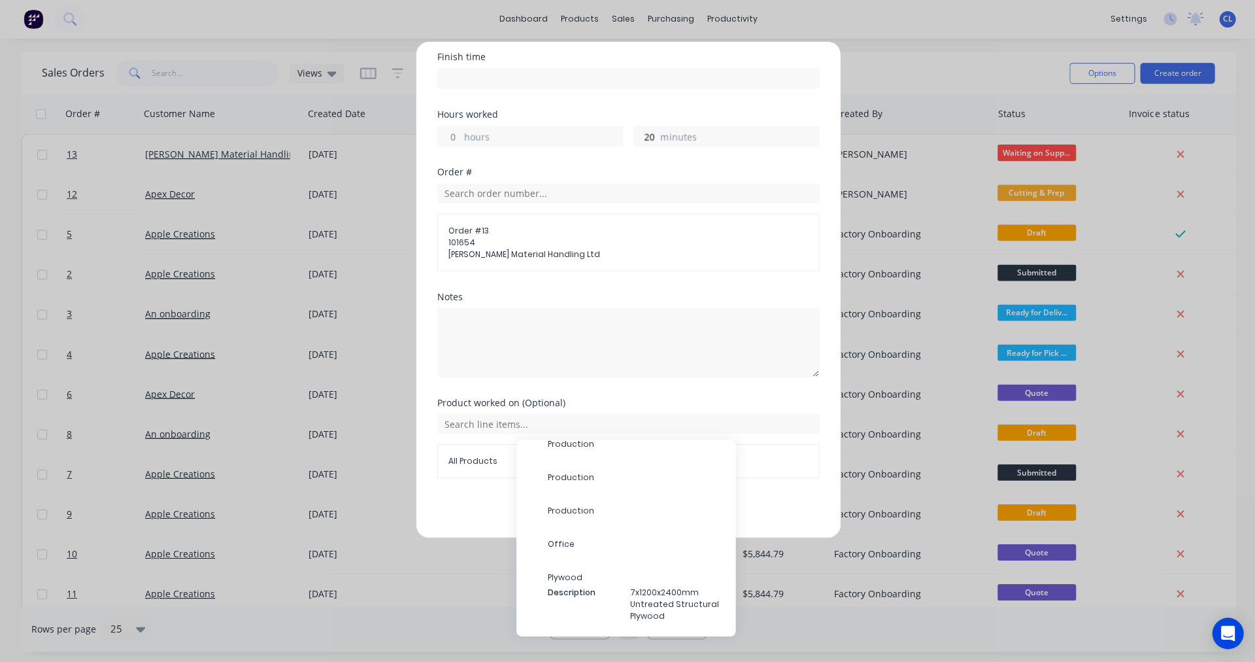
scroll to position [81, 0]
click at [560, 542] on span "Office" at bounding box center [635, 543] width 177 height 12
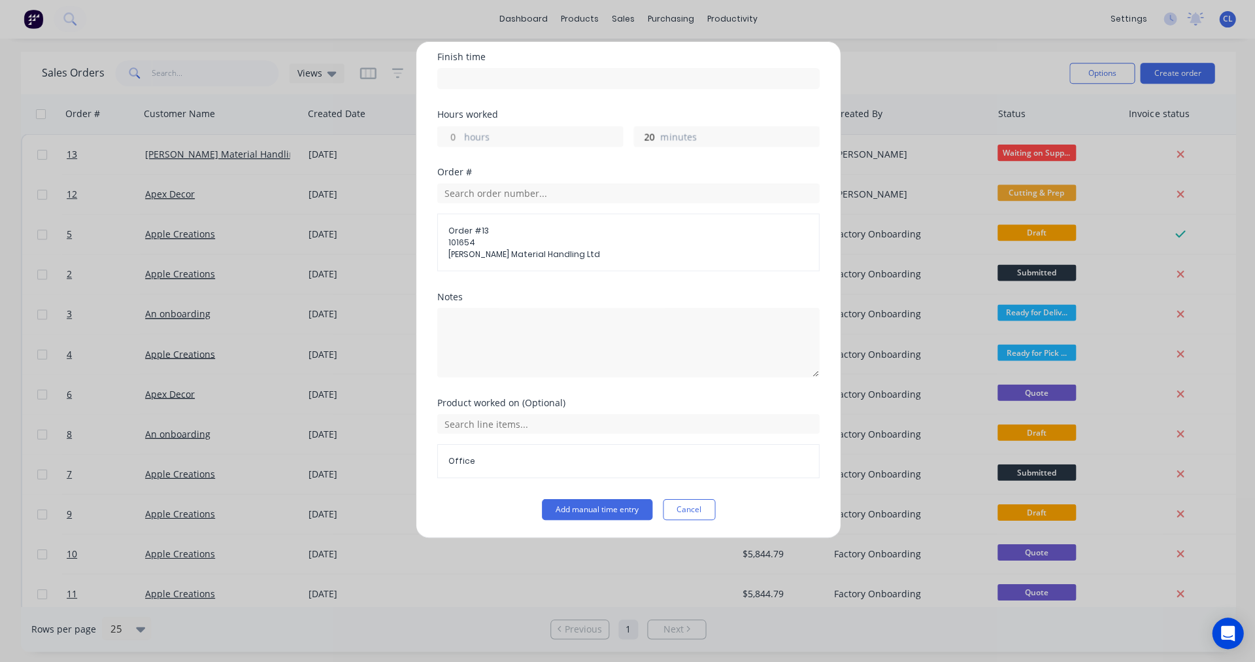
click at [588, 512] on button "Add manual time entry" at bounding box center [596, 509] width 110 height 21
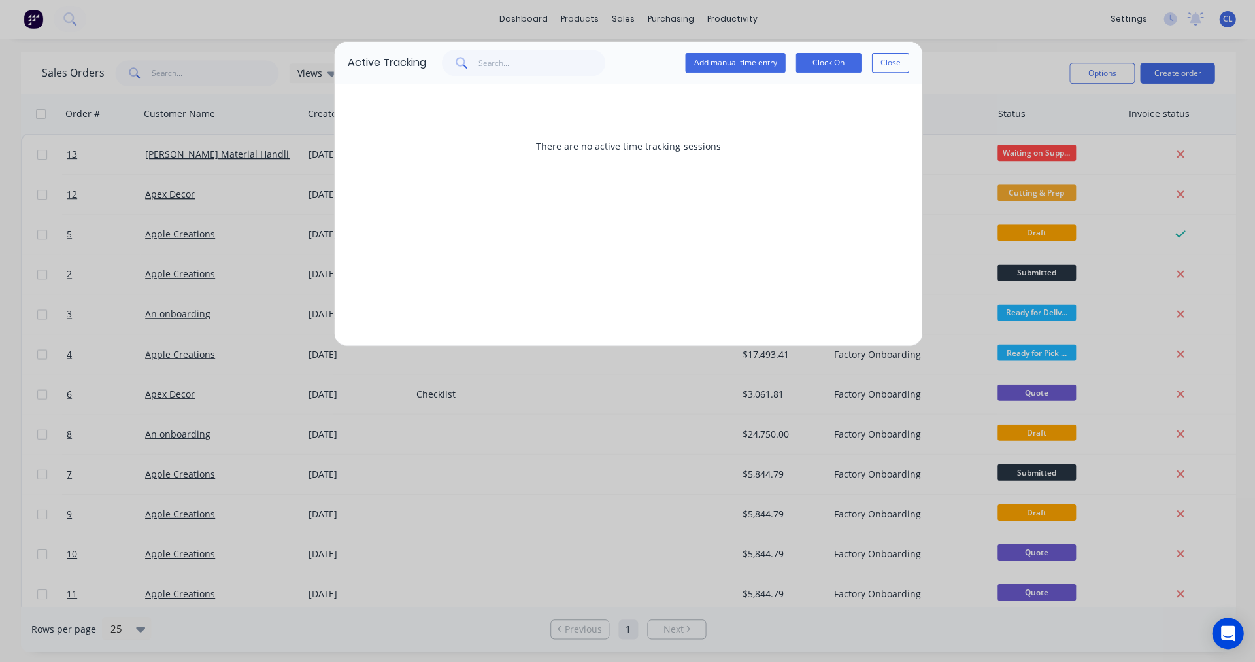
click at [730, 64] on button "Add manual time entry" at bounding box center [735, 64] width 100 height 20
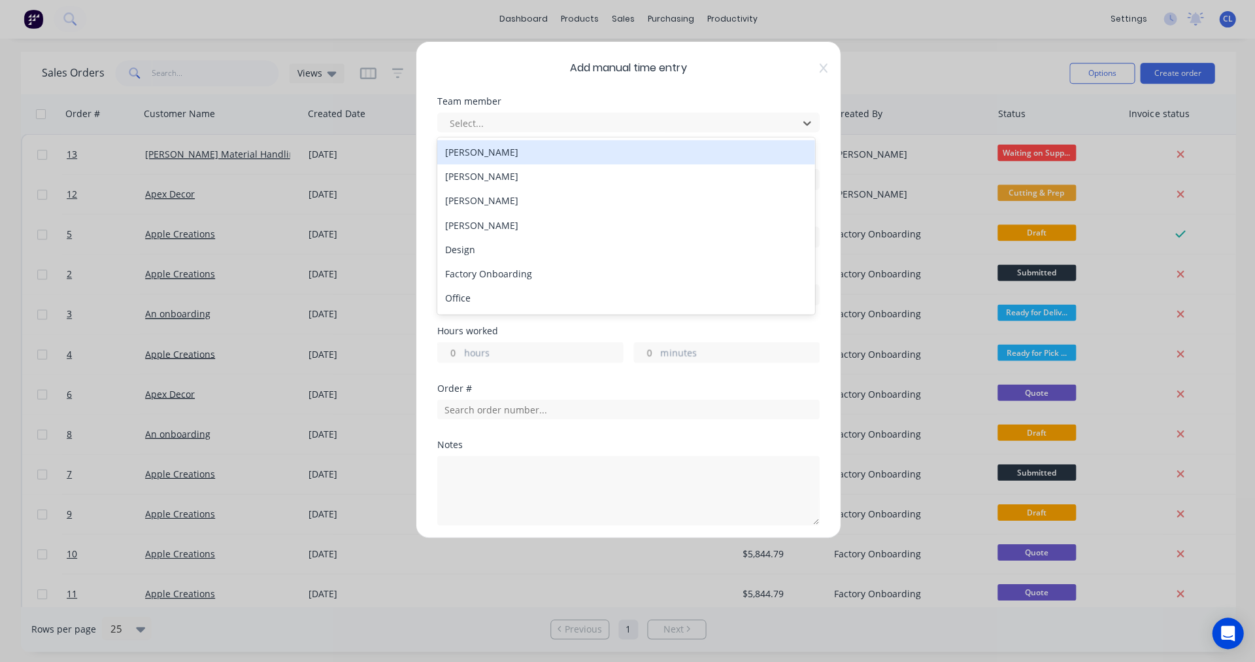
click at [463, 123] on div at bounding box center [619, 124] width 343 height 16
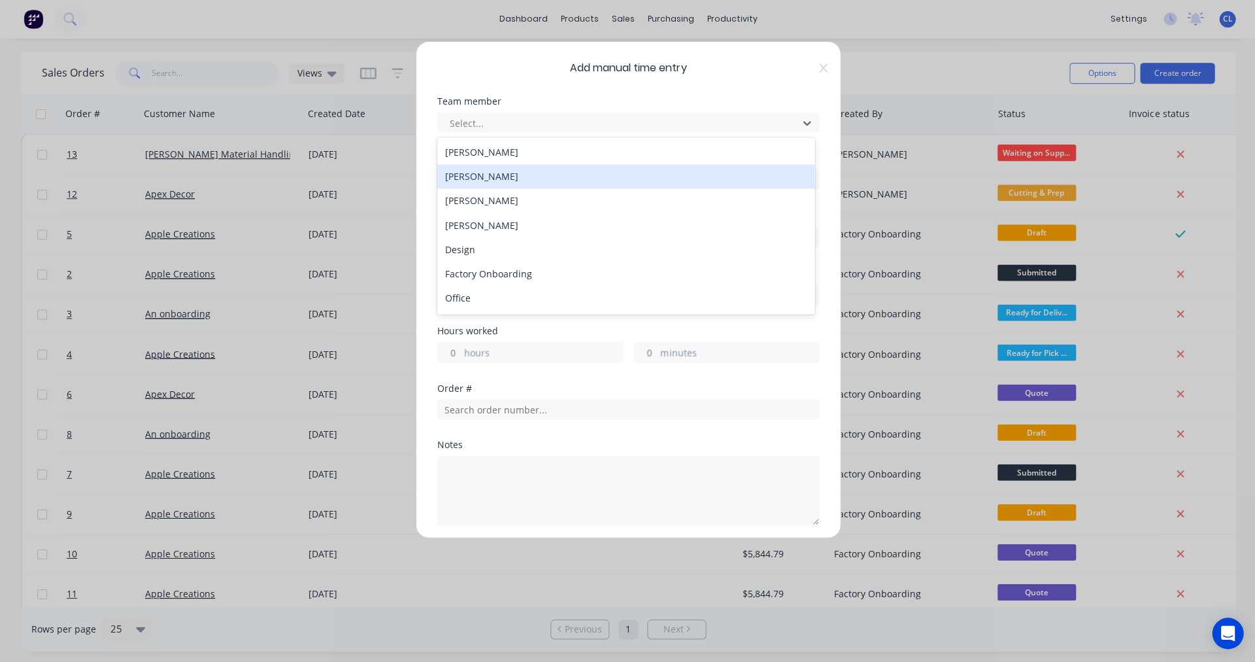
click at [479, 179] on div "[PERSON_NAME]" at bounding box center [625, 177] width 377 height 24
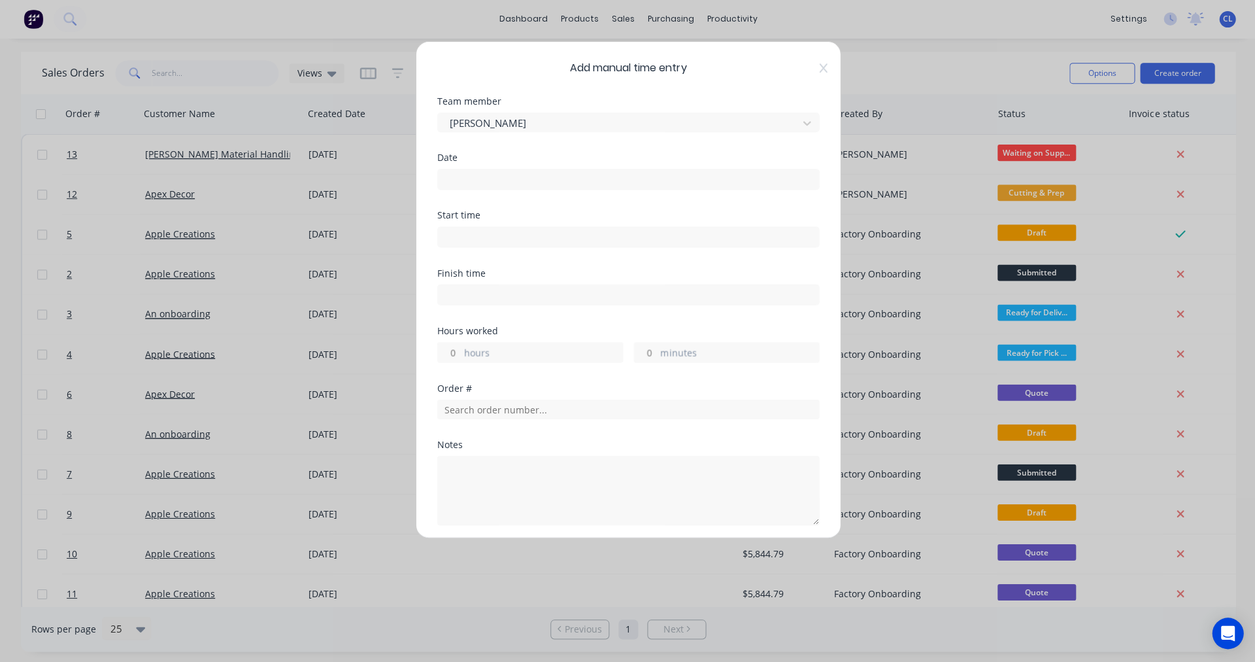
click at [446, 163] on div "Date" at bounding box center [628, 158] width 382 height 9
click at [448, 159] on div "Date" at bounding box center [628, 158] width 382 height 9
click at [467, 156] on div "Date" at bounding box center [628, 158] width 382 height 9
click at [445, 157] on div "Date" at bounding box center [628, 158] width 382 height 9
click at [445, 169] on label at bounding box center [628, 179] width 382 height 21
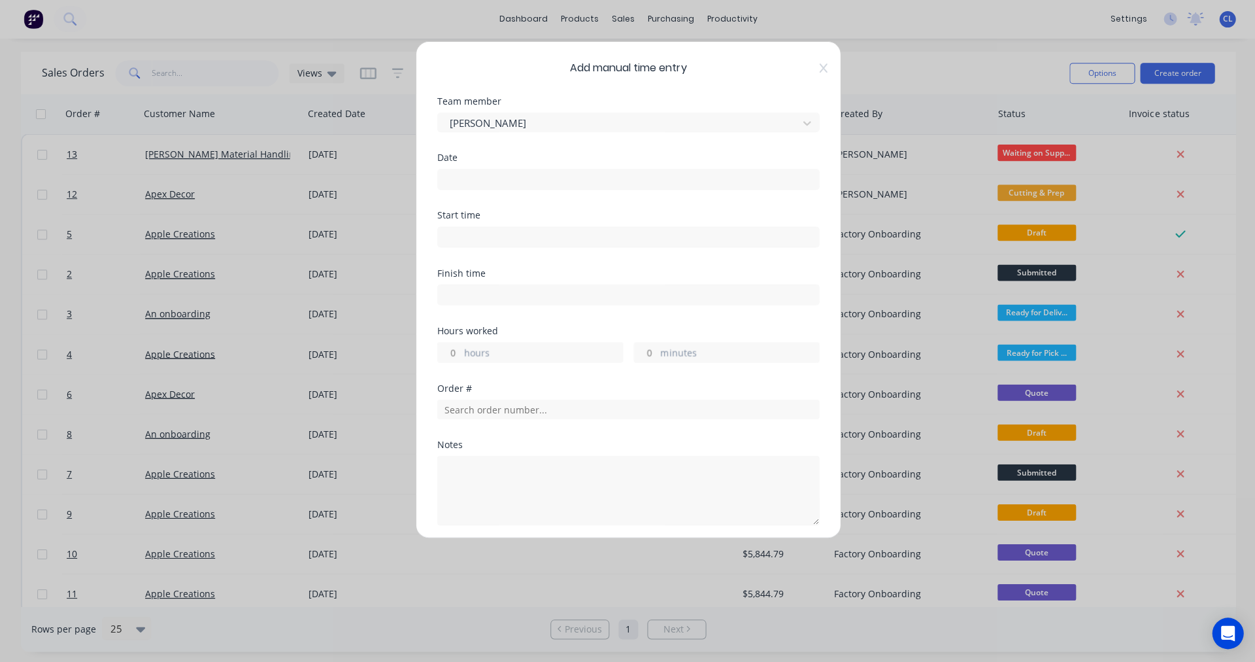
click at [445, 170] on input at bounding box center [627, 180] width 381 height 20
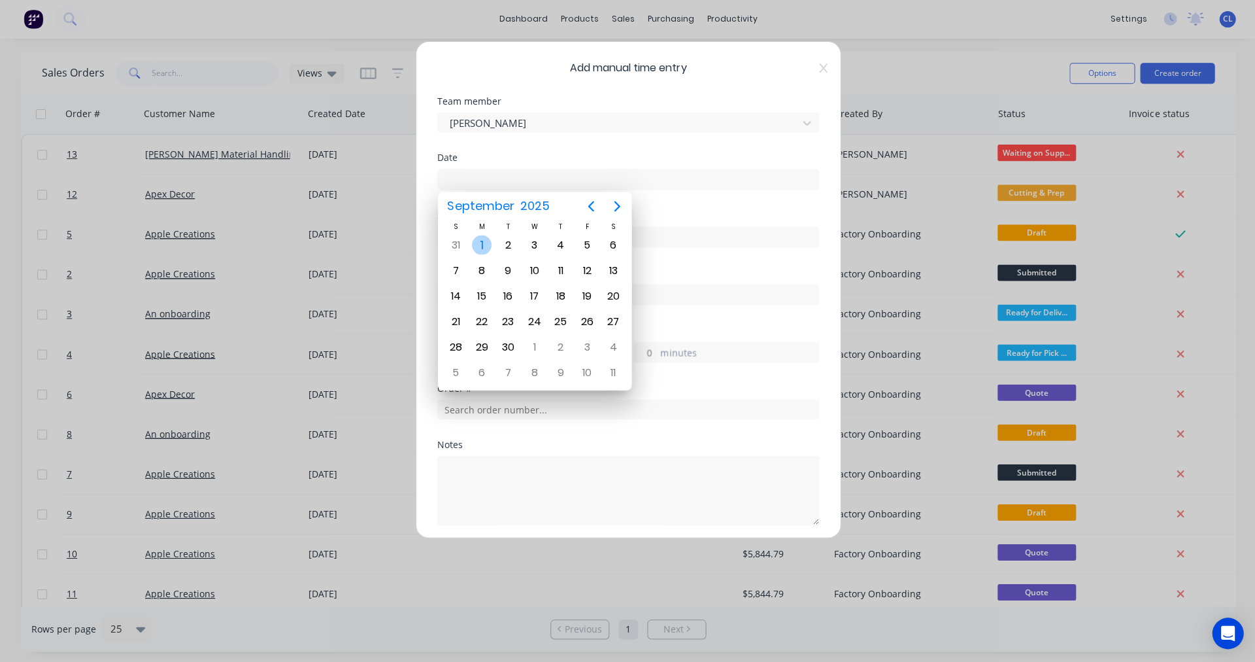
click at [484, 243] on div "1" at bounding box center [481, 245] width 20 height 20
type input "[DATE]"
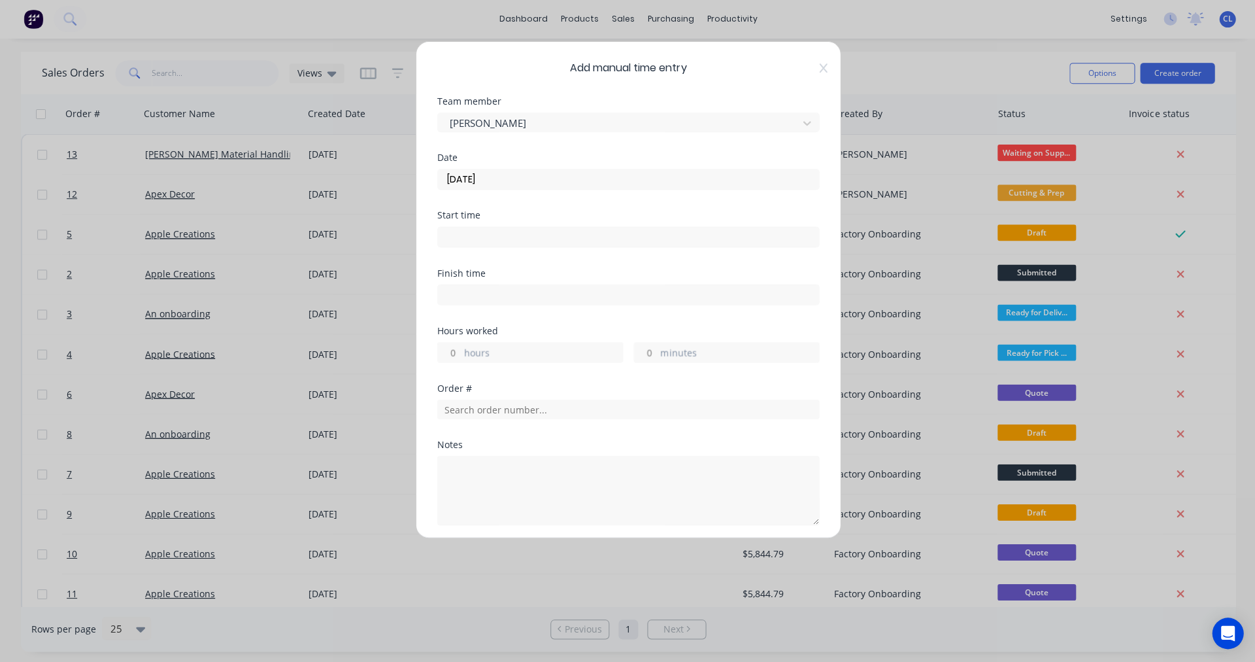
drag, startPoint x: 629, startPoint y: 353, endPoint x: 683, endPoint y: 353, distance: 53.6
click at [683, 353] on div "hours minutes" at bounding box center [628, 351] width 382 height 24
click at [645, 352] on input "minutes" at bounding box center [645, 353] width 23 height 20
click at [526, 409] on input "text" at bounding box center [628, 409] width 382 height 20
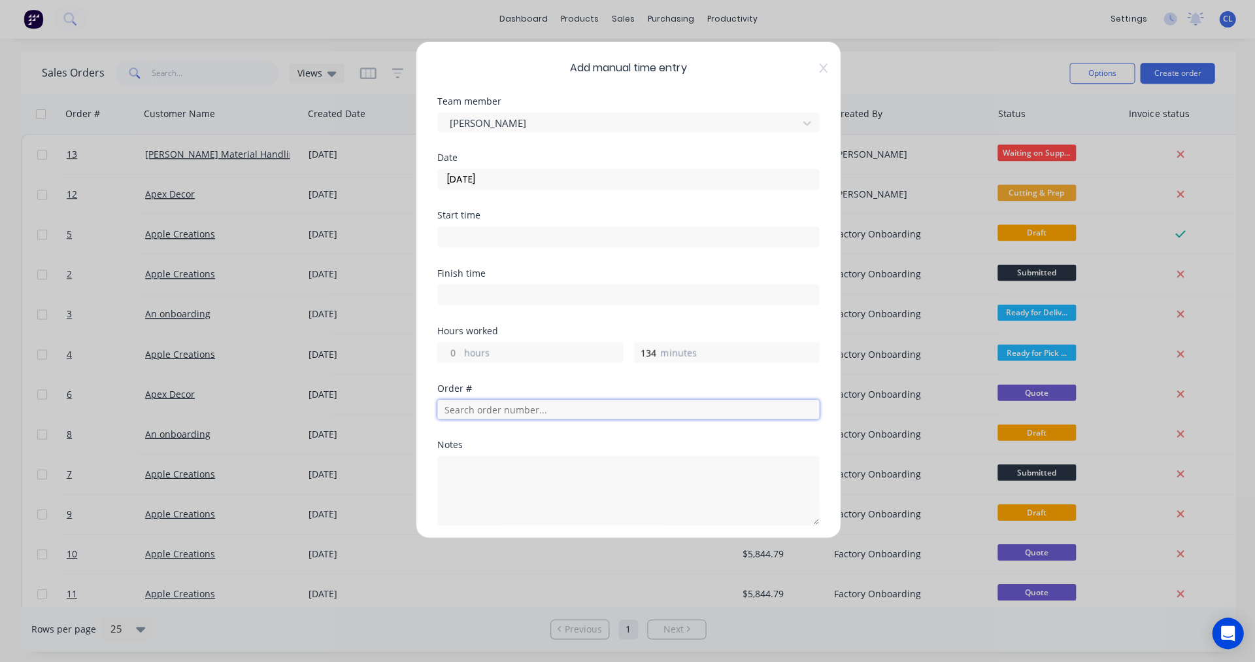
scroll to position [0, 0]
click at [485, 410] on input "text" at bounding box center [628, 409] width 382 height 20
drag, startPoint x: 654, startPoint y: 349, endPoint x: 592, endPoint y: 348, distance: 62.1
click at [592, 348] on div "hours 134 should not be greater than 59 minutes minutes" at bounding box center [628, 351] width 382 height 24
click at [647, 351] on input "134" at bounding box center [645, 353] width 23 height 20
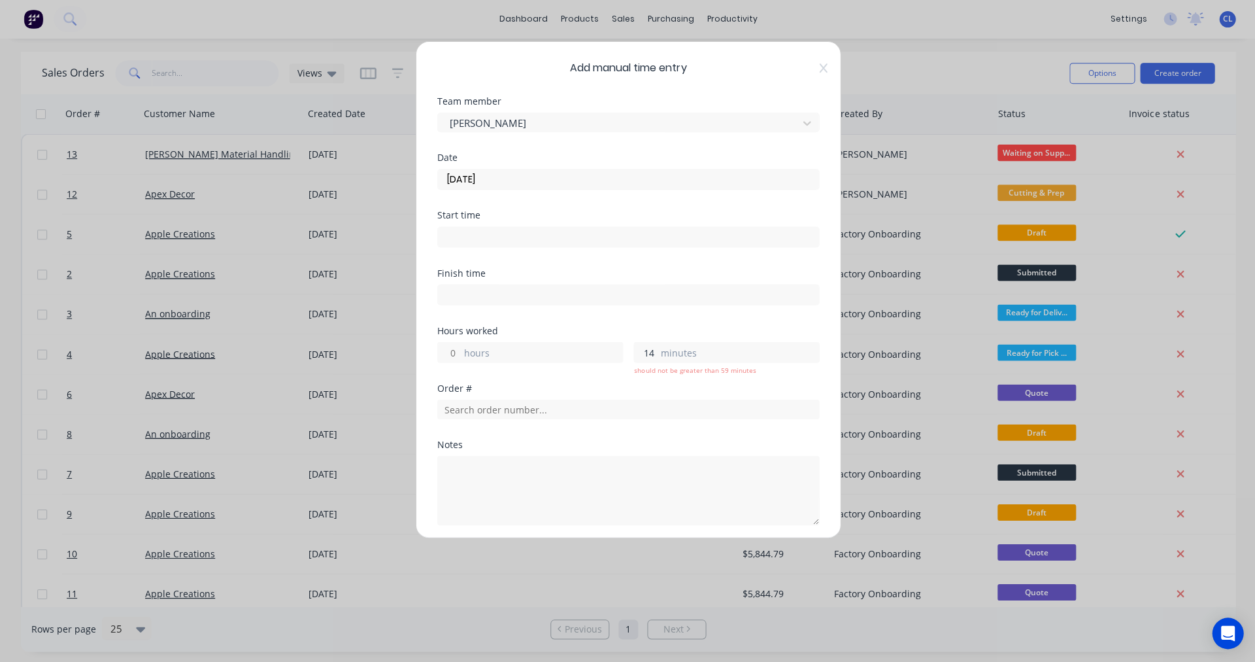
type input "14"
click at [452, 350] on input "hours" at bounding box center [448, 353] width 23 height 20
type input "2"
click at [470, 404] on input "text" at bounding box center [628, 409] width 382 height 20
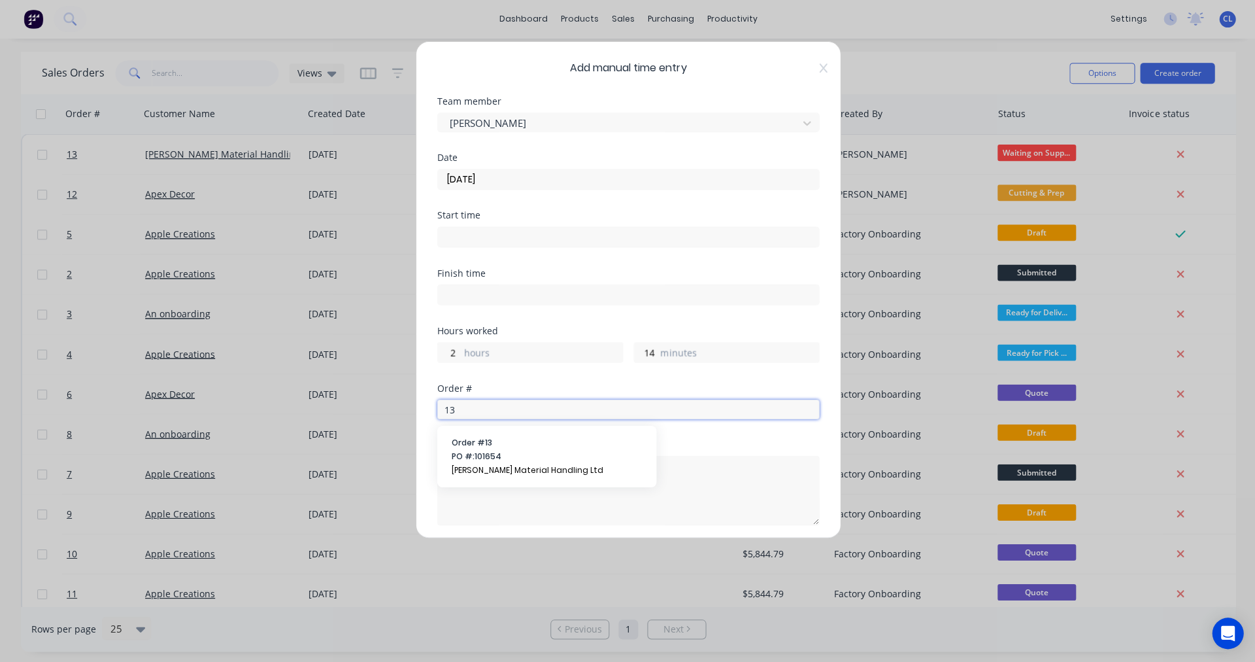
type input "13"
click at [462, 447] on span "Order # 13" at bounding box center [546, 443] width 190 height 12
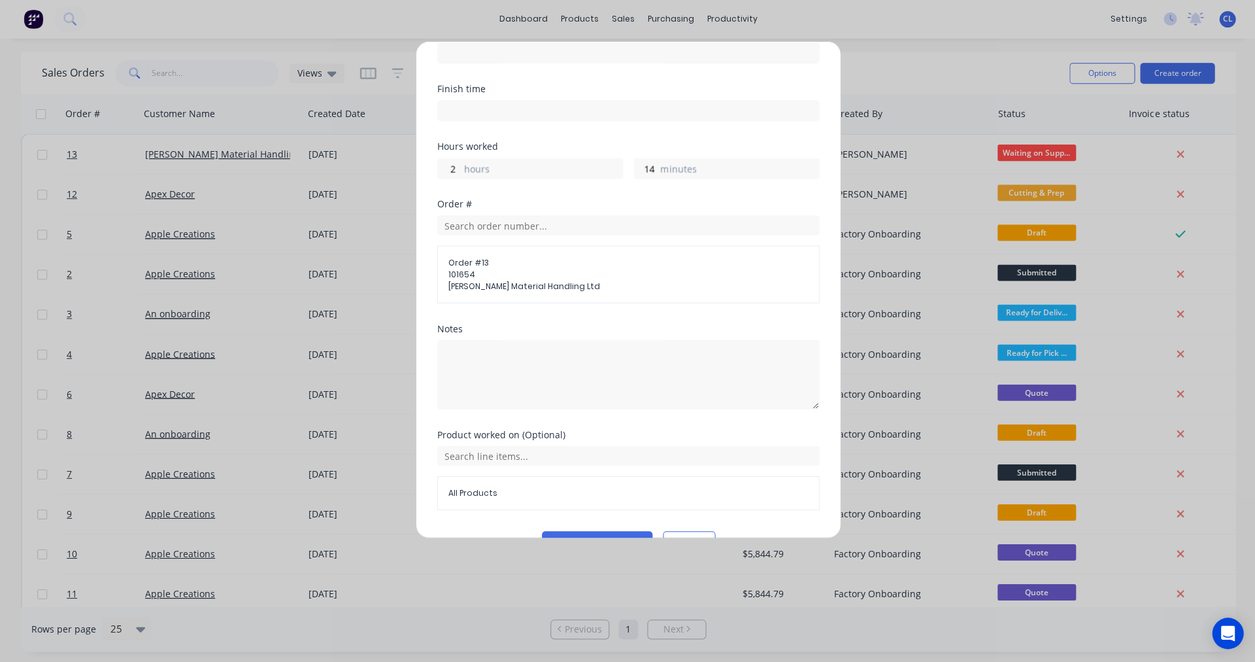
scroll to position [216, 0]
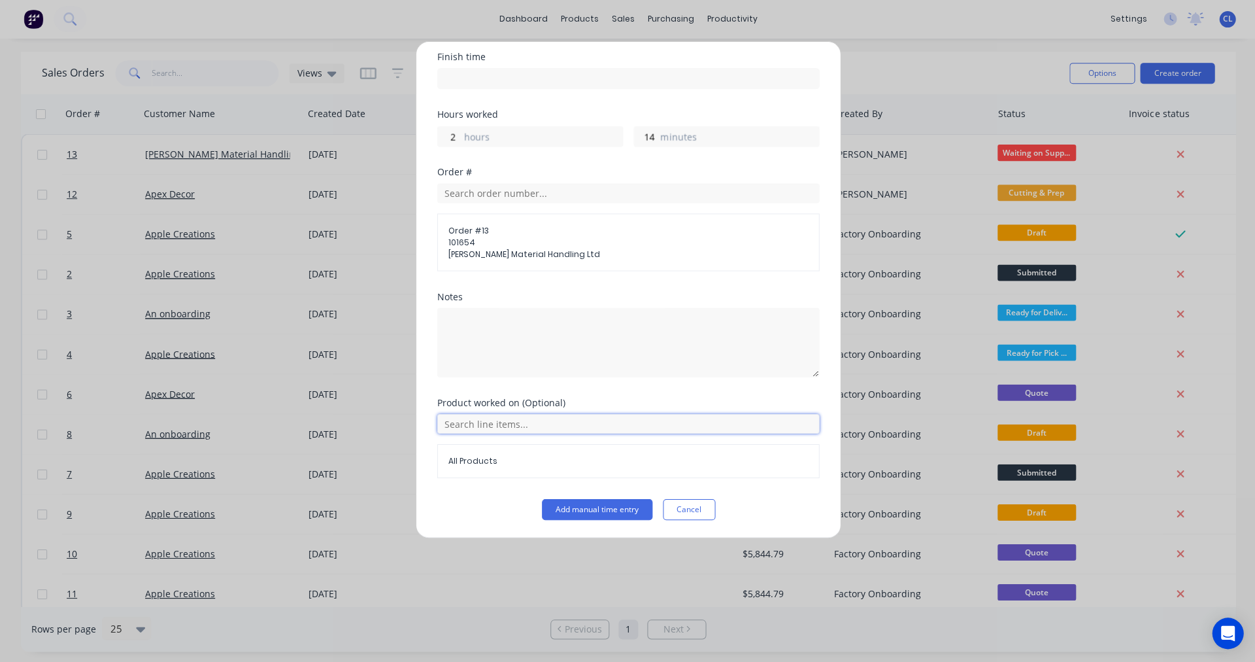
click at [508, 423] on input "text" at bounding box center [628, 424] width 382 height 20
click at [529, 488] on icon at bounding box center [530, 489] width 8 height 8
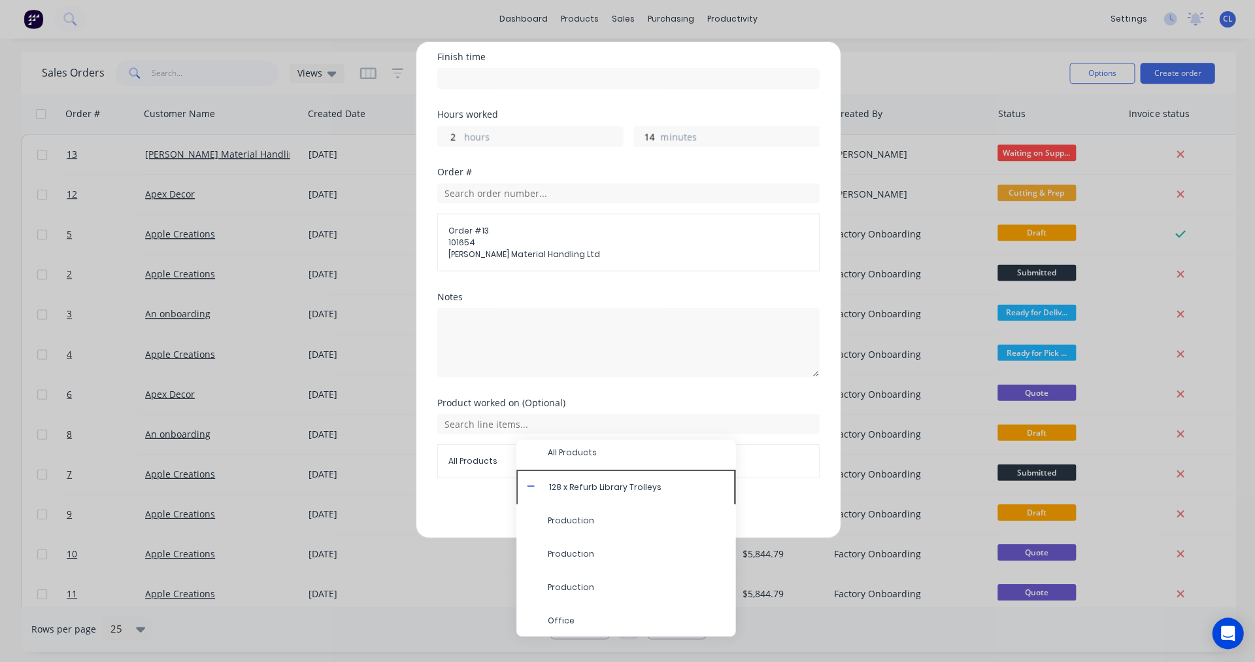
scroll to position [4, 0]
click at [567, 552] on span "Production" at bounding box center [635, 554] width 177 height 12
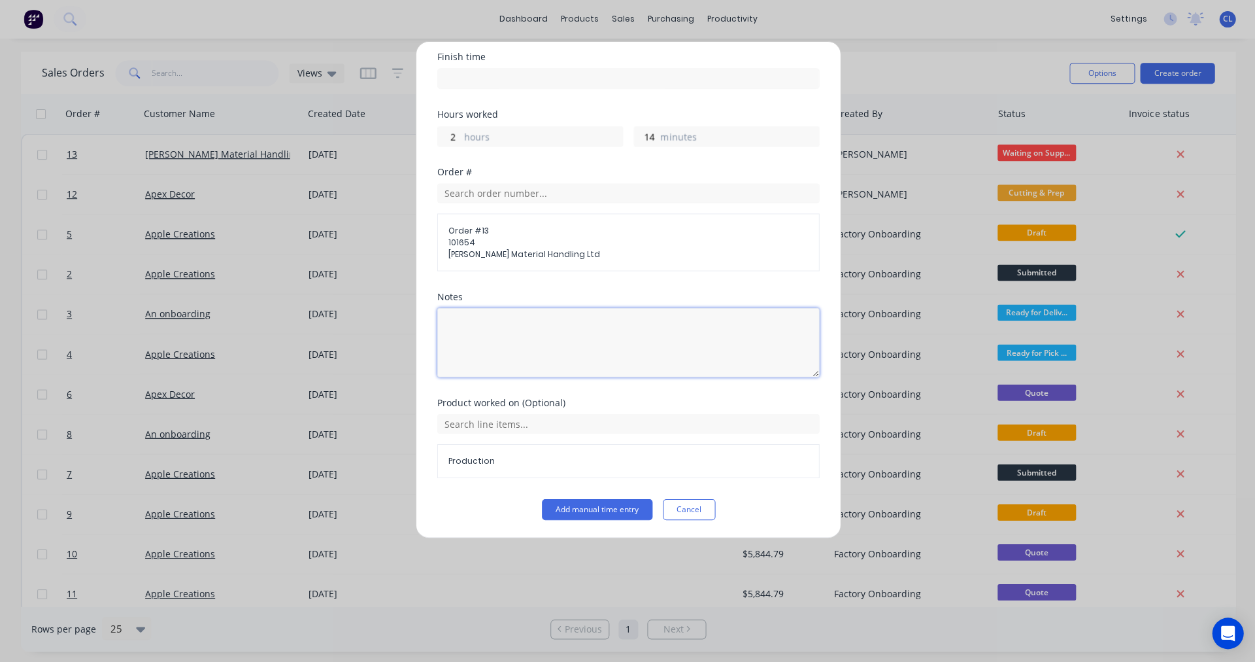
click at [473, 329] on textarea at bounding box center [628, 342] width 382 height 69
type textarea "sticking"
click at [612, 508] on button "Add manual time entry" at bounding box center [596, 509] width 110 height 21
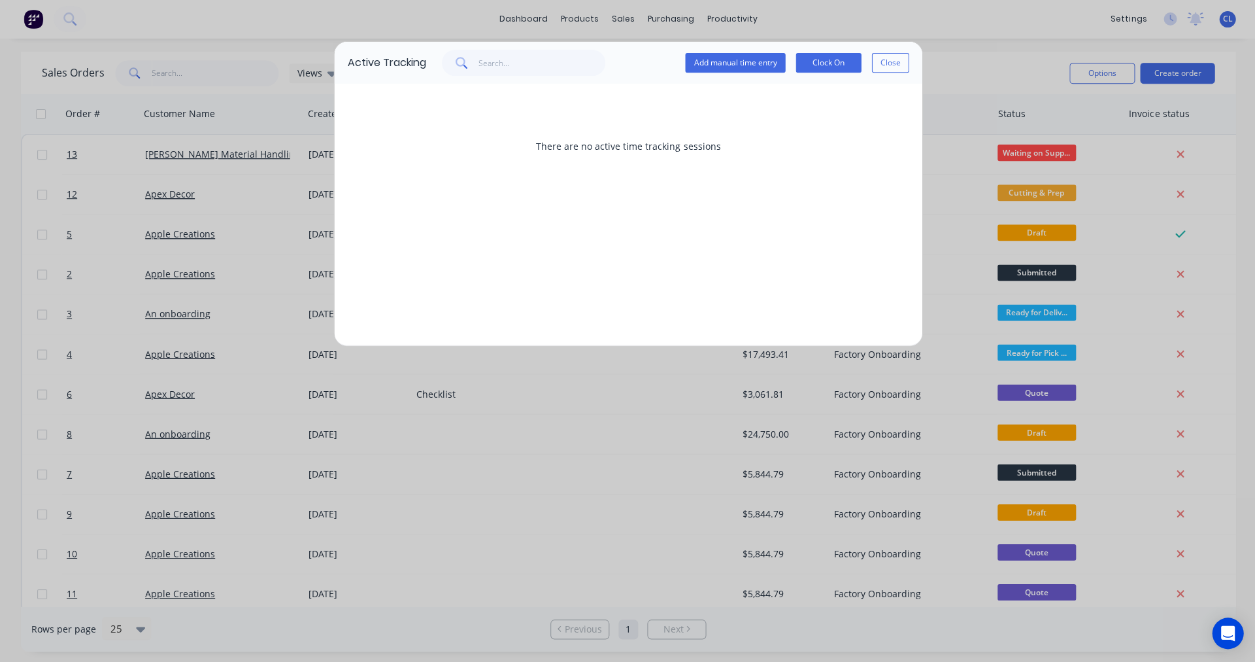
click at [728, 64] on button "Add manual time entry" at bounding box center [735, 64] width 100 height 20
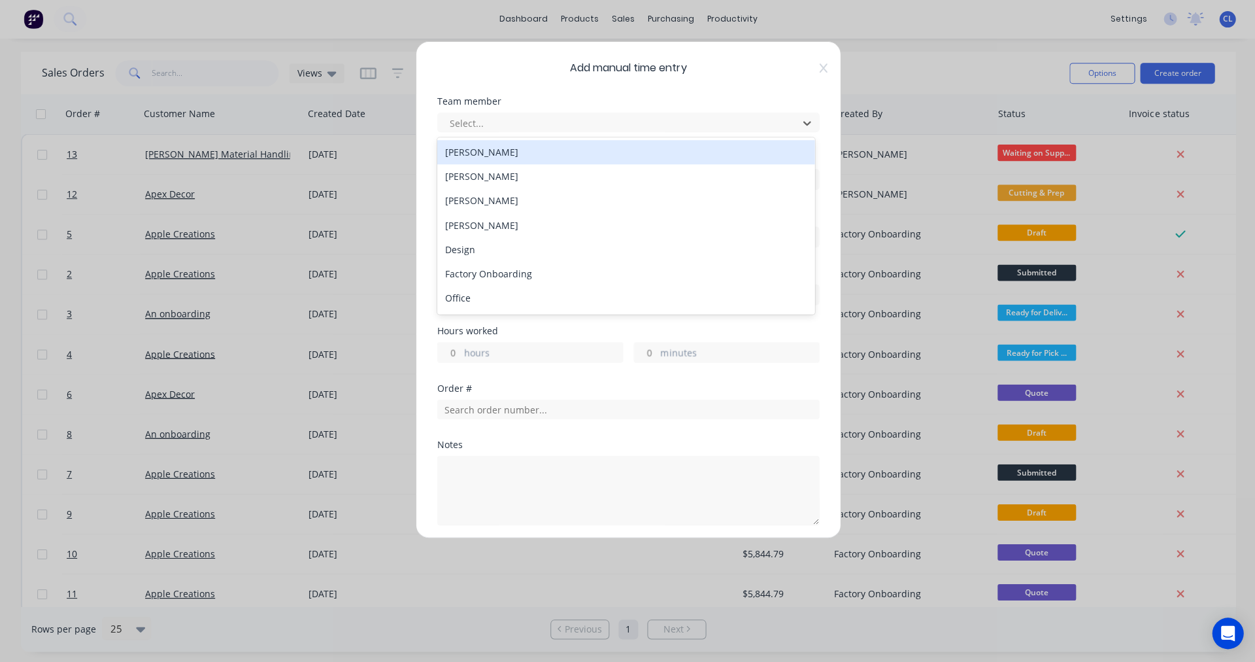
click at [467, 123] on div at bounding box center [619, 124] width 343 height 16
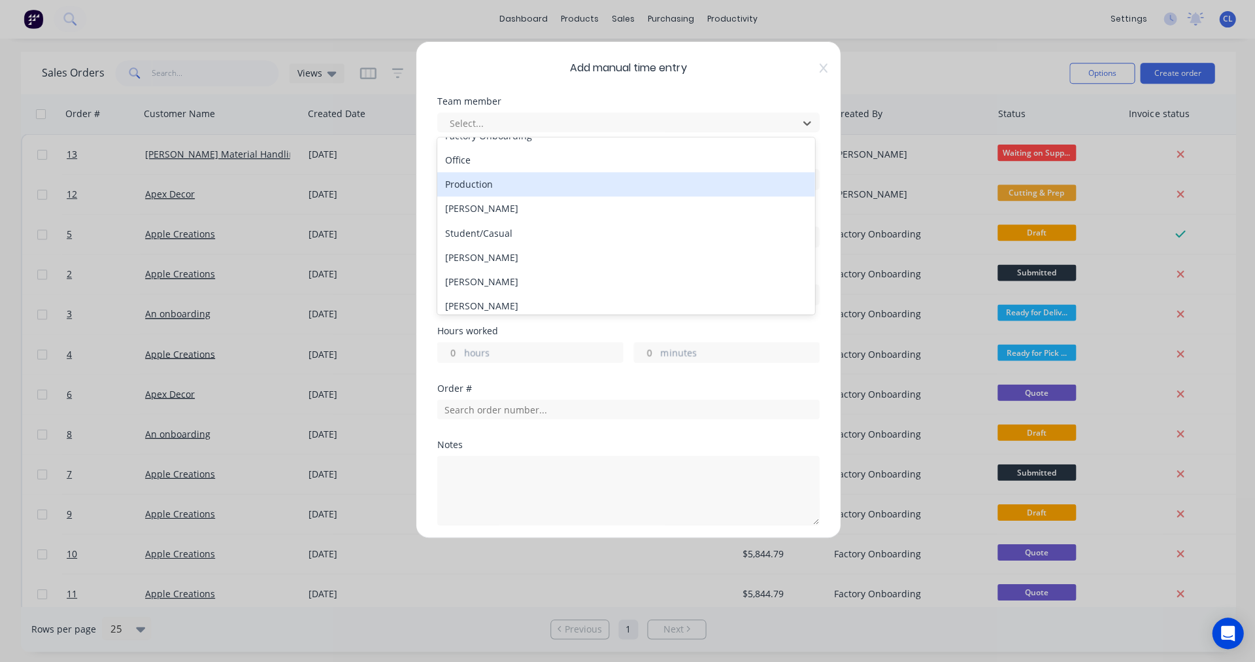
scroll to position [143, 0]
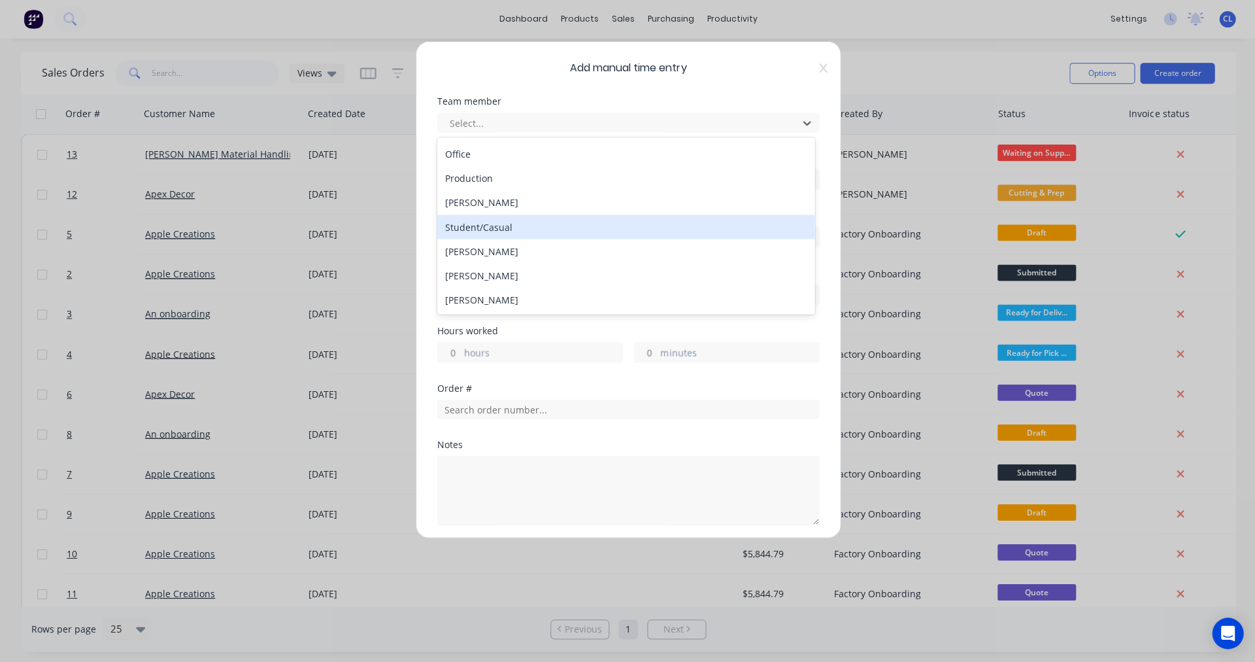
click at [484, 227] on div "Student/Casual" at bounding box center [625, 227] width 377 height 24
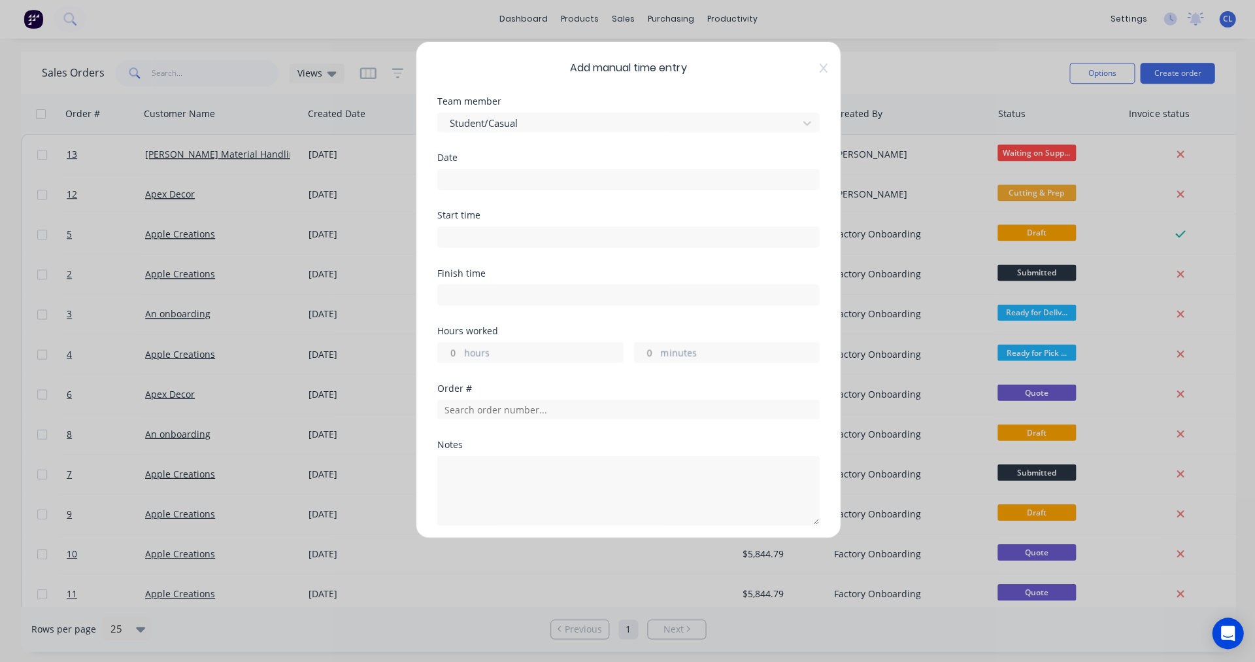
click at [465, 170] on label at bounding box center [628, 179] width 382 height 21
click at [465, 170] on input at bounding box center [627, 180] width 381 height 20
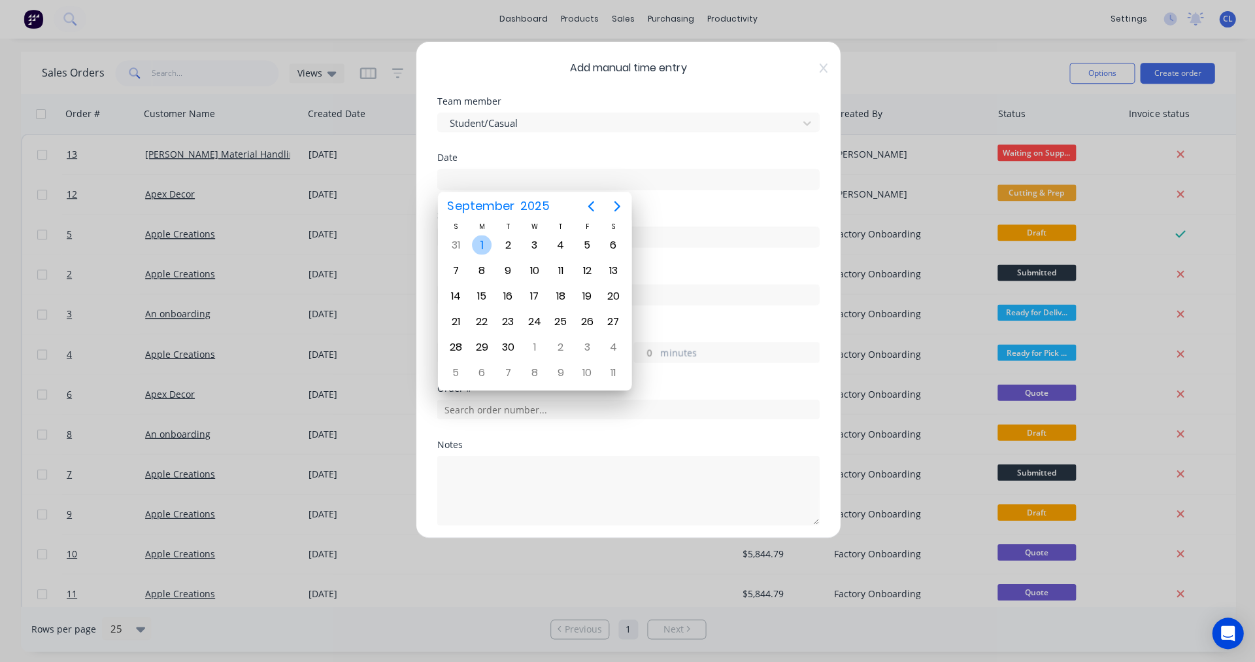
click at [479, 243] on div "1" at bounding box center [481, 245] width 20 height 20
type input "[DATE]"
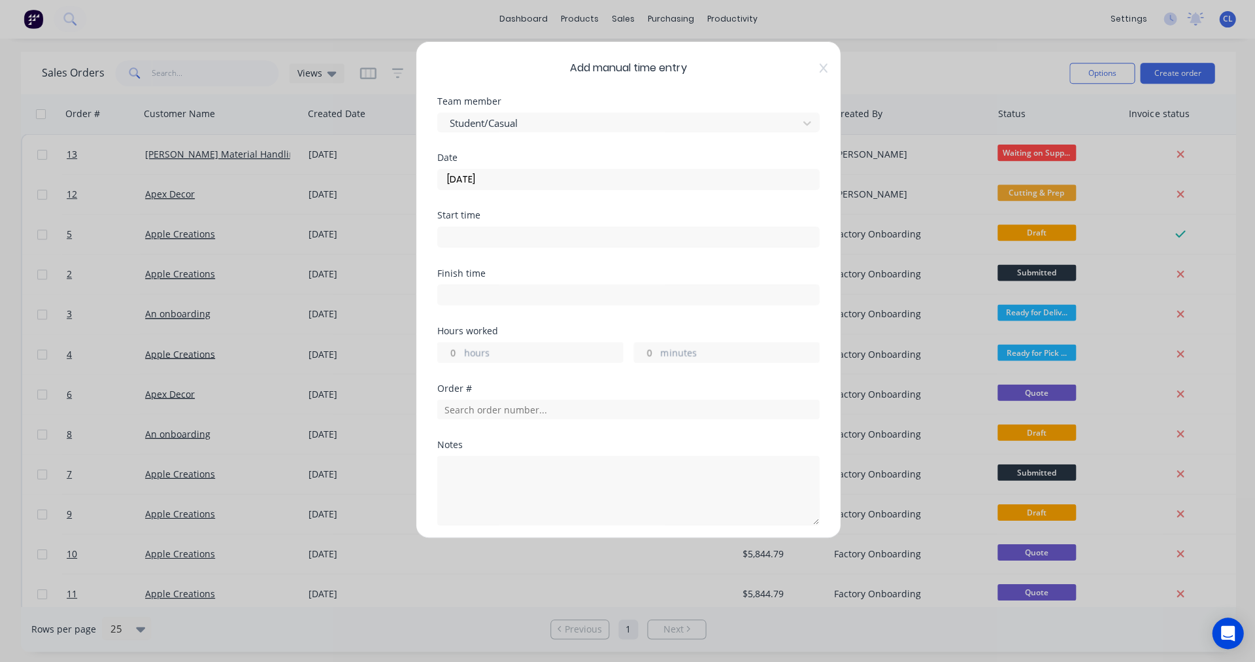
drag, startPoint x: 444, startPoint y: 352, endPoint x: 494, endPoint y: 352, distance: 50.3
click at [494, 352] on div "hours" at bounding box center [530, 352] width 186 height 21
type input "2"
drag, startPoint x: 635, startPoint y: 352, endPoint x: 676, endPoint y: 352, distance: 40.5
click at [676, 352] on div "minutes" at bounding box center [726, 352] width 186 height 21
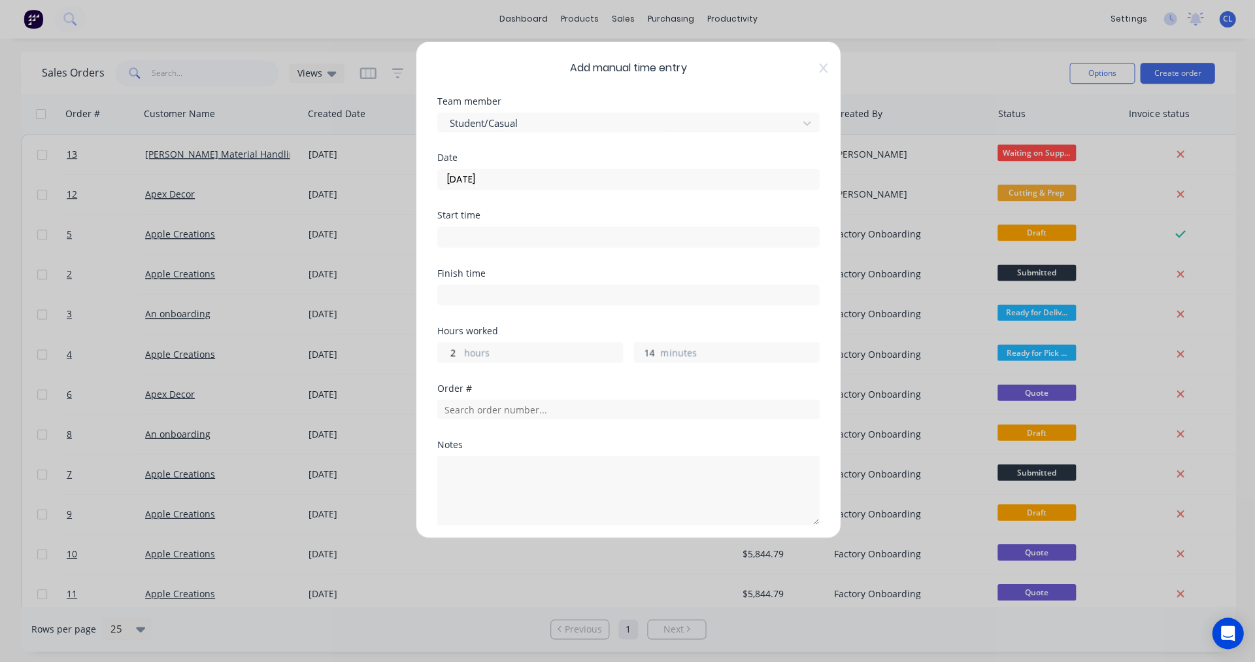
type input "14"
click at [498, 413] on input "text" at bounding box center [628, 409] width 382 height 20
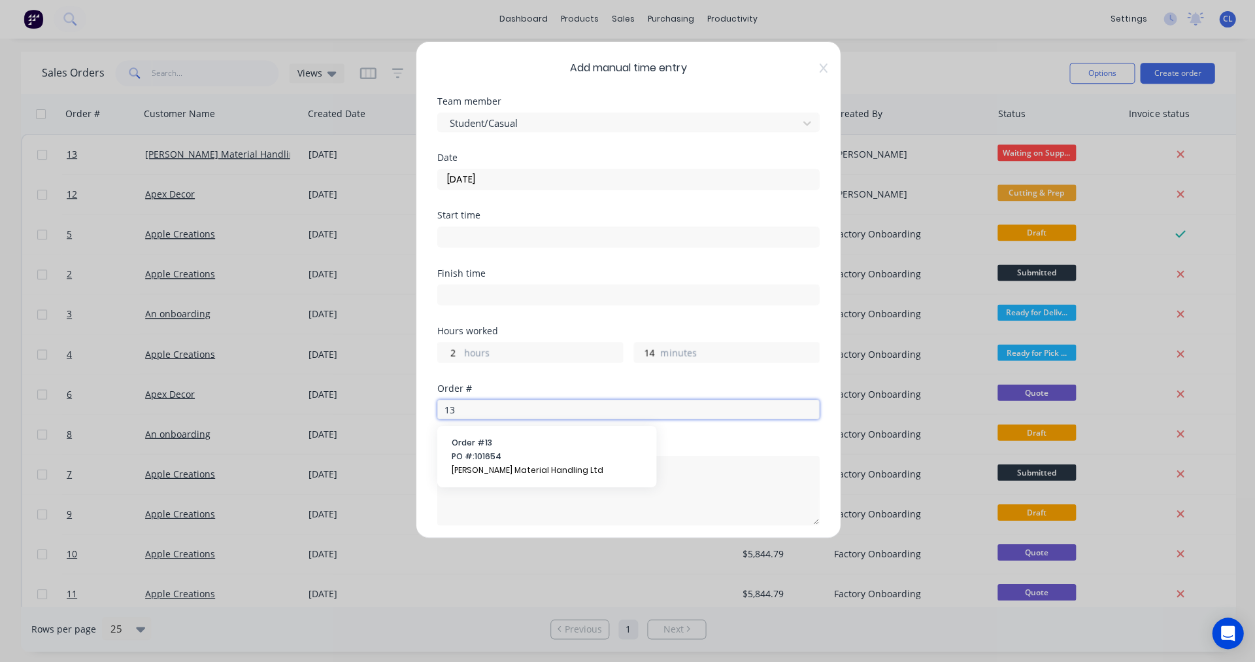
type input "13"
click at [482, 448] on span "Order # 13" at bounding box center [546, 443] width 190 height 12
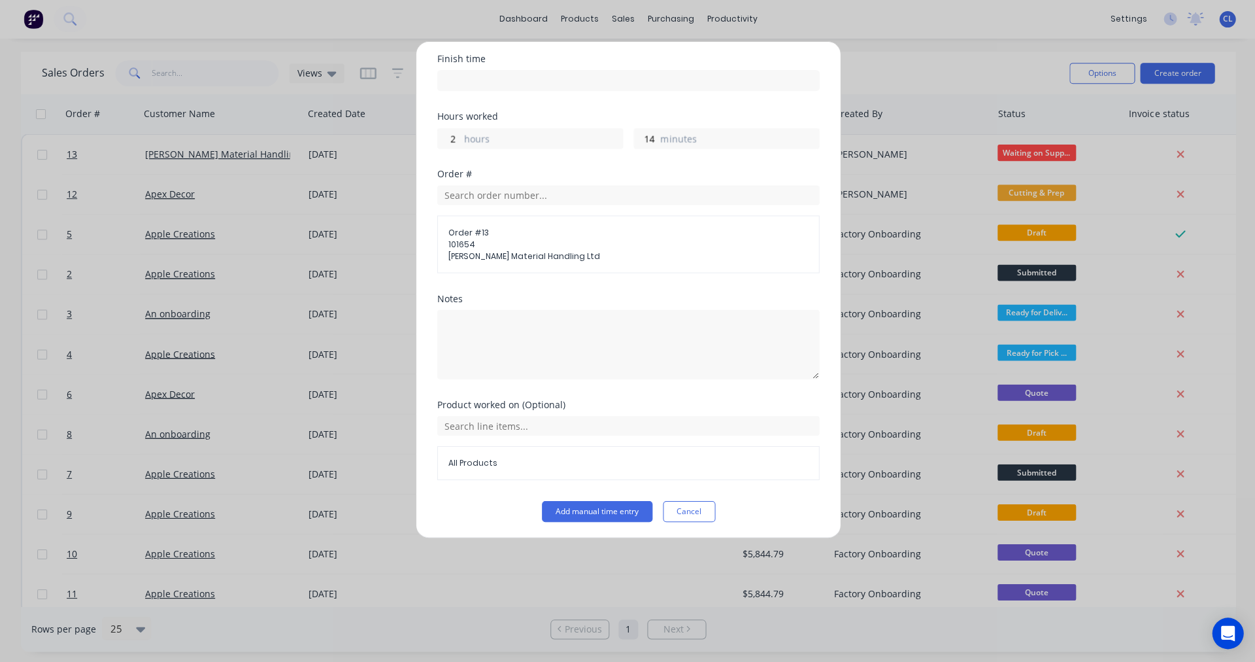
scroll to position [216, 0]
click at [515, 418] on input "text" at bounding box center [628, 424] width 382 height 20
click at [530, 486] on icon at bounding box center [530, 488] width 8 height 9
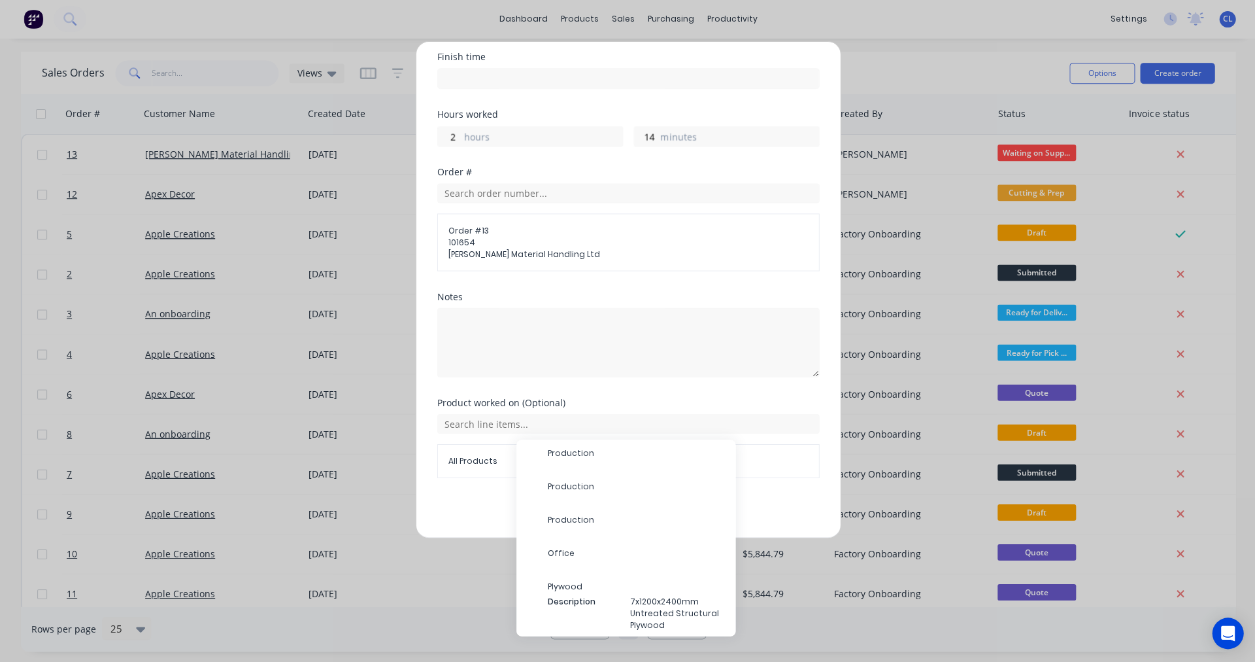
scroll to position [69, 0]
click at [577, 486] on span "Production" at bounding box center [635, 489] width 177 height 12
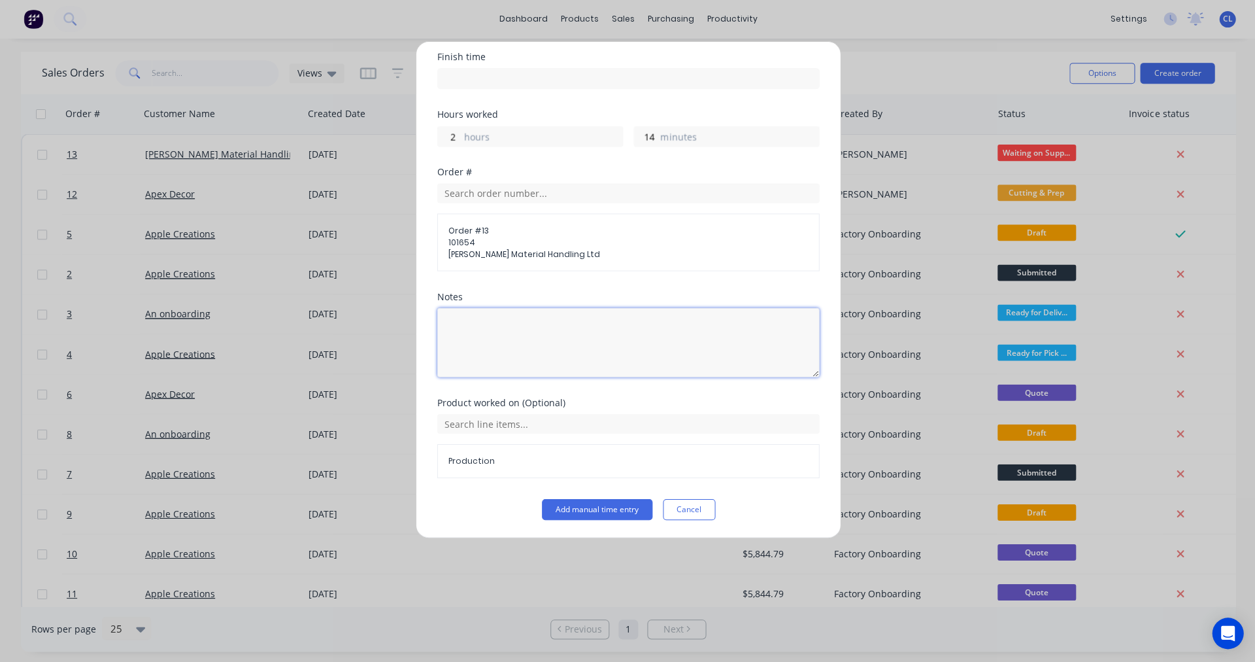
click at [489, 326] on textarea at bounding box center [628, 342] width 382 height 69
type textarea "sticking"
click at [578, 507] on button "Add manual time entry" at bounding box center [596, 509] width 110 height 21
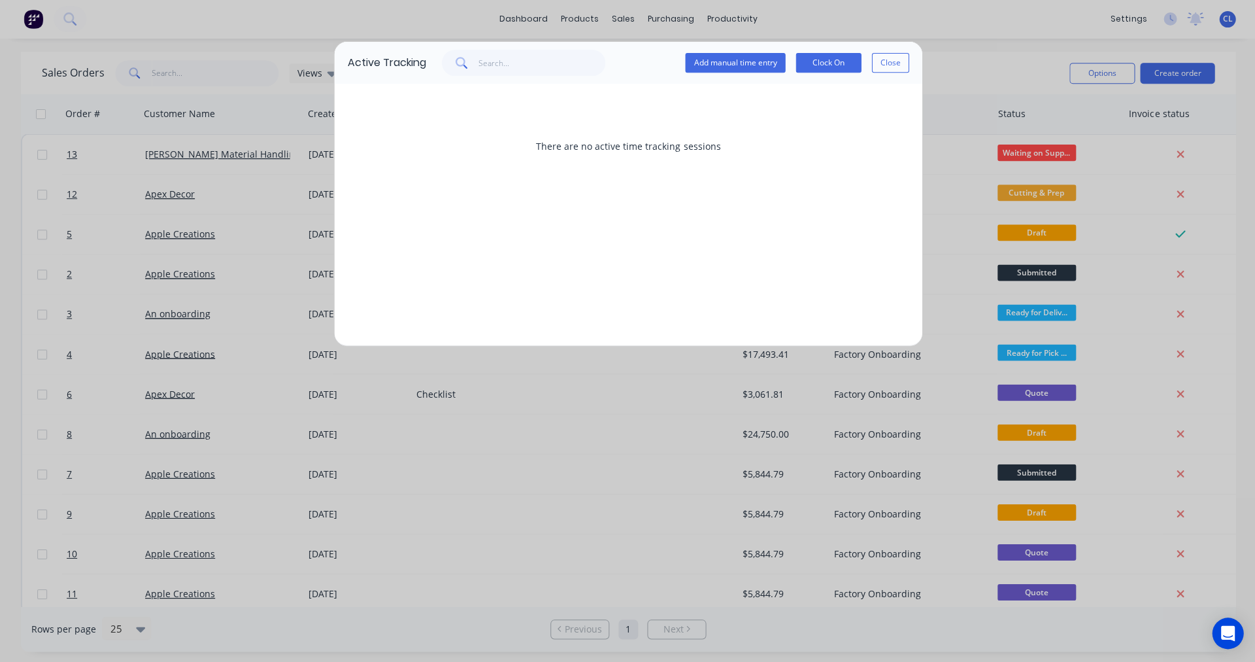
click at [727, 63] on button "Add manual time entry" at bounding box center [735, 64] width 100 height 20
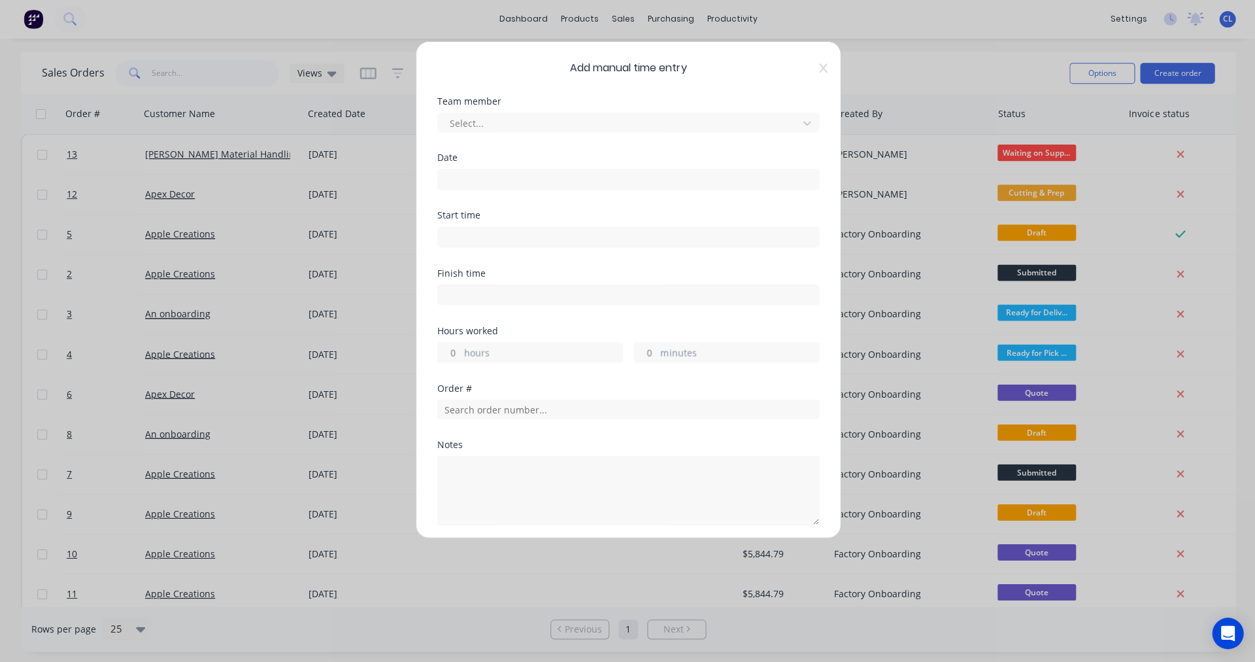
click at [481, 125] on div at bounding box center [619, 124] width 343 height 16
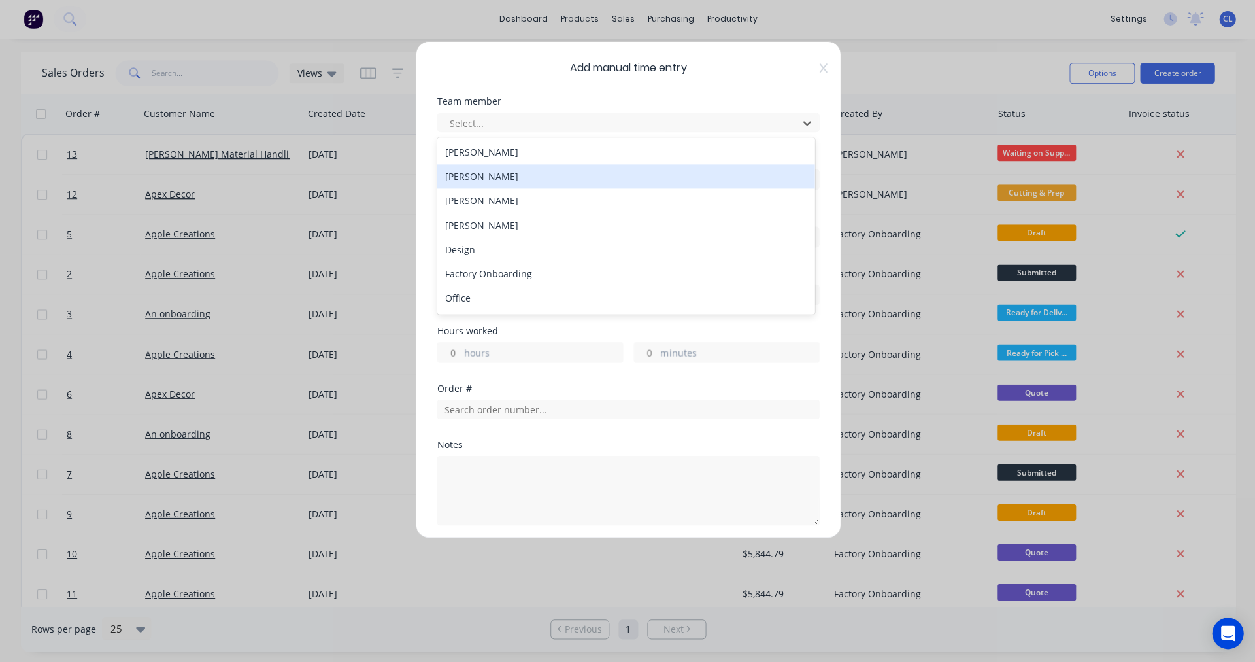
click at [488, 185] on div "[PERSON_NAME]" at bounding box center [625, 177] width 377 height 24
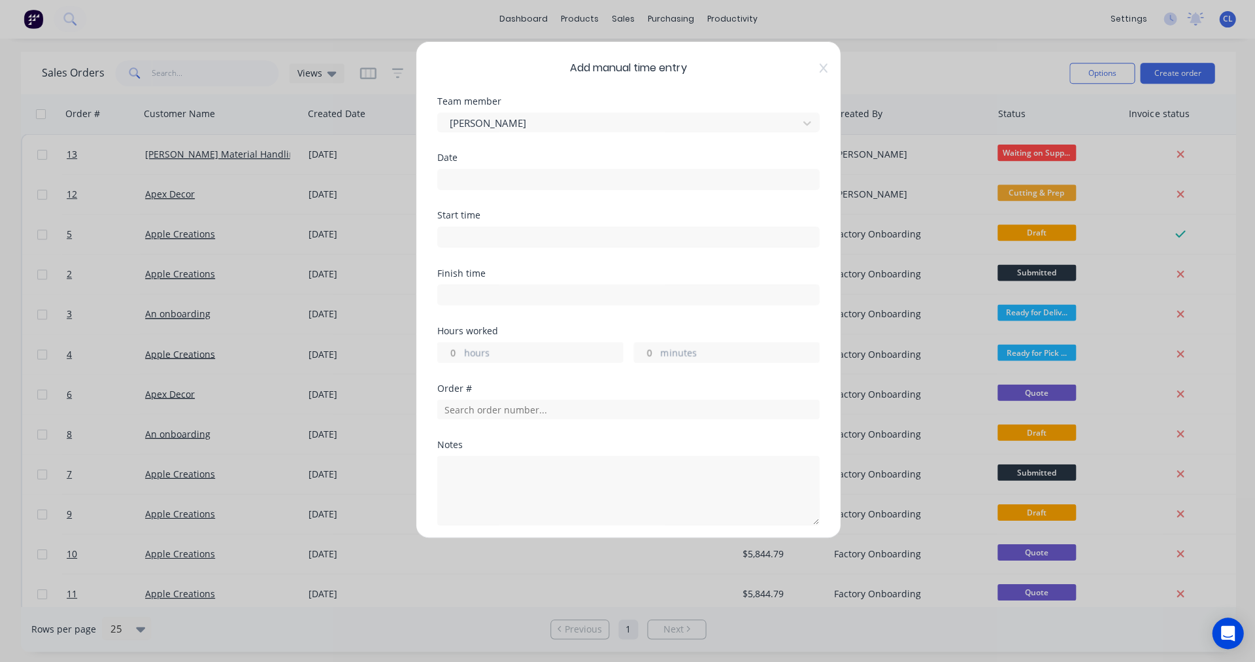
click at [457, 167] on div at bounding box center [628, 178] width 382 height 24
click at [459, 161] on div "Date" at bounding box center [628, 158] width 382 height 9
click at [443, 176] on input at bounding box center [627, 180] width 381 height 20
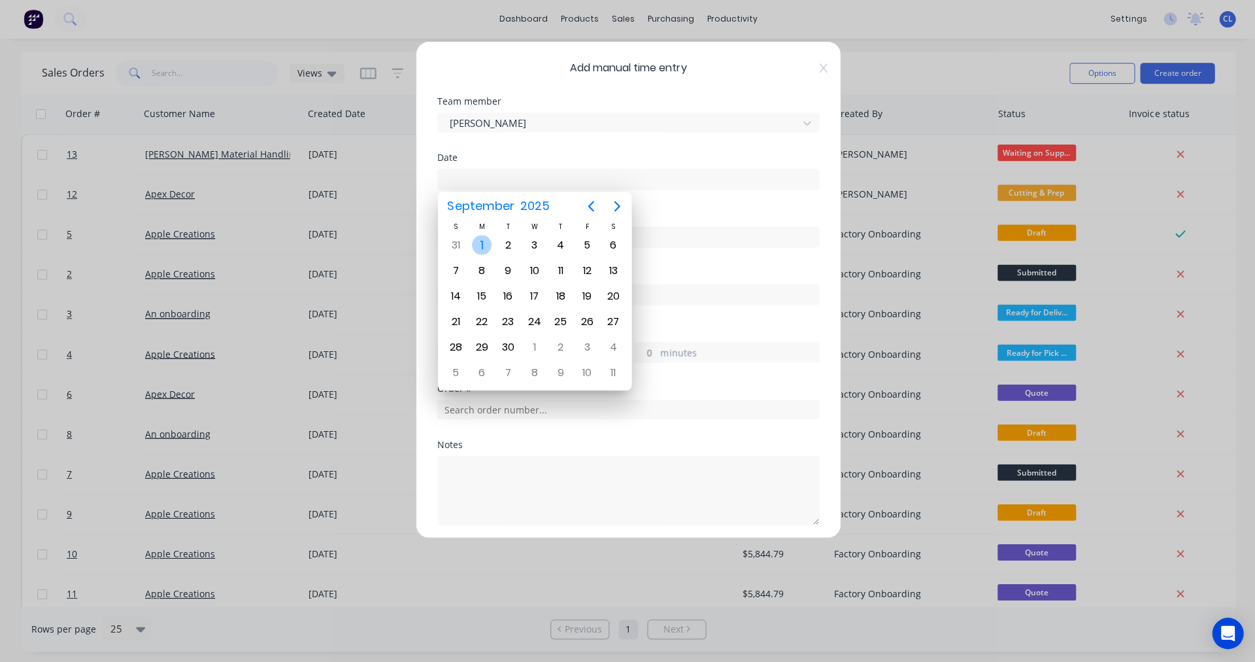
click at [485, 247] on div "1" at bounding box center [481, 245] width 20 height 20
type input "[DATE]"
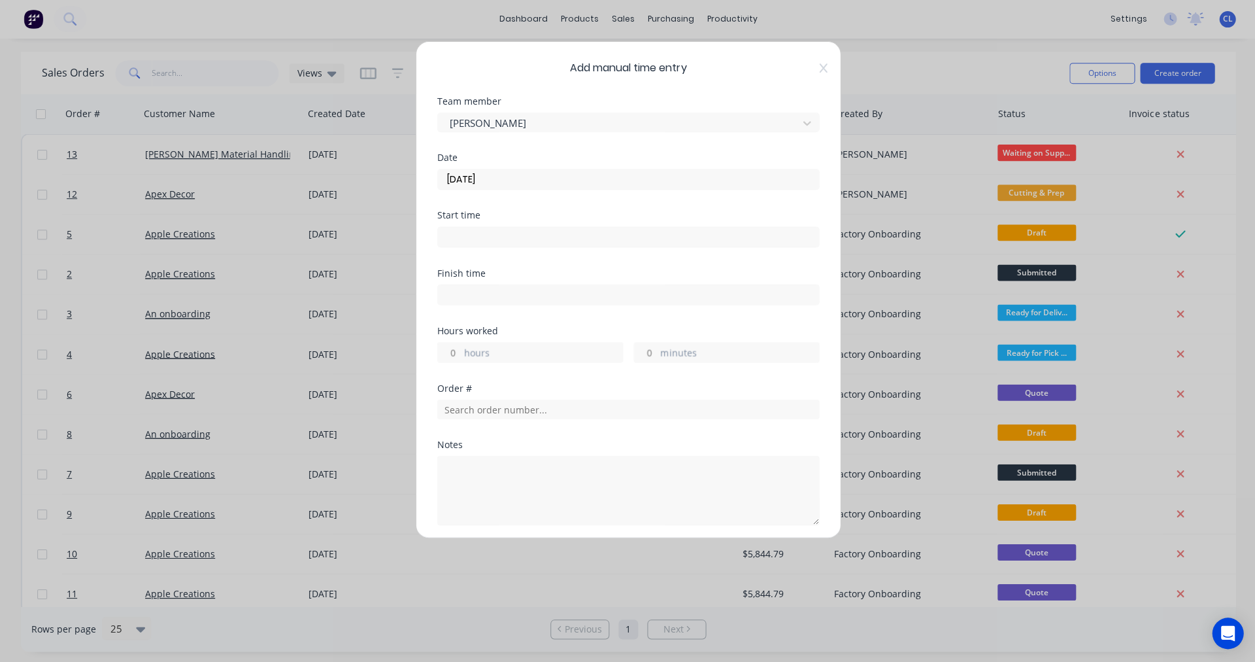
click at [447, 230] on input at bounding box center [627, 238] width 381 height 20
type input "05:06 PM"
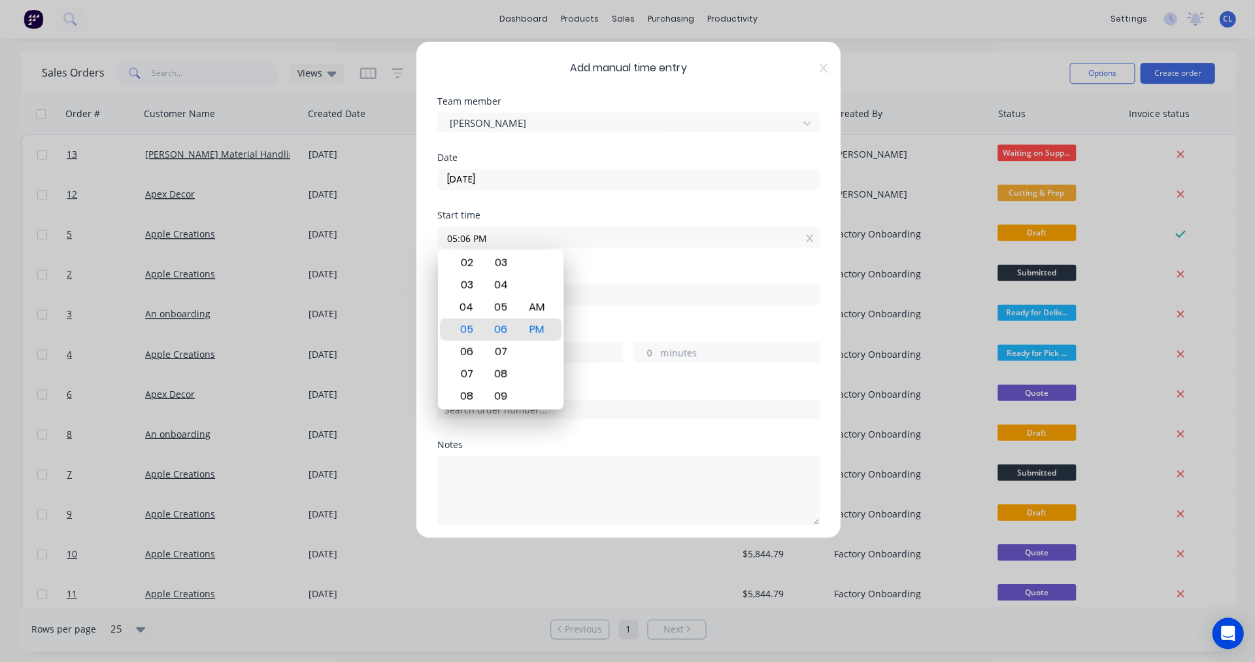
click at [664, 280] on div "Finish time" at bounding box center [628, 287] width 382 height 37
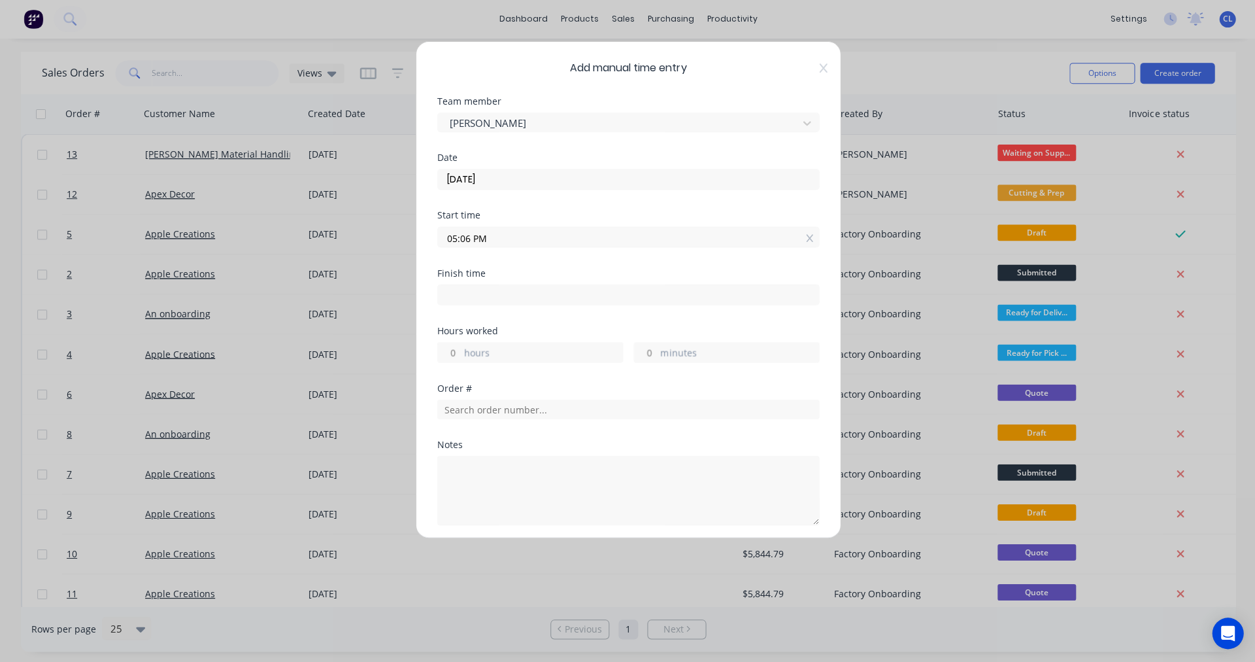
drag, startPoint x: 630, startPoint y: 348, endPoint x: 677, endPoint y: 350, distance: 46.5
click at [677, 350] on div "minutes" at bounding box center [726, 352] width 186 height 21
click at [645, 354] on input "minutes" at bounding box center [645, 353] width 23 height 20
type input "16"
type input "05:22 PM"
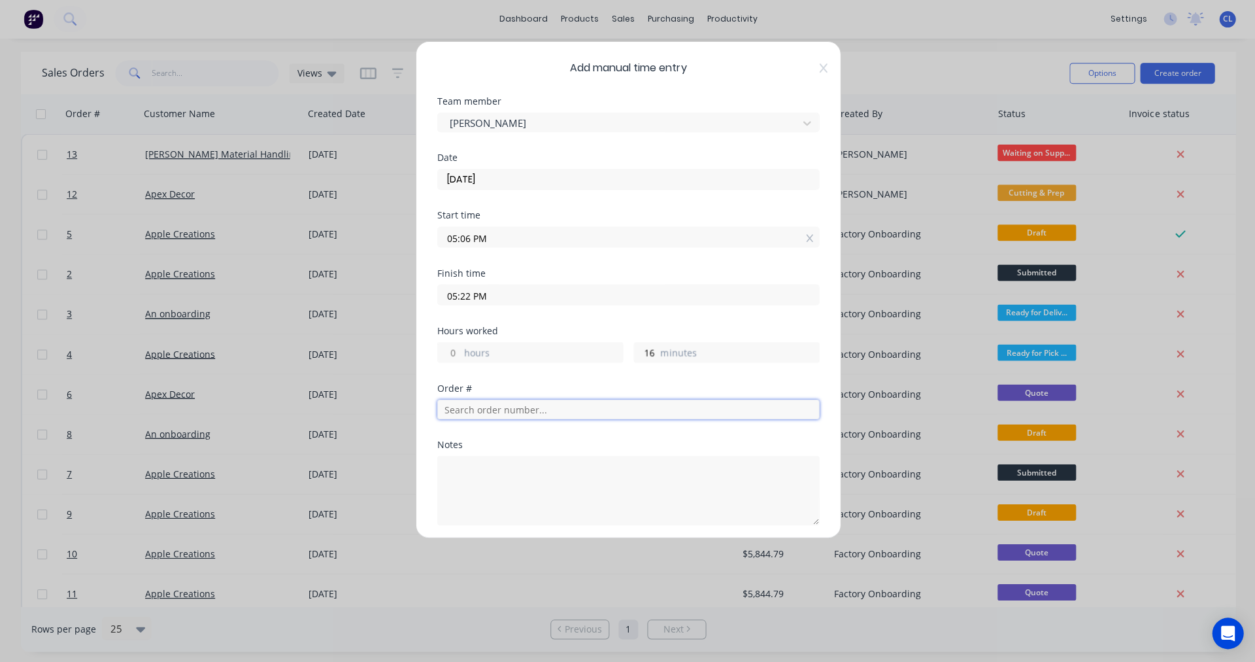
click at [465, 404] on input "text" at bounding box center [628, 409] width 382 height 20
type input "13"
click at [467, 459] on span "PO #: 101654" at bounding box center [546, 456] width 190 height 12
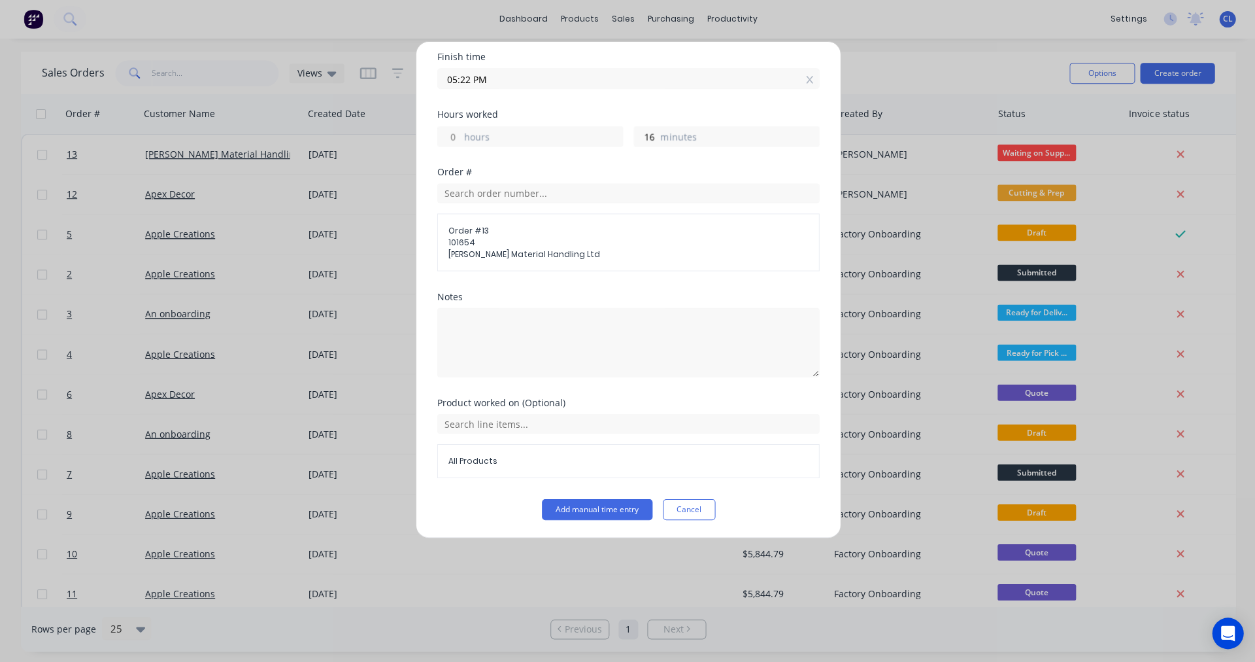
scroll to position [216, 0]
click at [518, 420] on input "text" at bounding box center [628, 424] width 382 height 20
click at [534, 484] on icon at bounding box center [530, 488] width 8 height 9
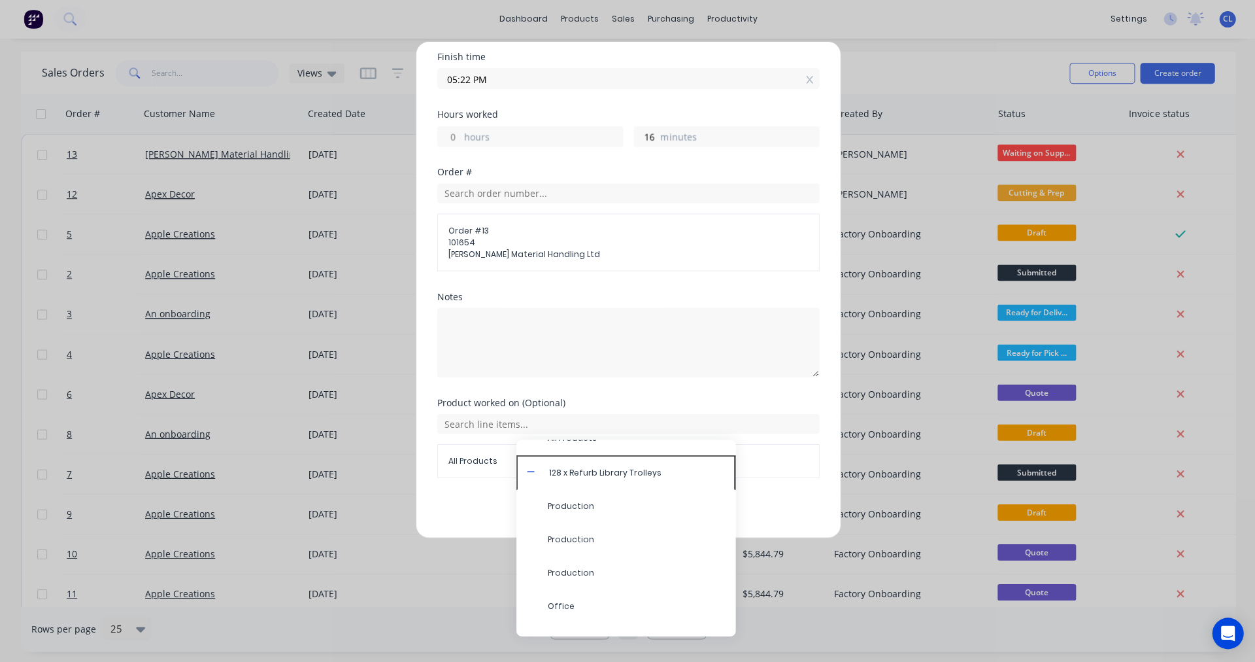
scroll to position [15, 0]
click at [580, 505] on span "Production" at bounding box center [635, 509] width 177 height 12
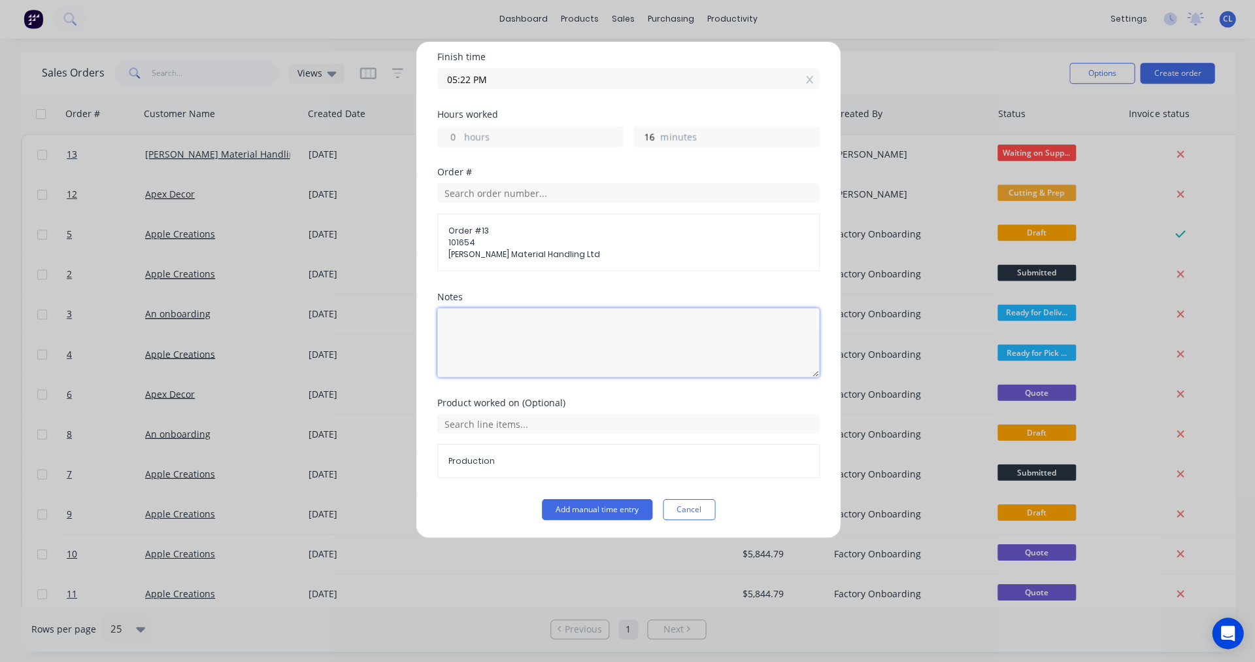
click at [460, 329] on textarea at bounding box center [628, 342] width 382 height 69
type textarea "count"
click at [591, 510] on button "Add manual time entry" at bounding box center [596, 509] width 110 height 21
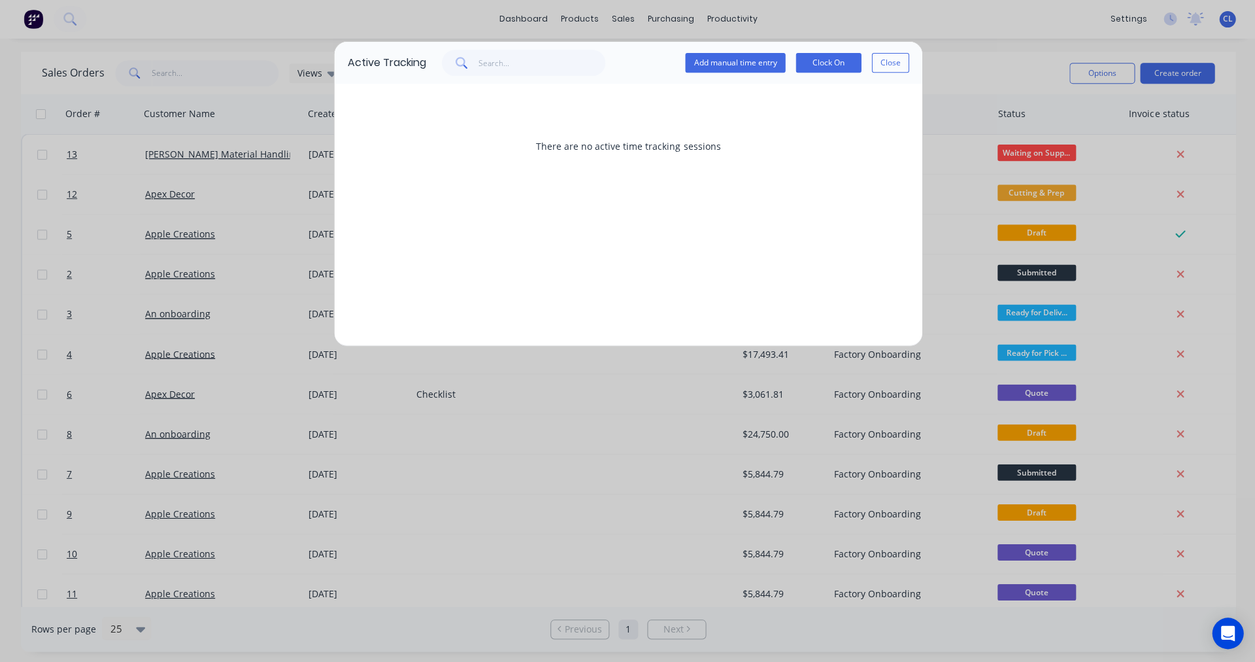
click at [710, 59] on button "Add manual time entry" at bounding box center [735, 64] width 100 height 20
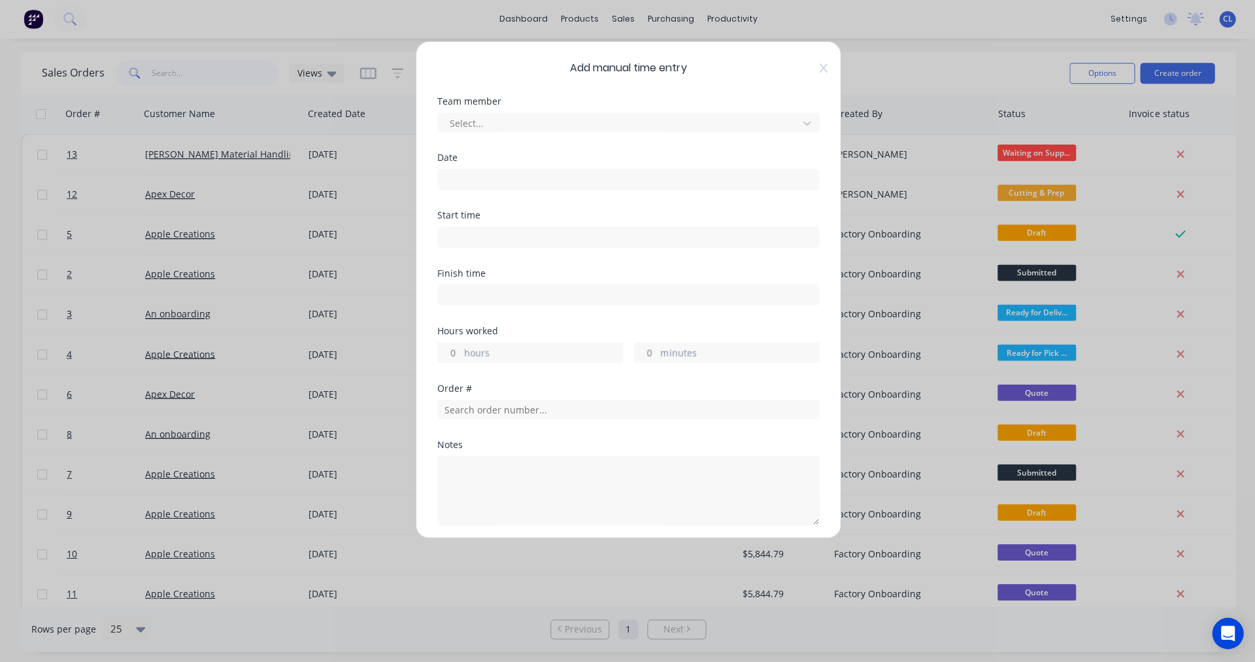
click at [480, 119] on div at bounding box center [619, 124] width 343 height 16
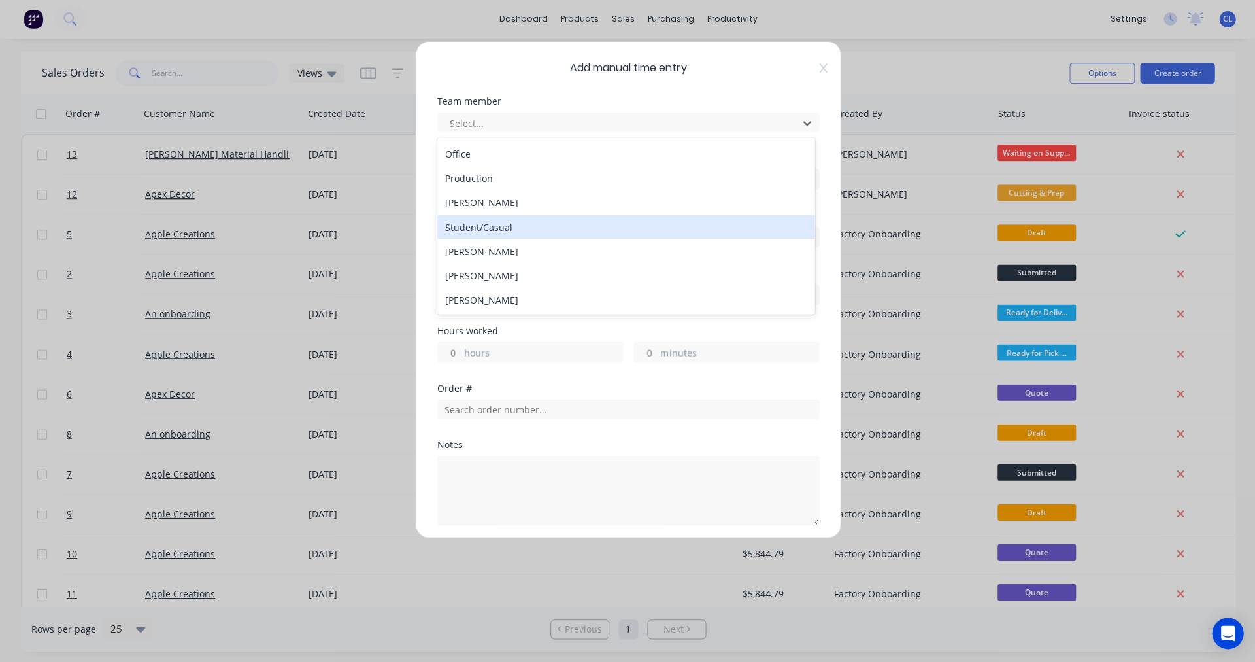
click at [498, 226] on div "Student/Casual" at bounding box center [625, 227] width 377 height 24
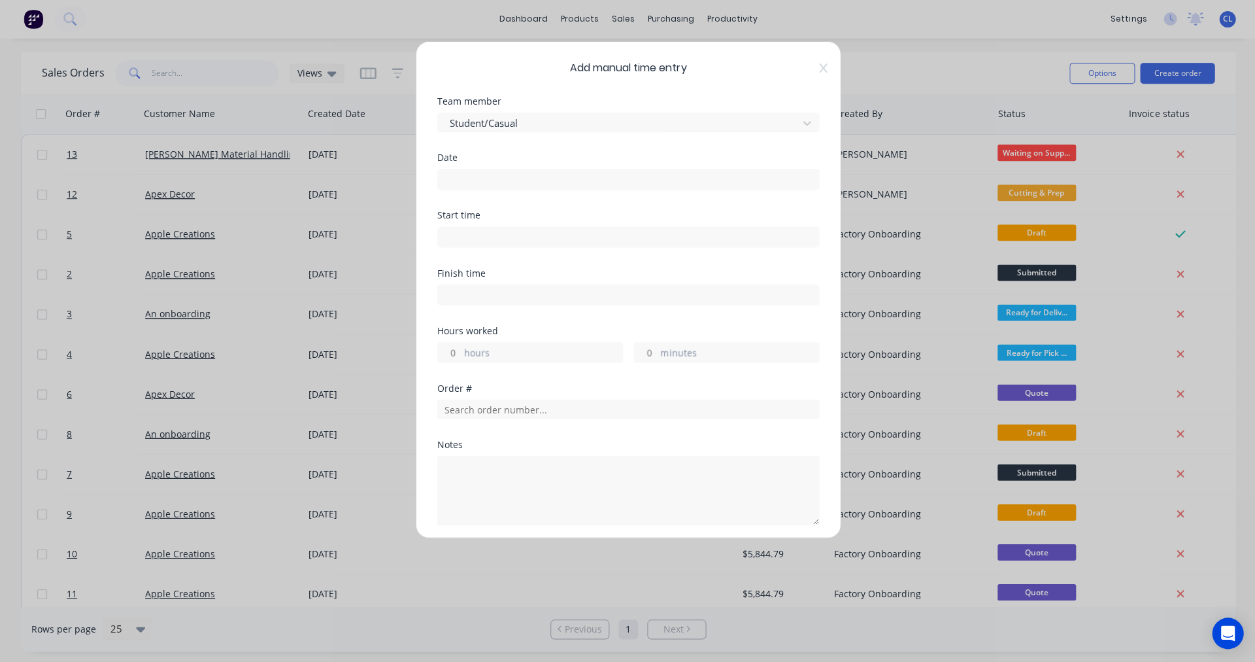
click at [463, 154] on div "Date" at bounding box center [628, 158] width 382 height 9
click at [462, 170] on label at bounding box center [628, 179] width 382 height 21
click at [462, 170] on input at bounding box center [627, 180] width 381 height 20
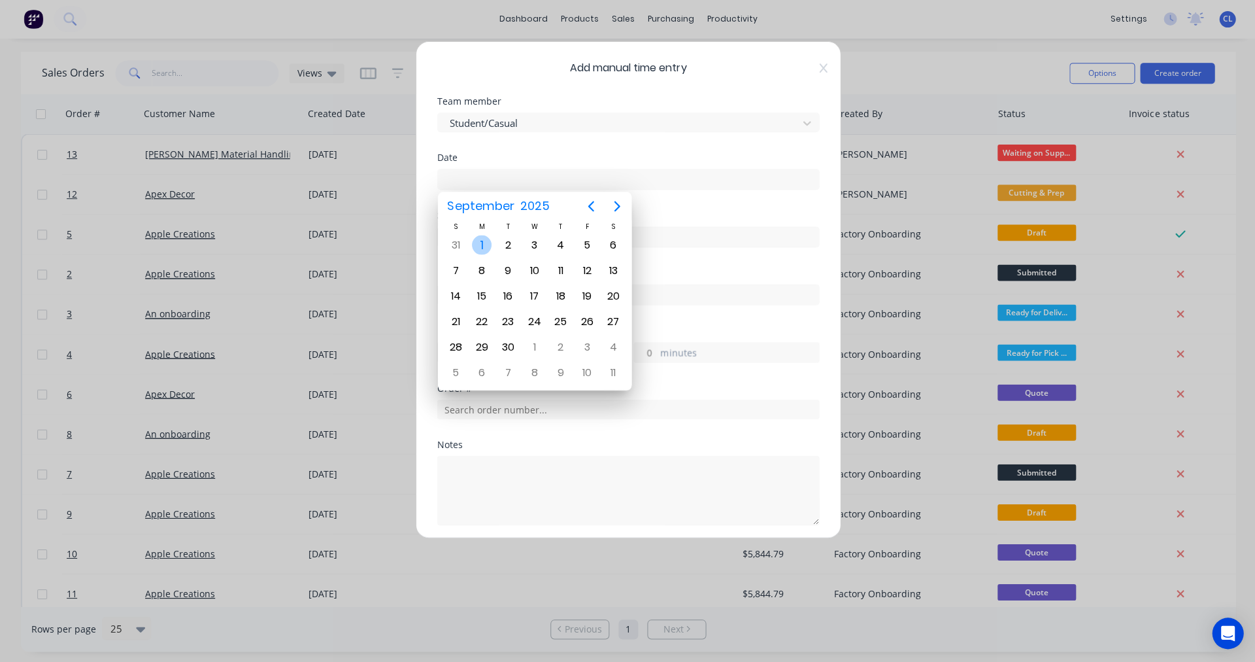
click at [473, 247] on div "1" at bounding box center [481, 245] width 20 height 20
type input "[DATE]"
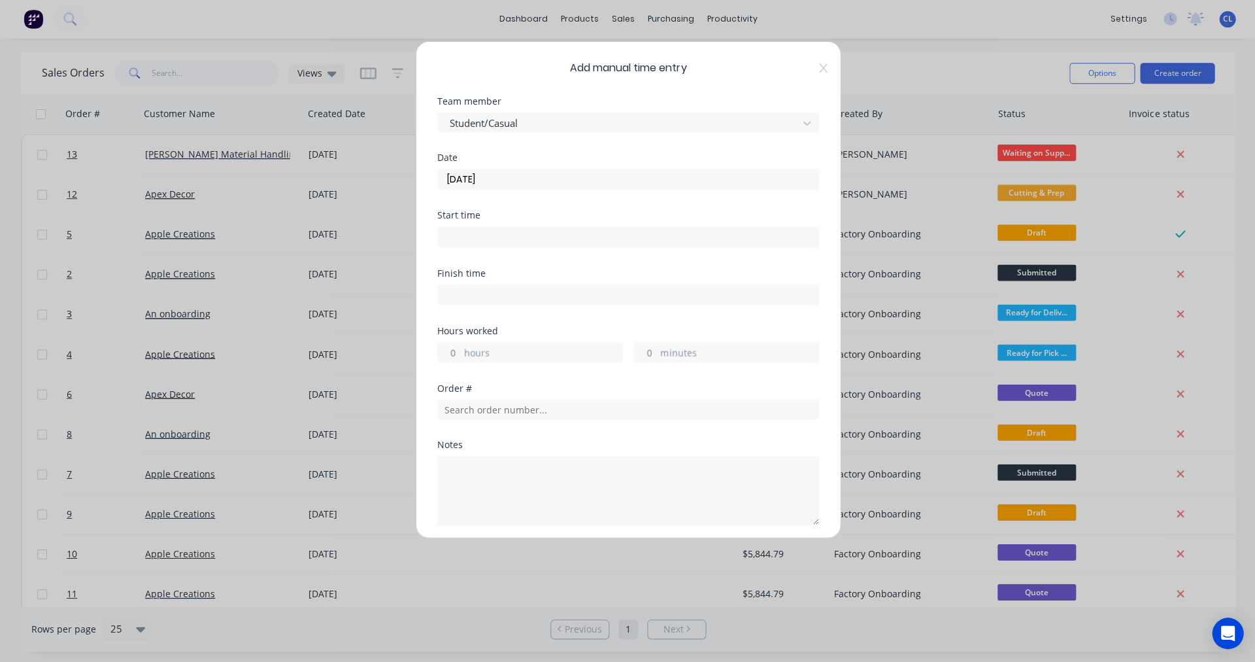
drag, startPoint x: 640, startPoint y: 356, endPoint x: 647, endPoint y: 356, distance: 6.6
click at [647, 356] on div "hours minutes" at bounding box center [628, 351] width 382 height 24
click at [647, 354] on input "minutes" at bounding box center [645, 353] width 23 height 20
type input "16"
click at [492, 410] on input "text" at bounding box center [628, 409] width 382 height 20
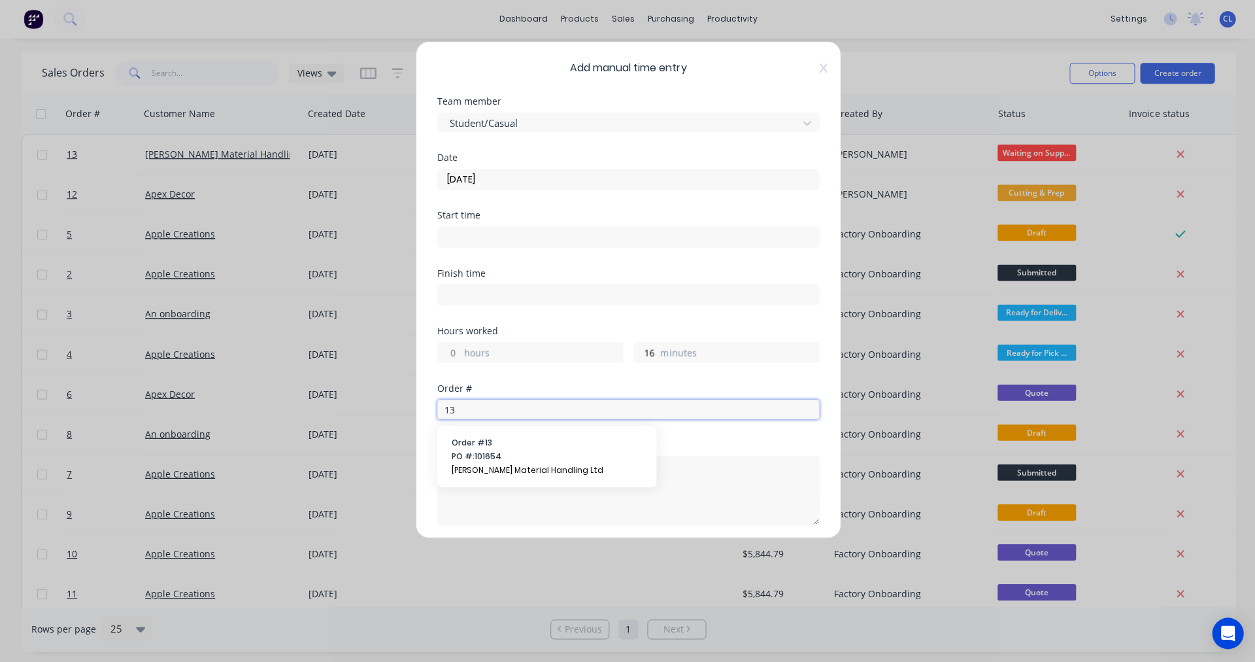
type input "13"
click at [474, 454] on span "PO #: 101654" at bounding box center [546, 456] width 190 height 12
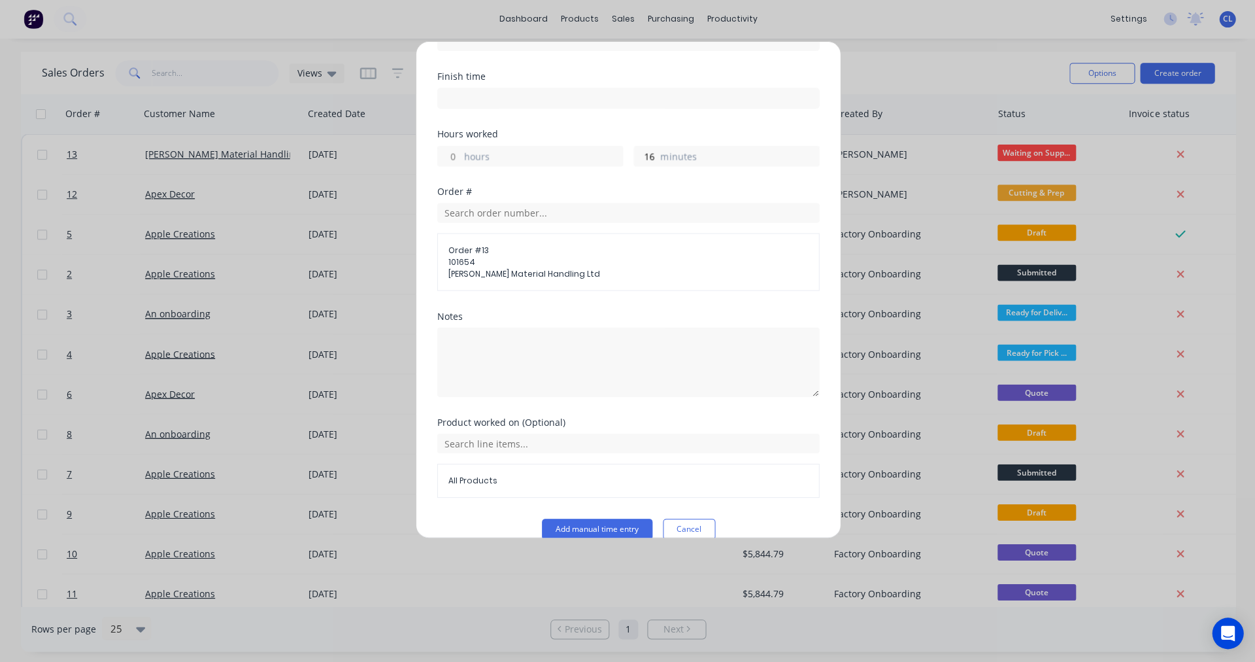
scroll to position [216, 0]
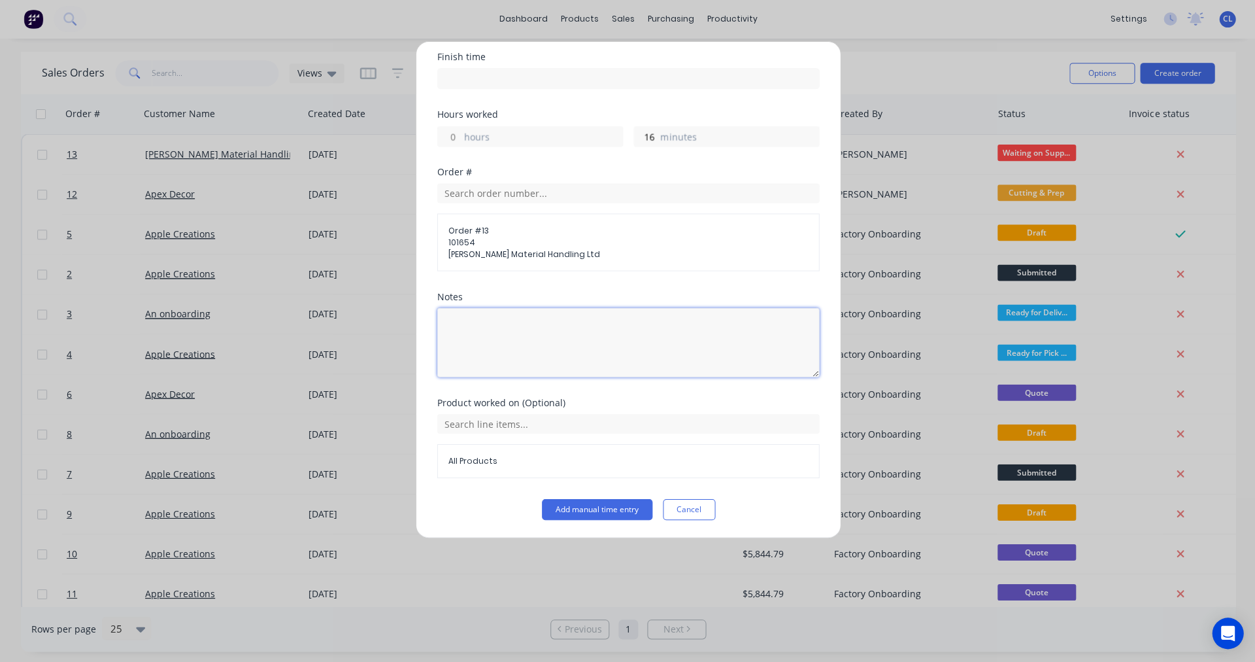
click at [498, 336] on textarea at bounding box center [628, 342] width 382 height 69
type textarea "coint"
click at [504, 463] on span "All Products" at bounding box center [628, 461] width 360 height 12
click at [512, 429] on input "text" at bounding box center [628, 424] width 382 height 20
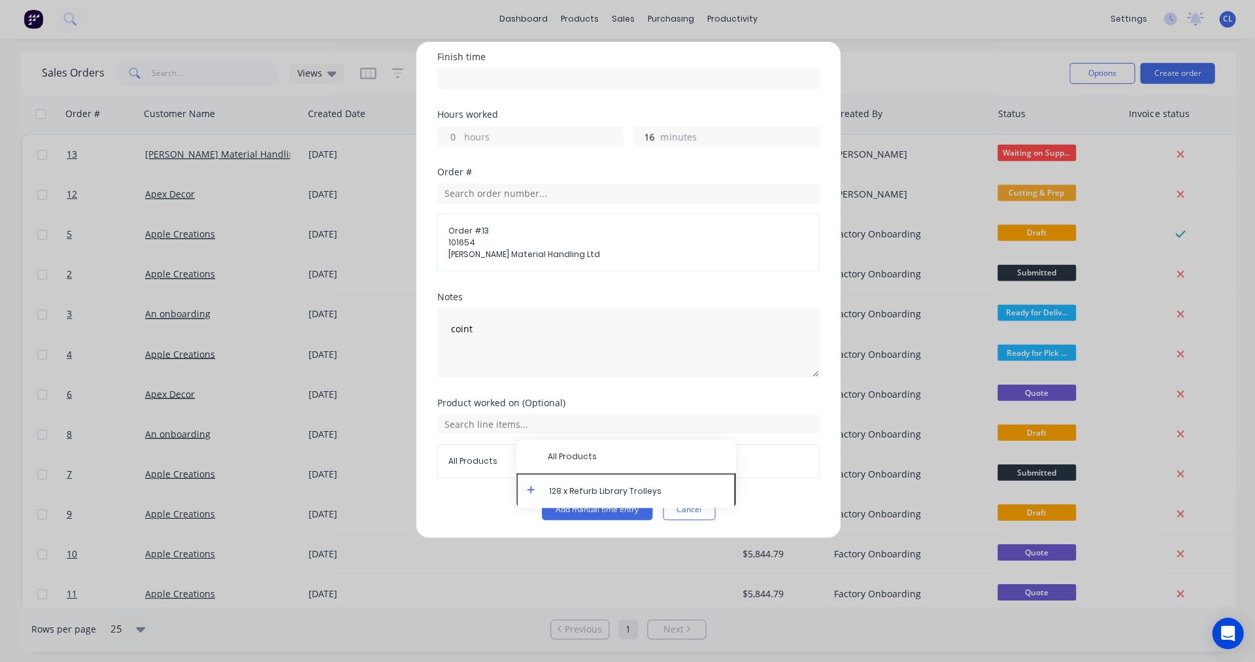
click at [528, 487] on icon at bounding box center [530, 488] width 8 height 9
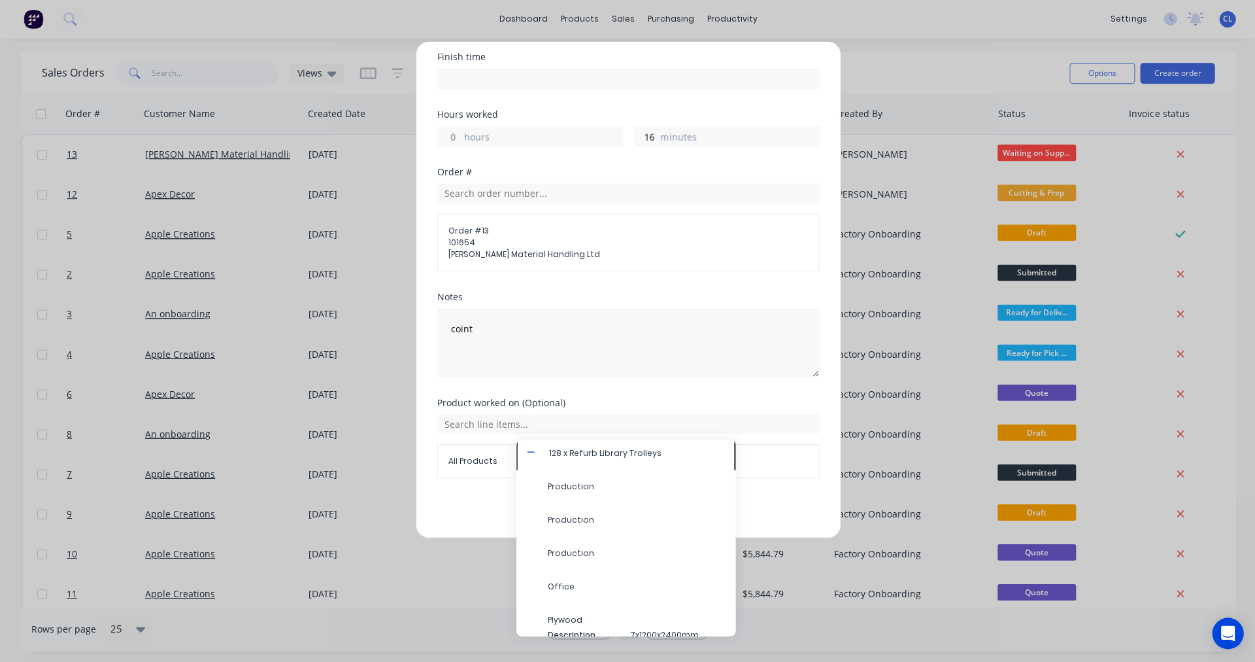
scroll to position [38, 0]
click at [569, 483] on span "Production" at bounding box center [635, 487] width 177 height 12
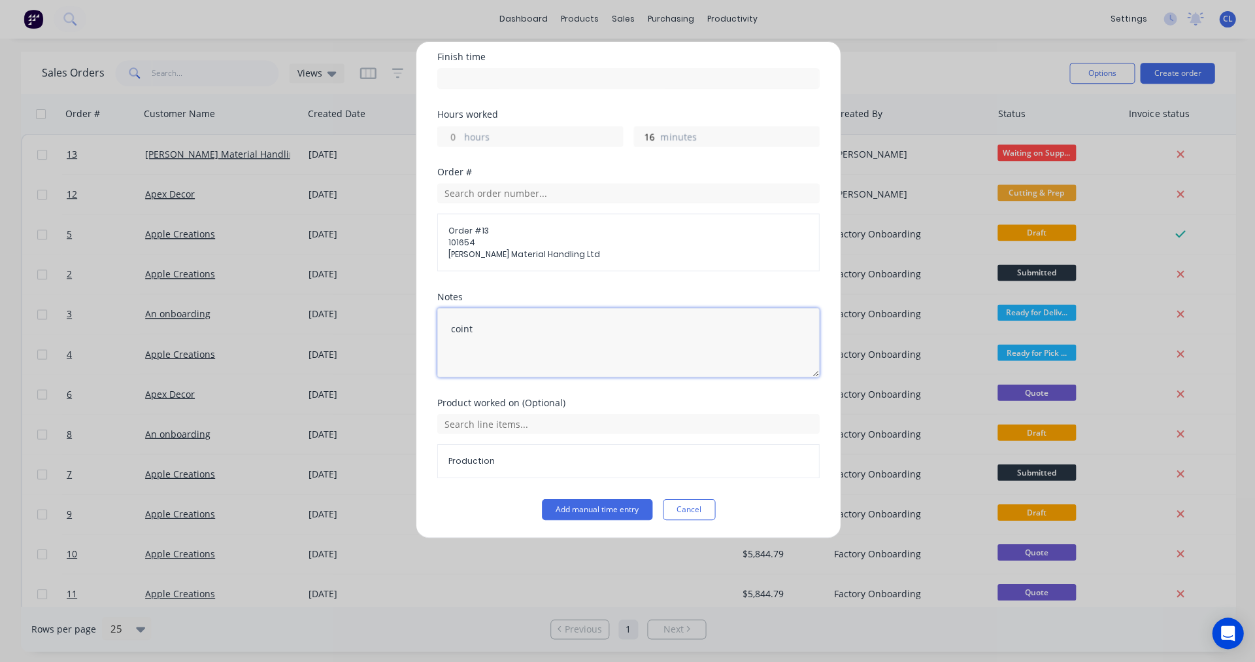
drag, startPoint x: 484, startPoint y: 330, endPoint x: 441, endPoint y: 328, distance: 42.5
click at [441, 328] on textarea "coint" at bounding box center [628, 342] width 382 height 69
type textarea "count"
click at [600, 511] on button "Add manual time entry" at bounding box center [596, 509] width 110 height 21
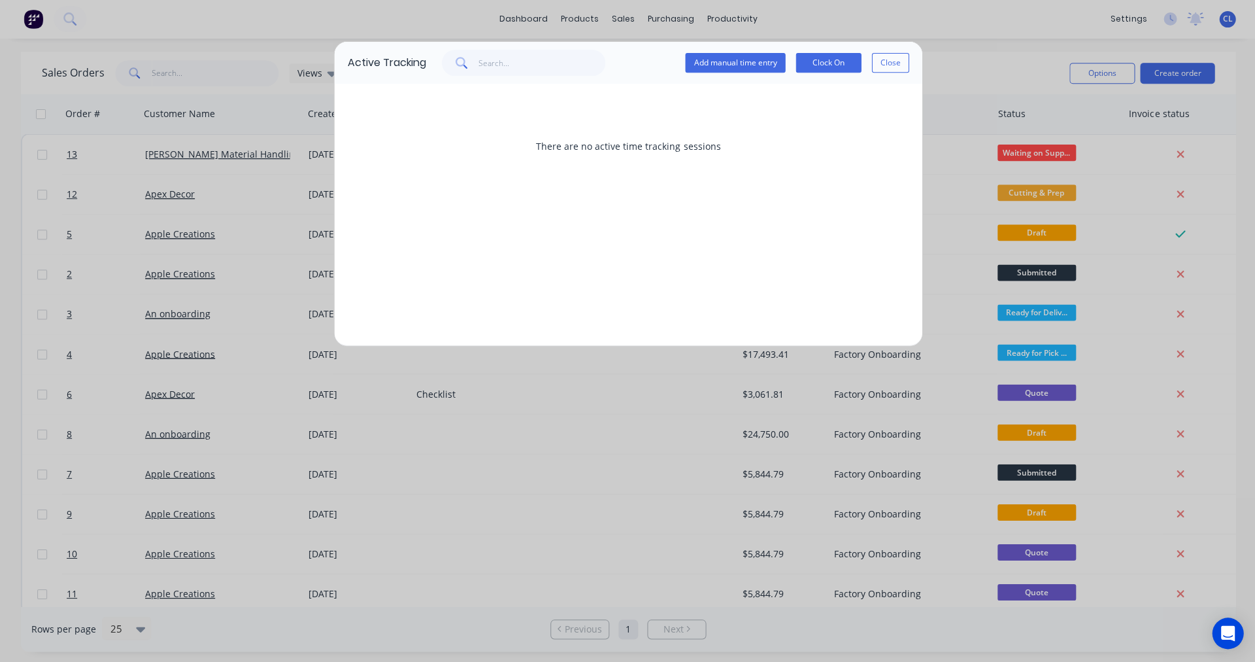
click at [732, 63] on button "Add manual time entry" at bounding box center [735, 64] width 100 height 20
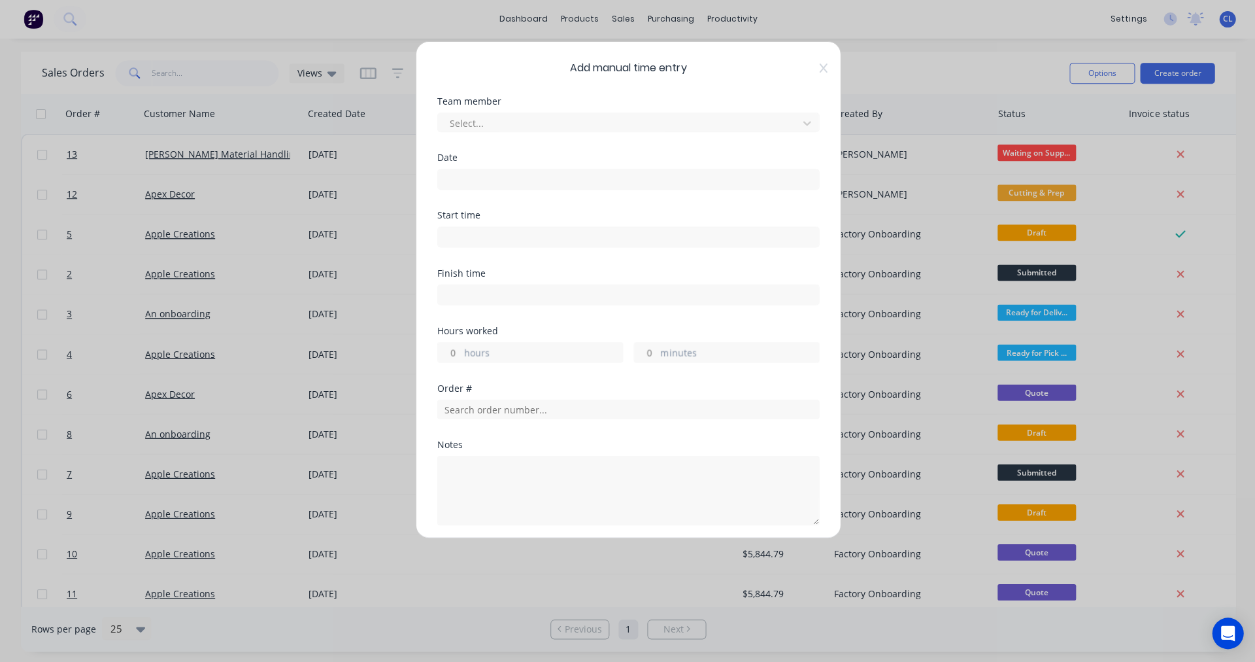
click at [477, 121] on div at bounding box center [619, 124] width 343 height 16
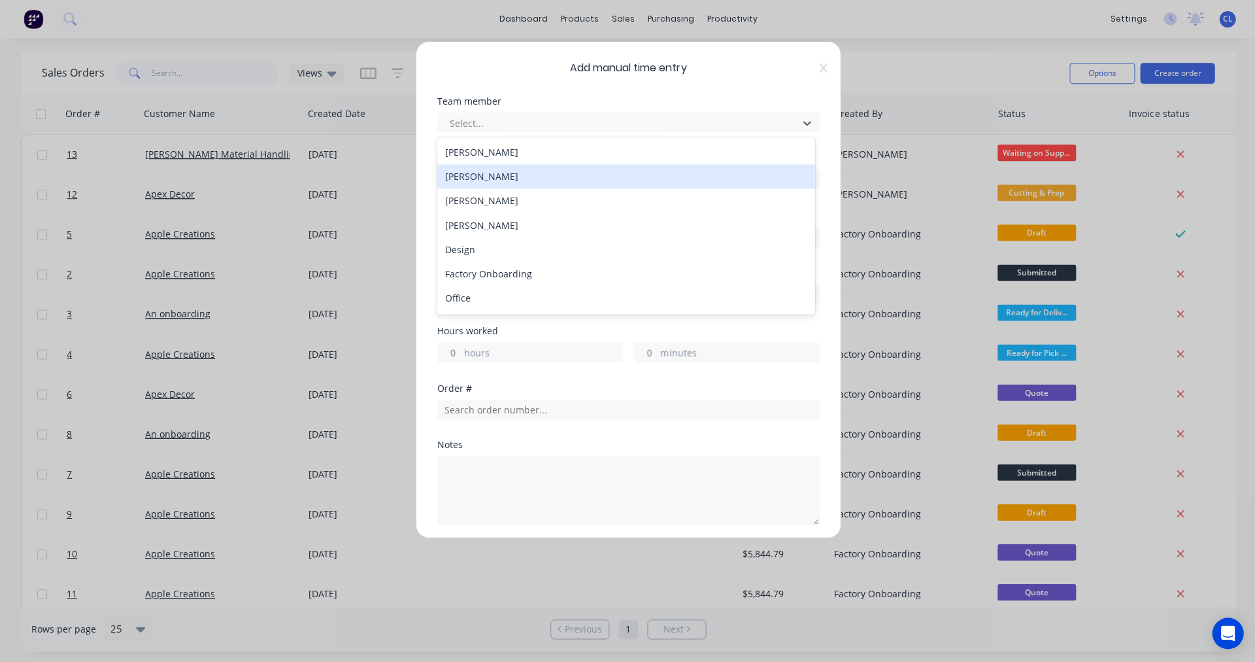
click at [499, 173] on div "[PERSON_NAME]" at bounding box center [625, 177] width 377 height 24
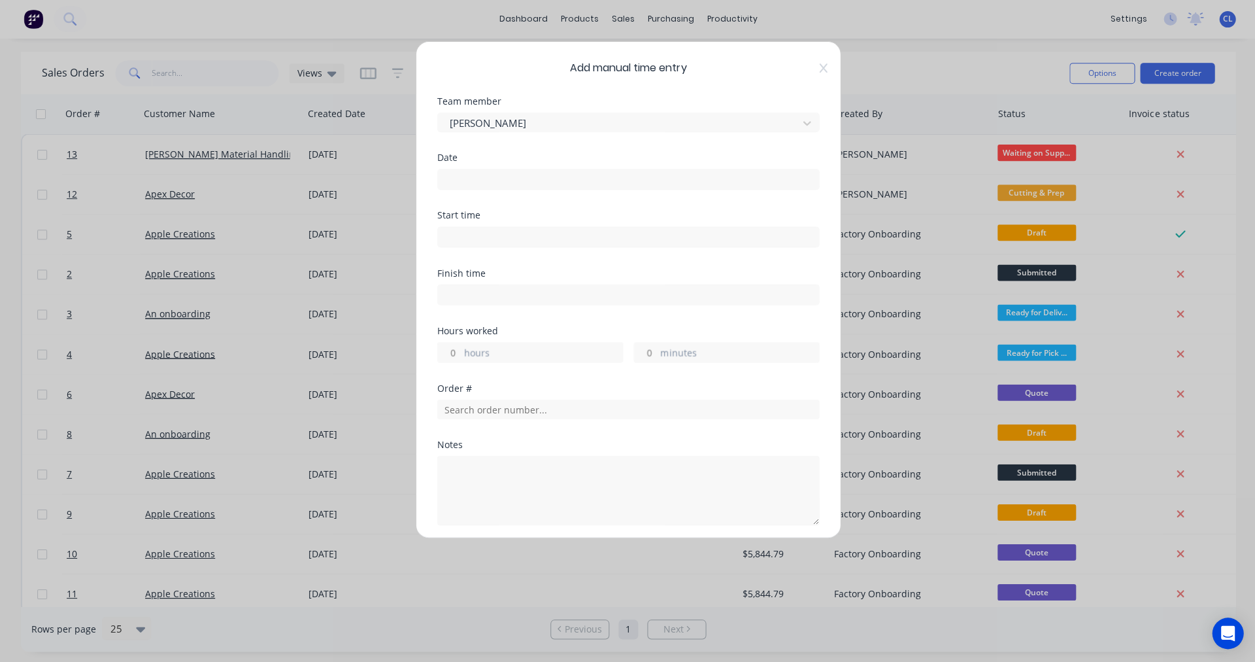
click at [450, 158] on div "Date" at bounding box center [628, 158] width 382 height 9
click at [456, 169] on label at bounding box center [628, 179] width 382 height 21
click at [456, 170] on input at bounding box center [627, 180] width 381 height 20
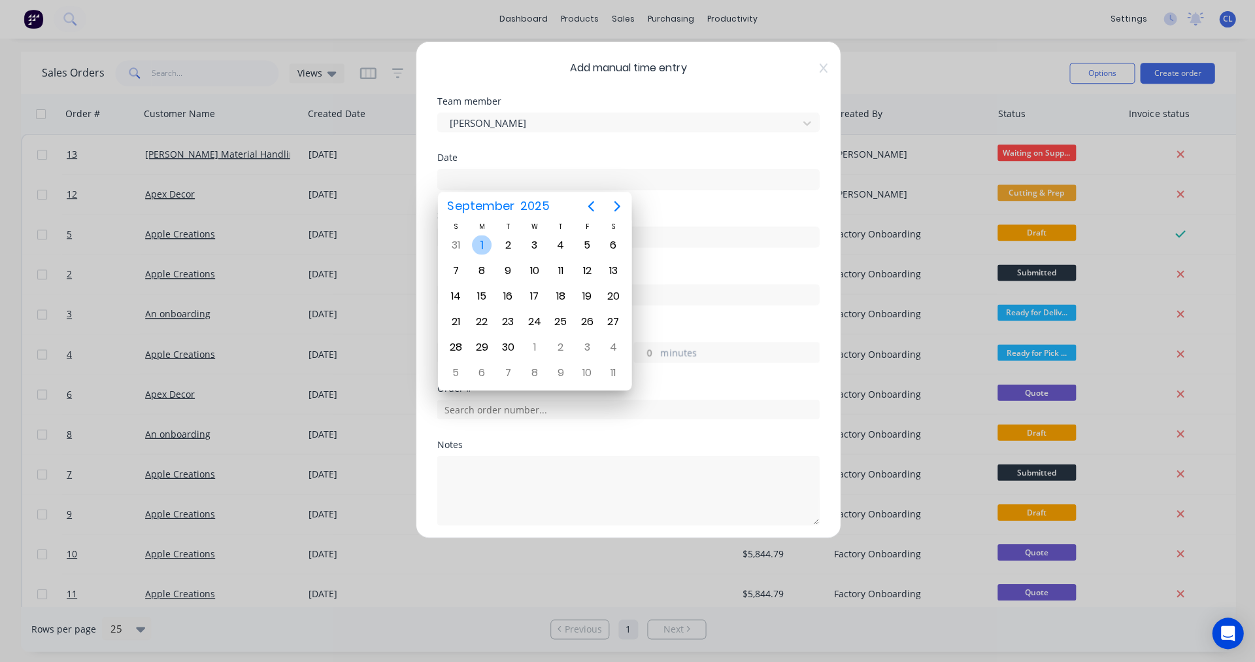
click at [479, 245] on div "1" at bounding box center [481, 245] width 20 height 20
type input "[DATE]"
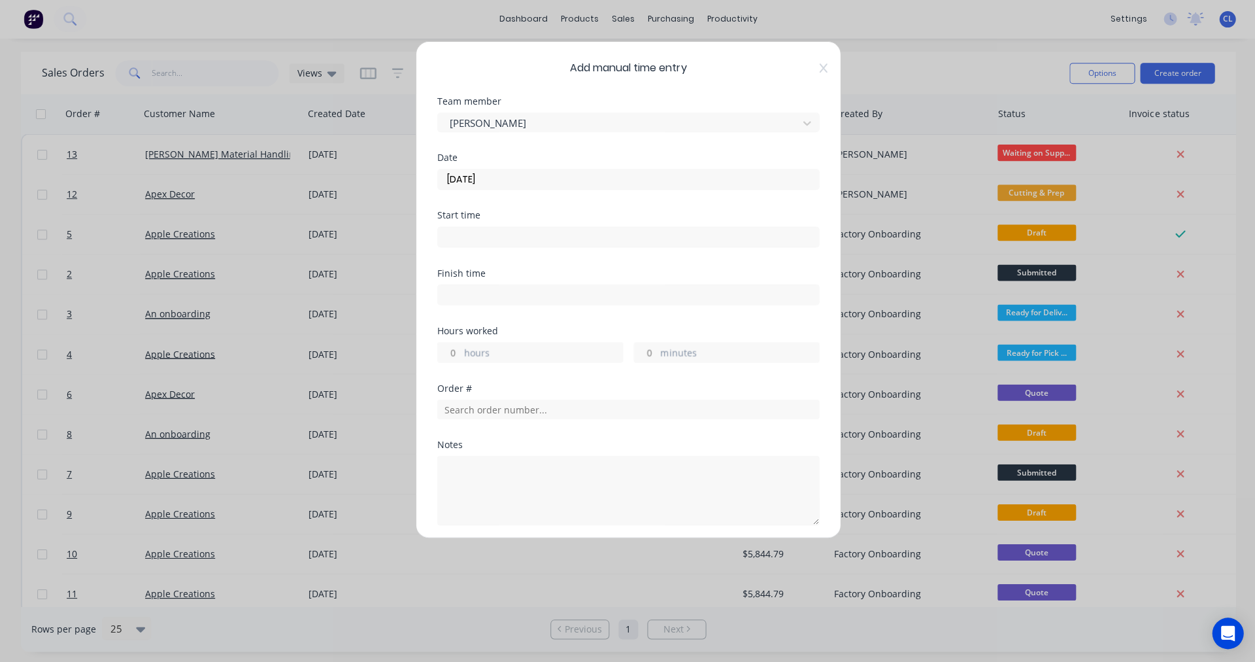
drag, startPoint x: 636, startPoint y: 348, endPoint x: 655, endPoint y: 353, distance: 19.5
click at [655, 353] on div "minutes" at bounding box center [726, 352] width 186 height 21
type input "15"
click at [479, 409] on input "text" at bounding box center [628, 409] width 382 height 20
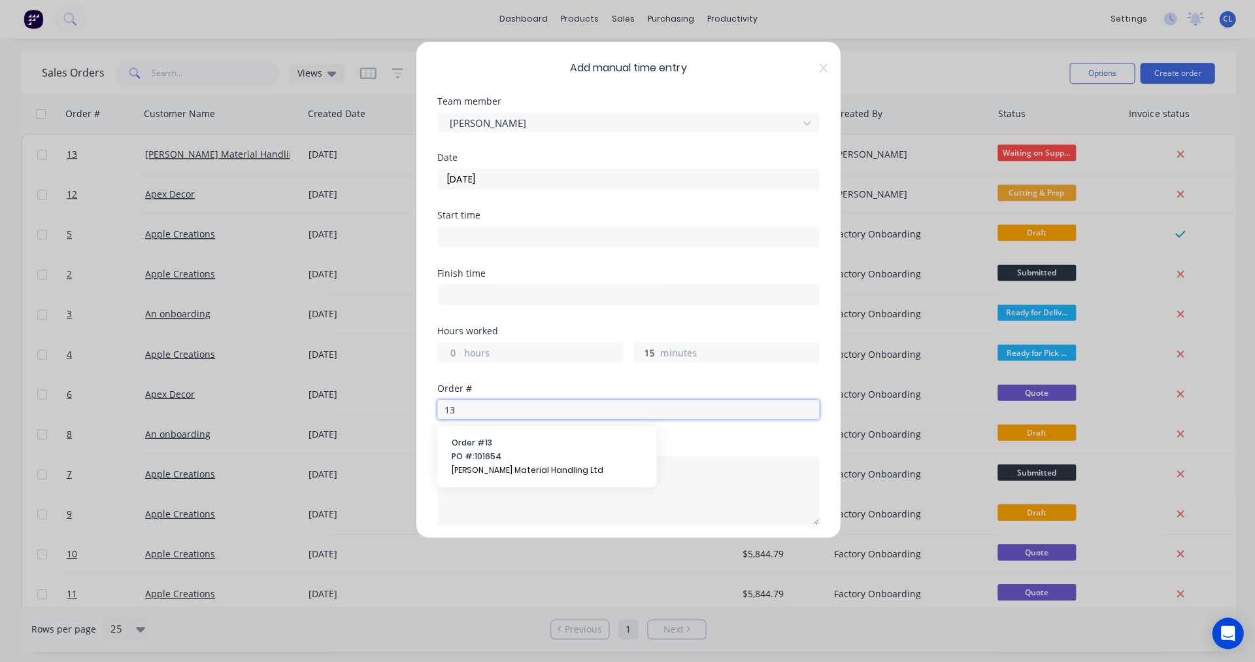
type input "13"
click at [467, 446] on span "Order # 13" at bounding box center [546, 443] width 190 height 12
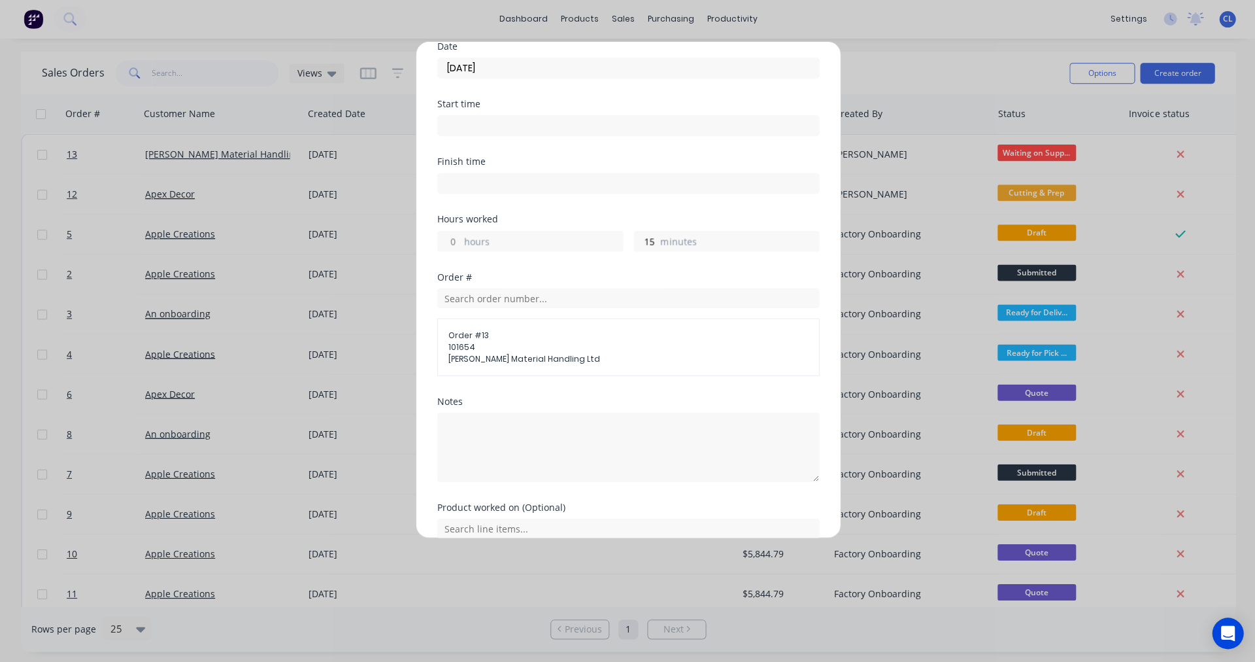
scroll to position [154, 0]
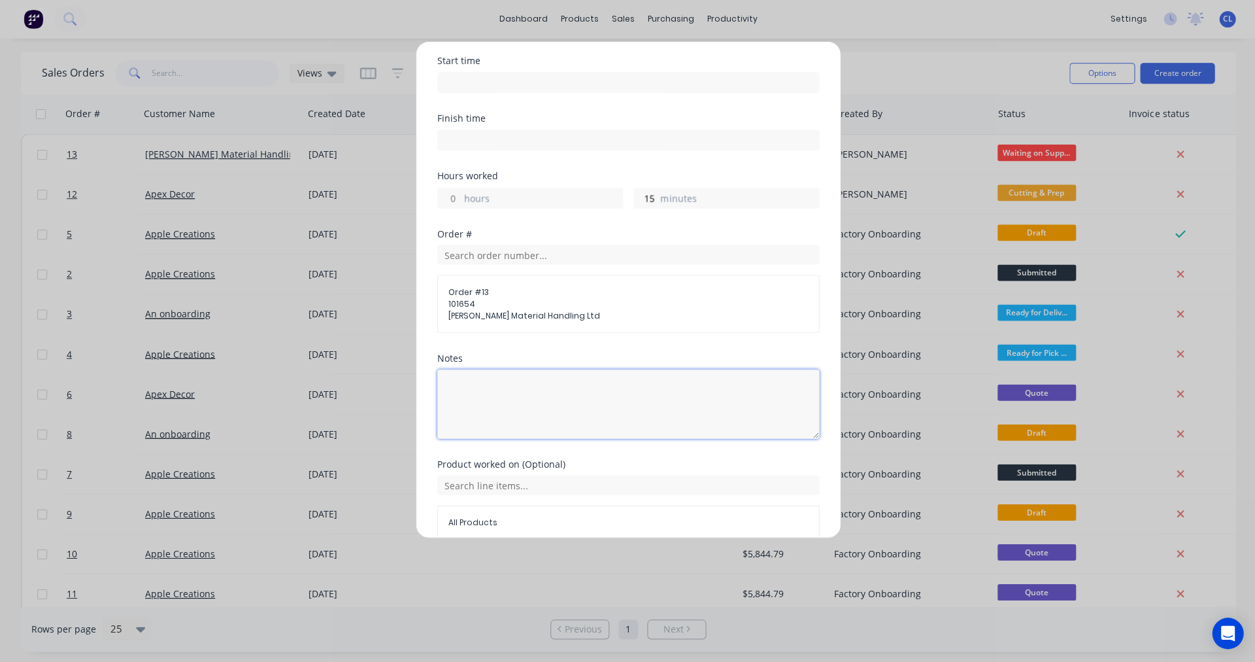
click at [483, 390] on textarea at bounding box center [628, 403] width 382 height 69
type textarea "packing"
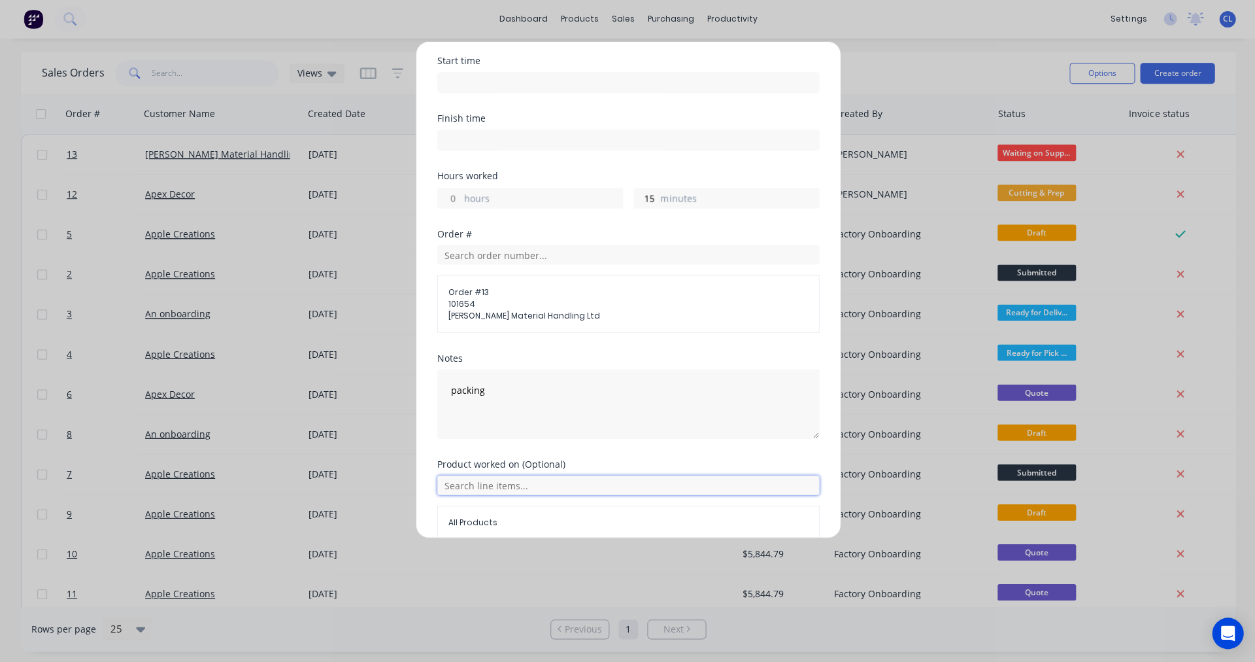
click at [506, 481] on input "text" at bounding box center [628, 485] width 382 height 20
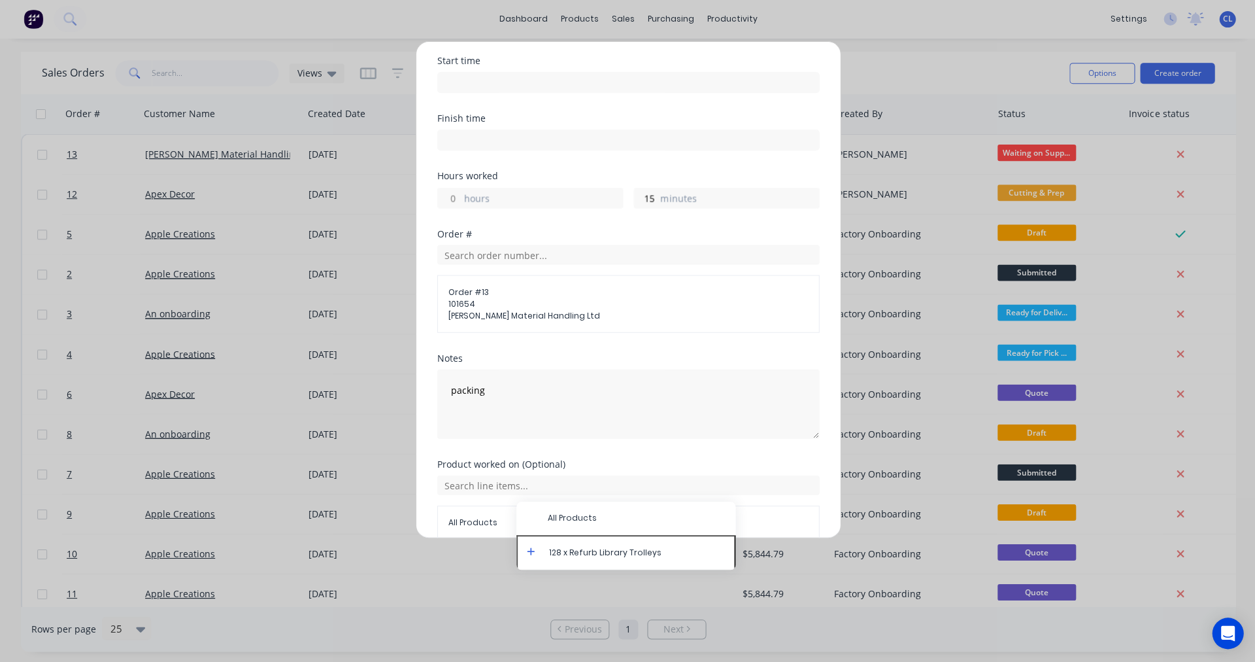
click at [526, 552] on icon at bounding box center [530, 551] width 8 height 9
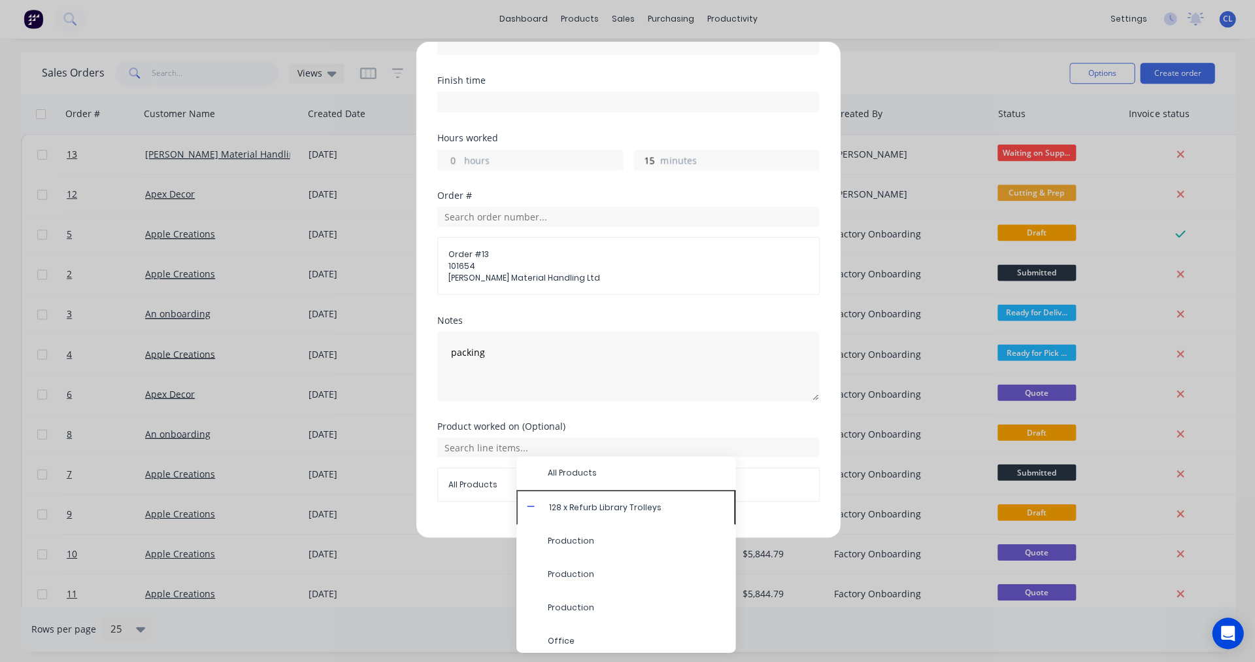
scroll to position [199, 0]
click at [560, 607] on span "Production" at bounding box center [635, 607] width 177 height 12
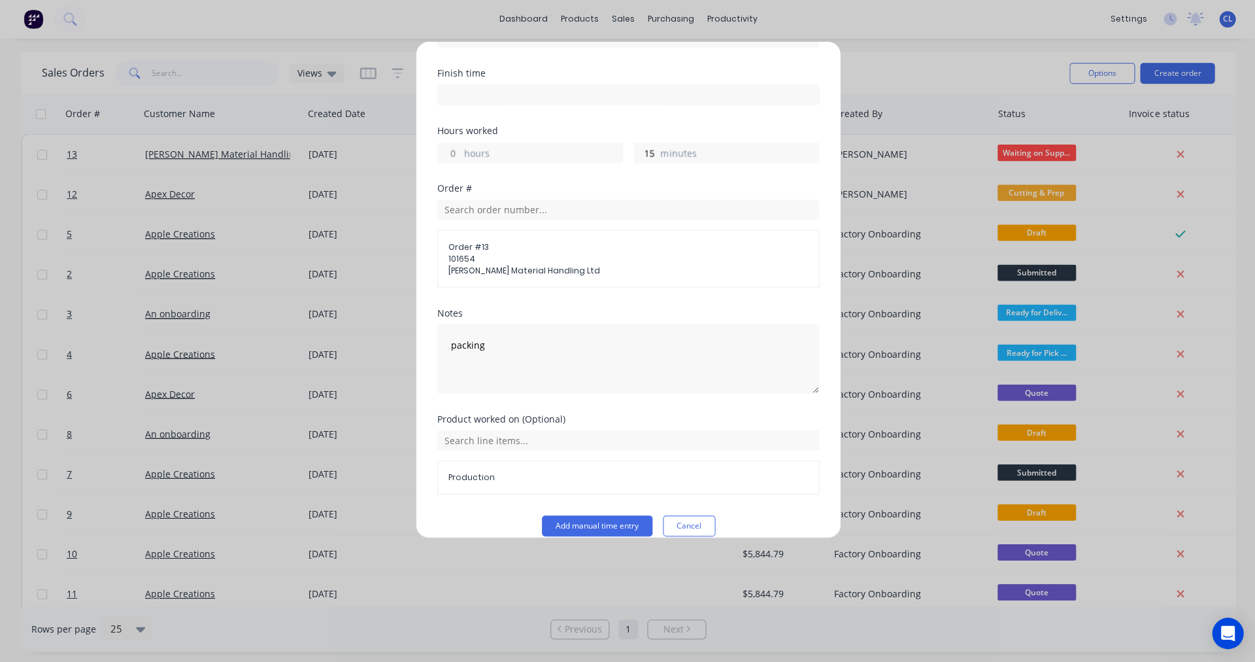
click at [590, 526] on button "Add manual time entry" at bounding box center [596, 525] width 110 height 21
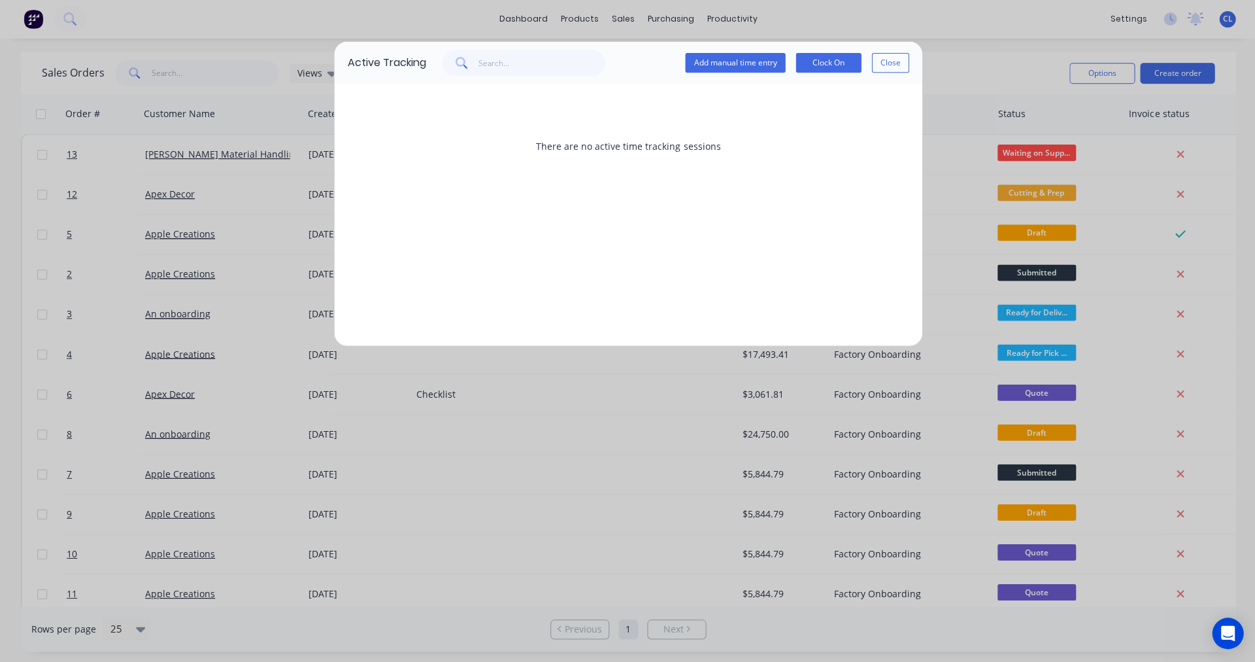
click at [722, 64] on button "Add manual time entry" at bounding box center [735, 64] width 100 height 20
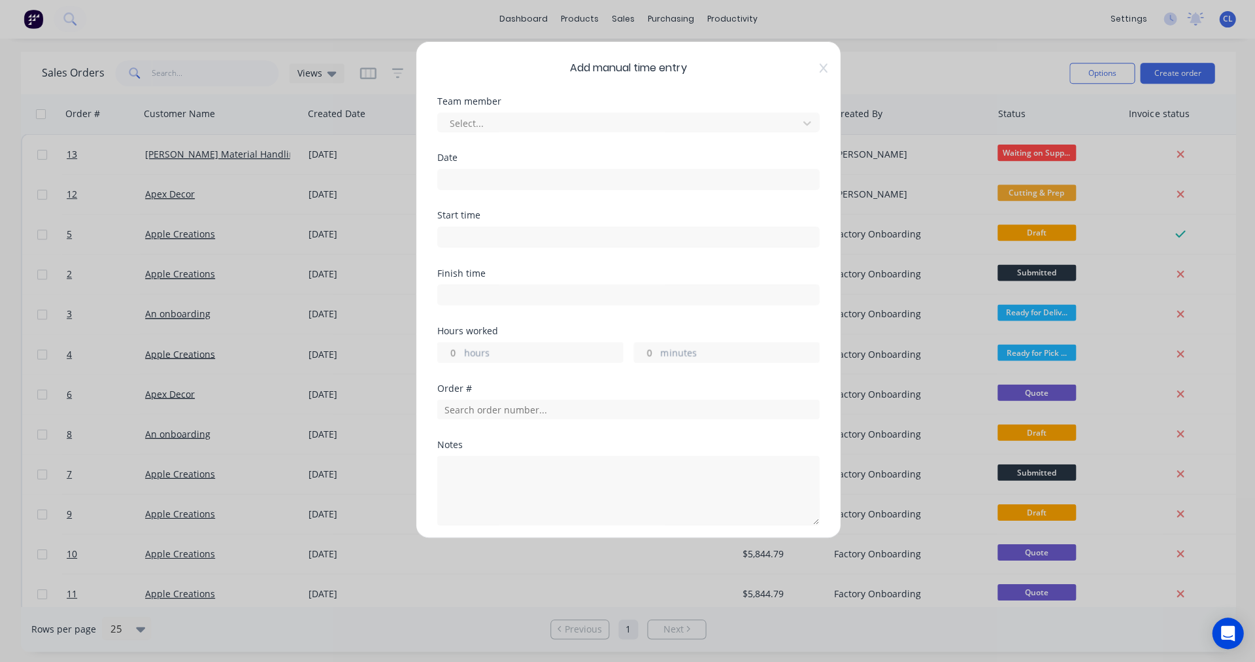
click at [459, 125] on div at bounding box center [619, 124] width 343 height 16
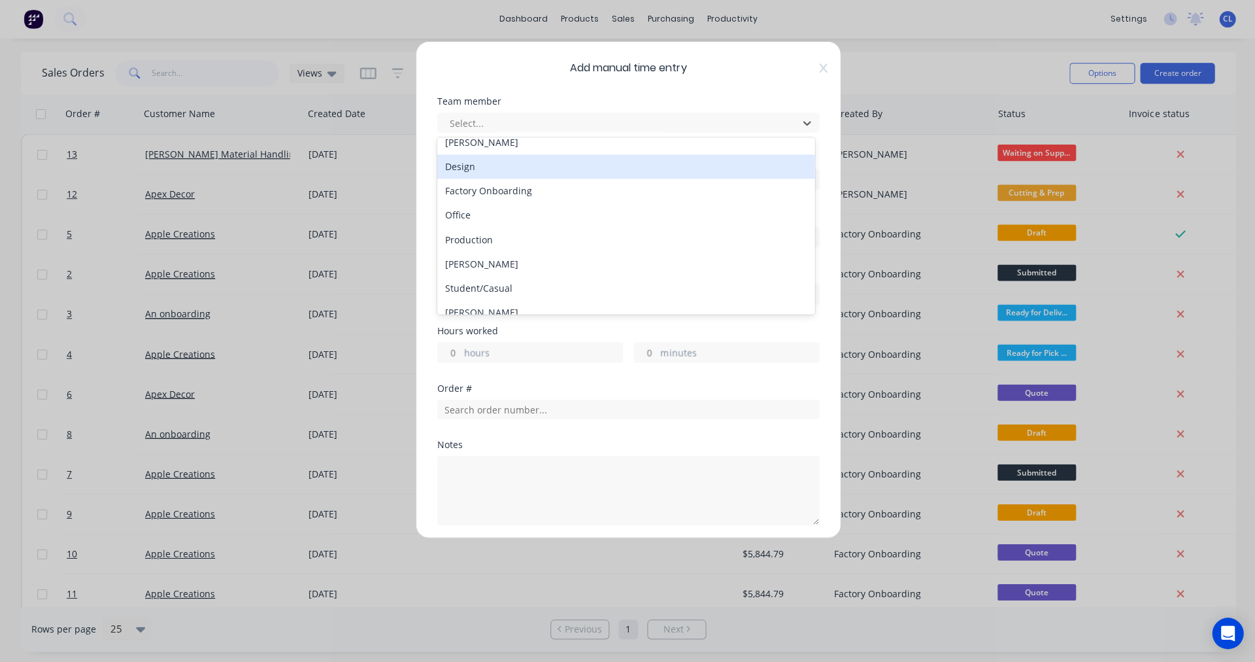
scroll to position [105, 0]
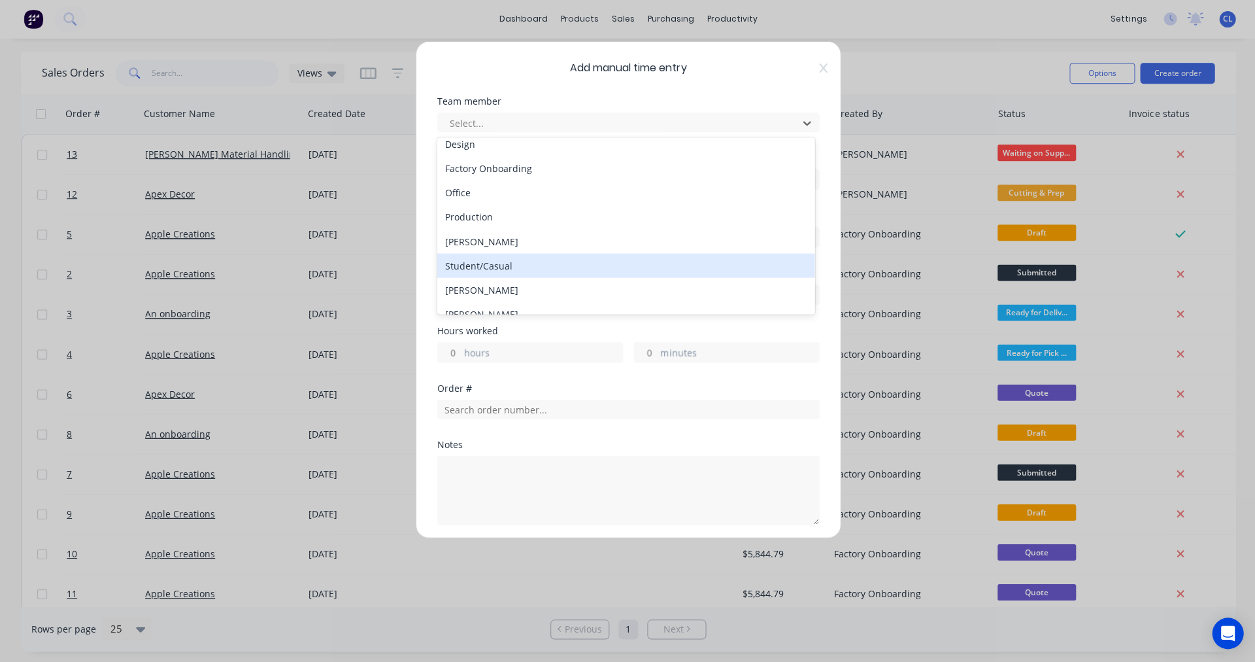
click at [488, 265] on div "Student/Casual" at bounding box center [625, 266] width 377 height 24
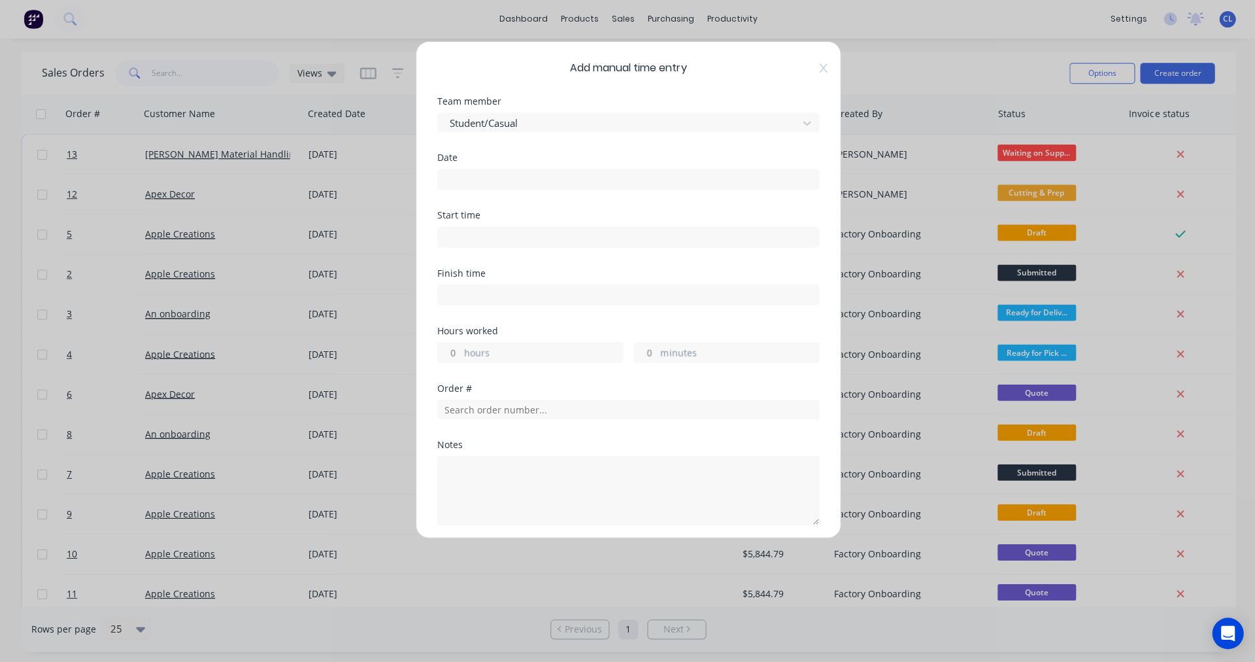
click at [464, 160] on div "Date" at bounding box center [628, 158] width 382 height 9
click at [469, 166] on div at bounding box center [628, 178] width 382 height 24
click at [444, 159] on div "Date" at bounding box center [628, 158] width 382 height 9
click at [470, 177] on input at bounding box center [627, 180] width 381 height 20
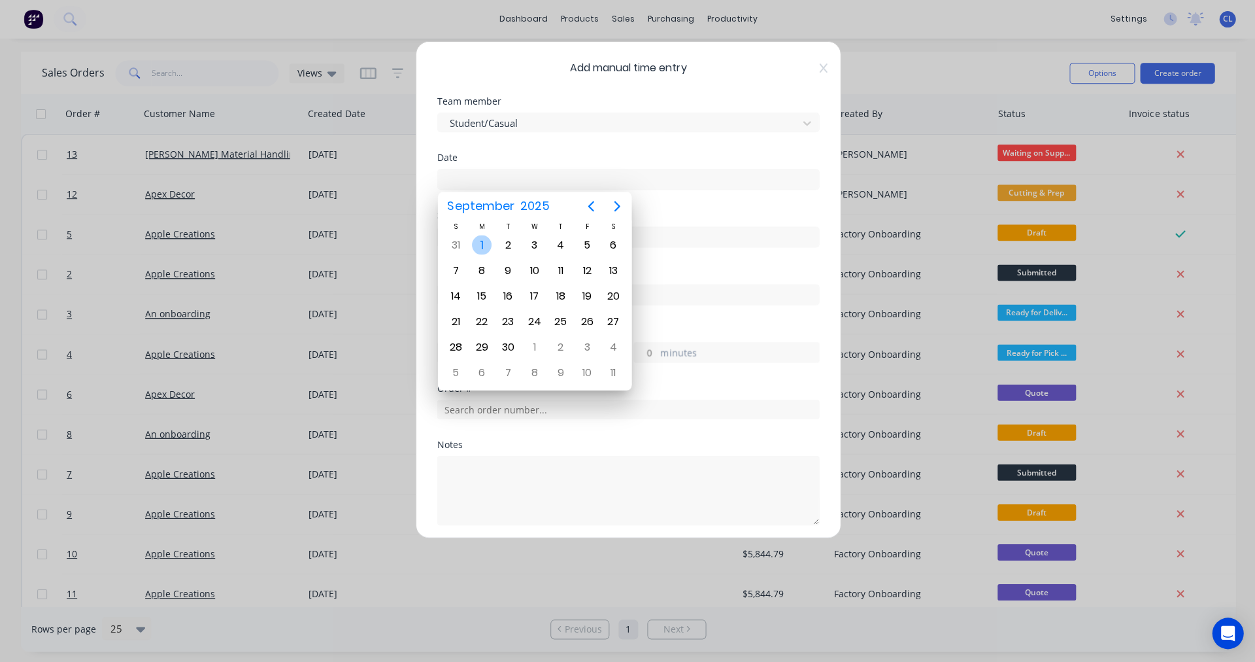
click at [473, 249] on div "1" at bounding box center [481, 245] width 20 height 20
type input "[DATE]"
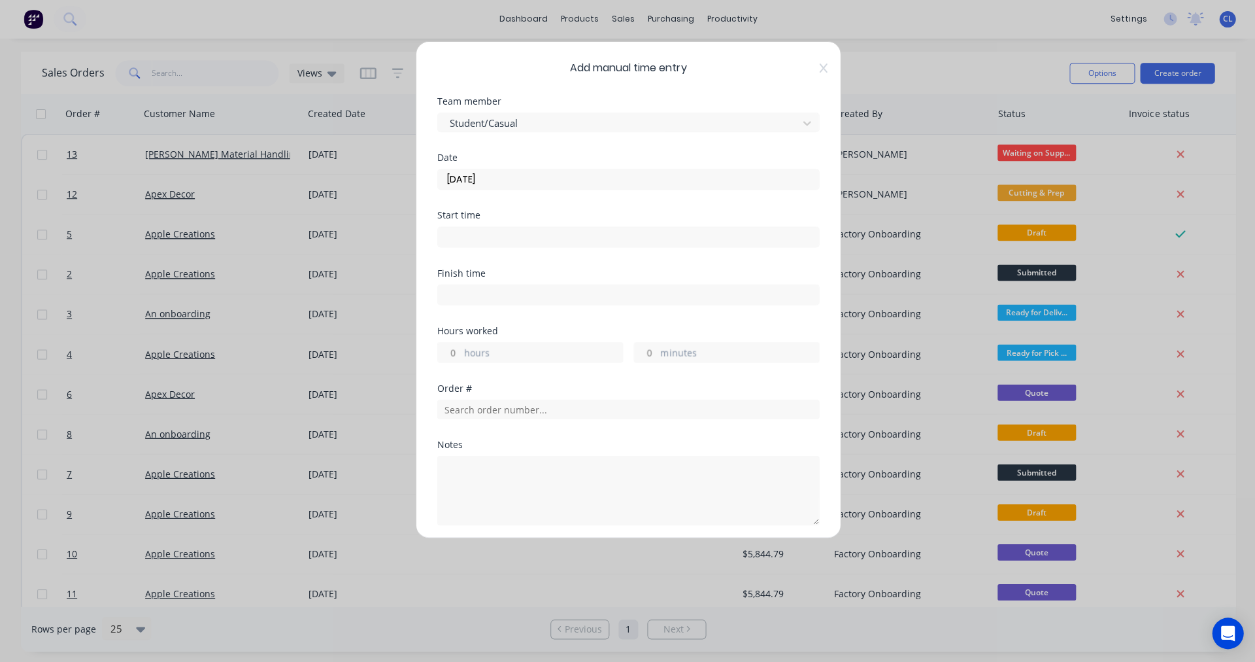
drag, startPoint x: 632, startPoint y: 348, endPoint x: 661, endPoint y: 352, distance: 29.0
click at [661, 352] on div "minutes" at bounding box center [726, 352] width 186 height 21
type input "15"
click at [469, 408] on input "text" at bounding box center [628, 409] width 382 height 20
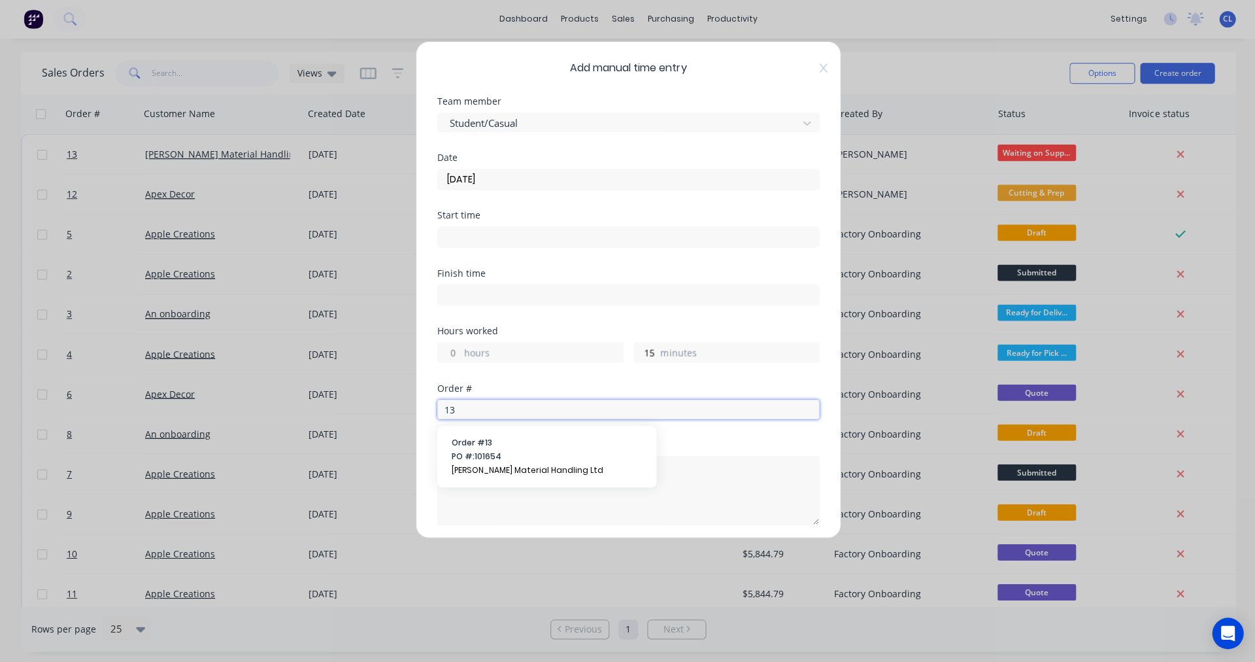
type input "13"
click at [468, 449] on button "Order # 13 PO #: 101654 Howard Material Handling Ltd" at bounding box center [546, 456] width 198 height 41
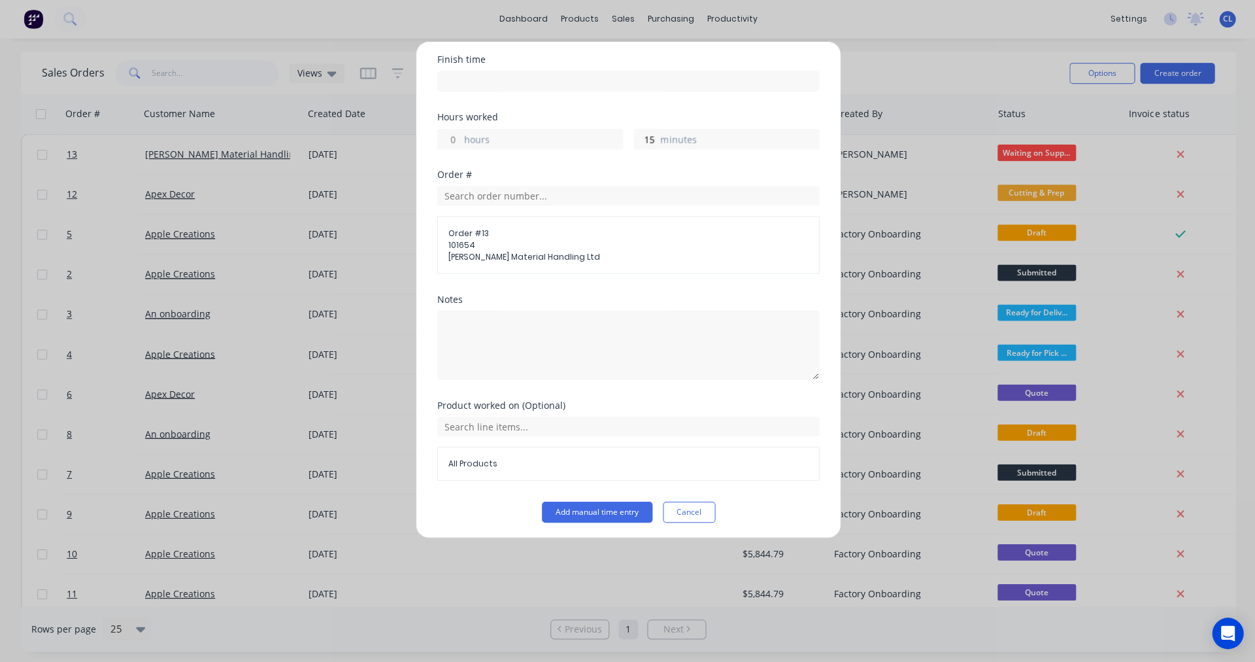
scroll to position [216, 0]
click at [494, 453] on div "All Products" at bounding box center [628, 461] width 382 height 34
click at [490, 460] on span "All Products" at bounding box center [628, 461] width 360 height 12
click at [500, 418] on input "text" at bounding box center [628, 424] width 382 height 20
click at [530, 489] on icon at bounding box center [530, 489] width 8 height 8
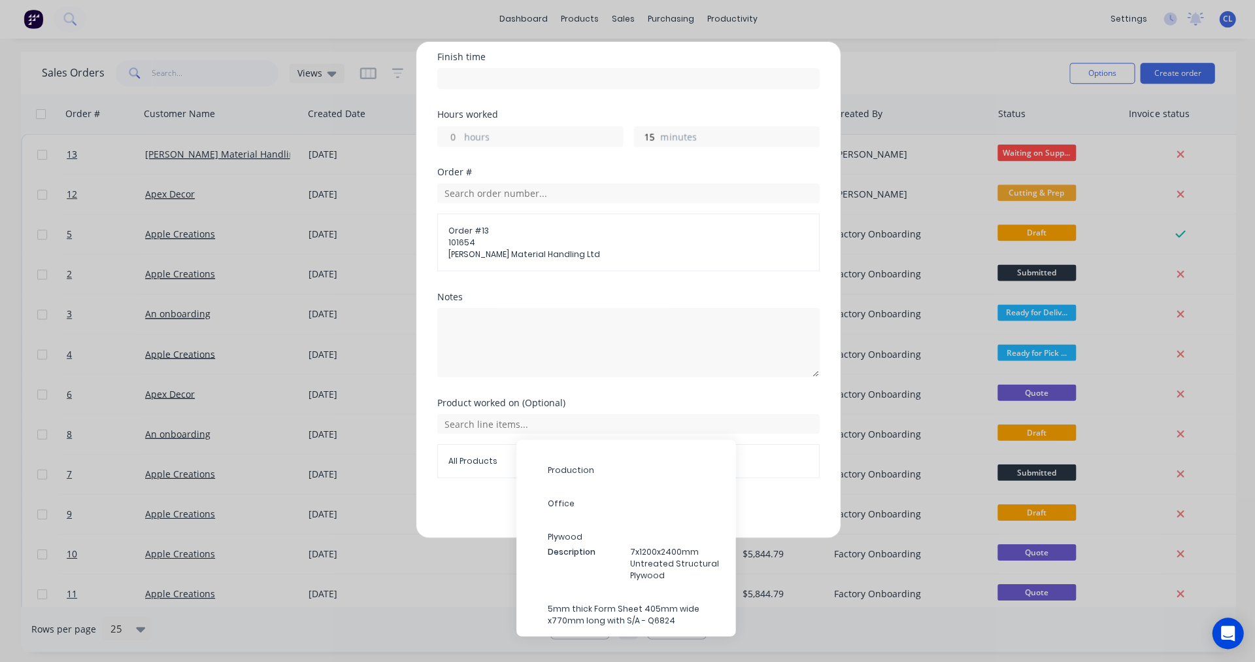
scroll to position [122, 0]
click at [559, 472] on span "Production" at bounding box center [635, 470] width 177 height 12
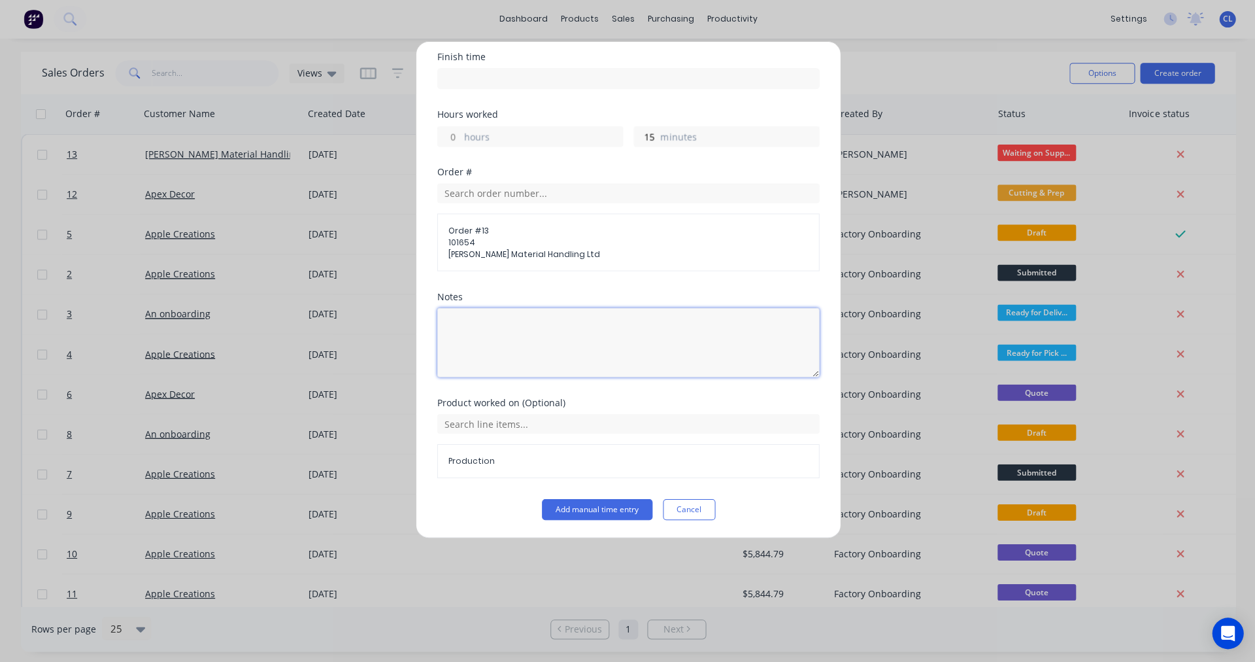
click at [490, 335] on textarea at bounding box center [628, 342] width 382 height 69
type textarea "packing"
click at [598, 509] on button "Add manual time entry" at bounding box center [596, 509] width 110 height 21
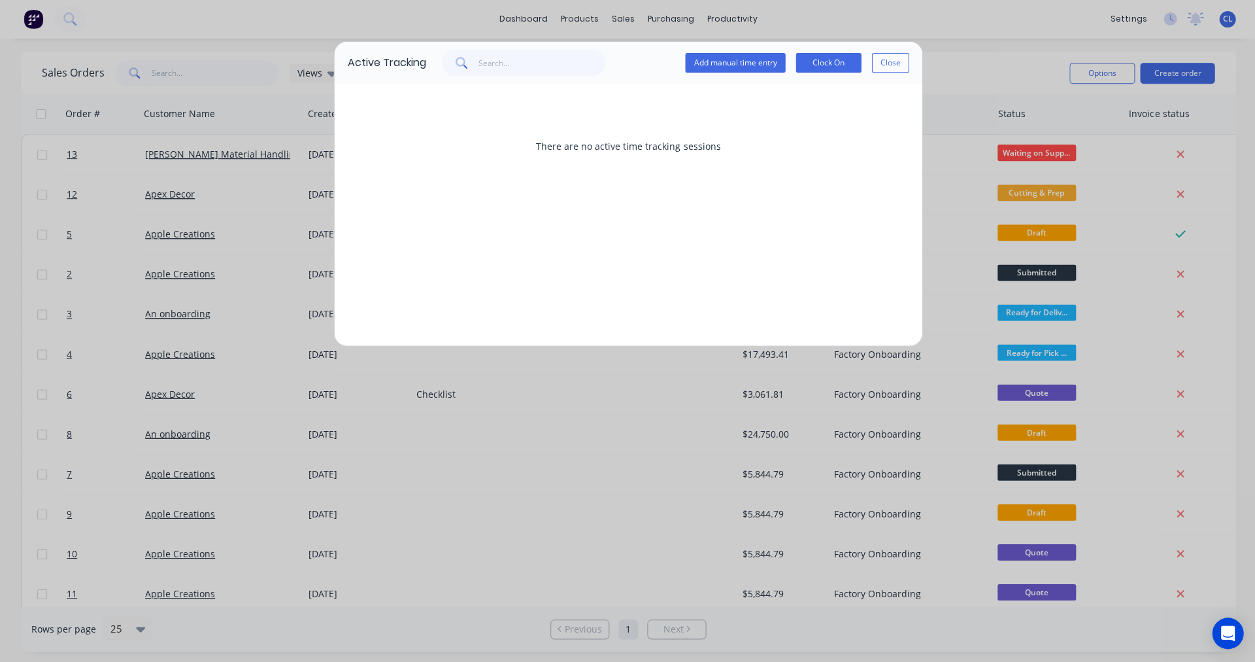
click at [728, 65] on button "Add manual time entry" at bounding box center [735, 64] width 100 height 20
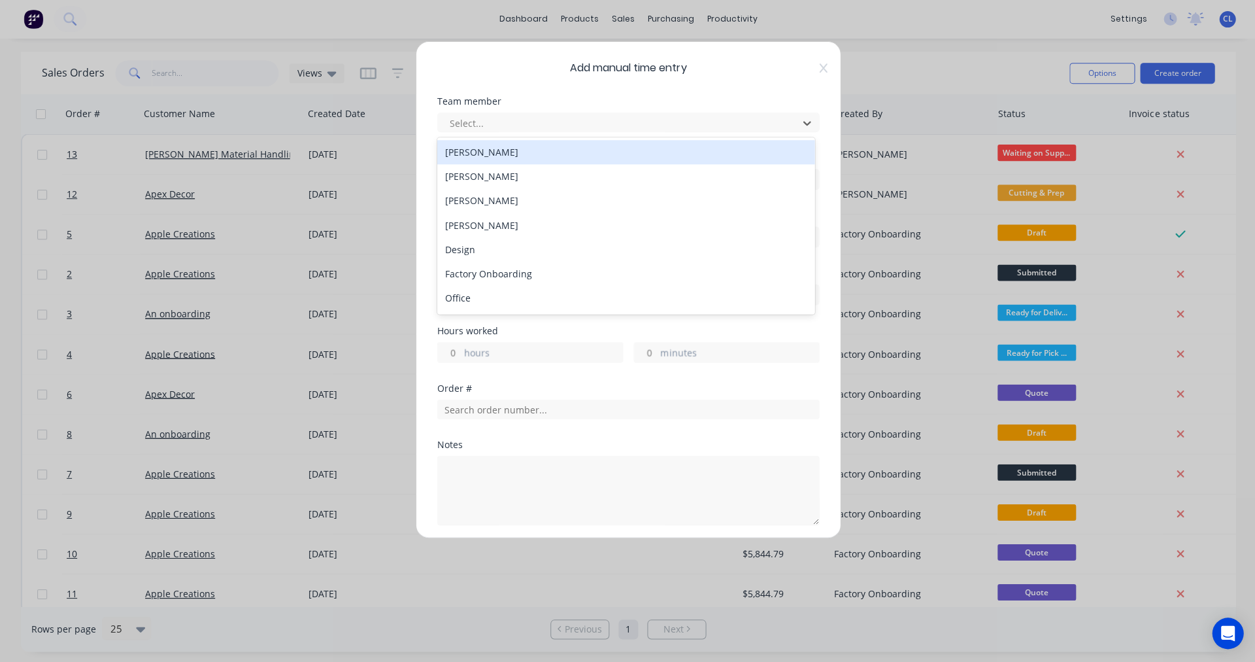
click at [480, 121] on div at bounding box center [619, 124] width 343 height 16
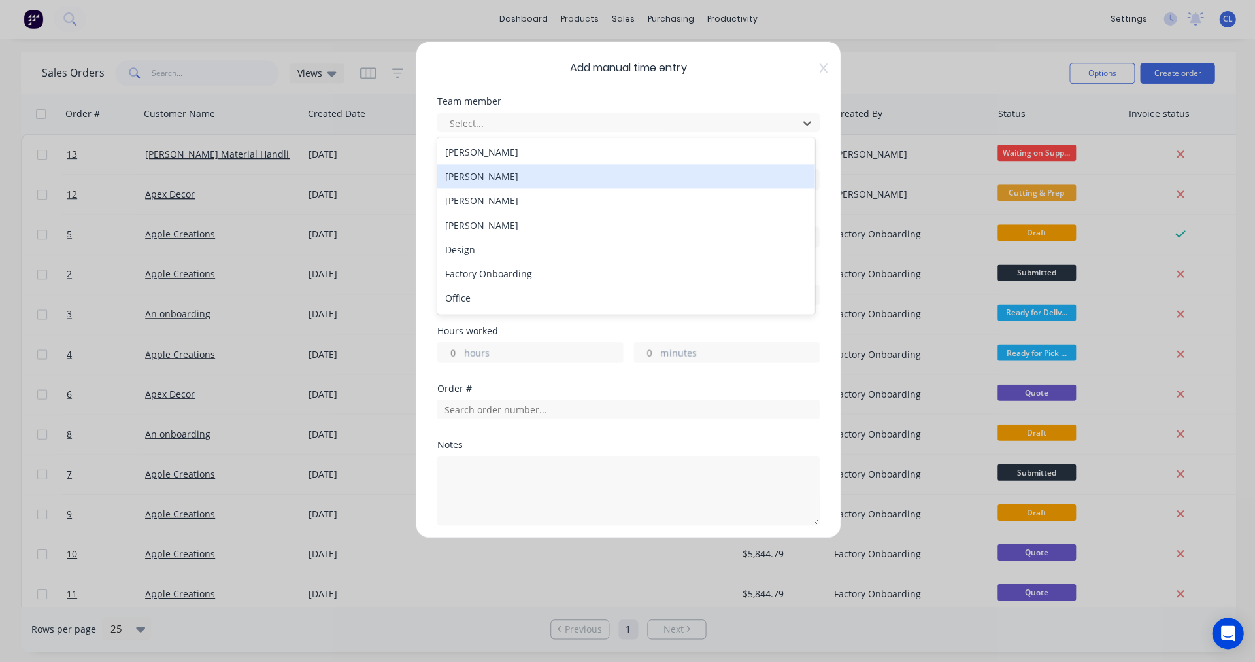
click at [488, 177] on div "[PERSON_NAME]" at bounding box center [625, 177] width 377 height 24
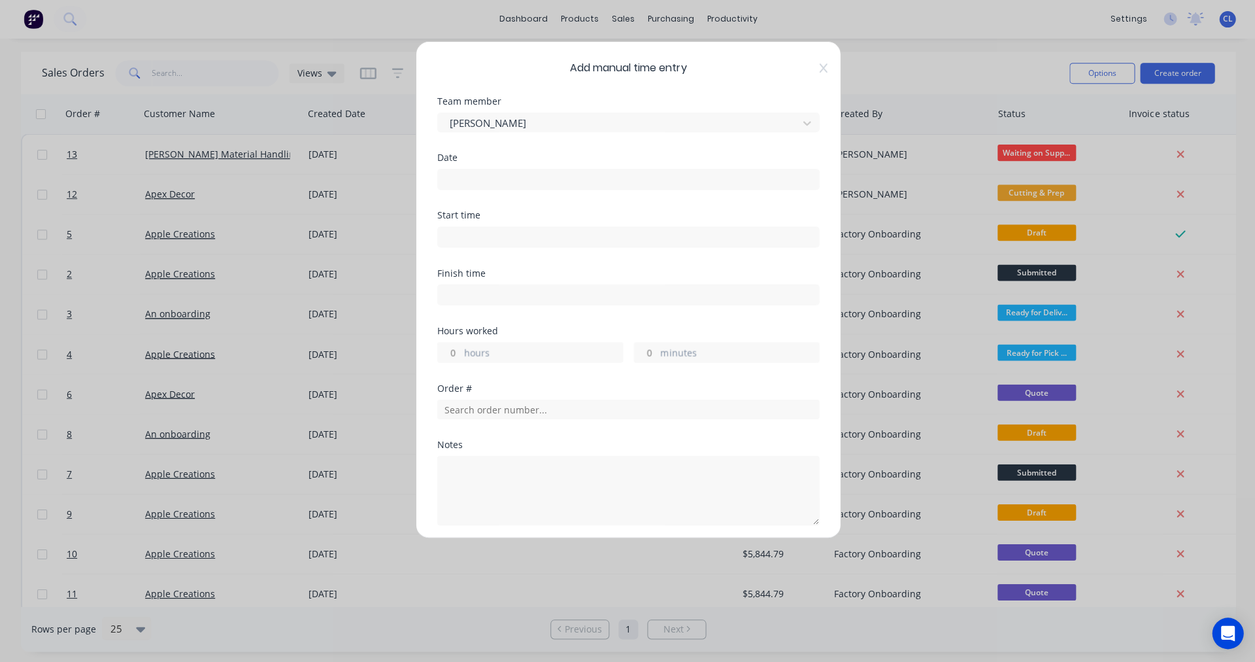
click at [465, 175] on input at bounding box center [627, 180] width 381 height 20
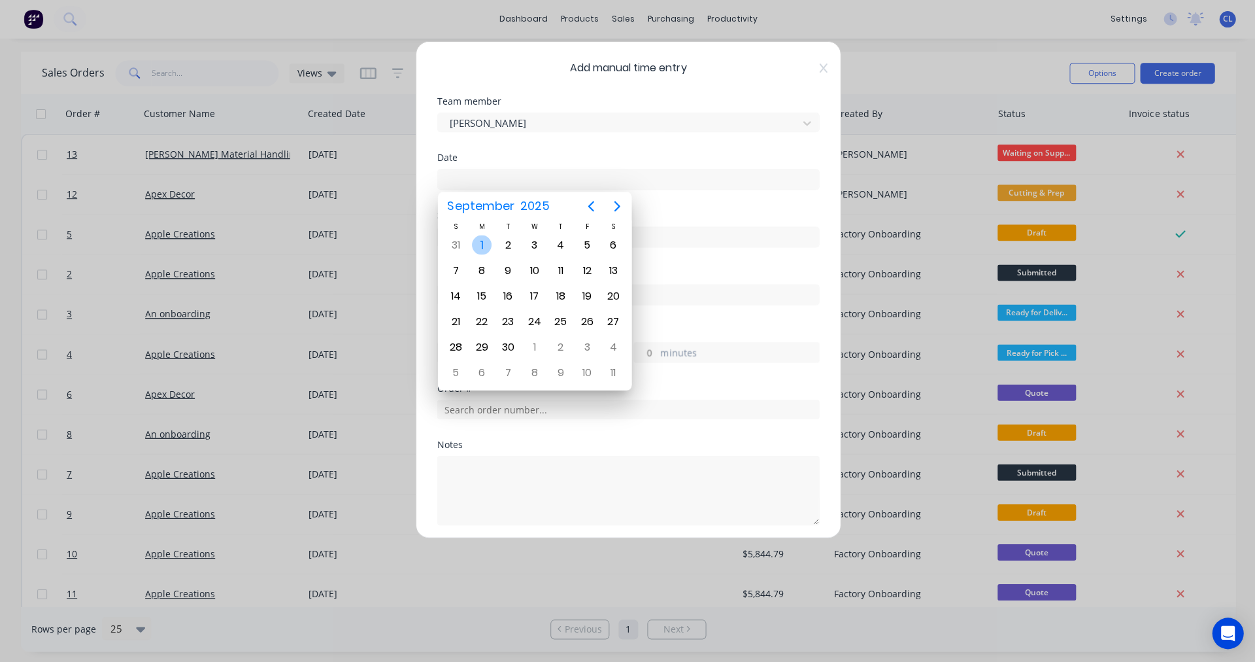
click at [488, 246] on div "1" at bounding box center [481, 245] width 20 height 20
type input "[DATE]"
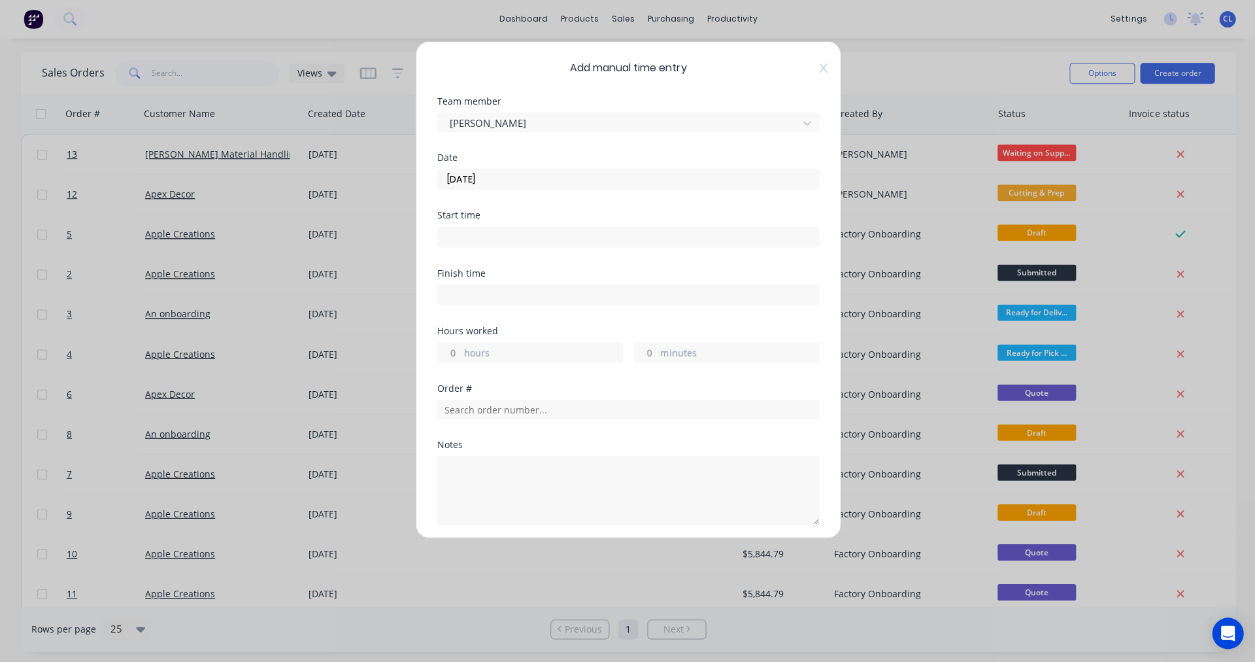
click at [644, 359] on input "minutes" at bounding box center [645, 353] width 23 height 20
type input "10"
click at [501, 414] on input "text" at bounding box center [628, 409] width 382 height 20
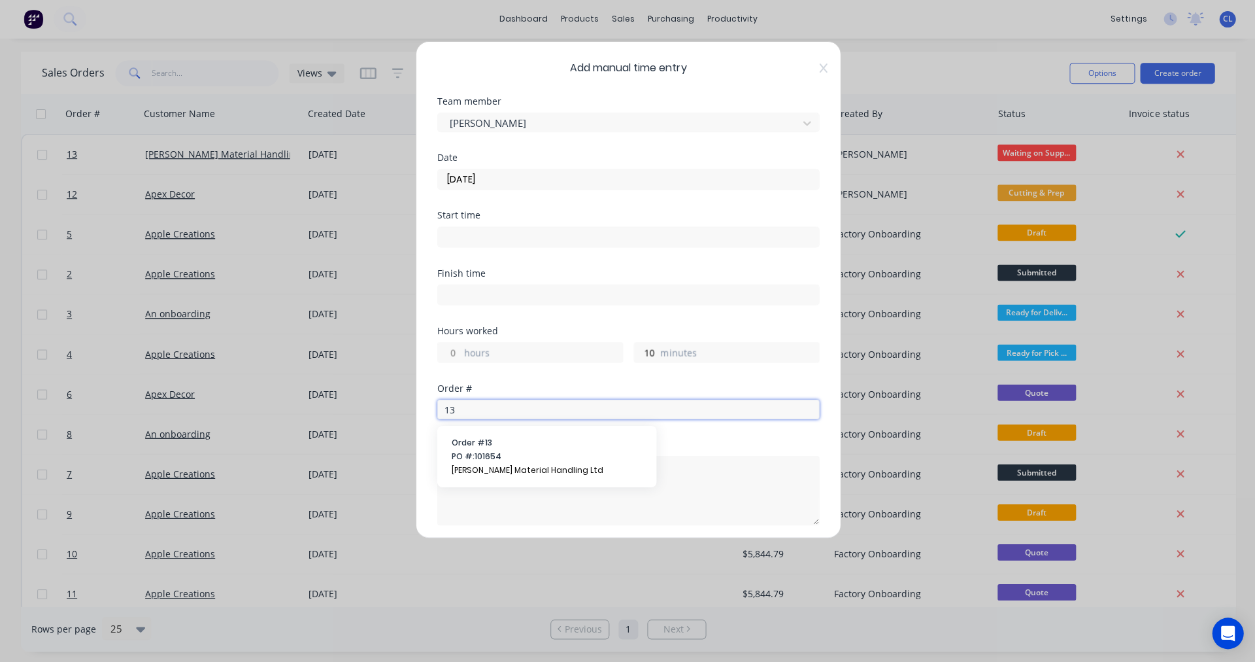
type input "13"
click at [479, 442] on span "Order # 13" at bounding box center [546, 443] width 190 height 12
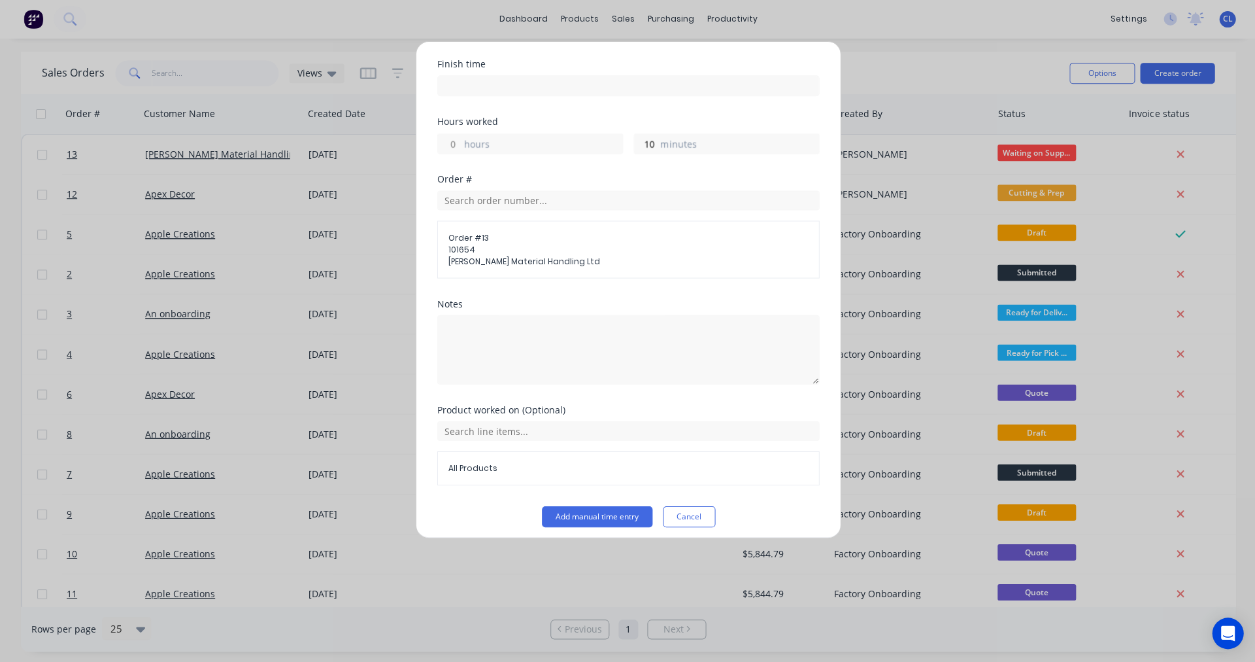
scroll to position [210, 0]
click at [522, 429] on input "text" at bounding box center [628, 430] width 382 height 20
click at [526, 492] on icon at bounding box center [530, 495] width 8 height 9
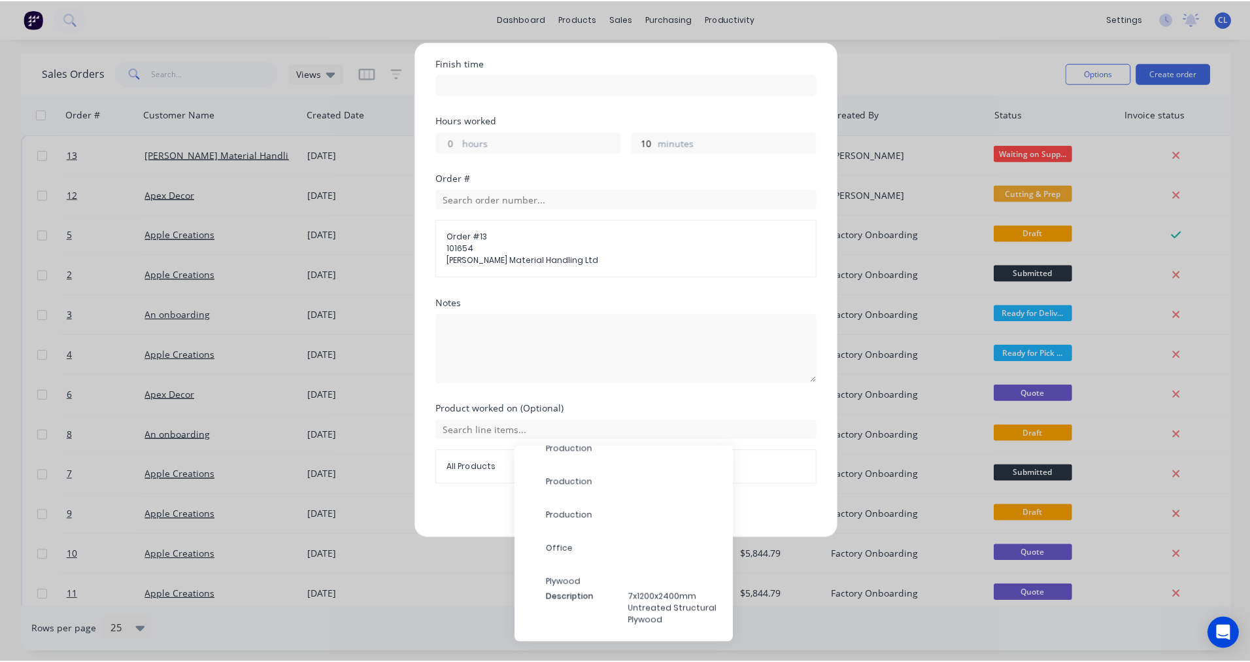
scroll to position [87, 0]
click at [561, 509] on span "Production" at bounding box center [635, 510] width 177 height 12
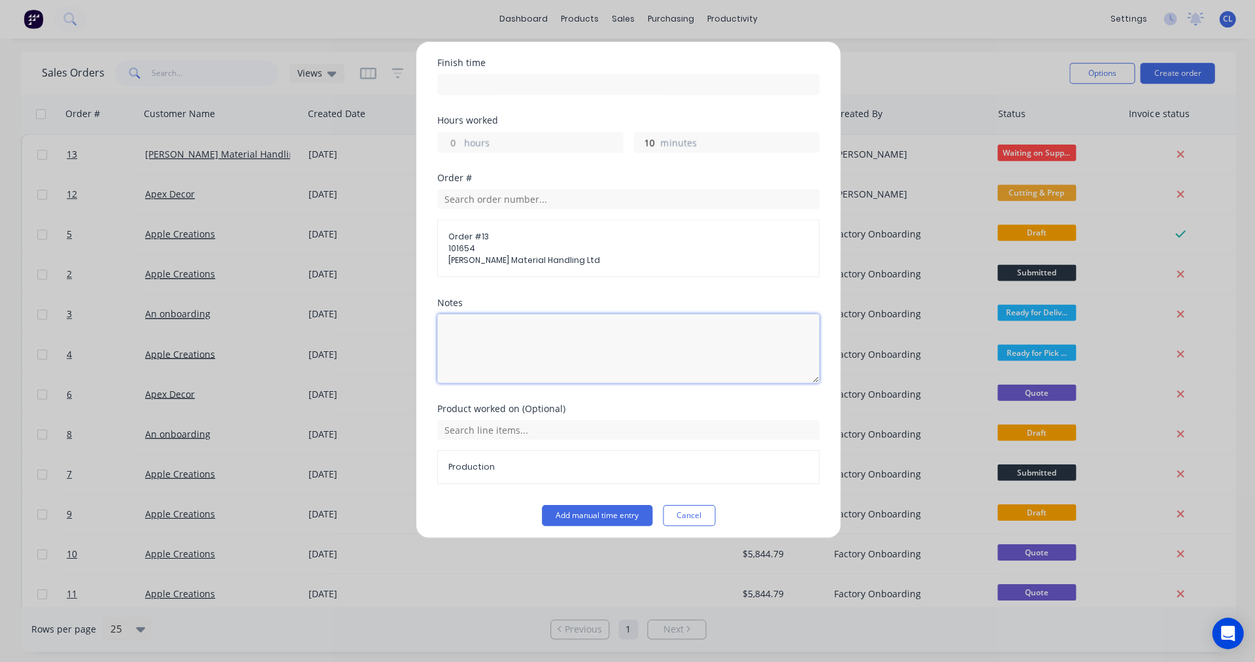
click at [473, 338] on textarea at bounding box center [628, 348] width 382 height 69
type textarea "deliver to howards"
click at [618, 512] on button "Add manual time entry" at bounding box center [596, 515] width 110 height 21
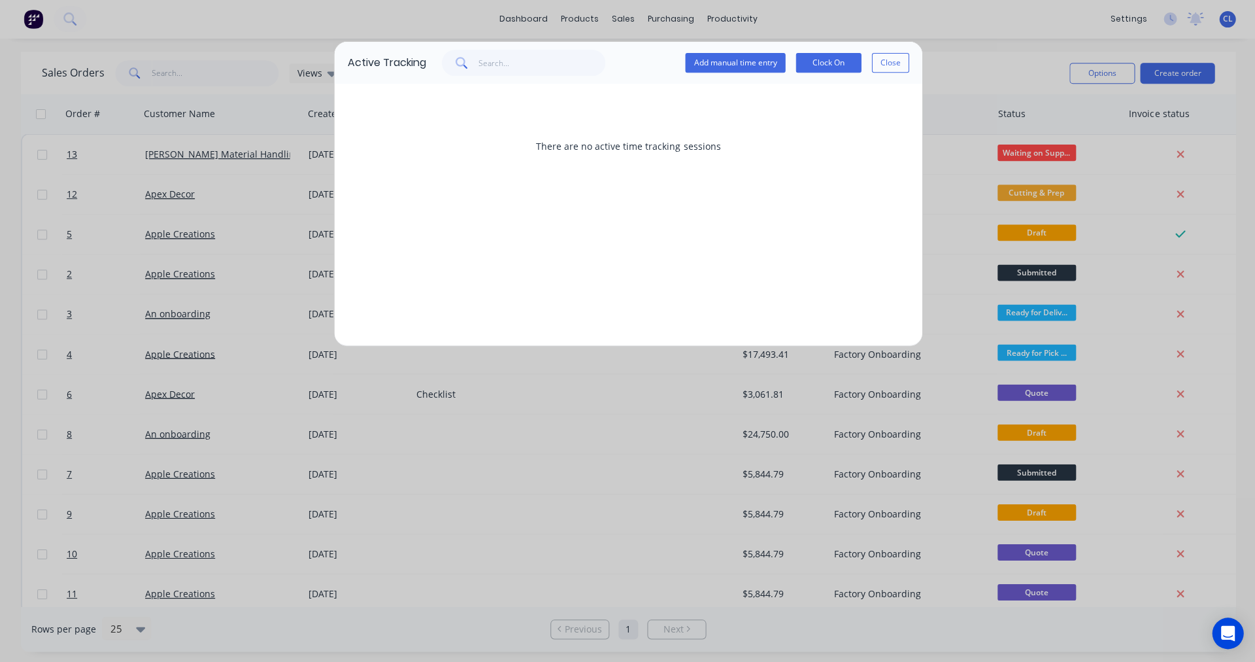
click at [898, 64] on button "Close" at bounding box center [889, 64] width 37 height 20
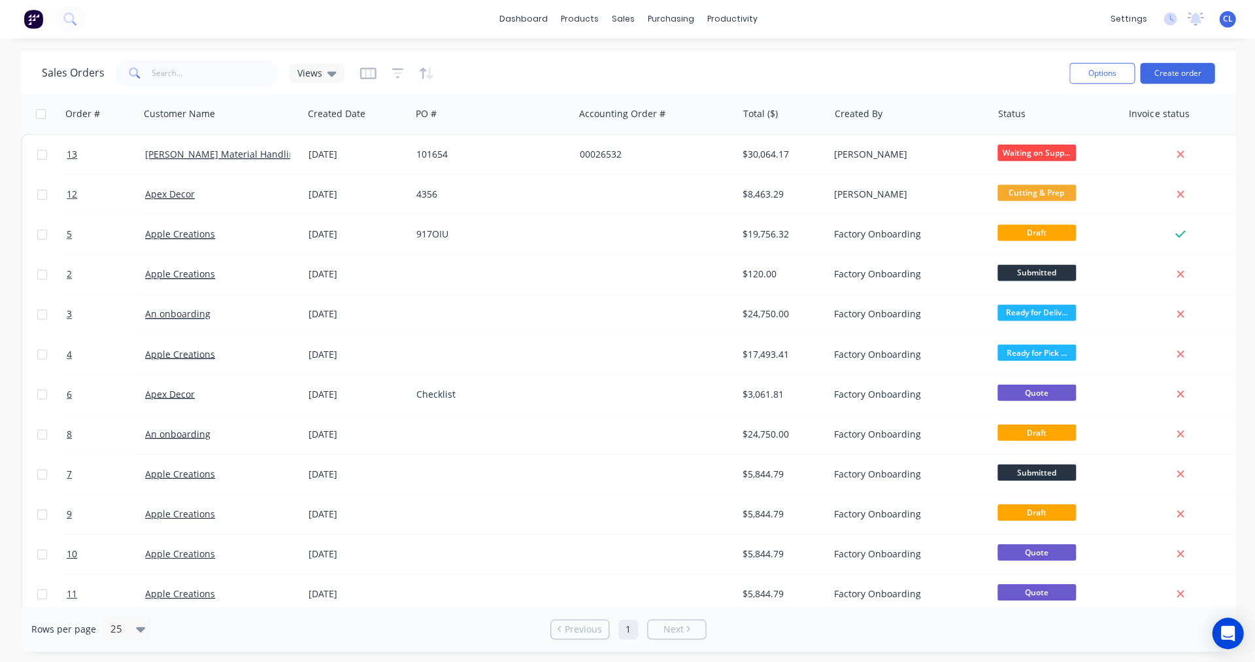
click at [76, 155] on span "13" at bounding box center [72, 154] width 10 height 13
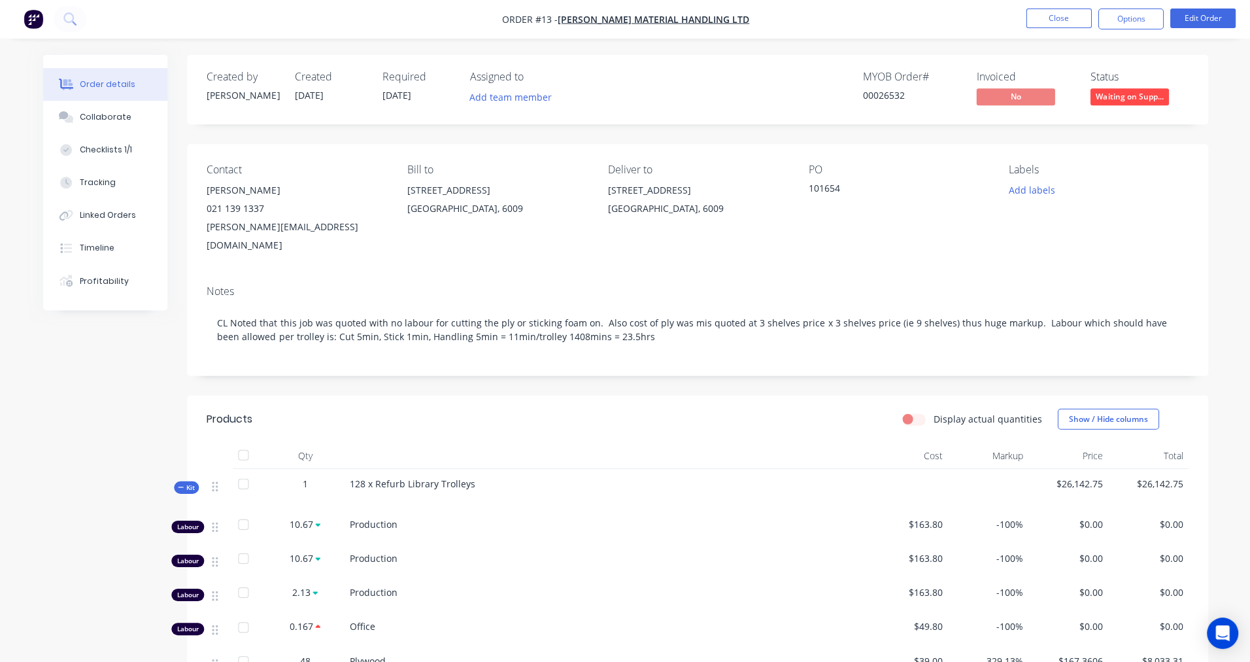
click at [97, 283] on div "Profitability" at bounding box center [104, 281] width 49 height 12
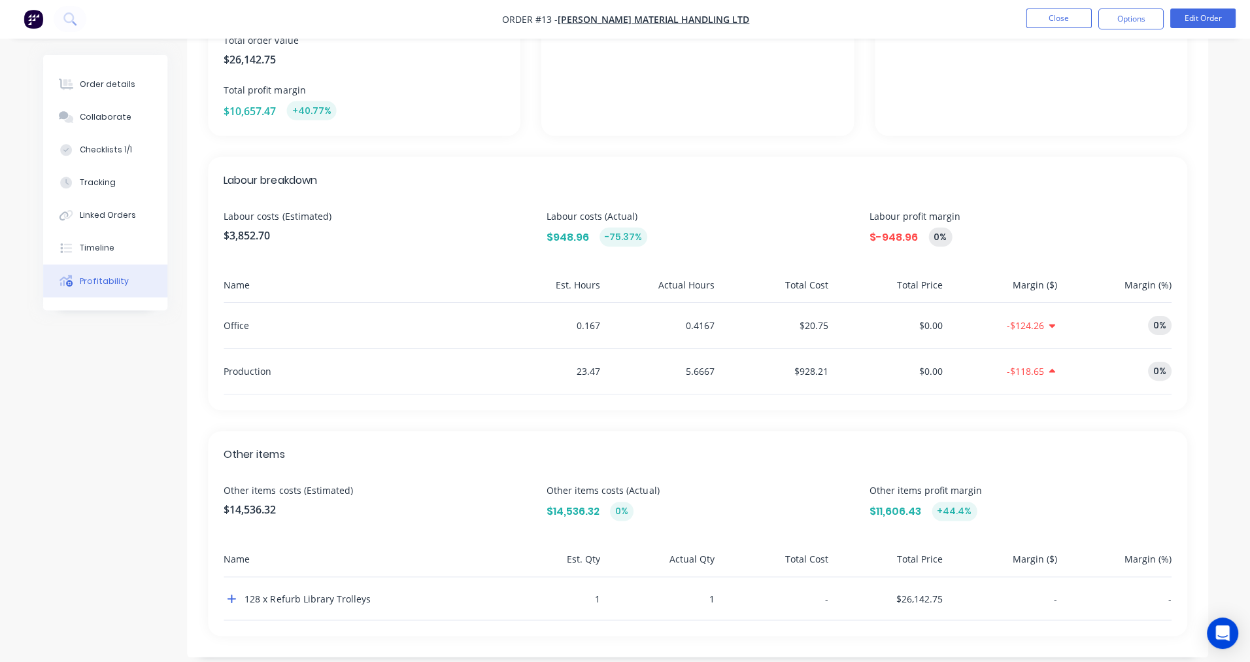
scroll to position [256, 0]
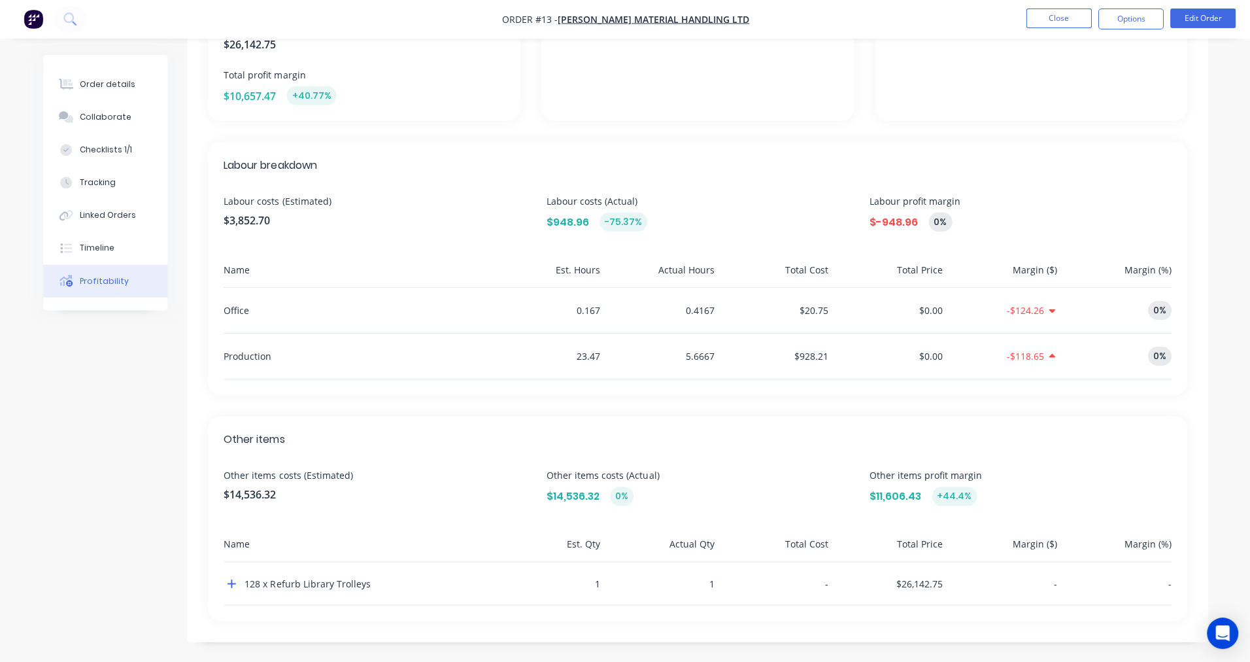
click at [231, 584] on icon "button" at bounding box center [232, 583] width 8 height 8
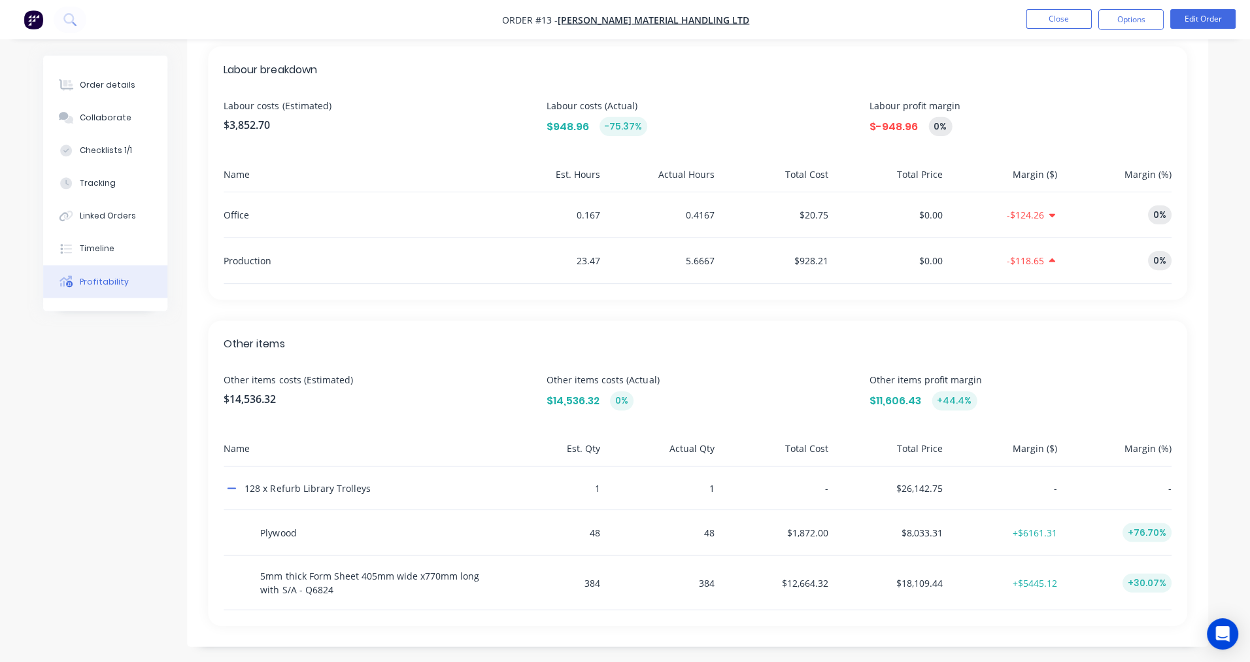
scroll to position [347, 0]
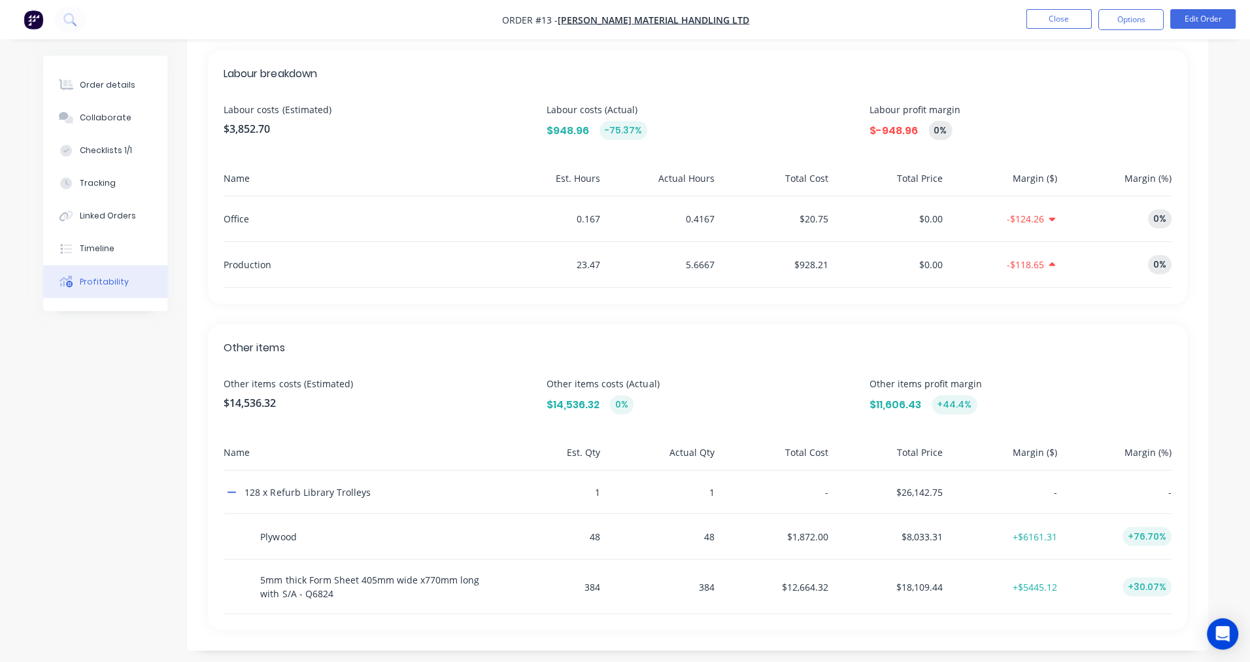
click at [235, 490] on icon "button" at bounding box center [231, 491] width 9 height 10
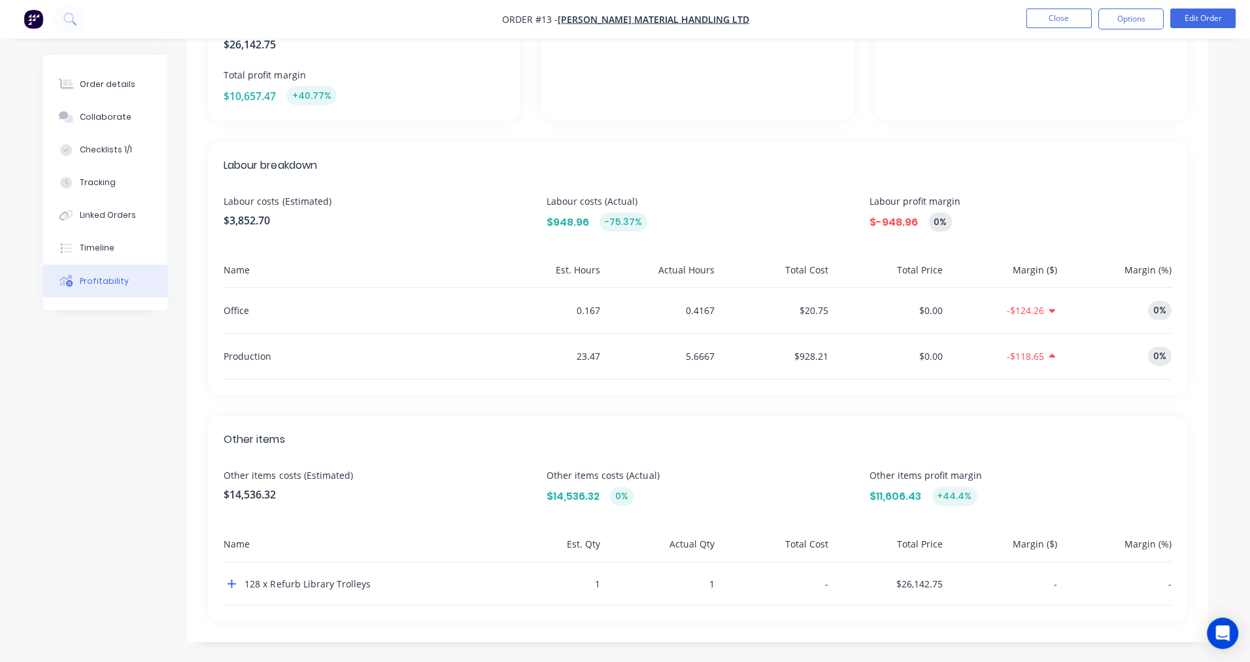
click at [229, 581] on icon "button" at bounding box center [231, 583] width 9 height 10
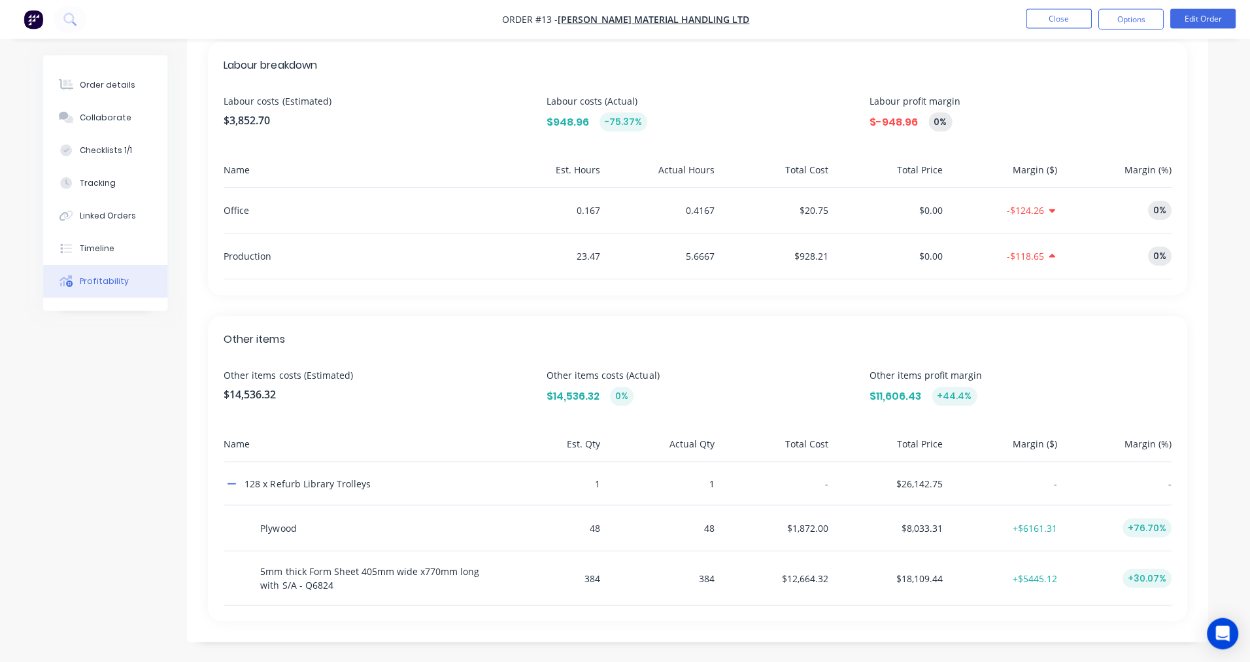
scroll to position [356, 0]
click at [111, 83] on div "Order details" at bounding box center [108, 85] width 56 height 12
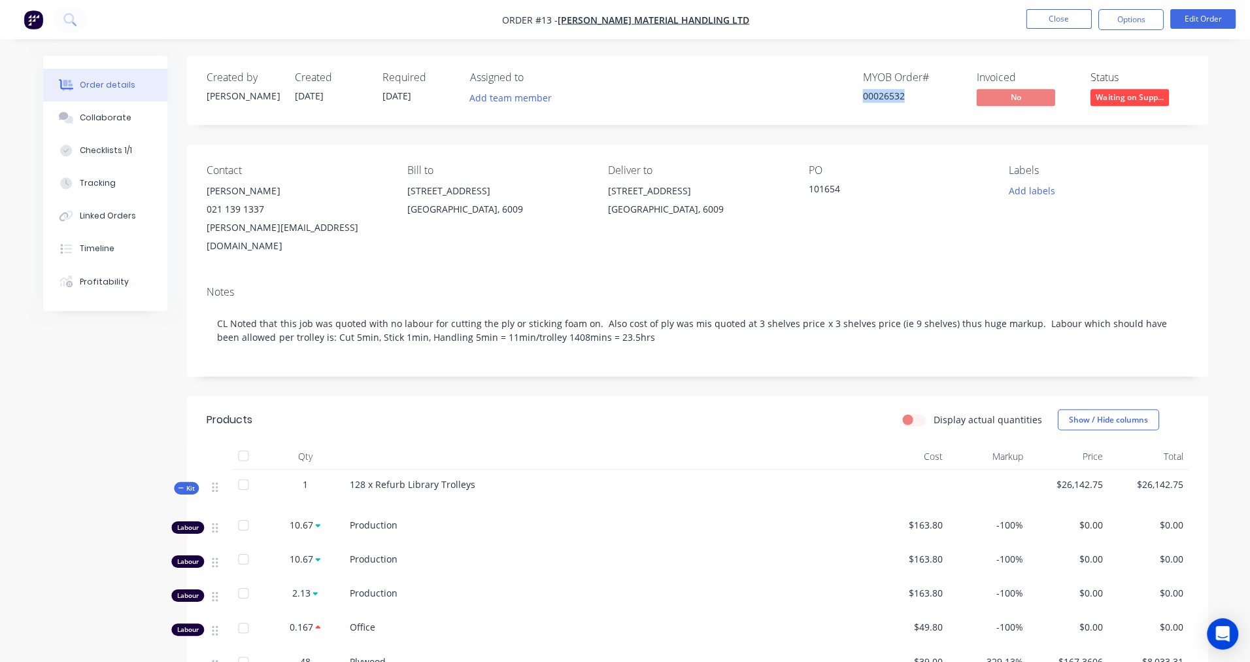
drag, startPoint x: 906, startPoint y: 96, endPoint x: 862, endPoint y: 96, distance: 44.5
click at [862, 96] on div "00026532" at bounding box center [911, 96] width 98 height 14
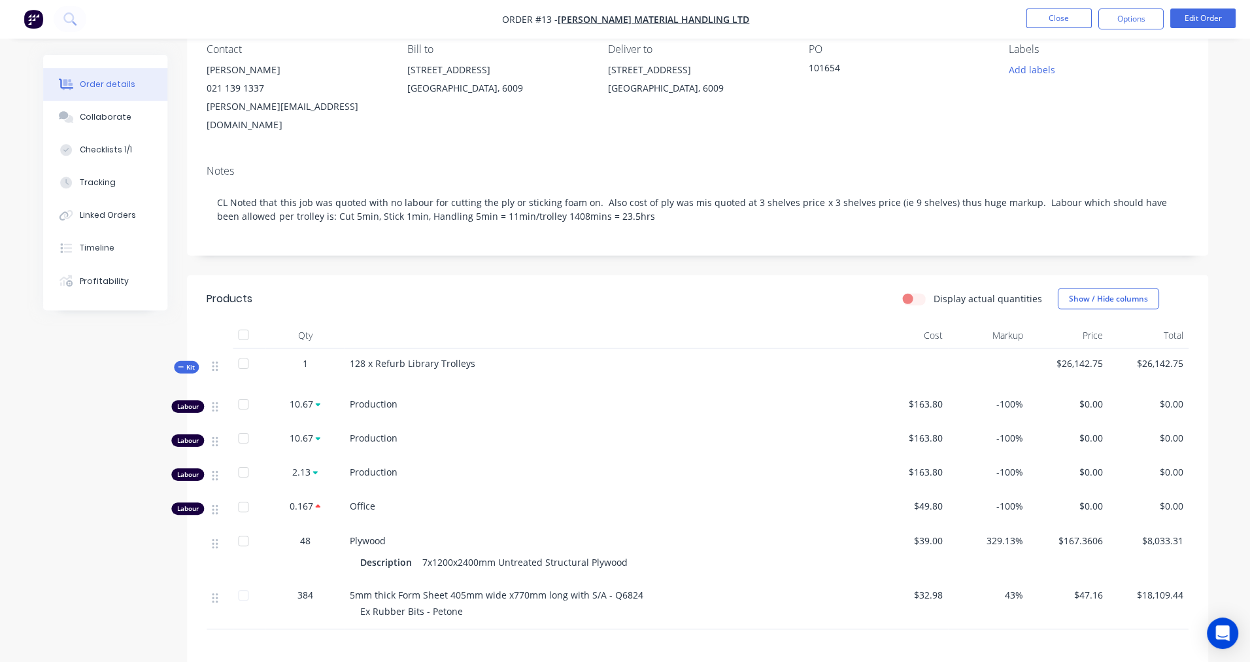
scroll to position [131, 0]
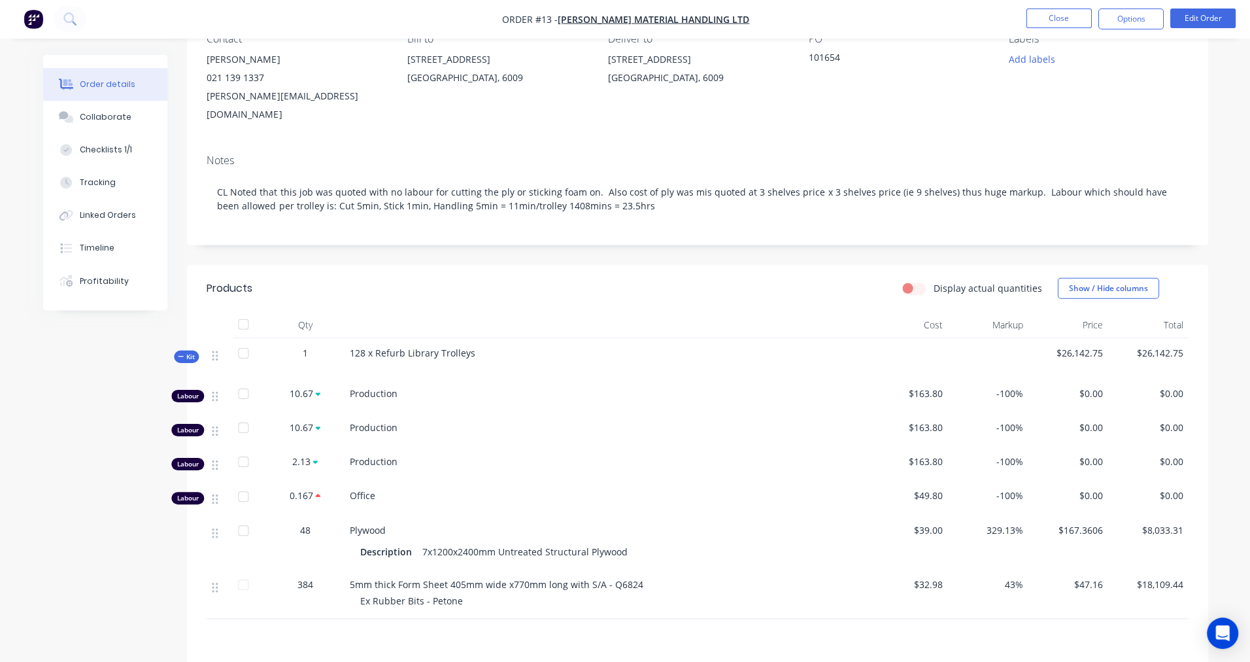
click at [100, 282] on div "Profitability" at bounding box center [104, 281] width 49 height 12
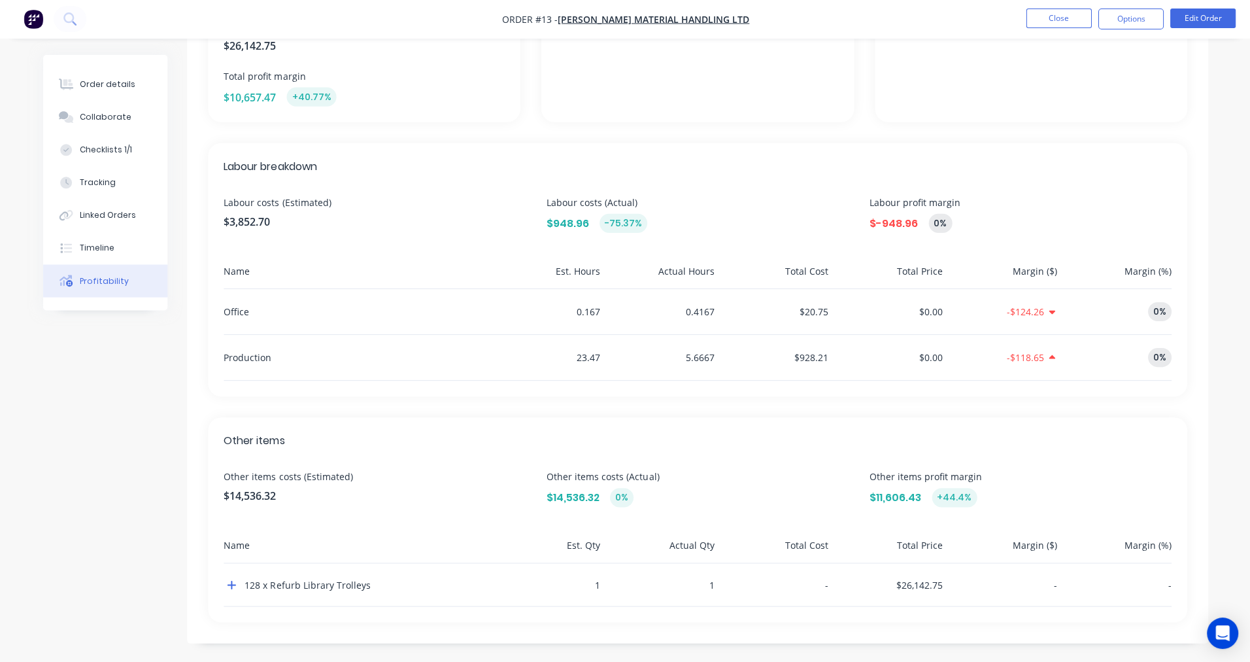
scroll to position [256, 0]
click at [233, 584] on icon "button" at bounding box center [231, 583] width 9 height 10
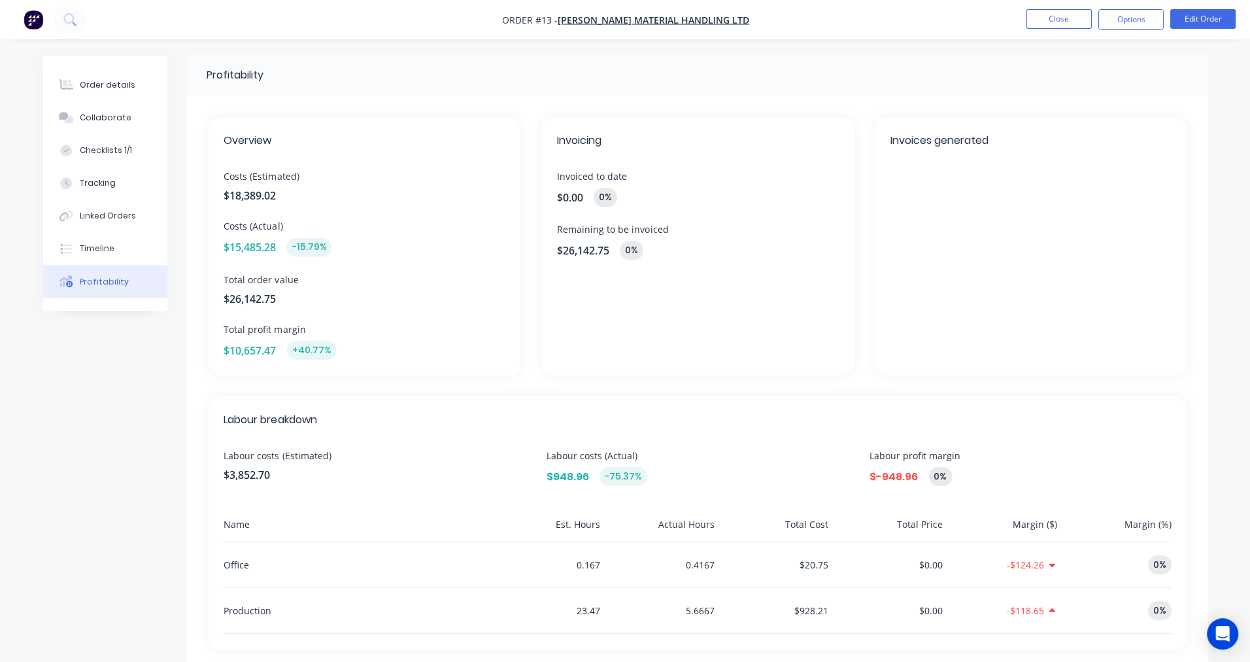
scroll to position [0, 0]
click at [117, 82] on div "Order details" at bounding box center [108, 85] width 56 height 12
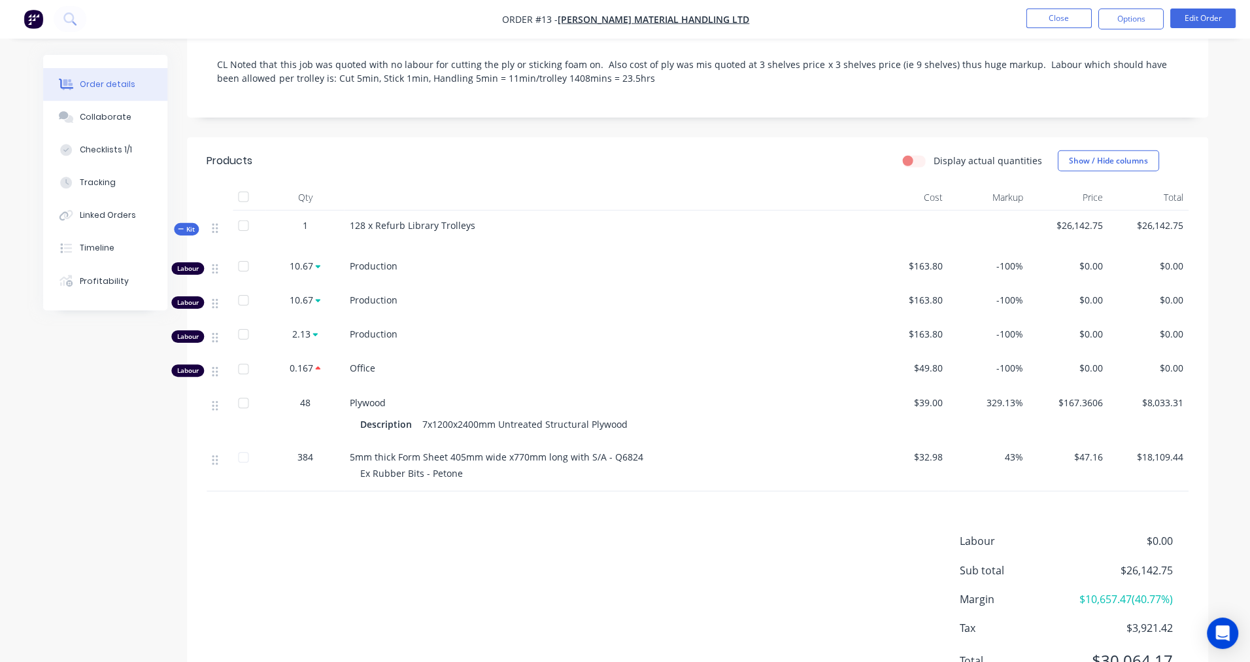
scroll to position [259, 0]
